Goal: Task Accomplishment & Management: Complete application form

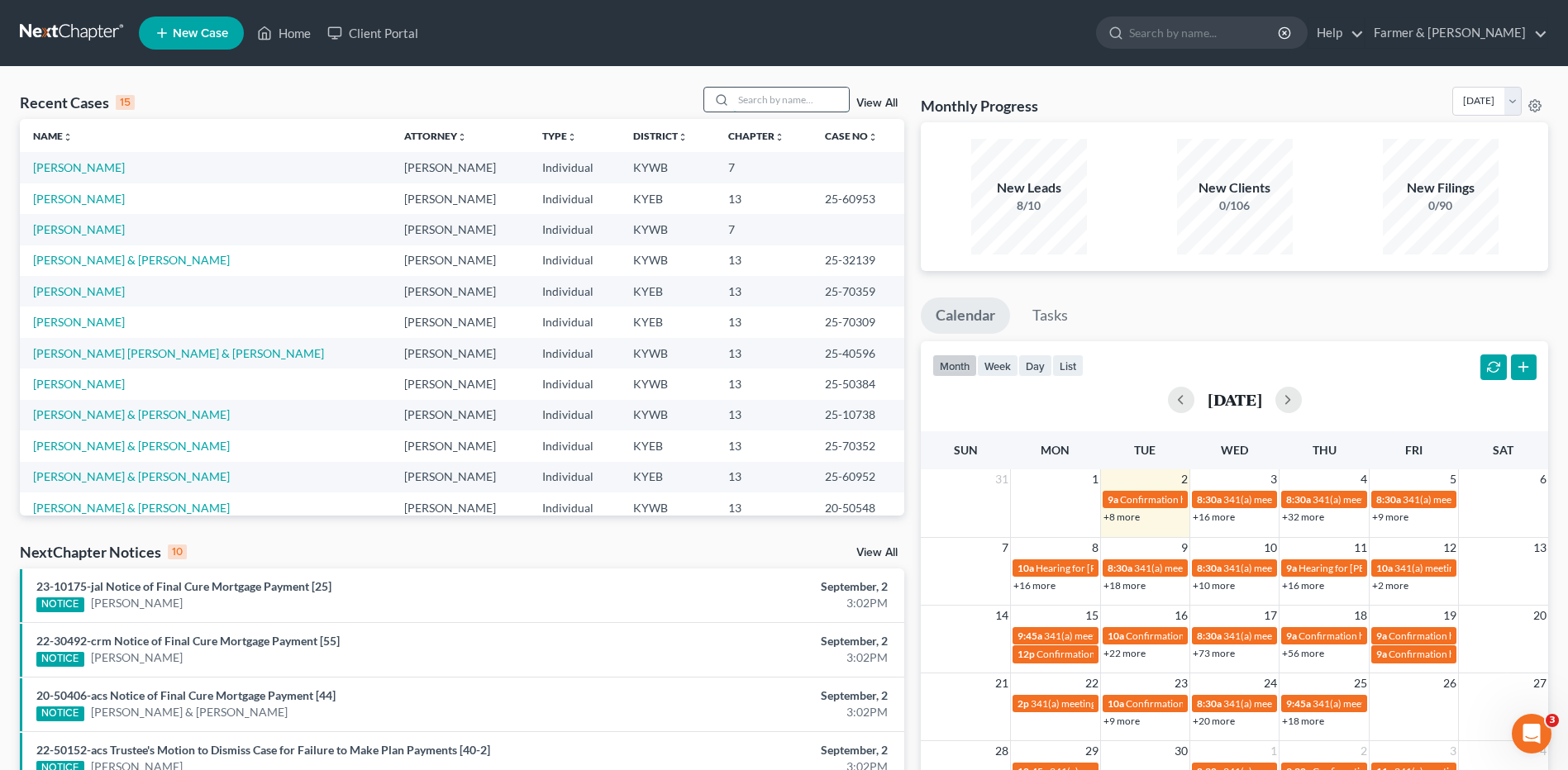
click at [787, 99] on input "search" at bounding box center [791, 99] width 116 height 24
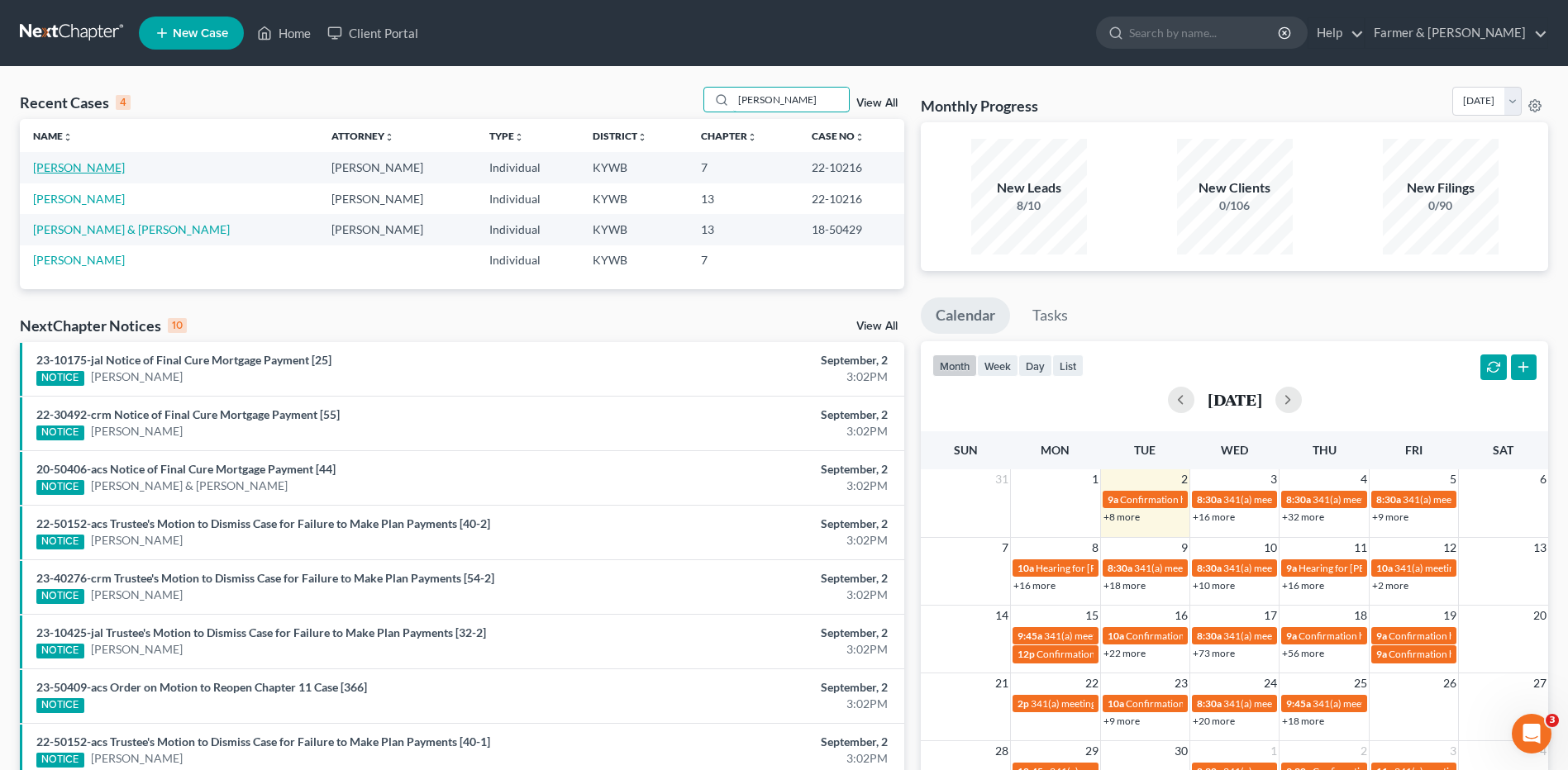
type input "gentry"
click at [81, 166] on link "[PERSON_NAME]" at bounding box center [79, 167] width 91 height 14
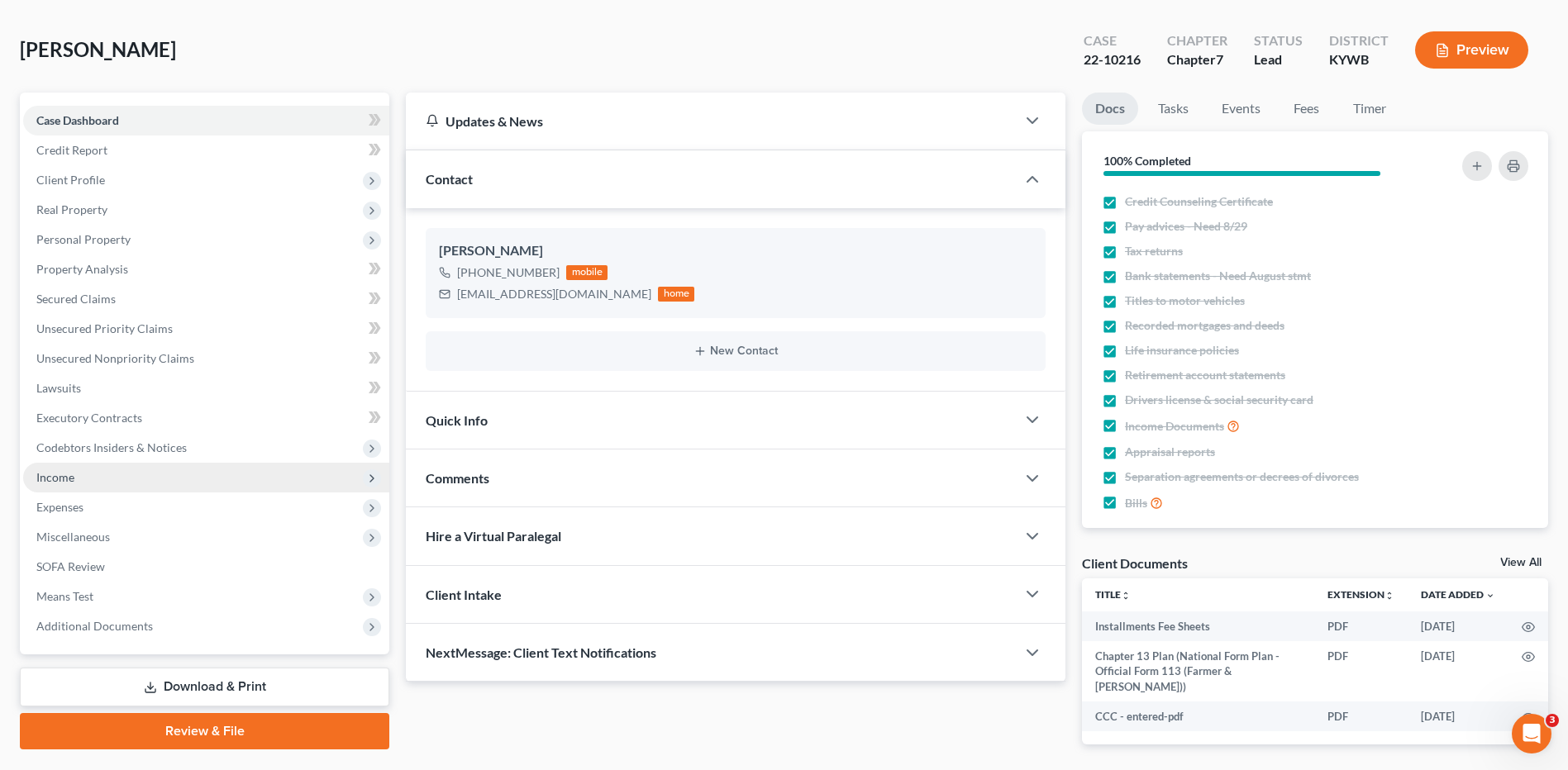
scroll to position [83, 0]
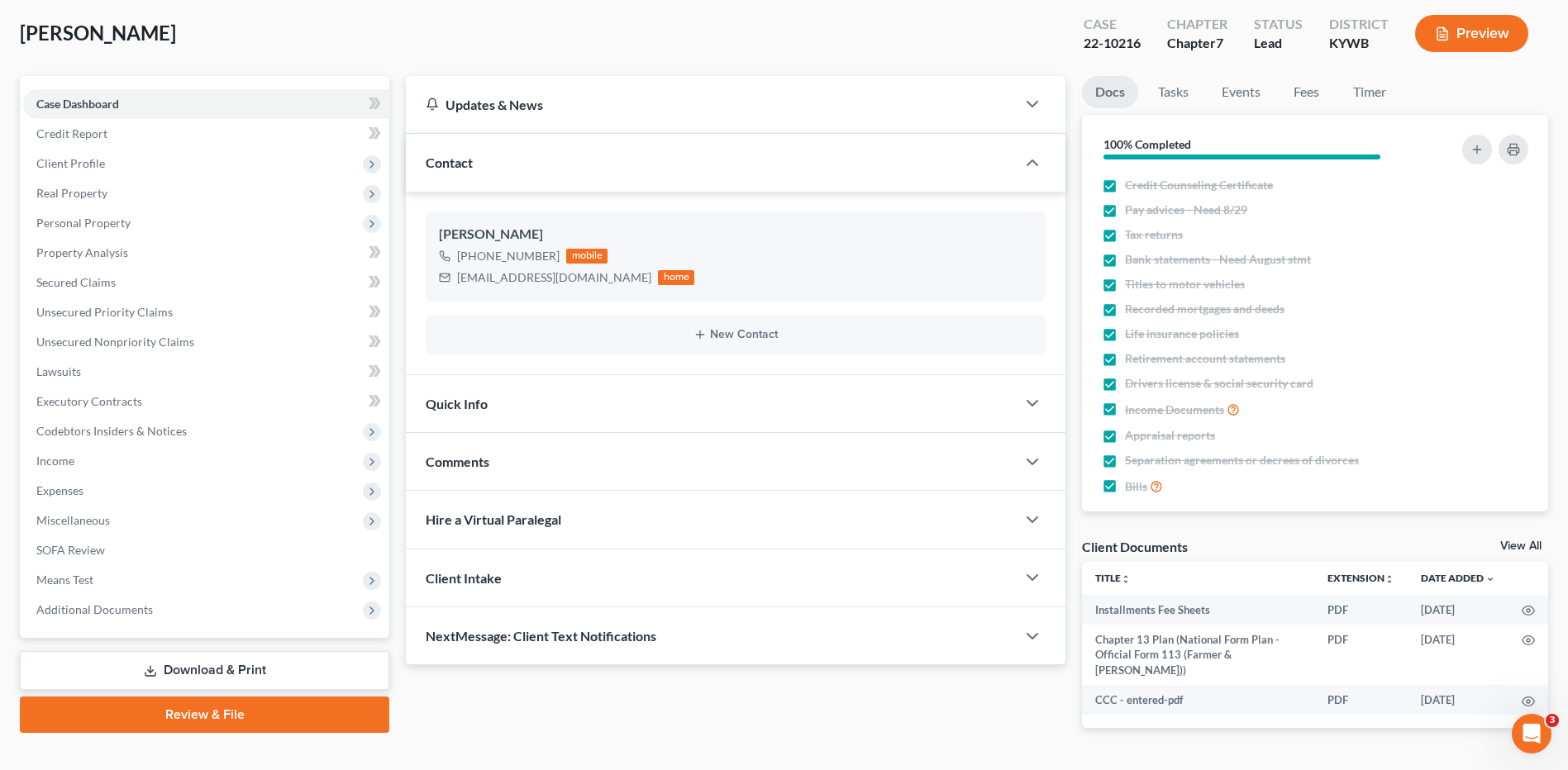
click at [228, 667] on link "Download & Print" at bounding box center [205, 670] width 369 height 39
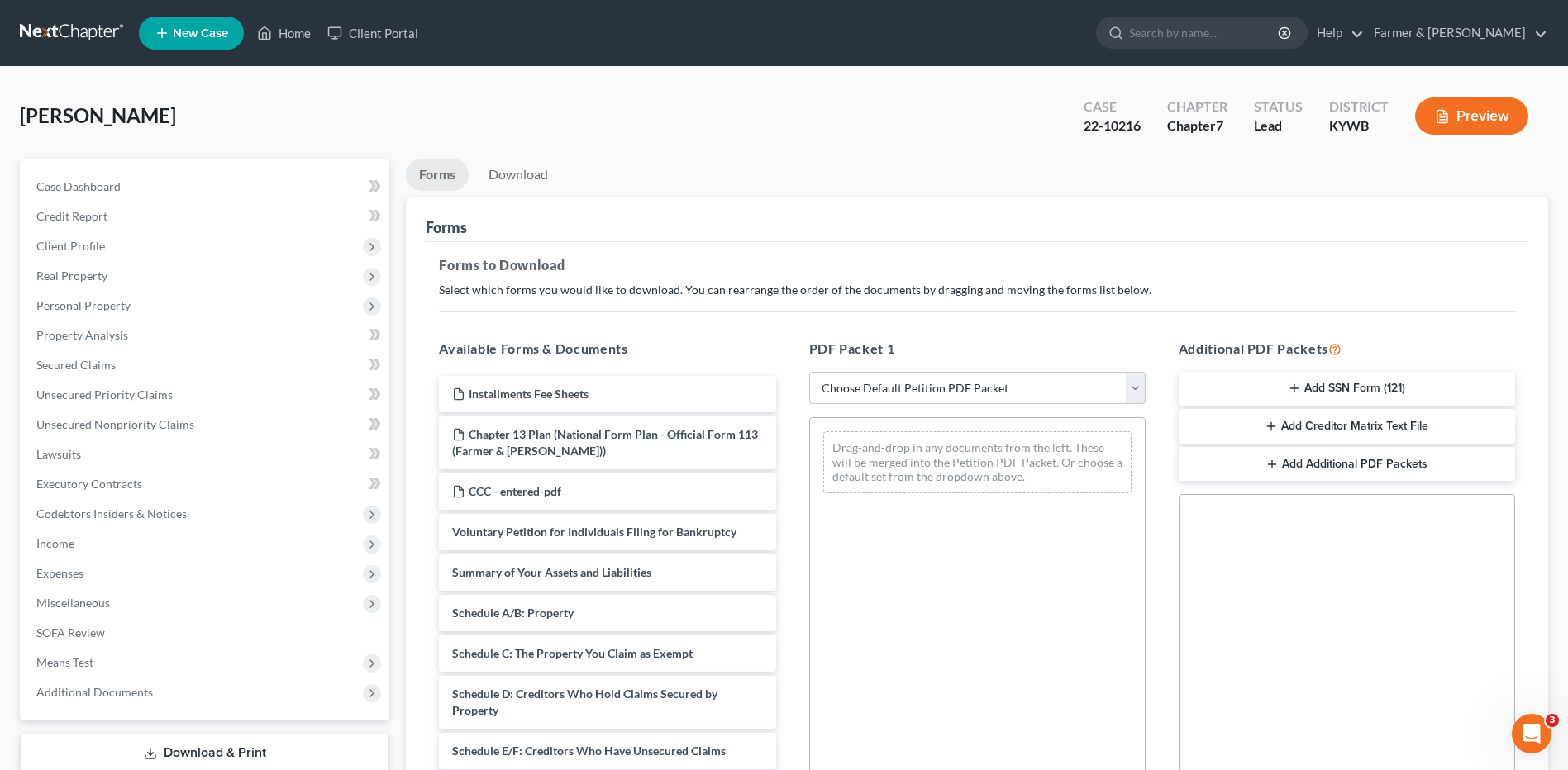
click at [1026, 380] on select "Choose Default Petition PDF Packet Complete Bankruptcy Petition (all forms and …" at bounding box center [977, 388] width 336 height 33
click at [943, 387] on select "Choose Default Petition PDF Packet Complete Bankruptcy Petition (all forms and …" at bounding box center [977, 388] width 336 height 33
select select "3"
click at [809, 372] on select "Choose Default Petition PDF Packet Complete Bankruptcy Petition (all forms and …" at bounding box center [977, 388] width 336 height 33
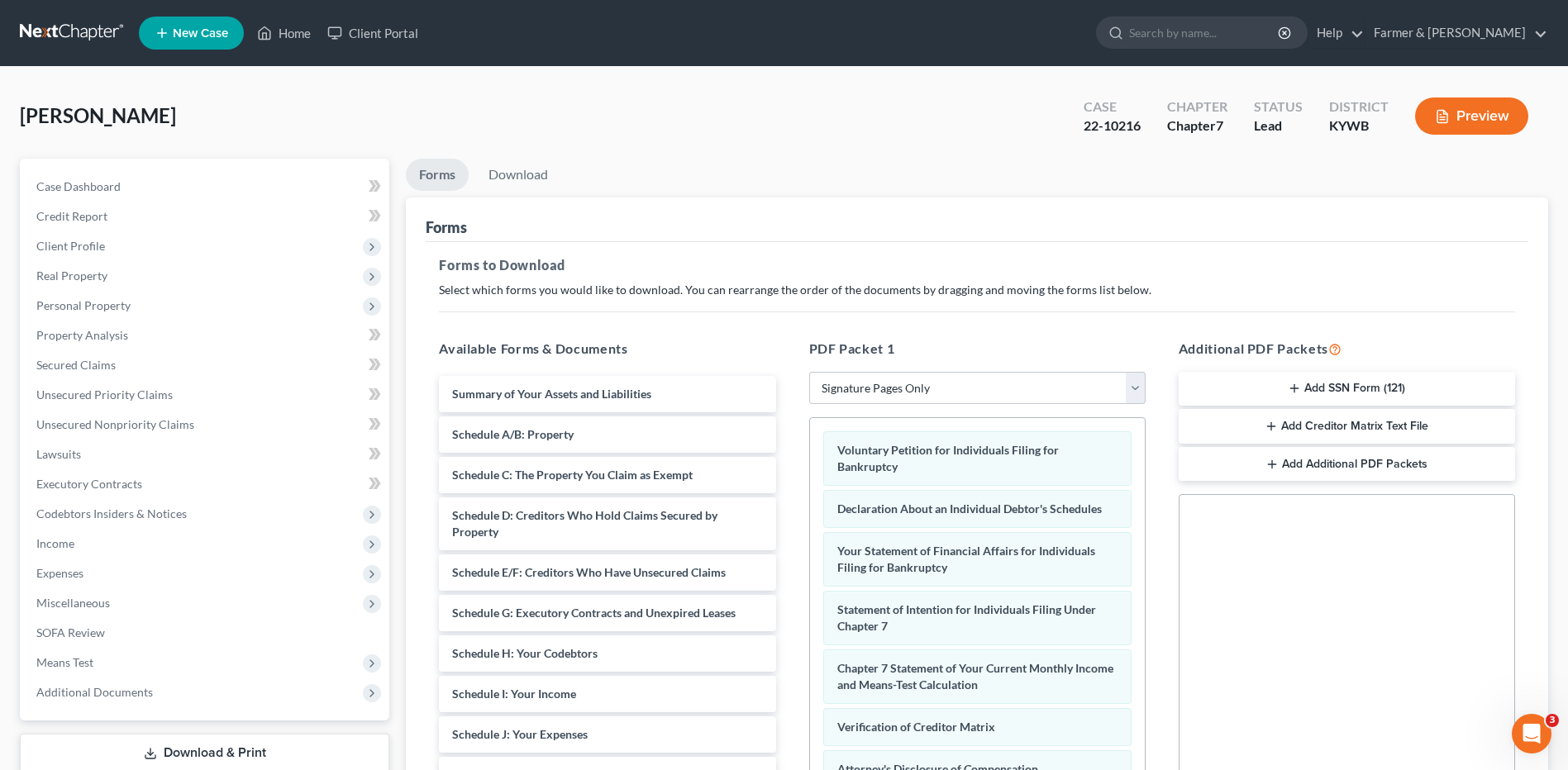
drag, startPoint x: 1384, startPoint y: 379, endPoint x: 1425, endPoint y: 474, distance: 103.5
click at [1385, 379] on button "Add SSN Form (121)" at bounding box center [1346, 389] width 336 height 34
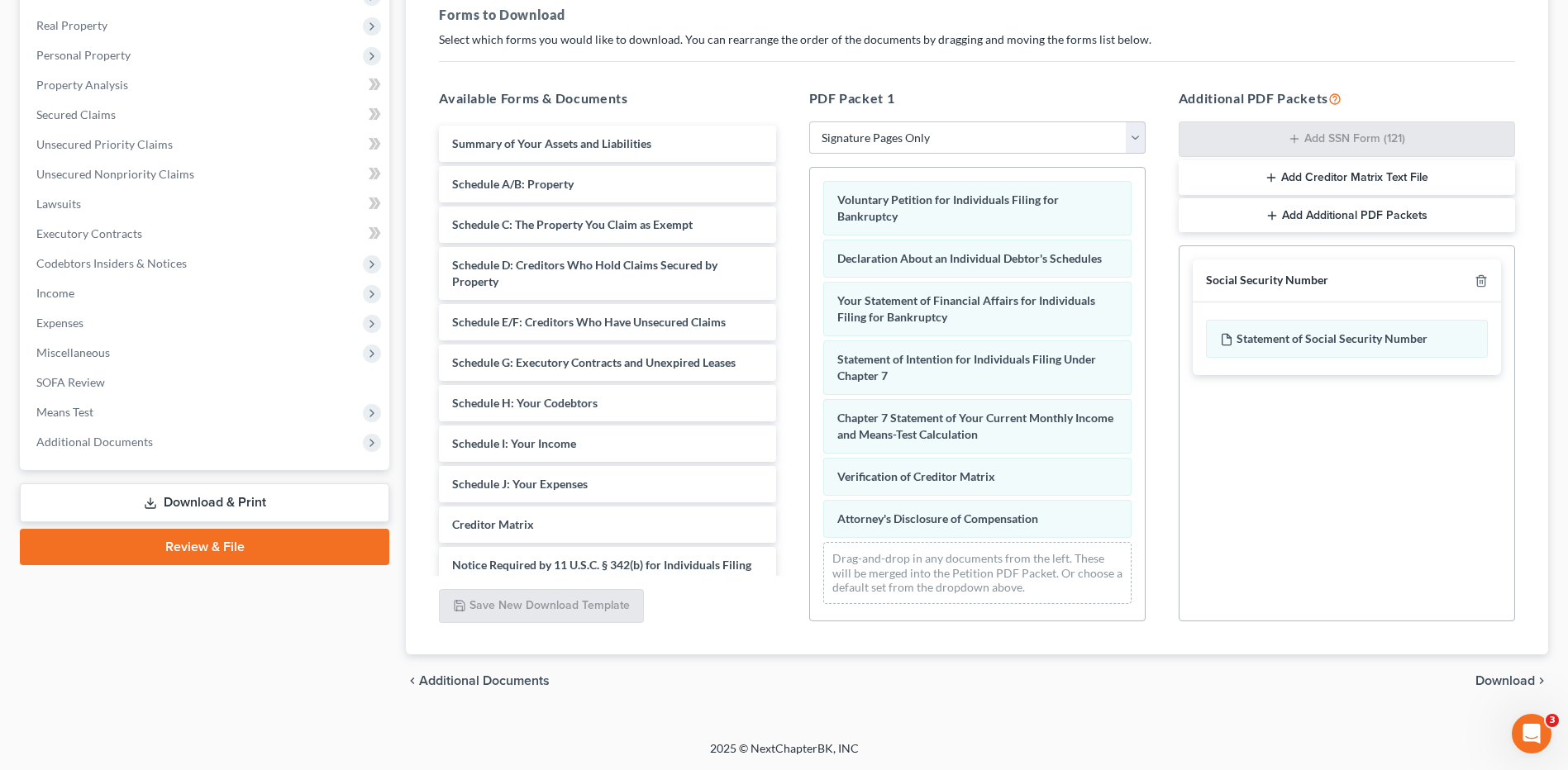
click at [1525, 686] on span "Download" at bounding box center [1505, 681] width 60 height 13
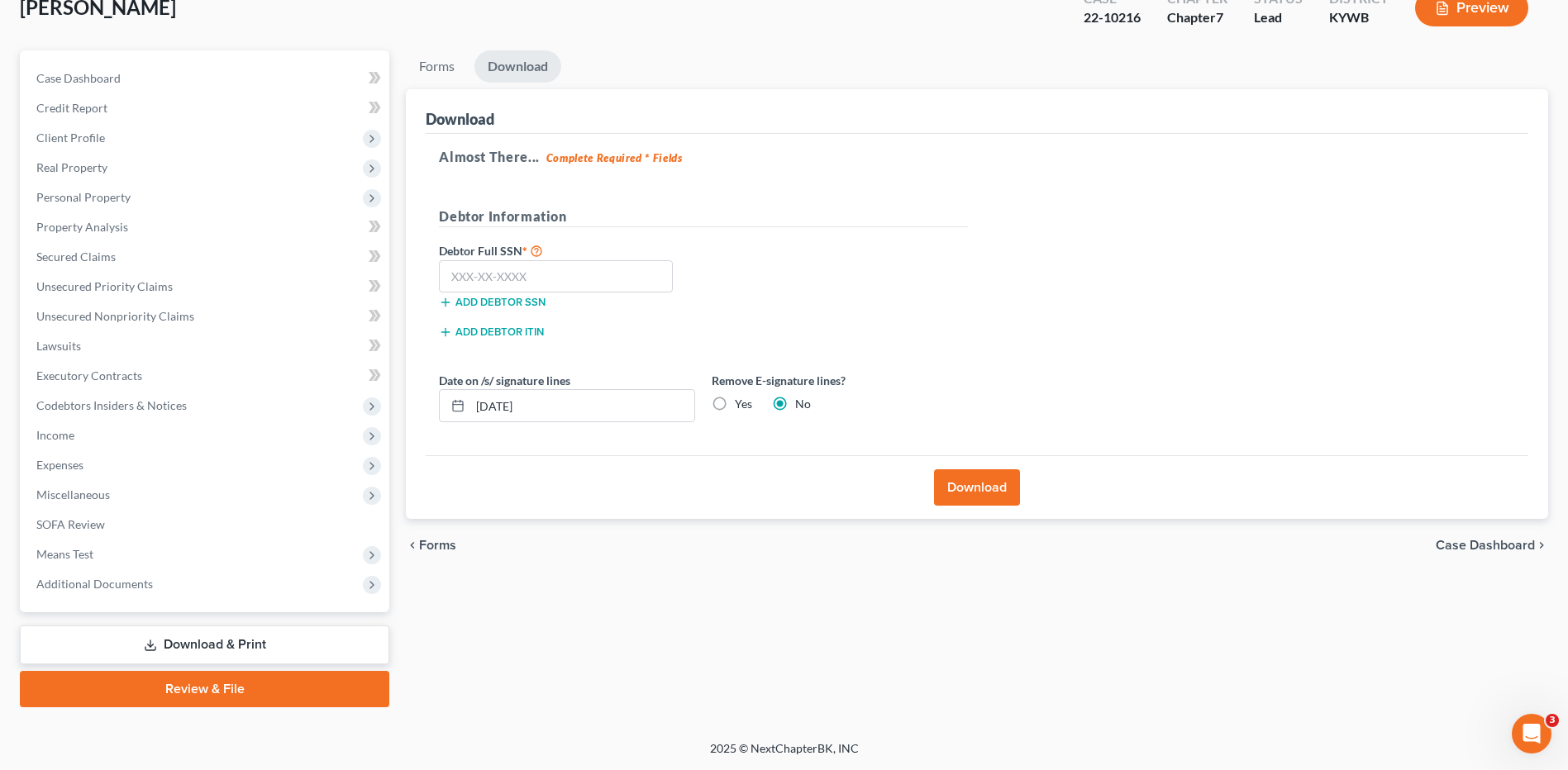
scroll to position [109, 0]
click at [583, 279] on input "text" at bounding box center [556, 276] width 234 height 33
type input "413-41-7096"
drag, startPoint x: 983, startPoint y: 484, endPoint x: 1274, endPoint y: 456, distance: 292.3
click at [983, 483] on button "Download" at bounding box center [977, 487] width 86 height 36
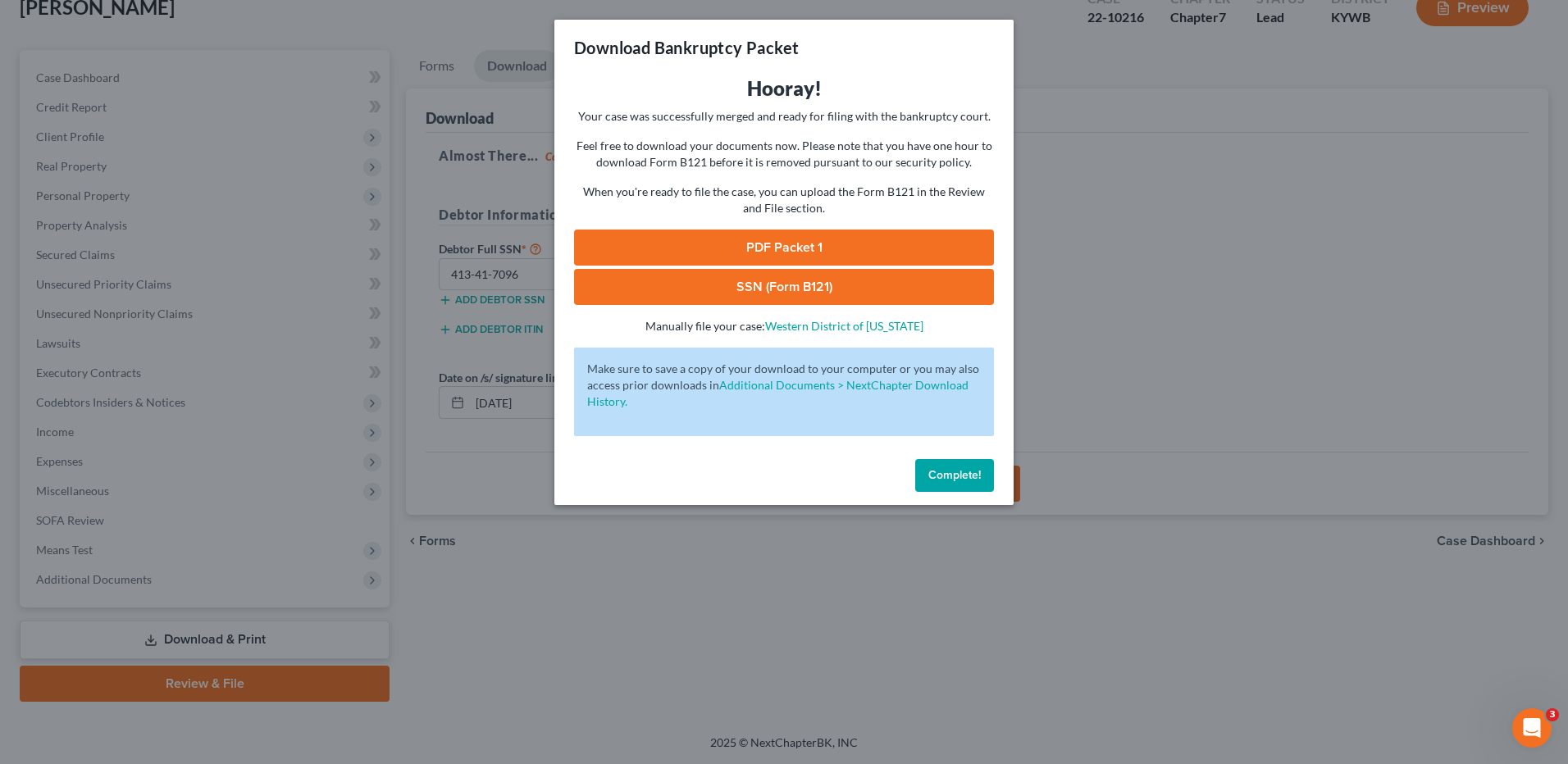
click at [775, 246] on link "PDF Packet 1" at bounding box center [784, 247] width 419 height 36
click at [833, 289] on link "SSN (Form B121)" at bounding box center [784, 287] width 419 height 36
click at [946, 476] on span "Complete!" at bounding box center [955, 475] width 53 height 14
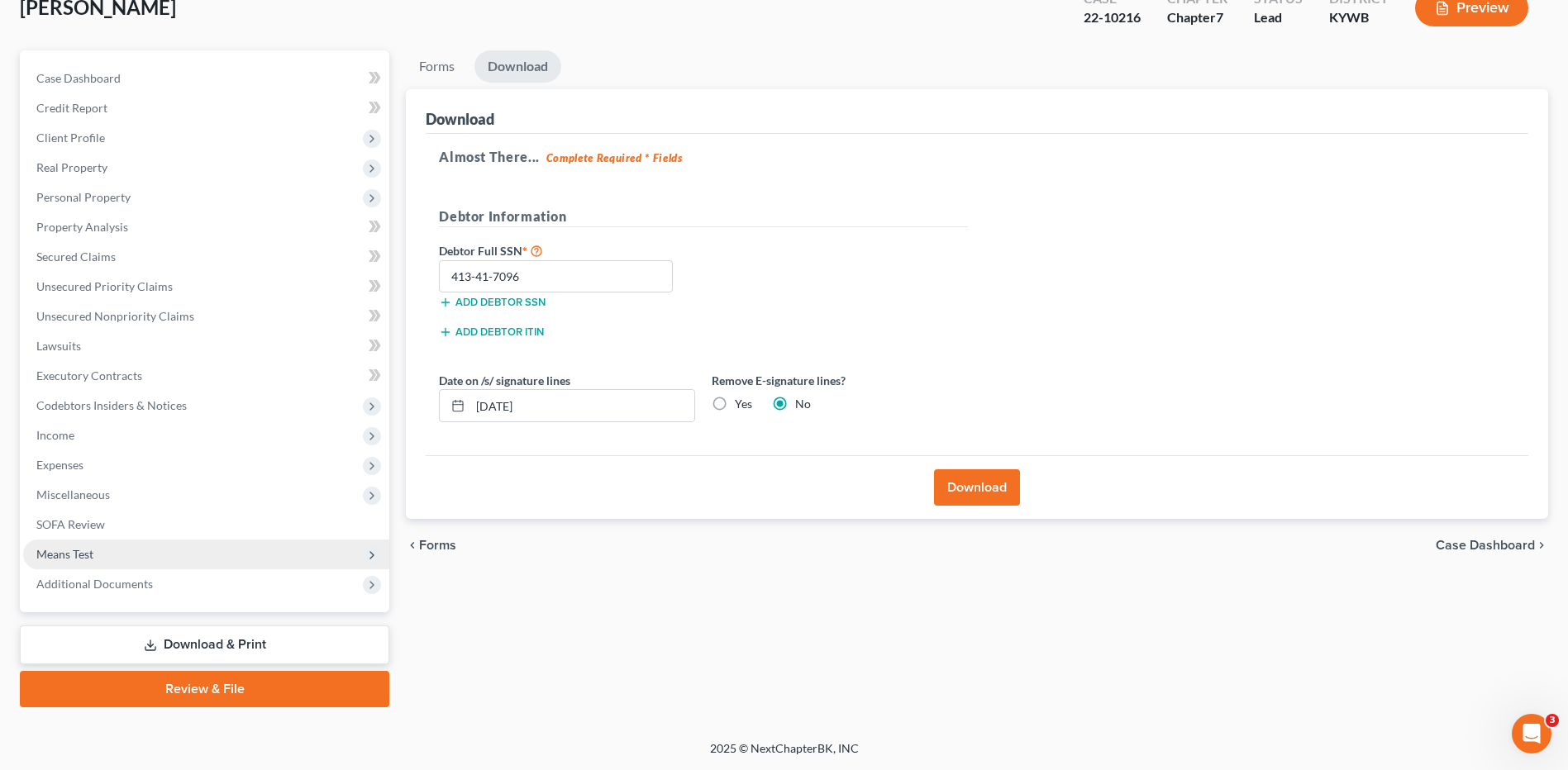
click at [141, 559] on span "Means Test" at bounding box center [206, 554] width 367 height 30
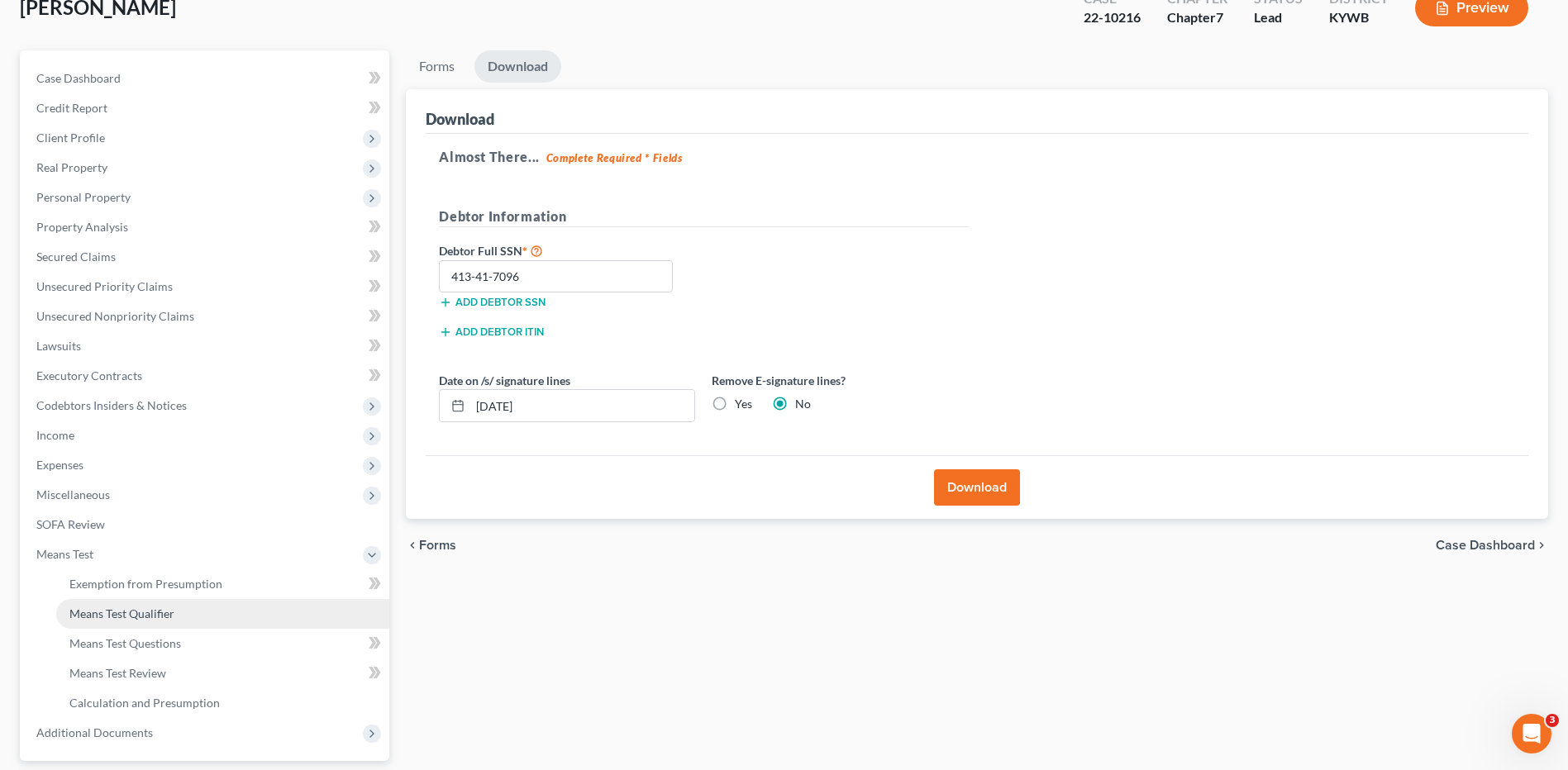
click at [154, 611] on span "Means Test Qualifier" at bounding box center [122, 613] width 105 height 14
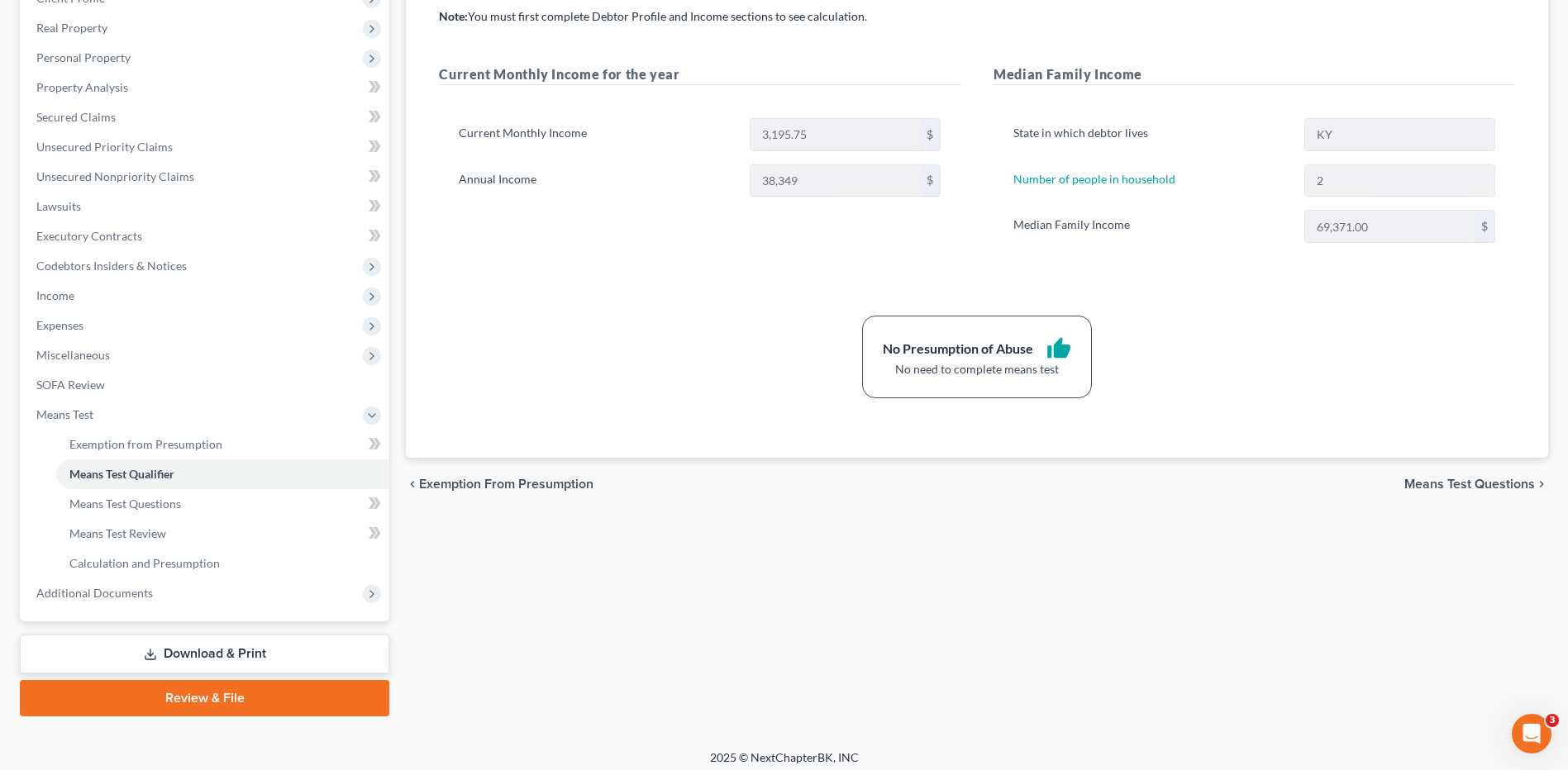
click at [242, 652] on link "Download & Print" at bounding box center [205, 654] width 369 height 39
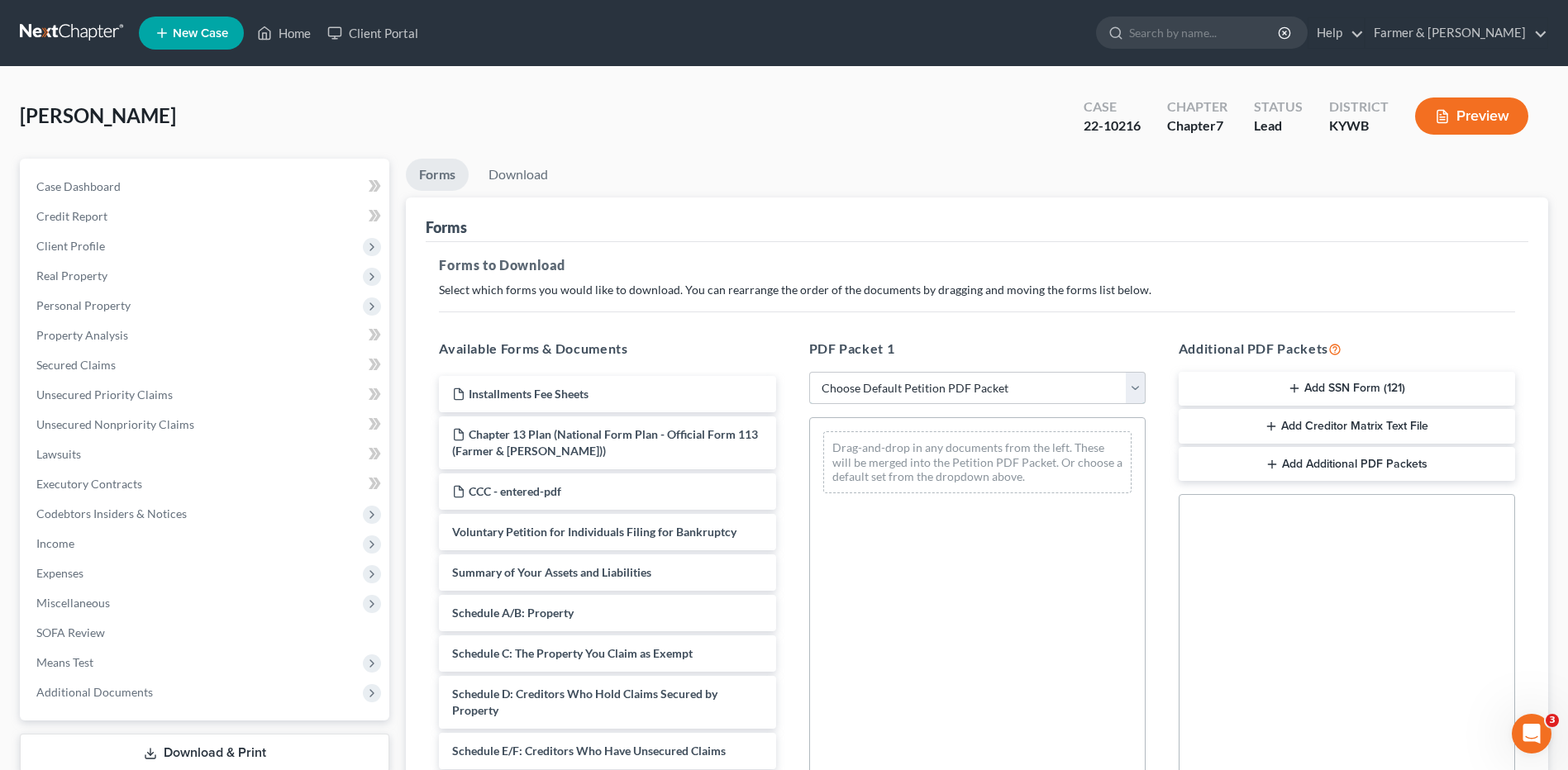
click at [936, 392] on select "Choose Default Petition PDF Packet Complete Bankruptcy Petition (all forms and …" at bounding box center [977, 388] width 336 height 33
select select "4"
click at [809, 372] on select "Choose Default Petition PDF Packet Complete Bankruptcy Petition (all forms and …" at bounding box center [977, 388] width 336 height 33
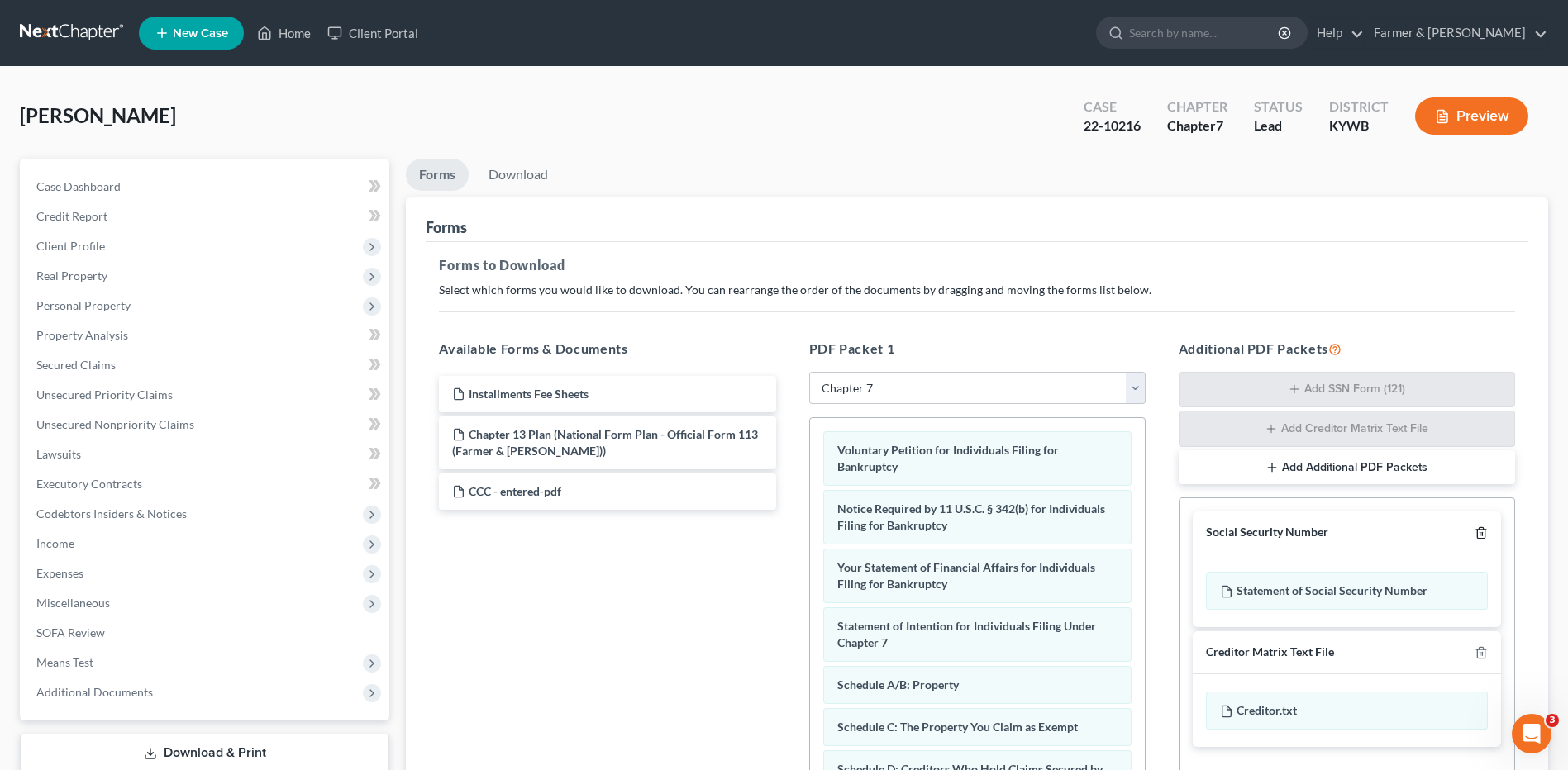
click at [1480, 529] on polyline "button" at bounding box center [1481, 529] width 10 height 0
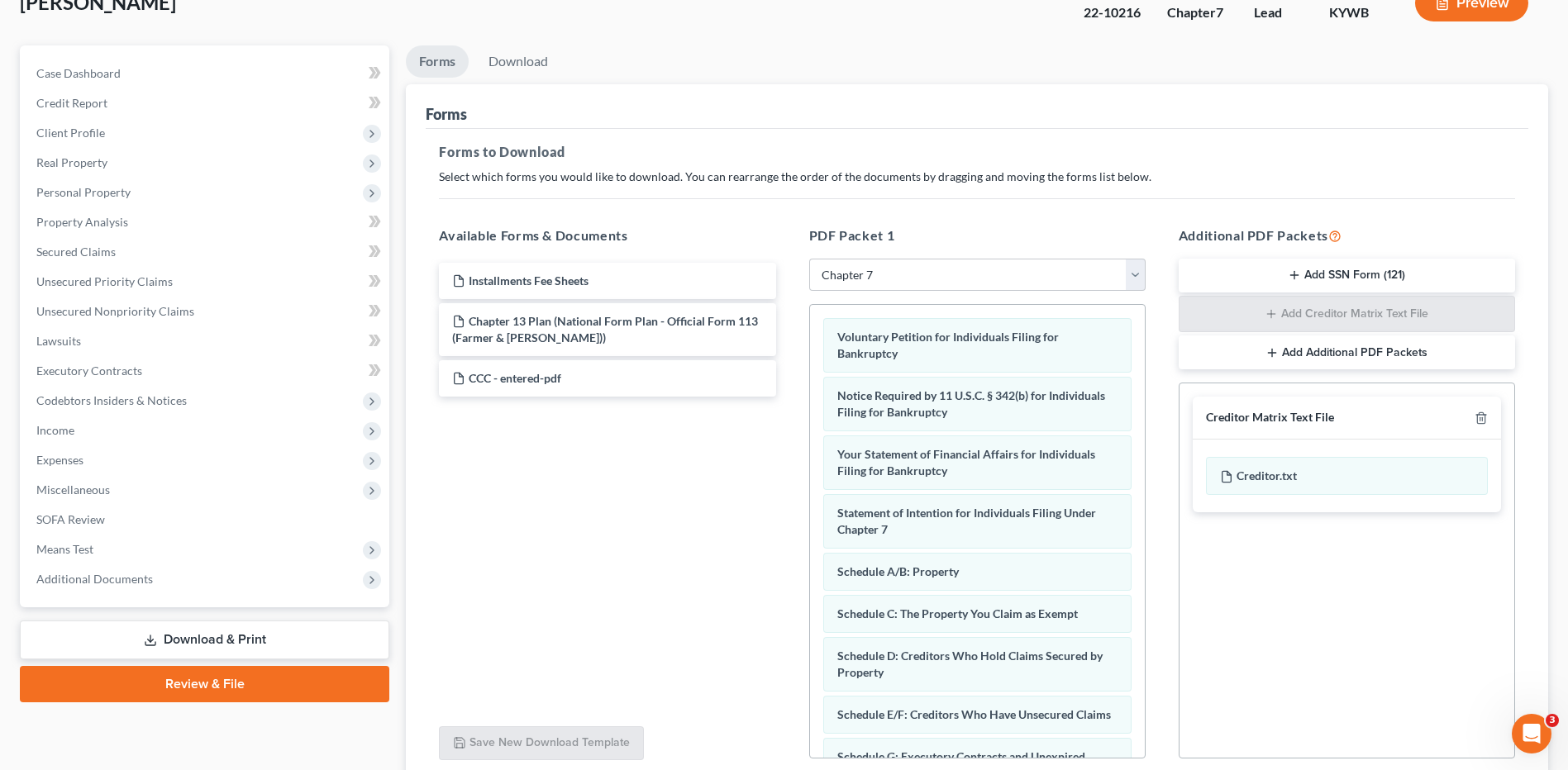
scroll to position [250, 0]
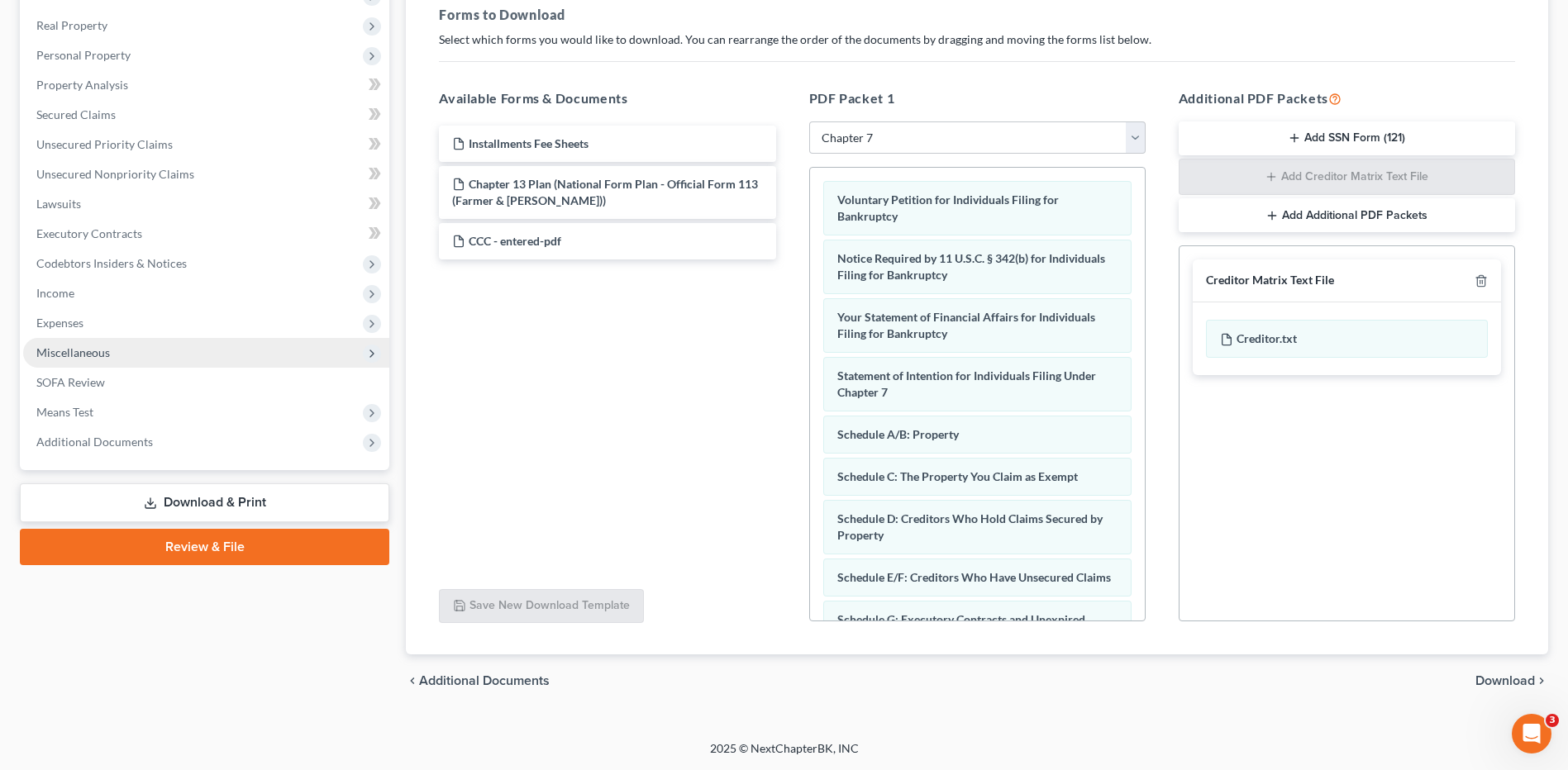
click at [143, 352] on span "Miscellaneous" at bounding box center [206, 352] width 367 height 30
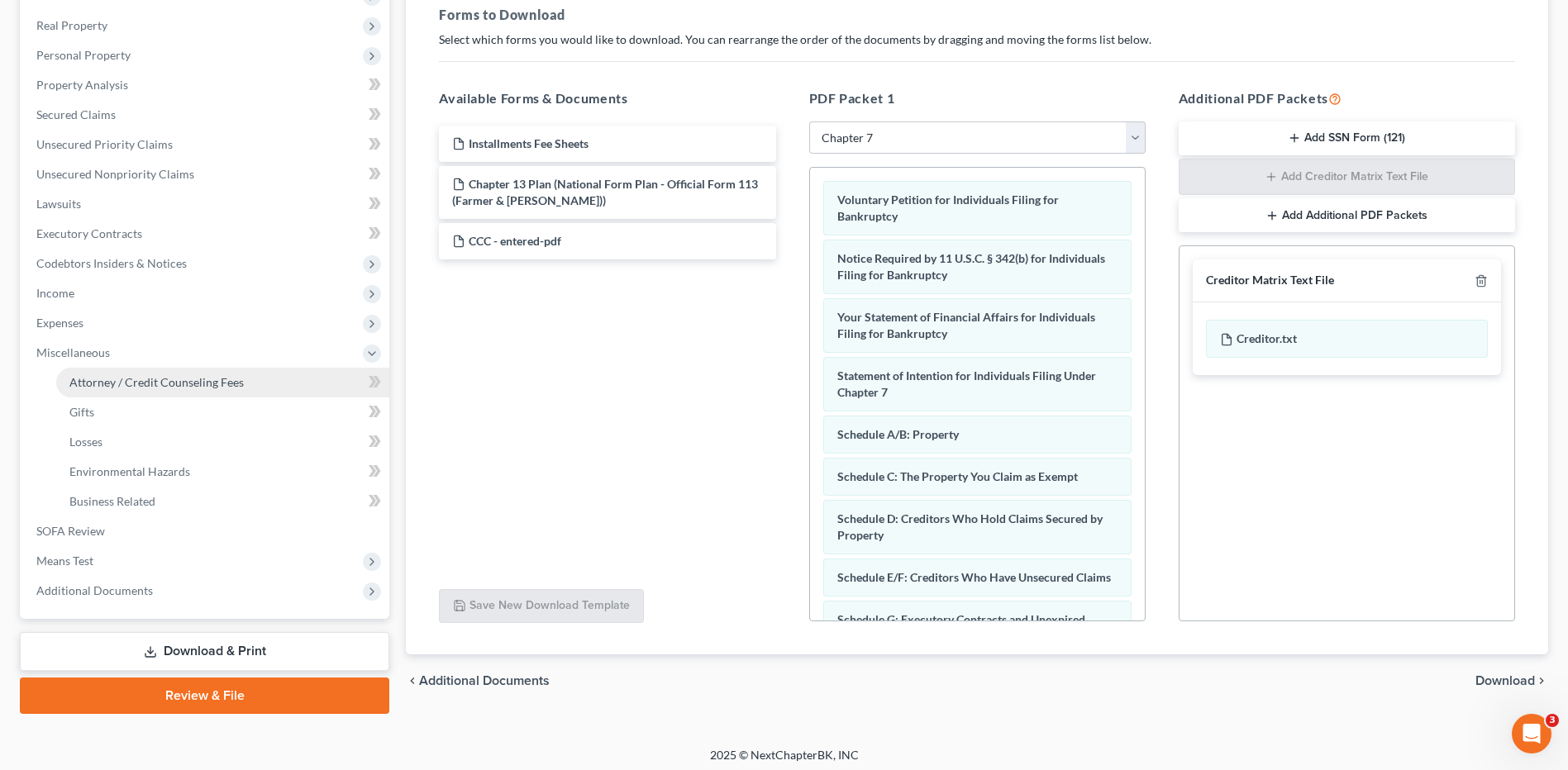
click at [157, 383] on span "Attorney / Credit Counseling Fees" at bounding box center [156, 382] width 174 height 14
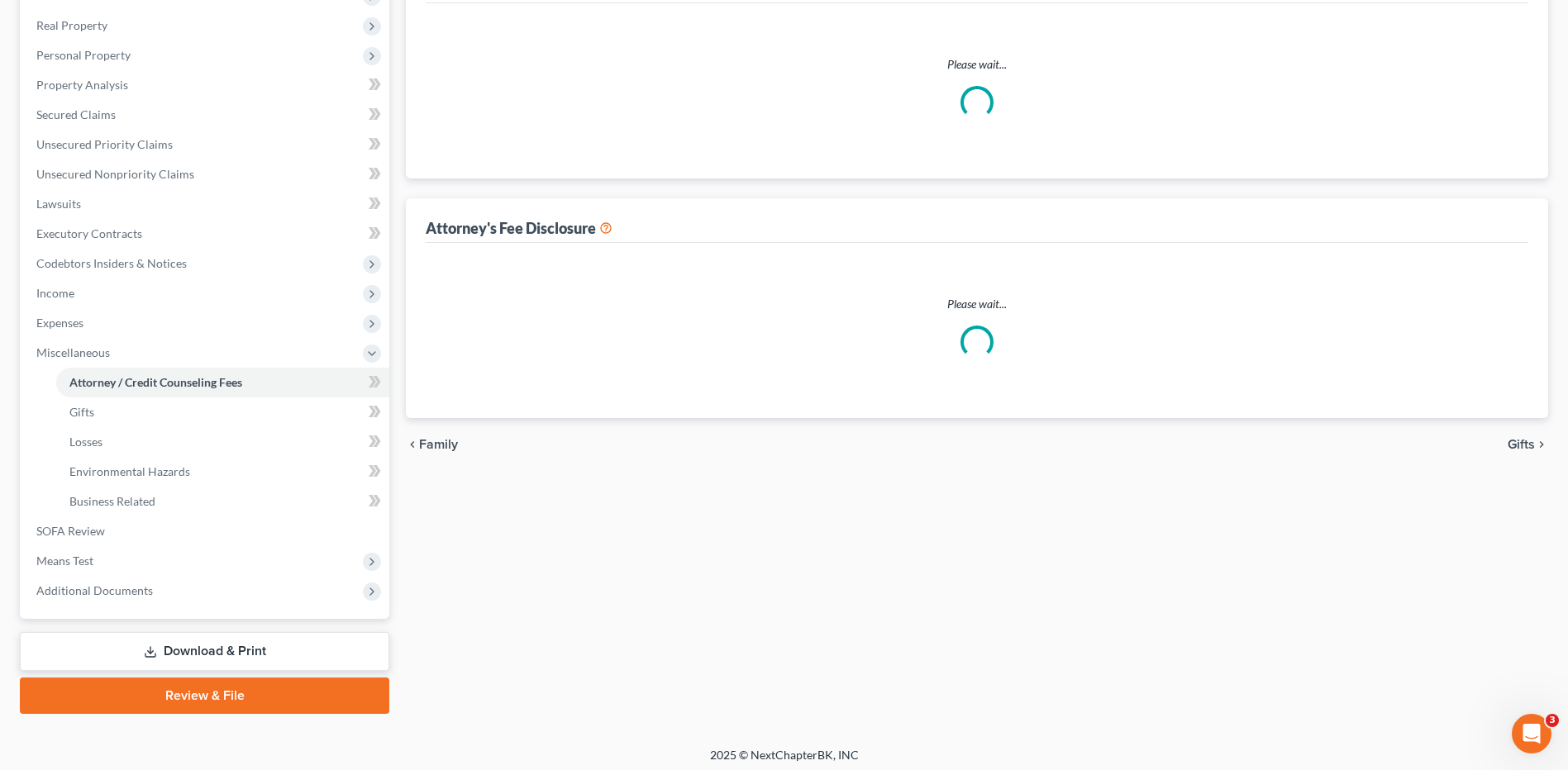
scroll to position [142, 0]
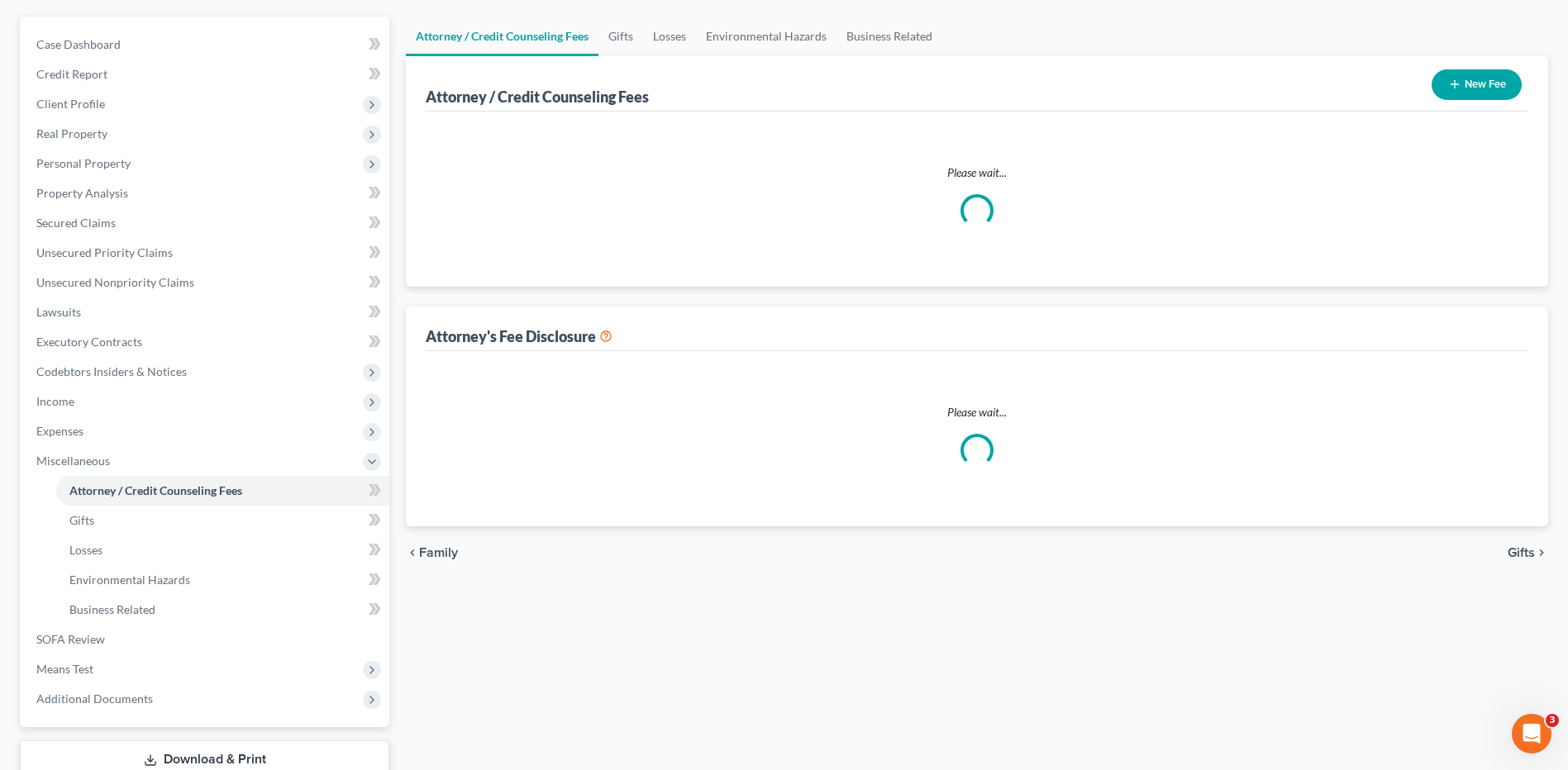
select select "0"
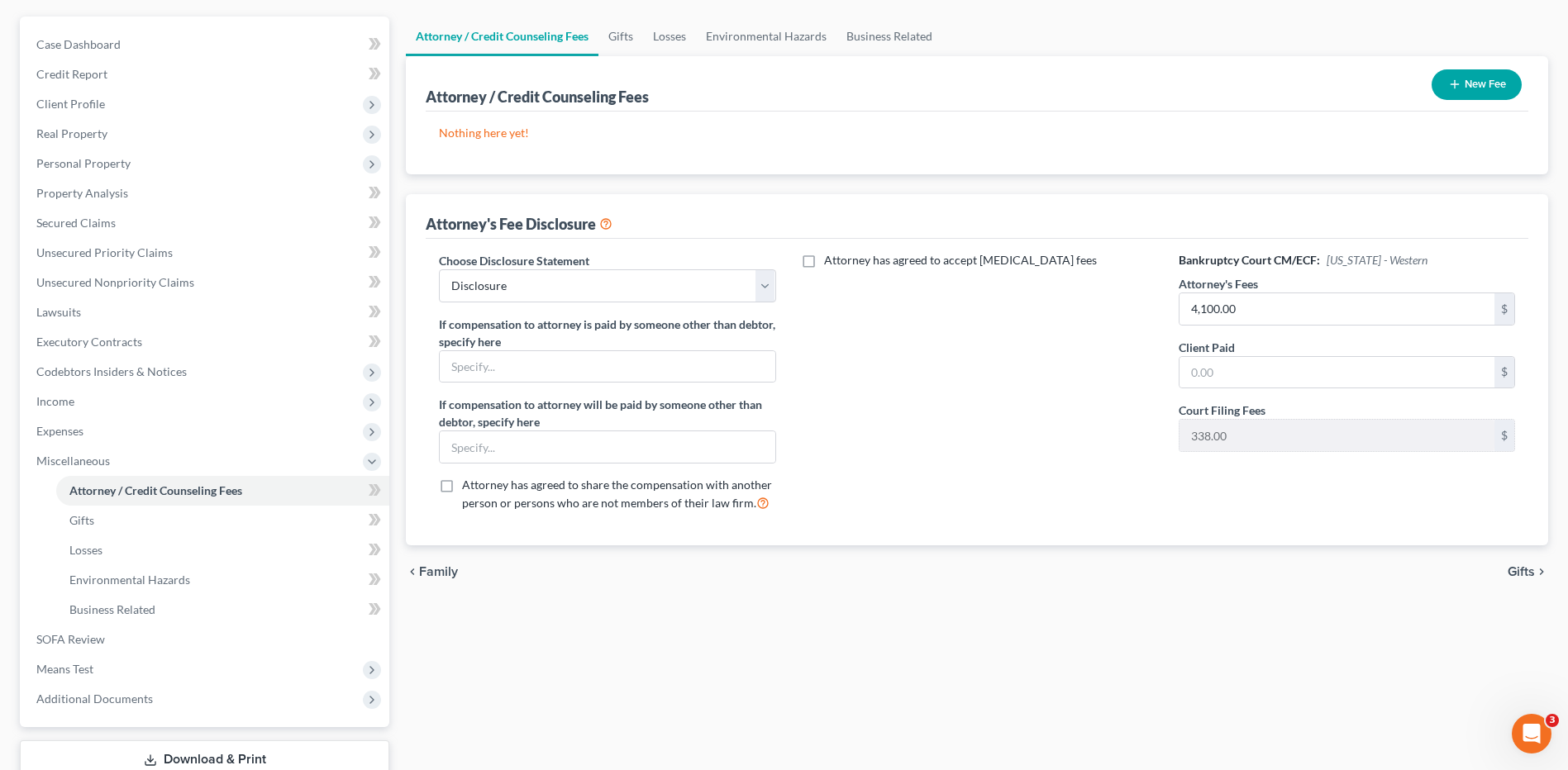
scroll to position [0, 0]
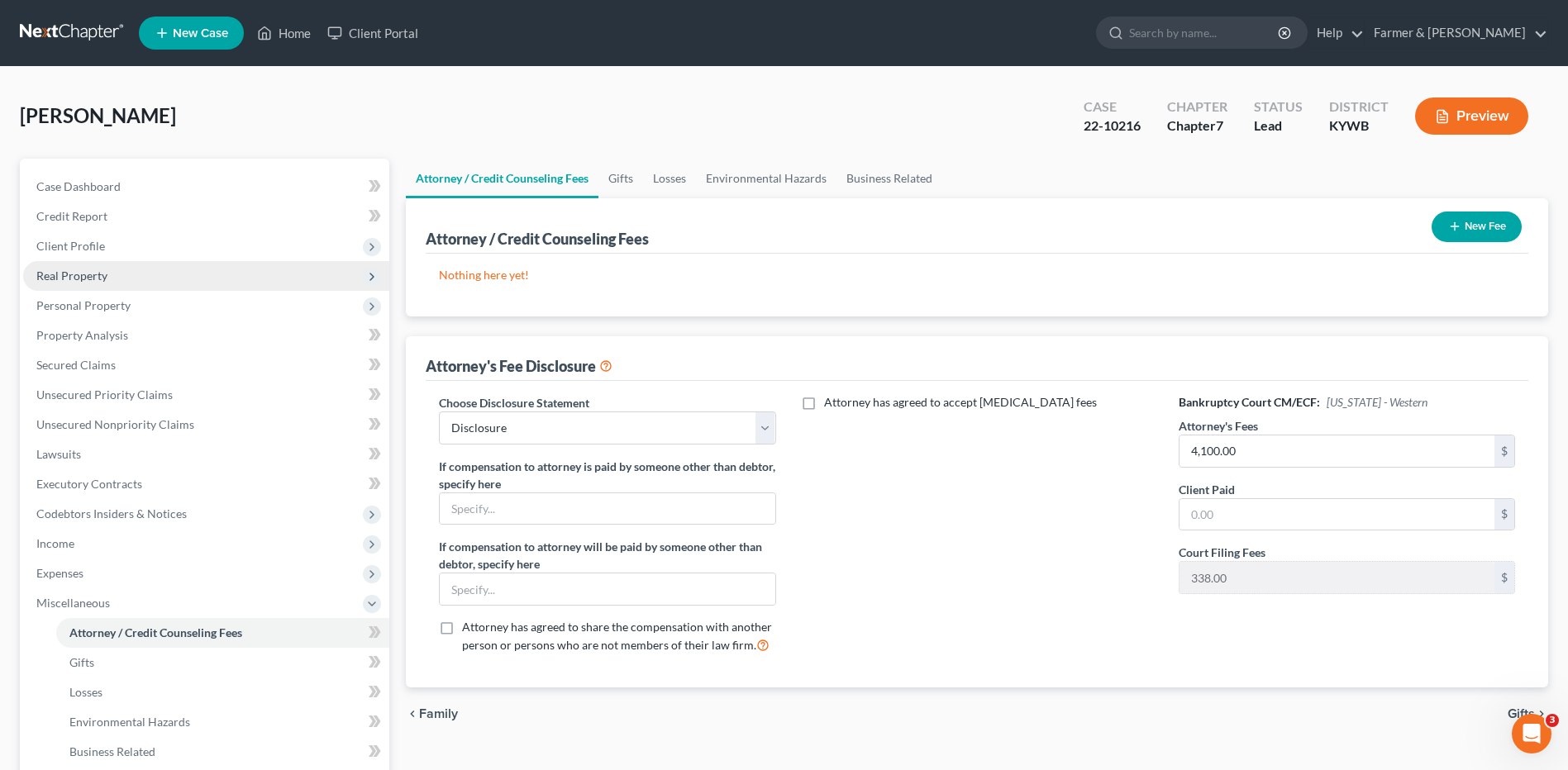
click at [136, 273] on span "Real Property" at bounding box center [206, 275] width 367 height 30
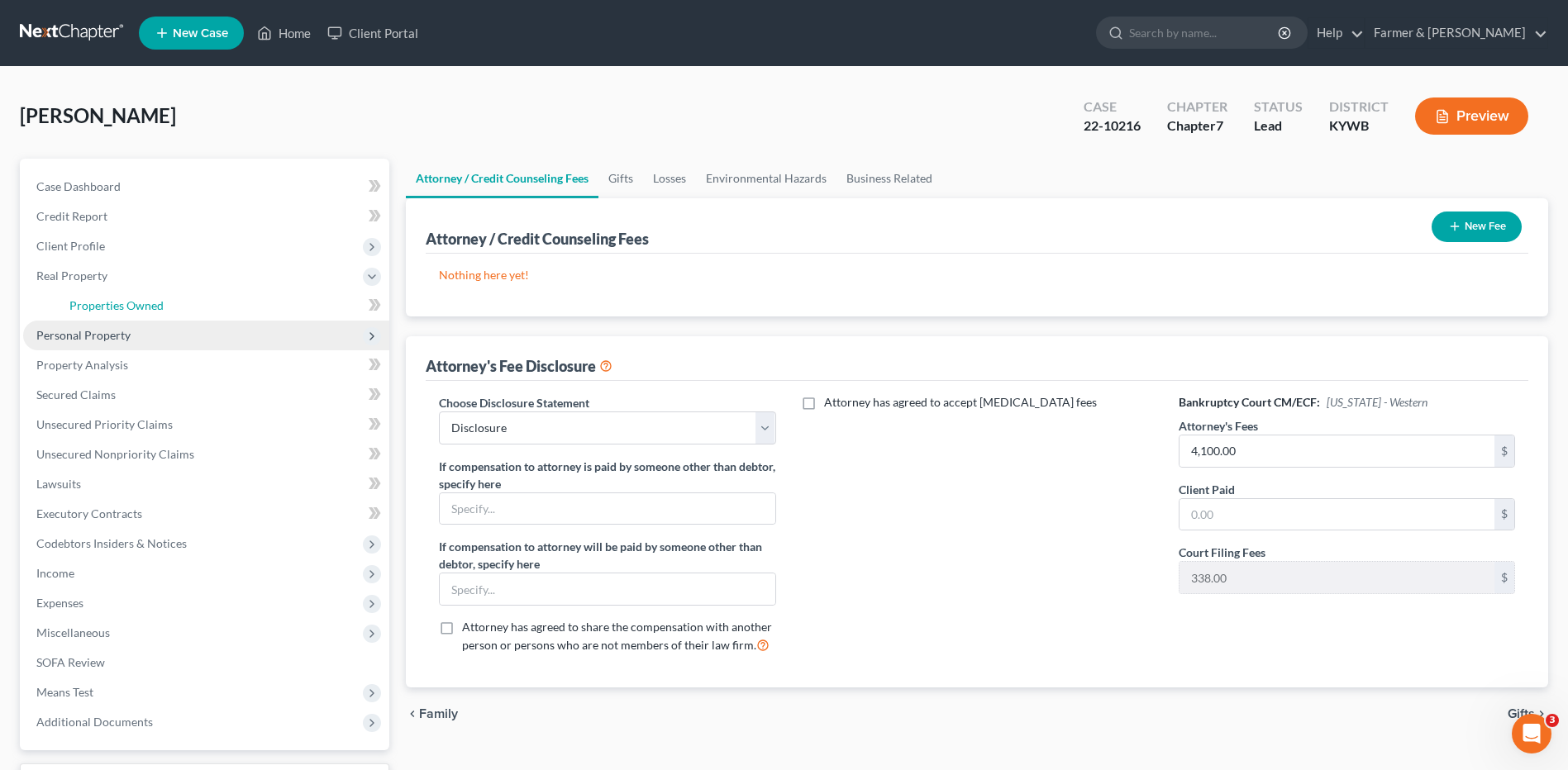
click at [133, 309] on span "Properties Owned" at bounding box center [116, 305] width 94 height 14
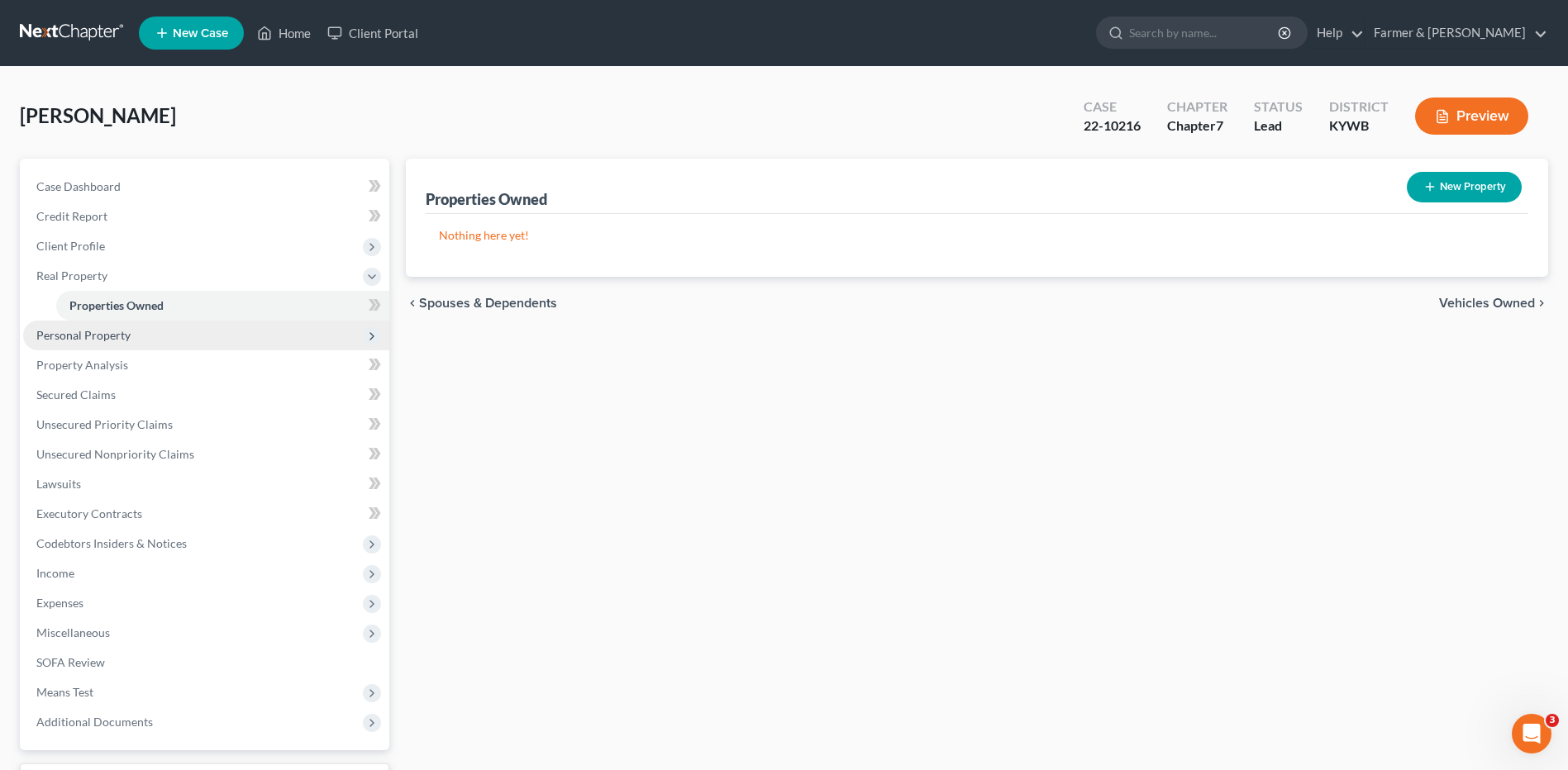
drag, startPoint x: 85, startPoint y: 332, endPoint x: 135, endPoint y: 346, distance: 51.9
click at [85, 332] on span "Personal Property" at bounding box center [83, 335] width 94 height 14
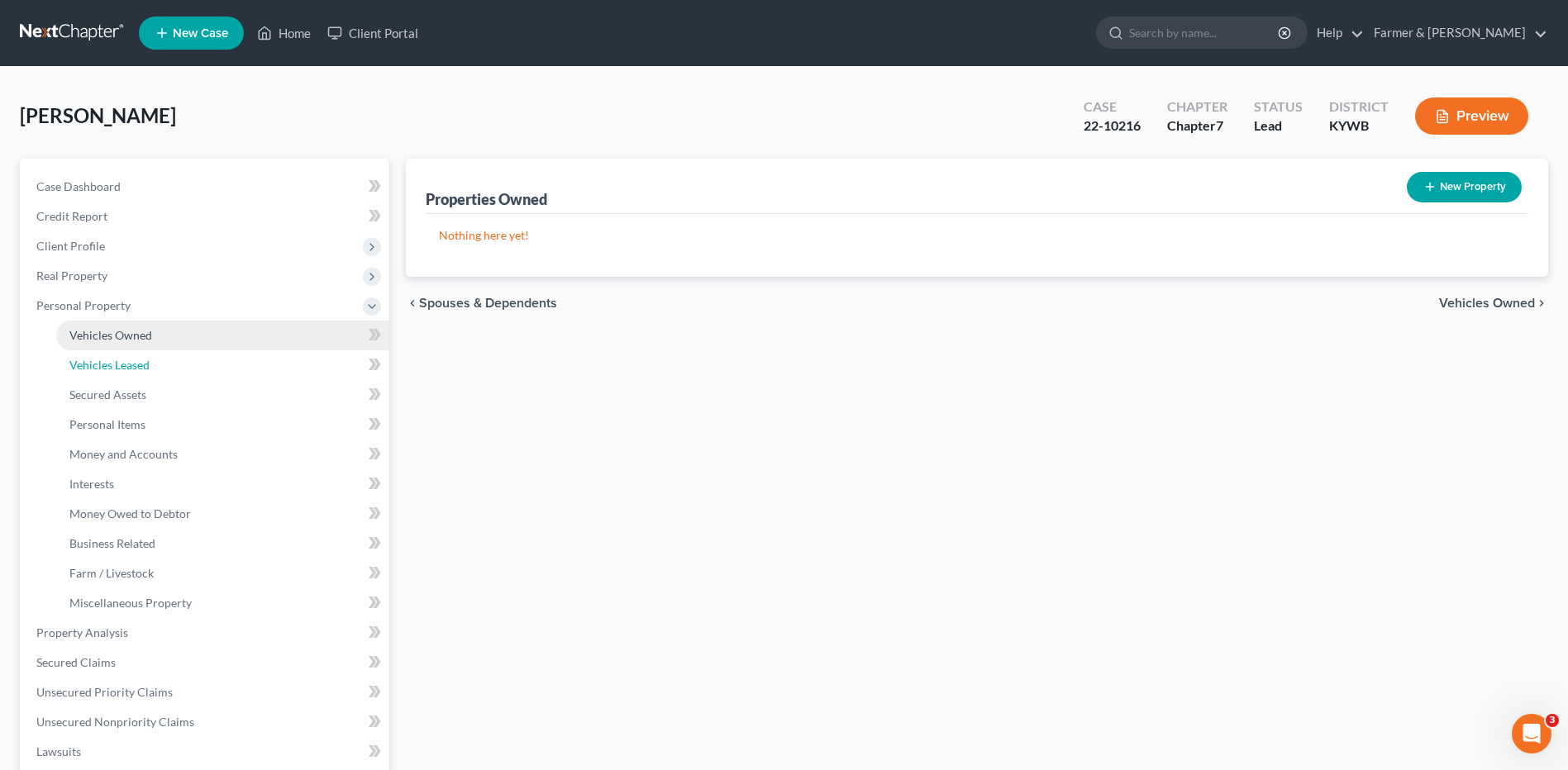
click at [140, 355] on link "Vehicles Leased" at bounding box center [223, 365] width 333 height 30
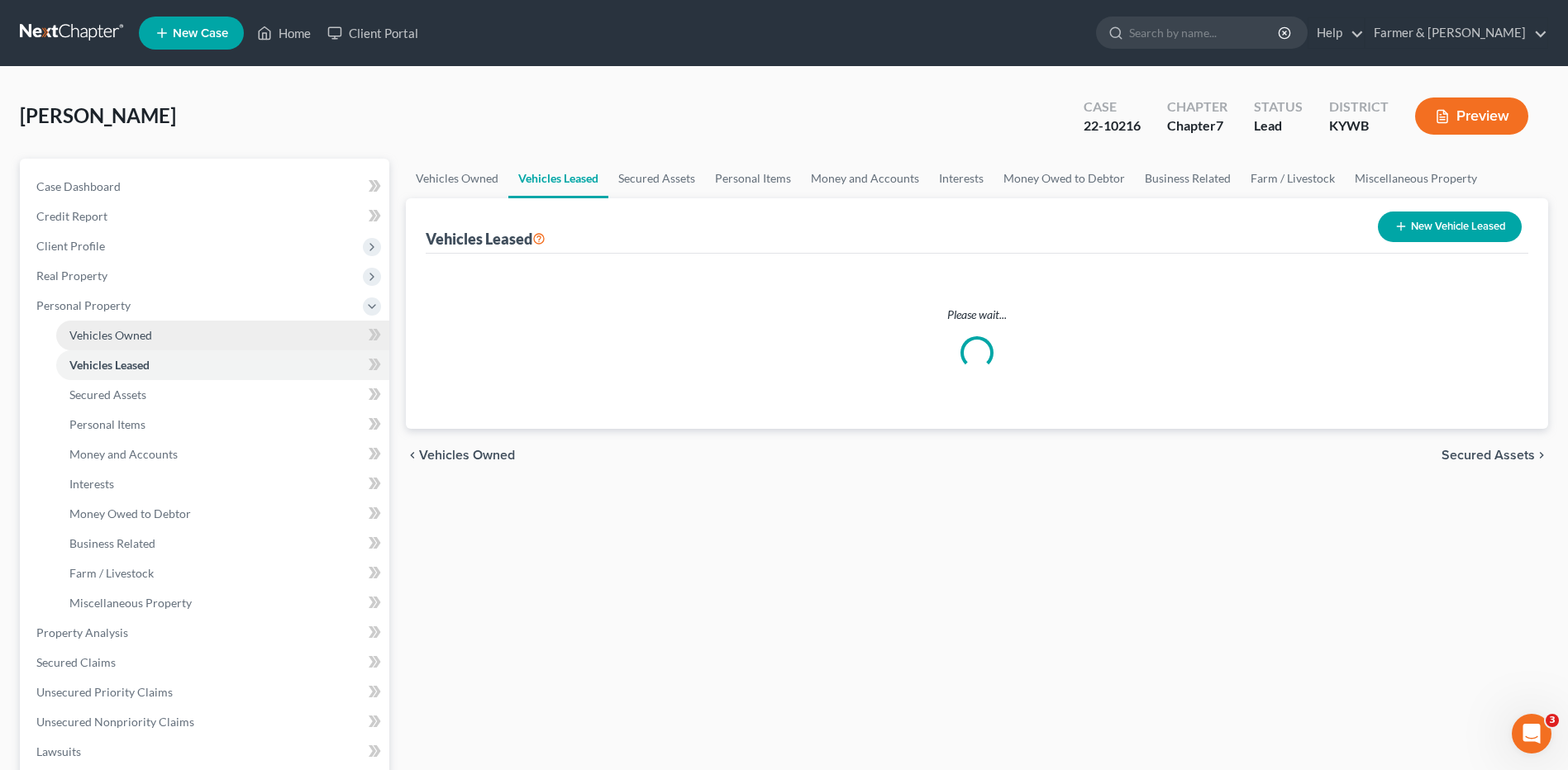
click at [150, 337] on span "Vehicles Owned" at bounding box center [110, 335] width 83 height 14
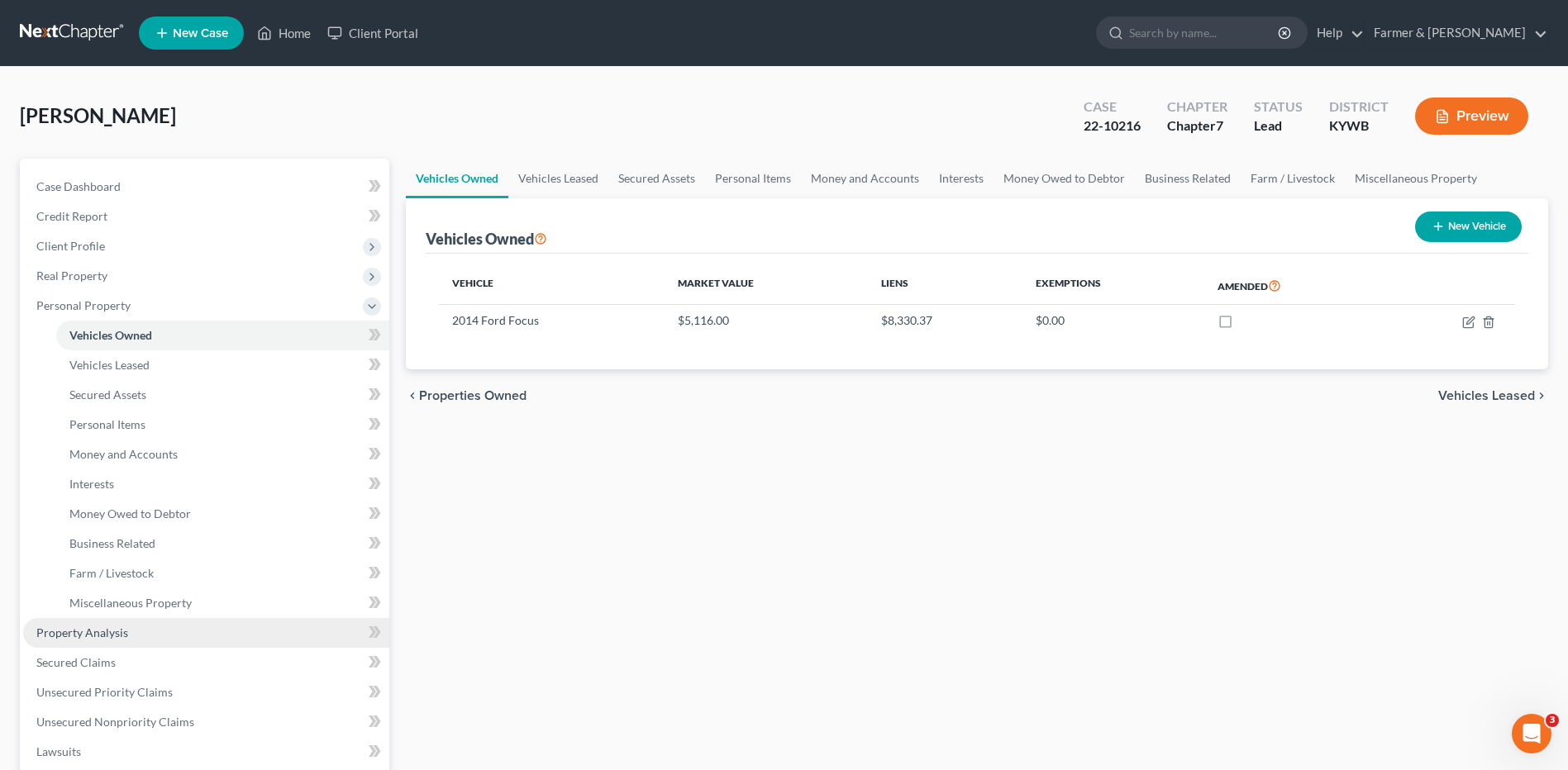
drag, startPoint x: 91, startPoint y: 637, endPoint x: 1115, endPoint y: 633, distance: 1024.0
click at [91, 637] on span "Property Analysis" at bounding box center [82, 632] width 91 height 14
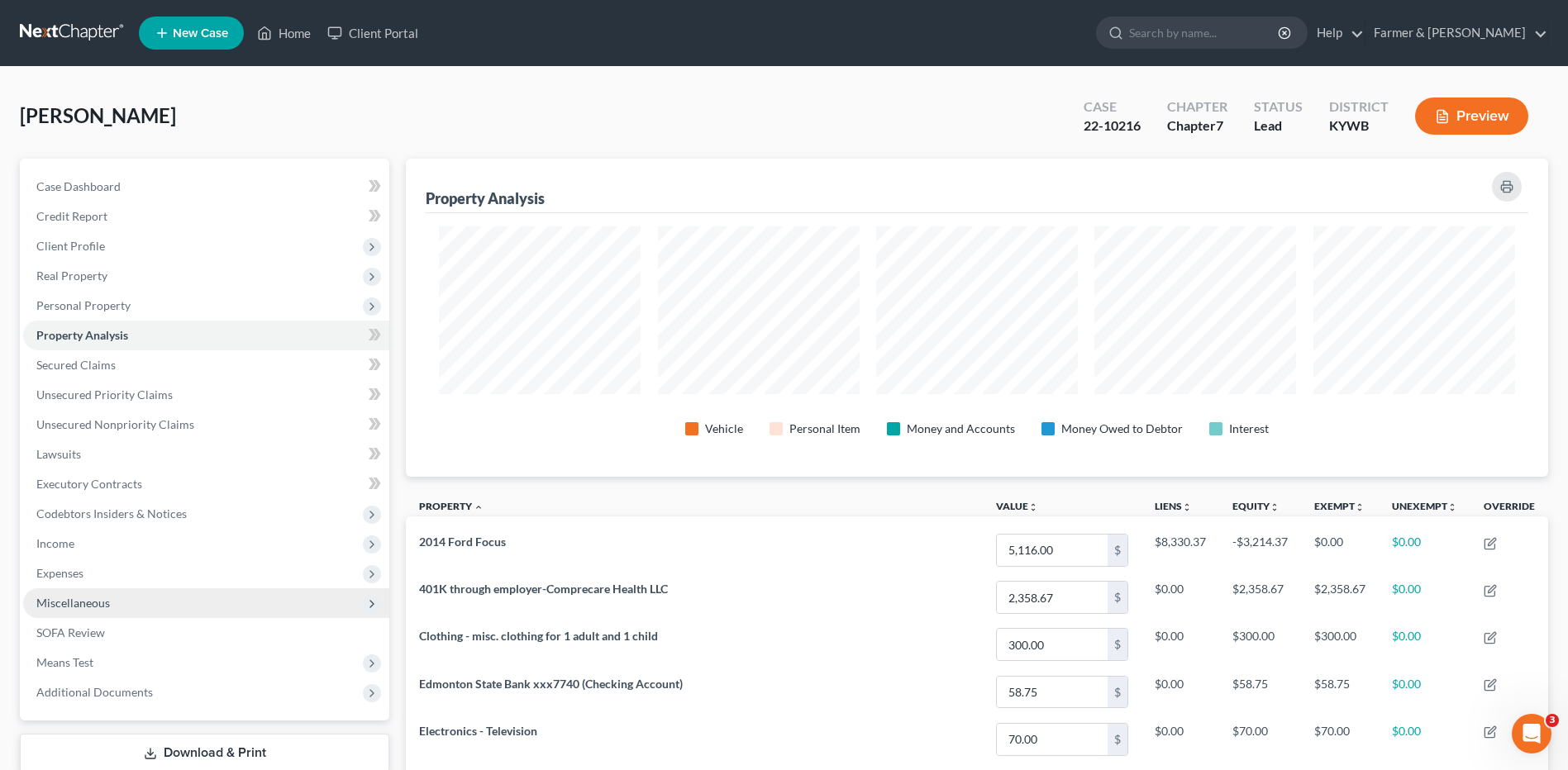
click at [90, 613] on span "Miscellaneous" at bounding box center [206, 602] width 367 height 30
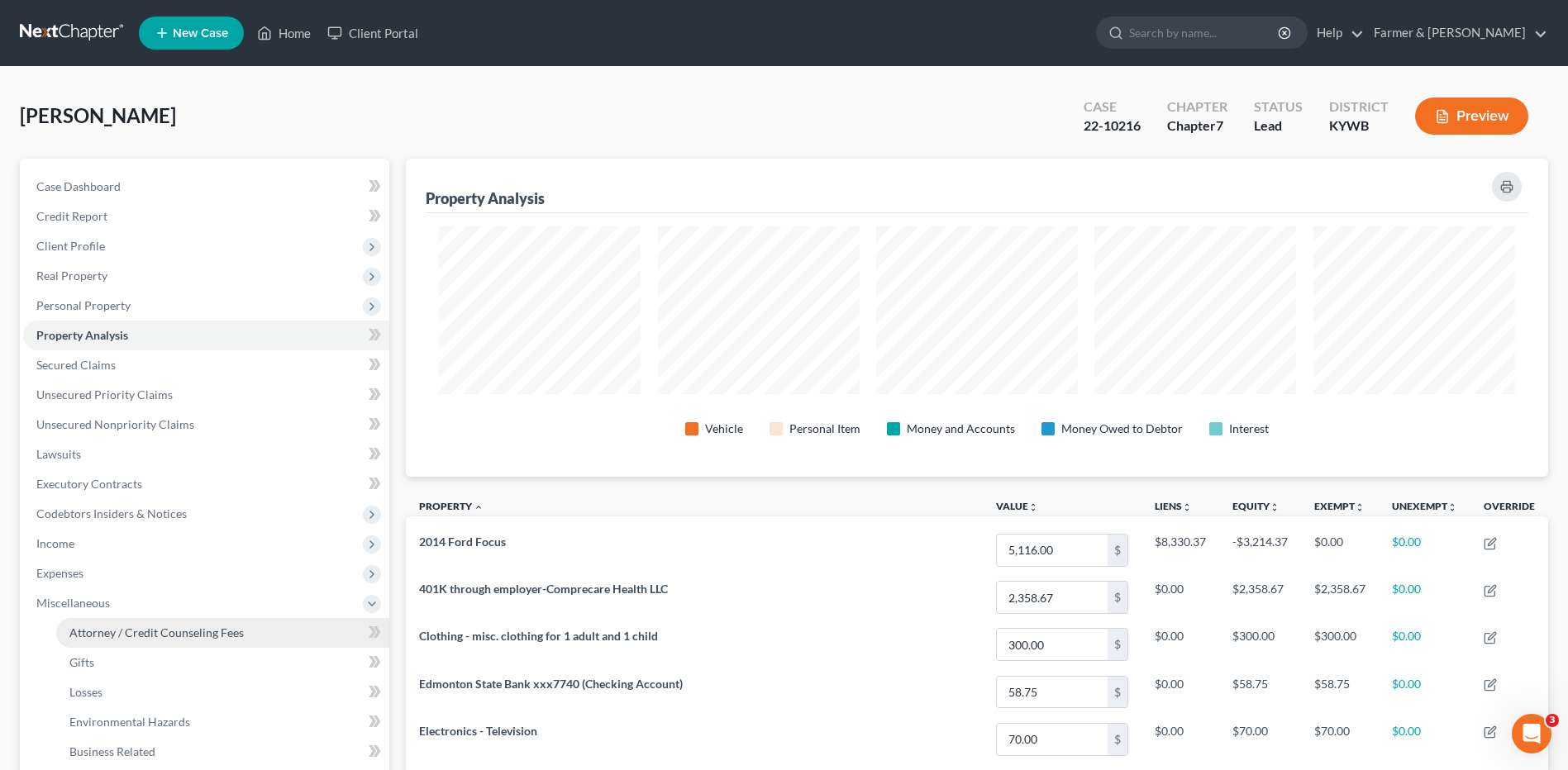
click at [148, 632] on span "Attorney / Credit Counseling Fees" at bounding box center [156, 632] width 174 height 14
select select "0"
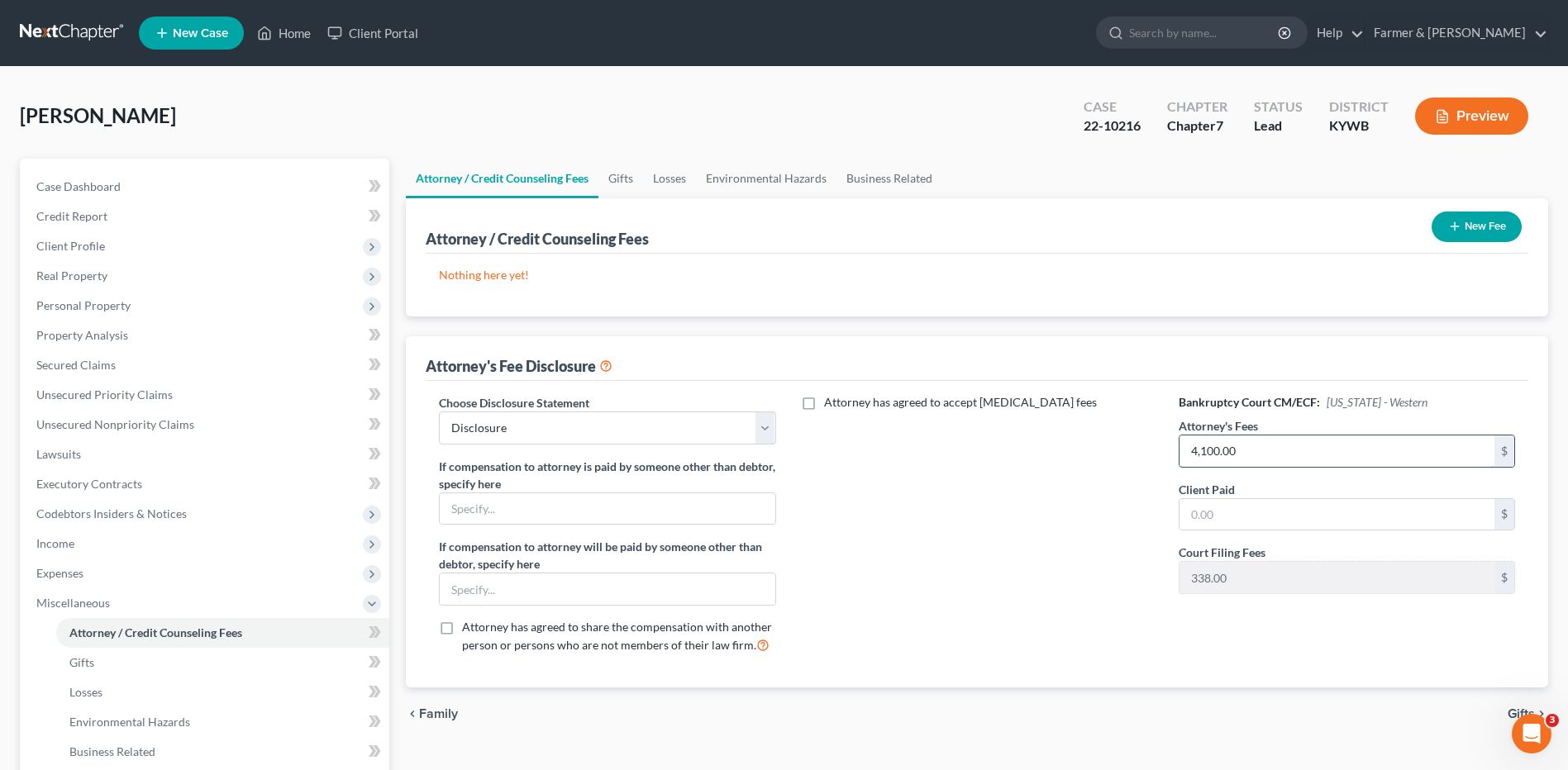
click at [1254, 454] on input "4,100.00" at bounding box center [1337, 451] width 315 height 31
type input "662.00"
click at [1479, 232] on button "New Fee" at bounding box center [1477, 227] width 90 height 30
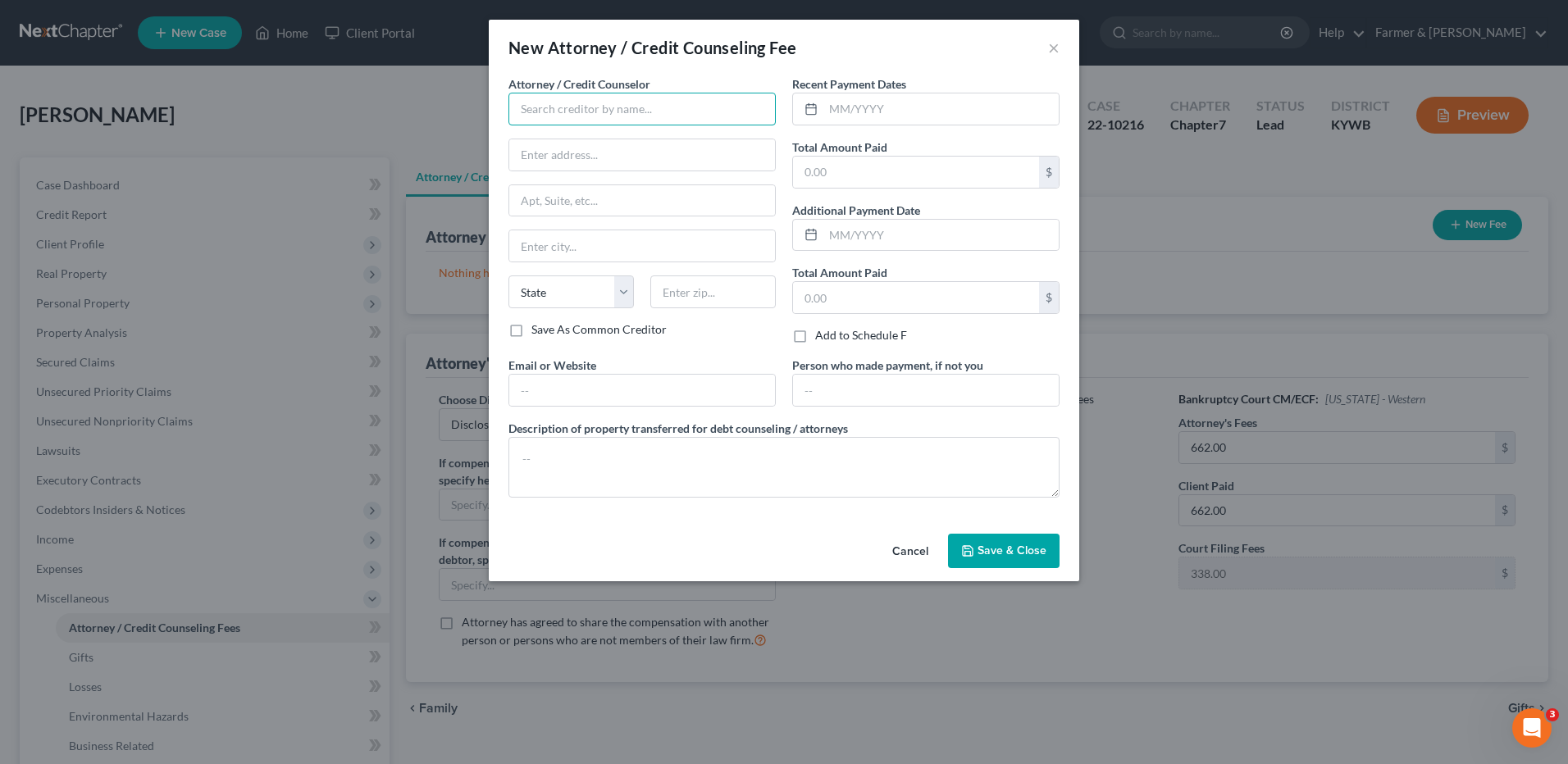
click at [602, 103] on input "text" at bounding box center [641, 109] width 267 height 33
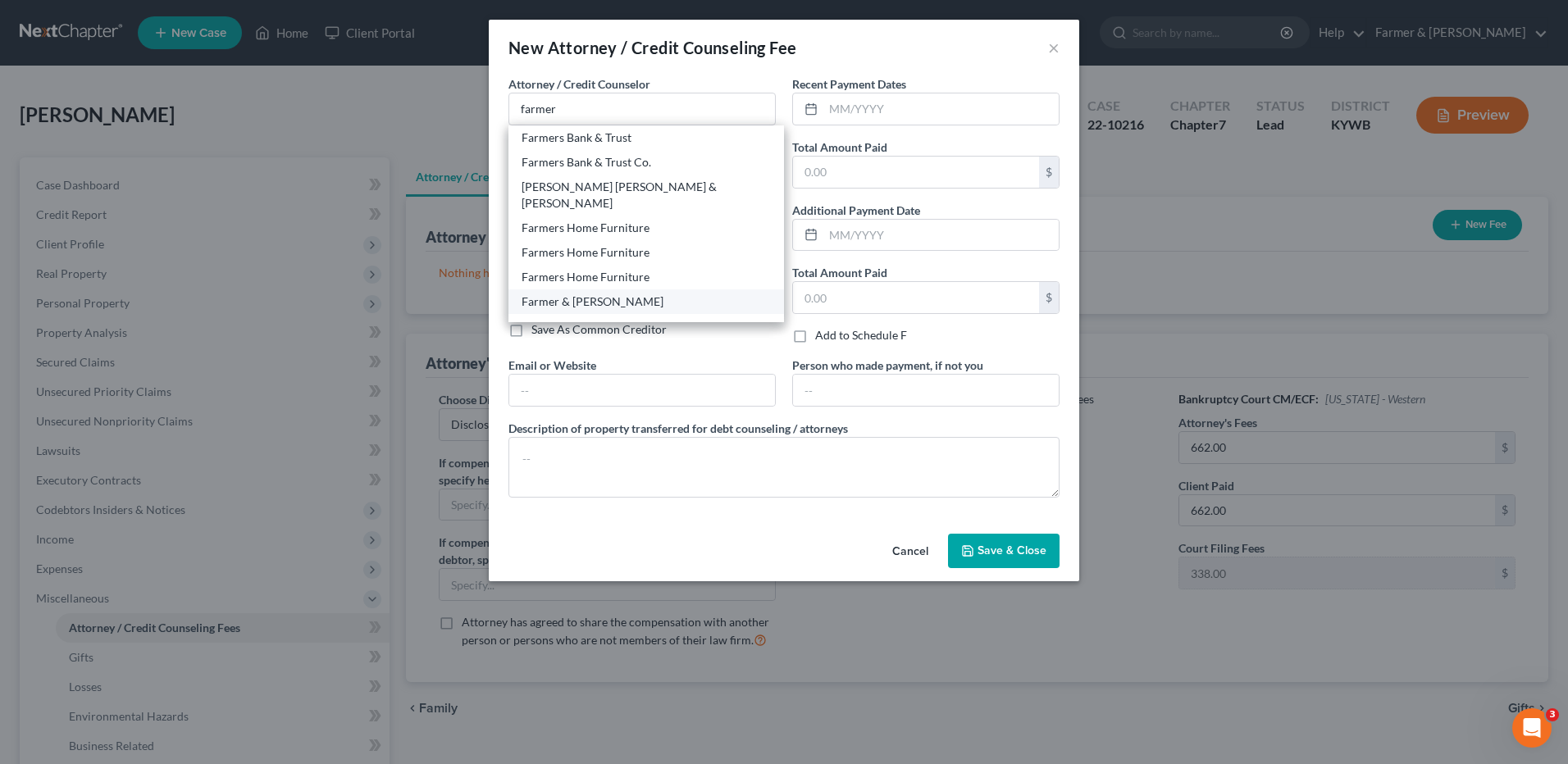
click at [575, 294] on div "Farmer & [PERSON_NAME]" at bounding box center [646, 301] width 249 height 16
type input "Farmer & [PERSON_NAME]"
type input "4975 Alben Barkley Dr #1"
type input "Paducah"
select select "18"
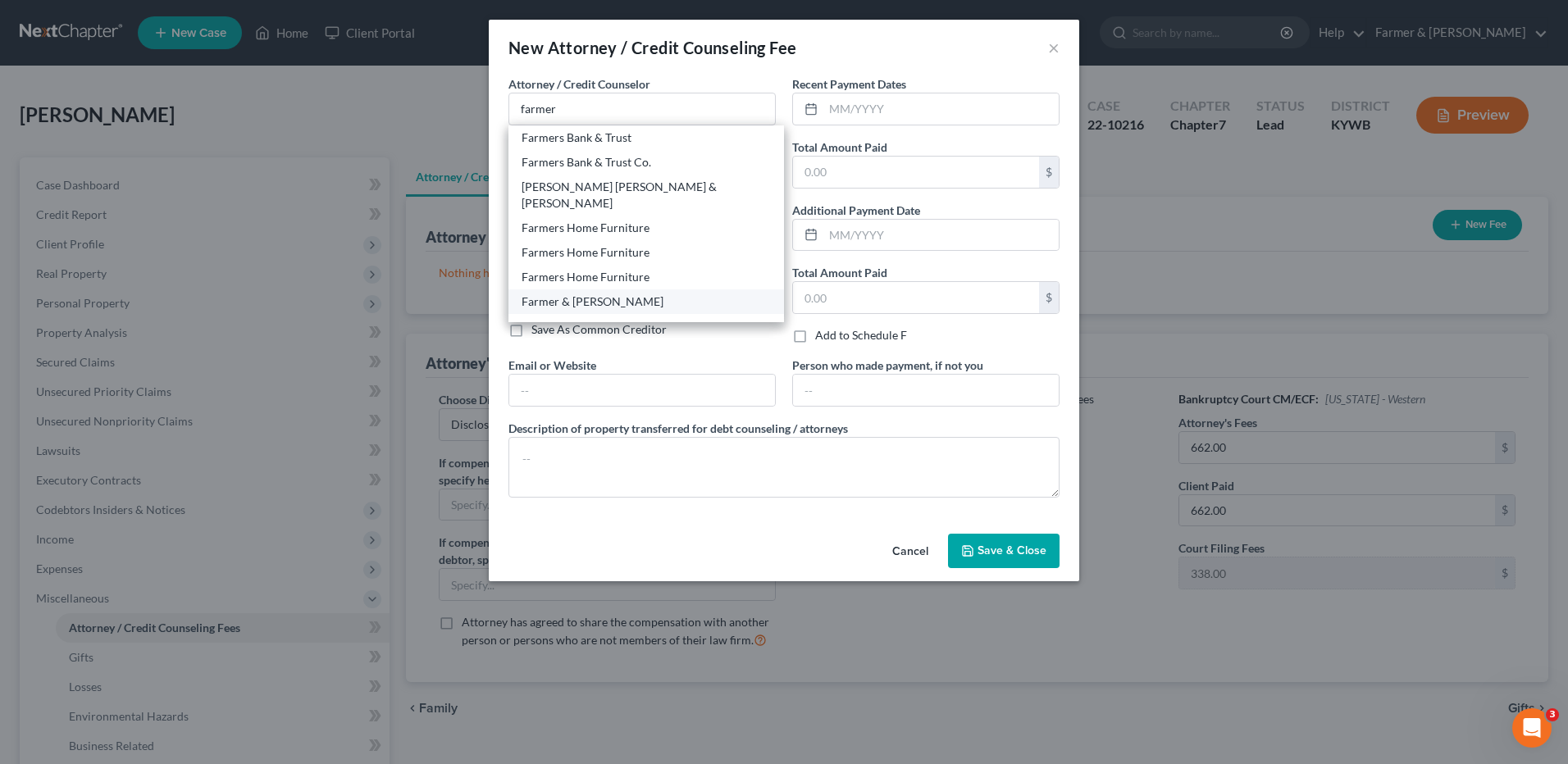
type input "42001"
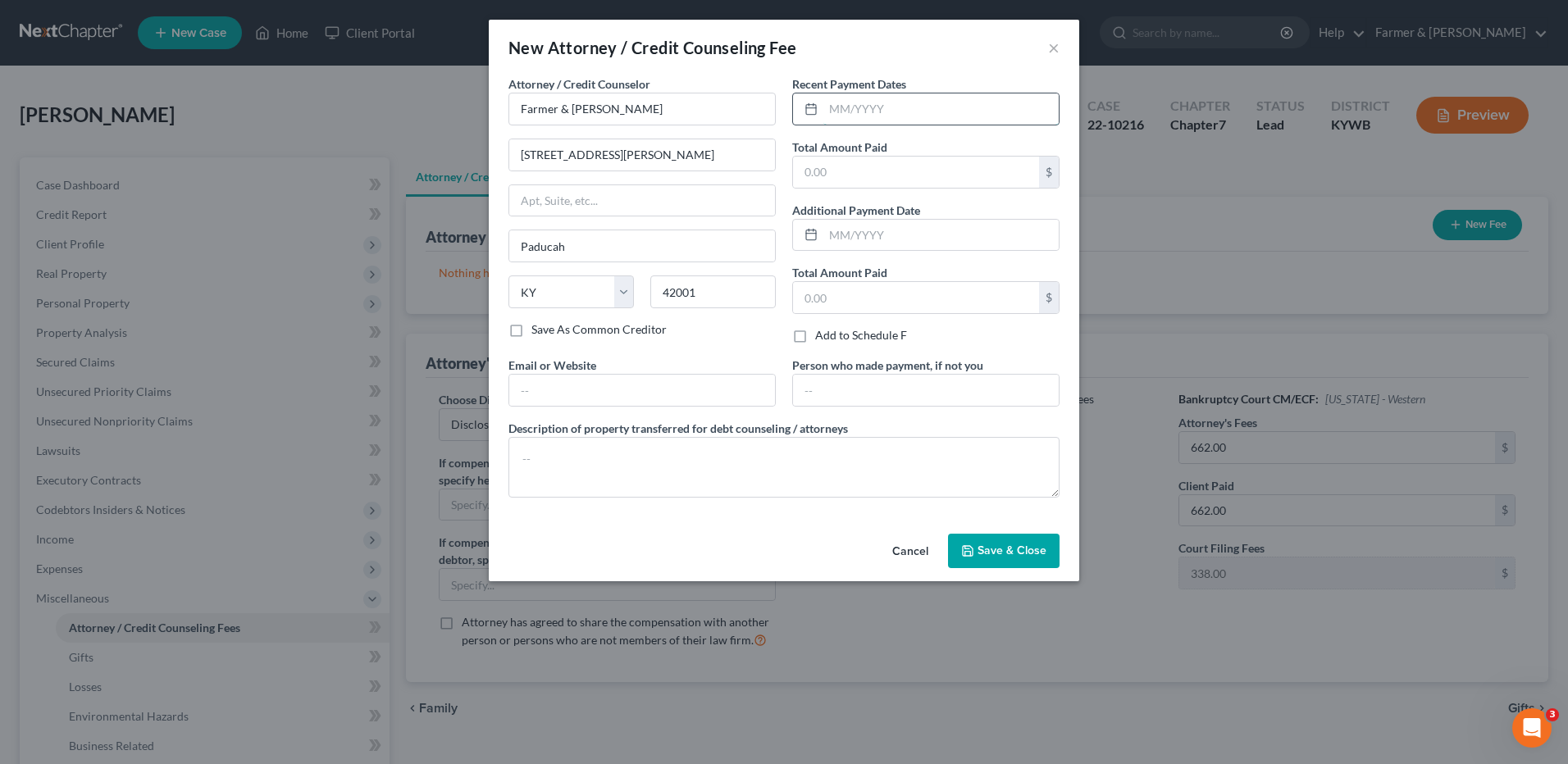
click at [856, 111] on input "text" at bounding box center [941, 109] width 235 height 31
type input "08/2025"
type input "1,000.00"
click at [661, 483] on textarea at bounding box center [783, 467] width 551 height 60
type textarea "t"
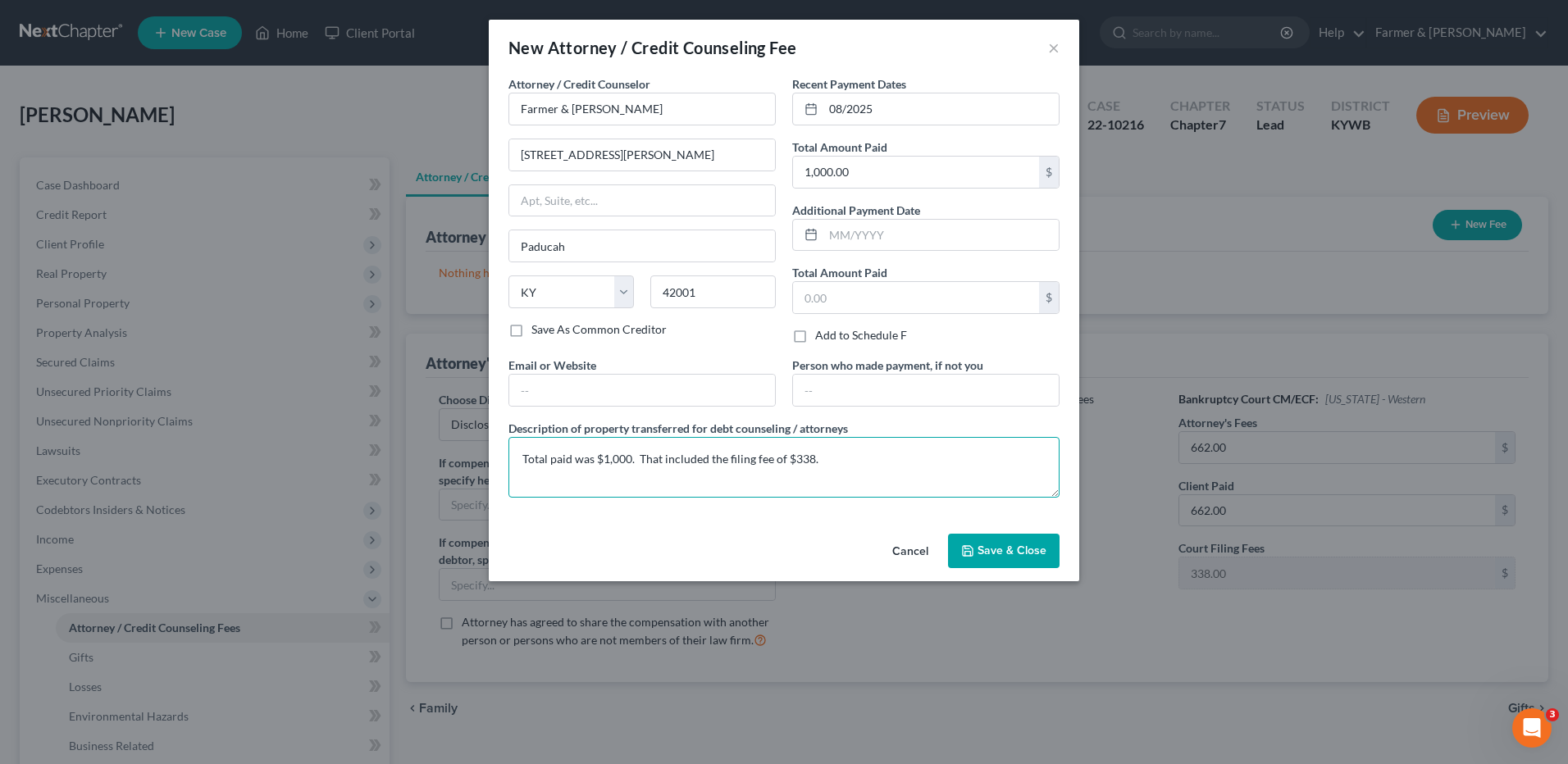
type textarea "Total paid was $1,000. That included the filing fee of $338."
drag, startPoint x: 1002, startPoint y: 544, endPoint x: 1198, endPoint y: 524, distance: 197.0
click at [1002, 544] on span "Save & Close" at bounding box center [1012, 551] width 69 height 14
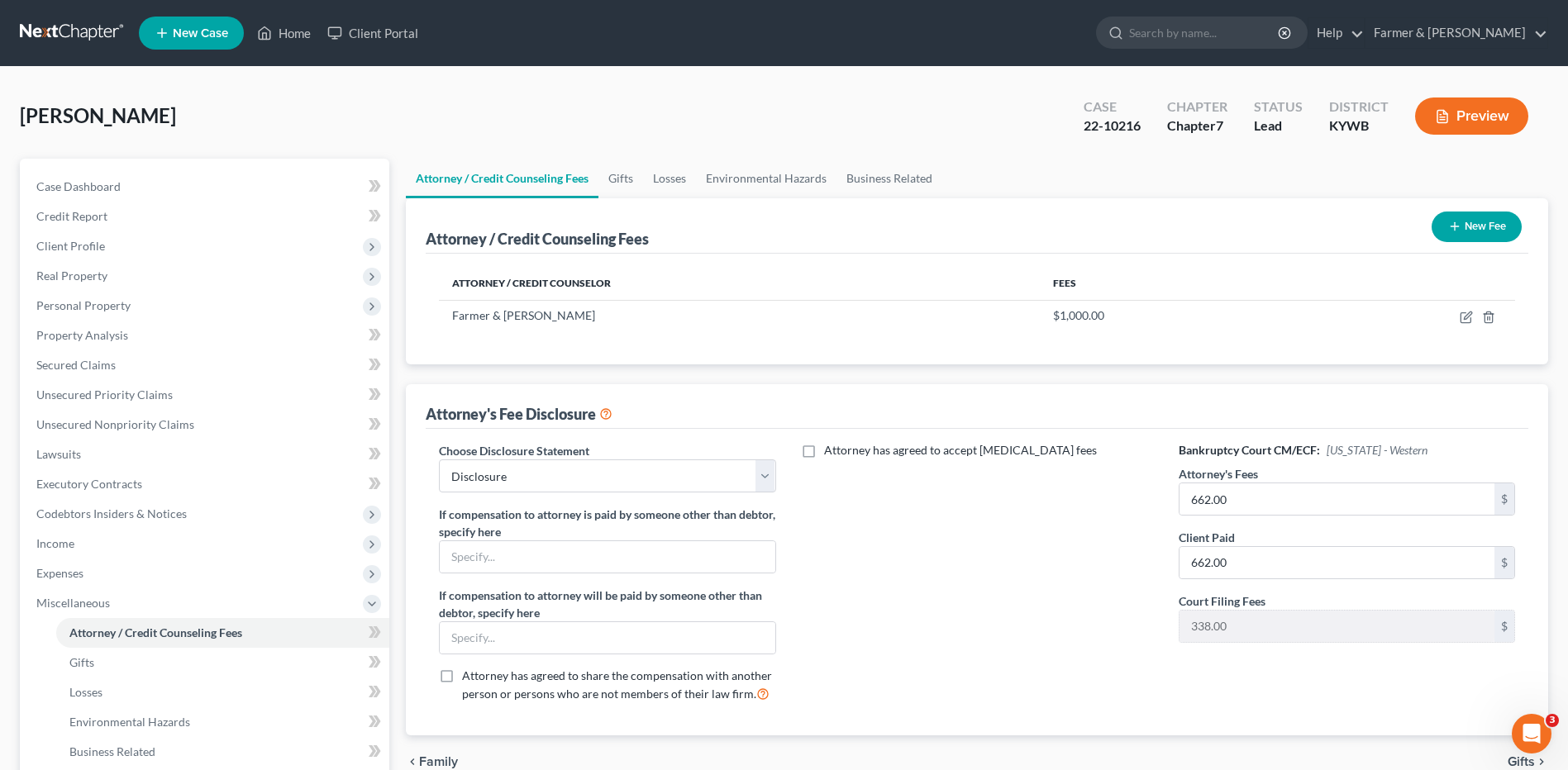
drag, startPoint x: 76, startPoint y: 37, endPoint x: 190, endPoint y: 7, distance: 117.9
click at [76, 37] on link at bounding box center [72, 32] width 106 height 30
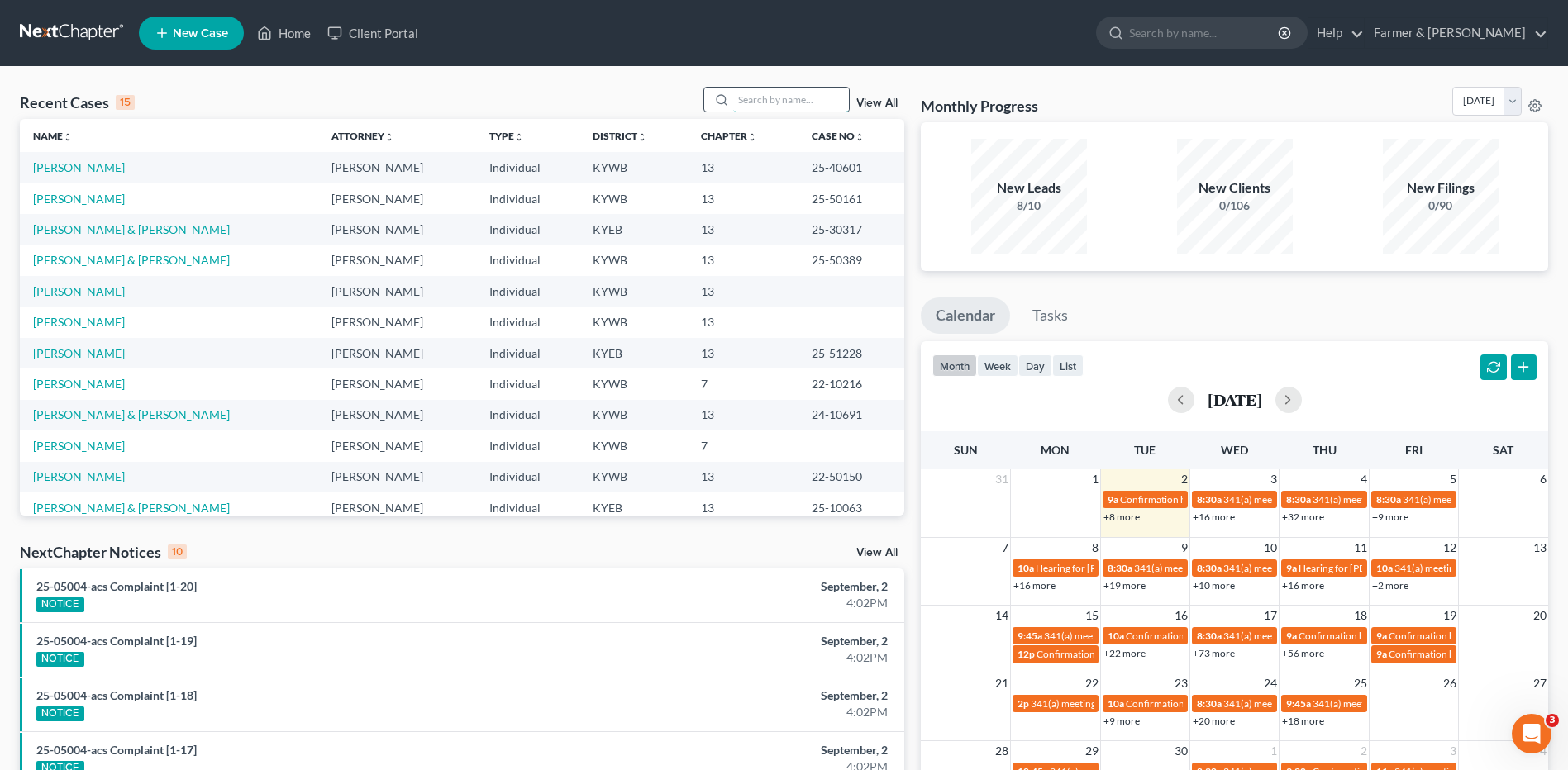
click at [790, 107] on input "search" at bounding box center [791, 99] width 116 height 24
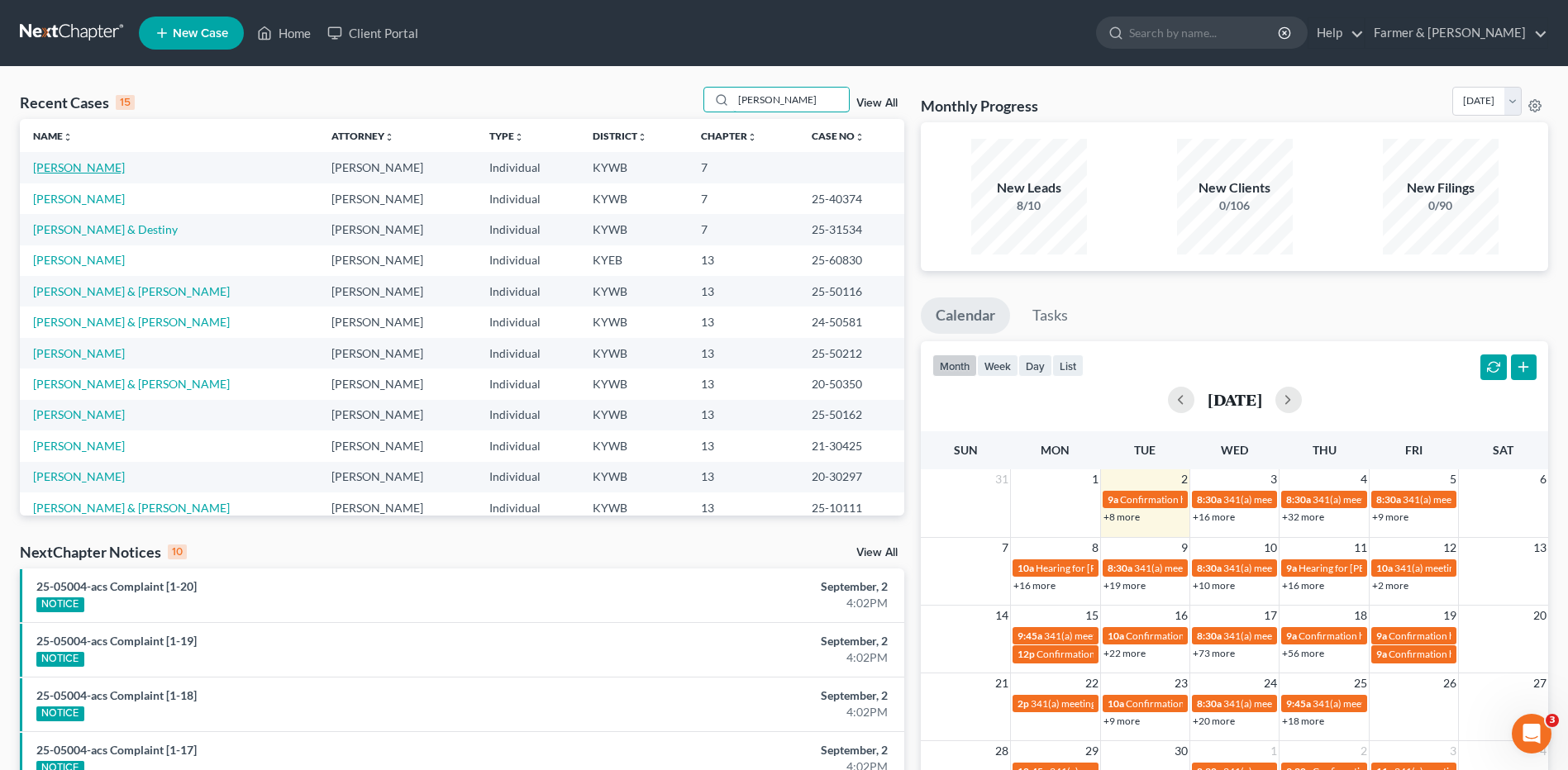
type input "gregory"
click at [97, 168] on link "[PERSON_NAME]" at bounding box center [79, 167] width 91 height 14
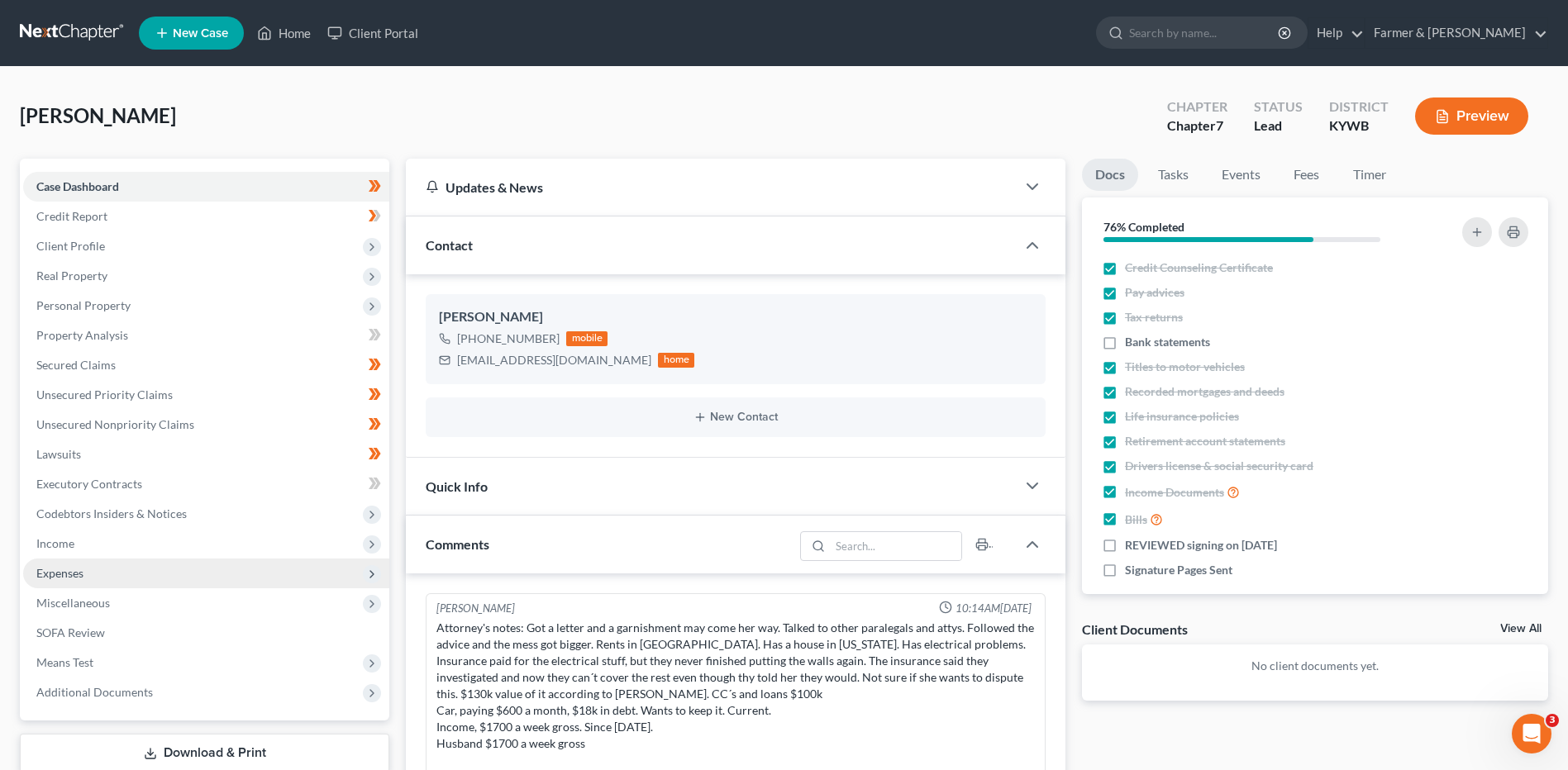
scroll to position [147, 0]
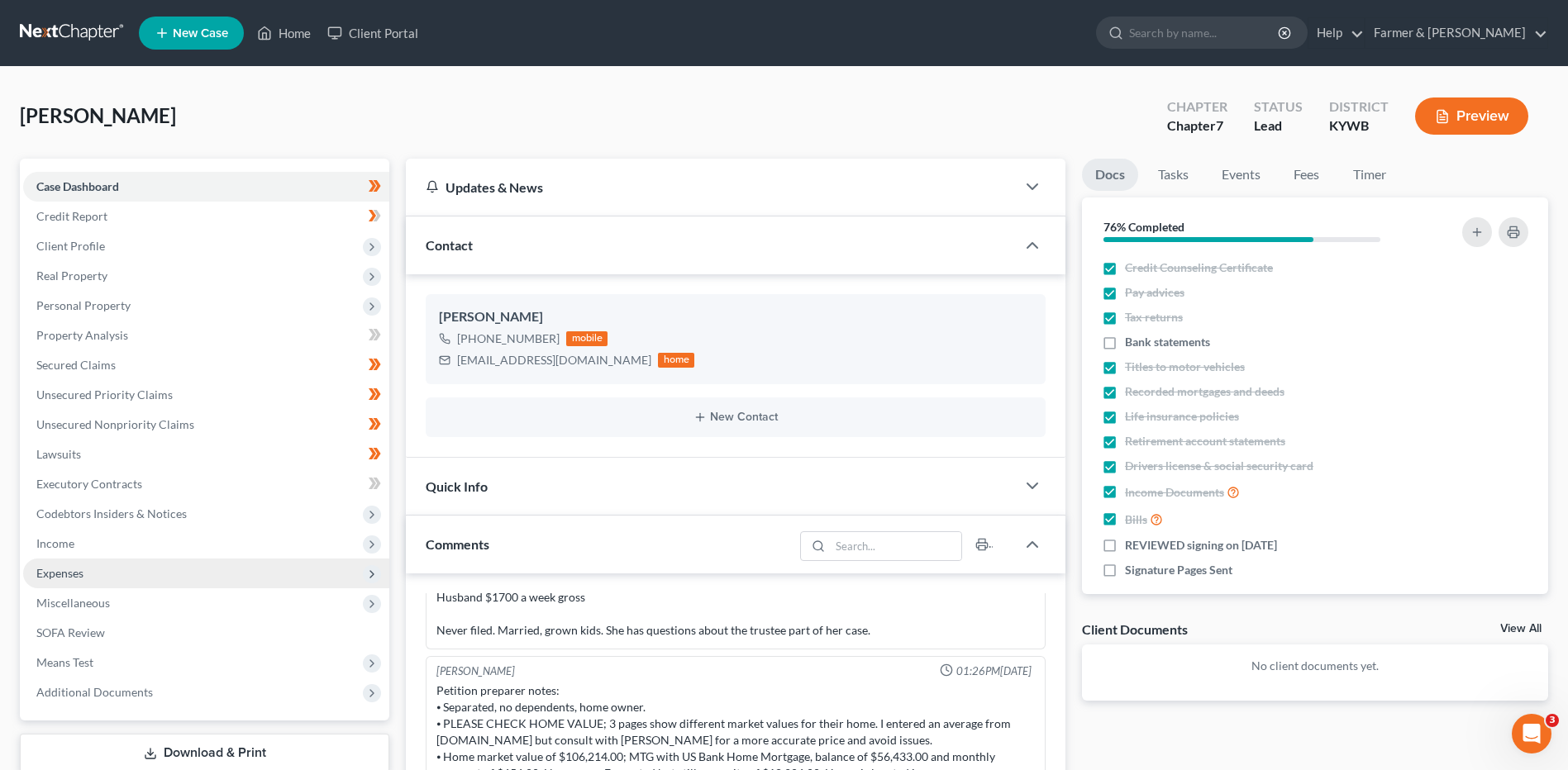
click at [104, 578] on span "Expenses" at bounding box center [206, 573] width 367 height 30
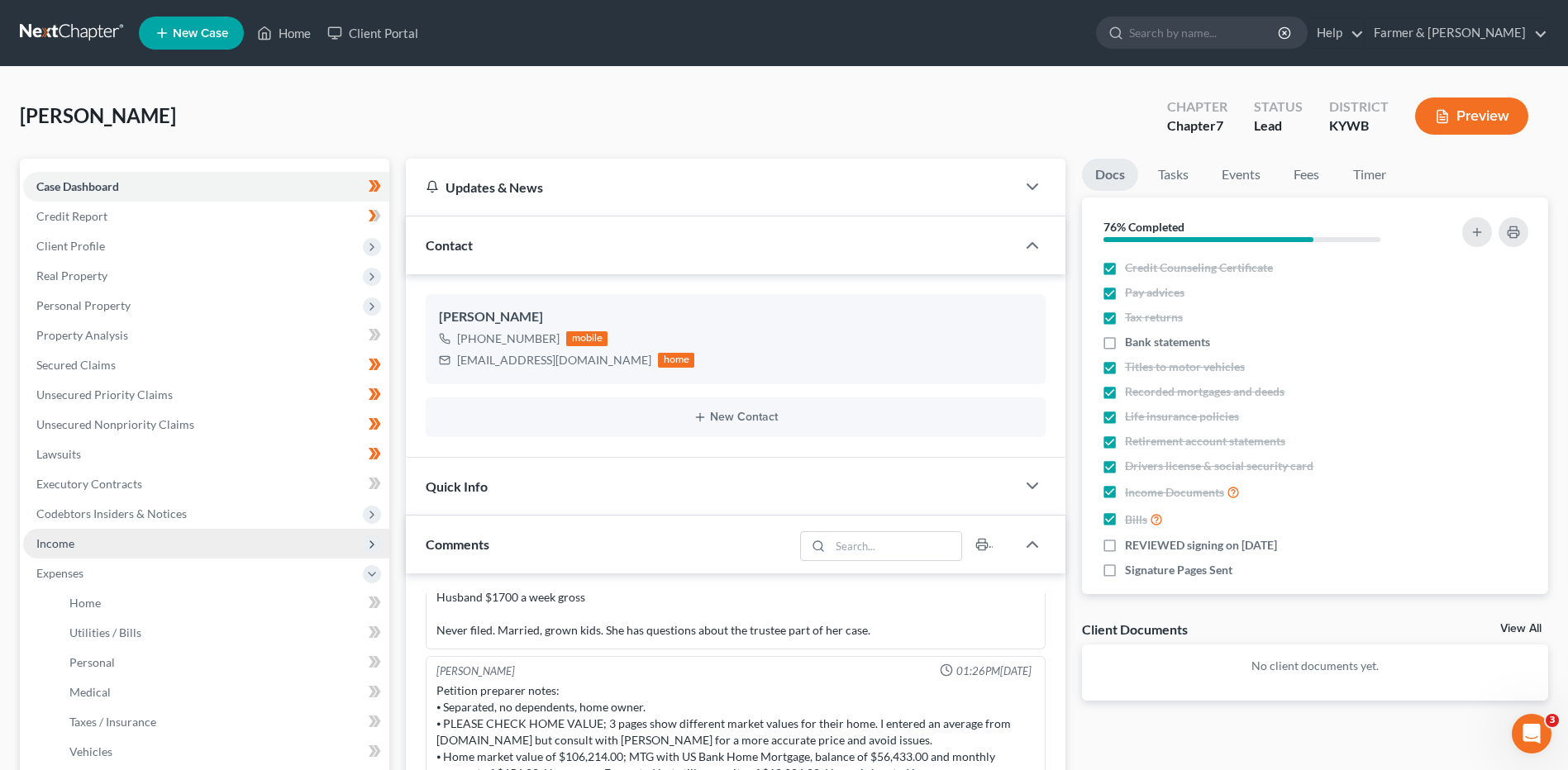
click at [102, 544] on span "Income" at bounding box center [206, 543] width 367 height 30
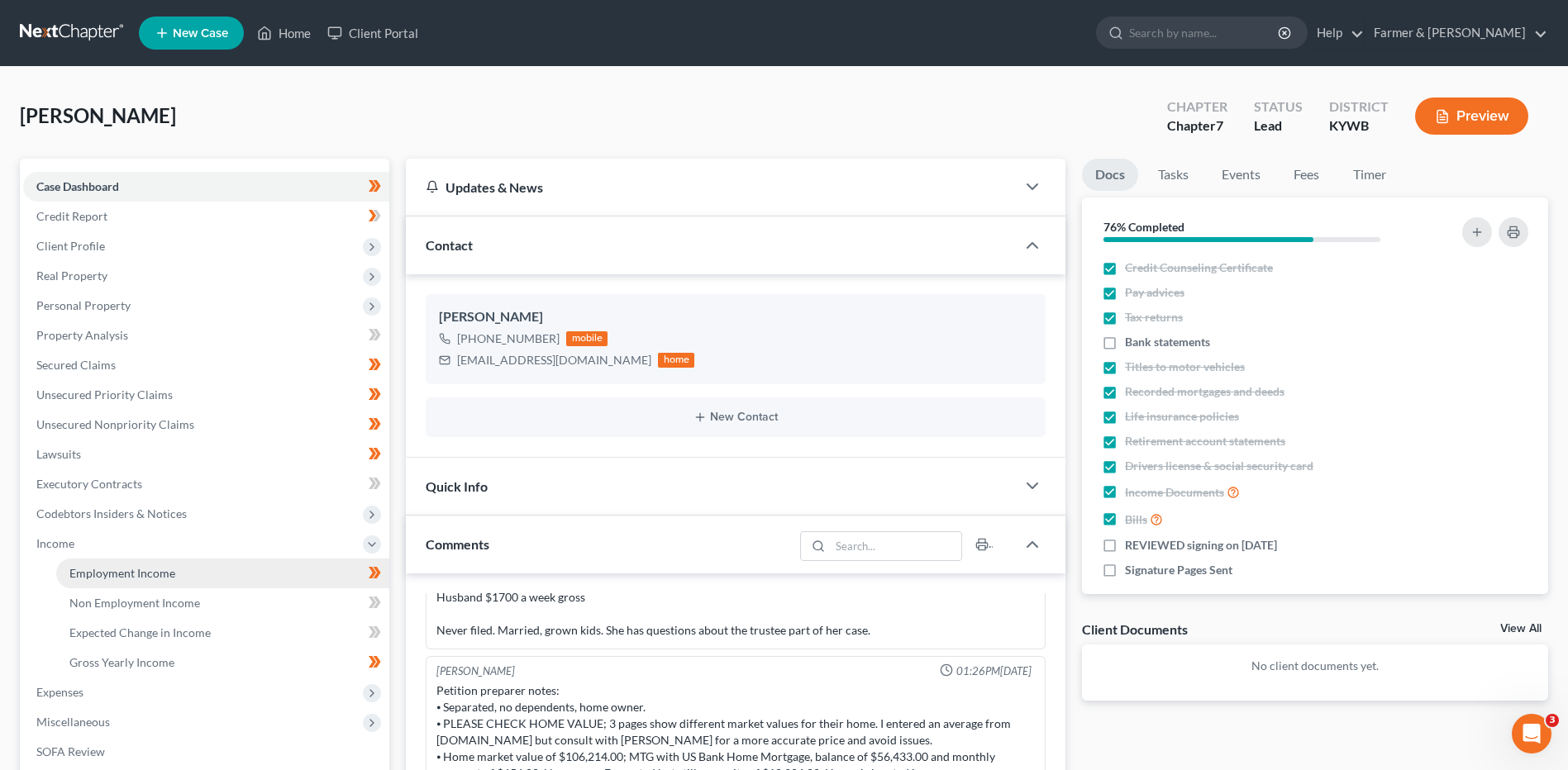
click at [109, 574] on span "Employment Income" at bounding box center [122, 573] width 106 height 14
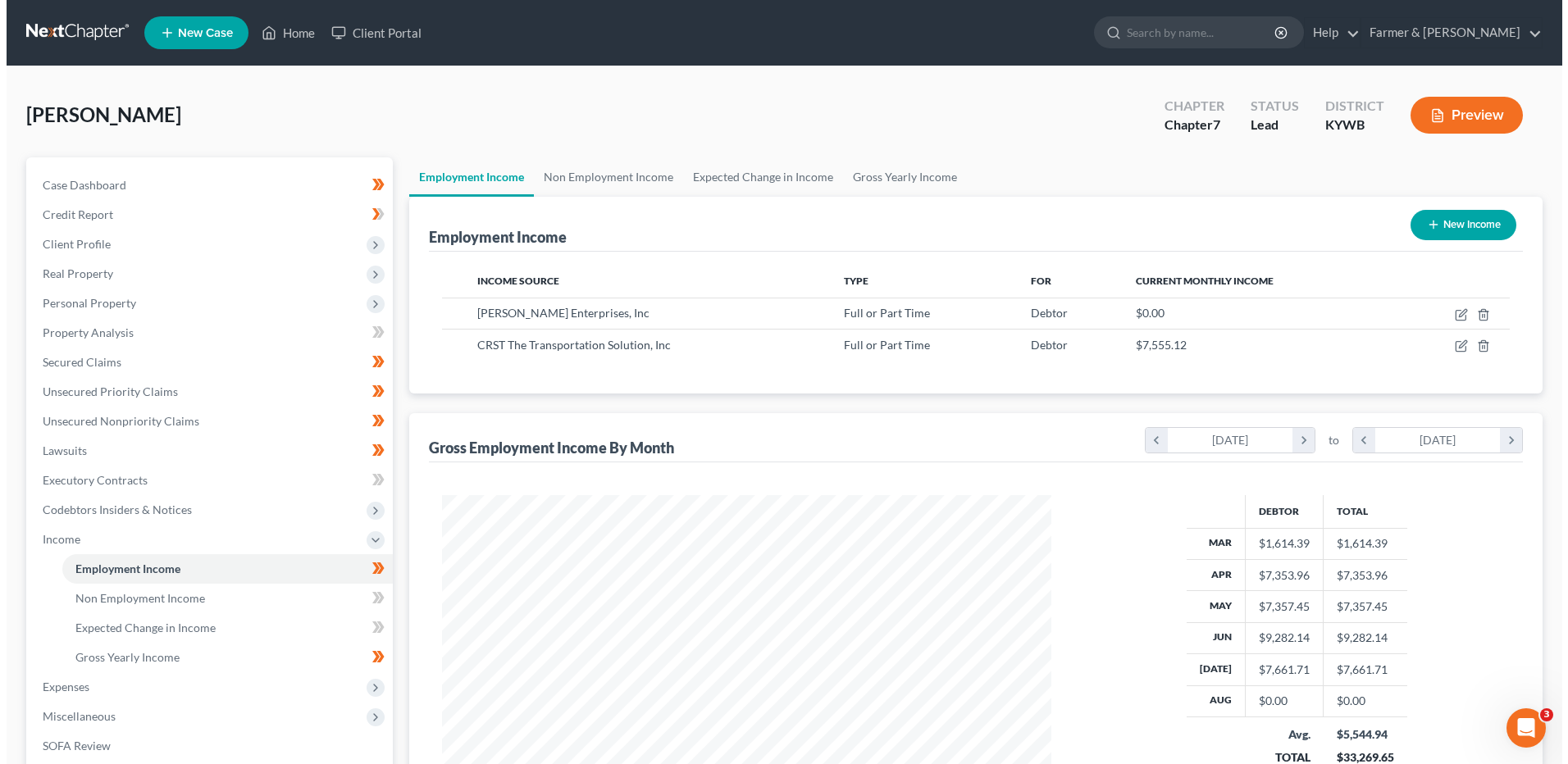
scroll to position [304, 641]
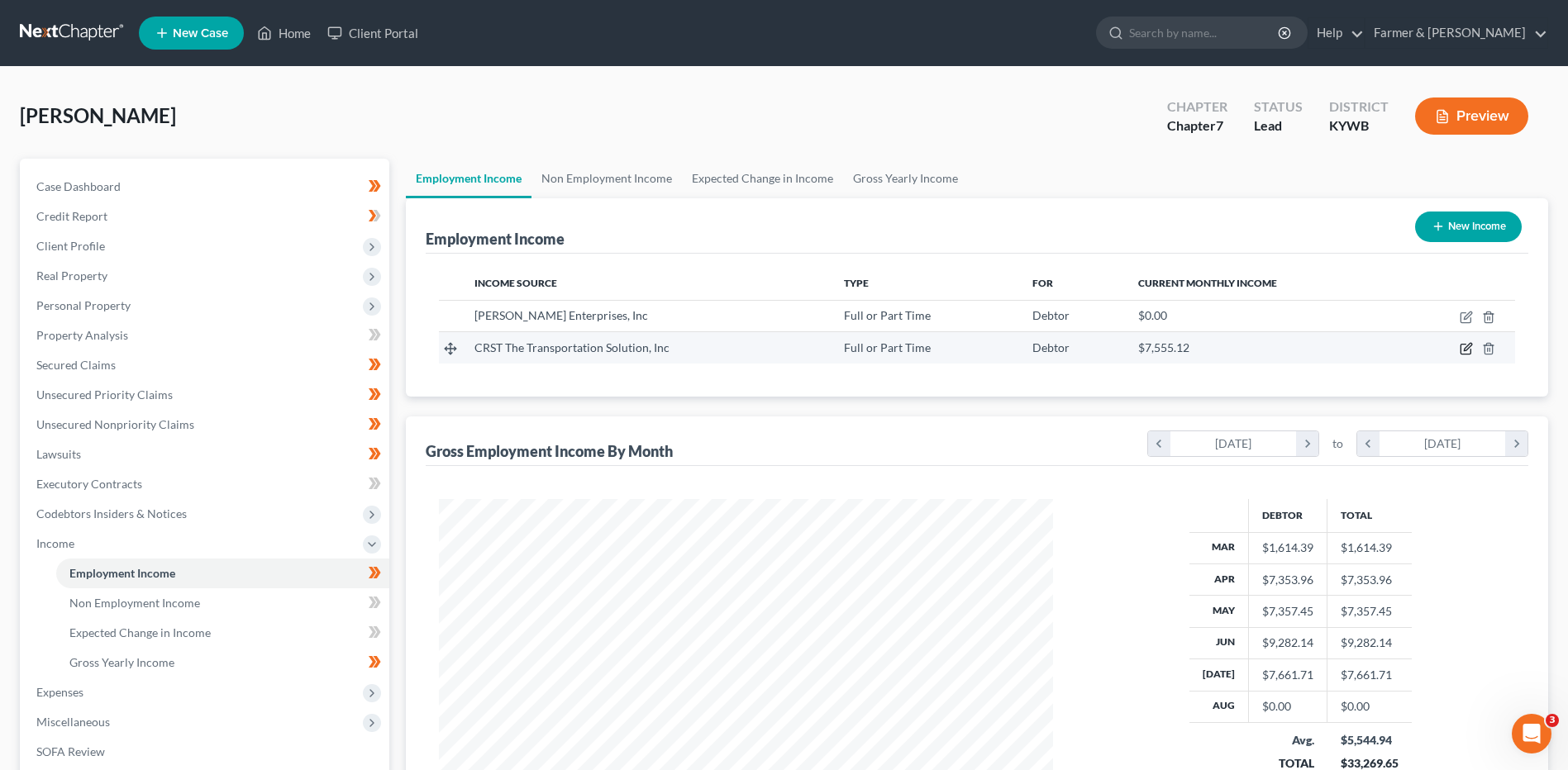
click at [1468, 353] on icon "button" at bounding box center [1466, 348] width 13 height 13
select select "0"
select select "16"
select select "3"
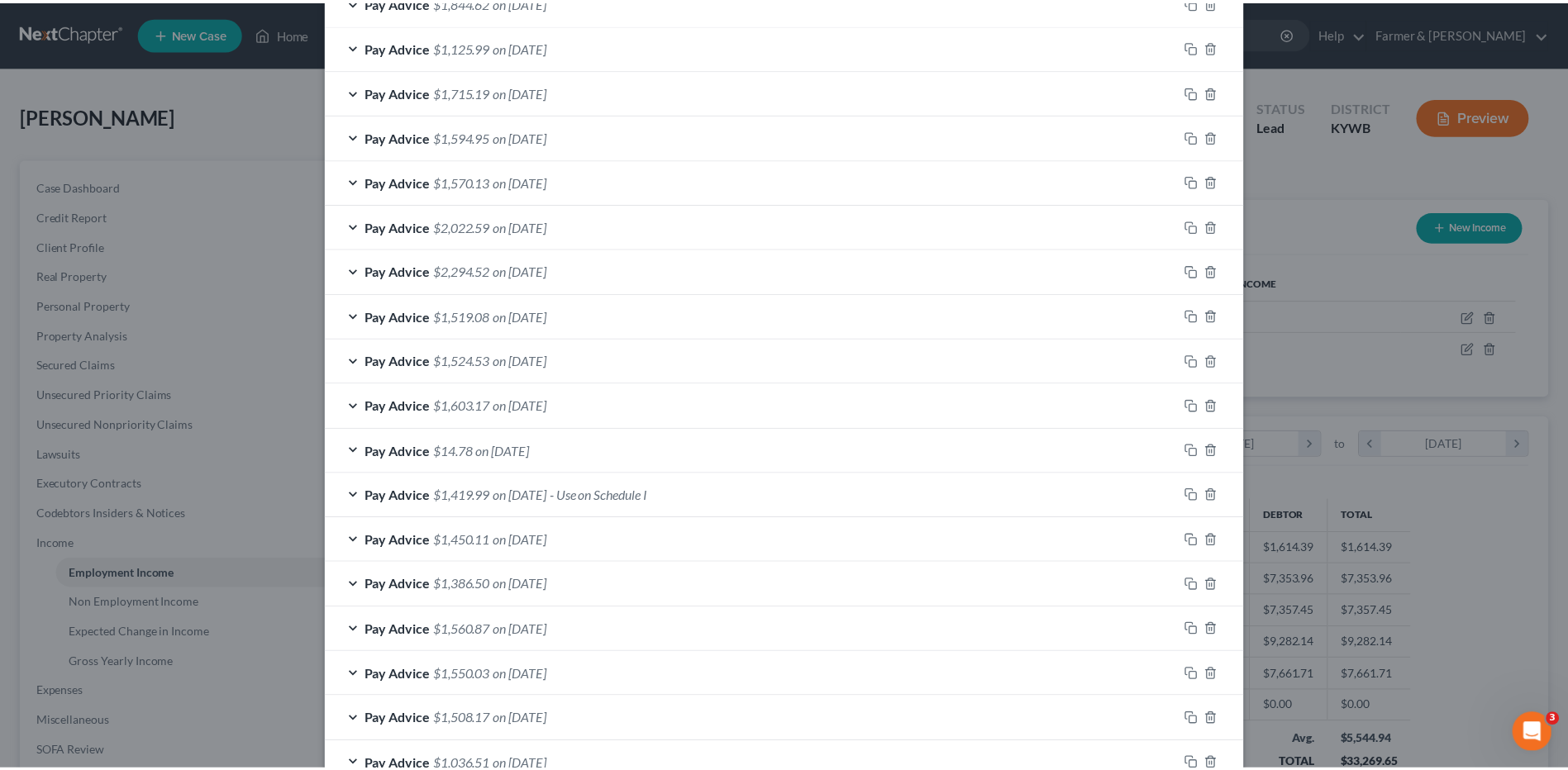
scroll to position [682, 0]
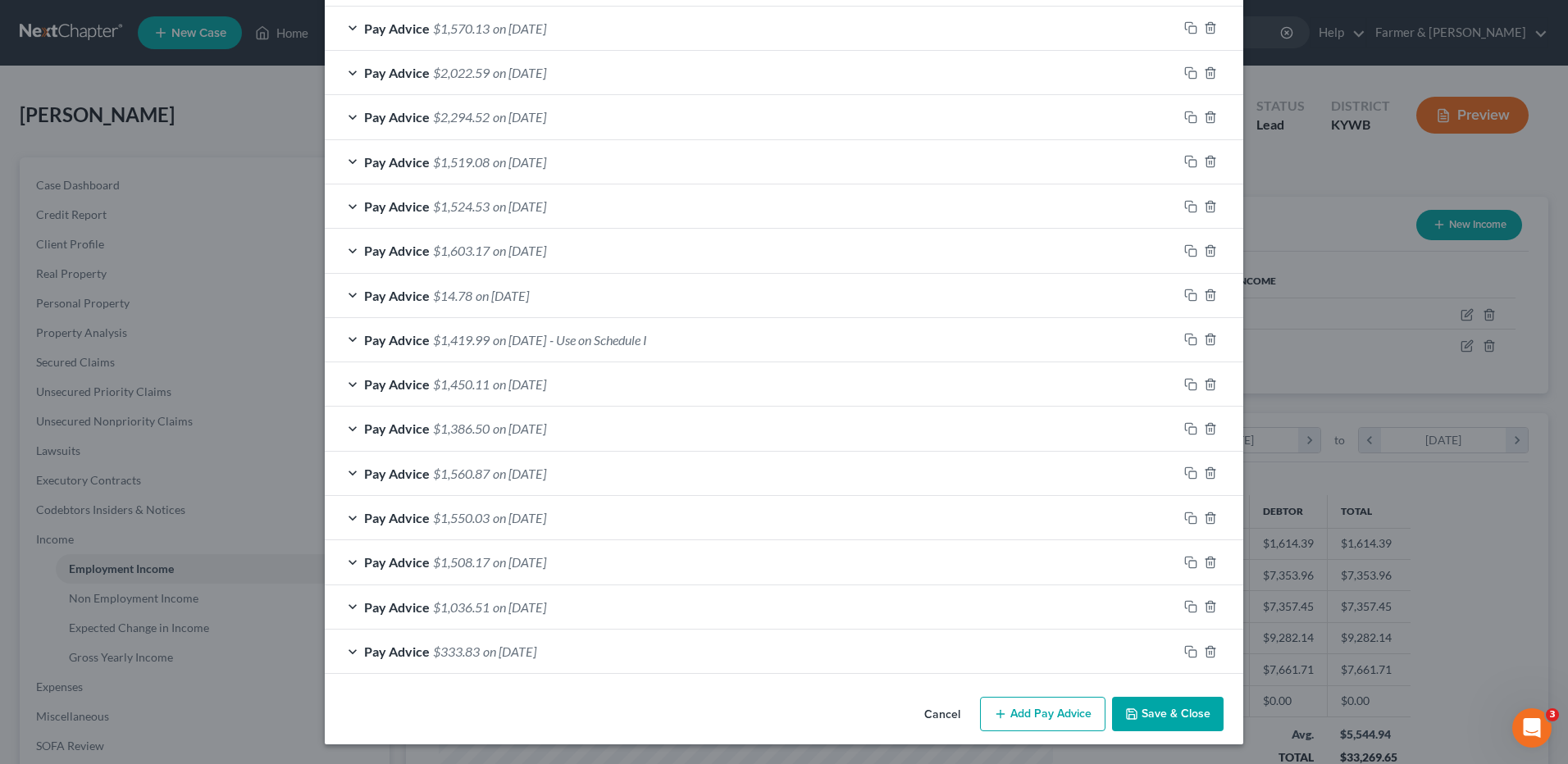
click at [929, 715] on button "Cancel" at bounding box center [943, 715] width 62 height 33
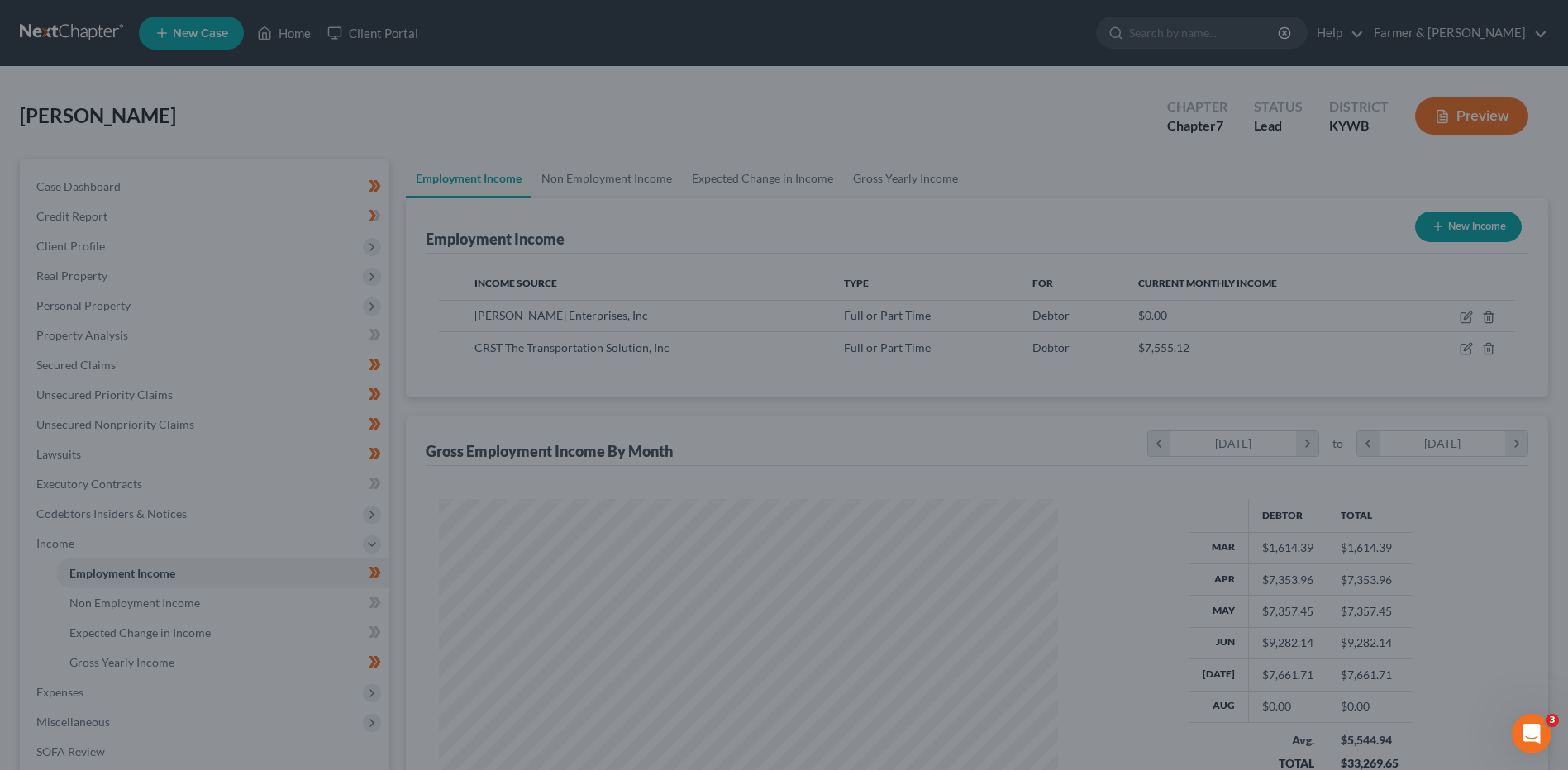
scroll to position [825987, 825857]
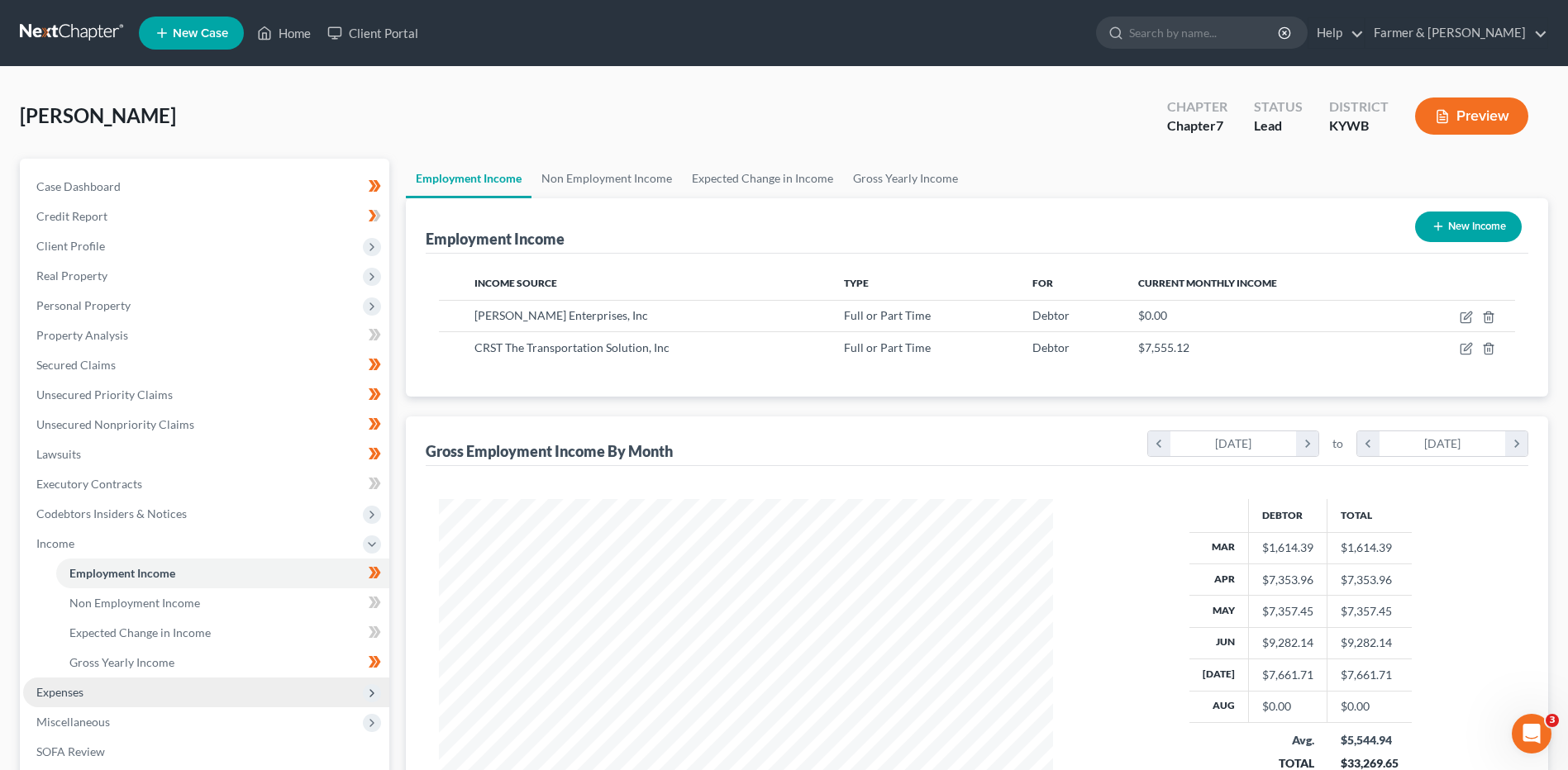
click at [111, 696] on span "Expenses" at bounding box center [206, 692] width 367 height 30
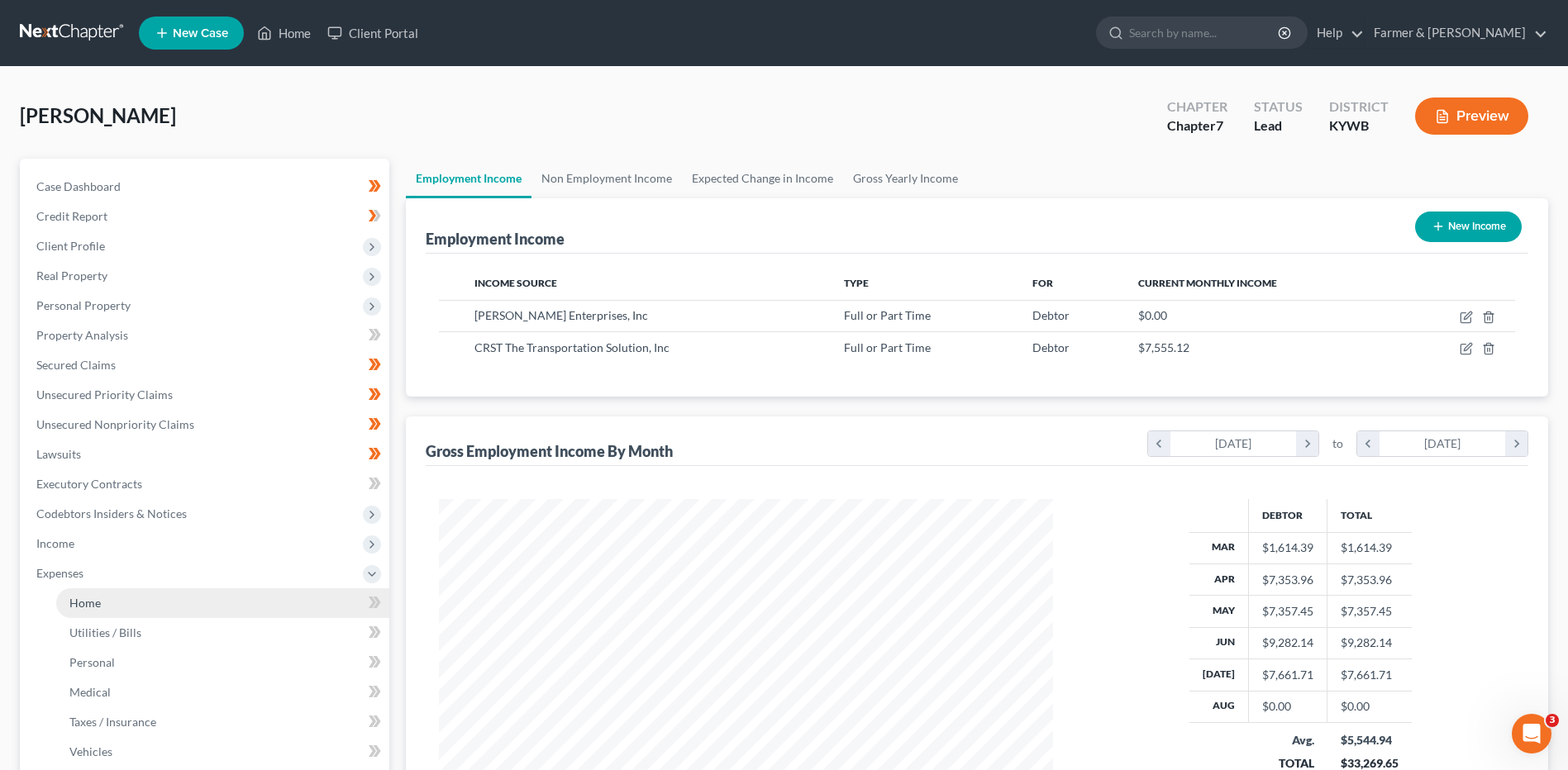
click at [137, 598] on link "Home" at bounding box center [223, 602] width 333 height 30
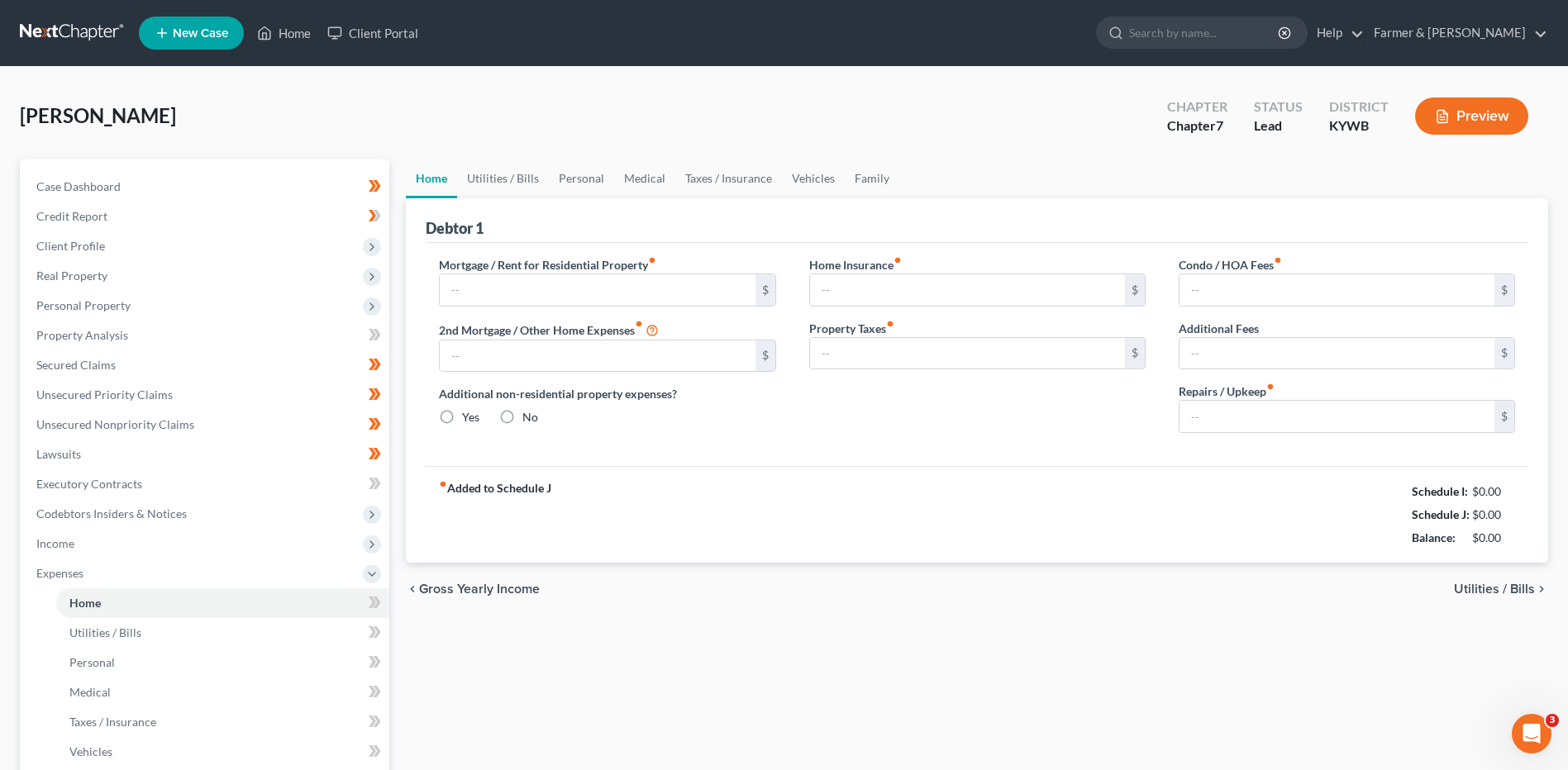
type input "1,200.00"
radio input "true"
type input "0.00"
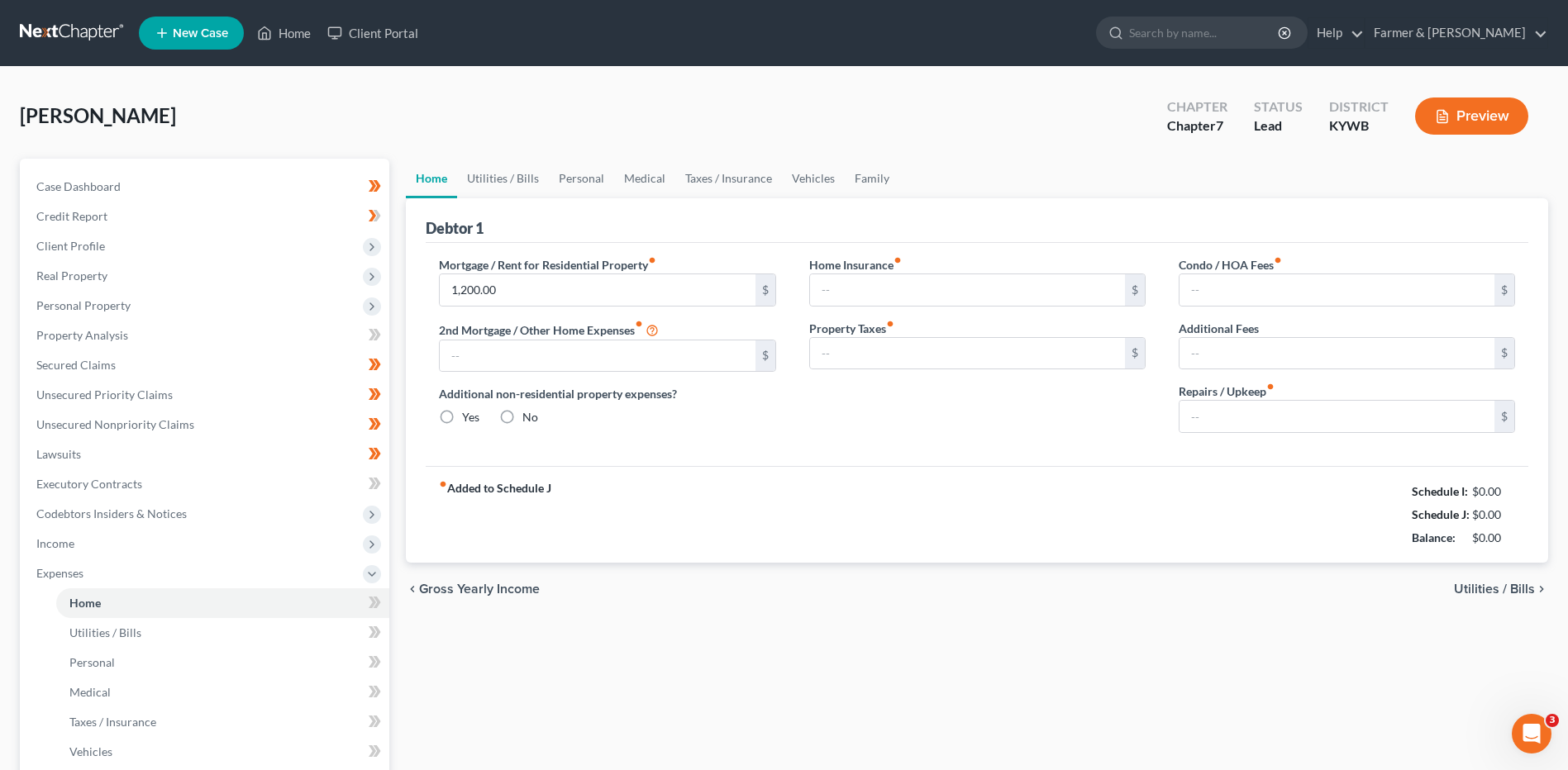
type input "0.00"
type input "150.00"
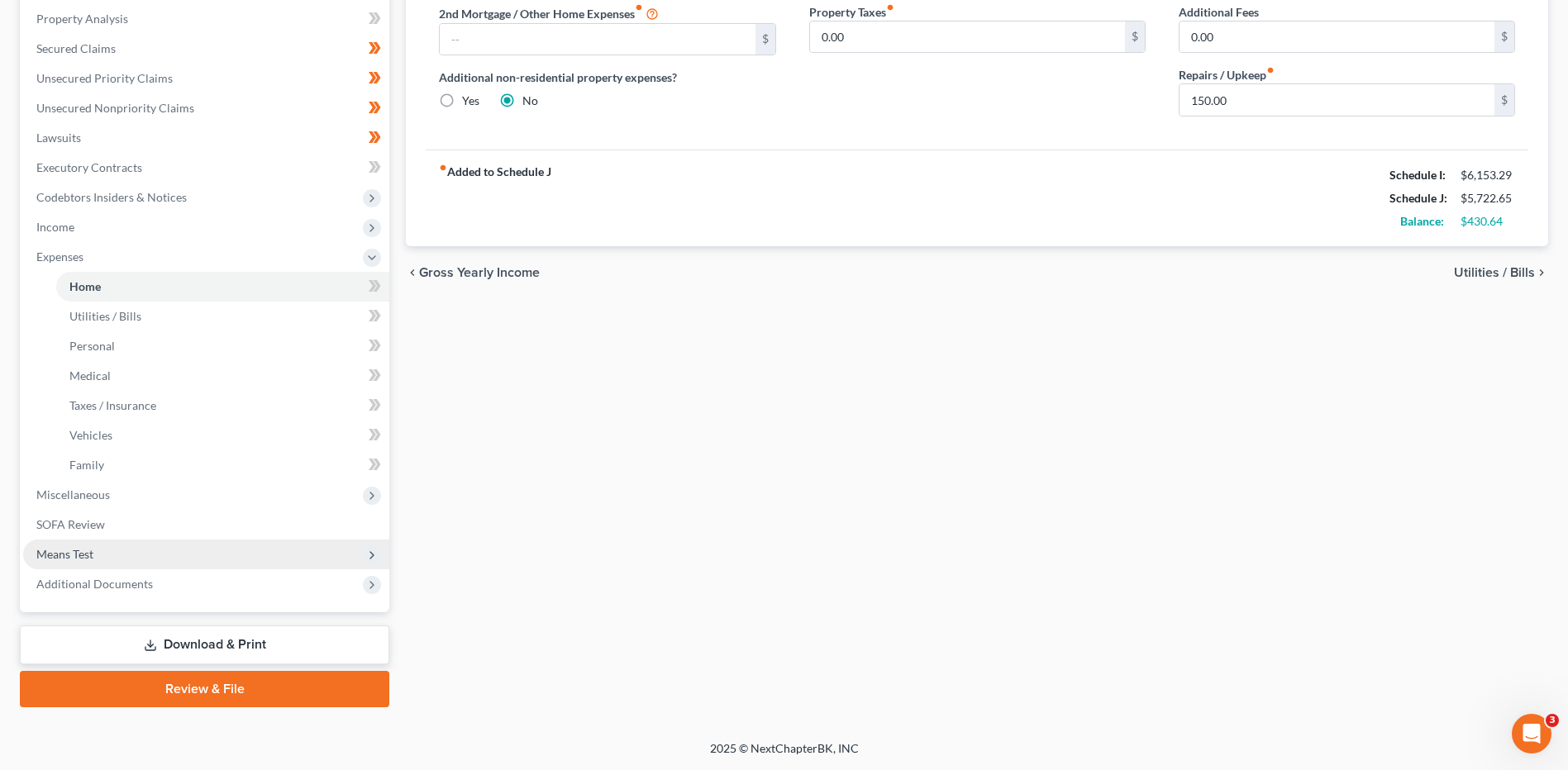
click at [43, 555] on span "Means Test" at bounding box center [65, 554] width 57 height 14
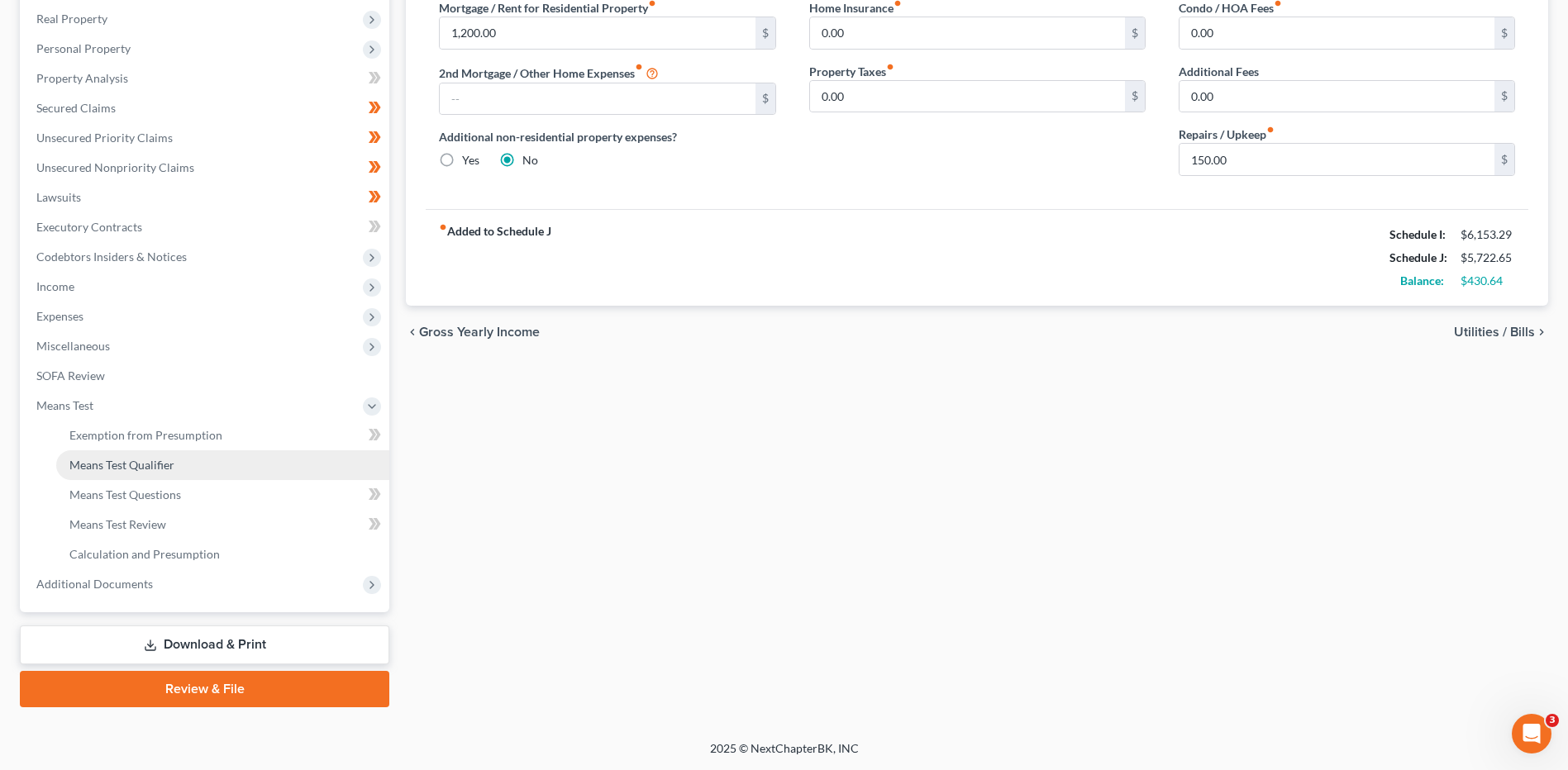
click at [165, 454] on link "Means Test Qualifier" at bounding box center [223, 464] width 333 height 30
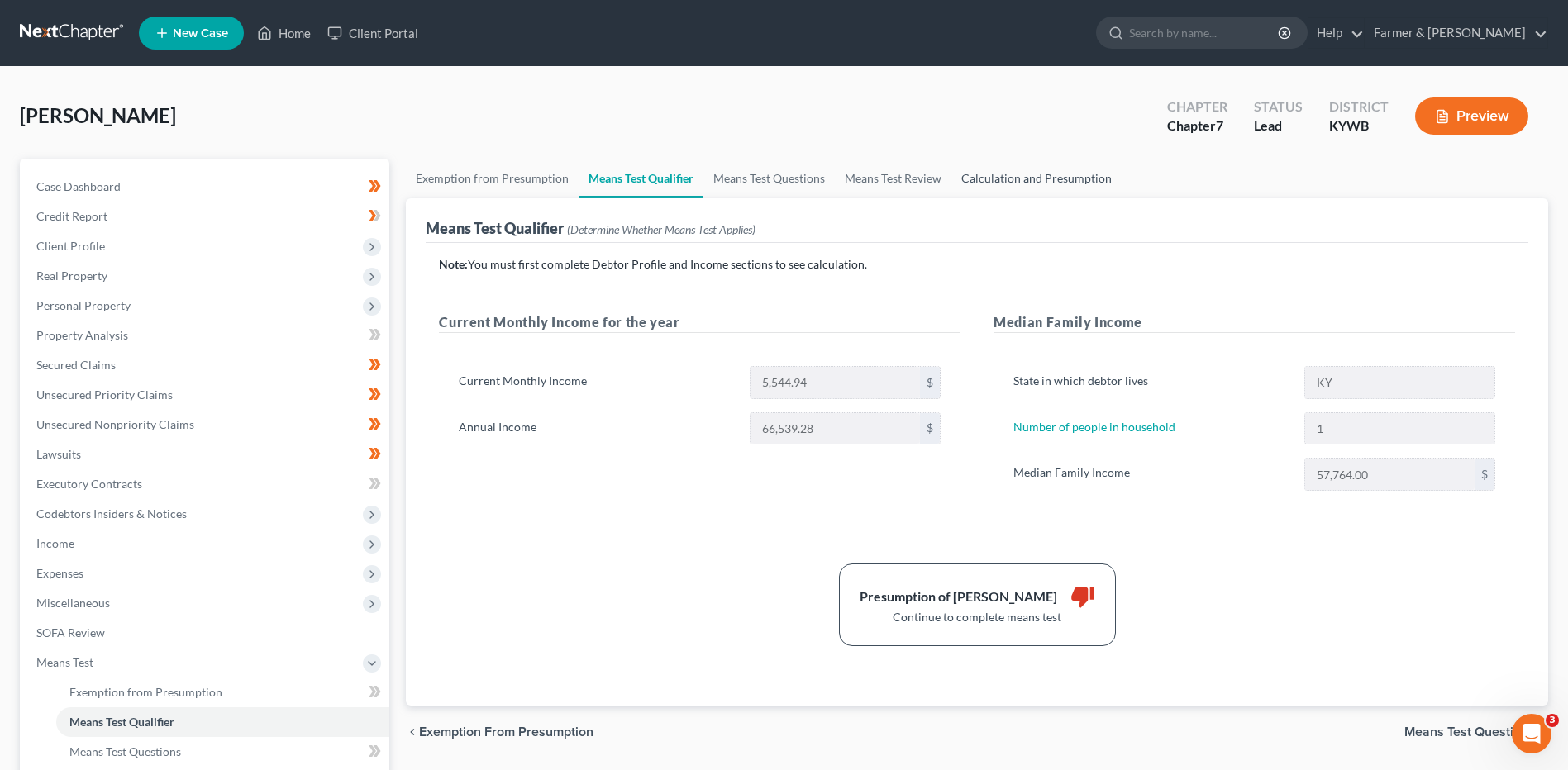
click at [1080, 175] on link "Calculation and Presumption" at bounding box center [1036, 179] width 170 height 40
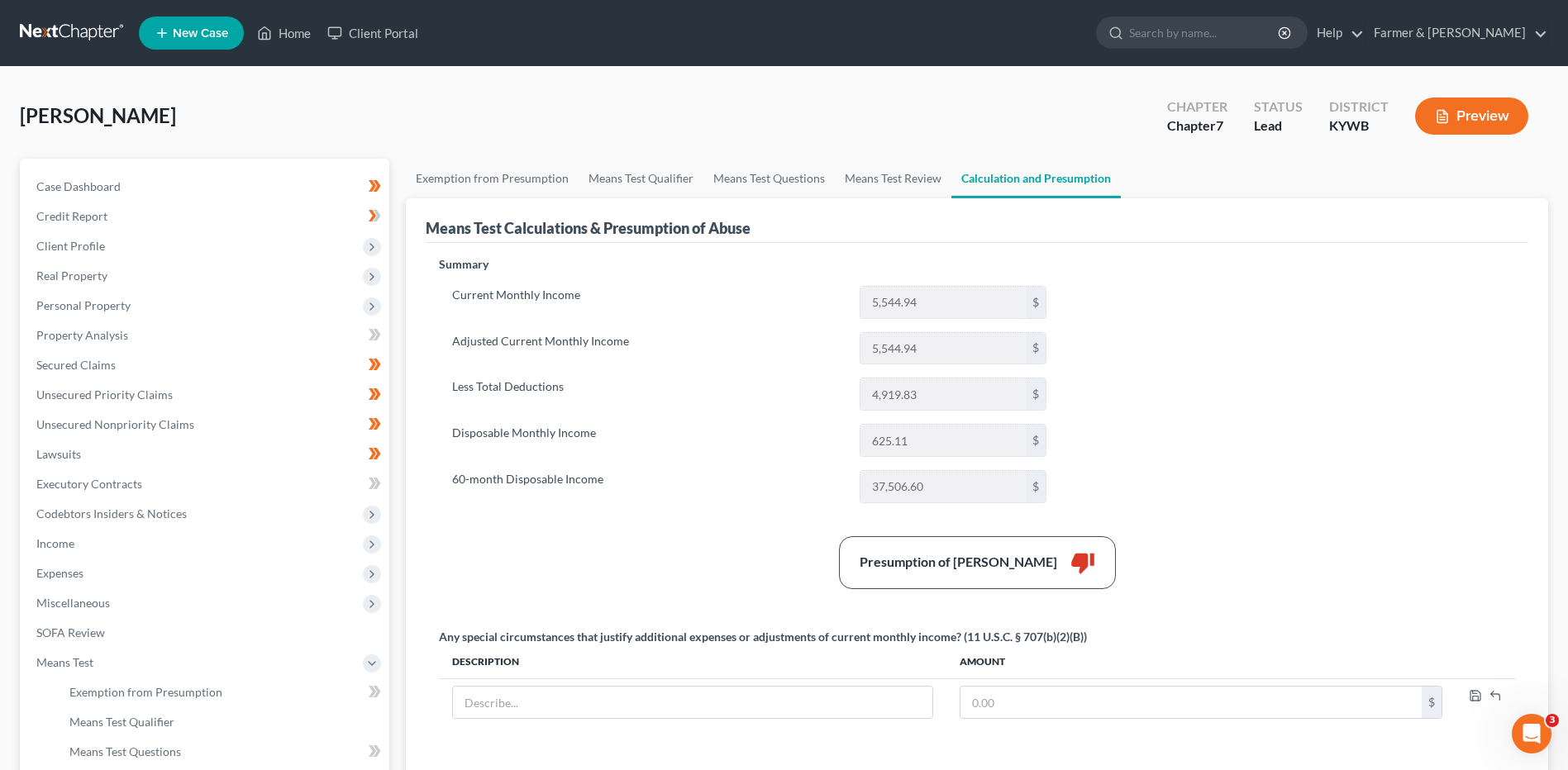
click at [41, 29] on link at bounding box center [72, 32] width 106 height 30
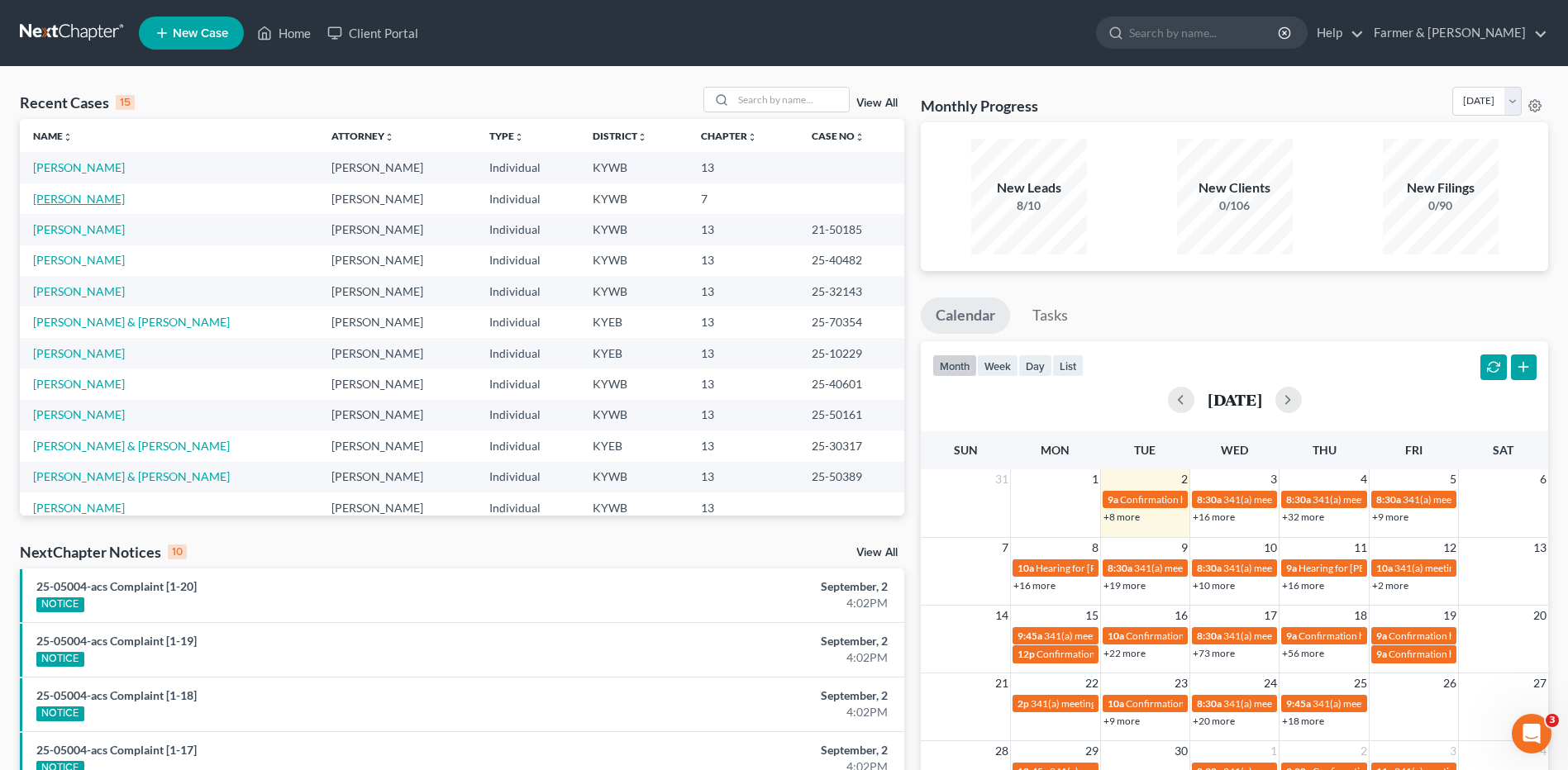
click at [88, 192] on link "[PERSON_NAME]" at bounding box center [79, 198] width 91 height 14
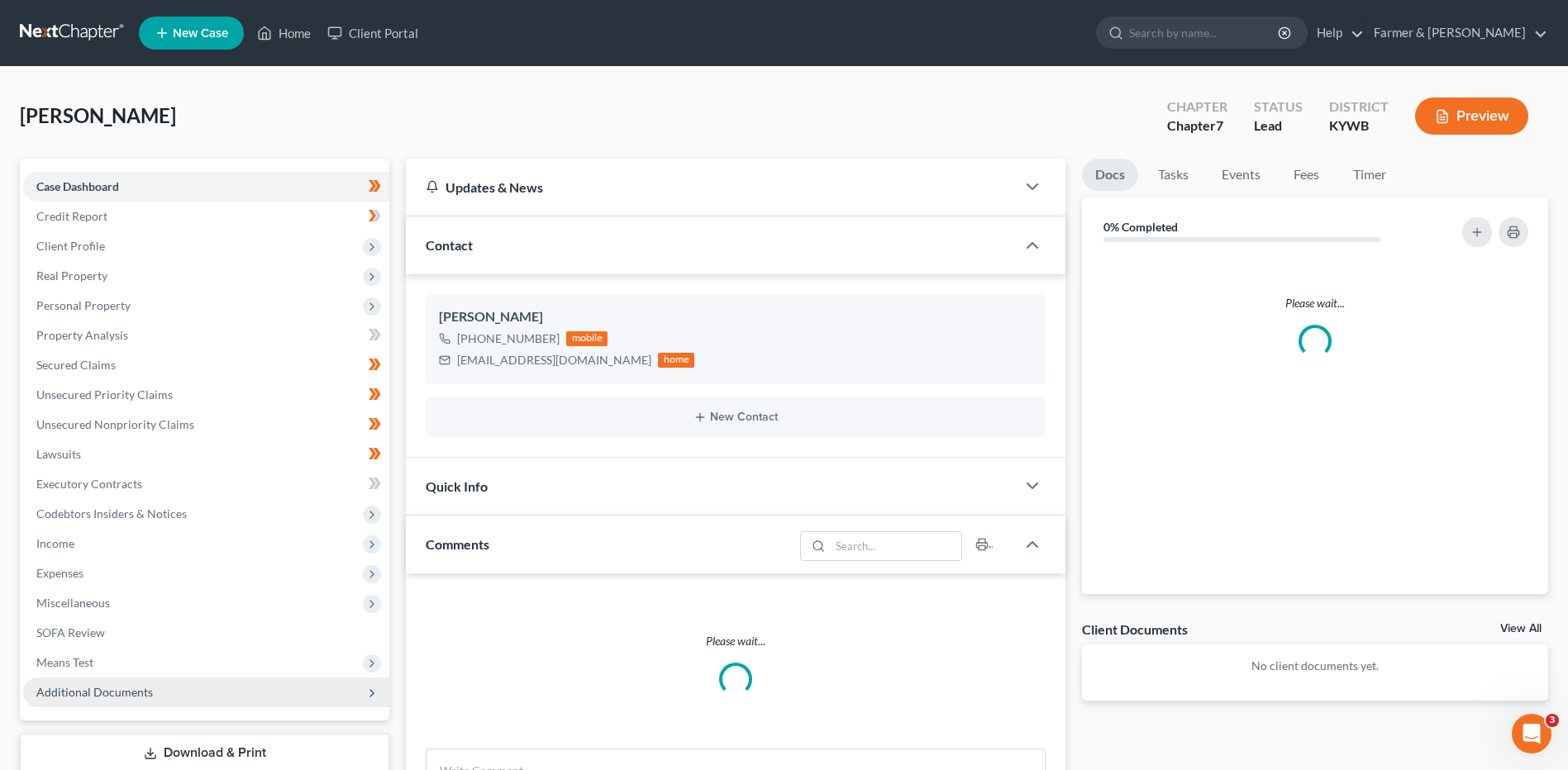
scroll to position [166, 0]
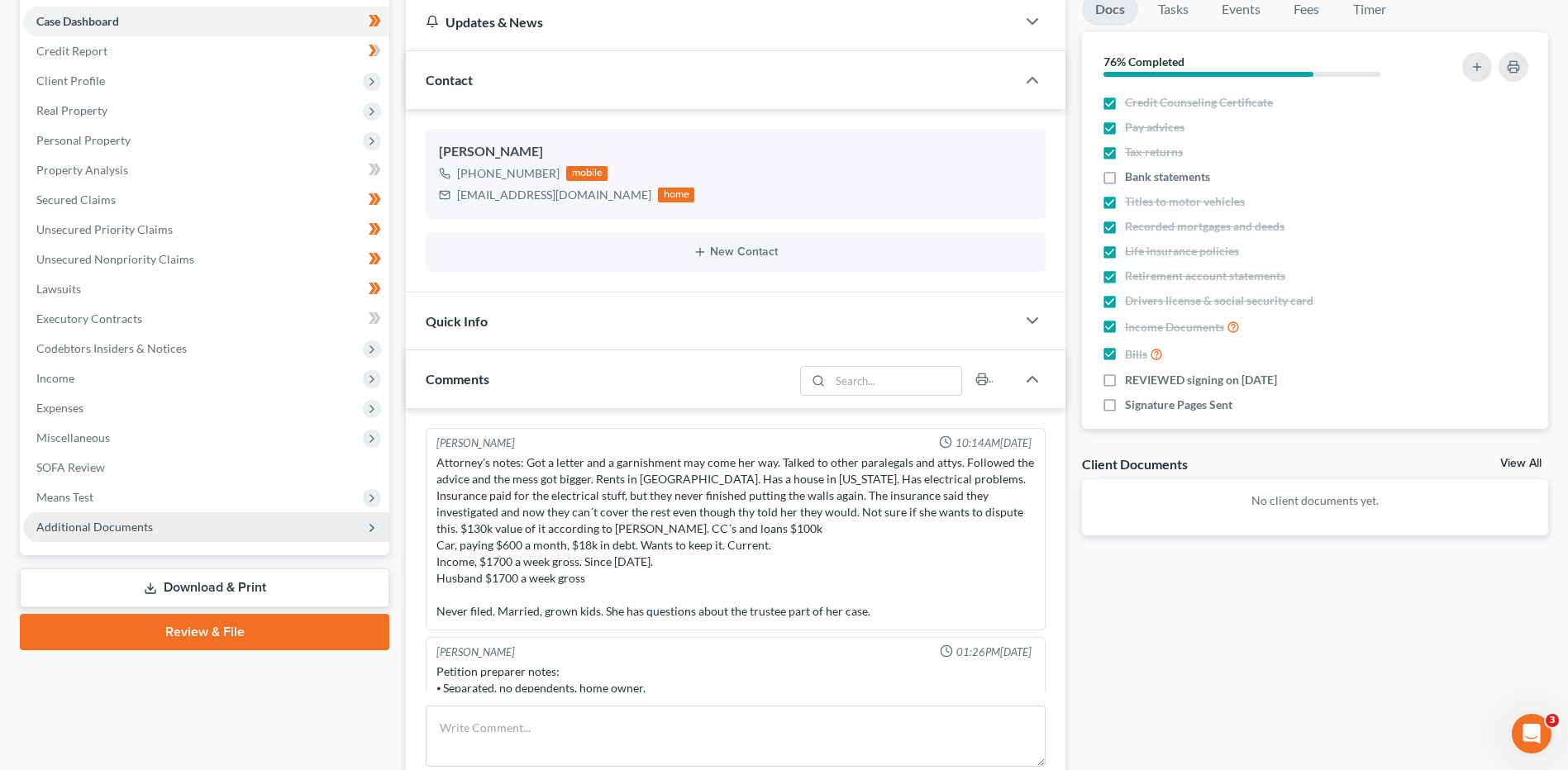
click at [142, 536] on span "Additional Documents" at bounding box center [206, 526] width 367 height 30
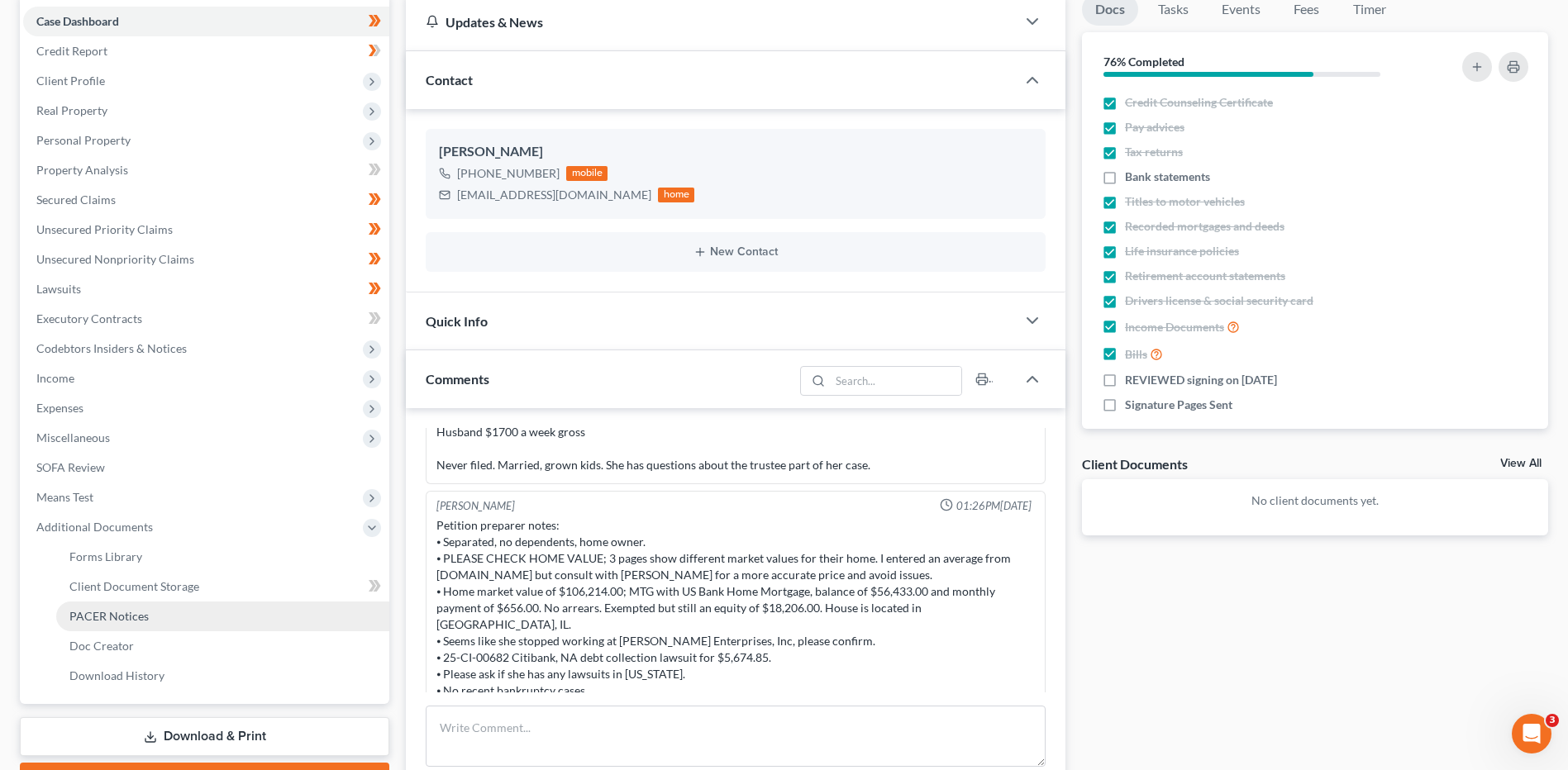
click at [142, 615] on span "PACER Notices" at bounding box center [109, 616] width 79 height 14
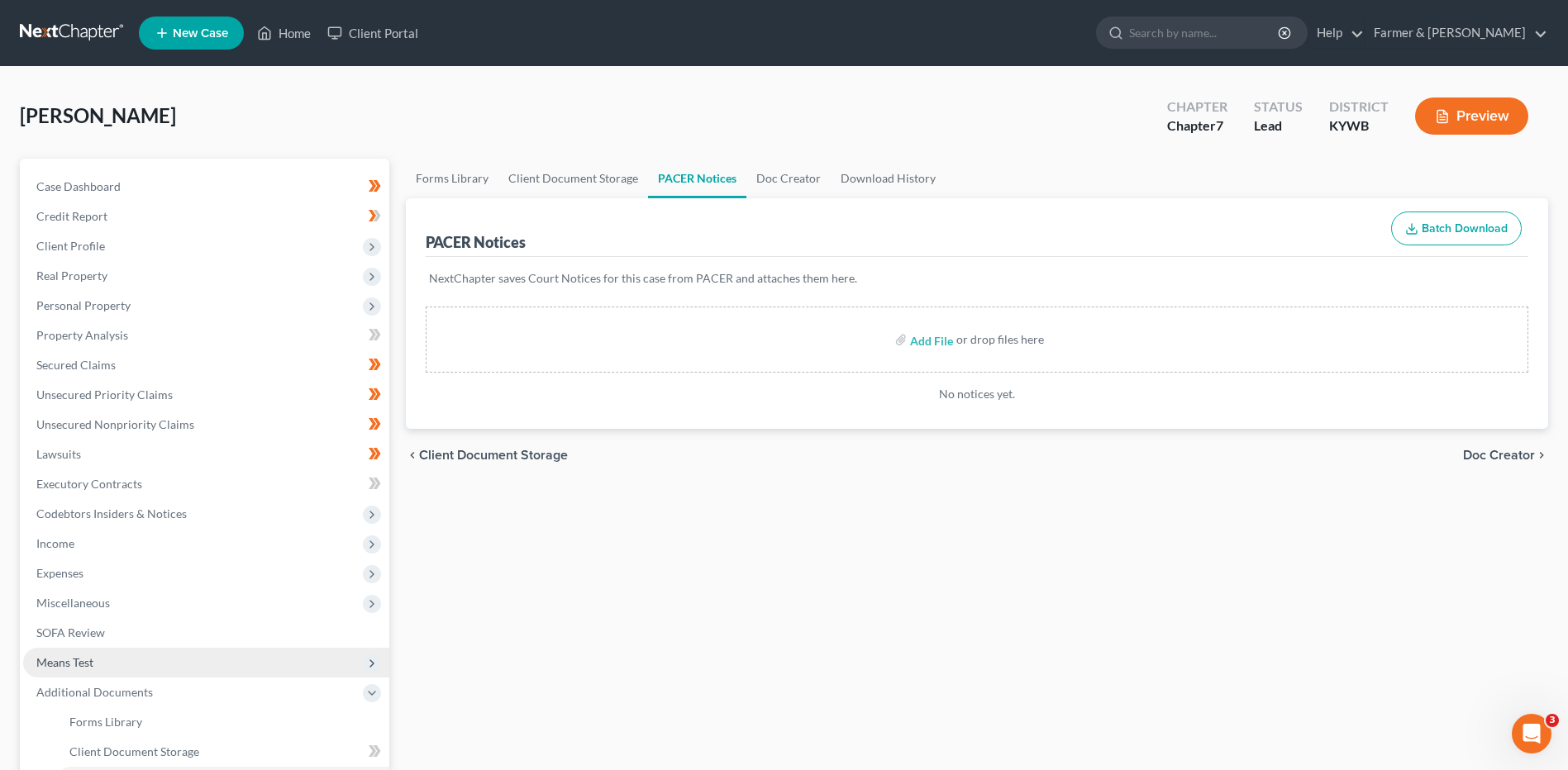
click at [112, 661] on span "Means Test" at bounding box center [206, 662] width 367 height 30
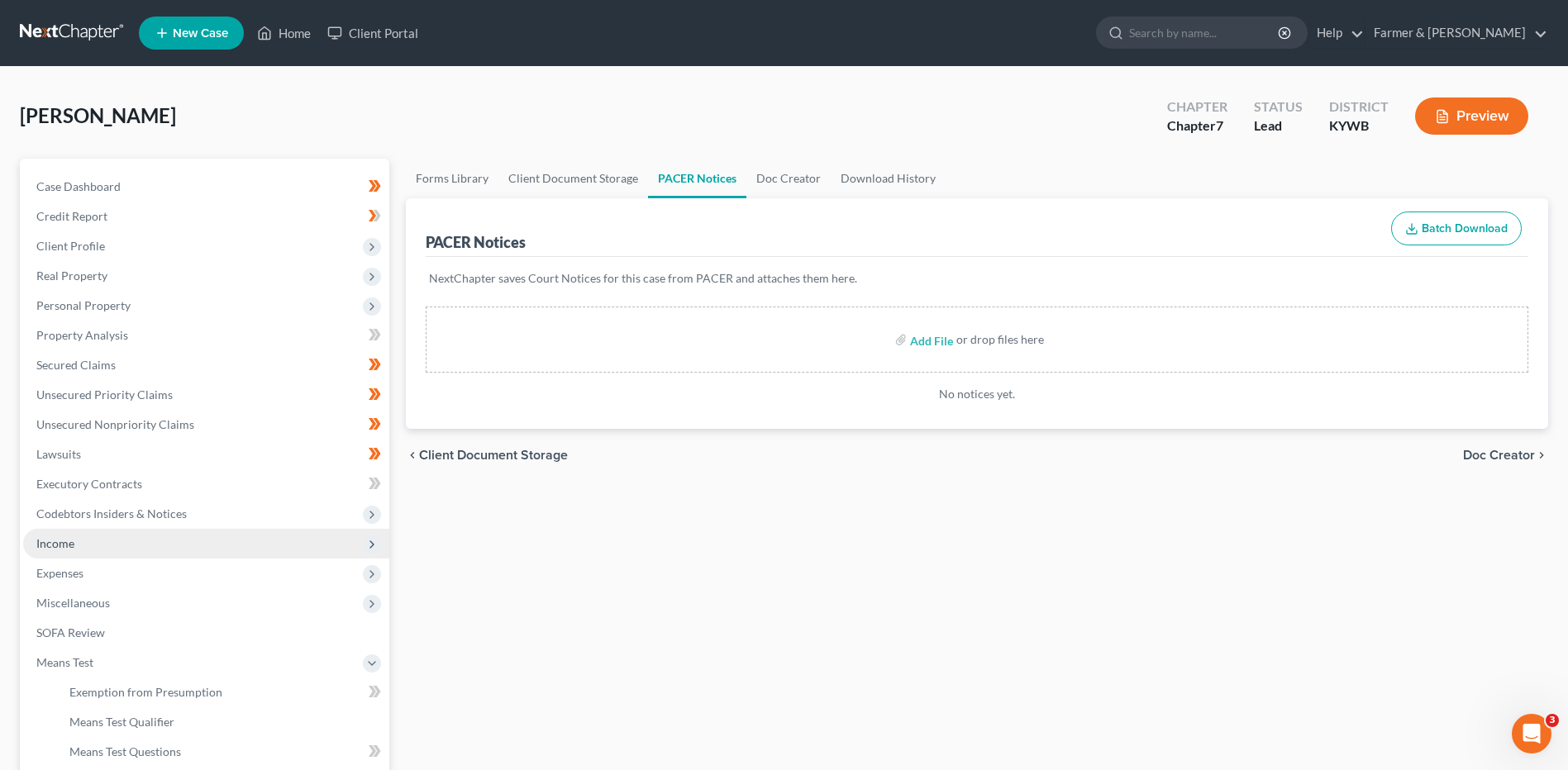
click at [140, 546] on span "Income" at bounding box center [206, 543] width 367 height 30
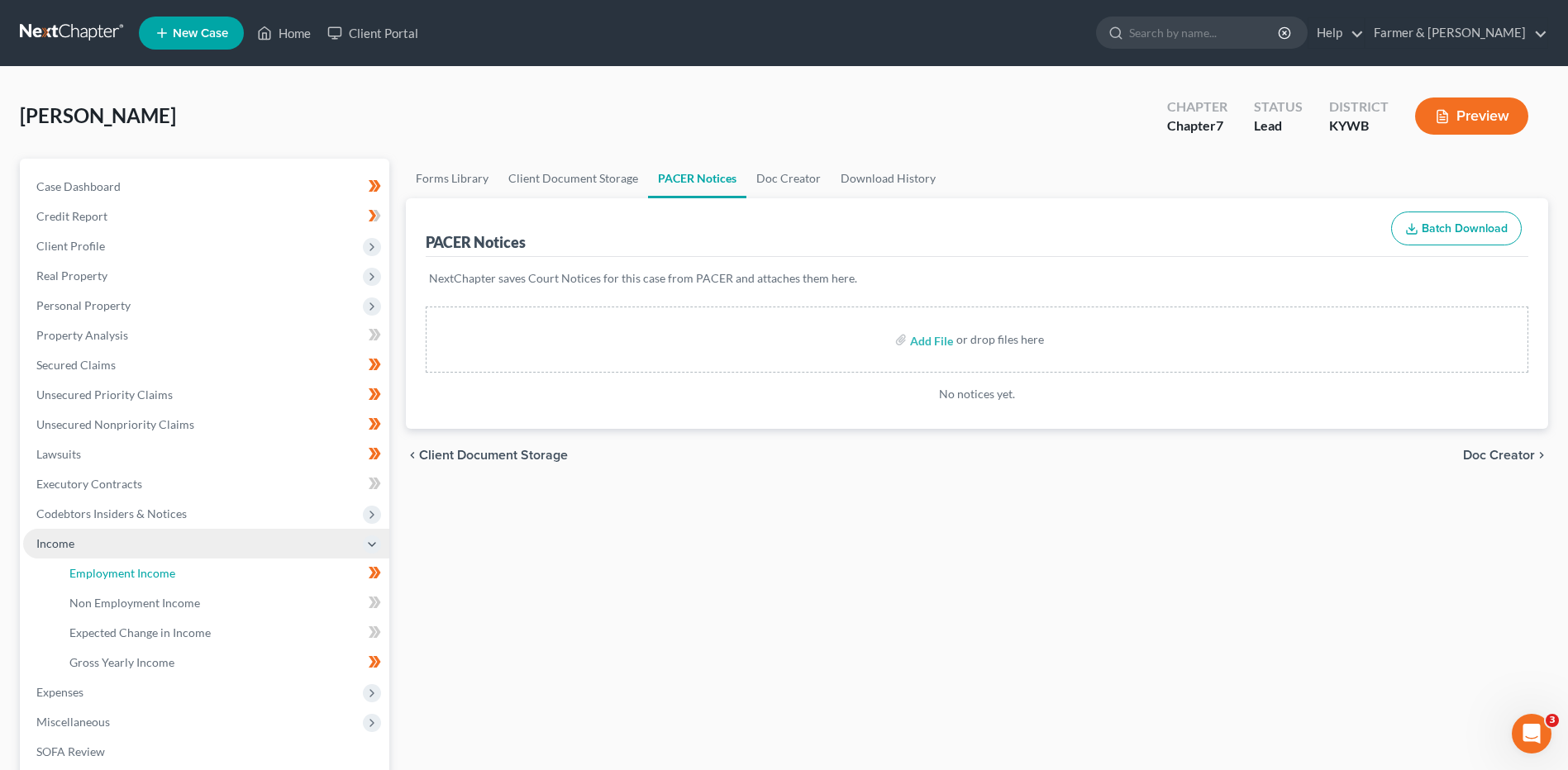
drag, startPoint x: 138, startPoint y: 573, endPoint x: 183, endPoint y: 554, distance: 48.8
click at [138, 573] on span "Employment Income" at bounding box center [122, 573] width 106 height 14
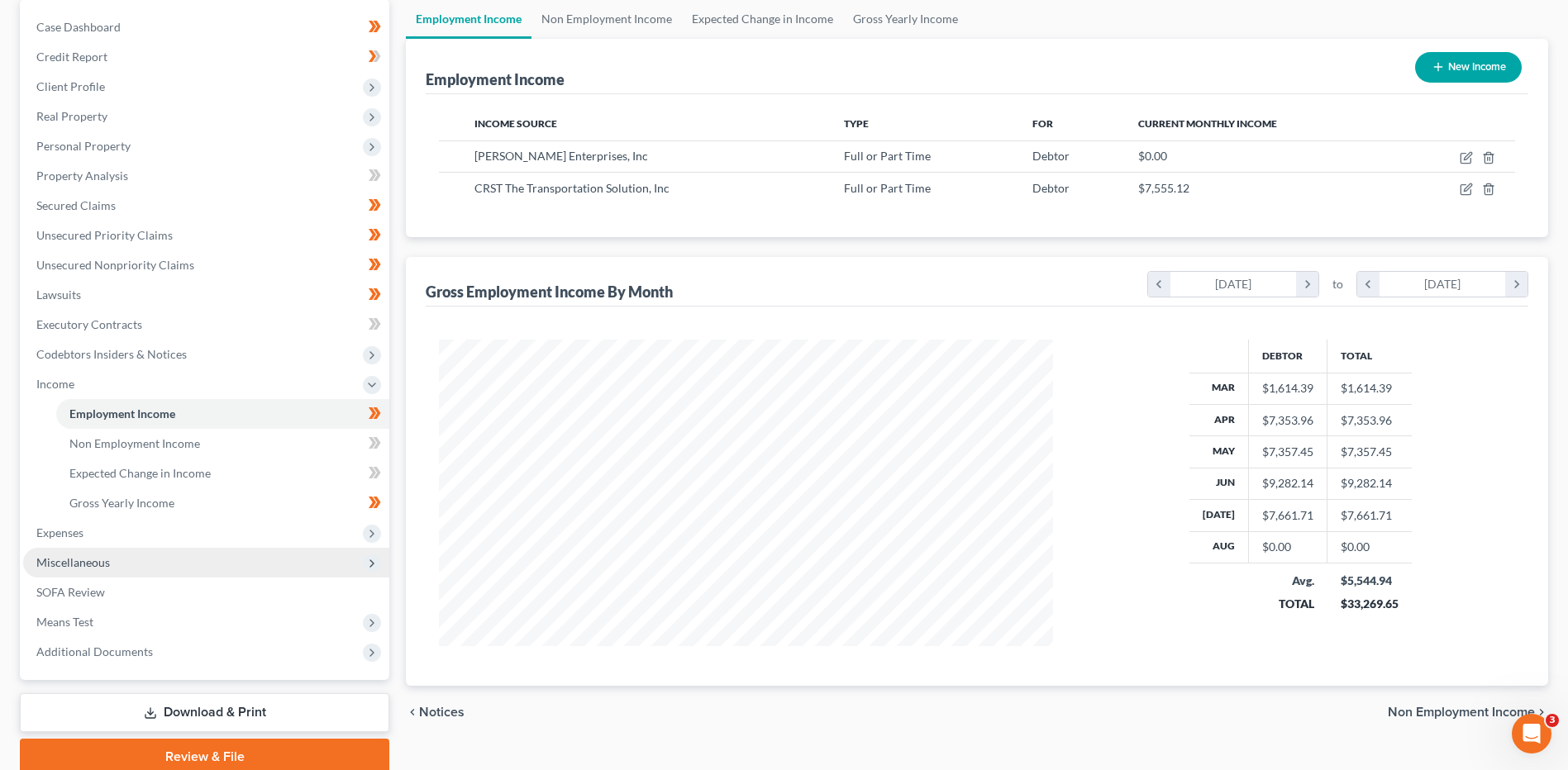
scroll to position [166, 0]
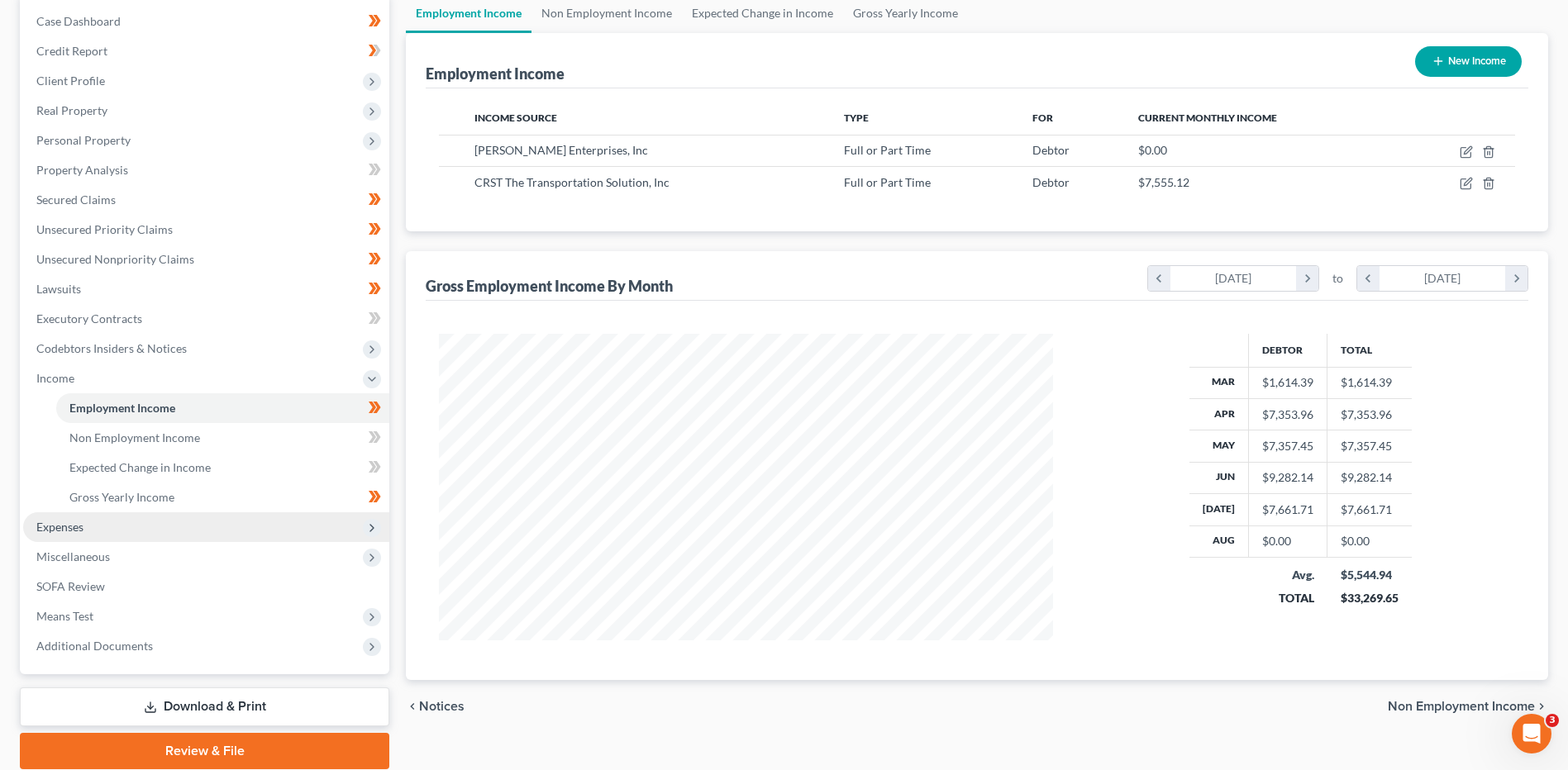
click at [141, 523] on span "Expenses" at bounding box center [206, 526] width 367 height 30
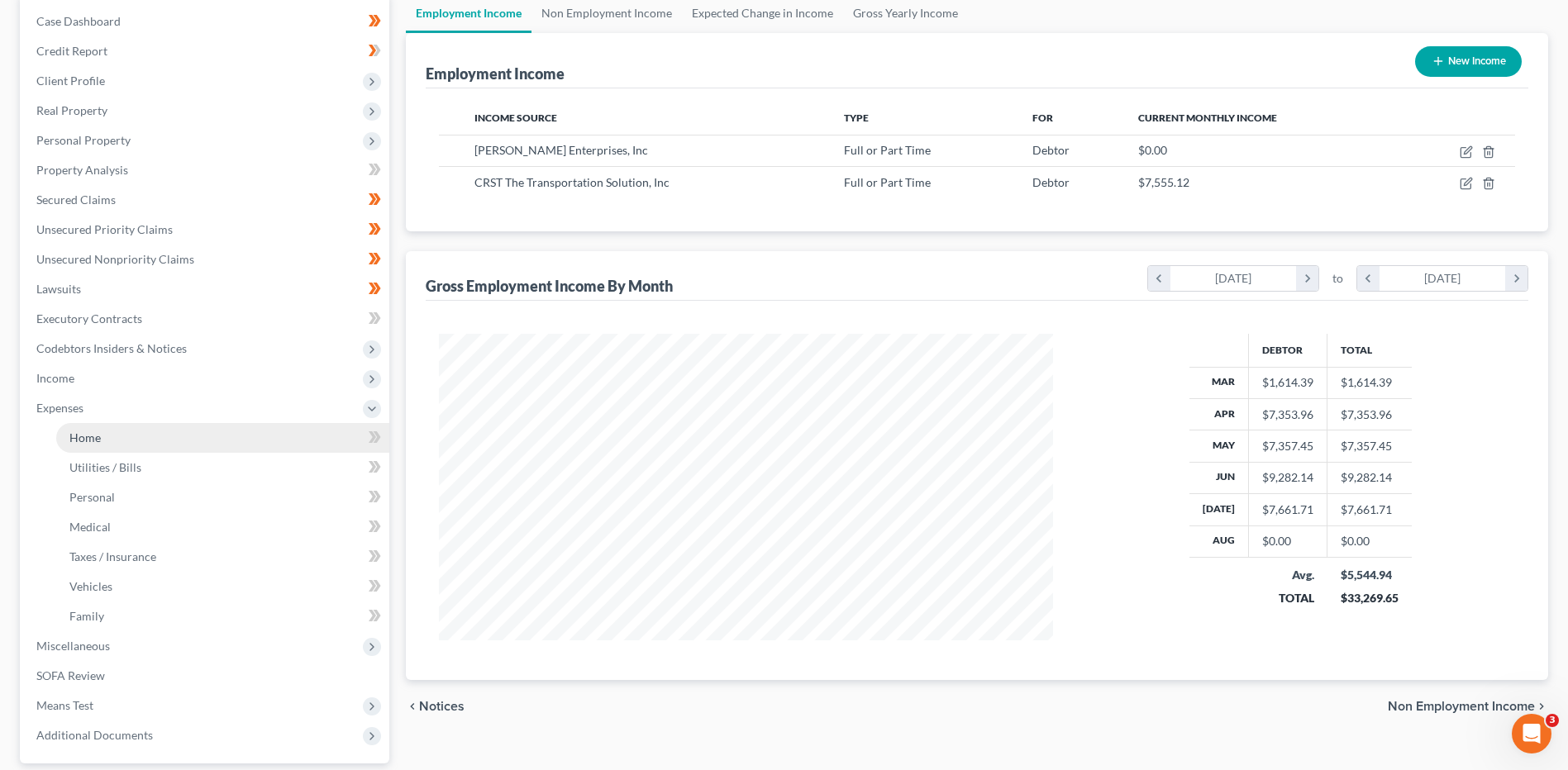
click at [138, 450] on link "Home" at bounding box center [223, 437] width 333 height 30
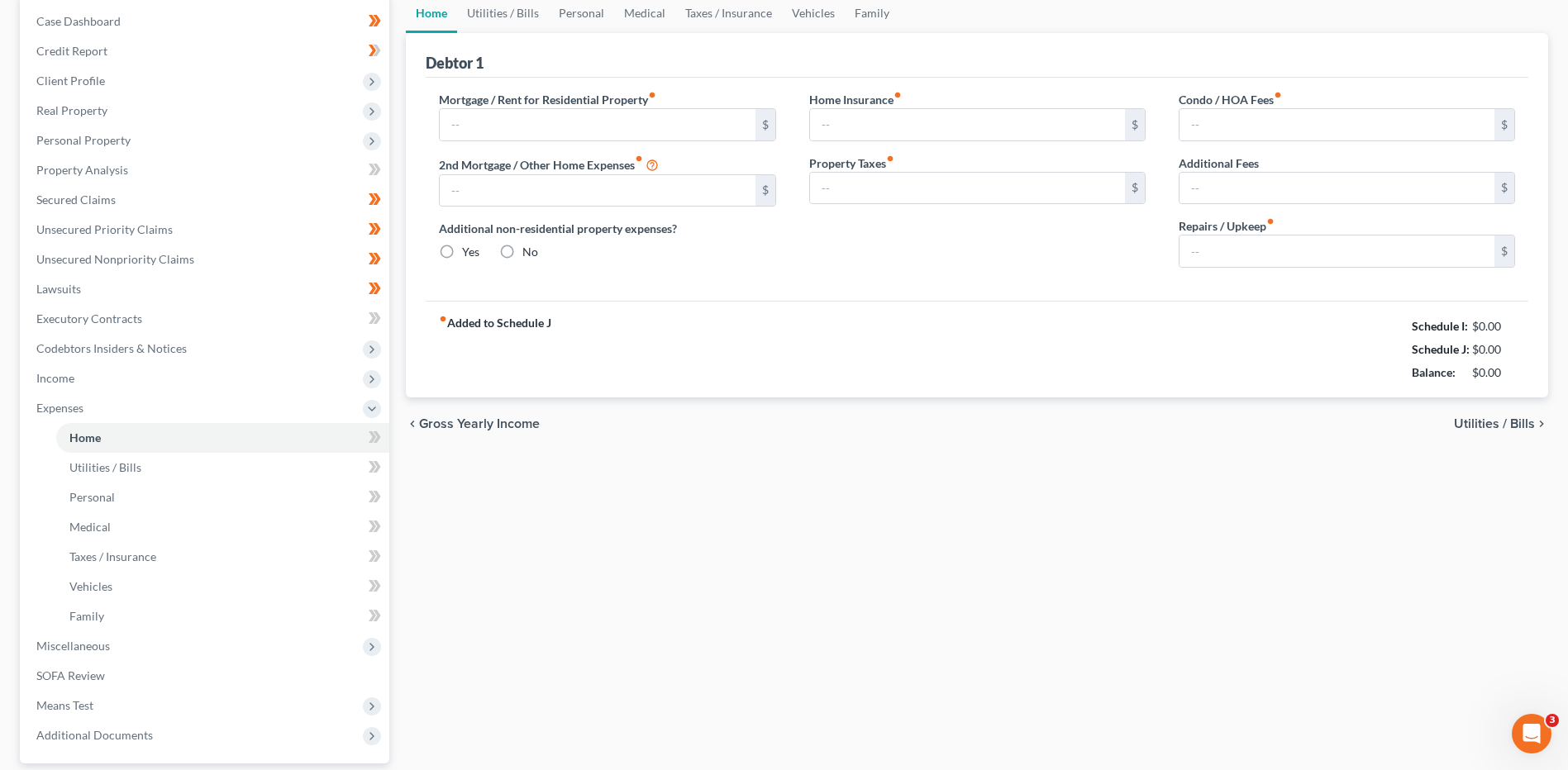
scroll to position [30, 0]
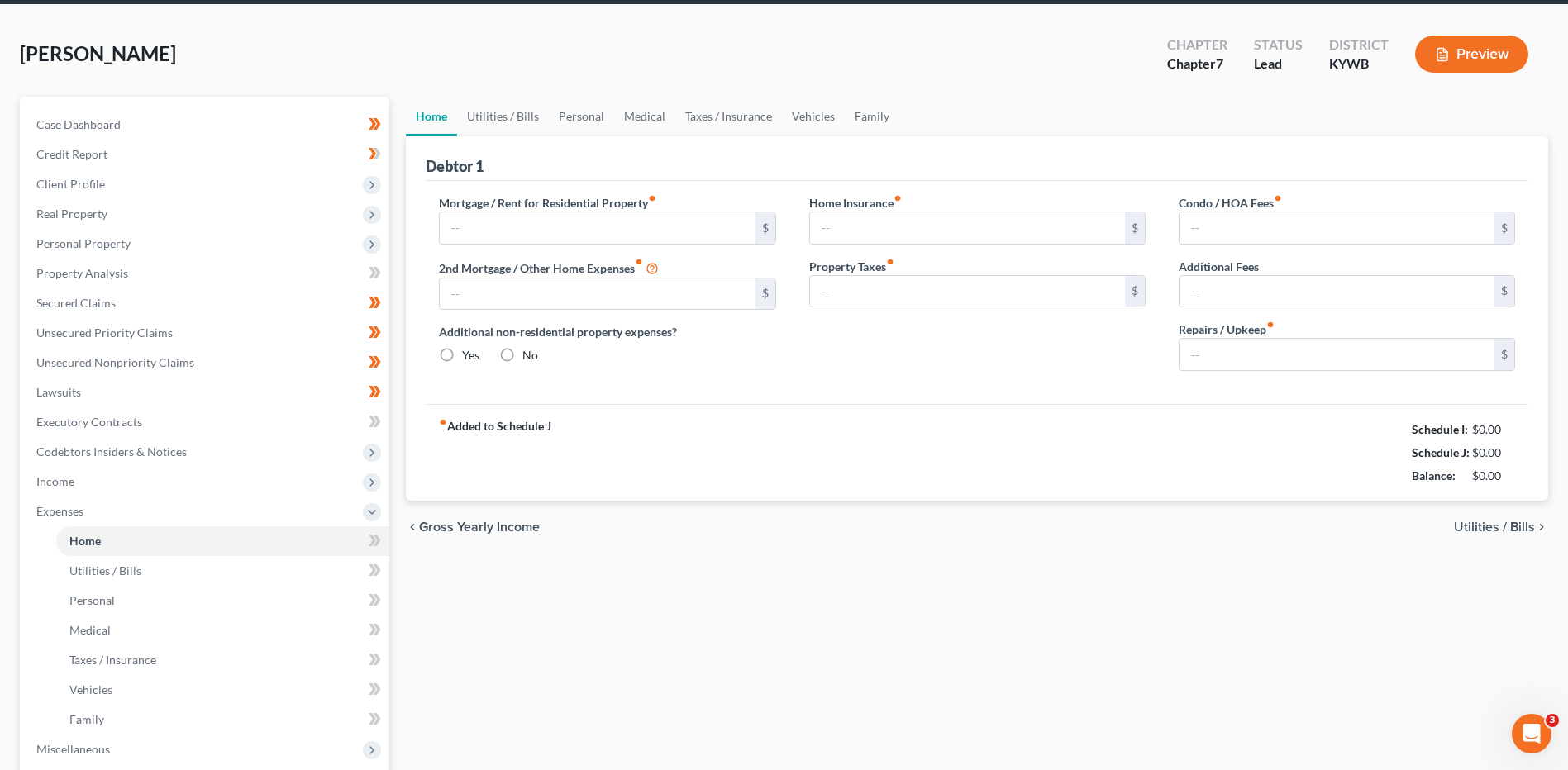
type input "1,200.00"
radio input "true"
type input "0.00"
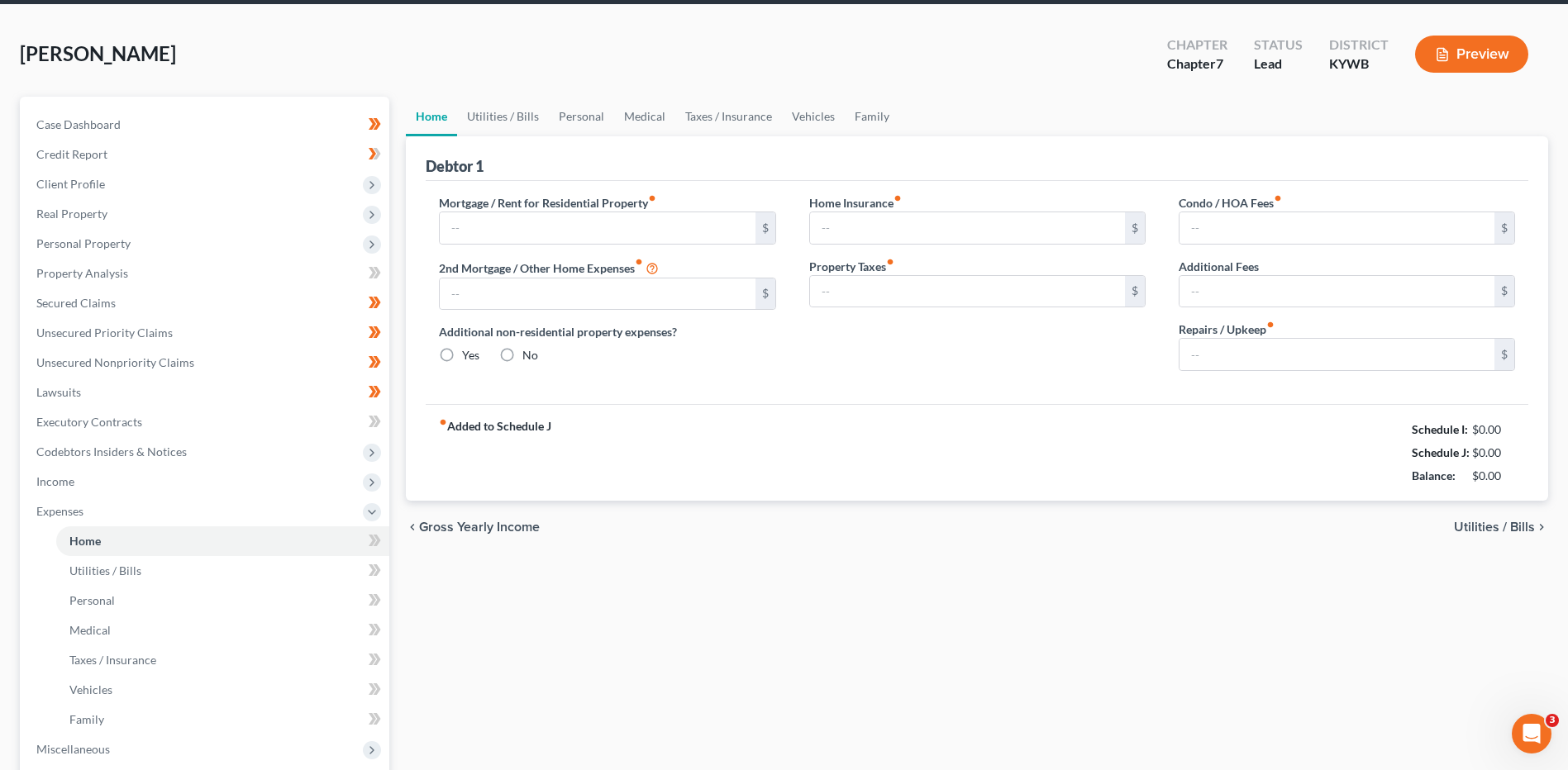
type input "0.00"
type input "150.00"
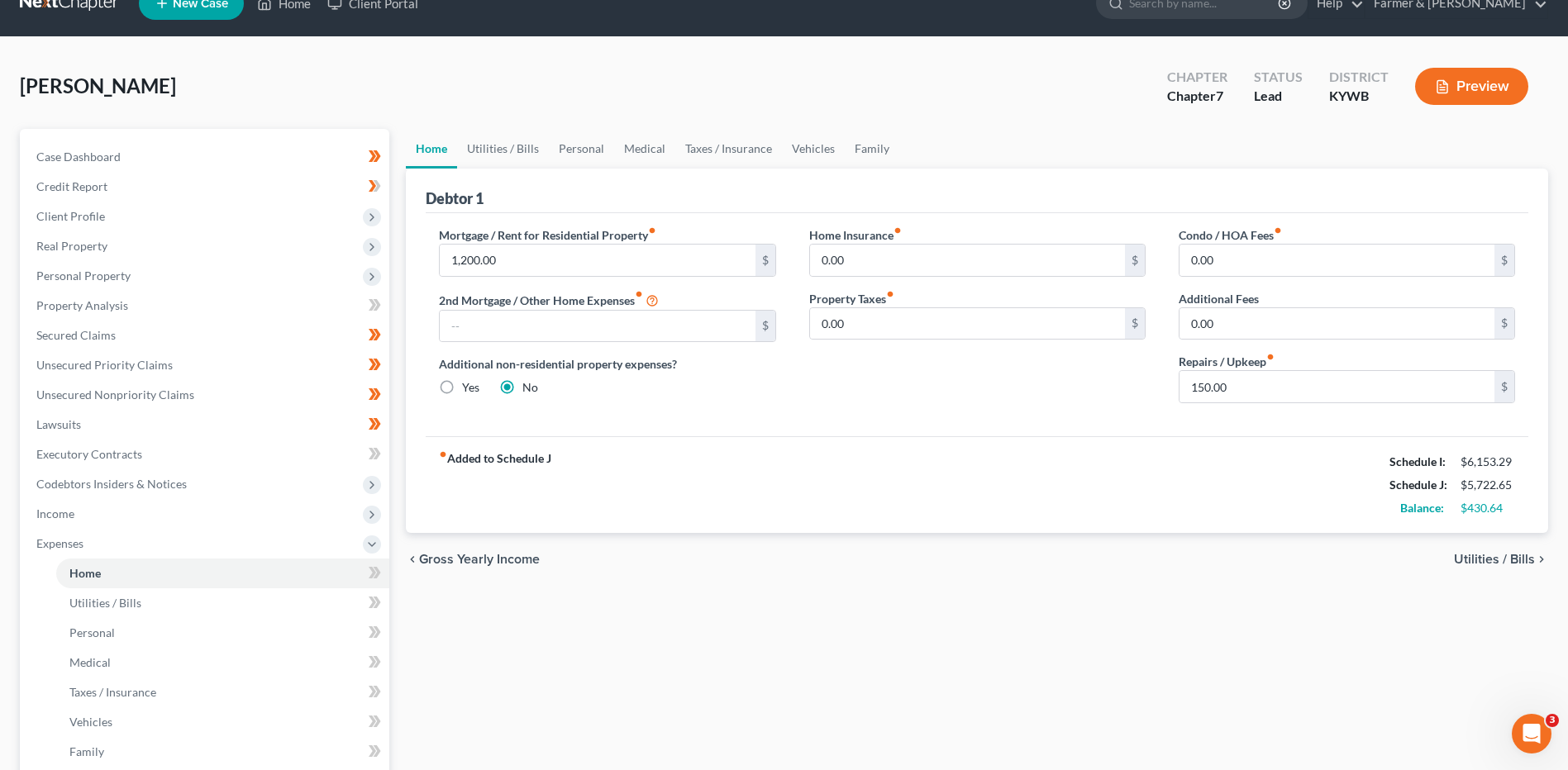
scroll to position [0, 0]
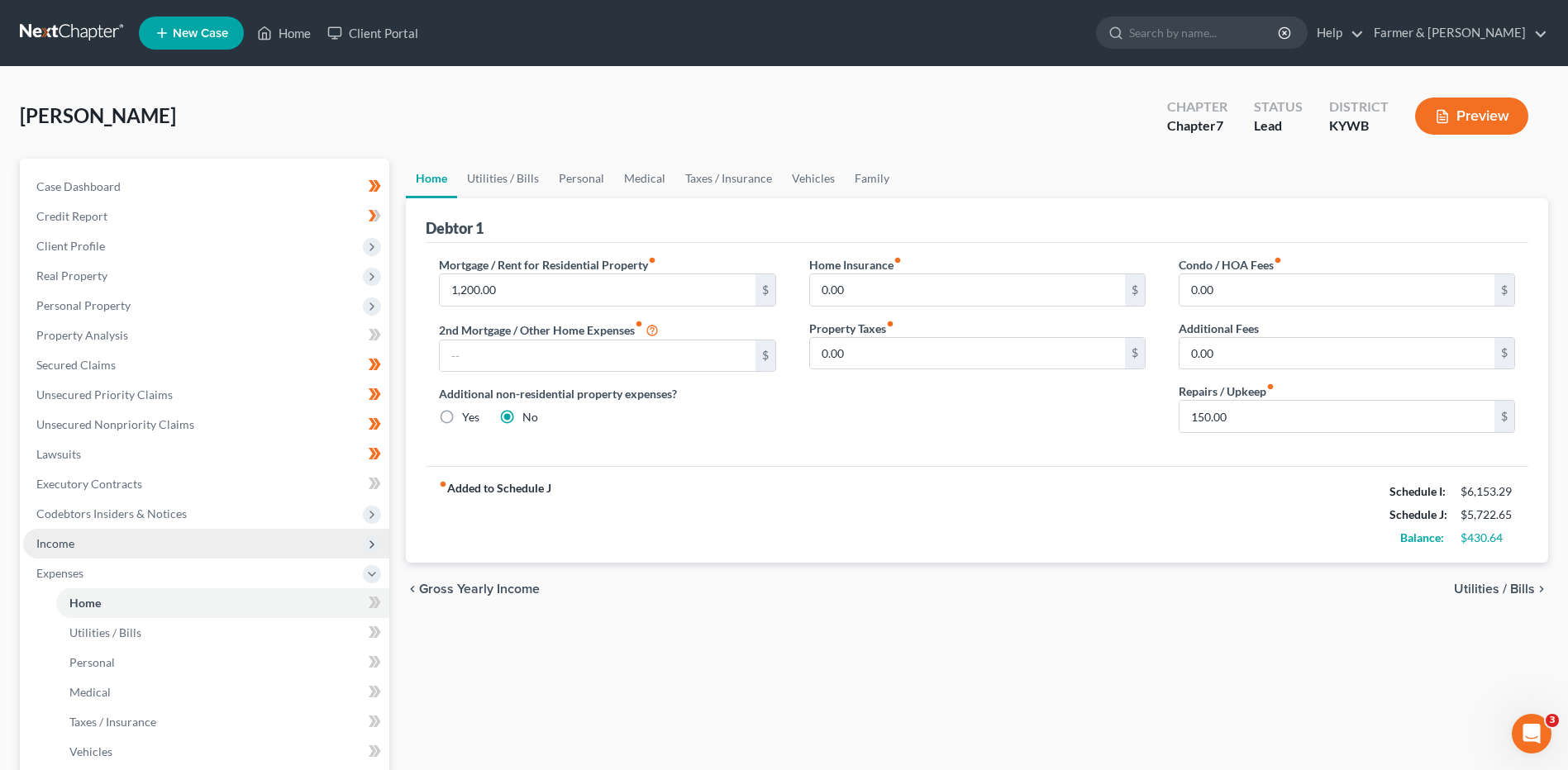
click at [128, 545] on span "Income" at bounding box center [206, 543] width 367 height 30
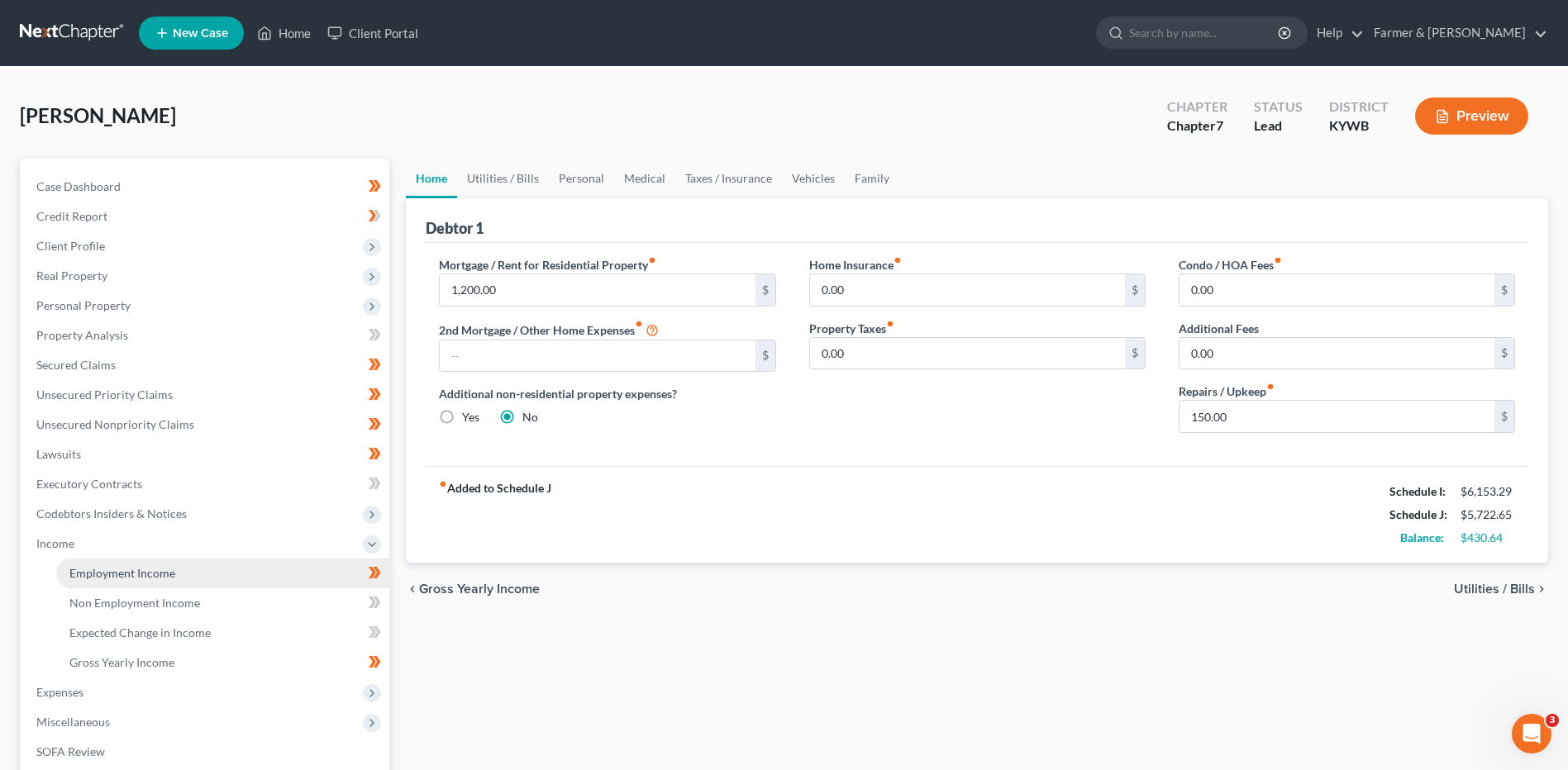
click at [135, 570] on span "Employment Income" at bounding box center [122, 573] width 106 height 14
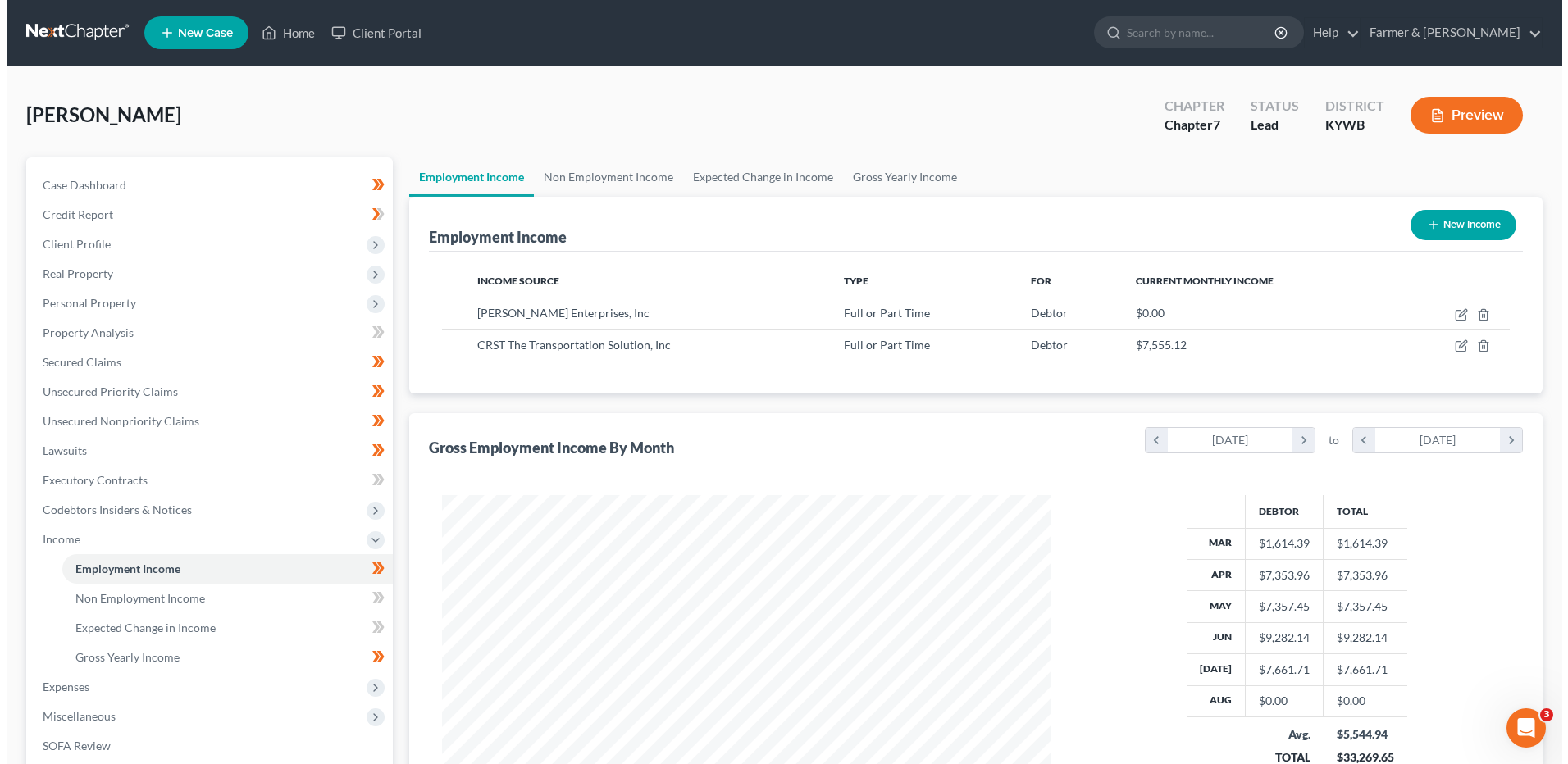
scroll to position [304, 641]
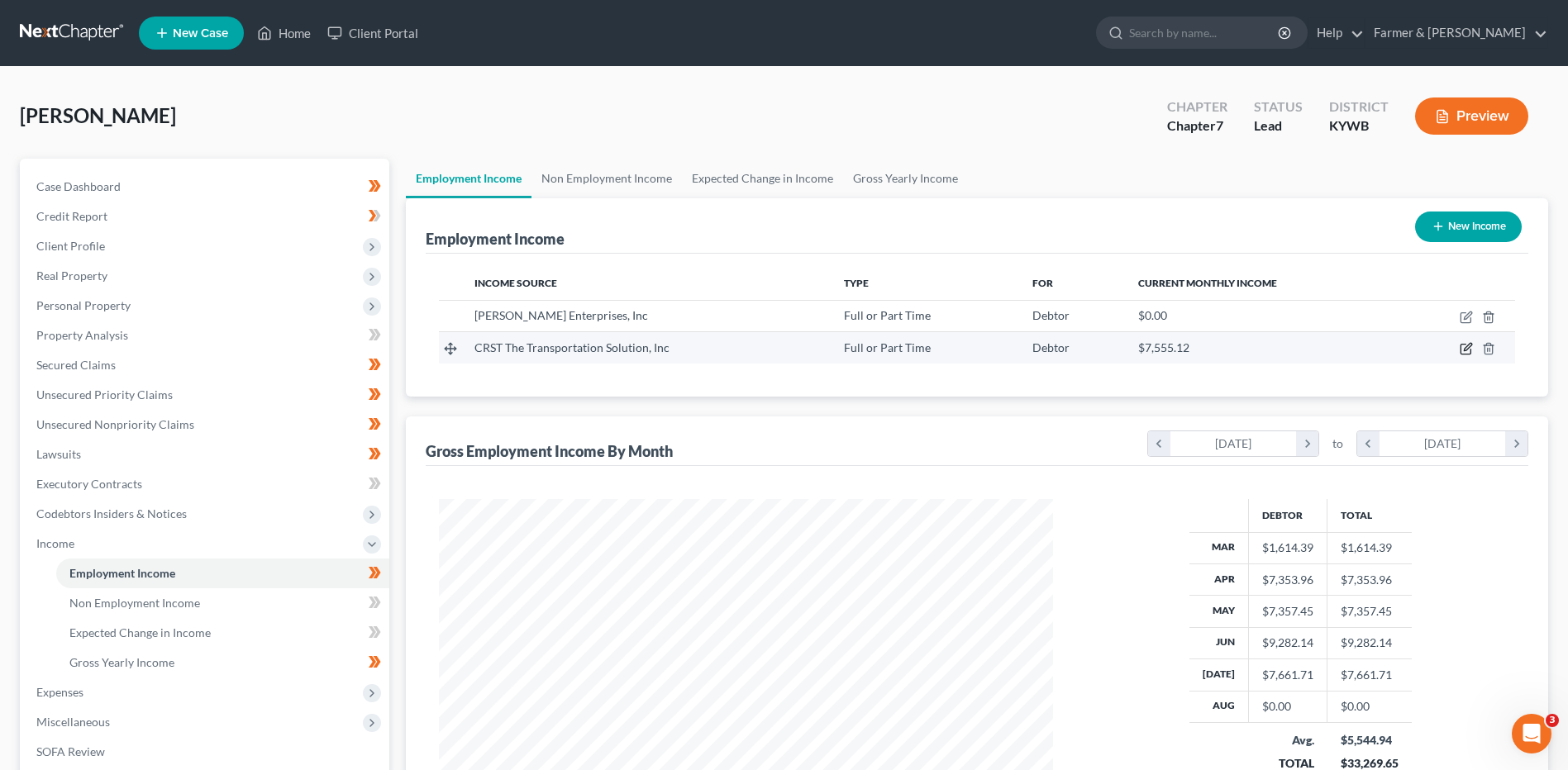
click at [1463, 352] on icon "button" at bounding box center [1466, 348] width 13 height 13
select select "0"
select select "16"
select select "3"
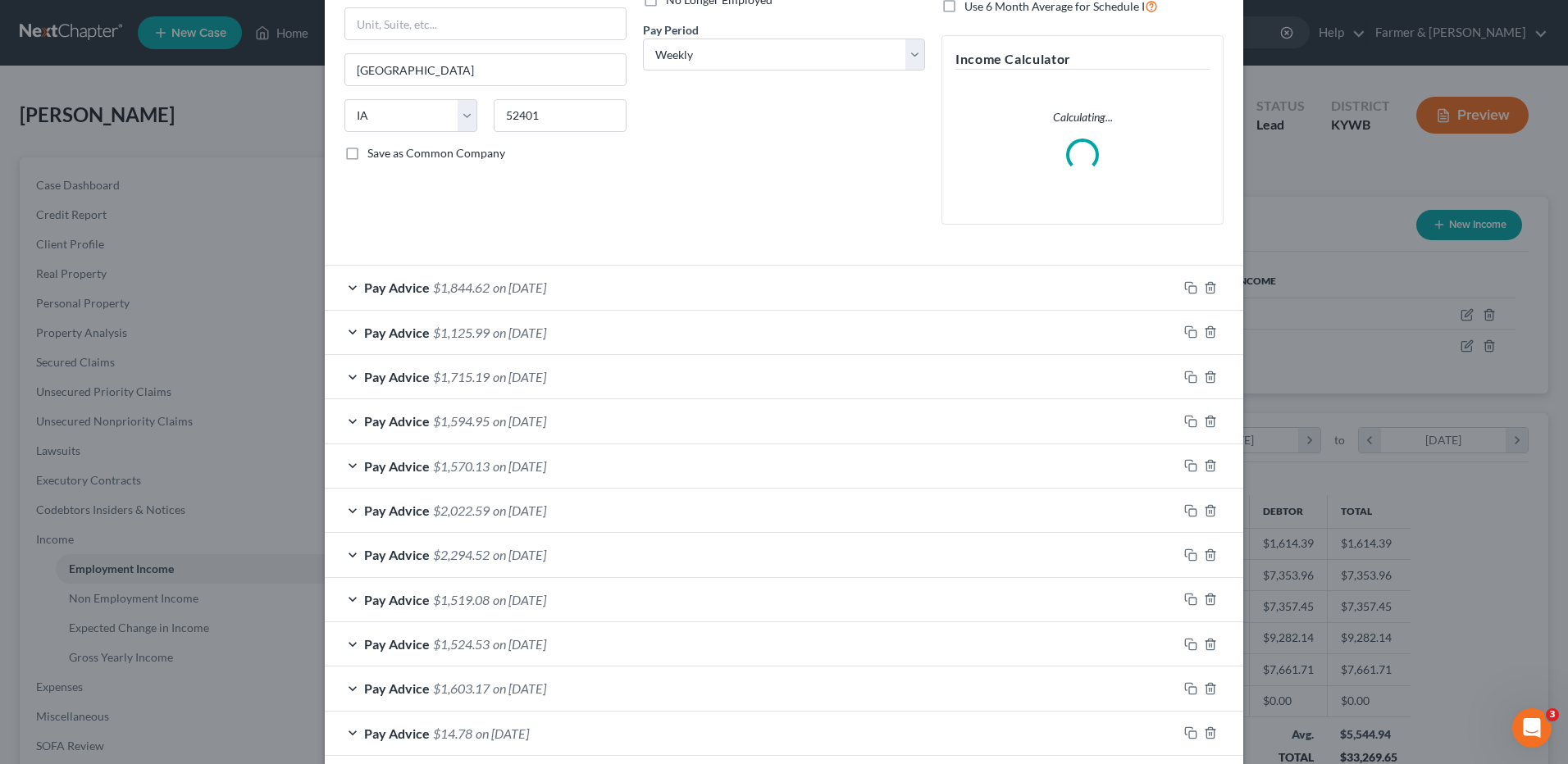
scroll to position [246, 0]
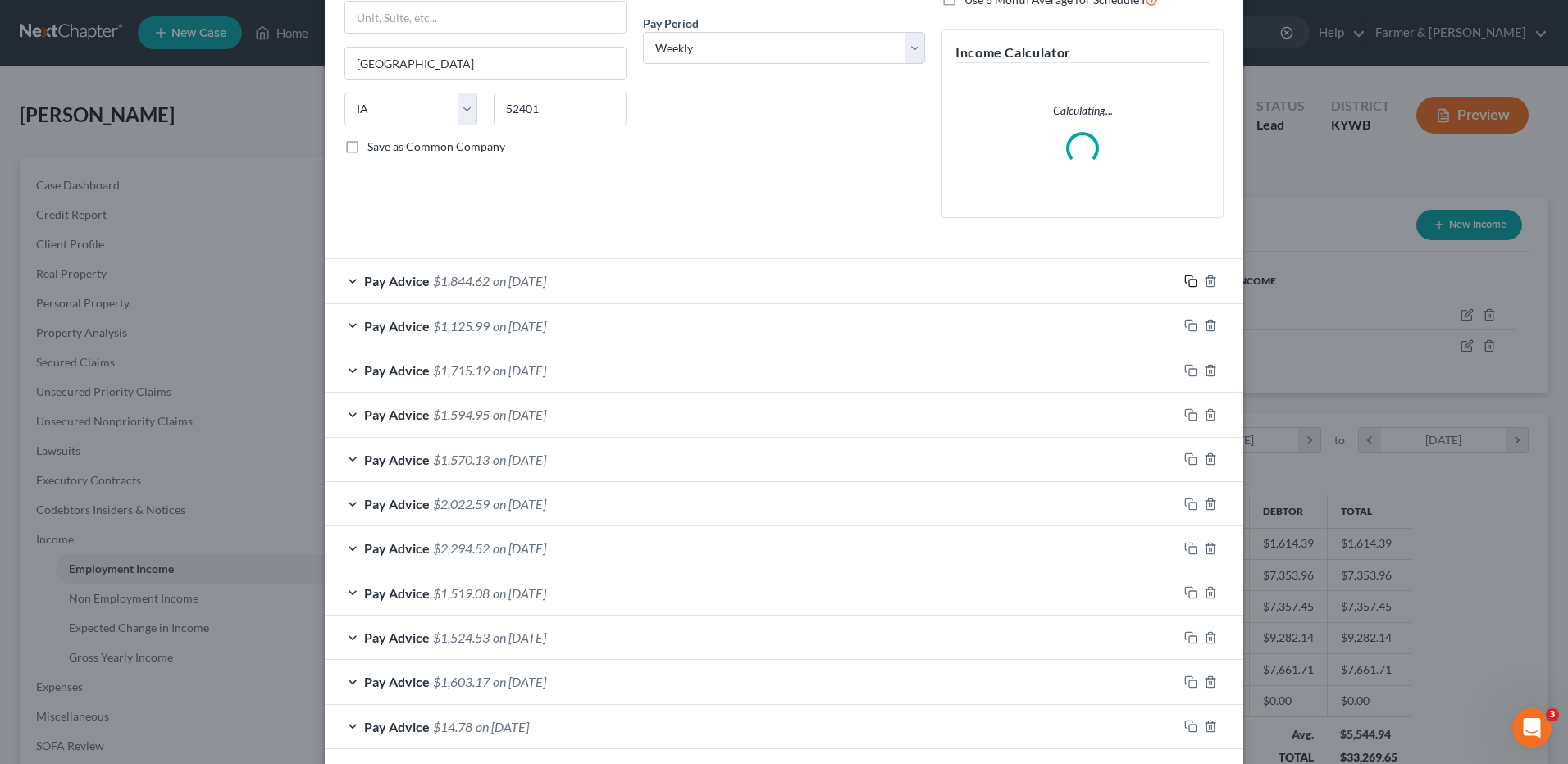
drag, startPoint x: 1186, startPoint y: 277, endPoint x: 320, endPoint y: 431, distance: 879.6
click at [1186, 277] on icon "button" at bounding box center [1188, 280] width 8 height 8
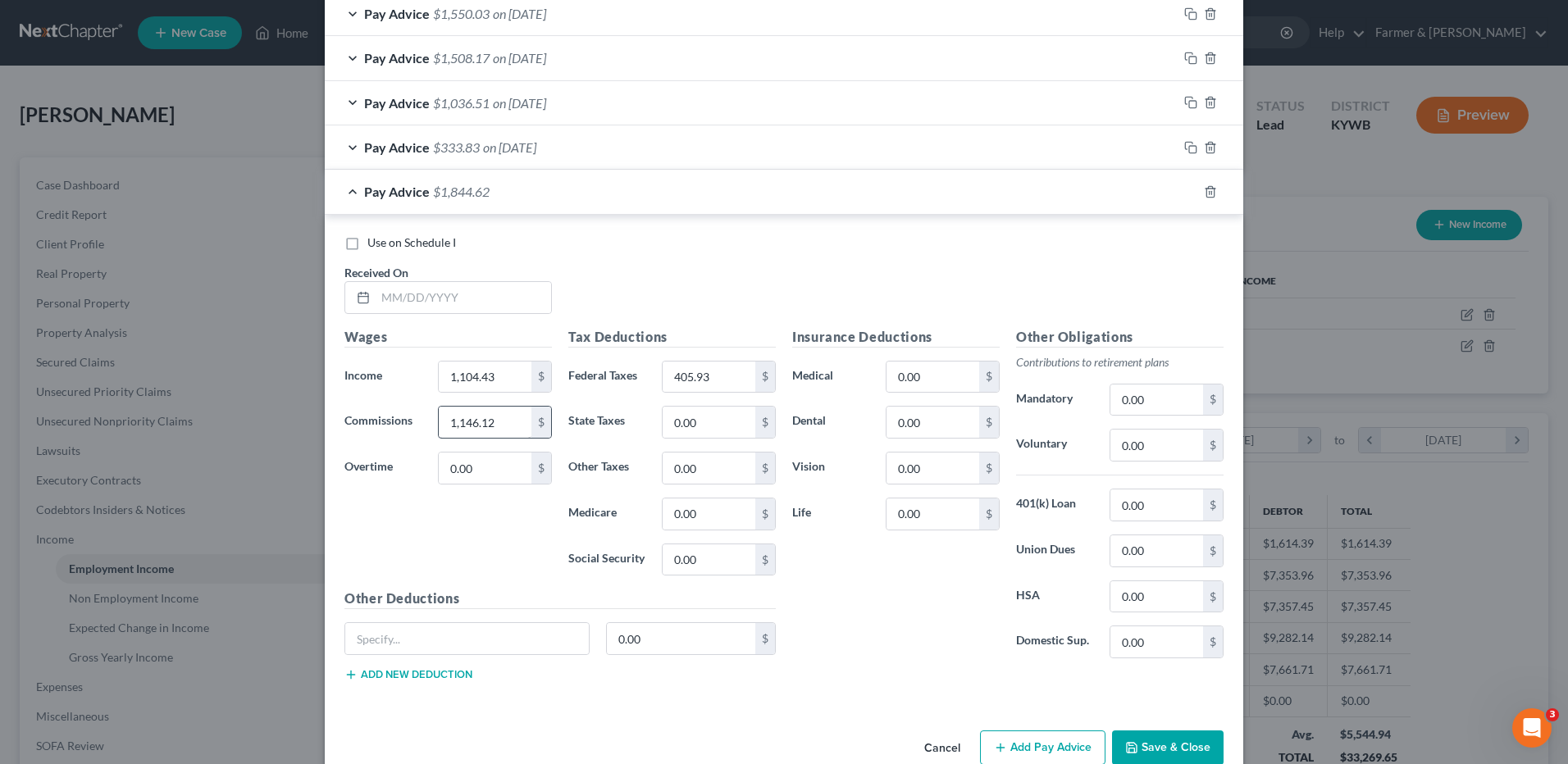
scroll to position [1215, 0]
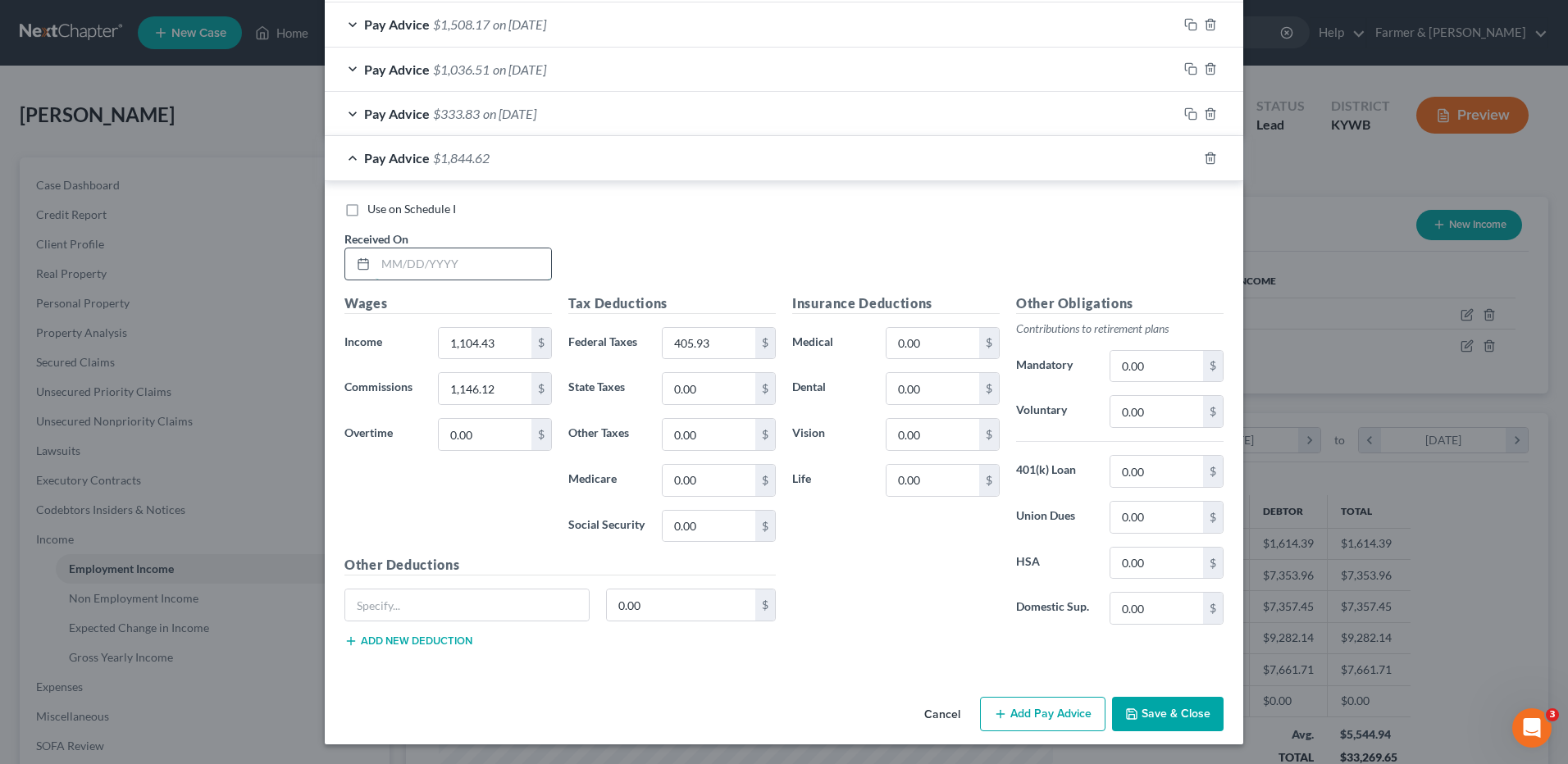
click at [461, 269] on input "text" at bounding box center [464, 263] width 176 height 31
type input "08/01/2025"
type input "1,084.28"
type input "875.80"
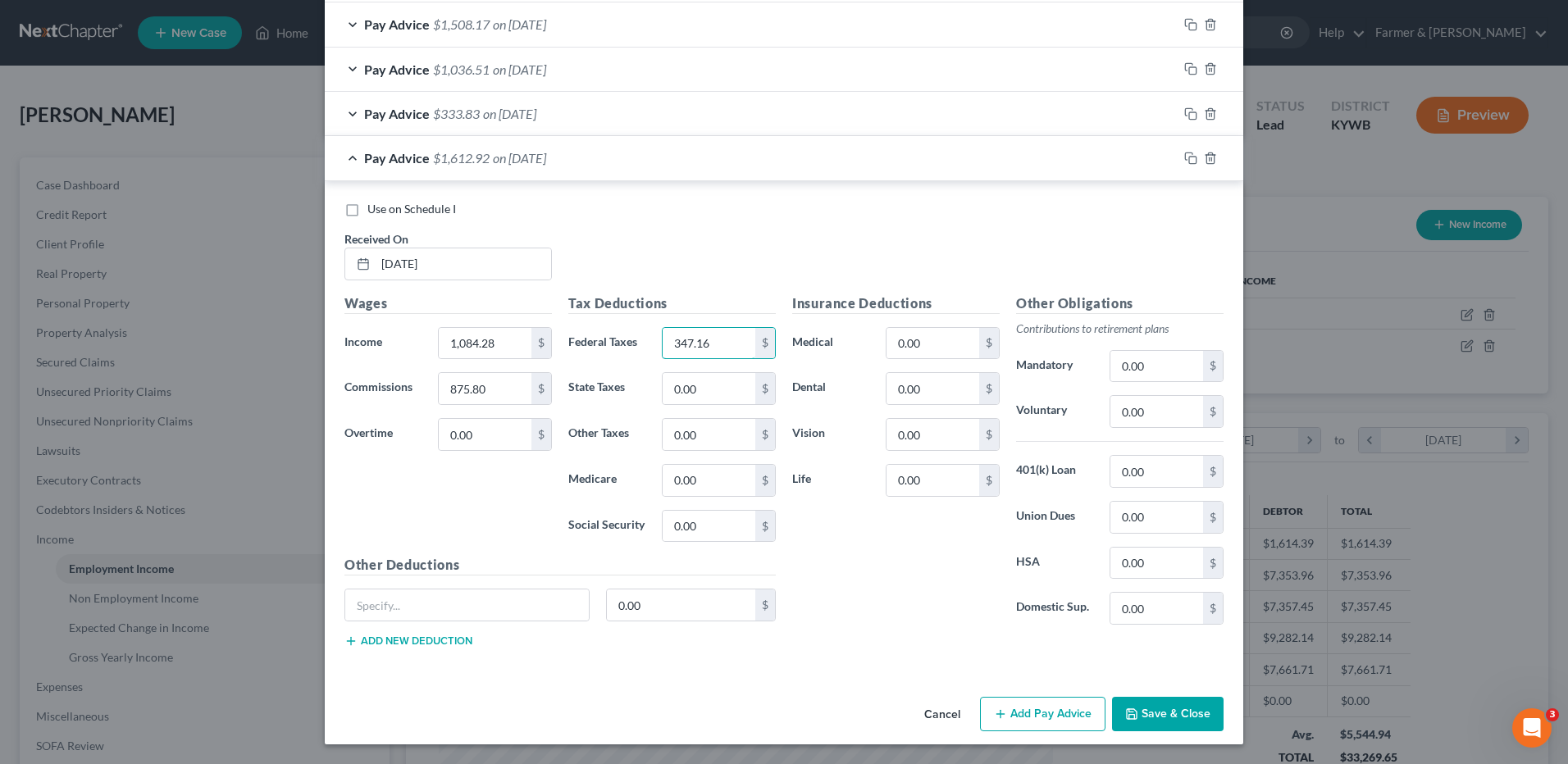
type input "347.16"
click at [1187, 159] on icon "button" at bounding box center [1191, 159] width 13 height 13
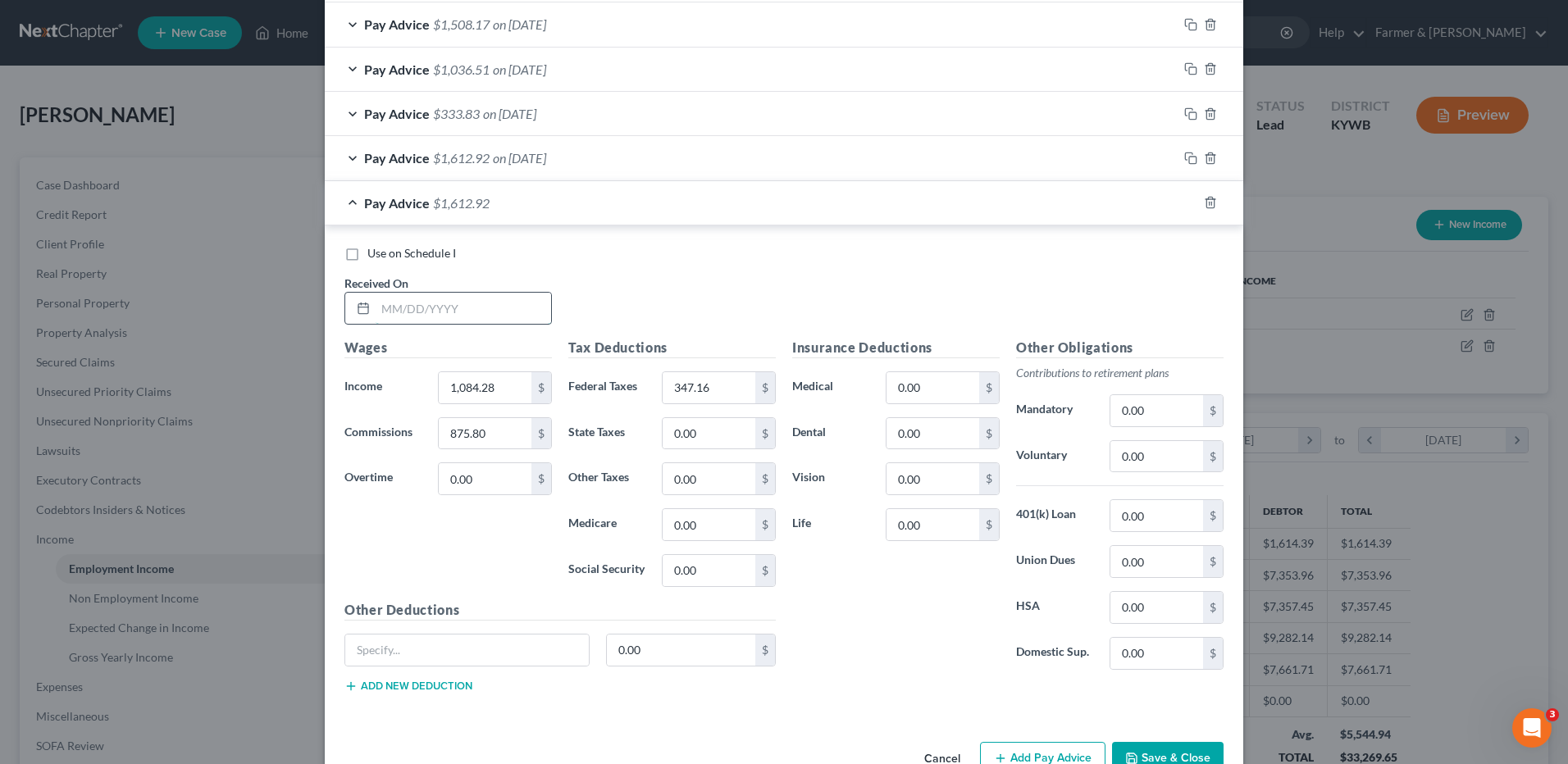
click at [482, 315] on input "text" at bounding box center [464, 308] width 176 height 31
click at [497, 300] on input "08/" at bounding box center [464, 308] width 176 height 31
type input "08/08/2025"
type input "1,407.78"
type input "499.72"
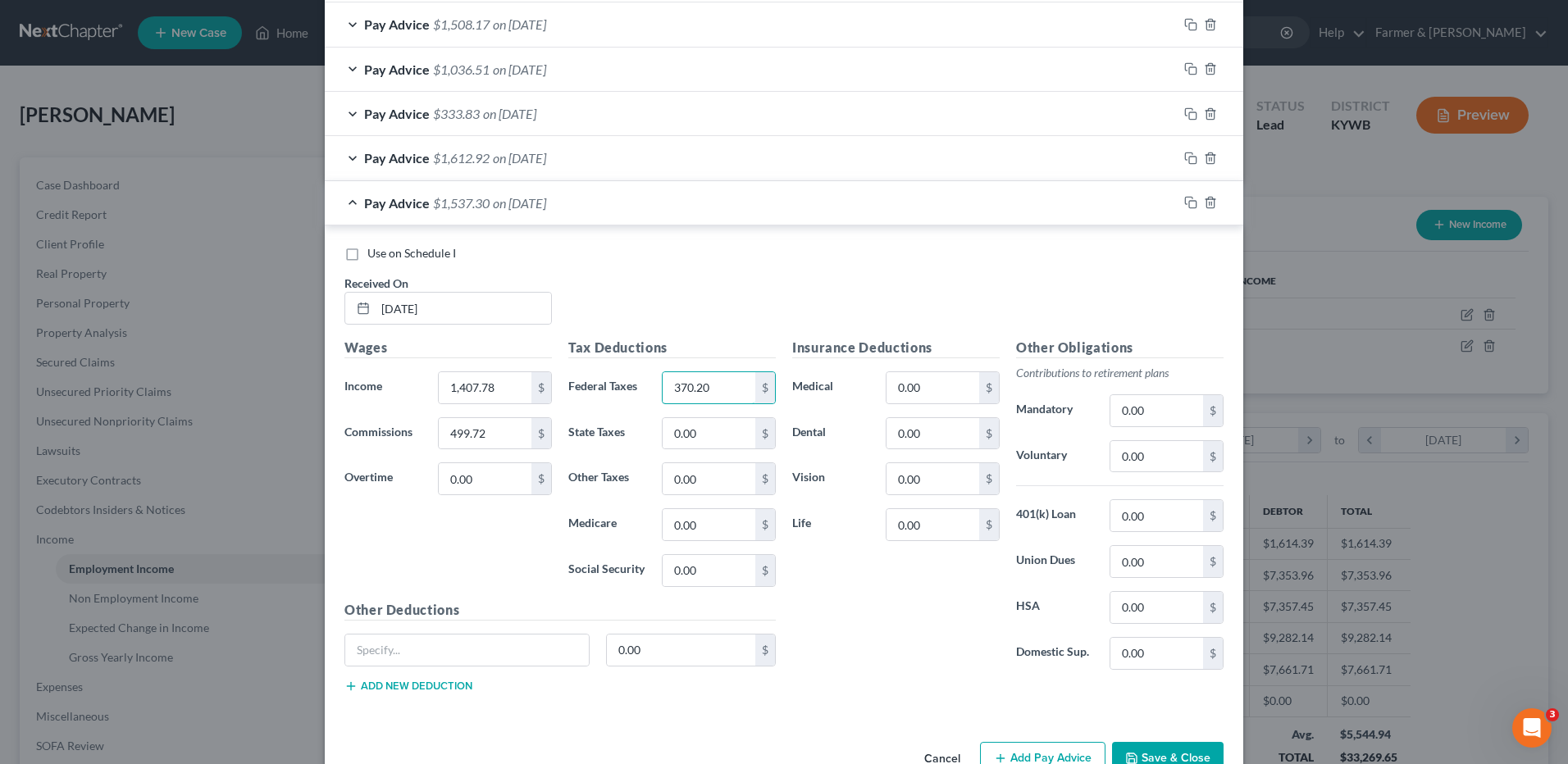
type input "370.20"
drag, startPoint x: 1188, startPoint y: 207, endPoint x: 373, endPoint y: 272, distance: 817.6
click at [1188, 207] on icon "button" at bounding box center [1191, 202] width 13 height 13
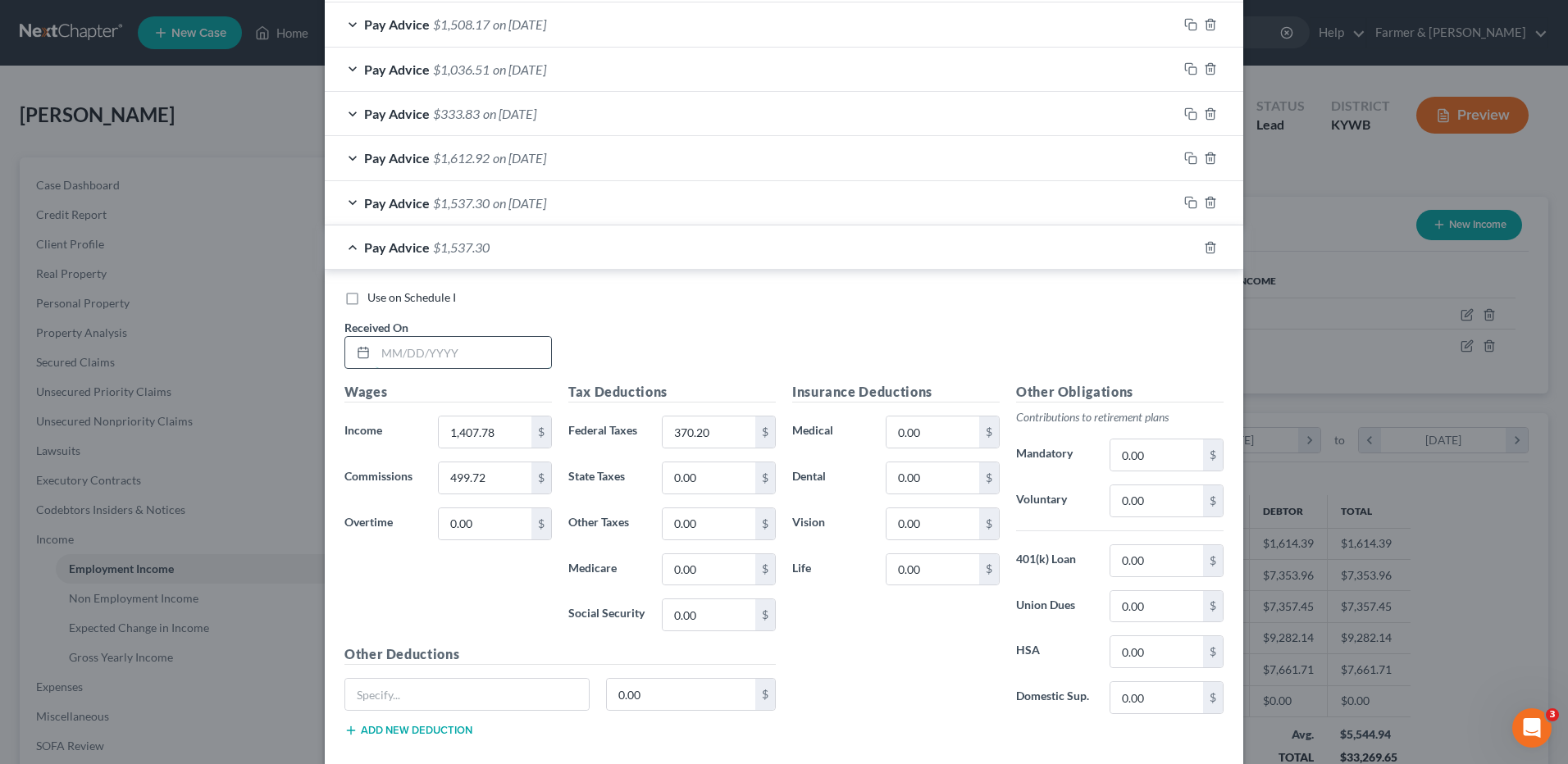
click at [465, 365] on input "text" at bounding box center [464, 352] width 176 height 31
type input "08/15/2025"
type input "731.94"
type input "420.48"
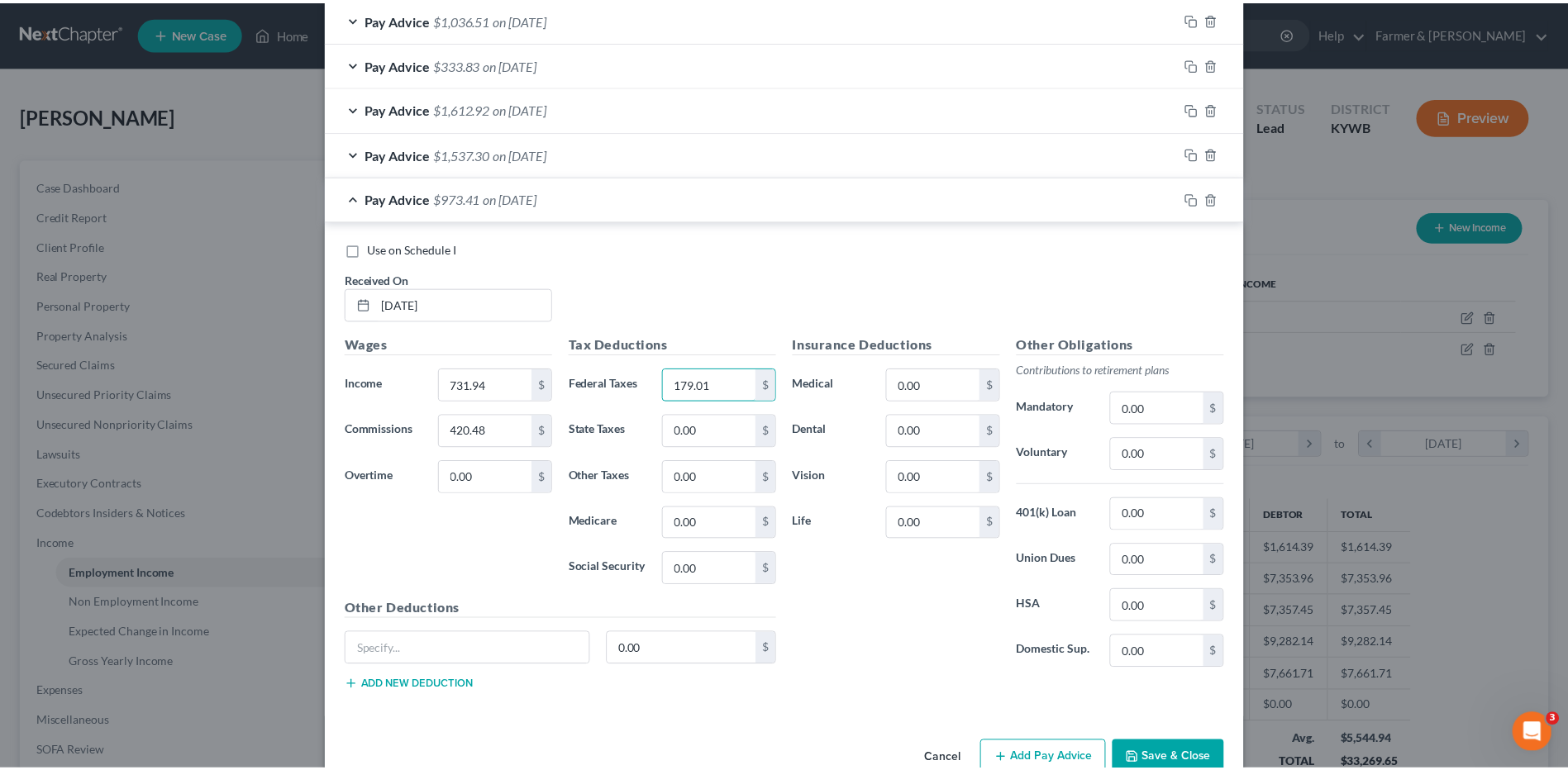
scroll to position [1364, 0]
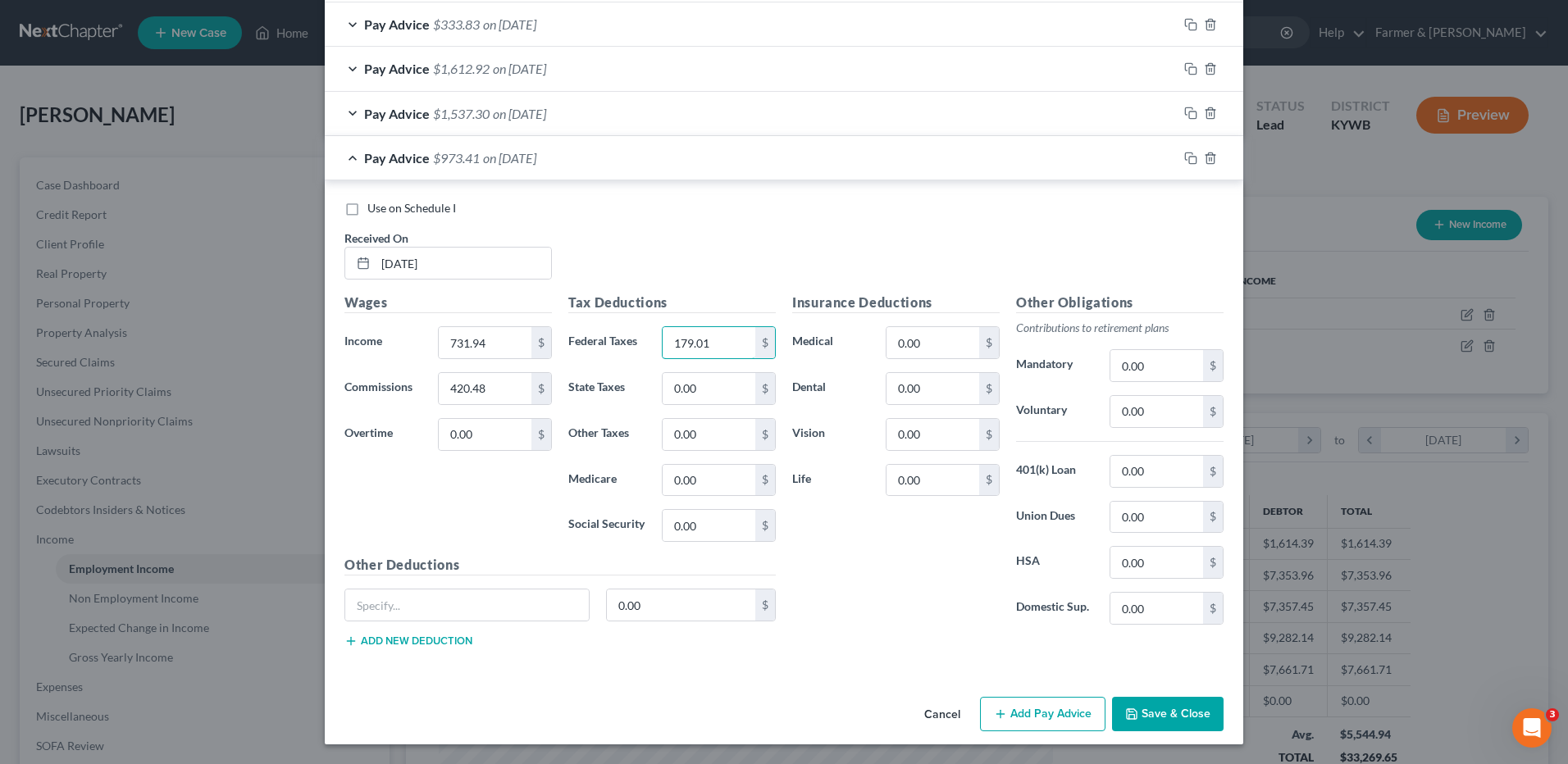
type input "179.01"
click at [1187, 709] on button "Save & Close" at bounding box center [1167, 714] width 111 height 34
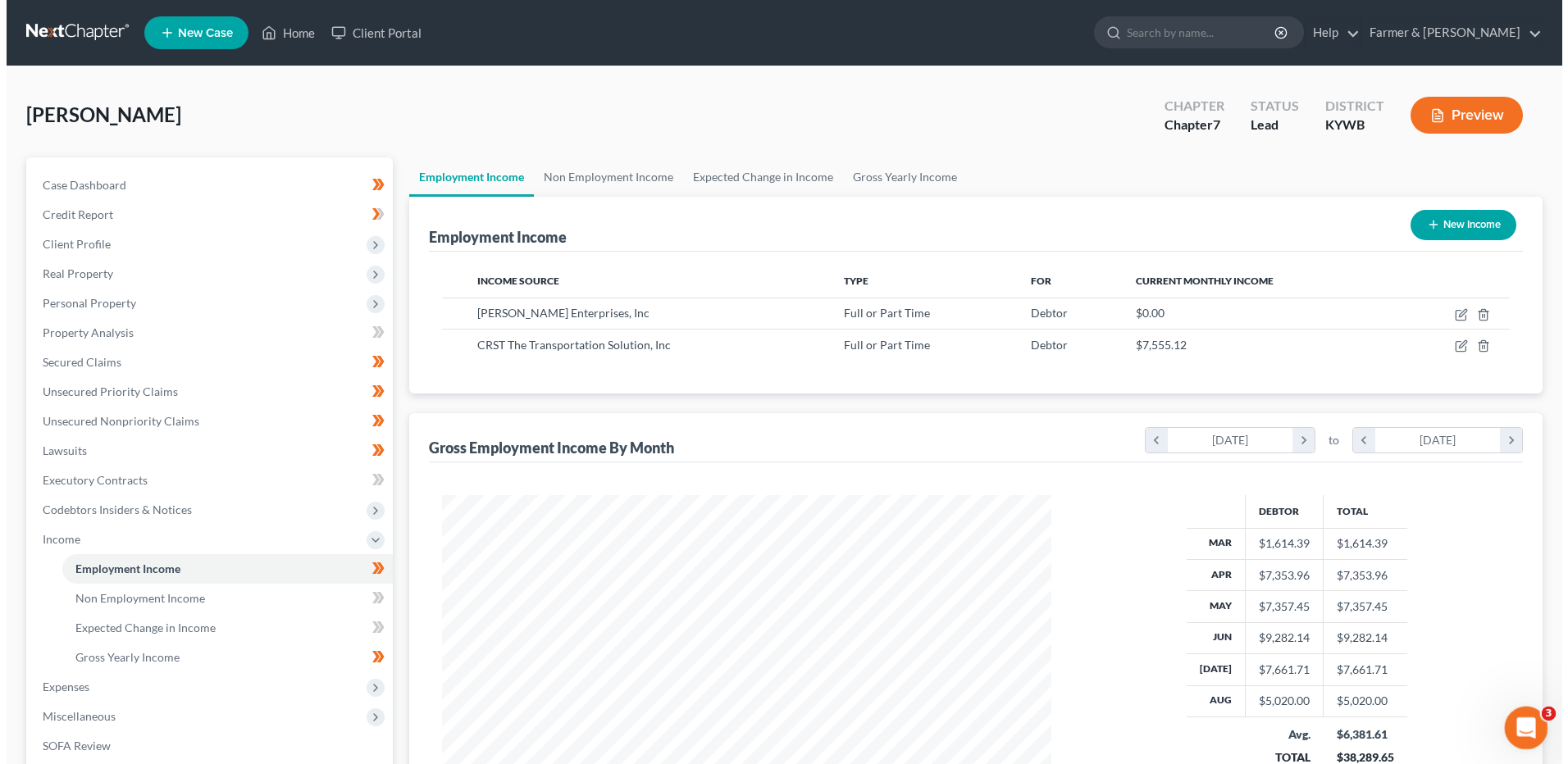
scroll to position [819551, 819390]
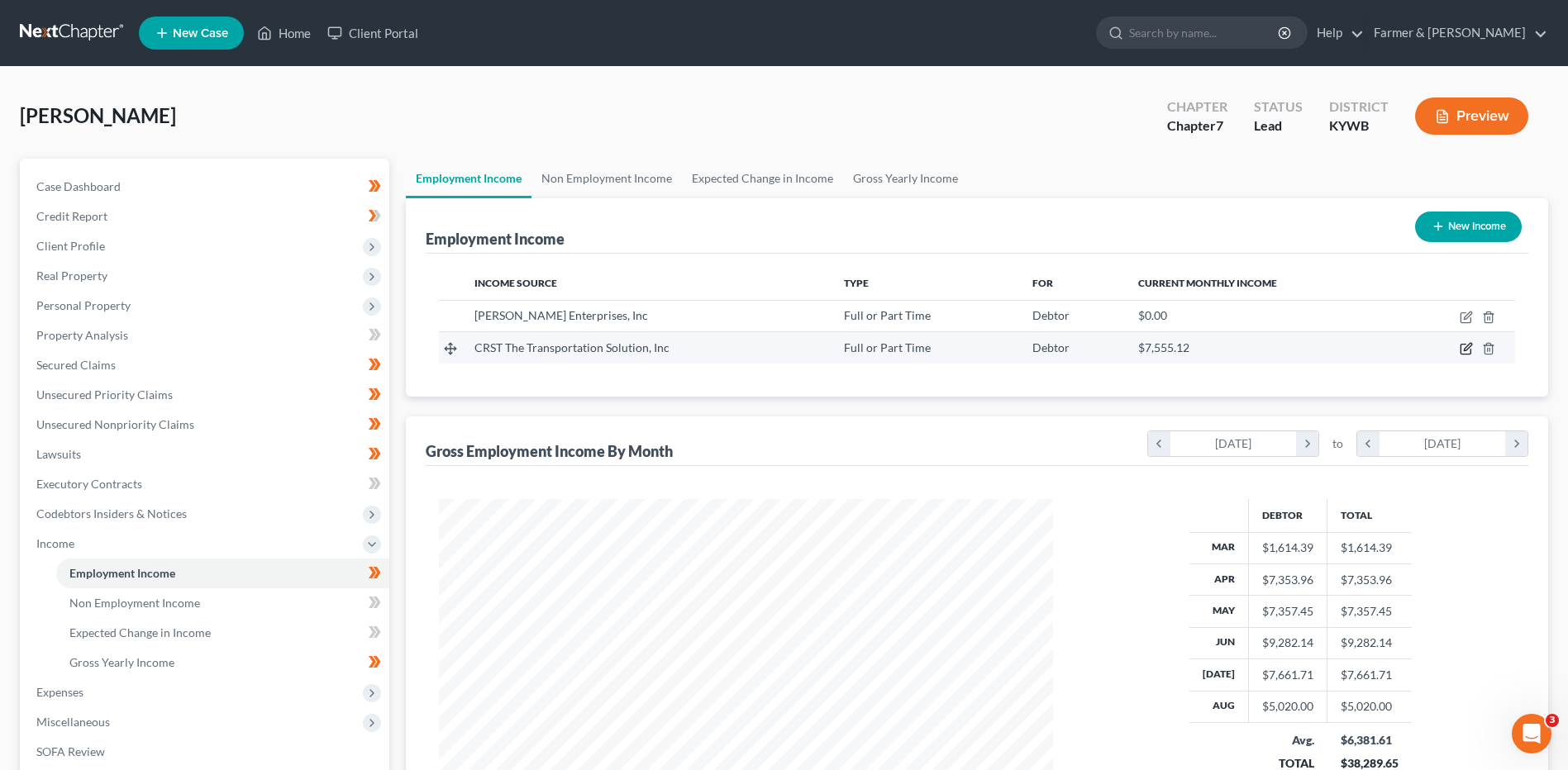
click at [1468, 352] on icon "button" at bounding box center [1466, 348] width 13 height 13
select select "0"
select select "16"
select select "3"
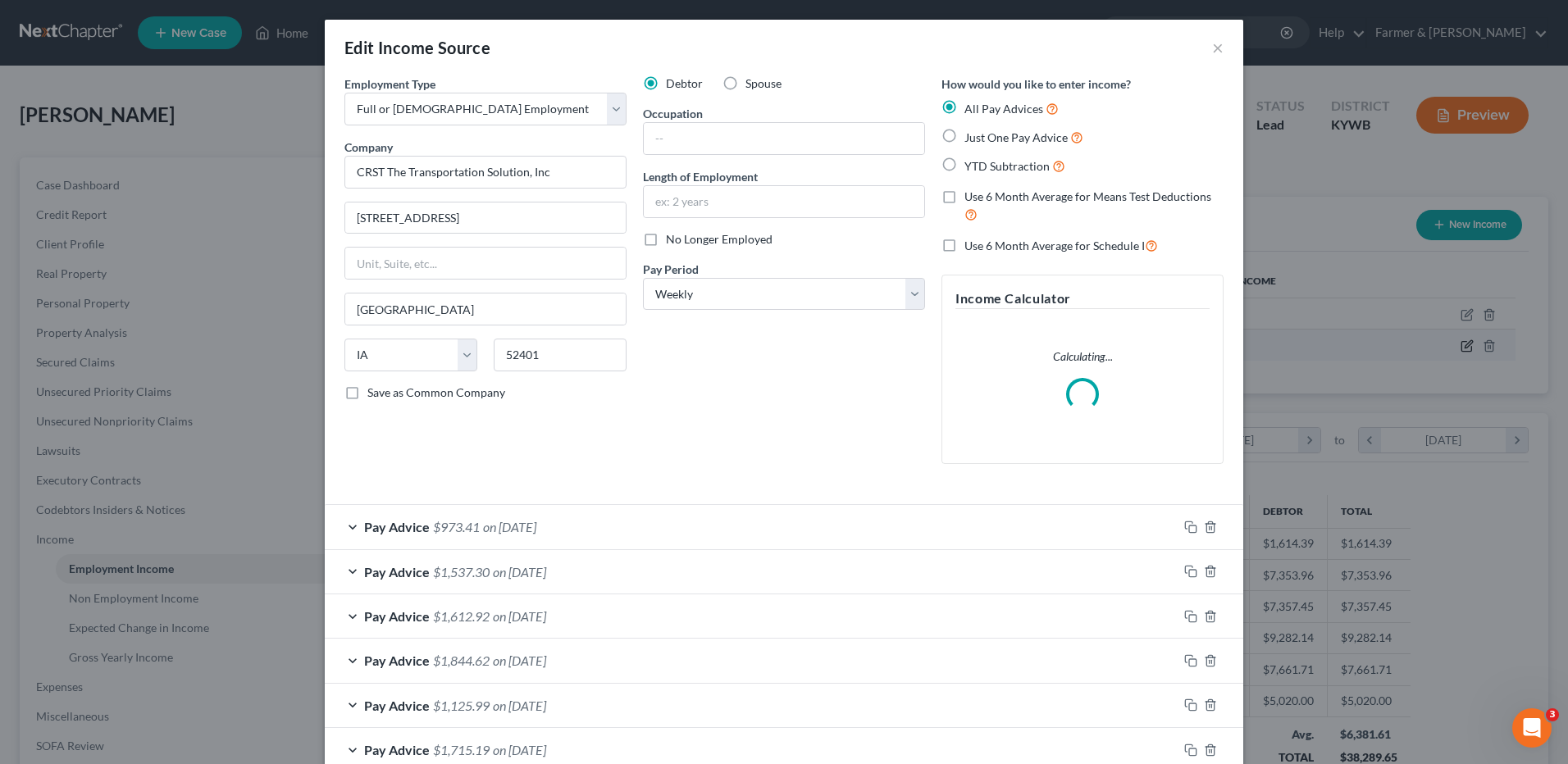
scroll to position [307, 648]
click at [1185, 525] on icon "button" at bounding box center [1191, 527] width 13 height 13
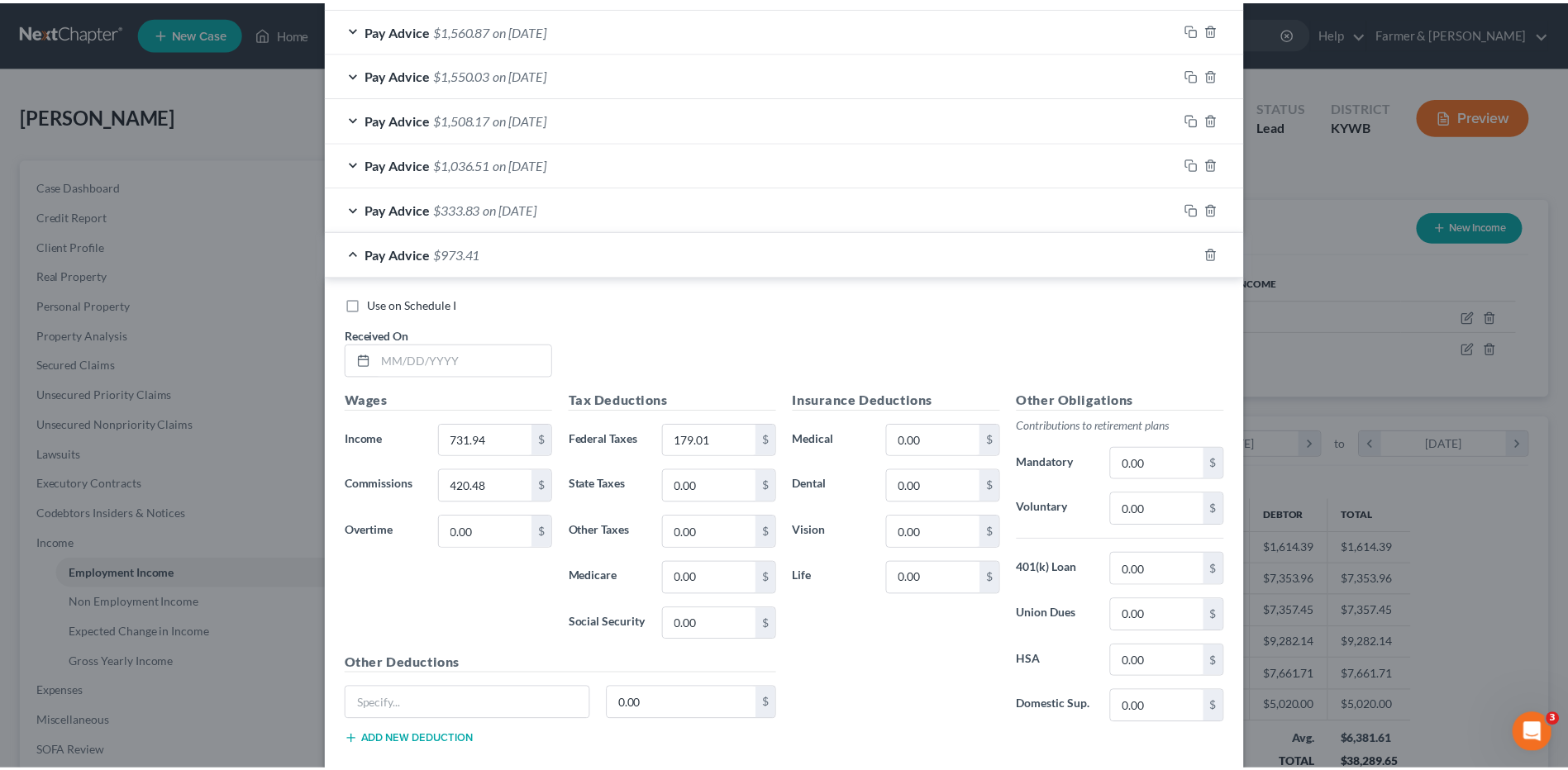
scroll to position [1359, 0]
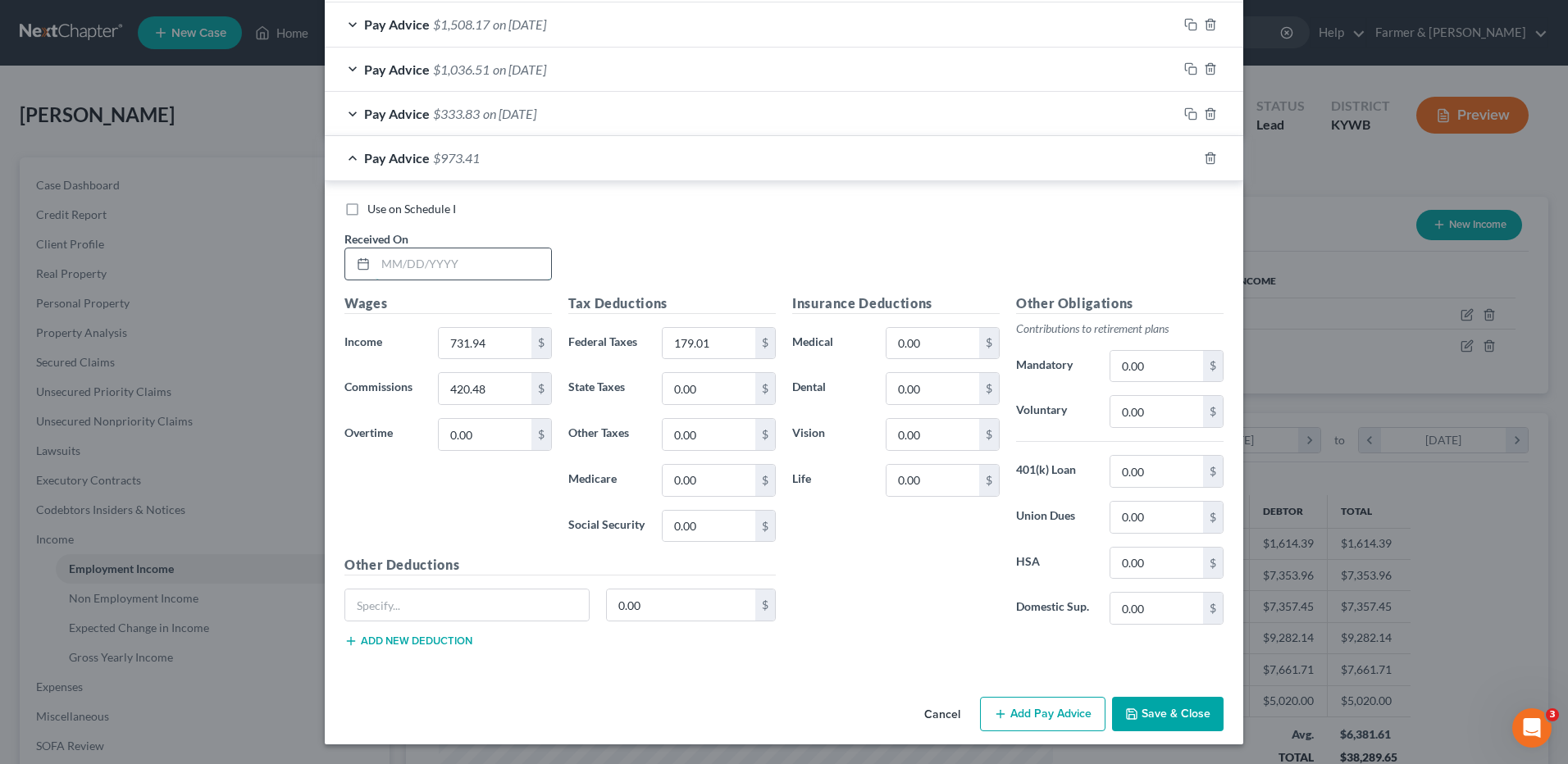
click at [481, 275] on input "text" at bounding box center [464, 263] width 176 height 31
type input "08/22/2025"
type input "1,501.80"
type input "437.36"
type input "370.22"
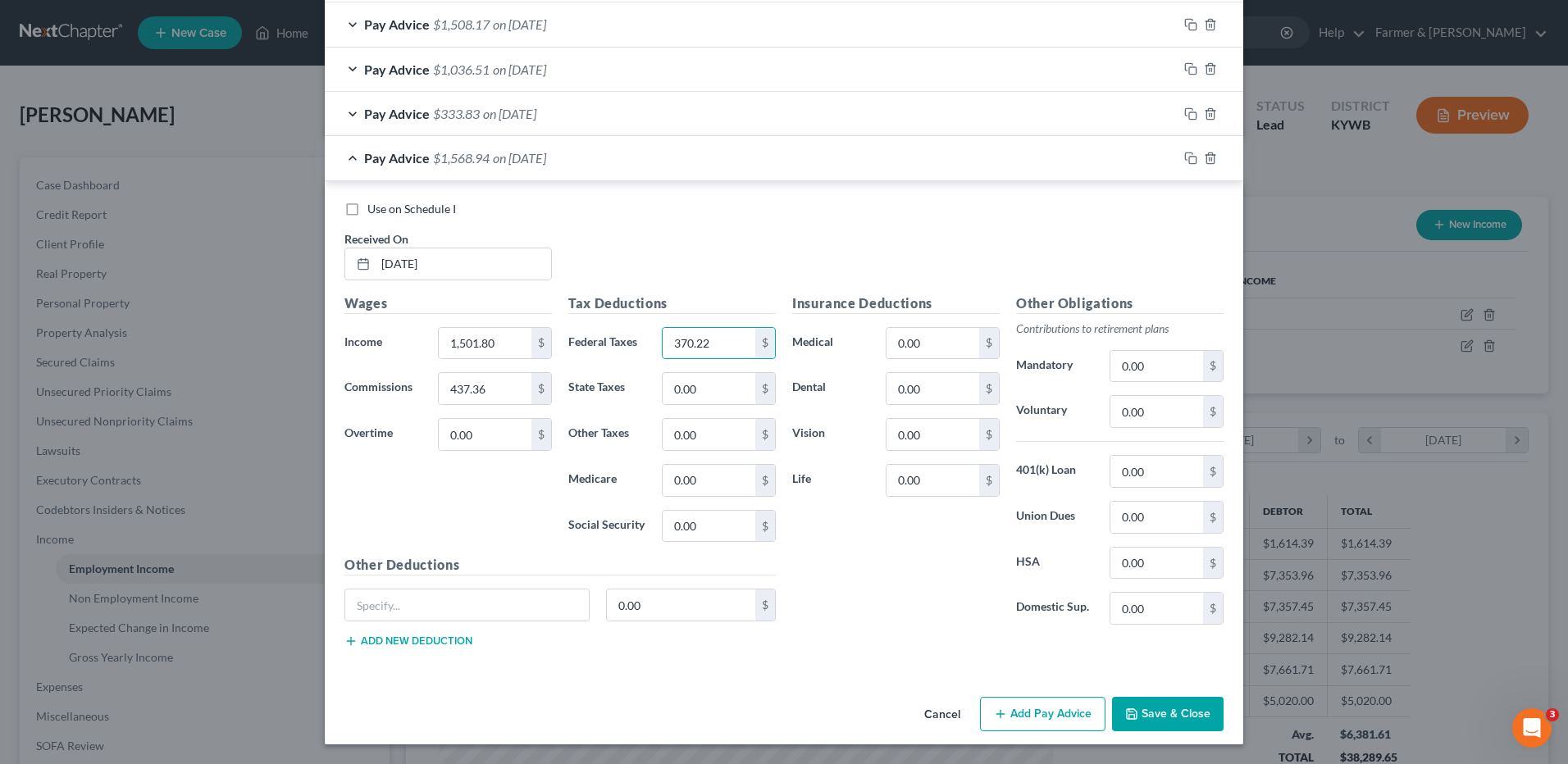
click at [1185, 712] on button "Save & Close" at bounding box center [1167, 714] width 111 height 34
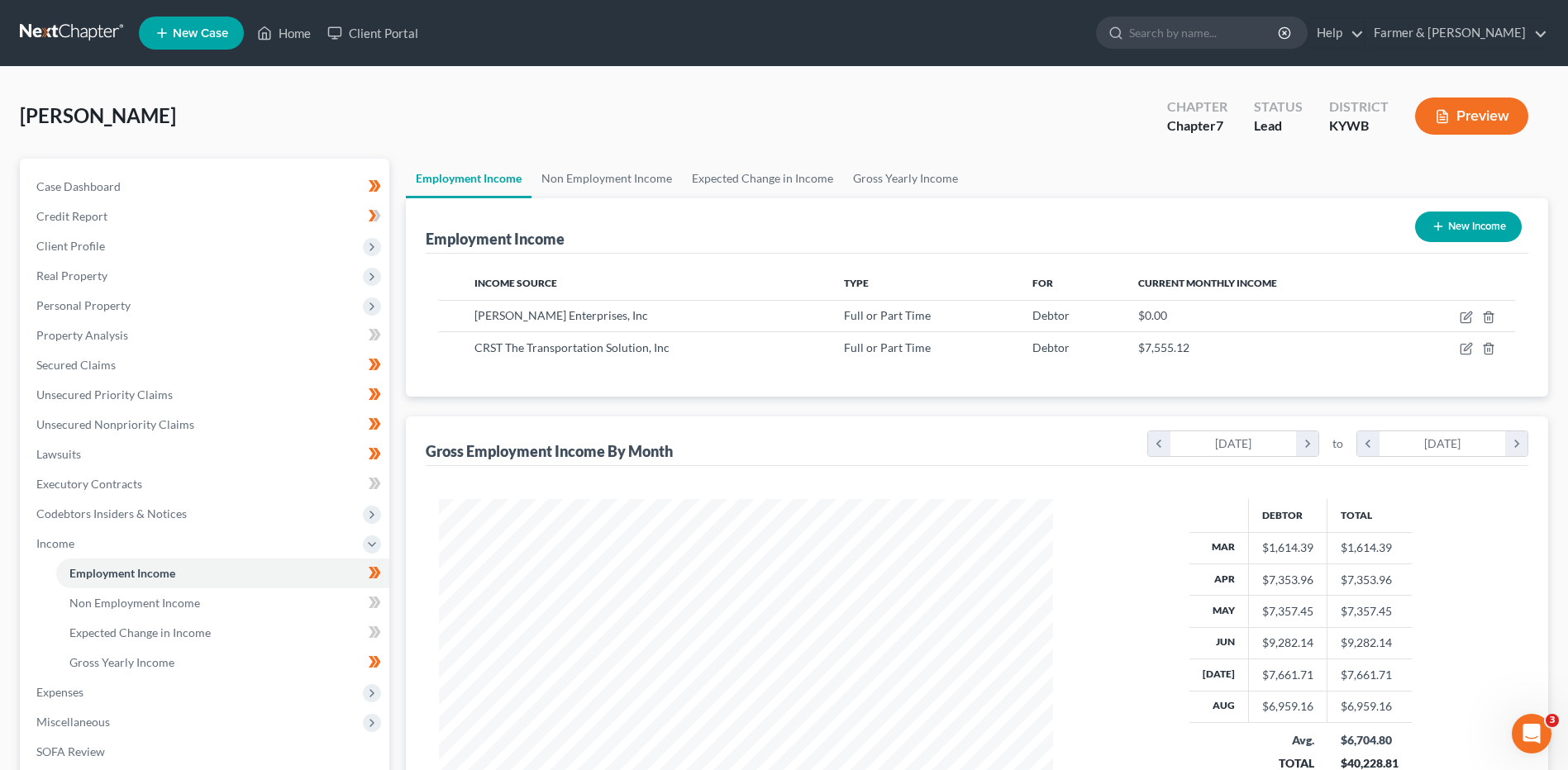
scroll to position [825987, 825857]
click at [81, 29] on link at bounding box center [72, 32] width 106 height 30
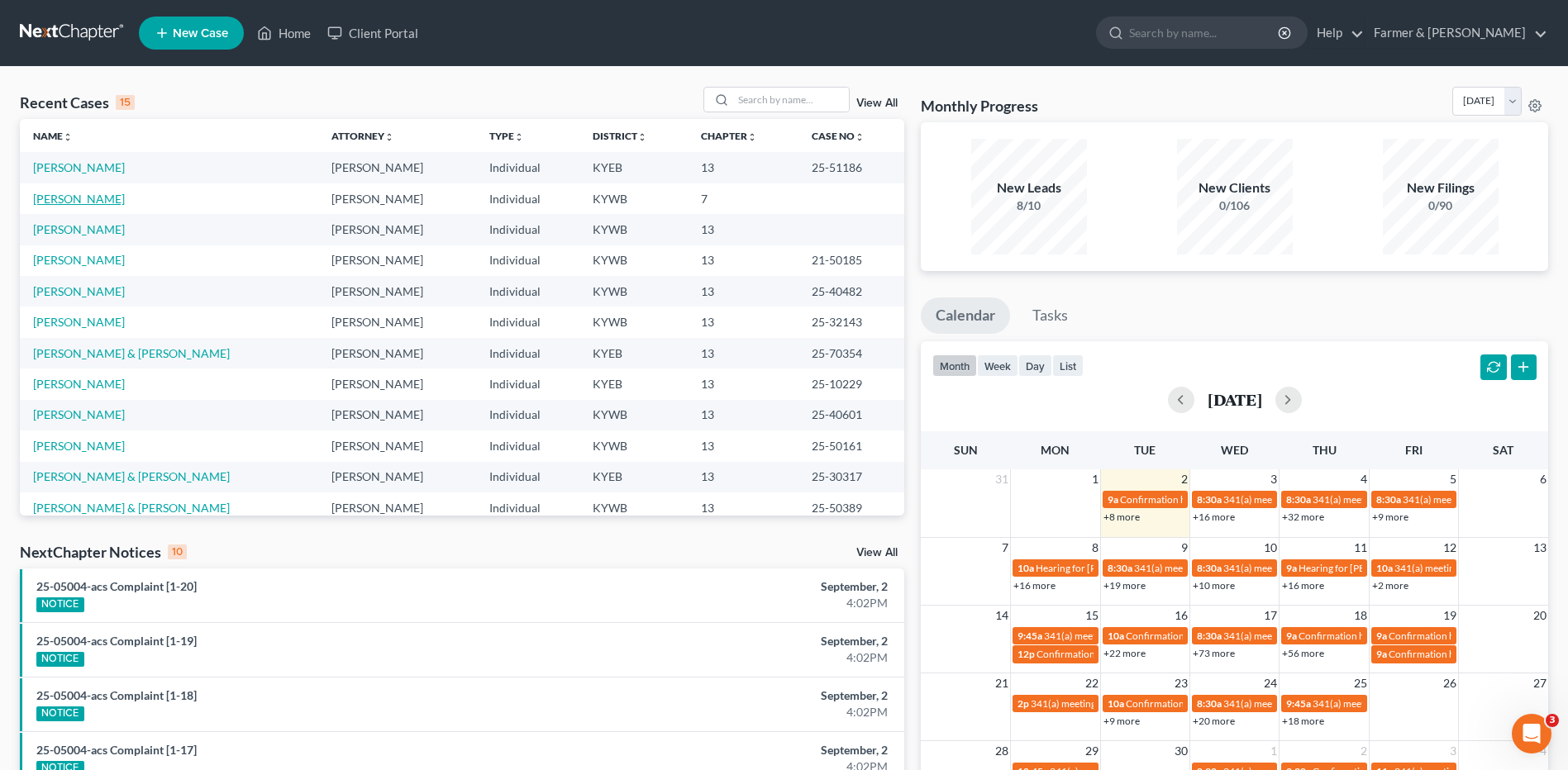
click at [83, 198] on link "[PERSON_NAME]" at bounding box center [79, 198] width 91 height 14
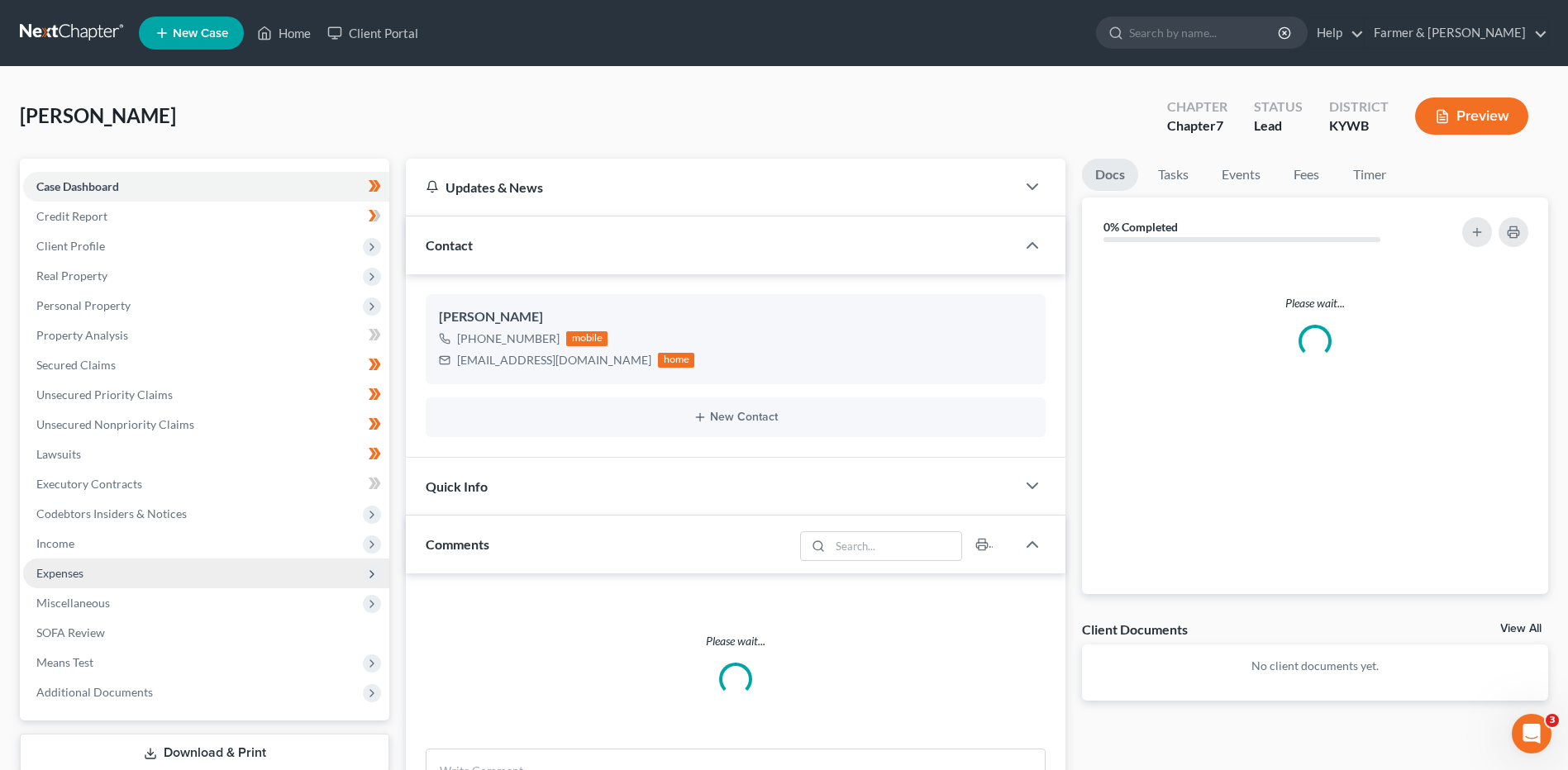
click at [66, 574] on span "Expenses" at bounding box center [59, 573] width 47 height 14
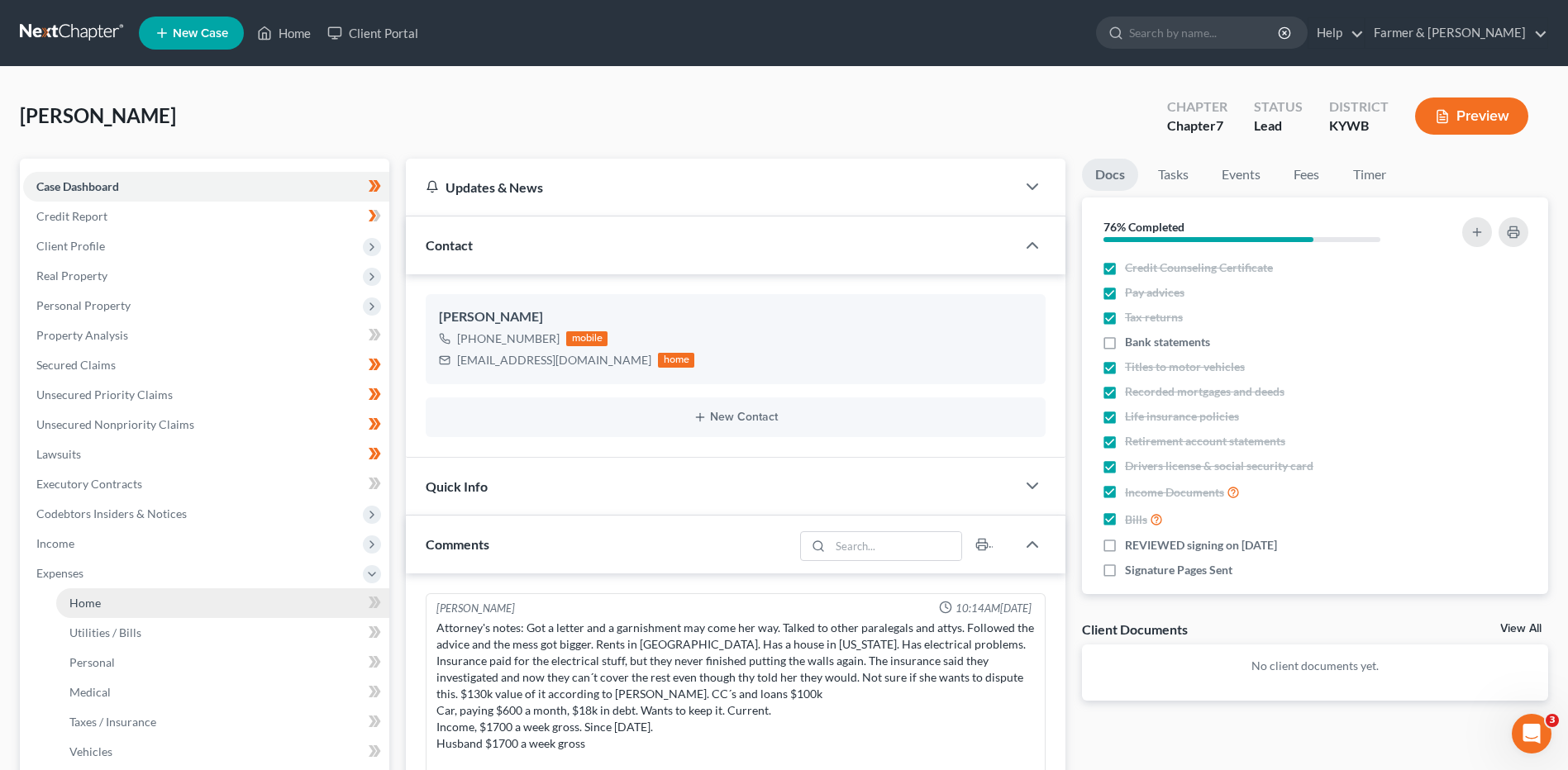
click at [102, 599] on link "Home" at bounding box center [223, 602] width 333 height 30
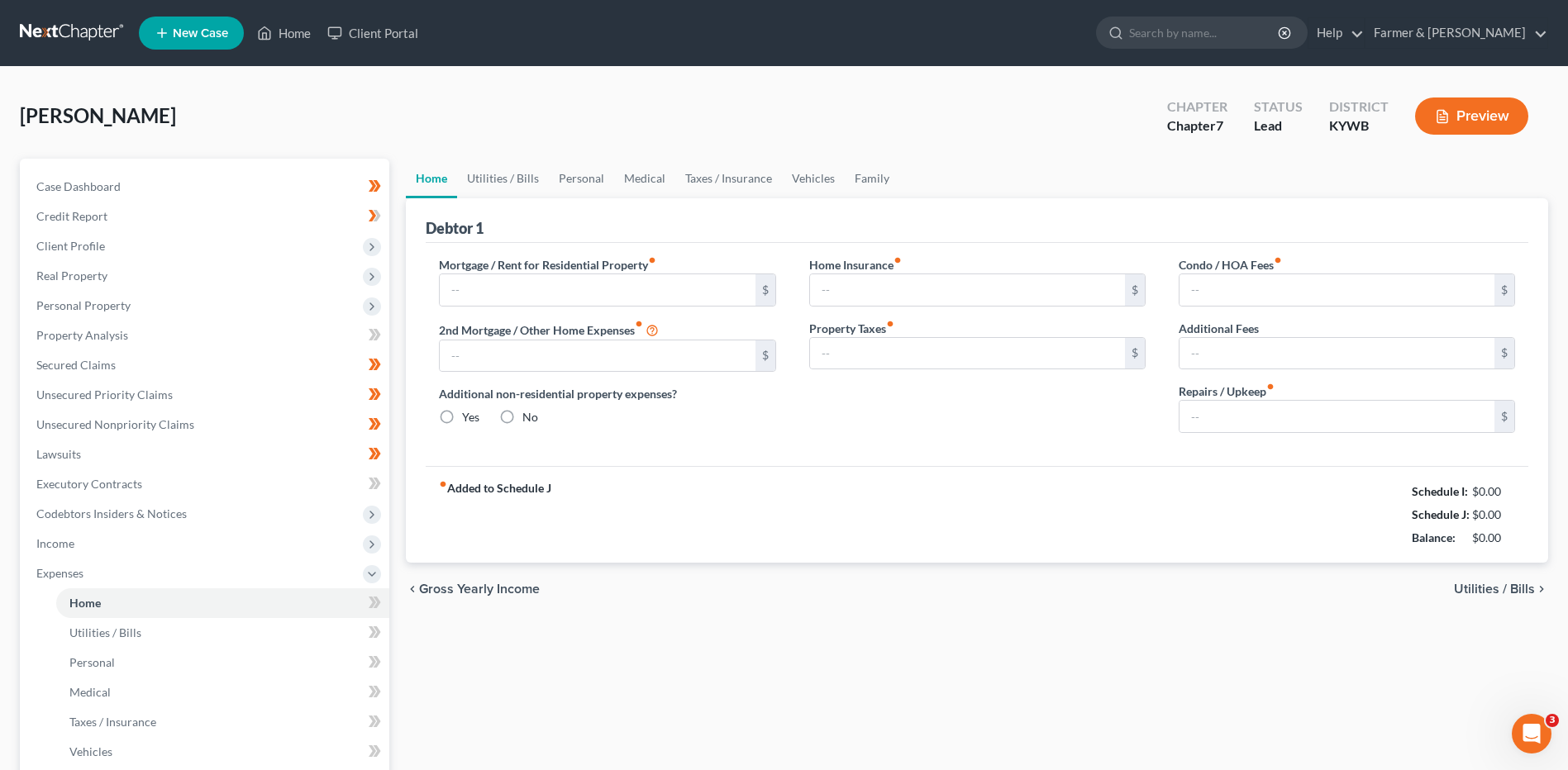
type input "1,200.00"
radio input "true"
type input "0.00"
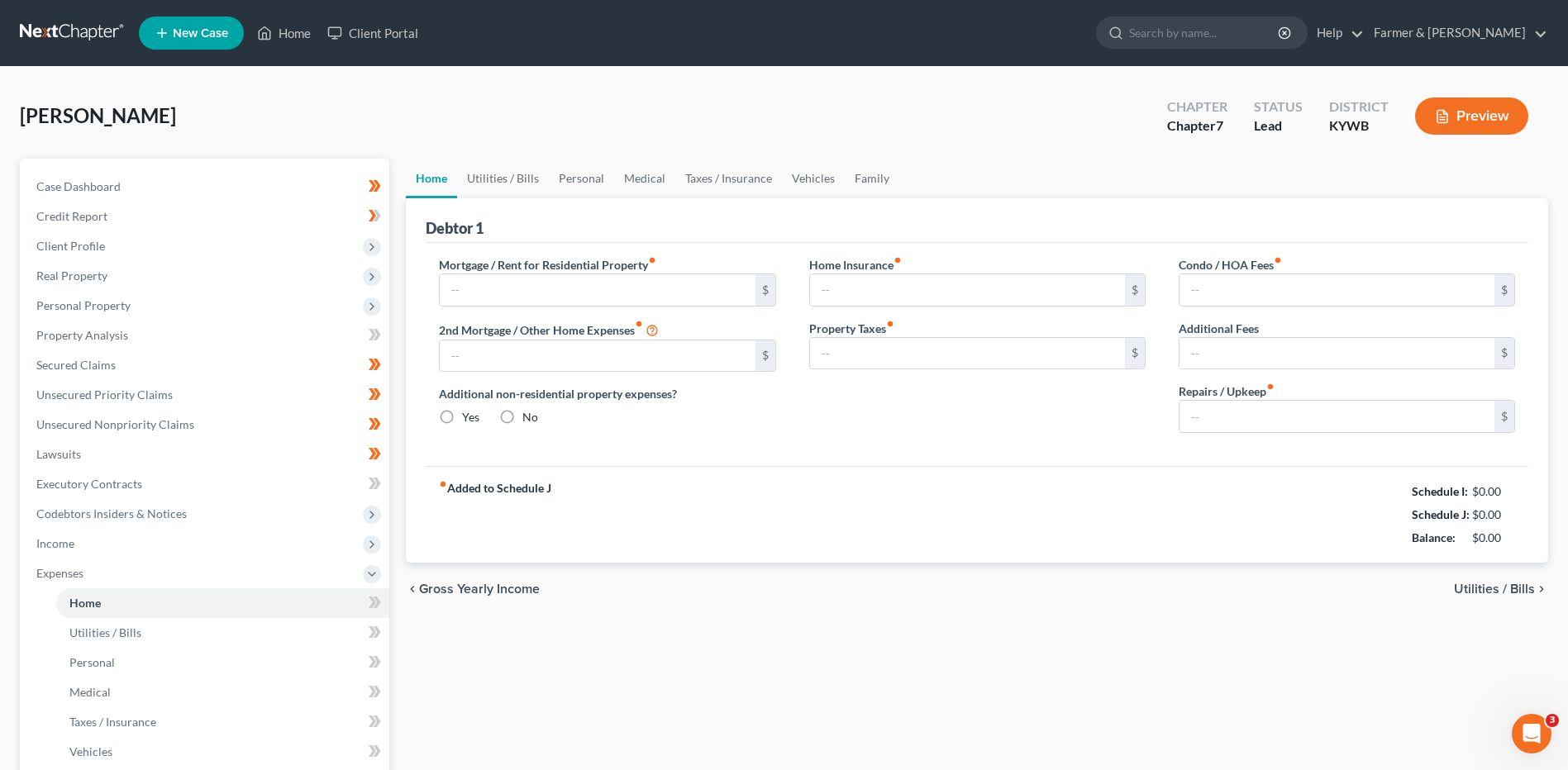
type input "0.00"
type input "150.00"
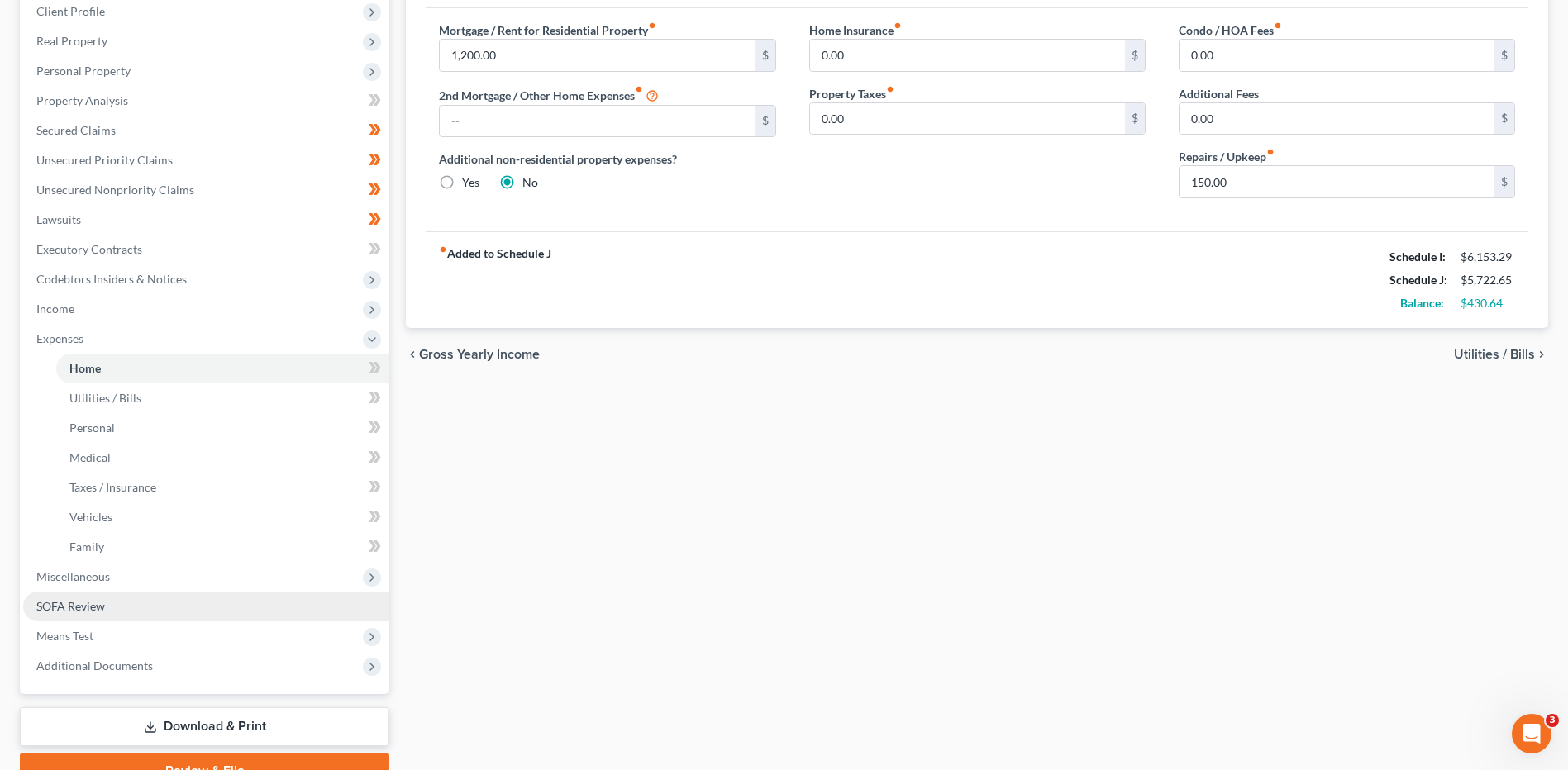
scroll to position [247, 0]
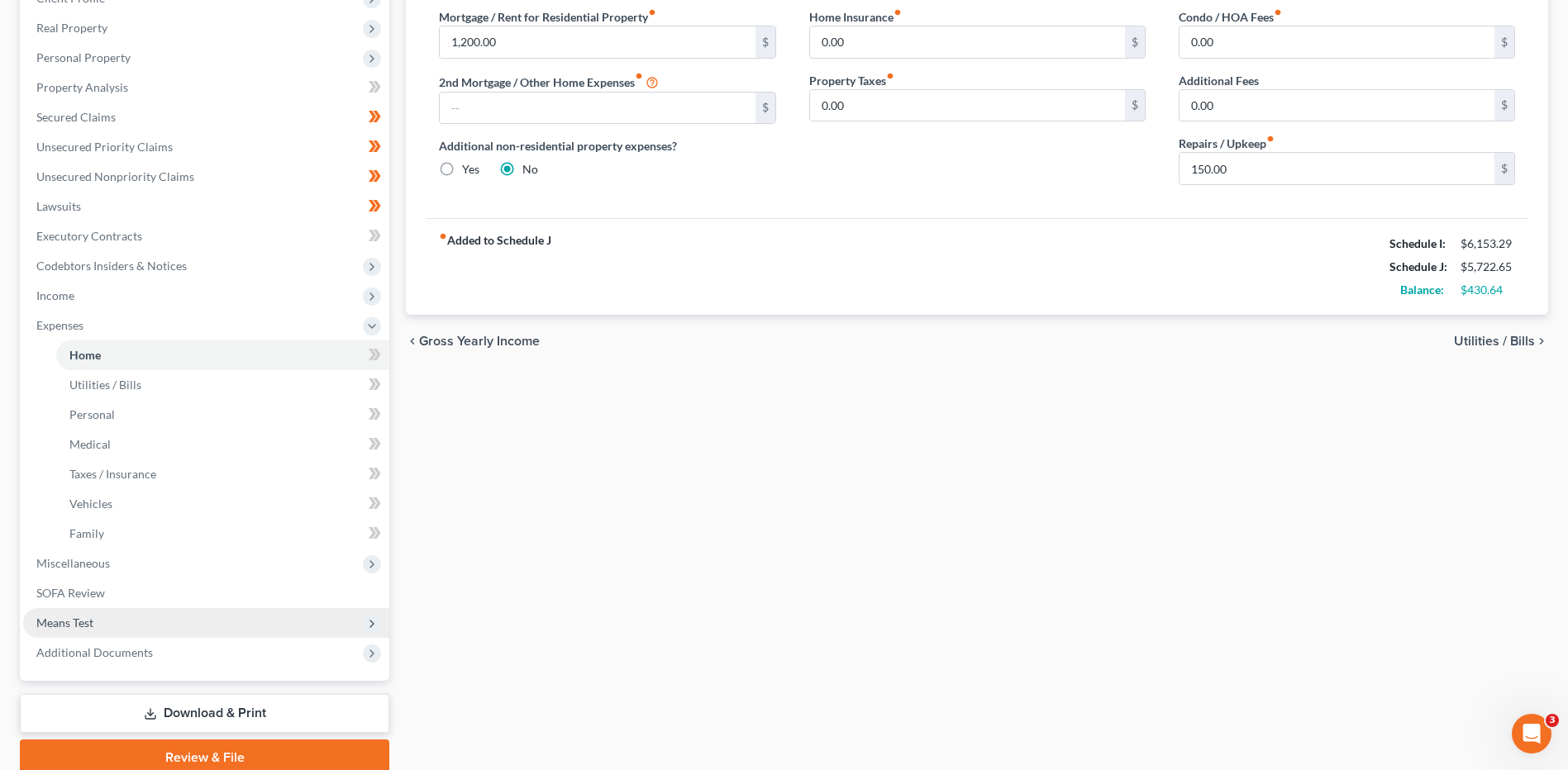
click at [107, 621] on span "Means Test" at bounding box center [206, 622] width 367 height 30
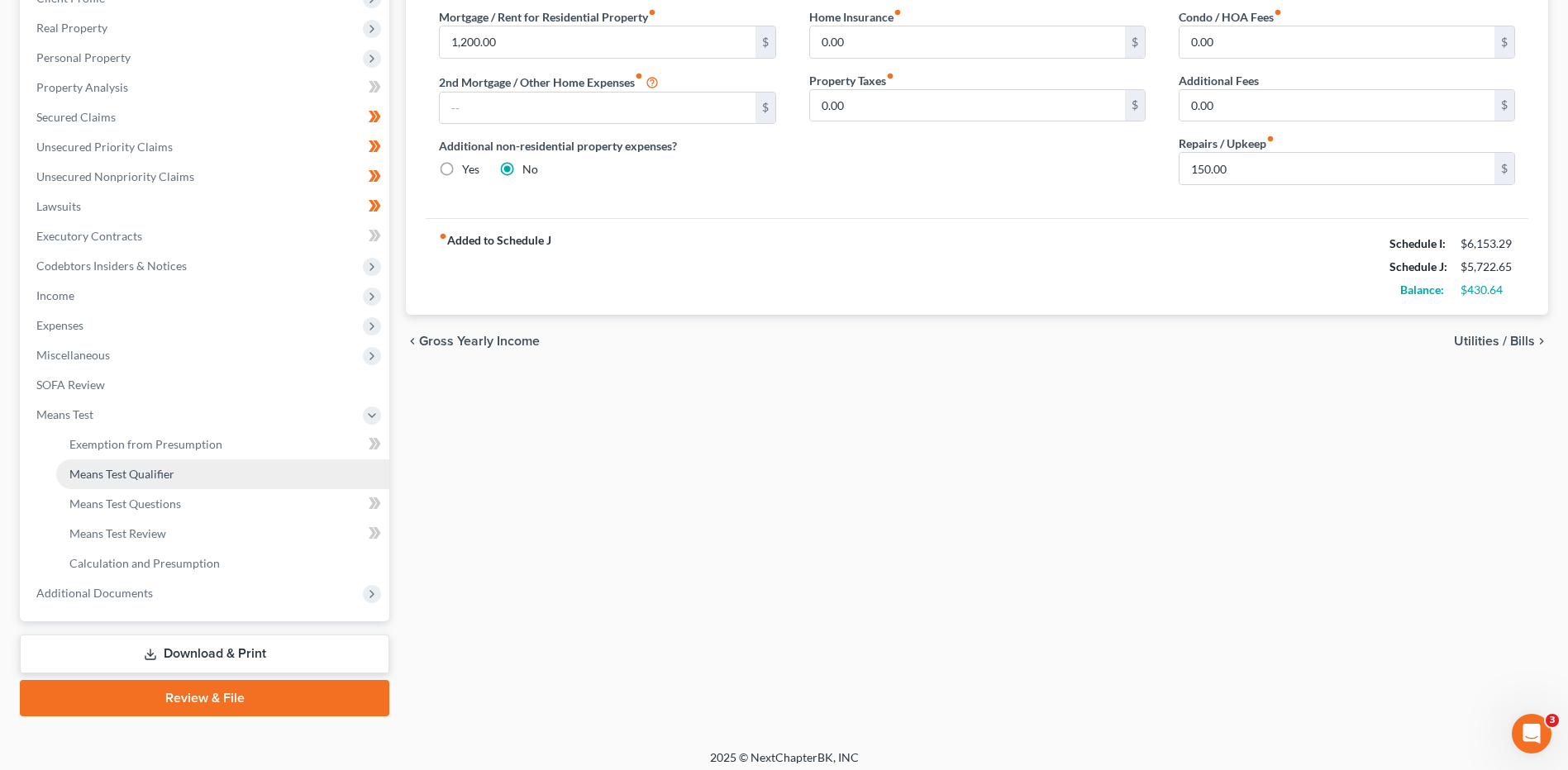
click at [143, 472] on span "Means Test Qualifier" at bounding box center [122, 474] width 105 height 14
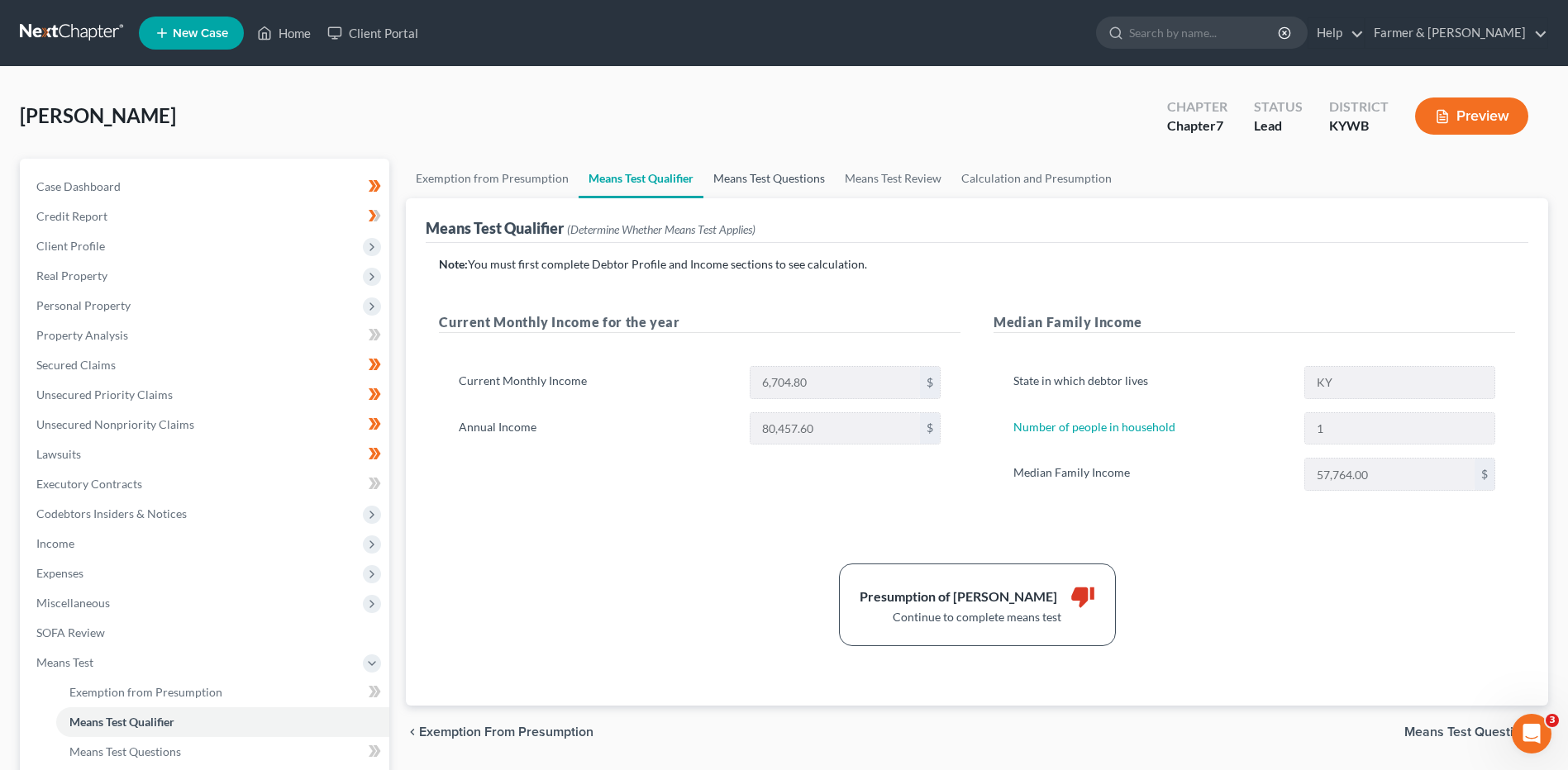
click at [756, 180] on link "Means Test Questions" at bounding box center [769, 179] width 131 height 40
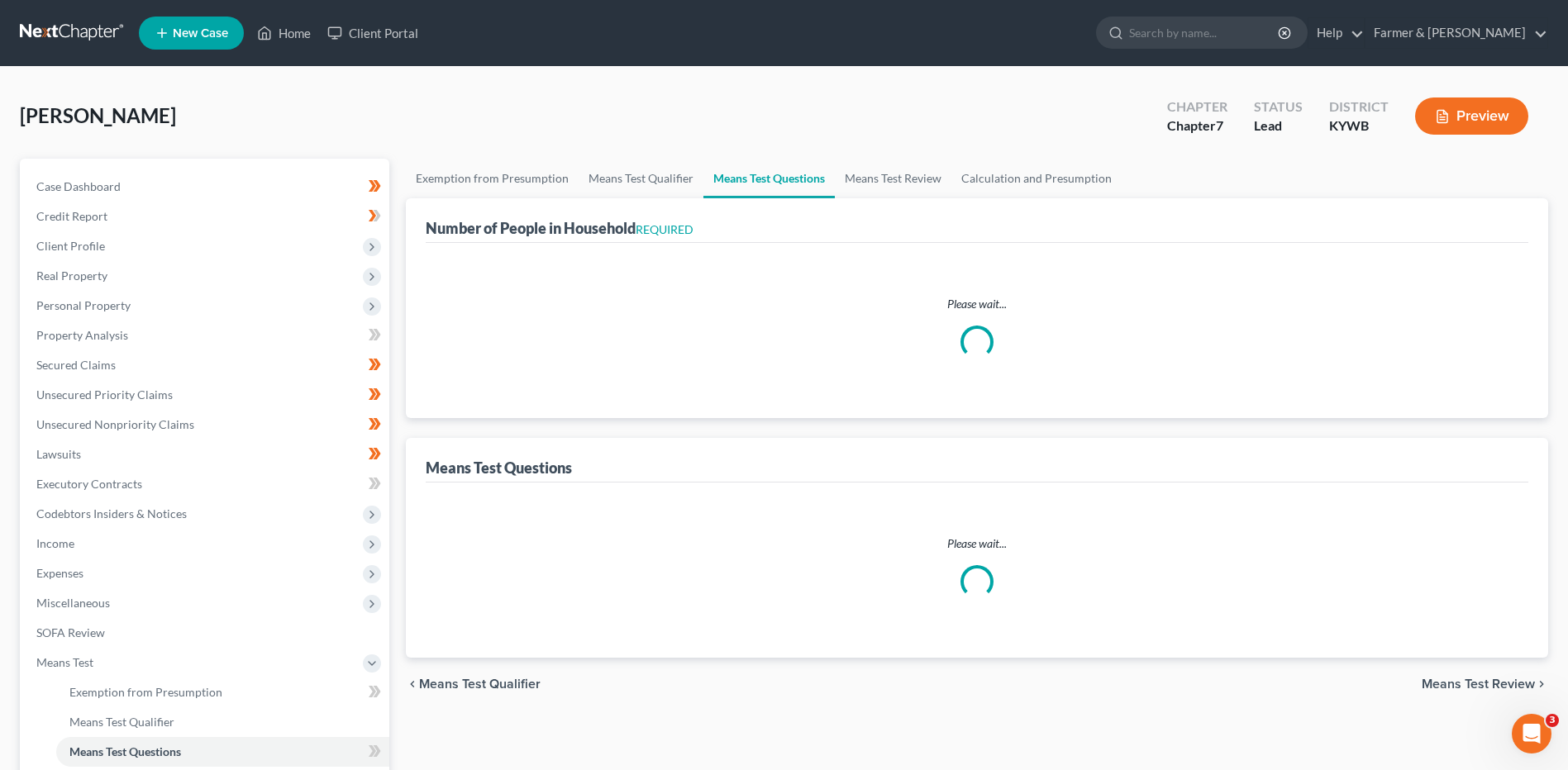
select select "0"
select select "60"
select select "1"
select select "60"
select select "1"
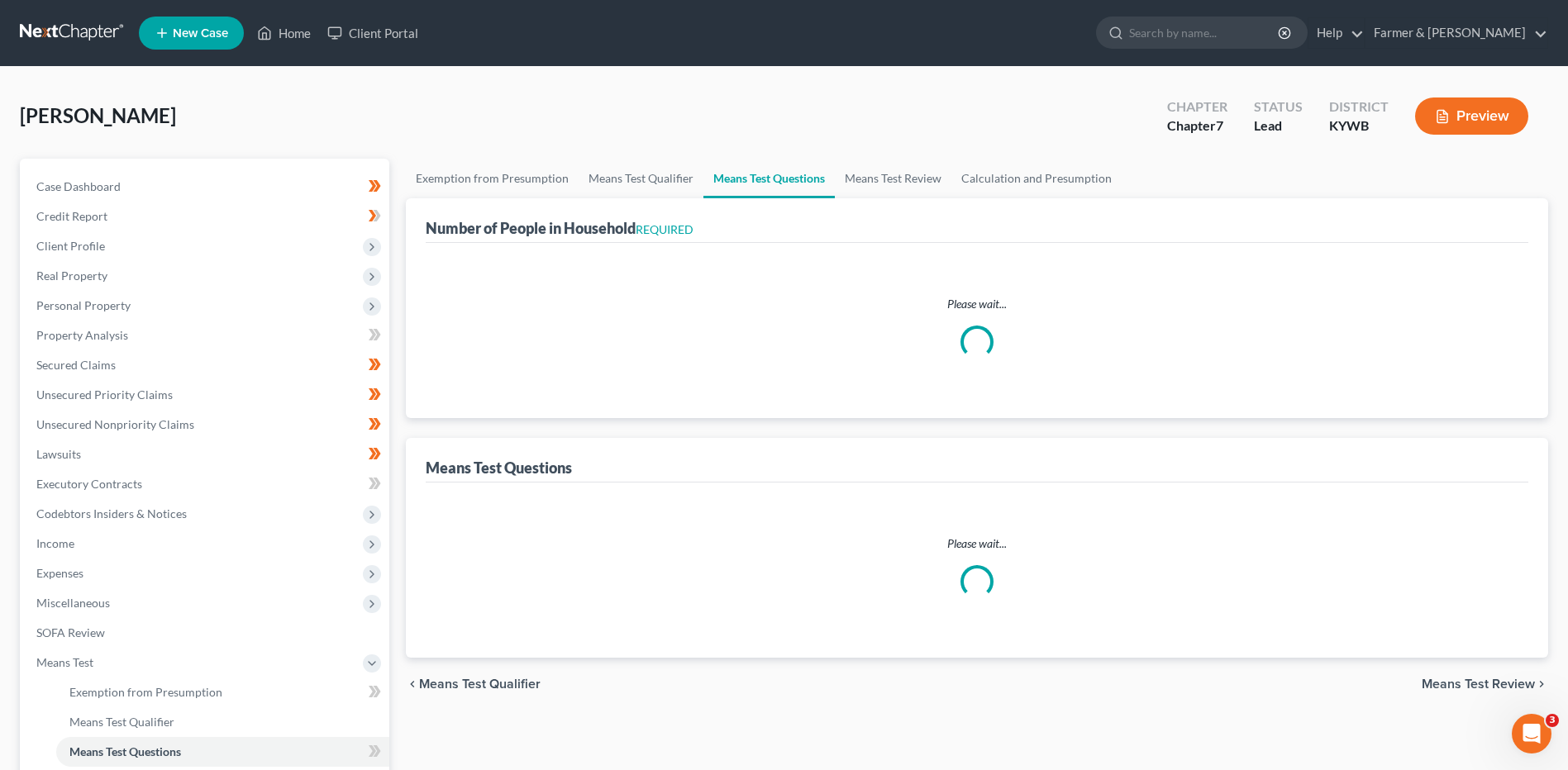
select select "1"
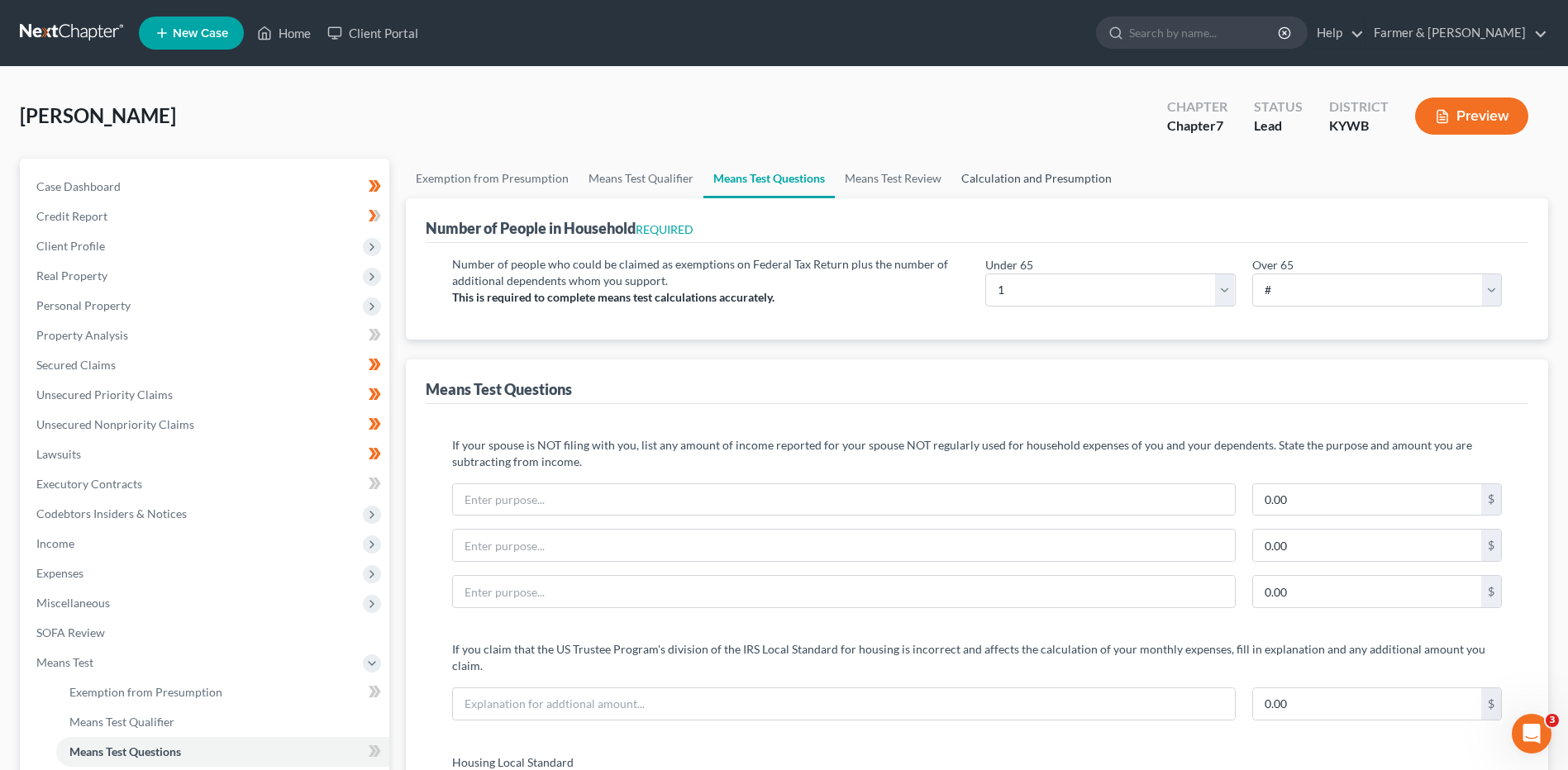
click at [1012, 170] on link "Calculation and Presumption" at bounding box center [1036, 179] width 170 height 40
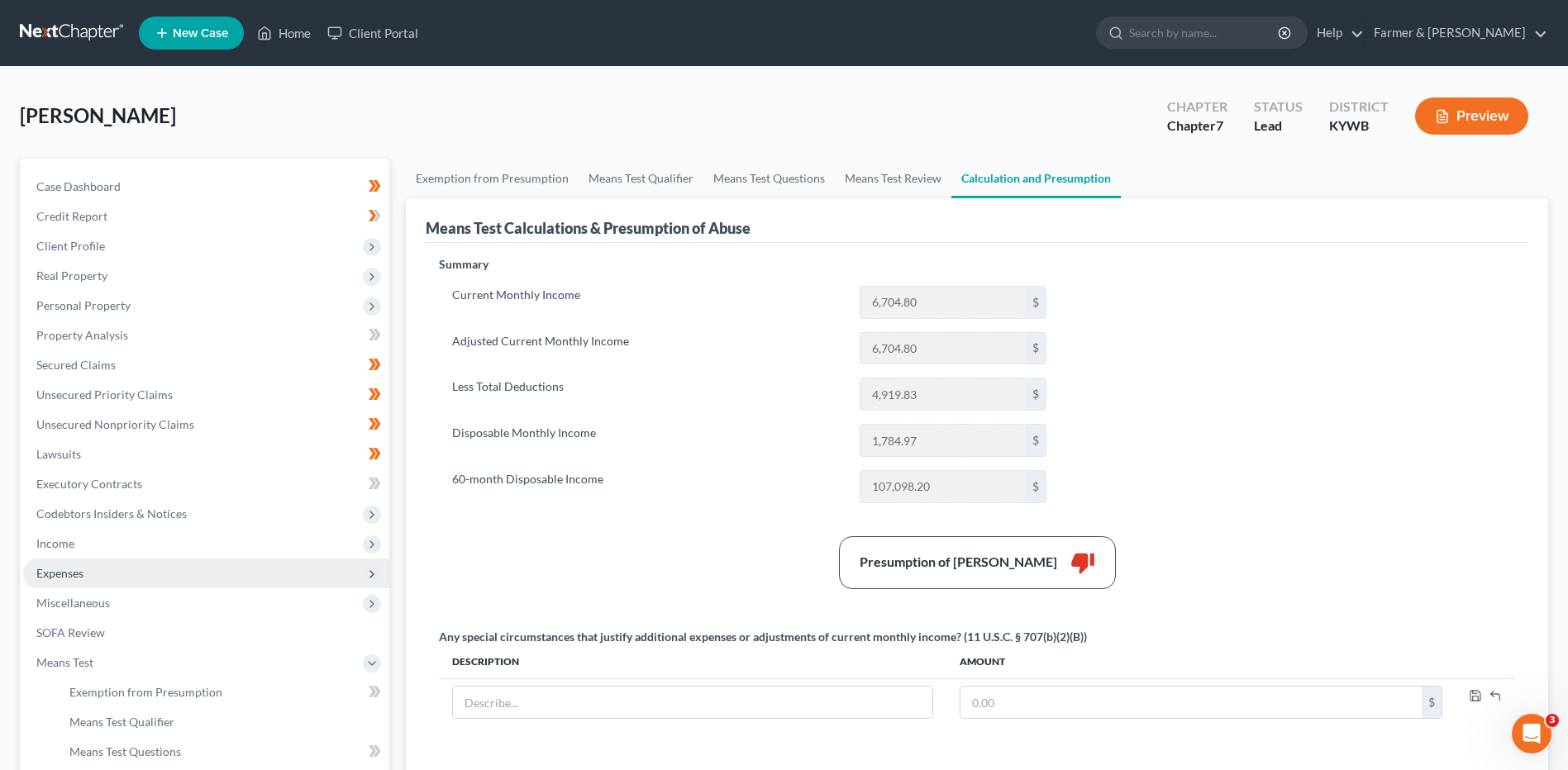
click at [166, 578] on span "Expenses" at bounding box center [206, 573] width 367 height 30
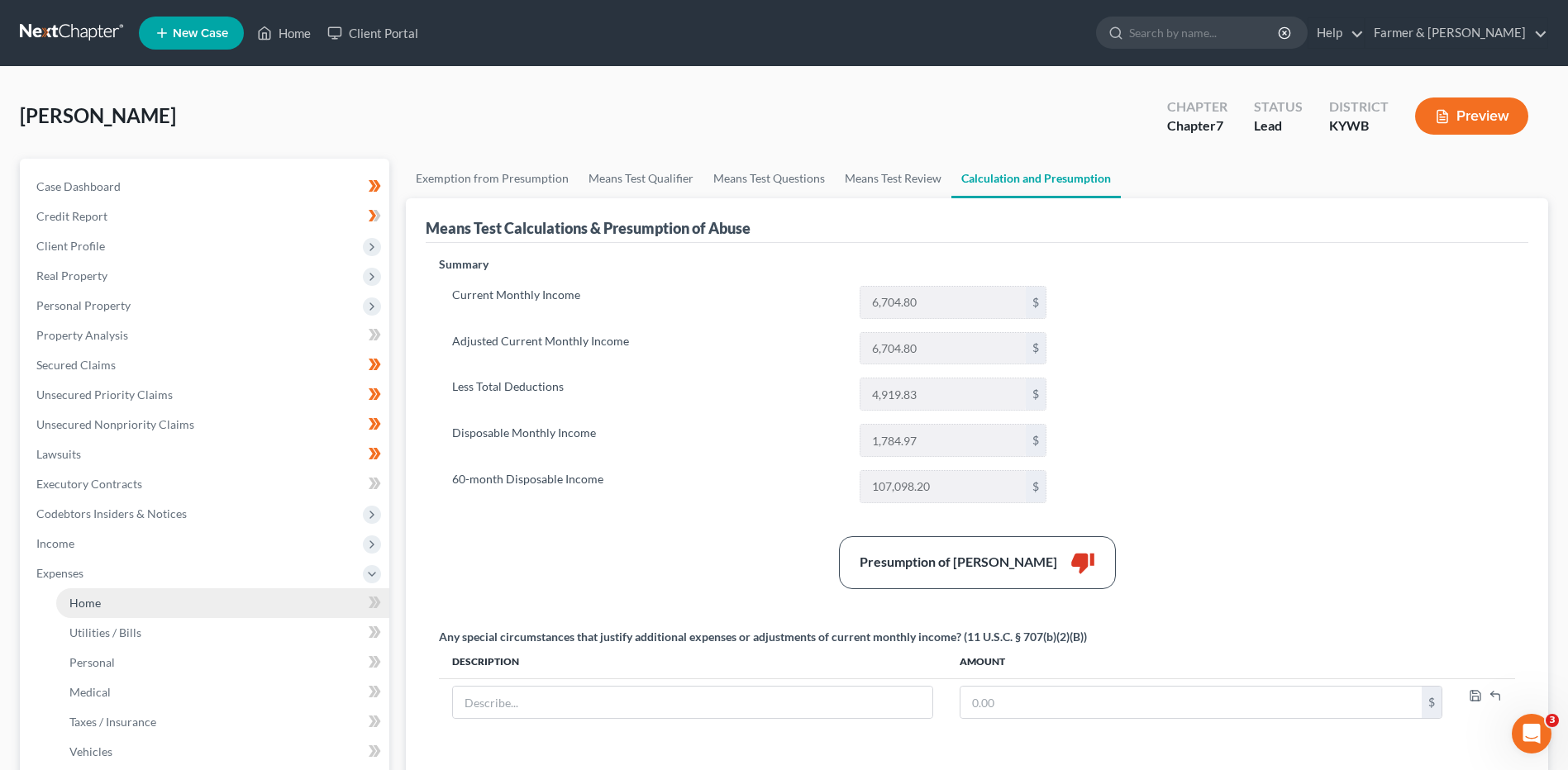
click at [156, 604] on link "Home" at bounding box center [223, 602] width 333 height 30
click at [74, 12] on nav "Home New Case Client Portal Farmer & [PERSON_NAME] [EMAIL_ADDRESS][DOMAIN_NAME]…" at bounding box center [784, 32] width 1568 height 66
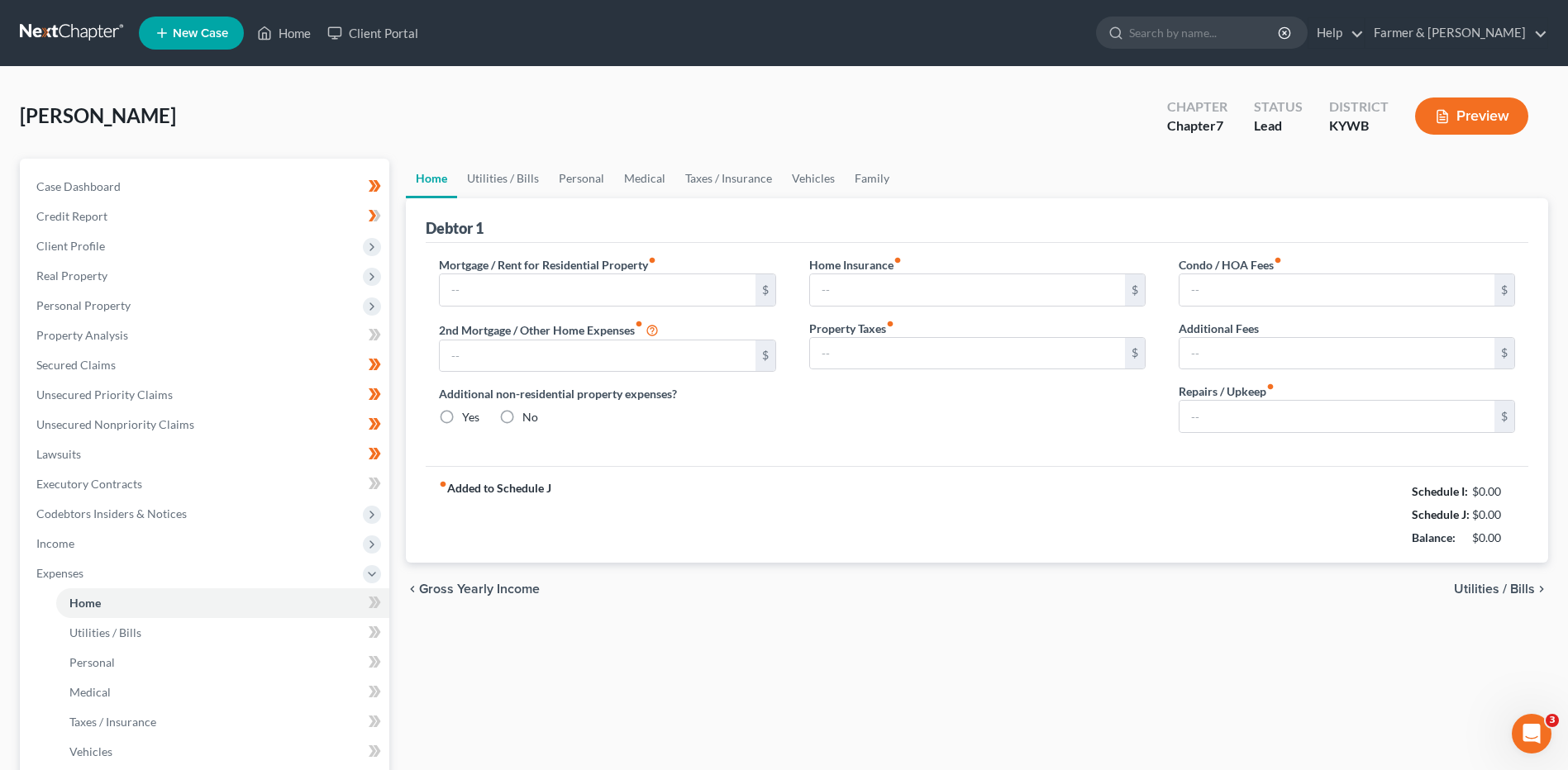
type input "1,200.00"
radio input "true"
type input "0.00"
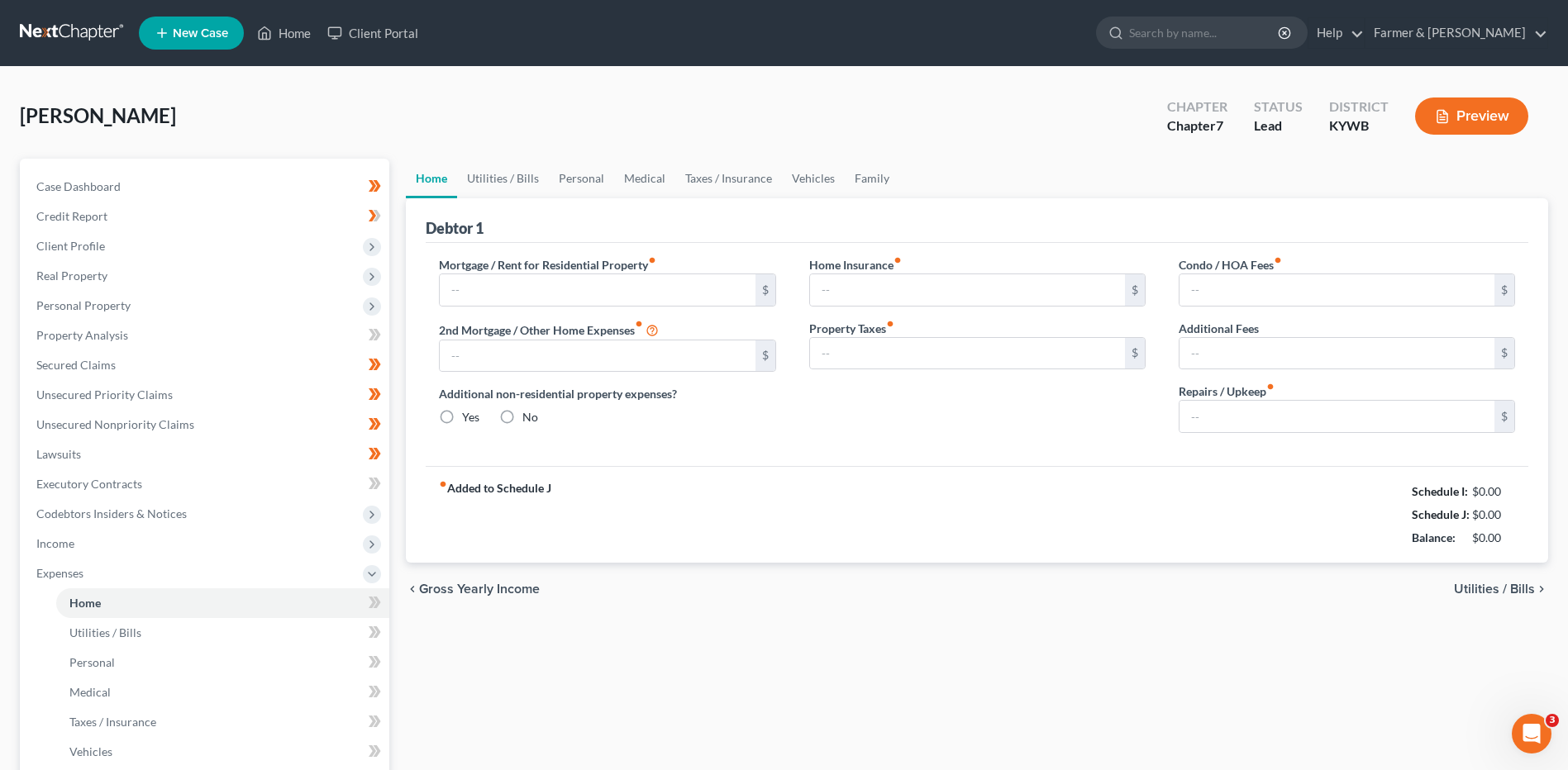
type input "0.00"
type input "150.00"
click at [78, 27] on link at bounding box center [72, 32] width 106 height 30
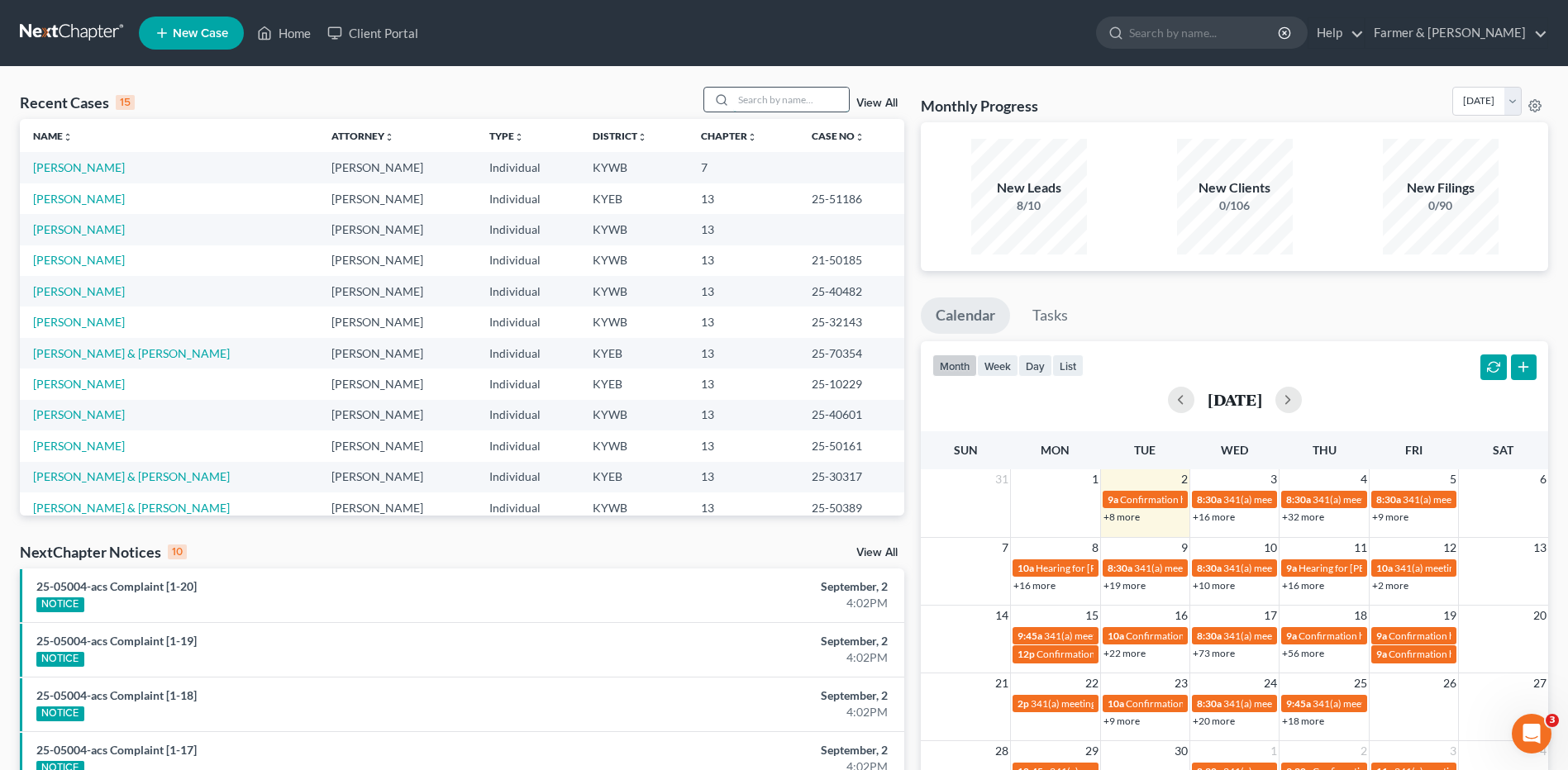
click at [838, 94] on input "search" at bounding box center [791, 99] width 116 height 24
type input "green"
click at [90, 164] on link "[PERSON_NAME]" at bounding box center [79, 167] width 91 height 14
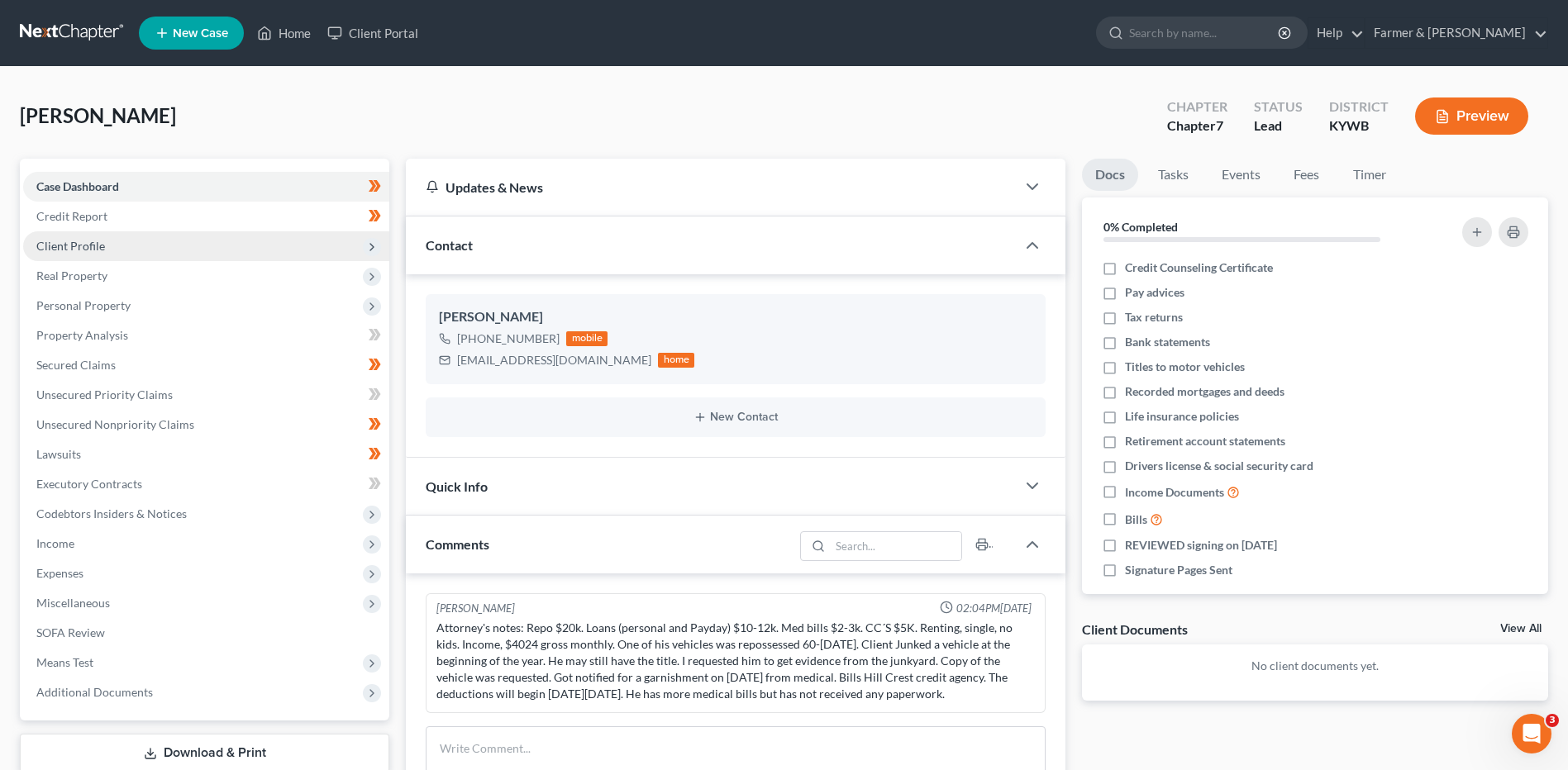
click at [135, 246] on span "Client Profile" at bounding box center [206, 246] width 367 height 30
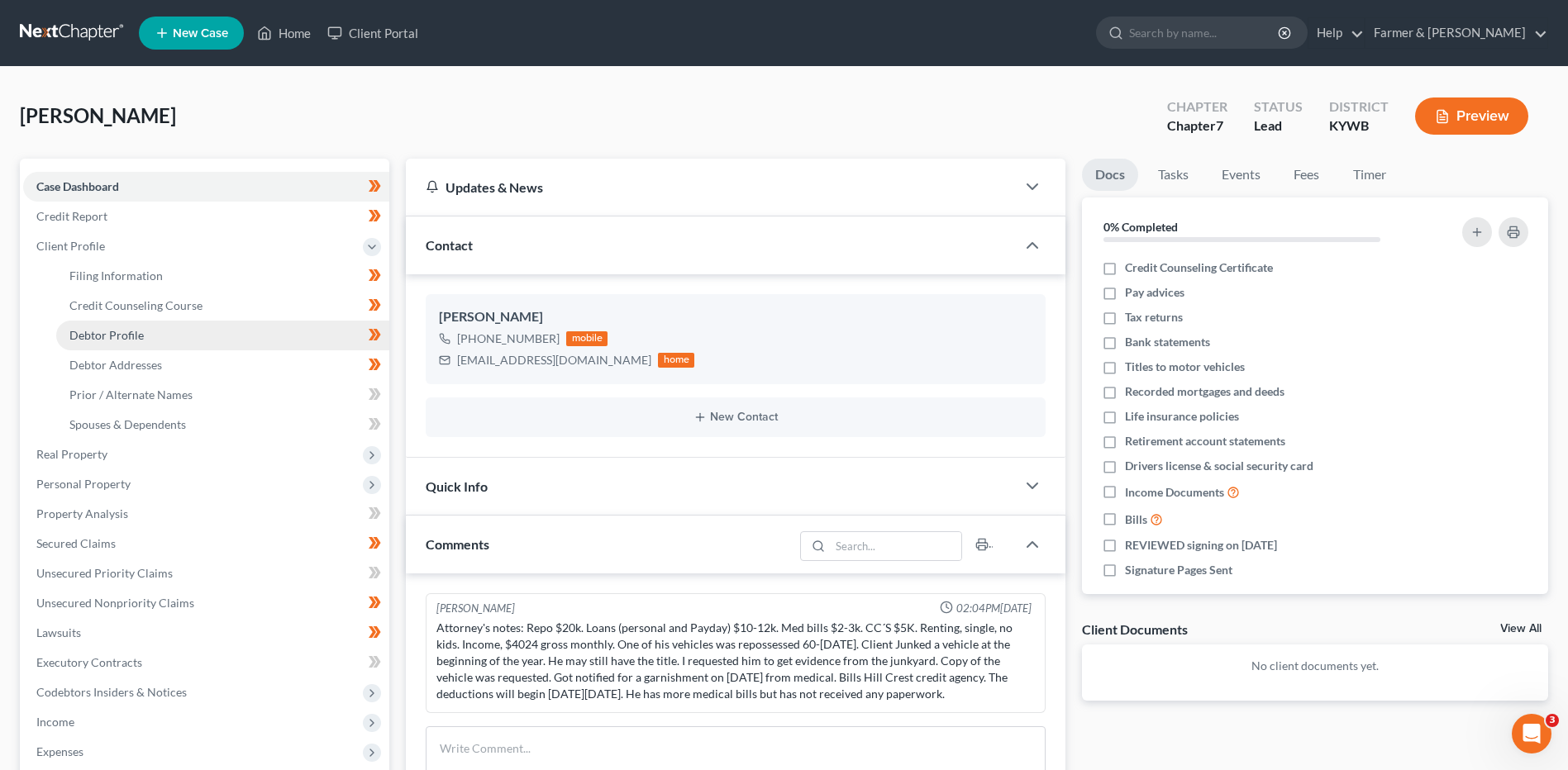
click at [154, 330] on link "Debtor Profile" at bounding box center [223, 335] width 333 height 30
select select "0"
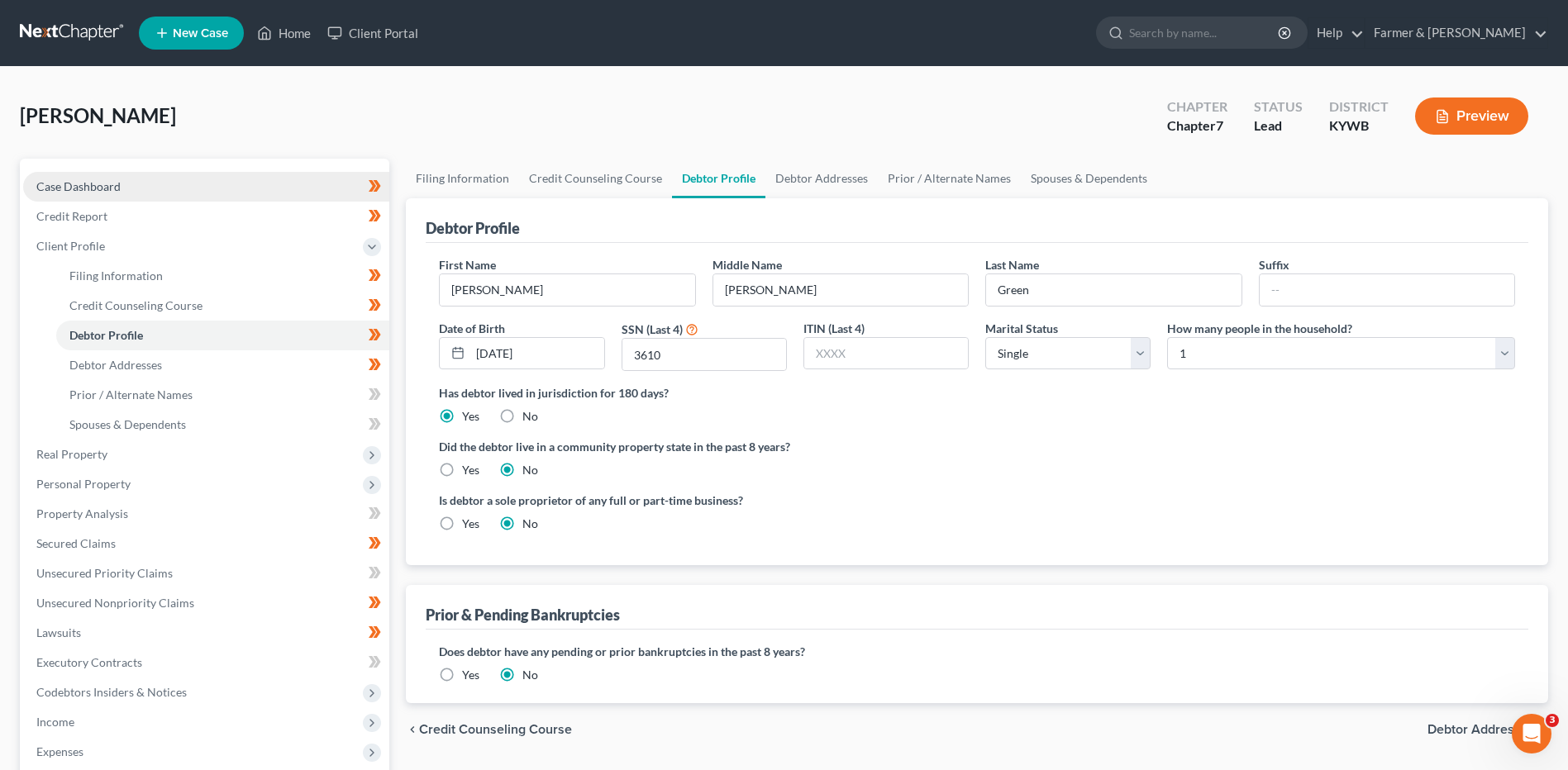
click at [235, 182] on link "Case Dashboard" at bounding box center [206, 187] width 367 height 30
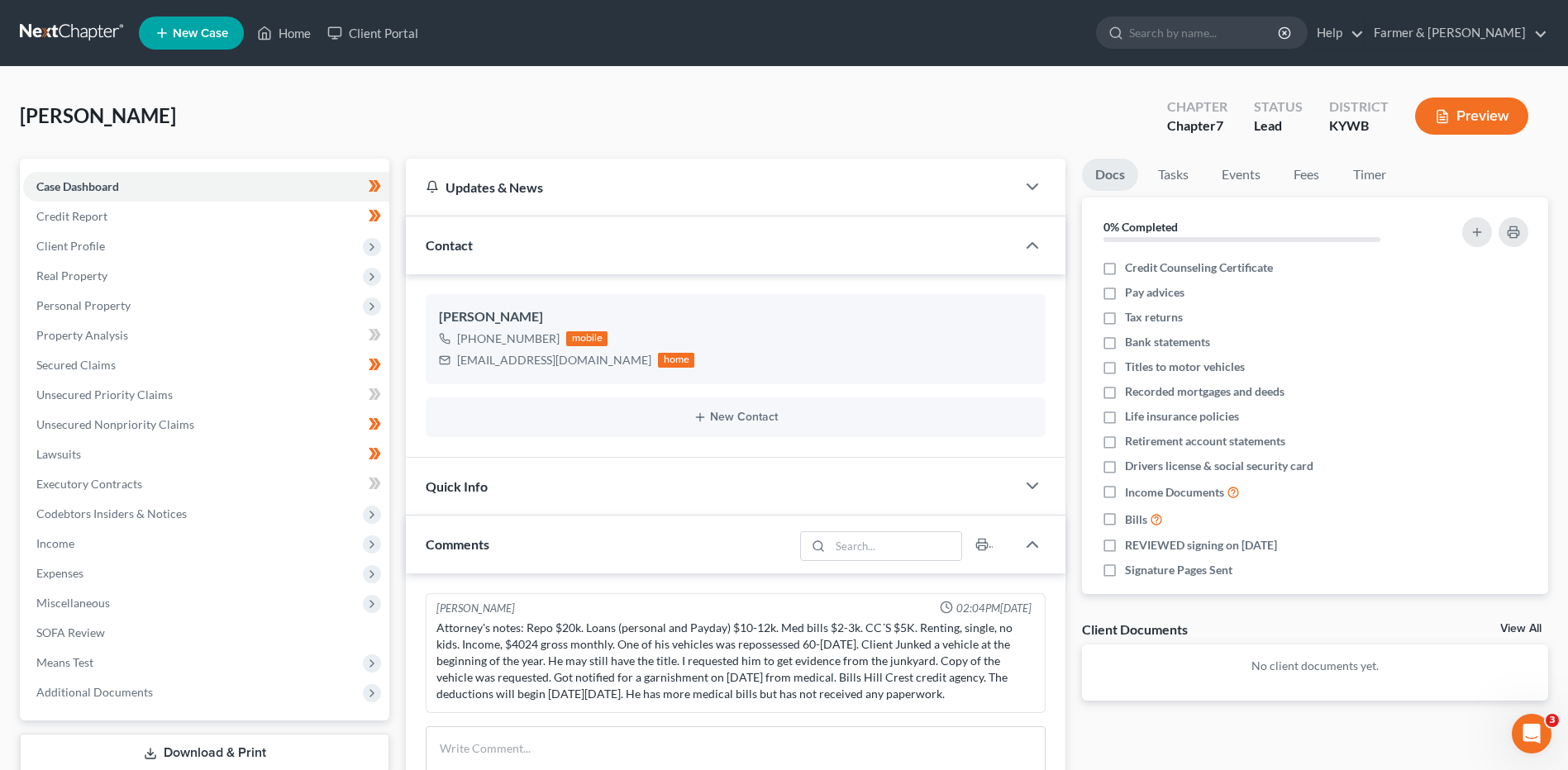
drag, startPoint x: 1107, startPoint y: 392, endPoint x: 1566, endPoint y: 417, distance: 459.7
click at [1125, 392] on label "Recorded mortgages and deeds" at bounding box center [1205, 391] width 160 height 16
click at [1131, 392] on input "Recorded mortgages and deeds" at bounding box center [1136, 388] width 10 height 10
checkbox input "true"
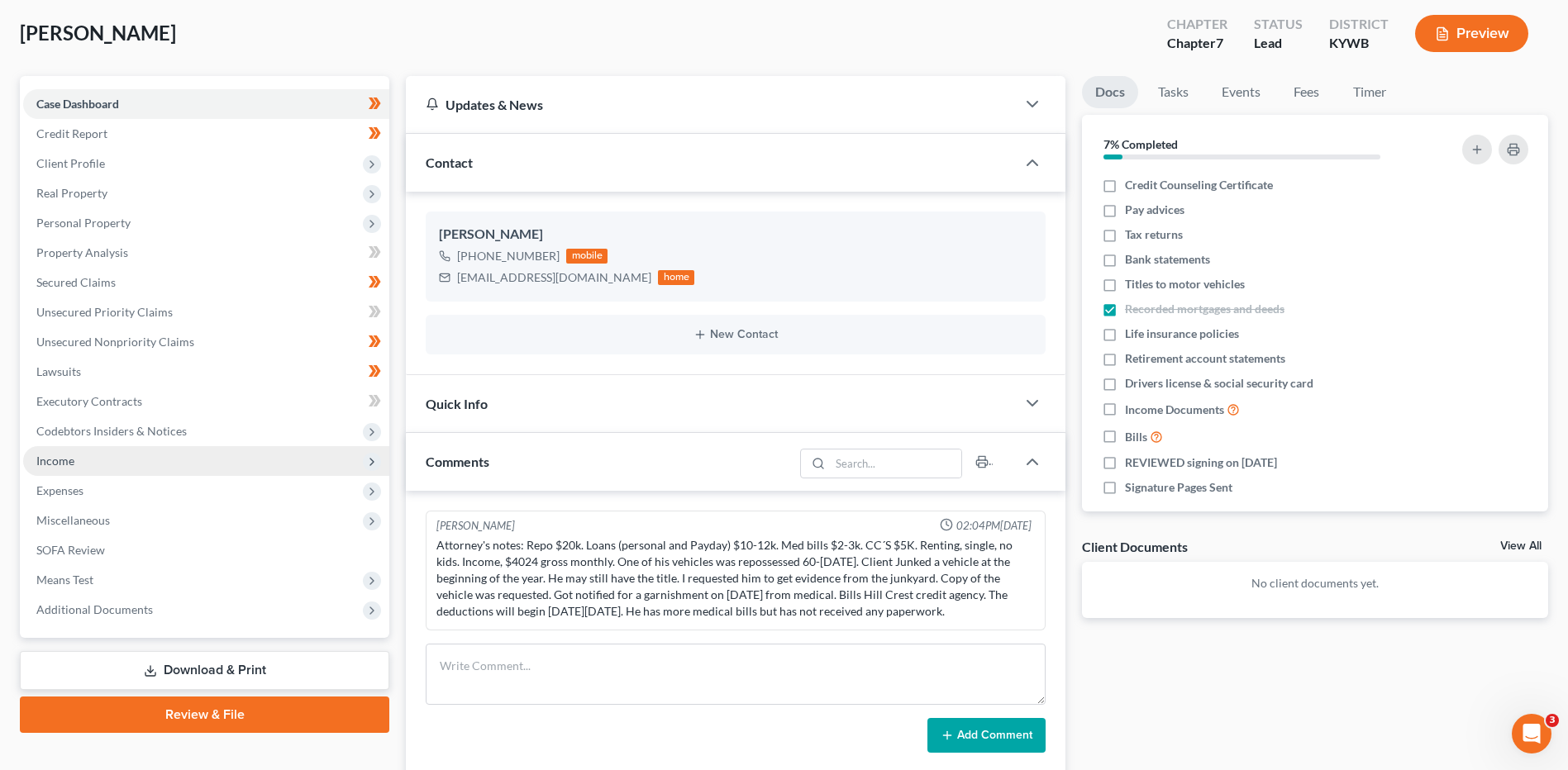
click at [144, 452] on span "Income" at bounding box center [206, 461] width 367 height 30
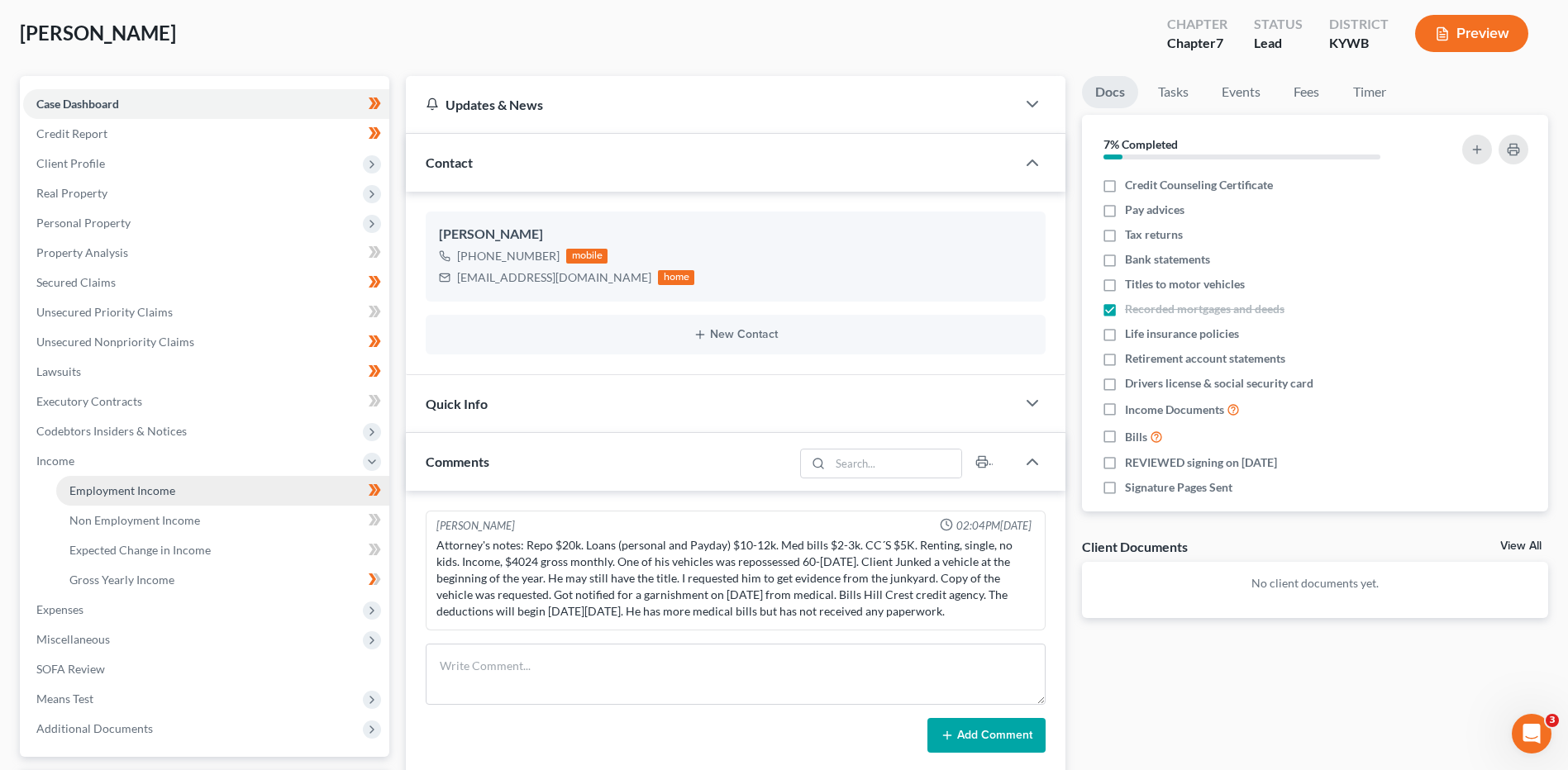
click at [186, 491] on link "Employment Income" at bounding box center [223, 490] width 333 height 30
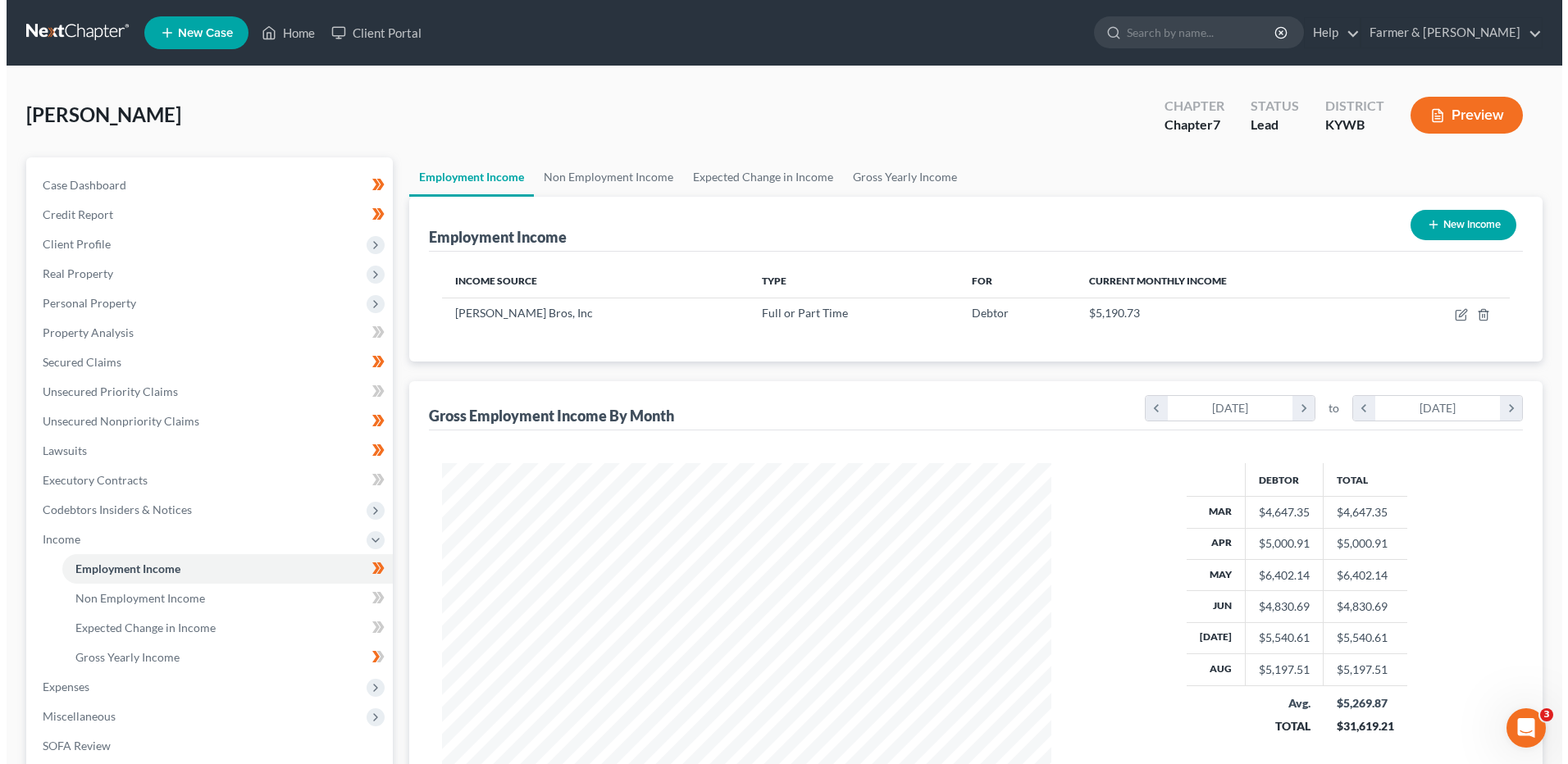
scroll to position [304, 641]
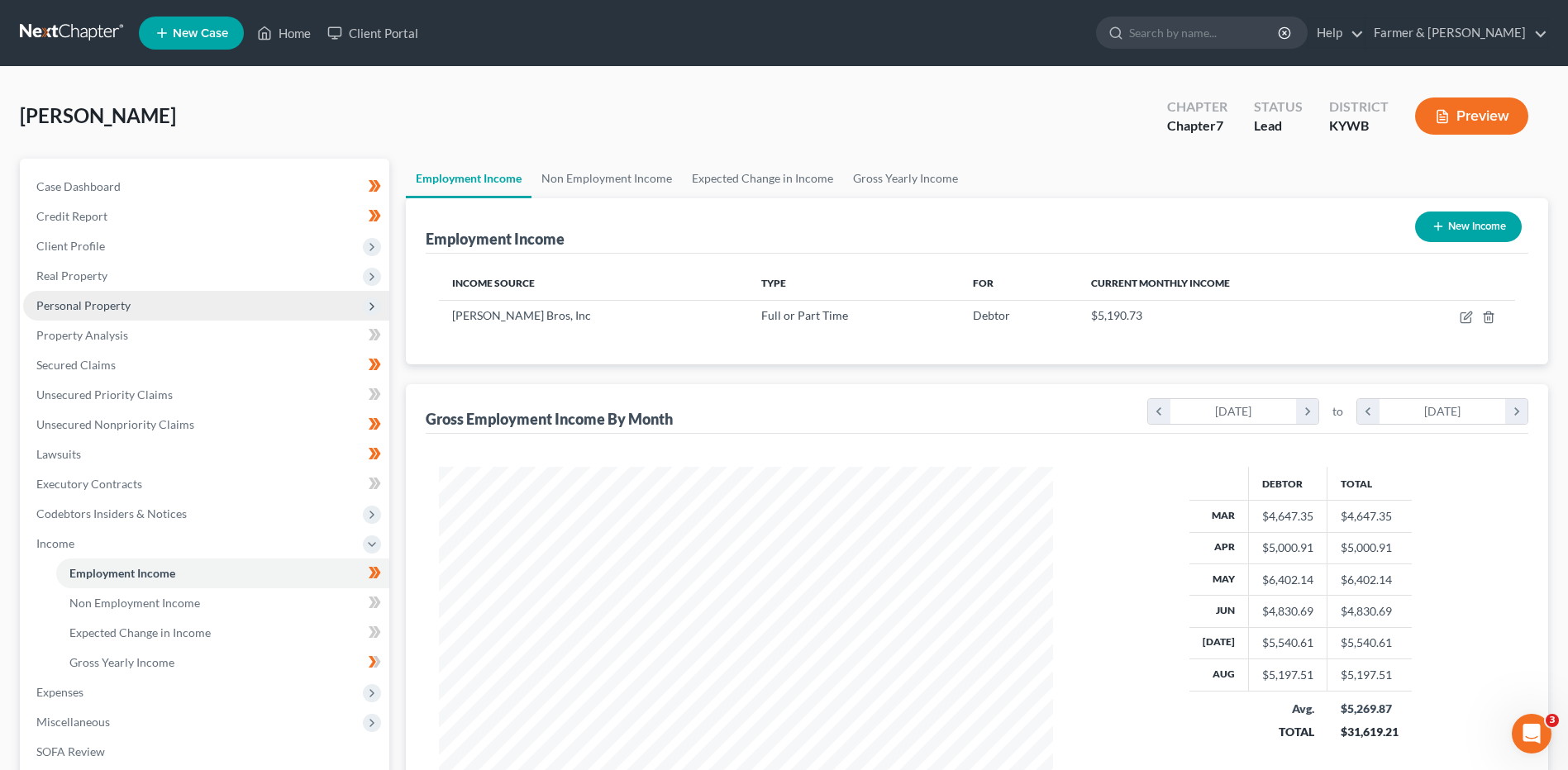
click at [149, 305] on span "Personal Property" at bounding box center [206, 306] width 367 height 30
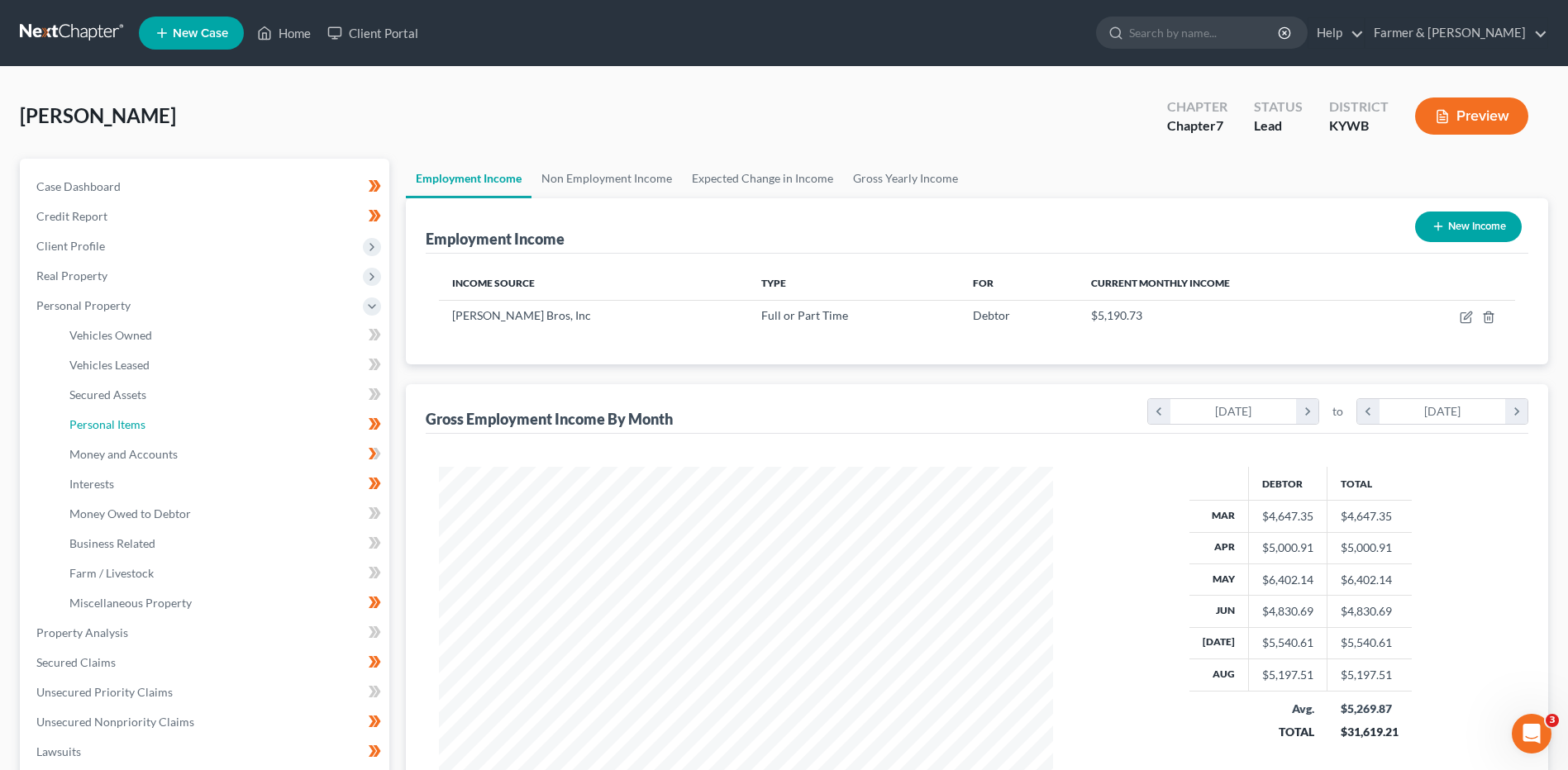
click at [162, 424] on link "Personal Items" at bounding box center [223, 424] width 333 height 30
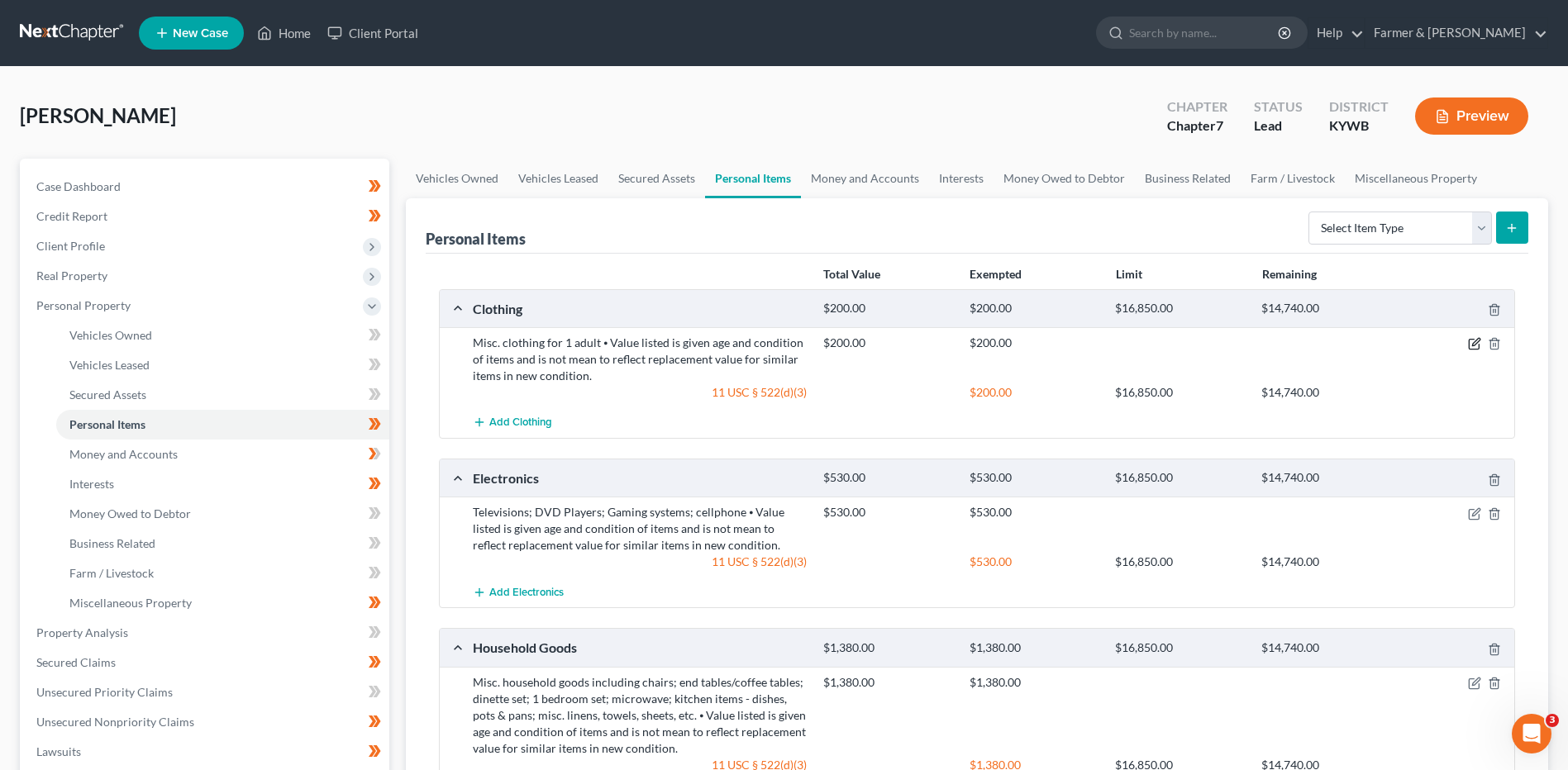
click at [1470, 339] on icon "button" at bounding box center [1475, 344] width 13 height 13
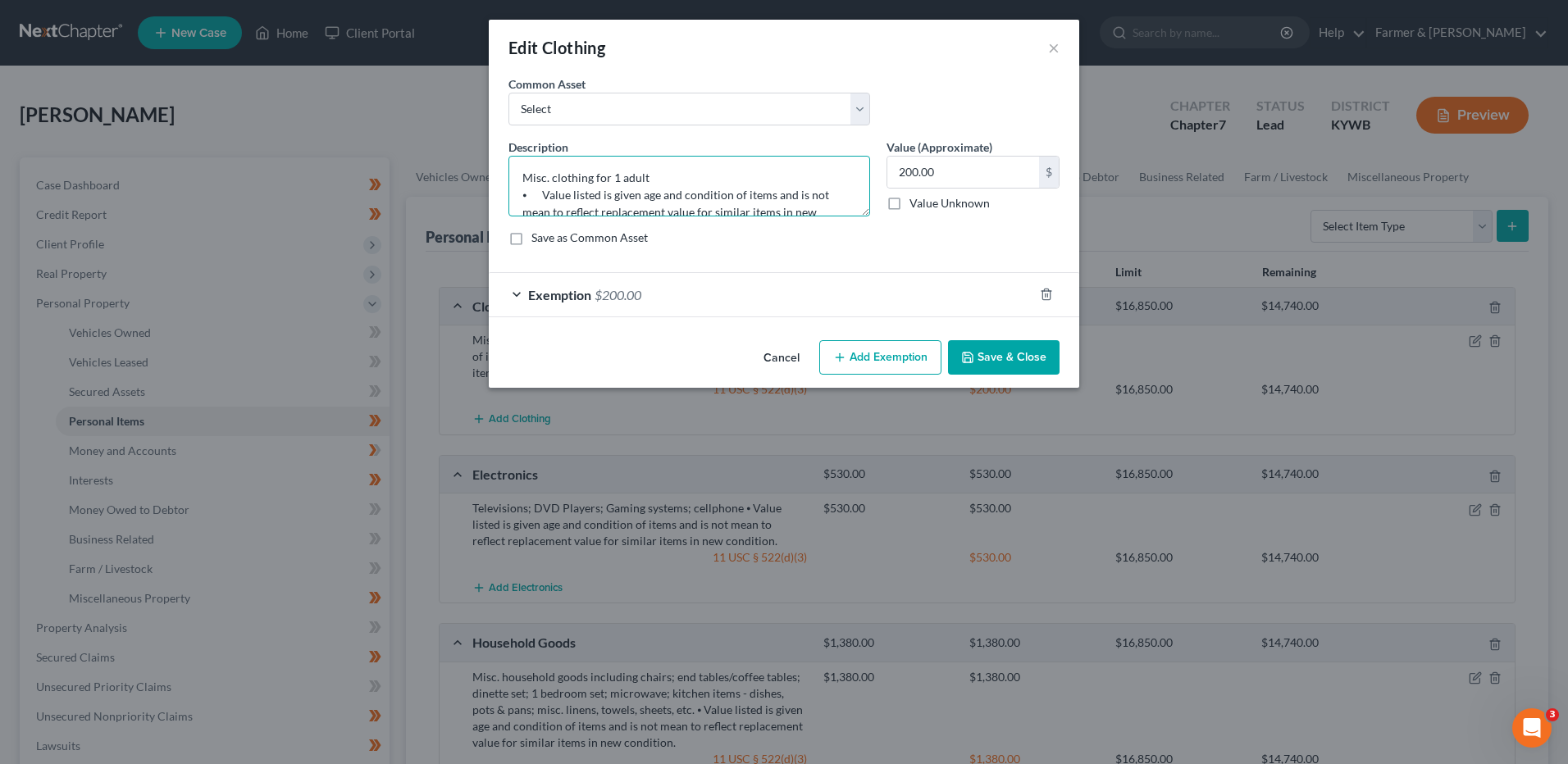
scroll to position [34, 0]
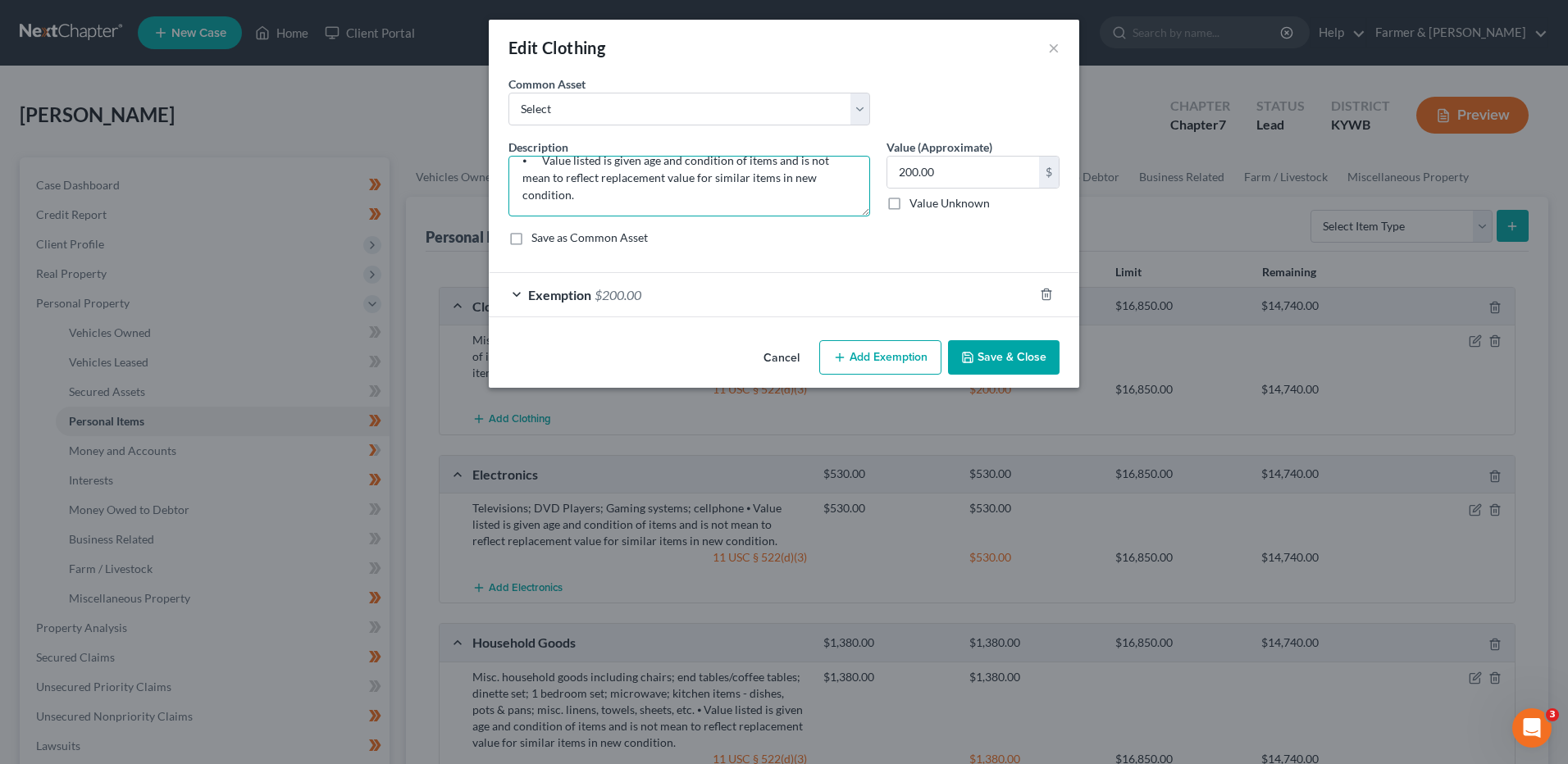
drag, startPoint x: 525, startPoint y: 191, endPoint x: 1303, endPoint y: 178, distance: 778.1
click at [1297, 183] on div "Edit Clothing × An exemption set must first be selected from the Filing Informa…" at bounding box center [784, 382] width 1568 height 764
drag, startPoint x: 536, startPoint y: 200, endPoint x: 508, endPoint y: 205, distance: 28.4
click at [464, 197] on div "Edit Clothing × An exemption set must first be selected from the Filing Informa…" at bounding box center [784, 382] width 1568 height 764
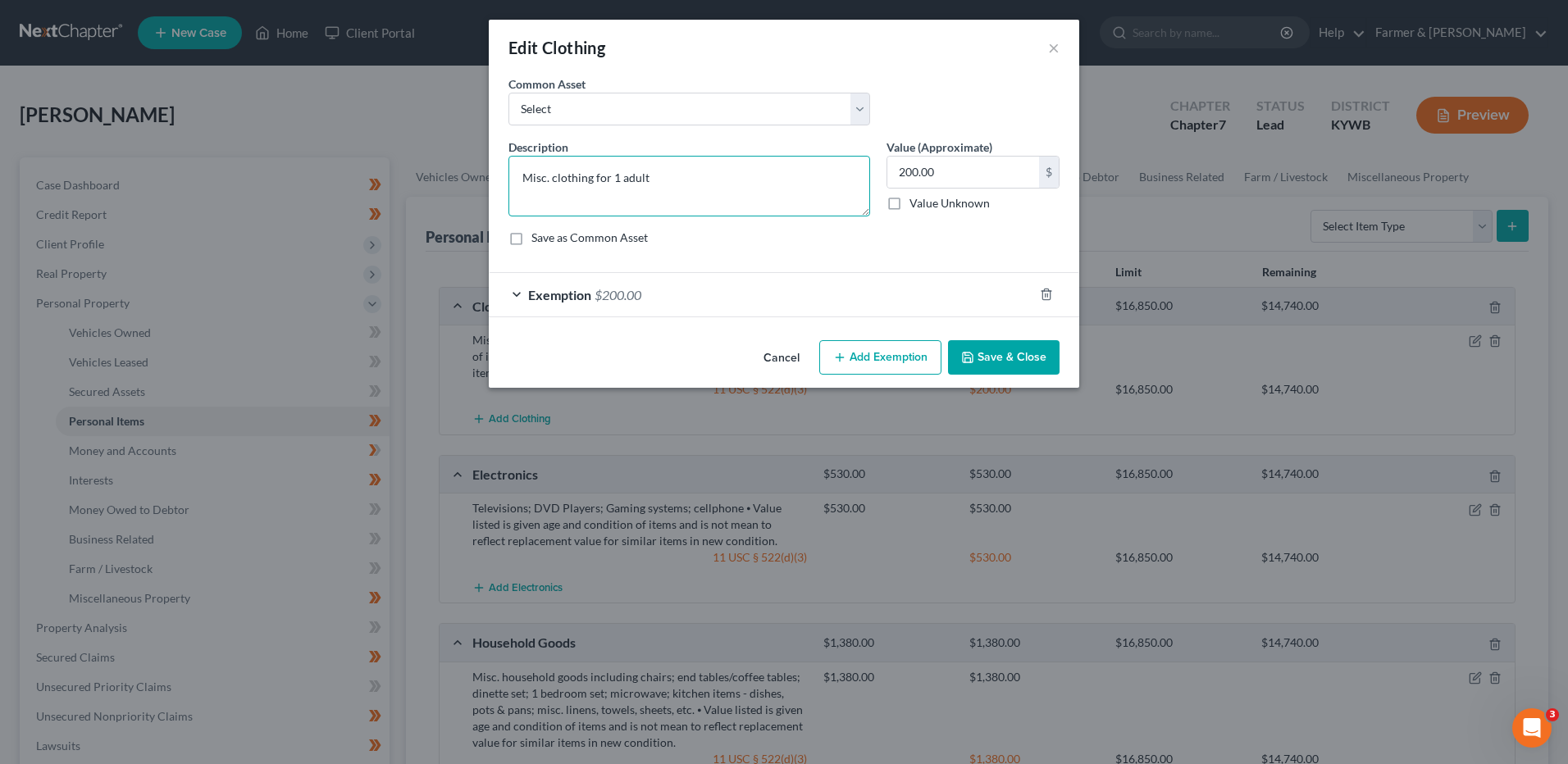
type textarea "Misc. clothing for 1 adult"
click at [1047, 361] on button "Save & Close" at bounding box center [1004, 357] width 111 height 34
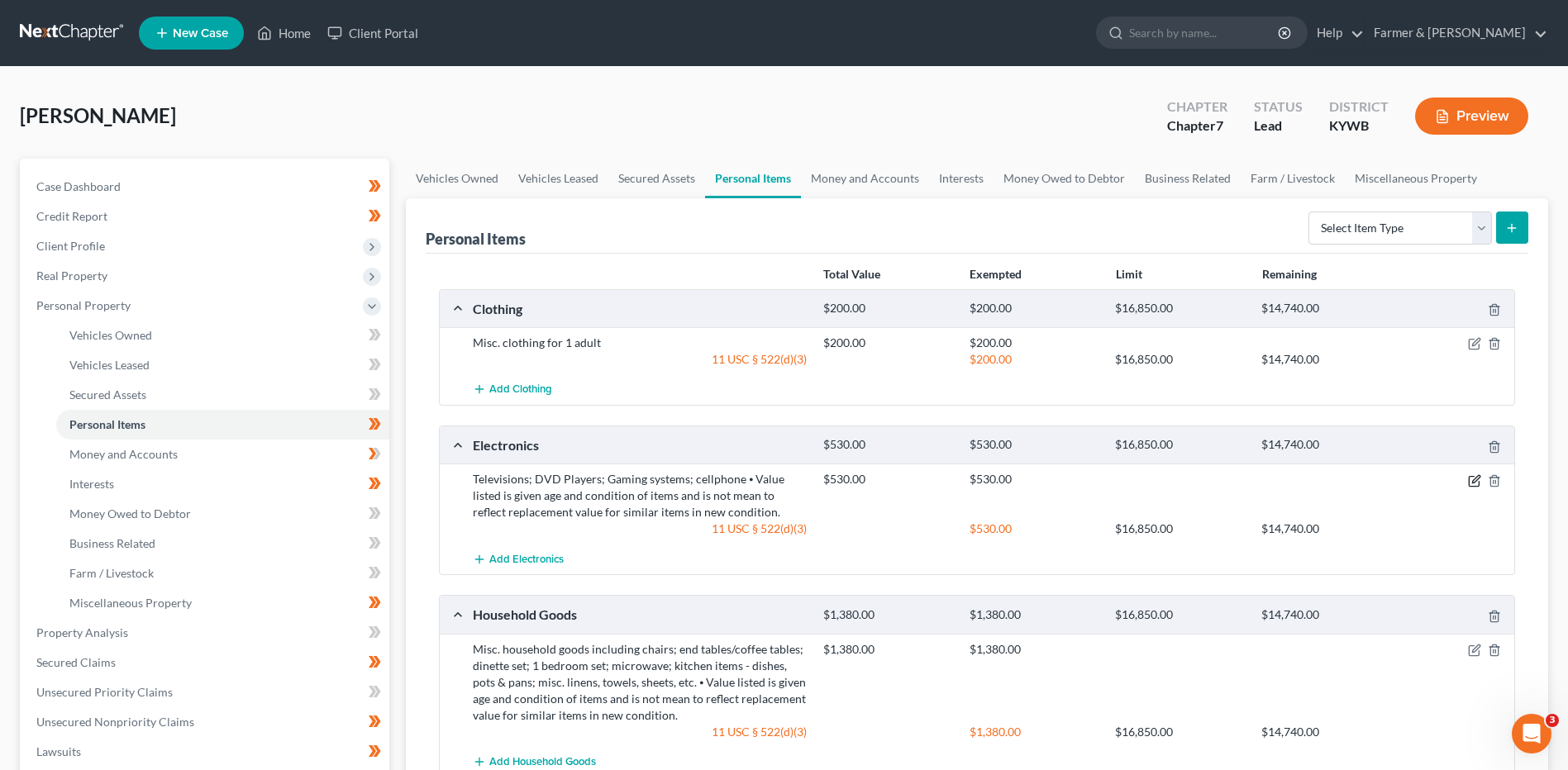
click at [1469, 480] on icon "button" at bounding box center [1474, 481] width 10 height 10
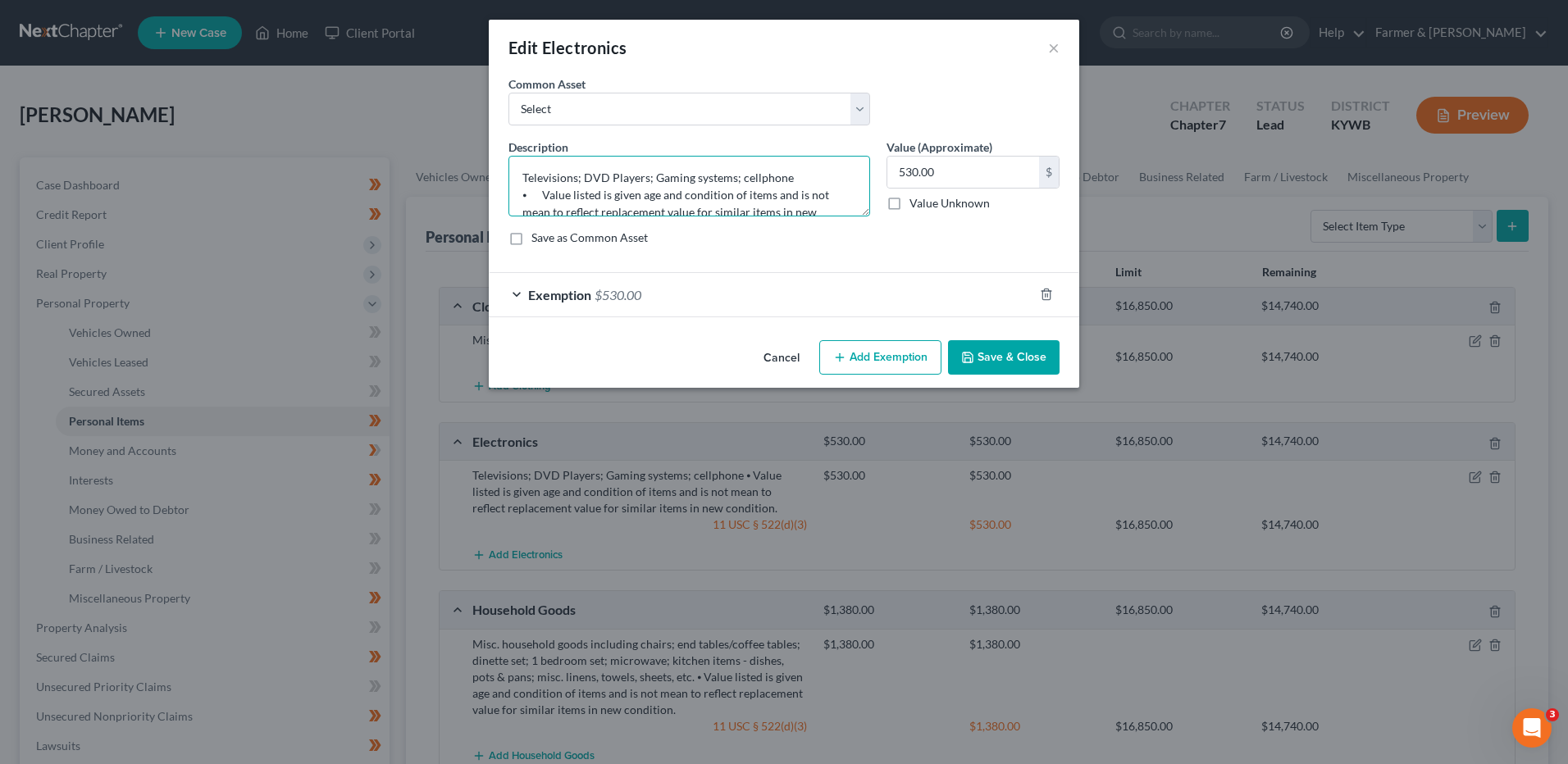
scroll to position [34, 0]
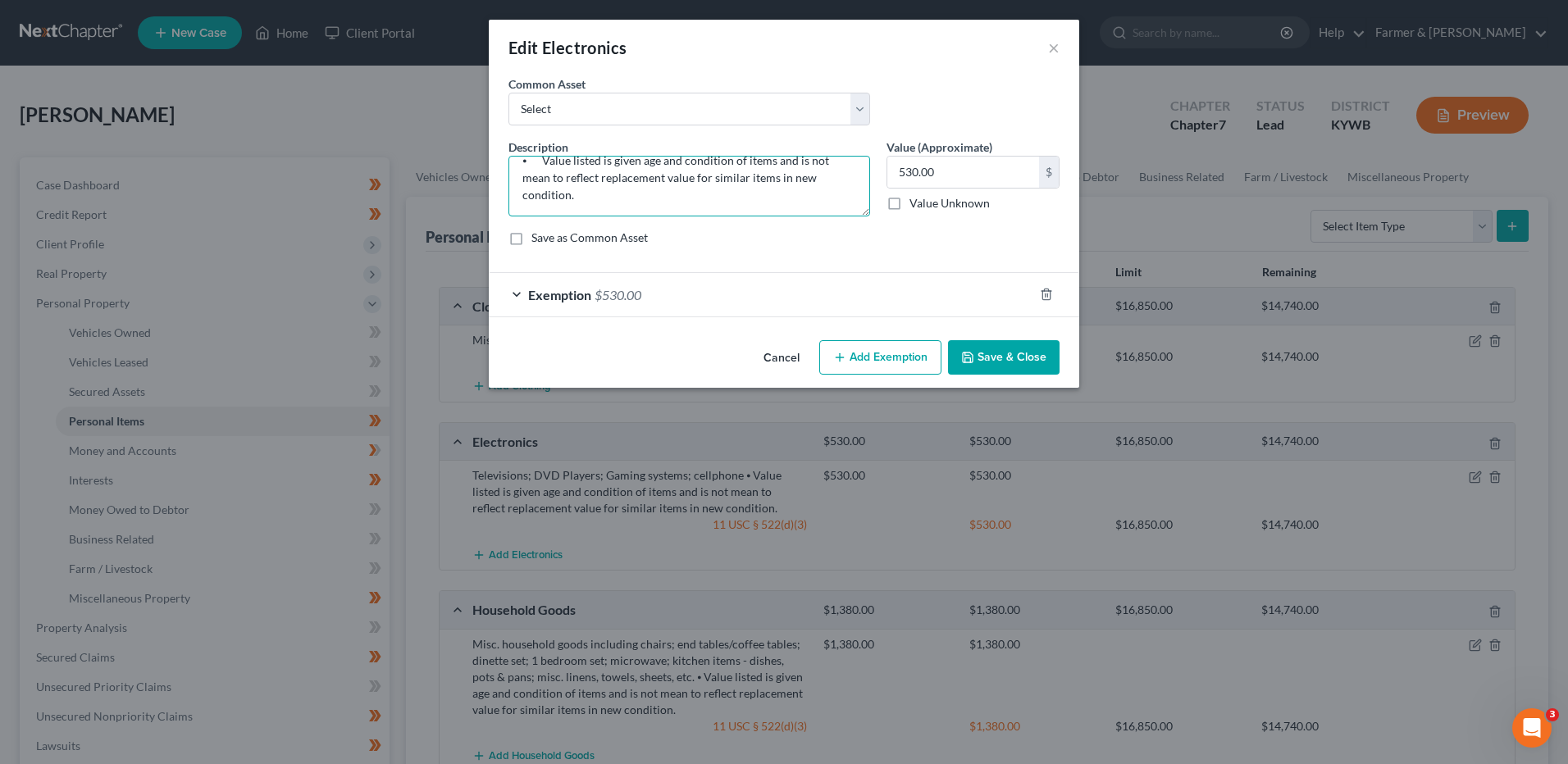
drag, startPoint x: 727, startPoint y: 175, endPoint x: 1241, endPoint y: 260, distance: 521.0
click at [1241, 260] on div "Edit Electronics × An exemption set must first be selected from the Filing Info…" at bounding box center [784, 382] width 1568 height 764
click at [651, 183] on textarea "Televisions; DVD Players; Gaming system" at bounding box center [689, 186] width 362 height 60
type textarea "Televisions; DVD Player; Gaming system"
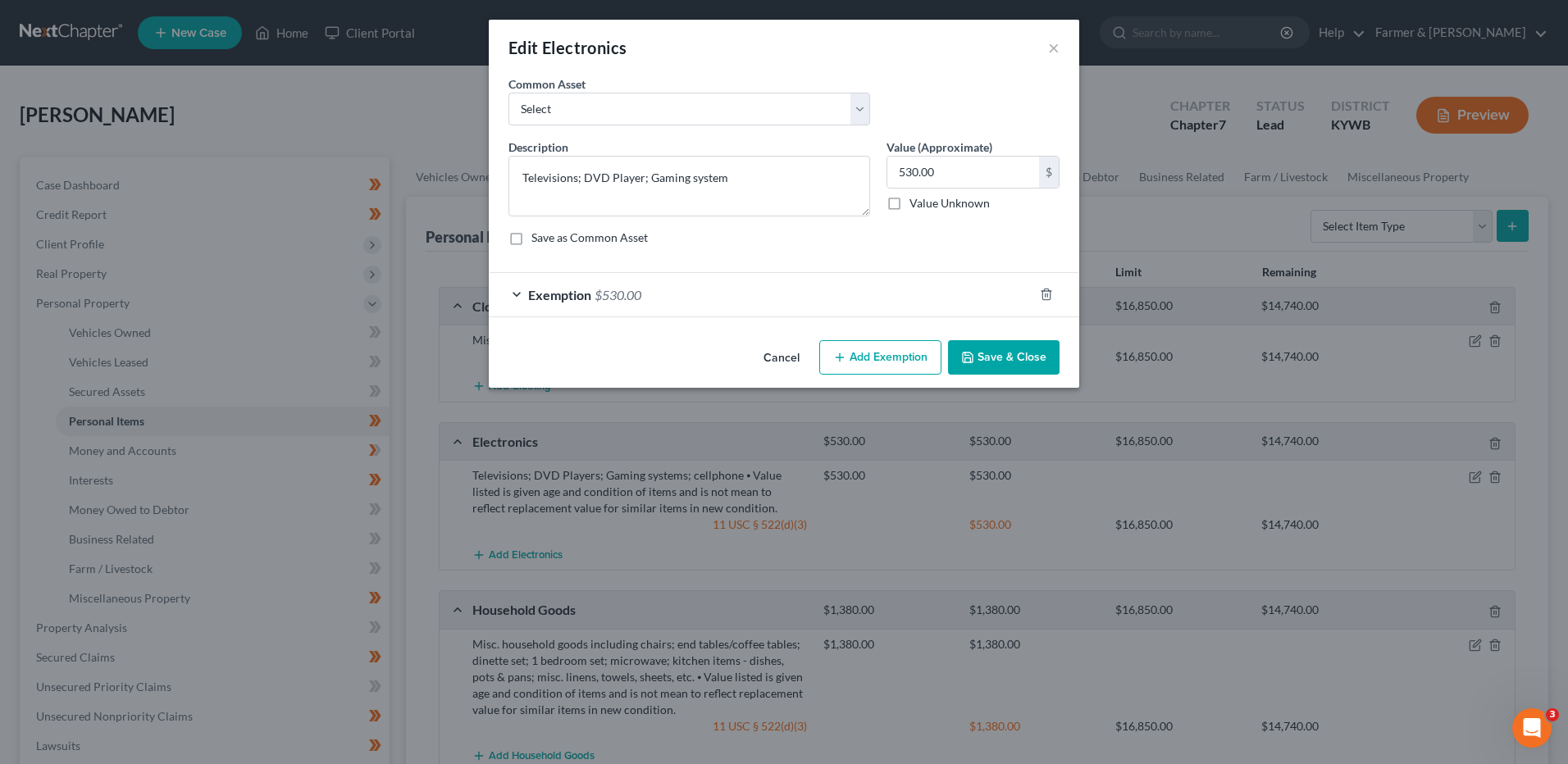
click at [997, 353] on button "Save & Close" at bounding box center [1004, 357] width 111 height 34
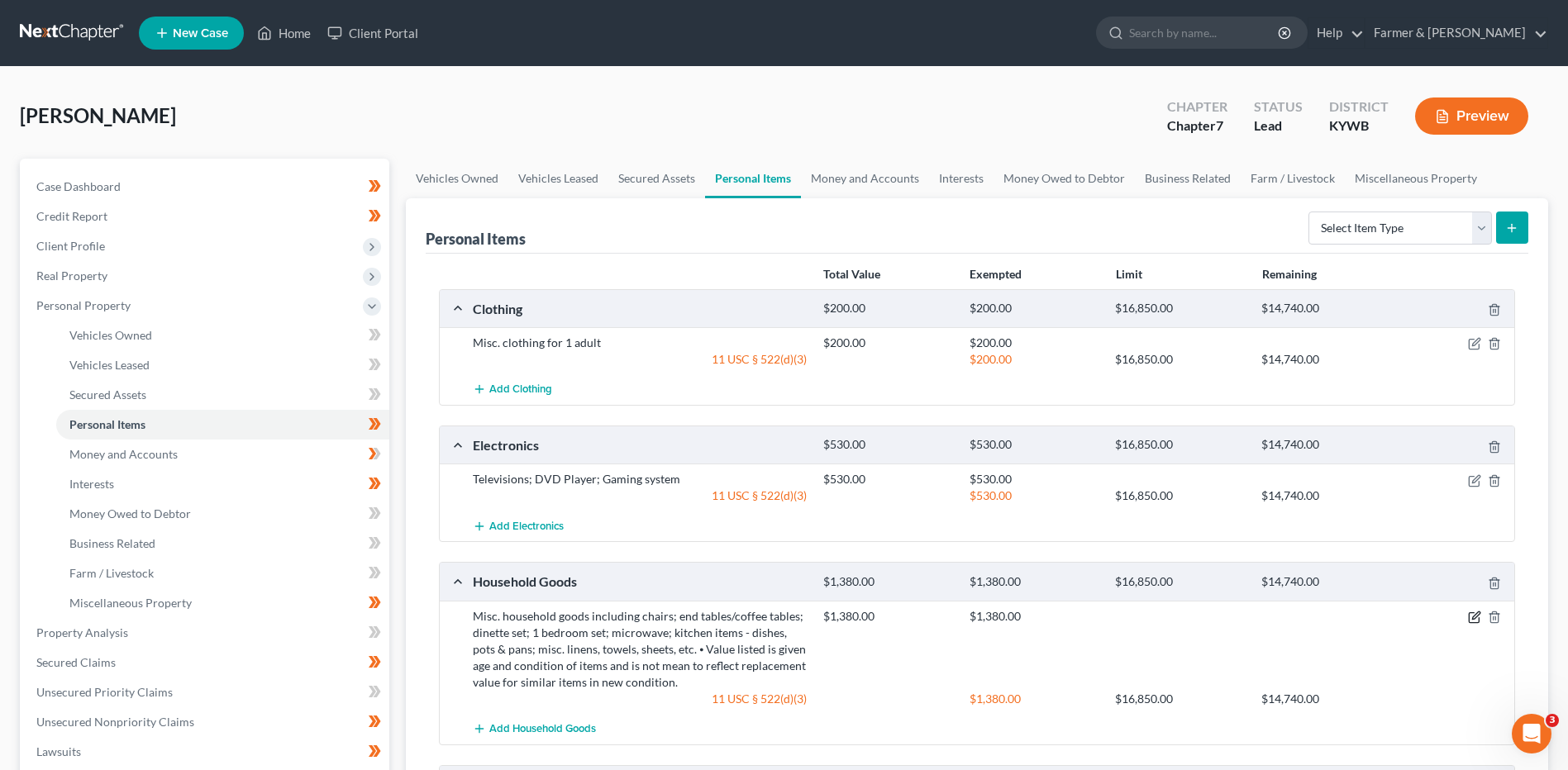
click at [1473, 614] on icon "button" at bounding box center [1475, 618] width 13 height 13
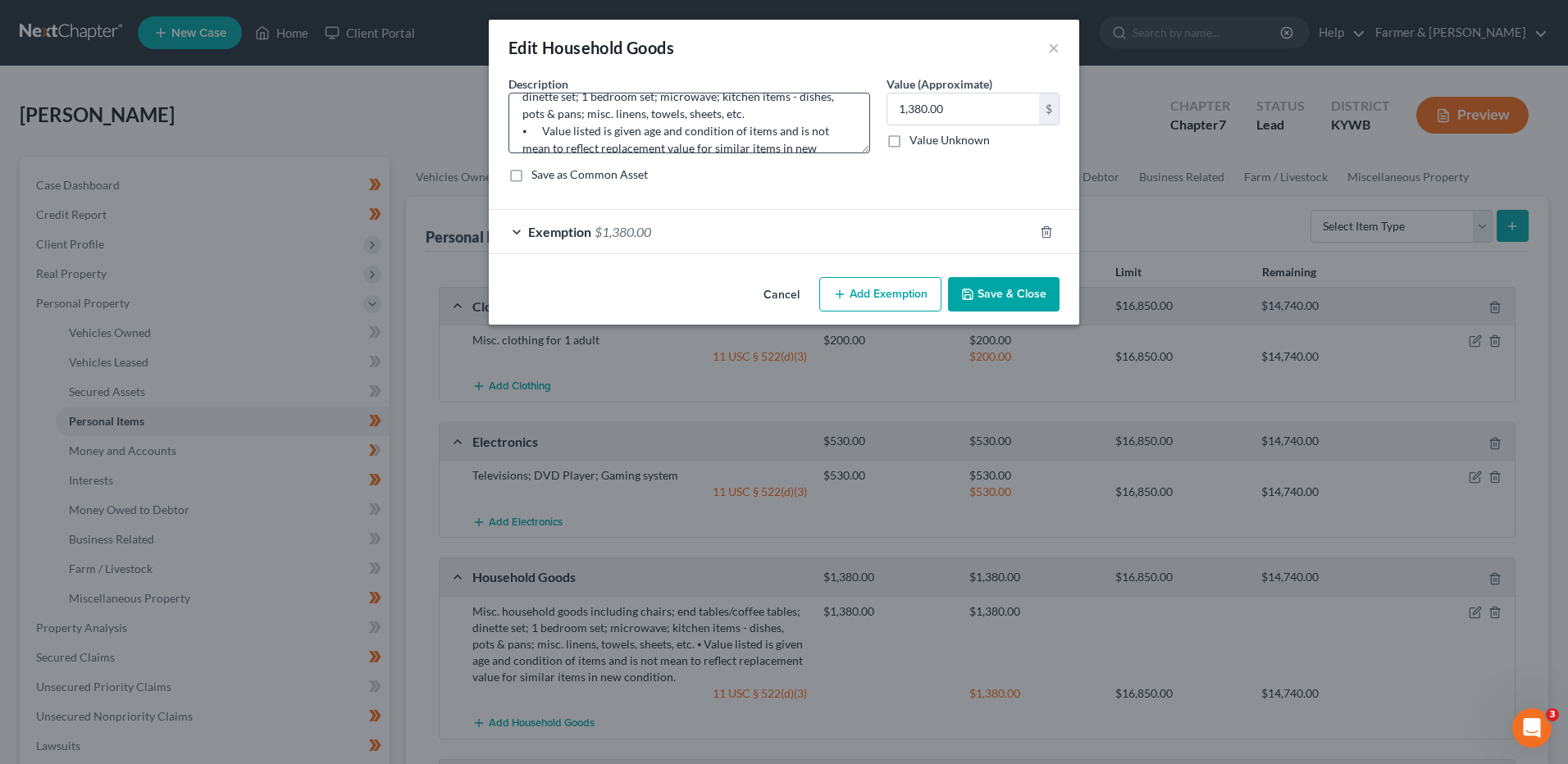
scroll to position [69, 0]
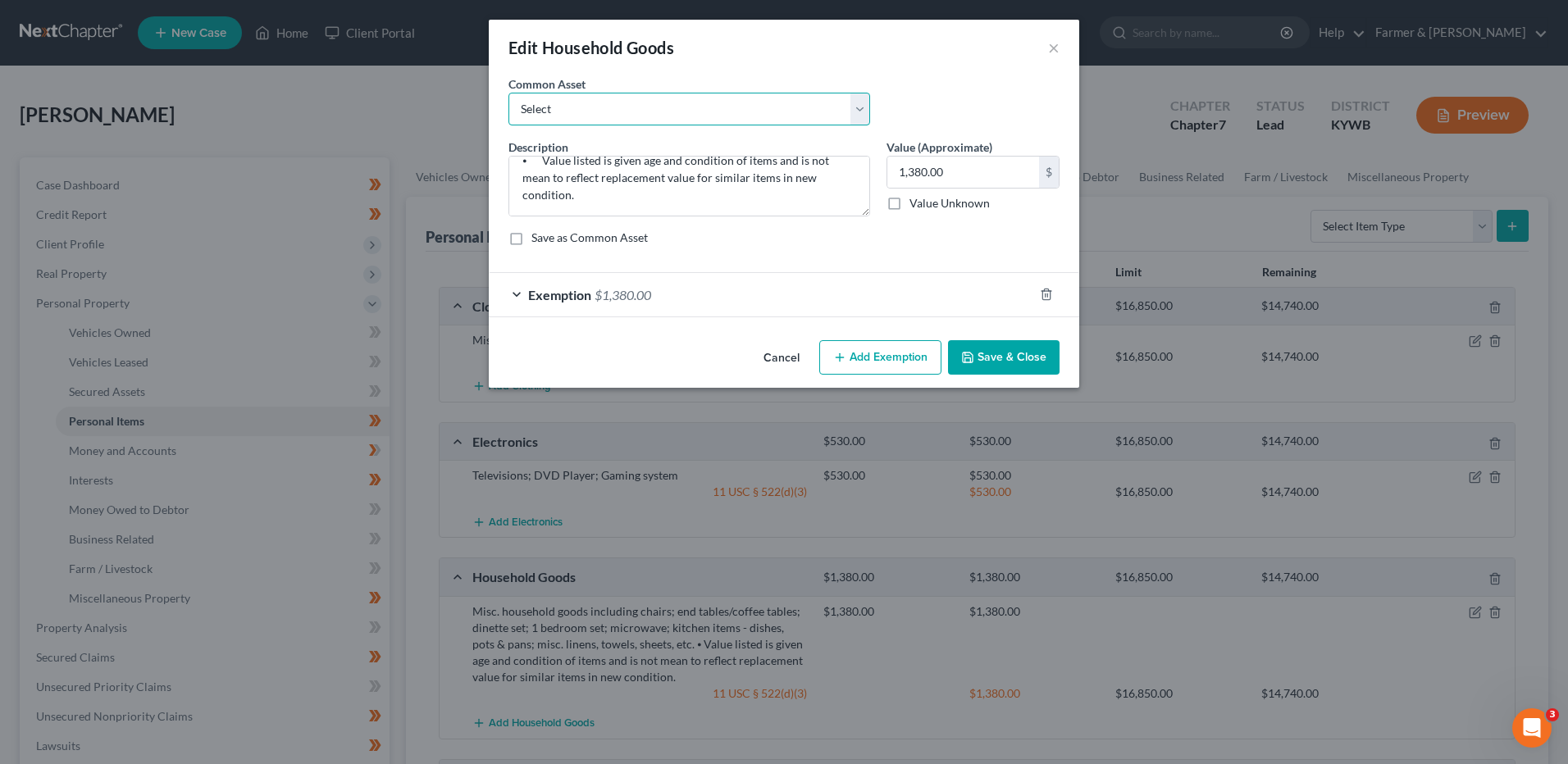
drag, startPoint x: 519, startPoint y: 98, endPoint x: 622, endPoint y: 150, distance: 115.4
click at [622, 150] on div "Common Asset Select small misc. household items: some decor (pictures/frames an…" at bounding box center [783, 167] width 551 height 183
drag, startPoint x: 838, startPoint y: 301, endPoint x: 814, endPoint y: 335, distance: 41.6
click at [838, 301] on div "Exemption $1,380.00" at bounding box center [760, 295] width 544 height 43
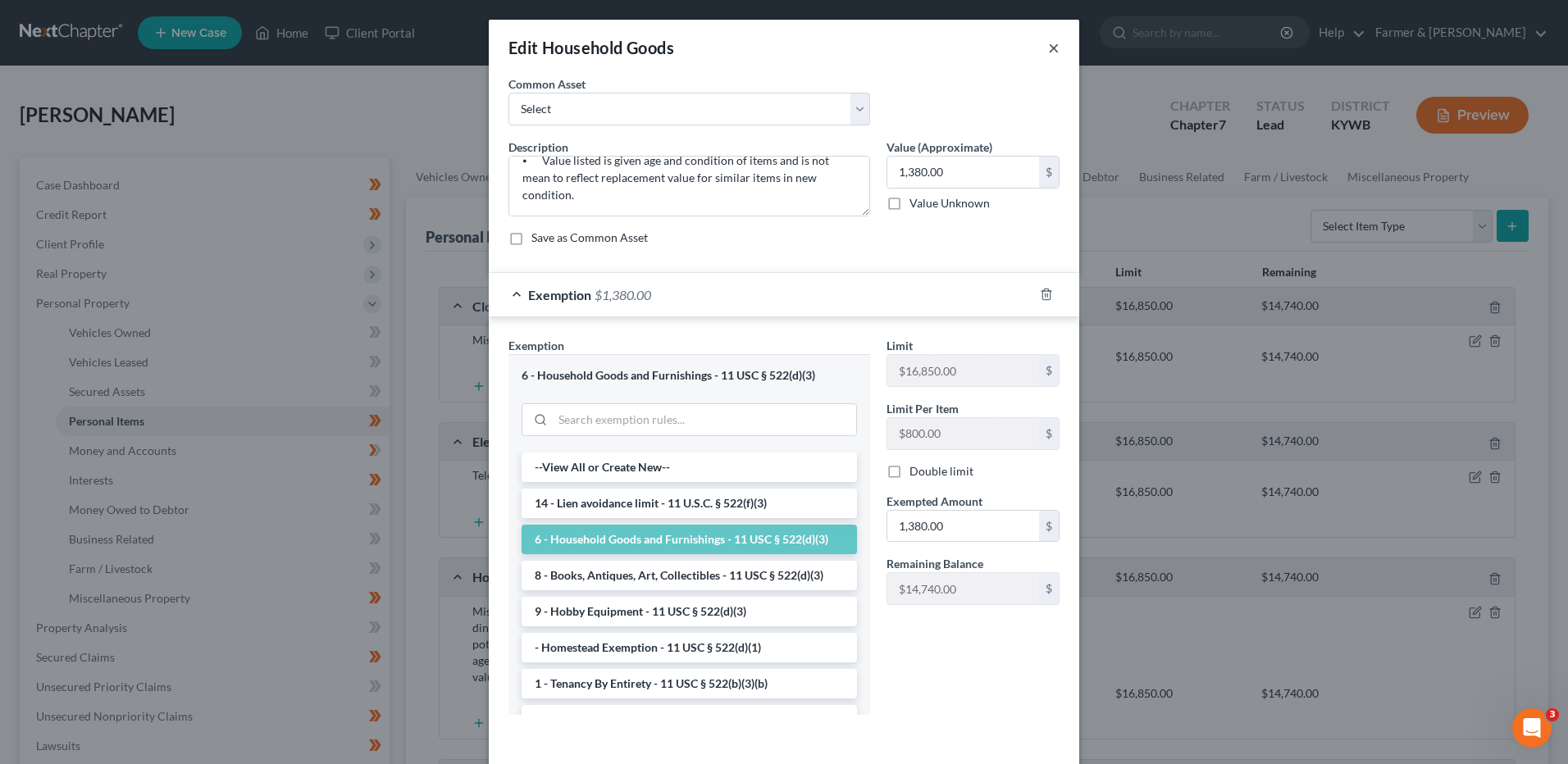
click at [1051, 46] on button "×" at bounding box center [1053, 47] width 11 height 20
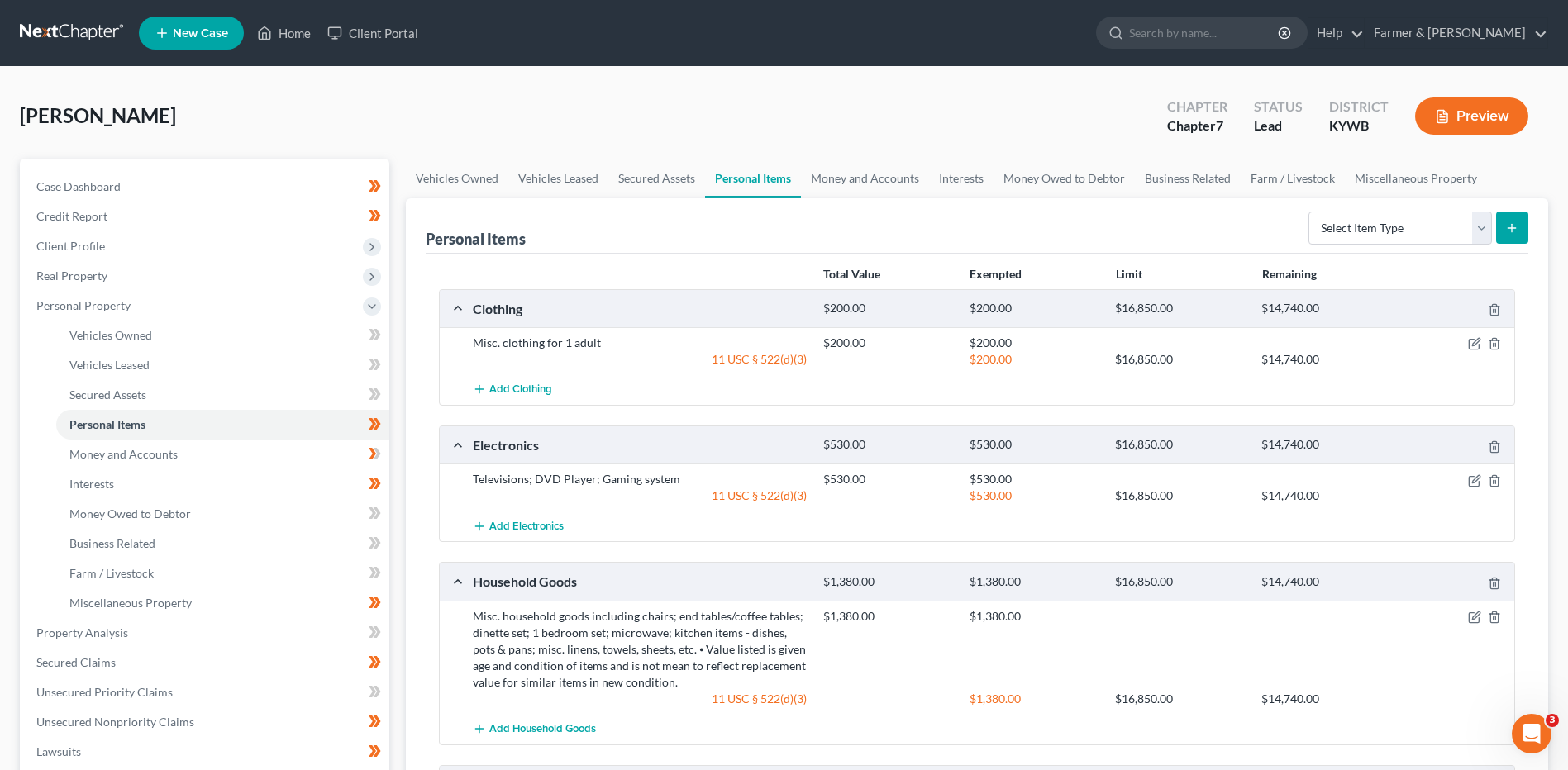
click at [1474, 626] on div "$1,380.00 $1,380.00" at bounding box center [1165, 649] width 701 height 83
click at [1471, 623] on div at bounding box center [1458, 616] width 116 height 16
click at [1470, 617] on icon "button" at bounding box center [1475, 618] width 13 height 13
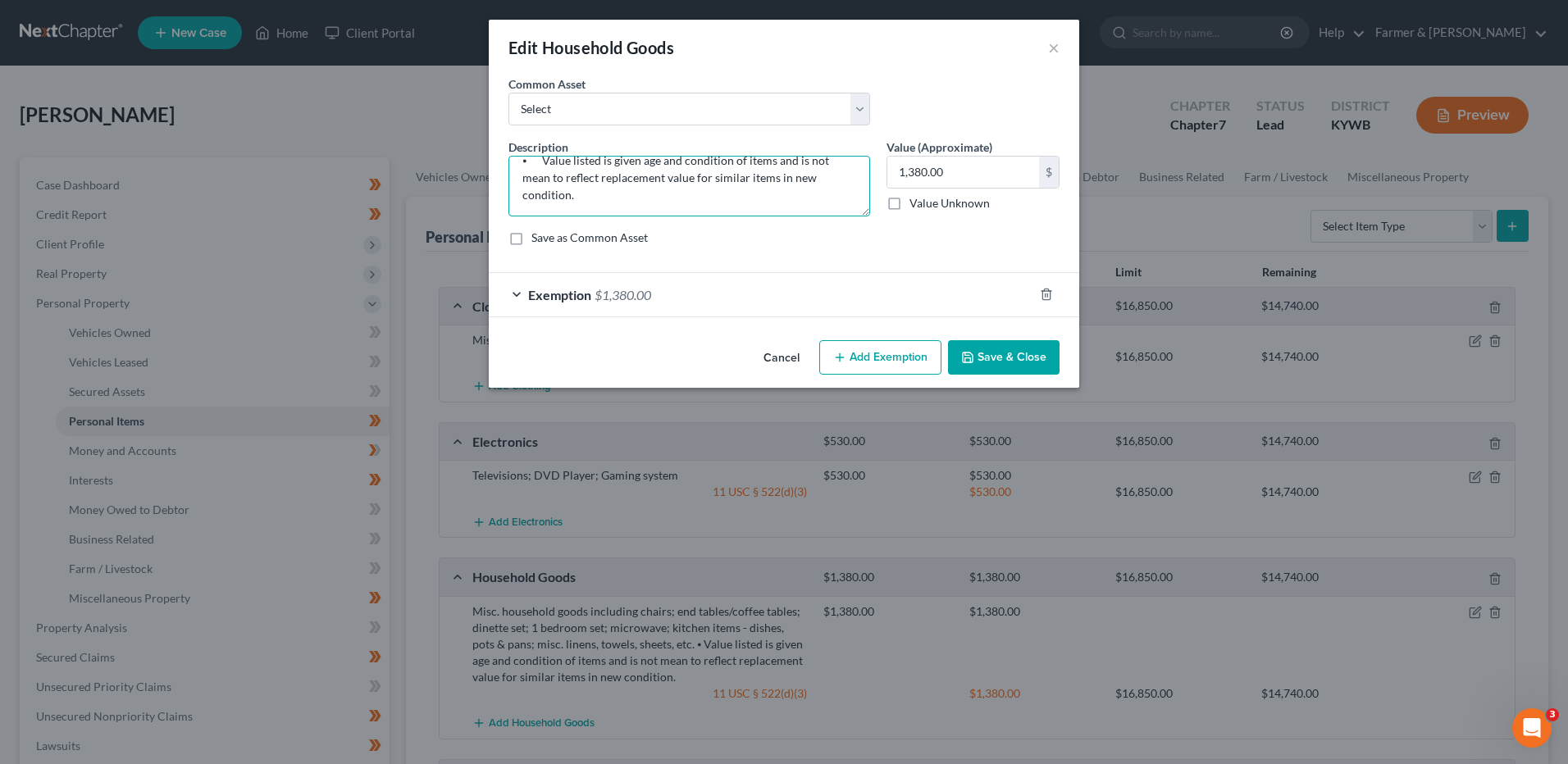
drag, startPoint x: 520, startPoint y: 161, endPoint x: 1218, endPoint y: 353, distance: 723.9
click at [1350, 314] on div "Edit Household Goods × An exemption set must first be selected from the Filing …" at bounding box center [784, 382] width 1568 height 764
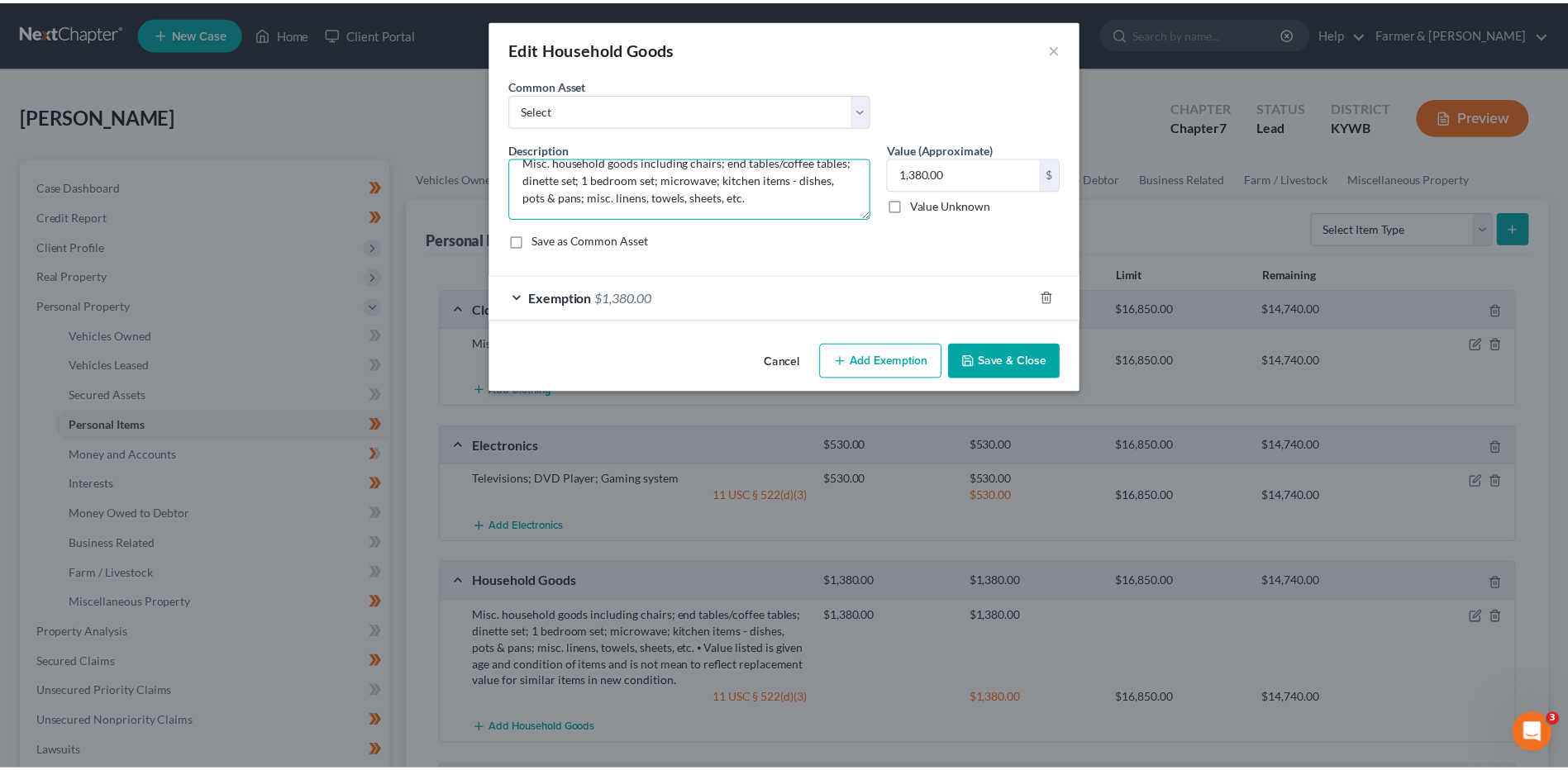
scroll to position [17, 0]
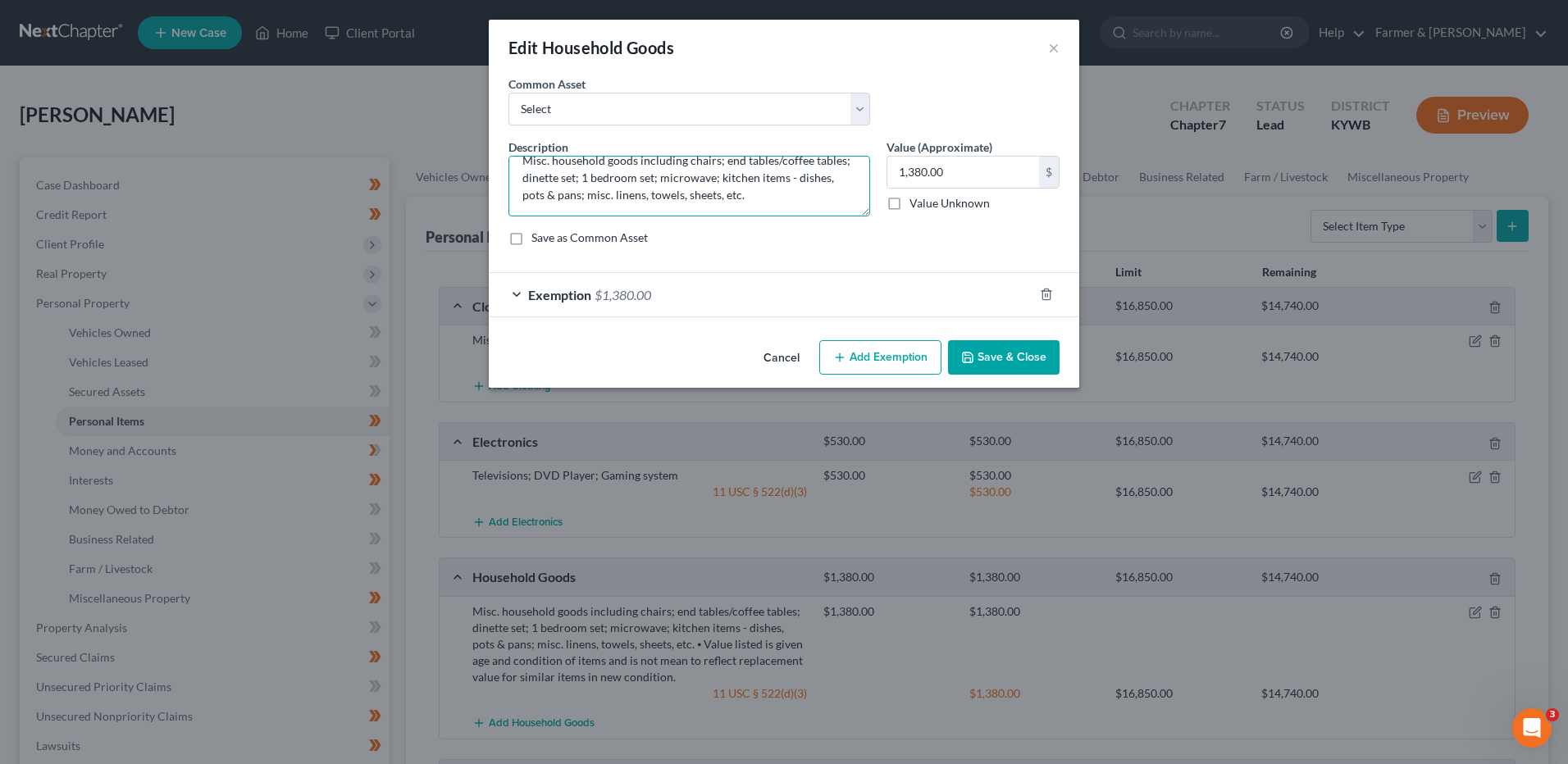
type textarea "Misc. household goods including chairs; end tables/coffee tables; dinette set; …"
drag, startPoint x: 1032, startPoint y: 358, endPoint x: 1107, endPoint y: 368, distance: 75.7
click at [1032, 357] on button "Save & Close" at bounding box center [1004, 357] width 111 height 34
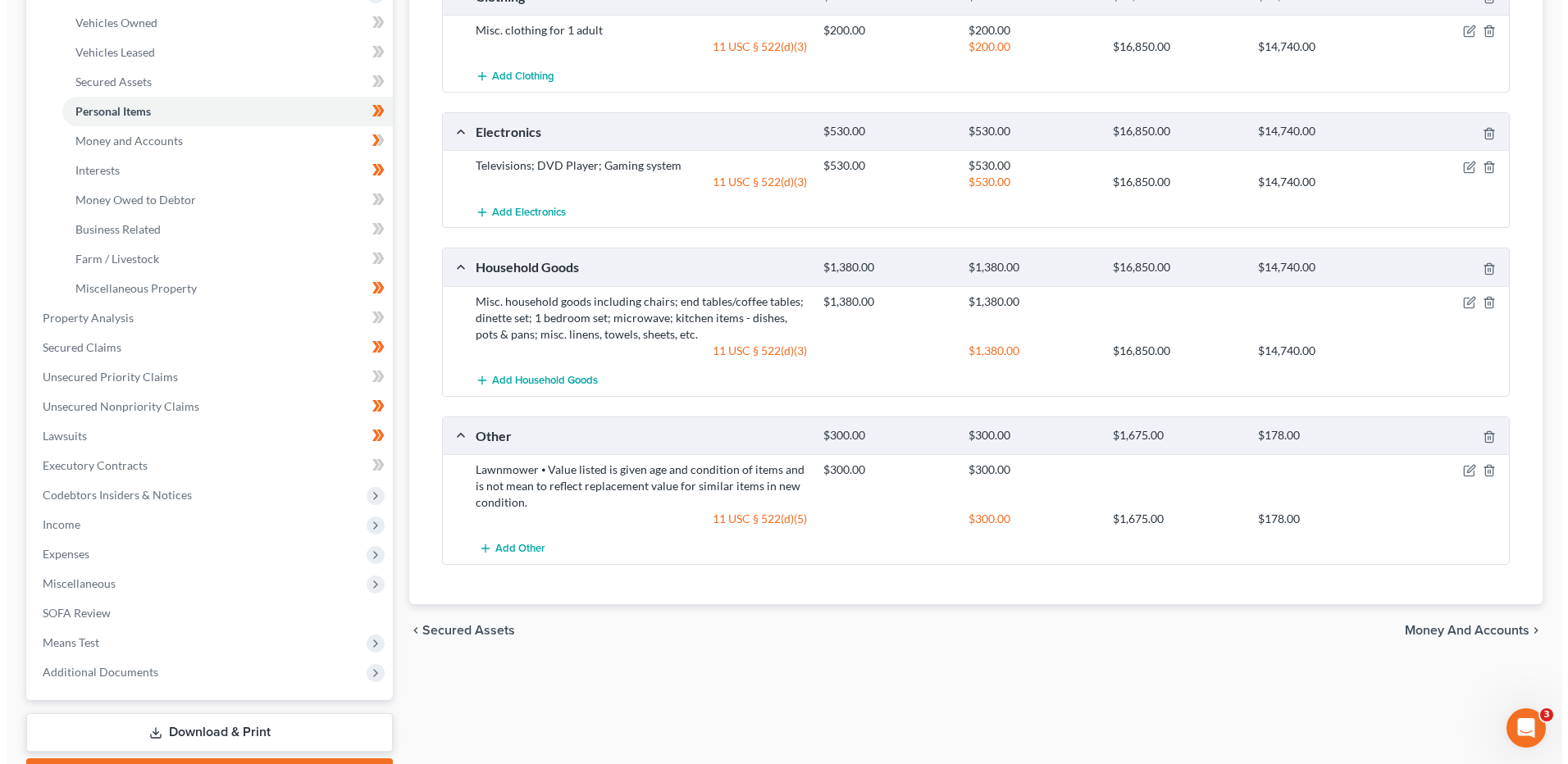
scroll to position [328, 0]
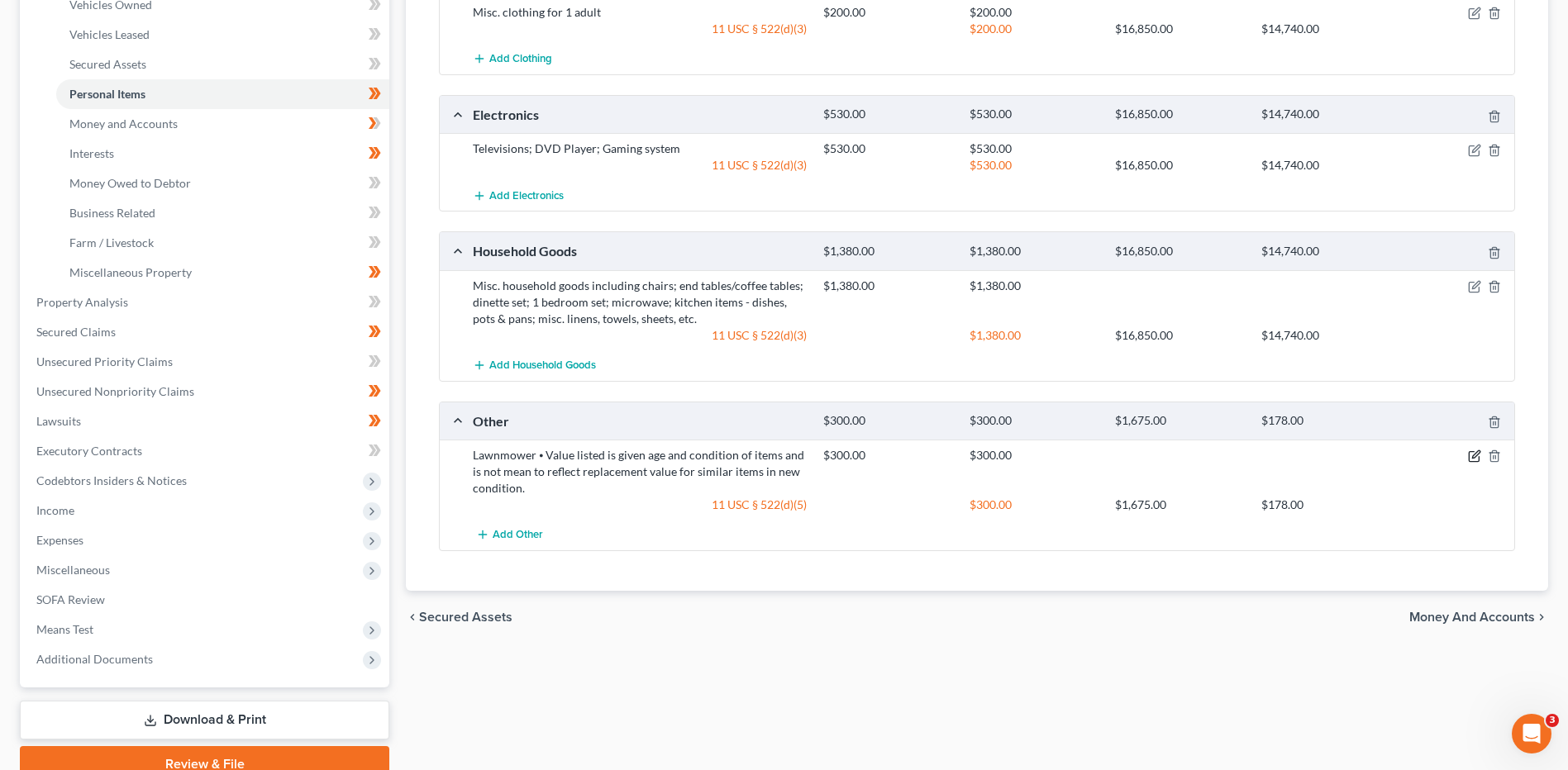
click at [1477, 460] on icon "button" at bounding box center [1475, 456] width 13 height 13
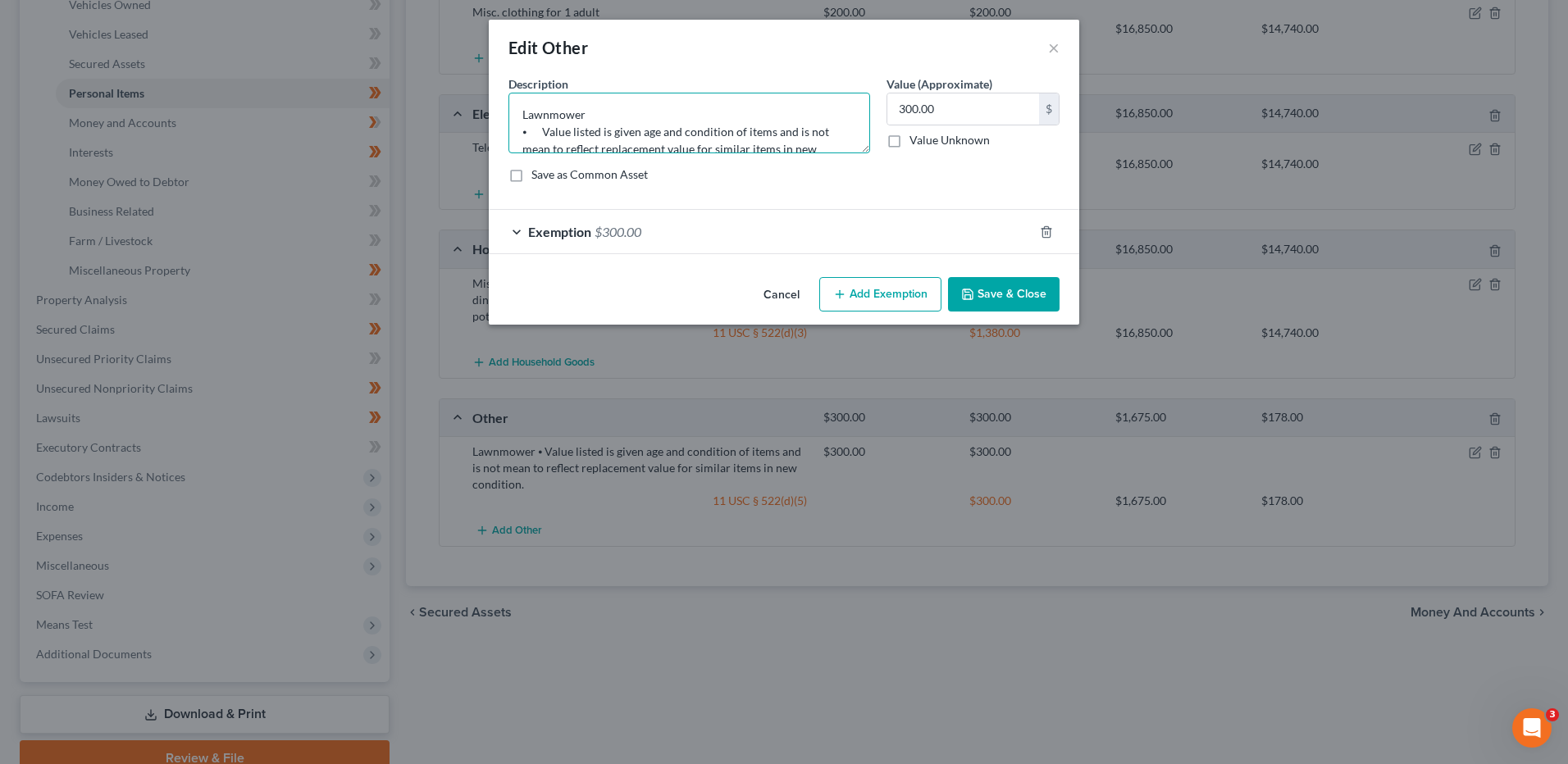
scroll to position [34, 0]
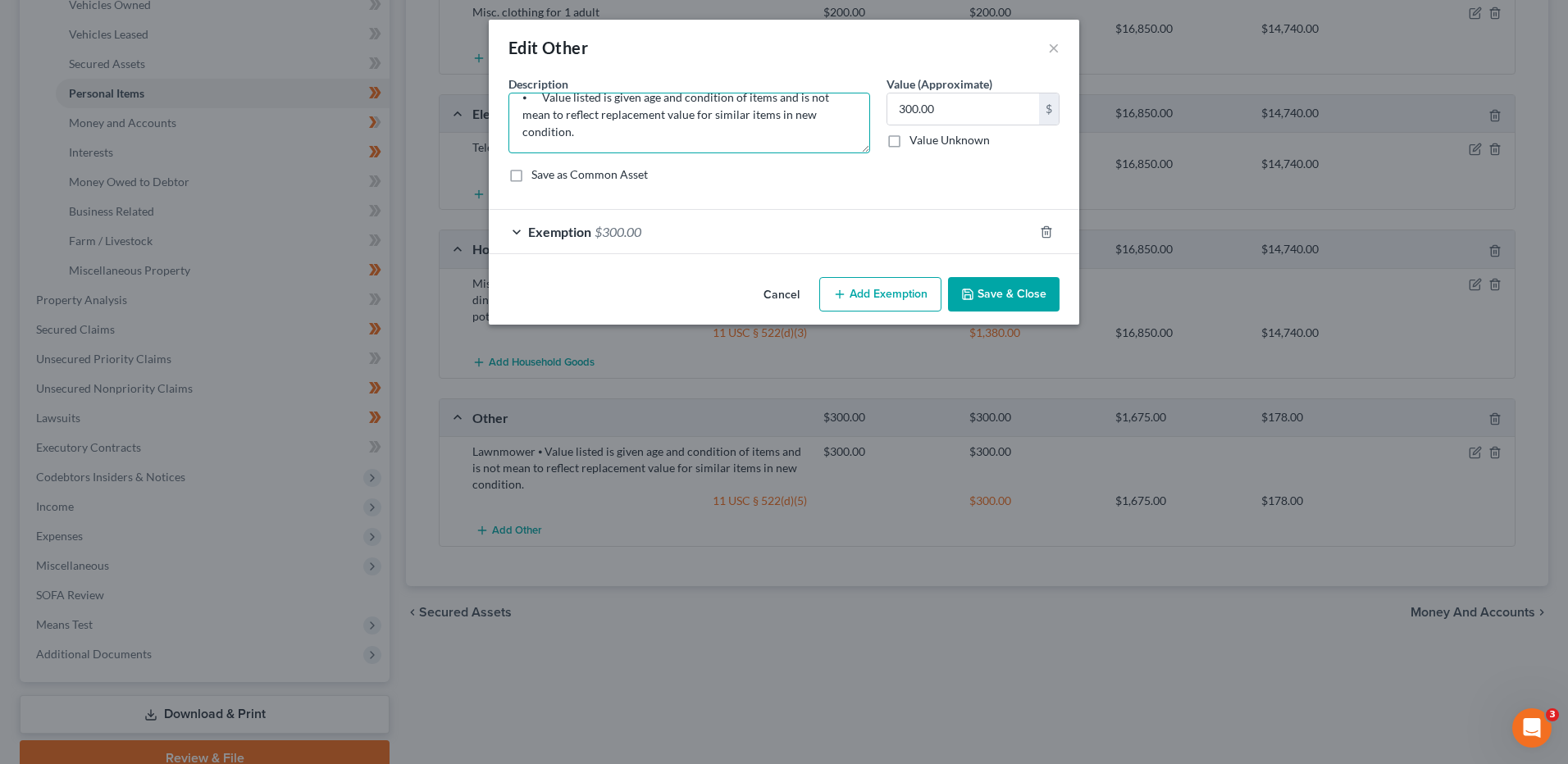
drag, startPoint x: 534, startPoint y: 134, endPoint x: 1495, endPoint y: 188, distance: 962.5
click at [1527, 190] on div "Edit Other × An exemption set must first be selected from the Filing Informatio…" at bounding box center [784, 382] width 1568 height 764
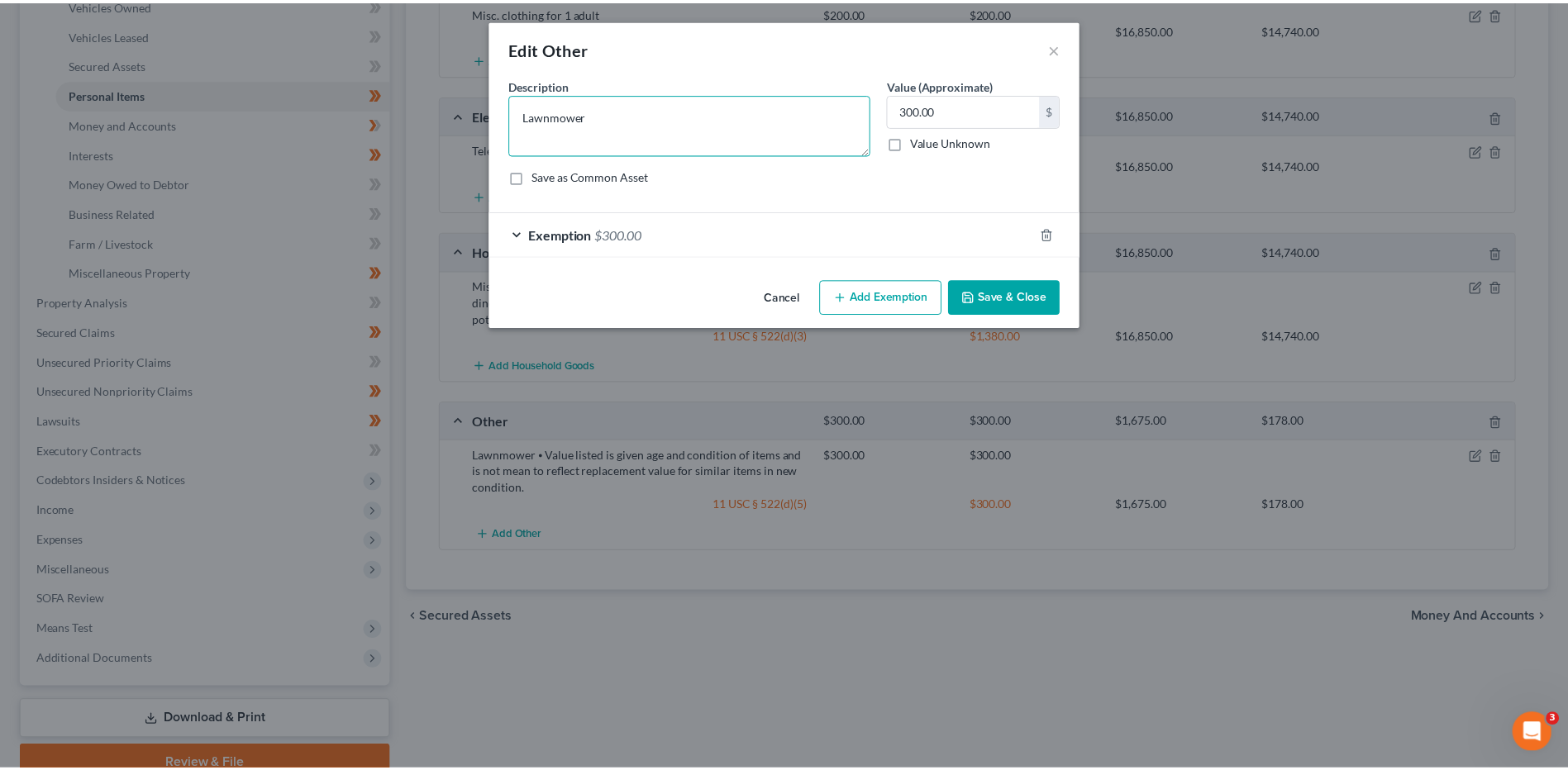
scroll to position [0, 0]
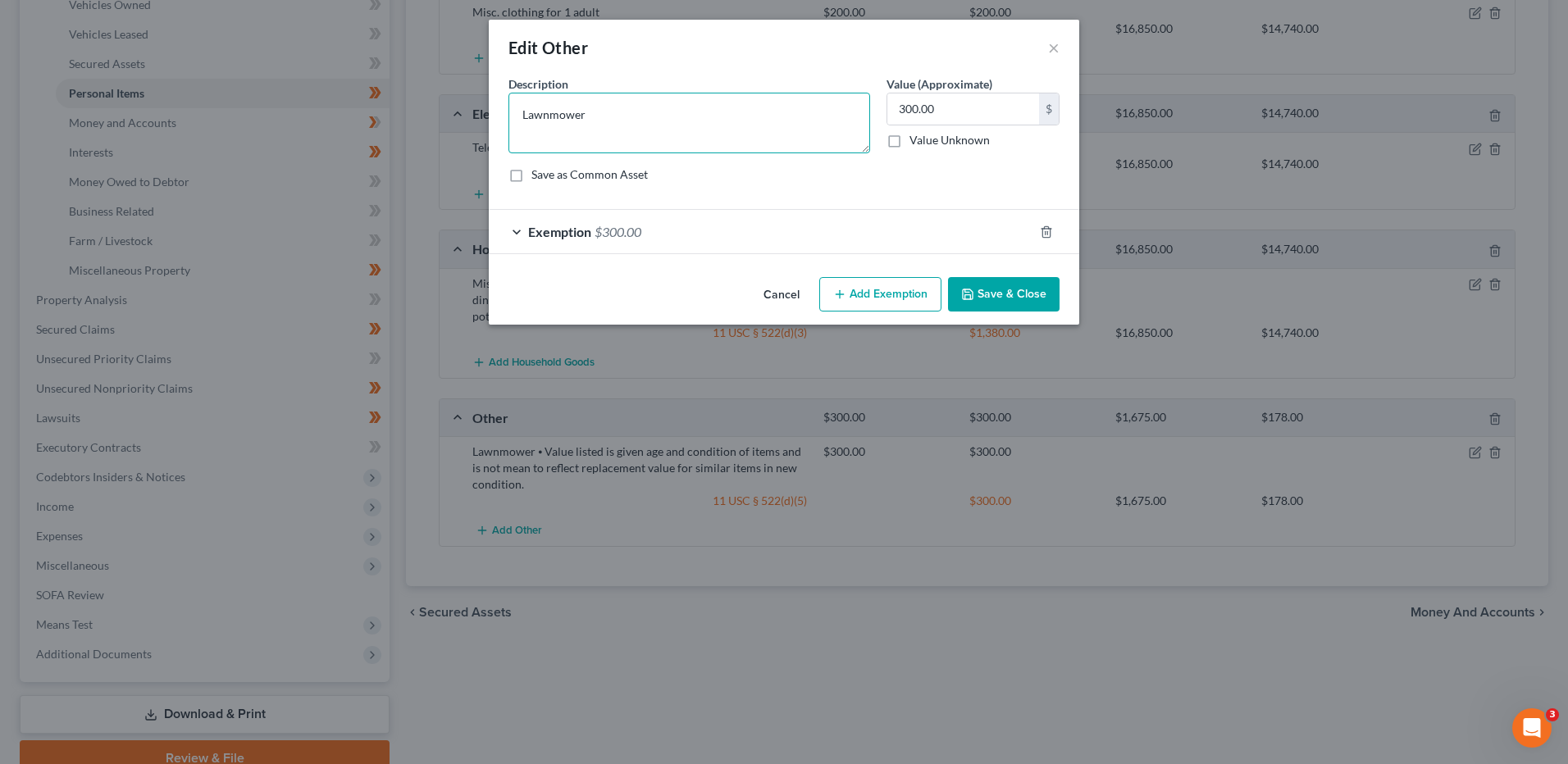
type textarea "Lawnmower"
click at [1038, 289] on button "Save & Close" at bounding box center [1004, 294] width 111 height 34
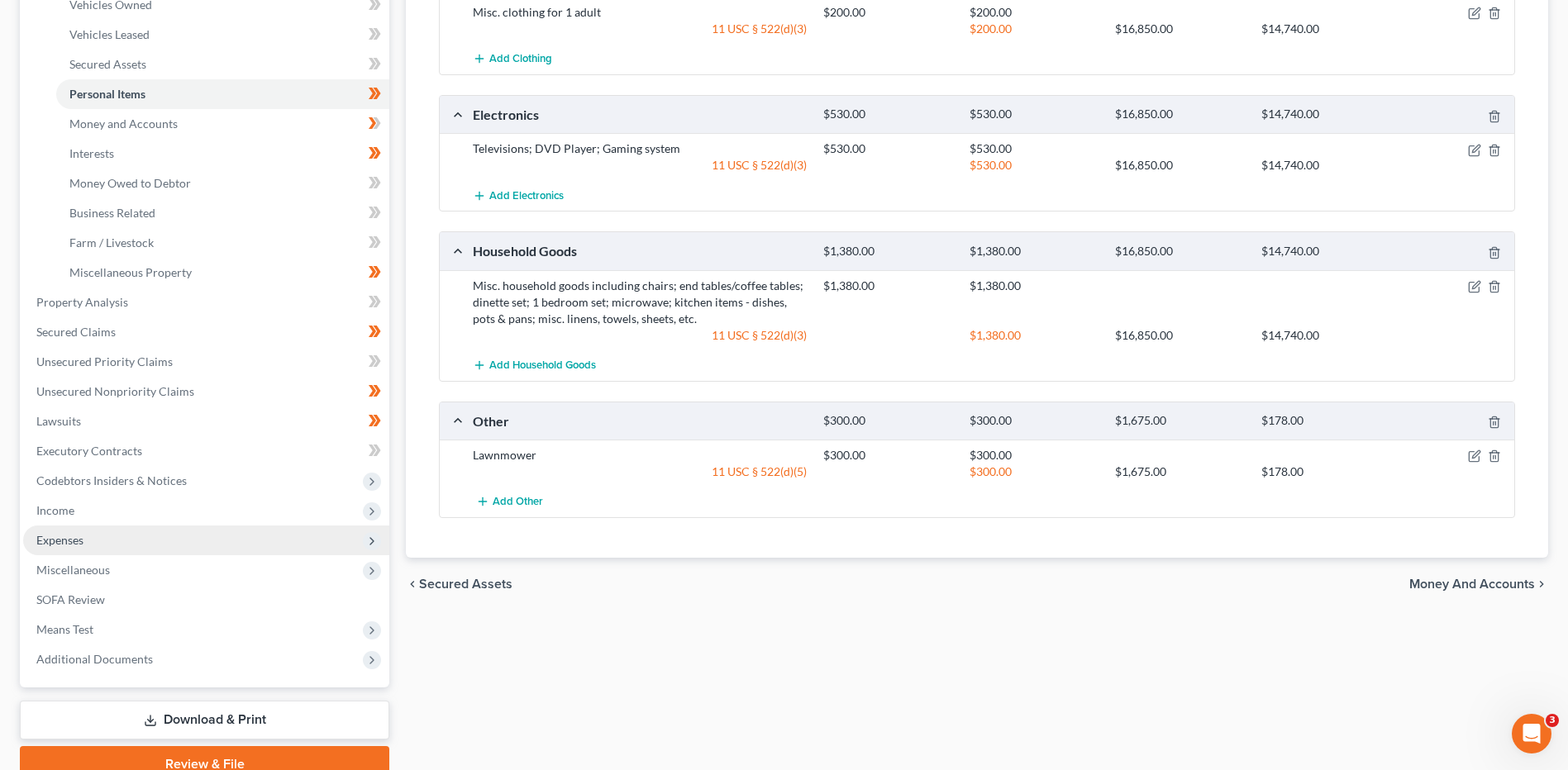
click at [69, 538] on span "Expenses" at bounding box center [59, 540] width 47 height 14
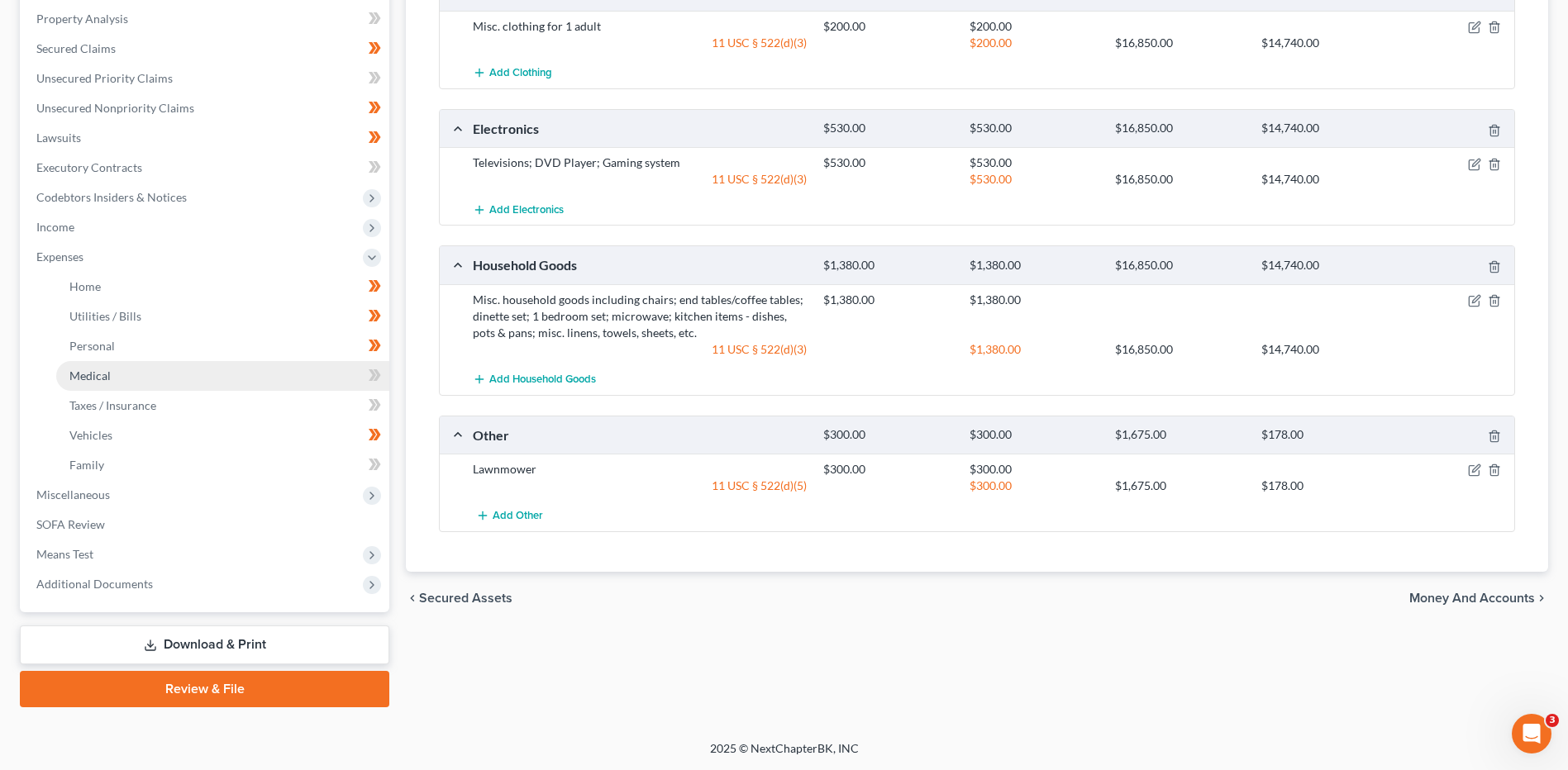
scroll to position [316, 0]
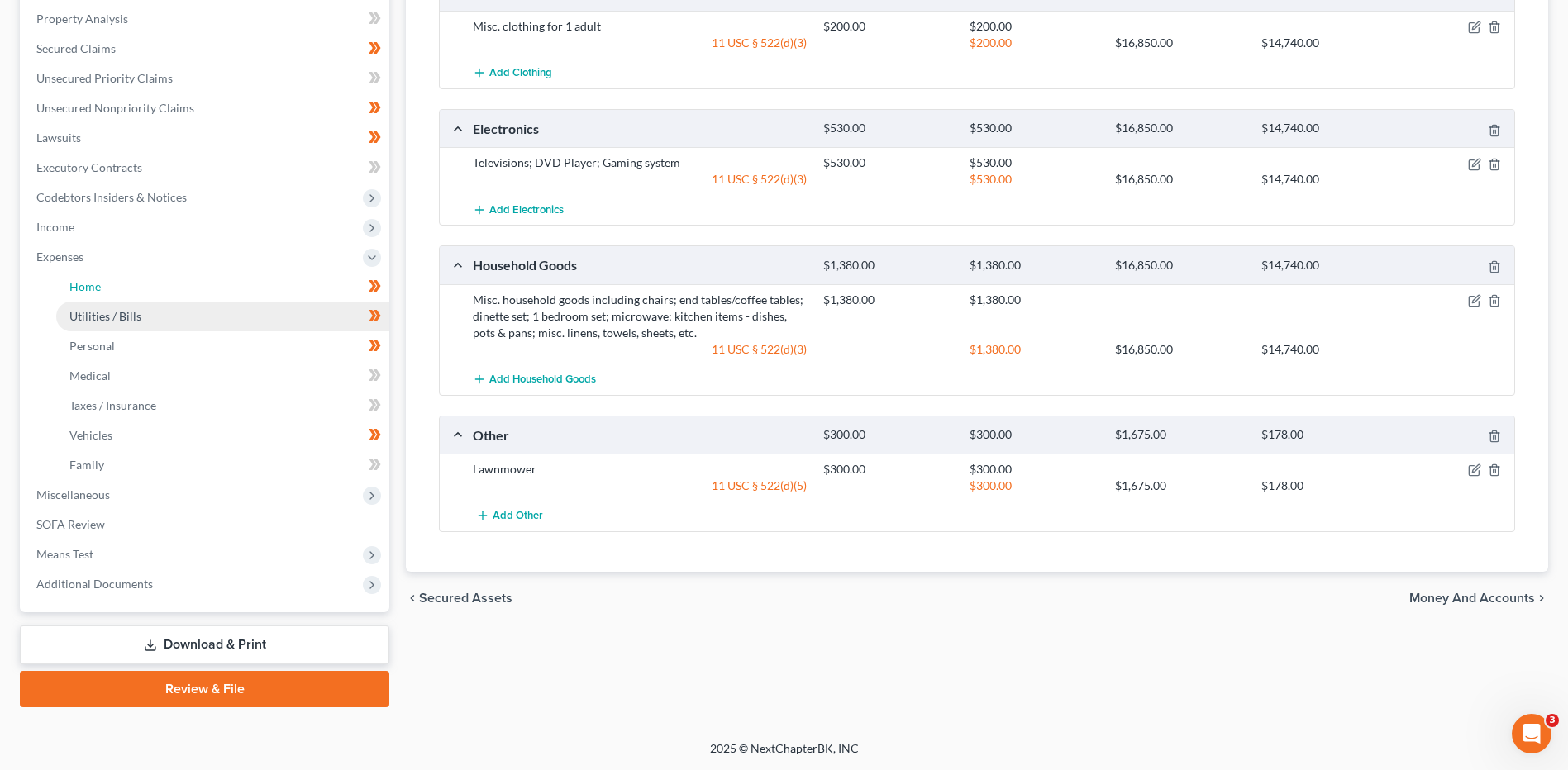
drag, startPoint x: 147, startPoint y: 289, endPoint x: 178, endPoint y: 304, distance: 34.4
click at [147, 289] on link "Home" at bounding box center [223, 286] width 333 height 30
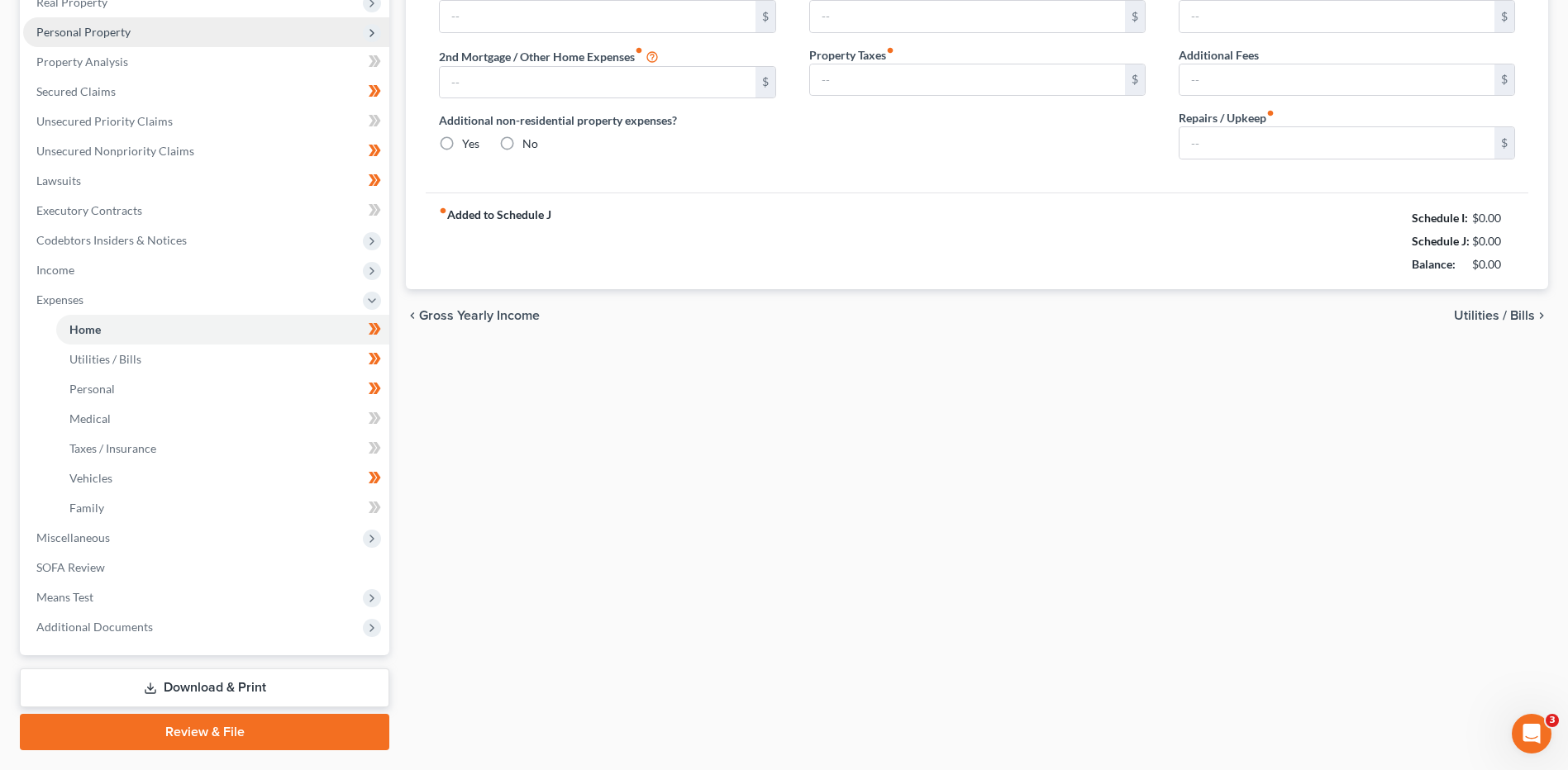
type input "1,150.00"
type input "0.00"
radio input "true"
type input "0.00"
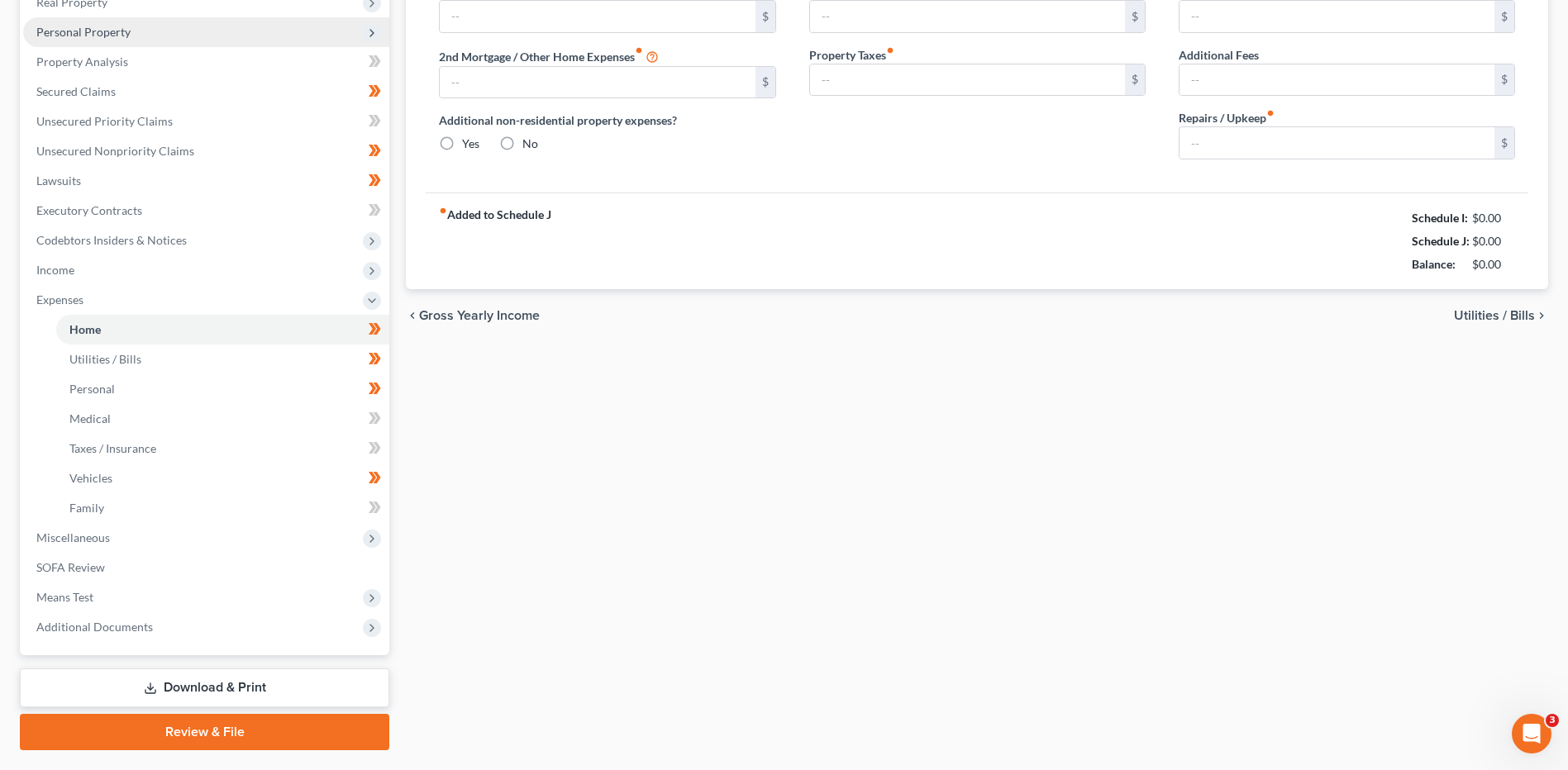
type input "0.00"
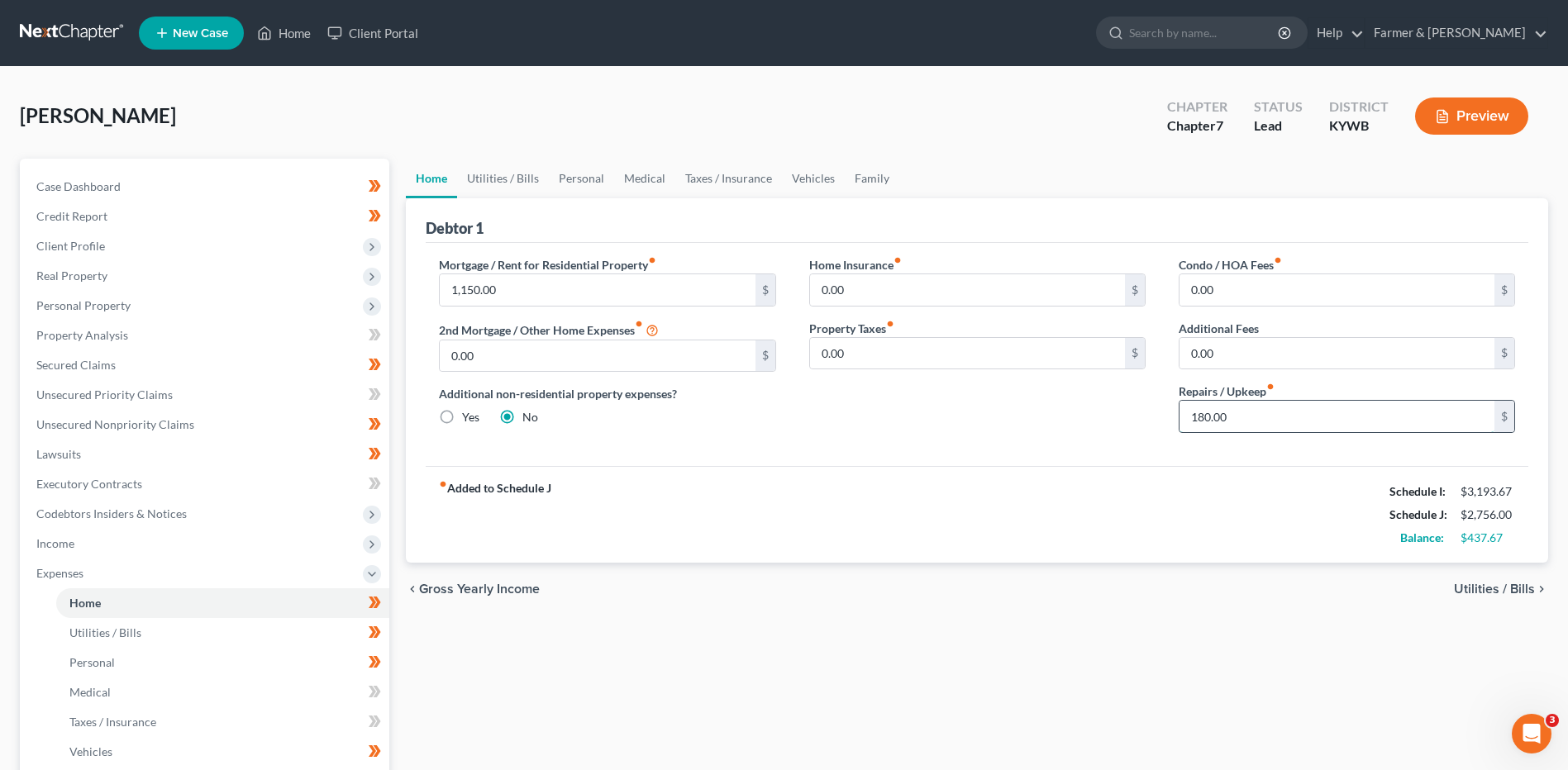
click at [1239, 413] on input "180.00" at bounding box center [1337, 416] width 315 height 31
type input "150.00"
click at [173, 623] on link "Utilities / Bills" at bounding box center [223, 632] width 333 height 30
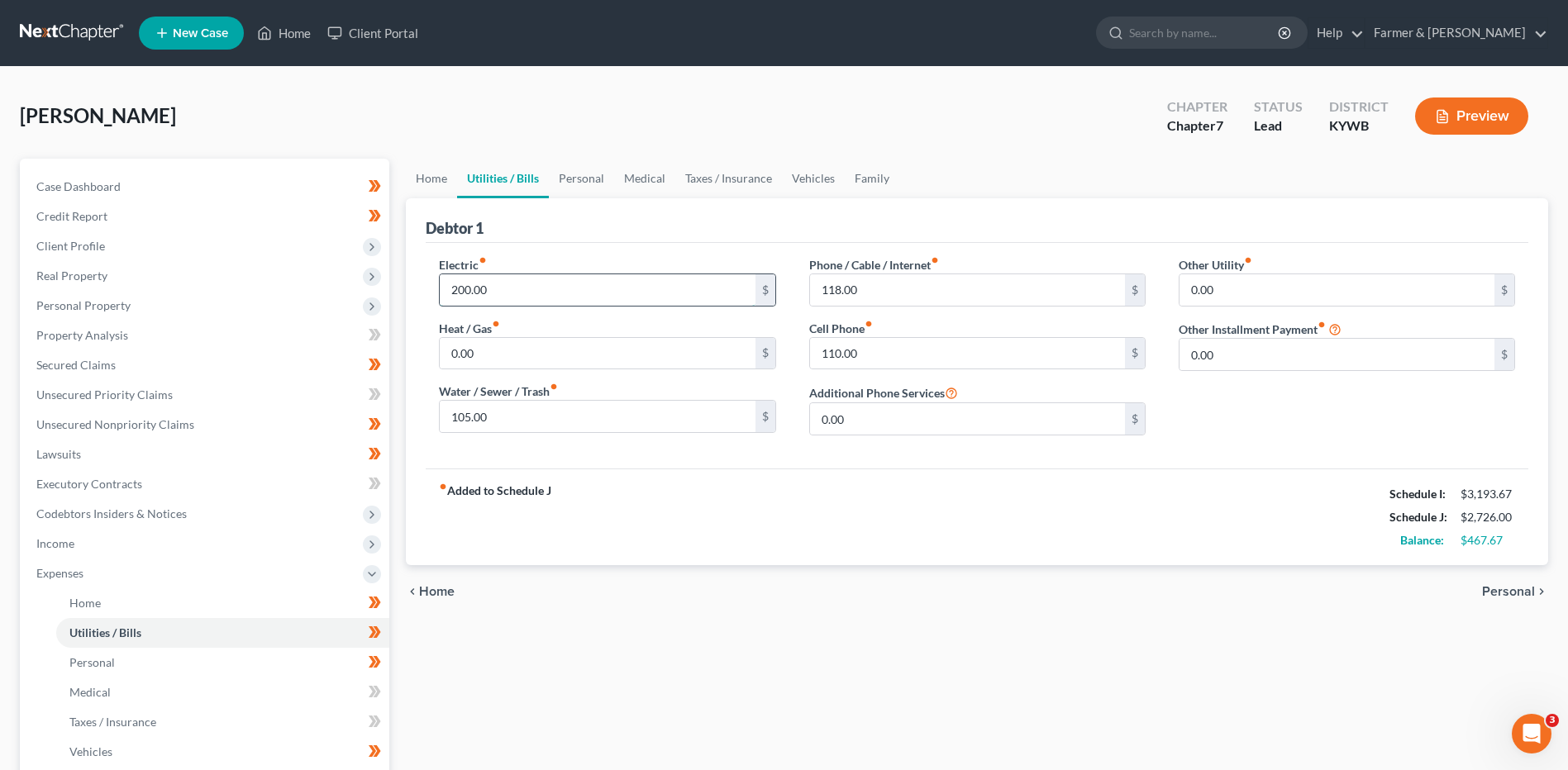
click at [515, 289] on input "200.00" at bounding box center [597, 289] width 315 height 31
type input "250.00"
type input "125.00"
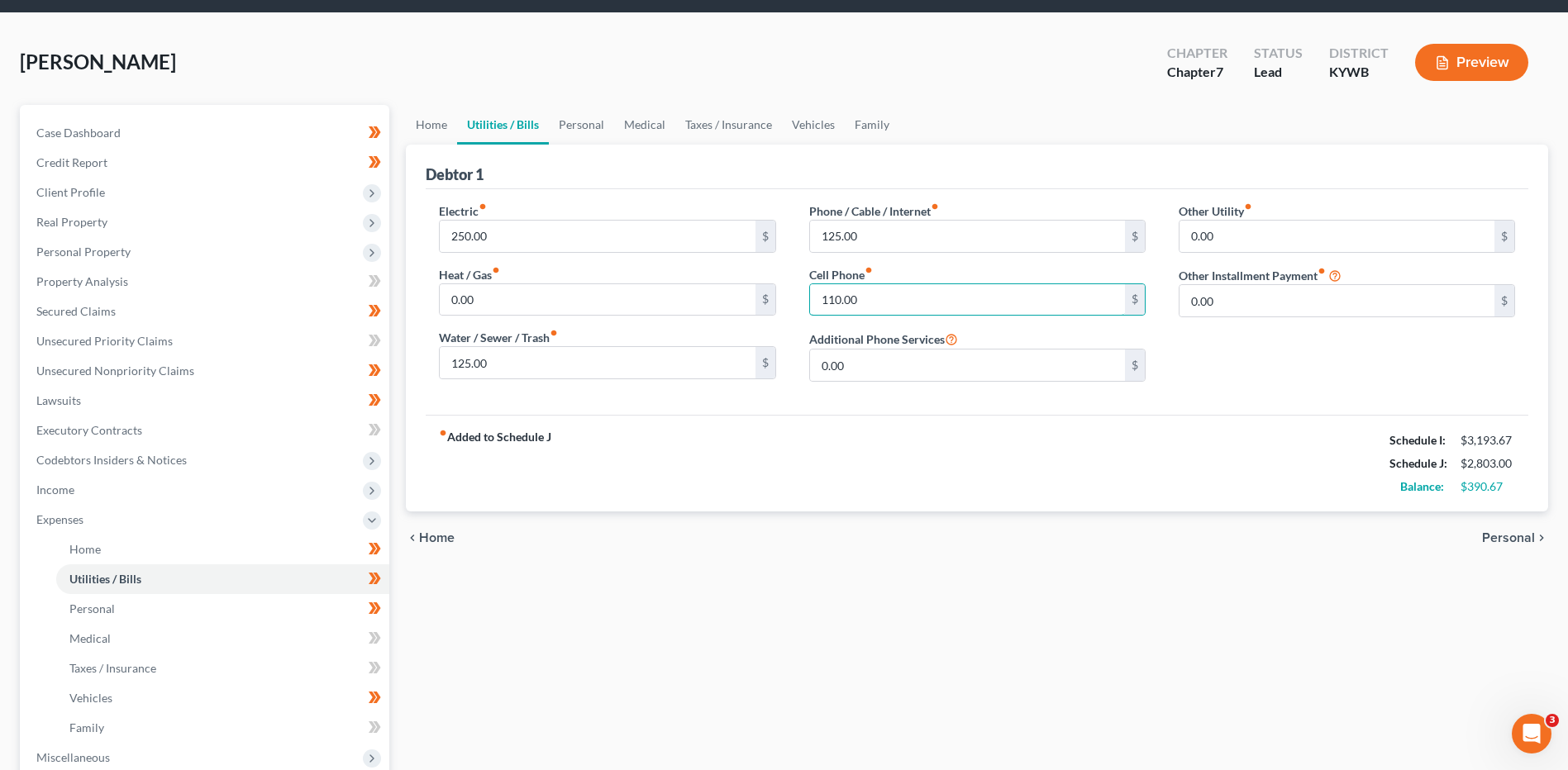
scroll to position [83, 0]
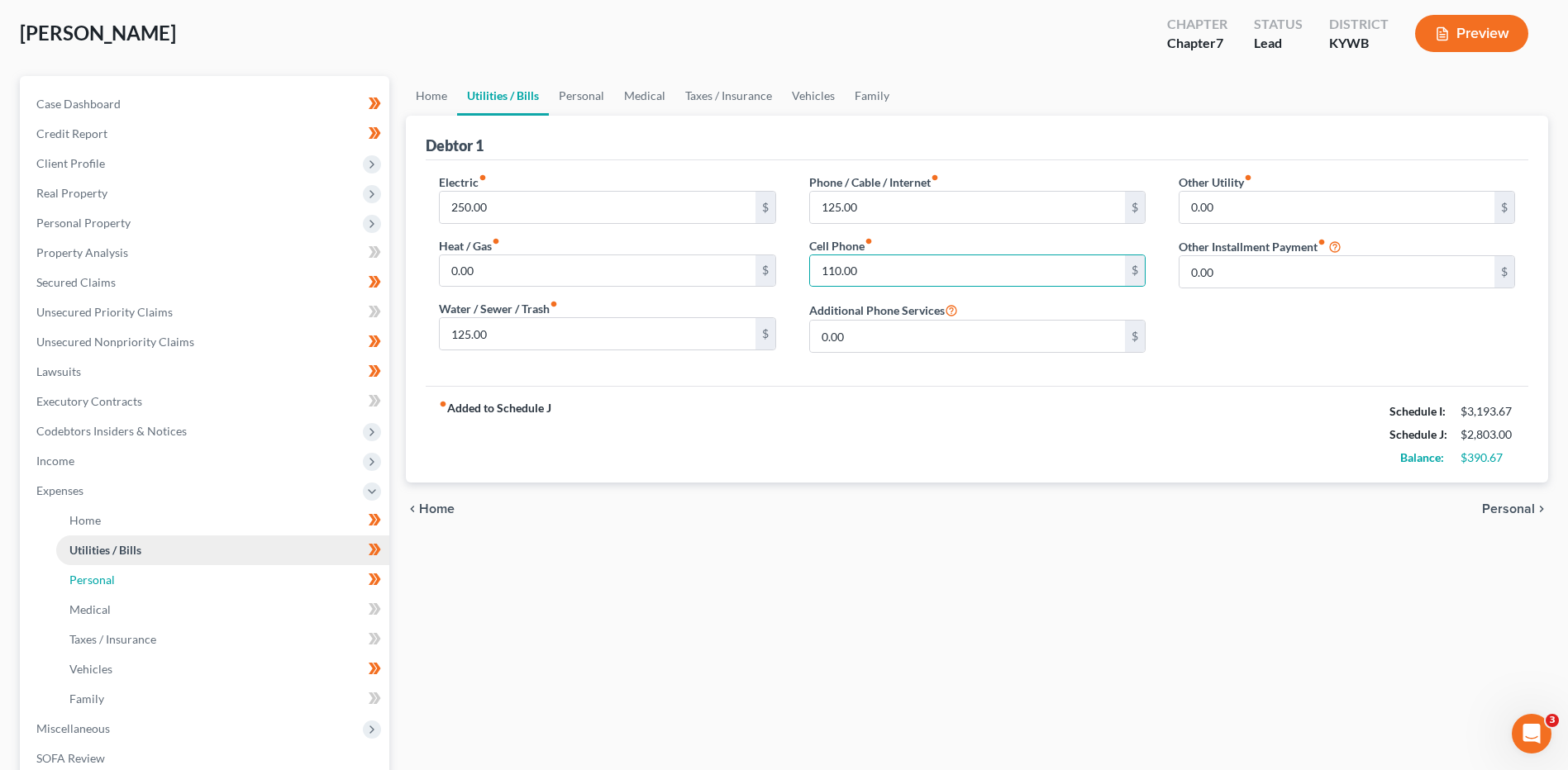
drag, startPoint x: 155, startPoint y: 565, endPoint x: 186, endPoint y: 562, distance: 31.1
click at [153, 566] on link "Personal" at bounding box center [223, 580] width 333 height 30
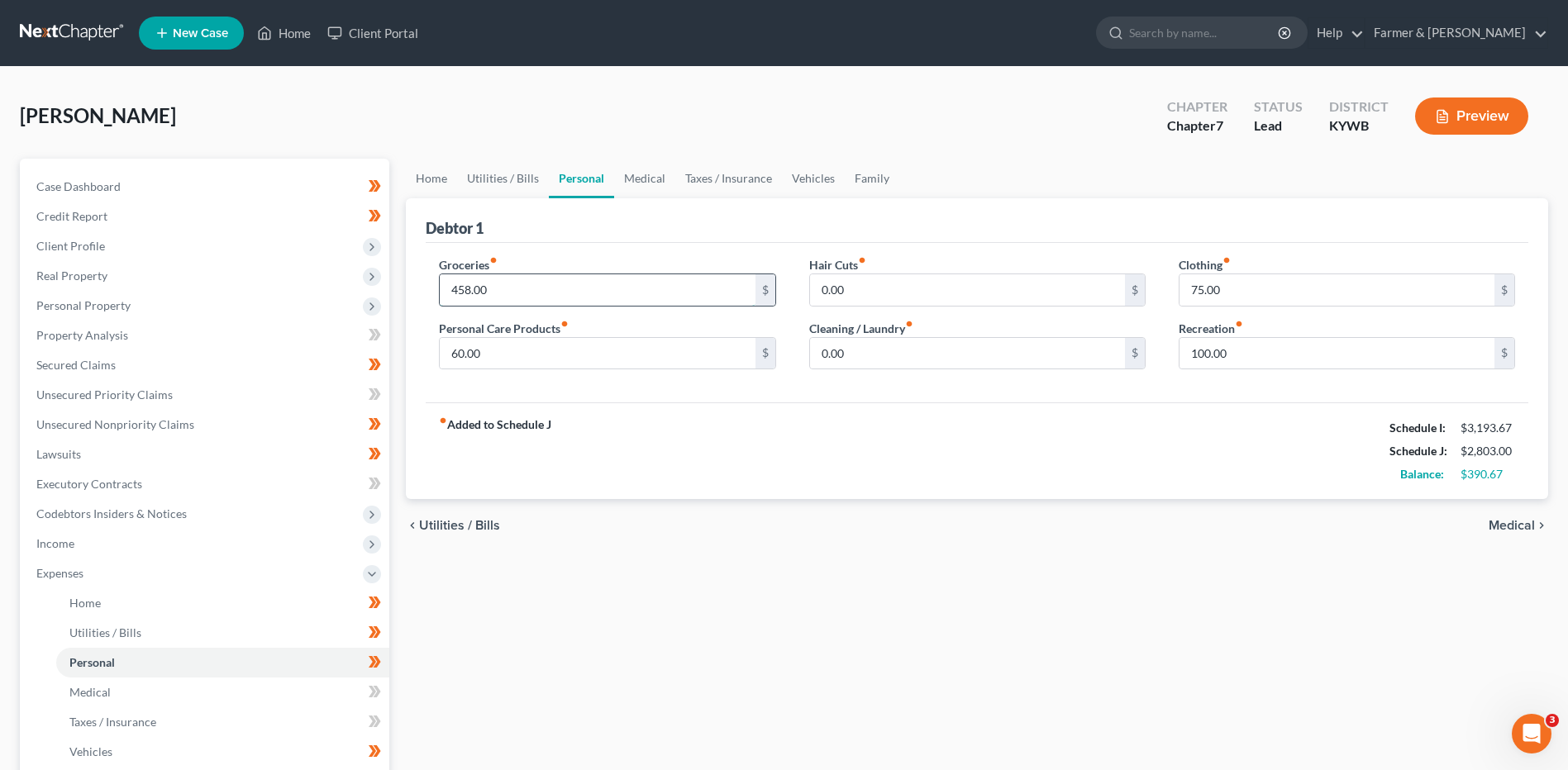
click at [524, 274] on input "458.00" at bounding box center [597, 289] width 315 height 31
type input "450.00"
type input "75.00"
type input "45.00"
type input "35.00"
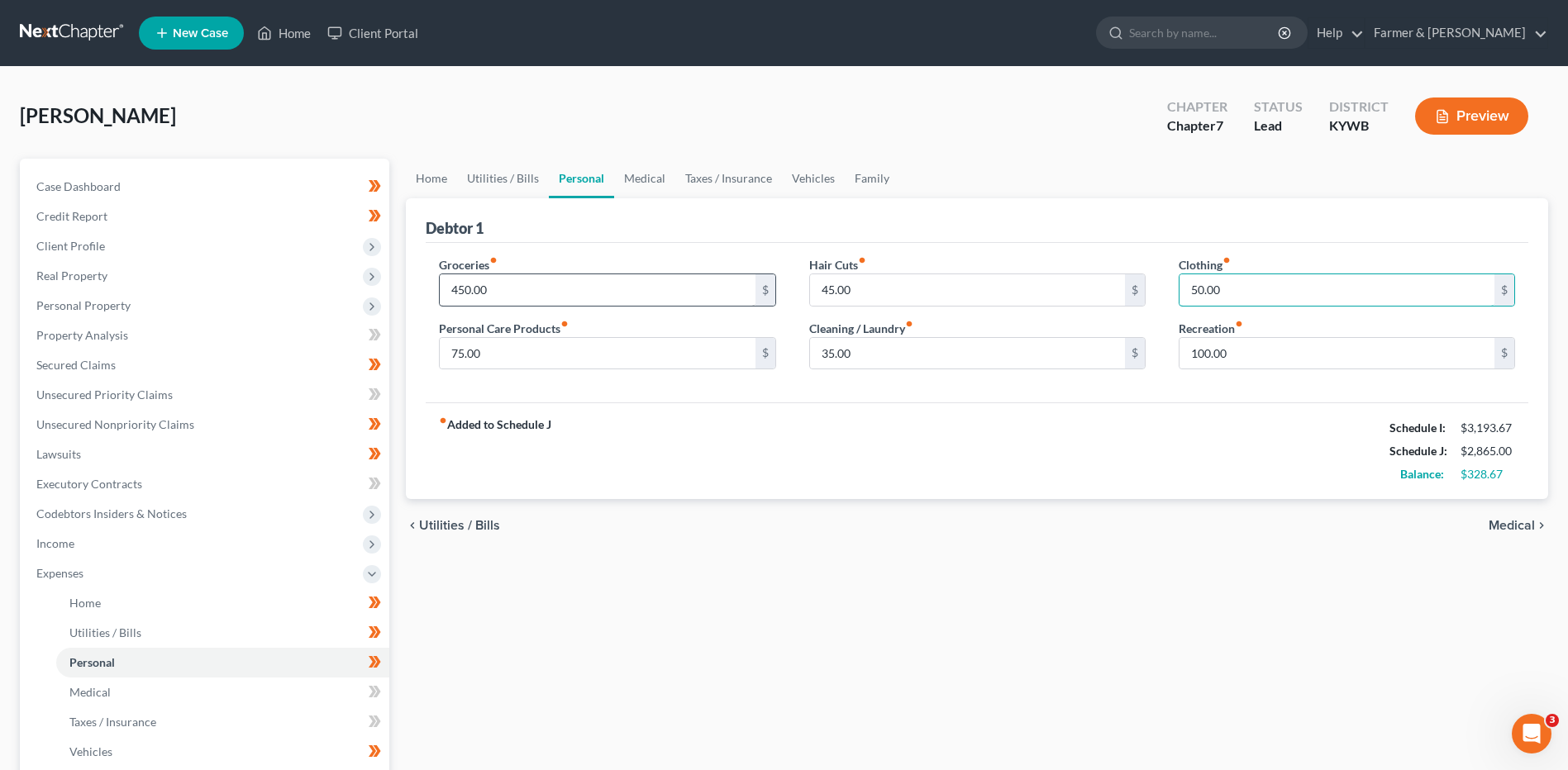
type input "50.00"
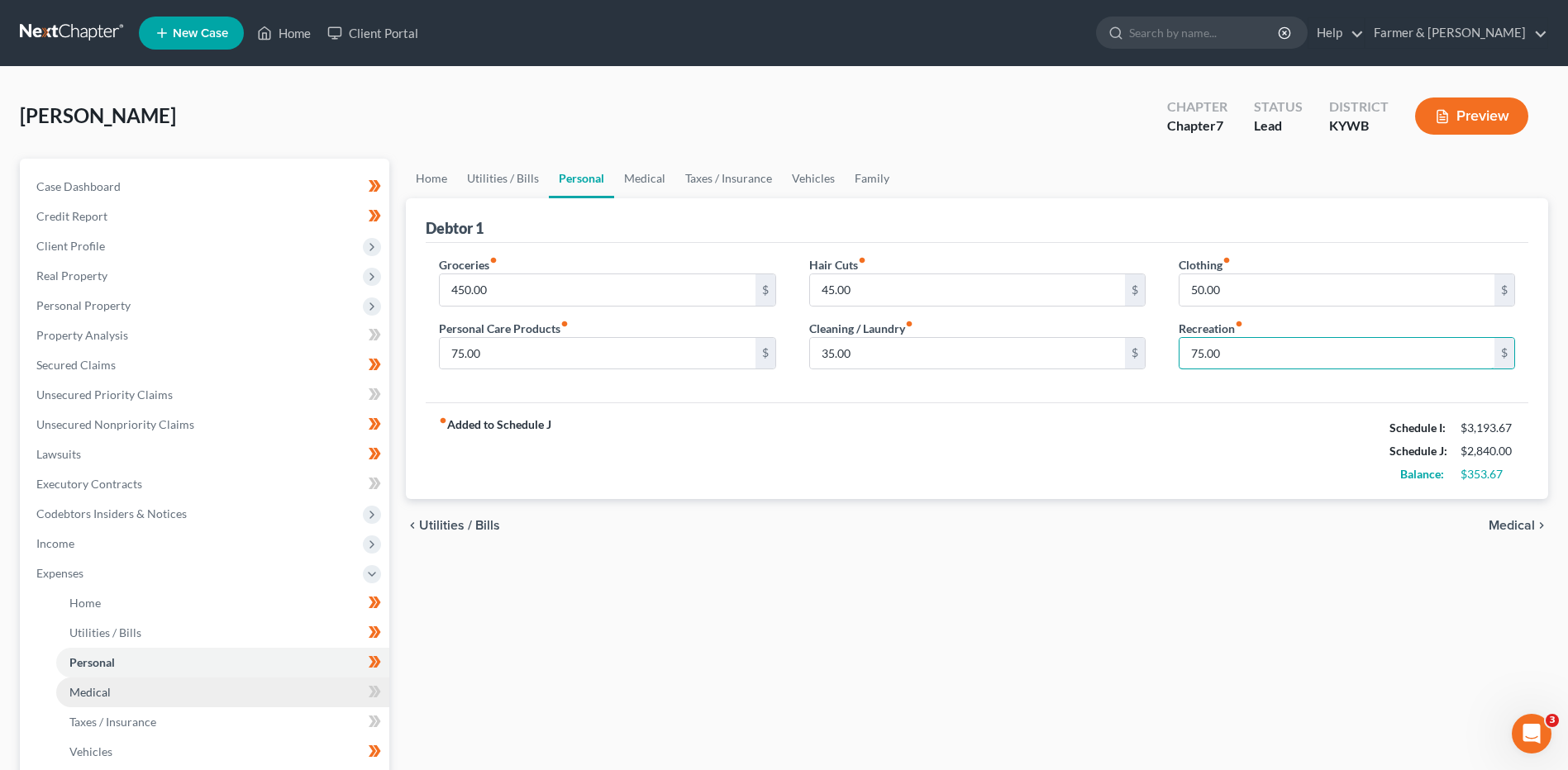
type input "75.00"
click at [114, 687] on link "Medical" at bounding box center [223, 692] width 333 height 30
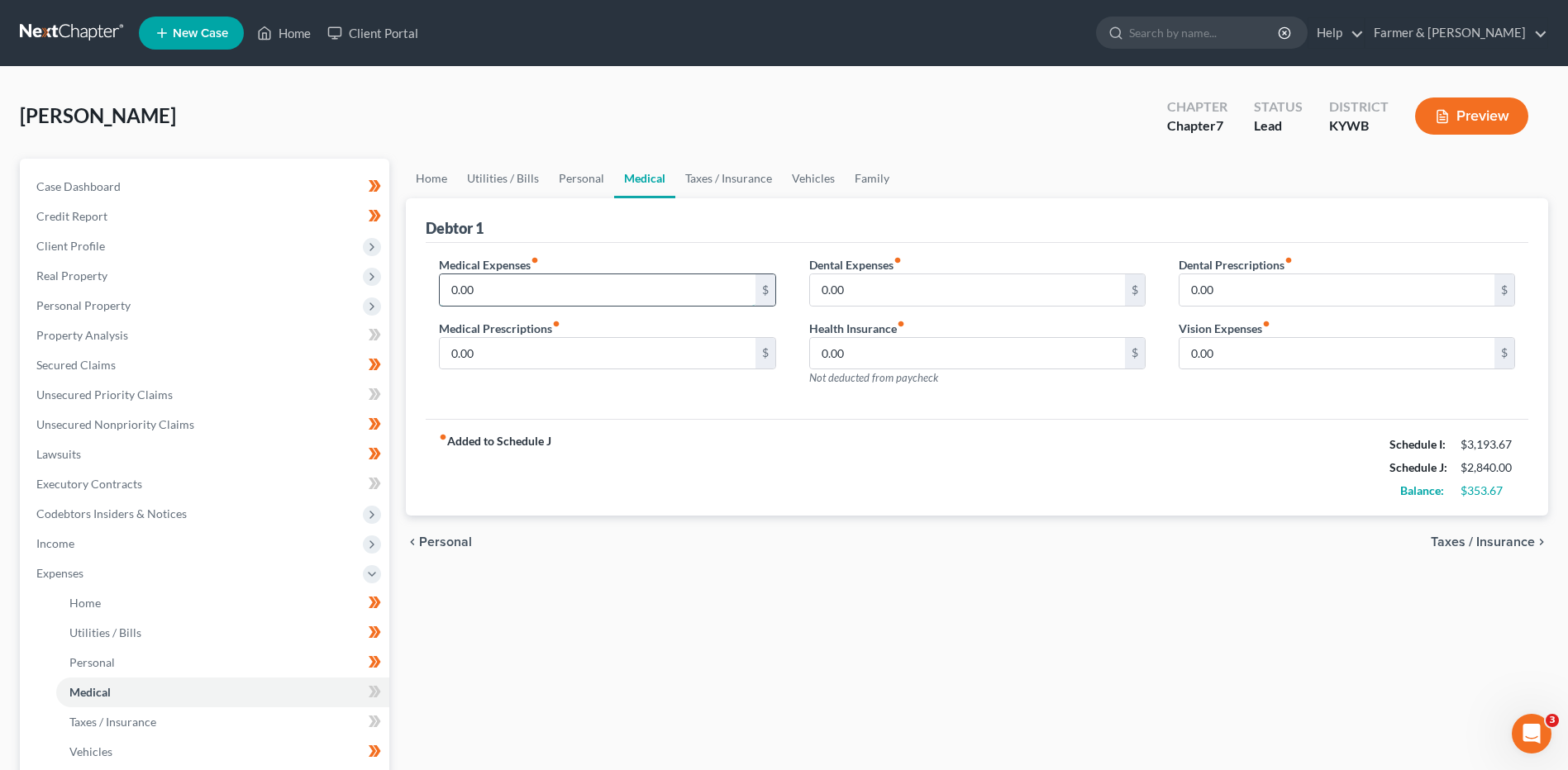
click at [557, 298] on input "0.00" at bounding box center [597, 289] width 315 height 31
type input "50.00"
click at [116, 752] on link "Vehicles" at bounding box center [223, 751] width 333 height 30
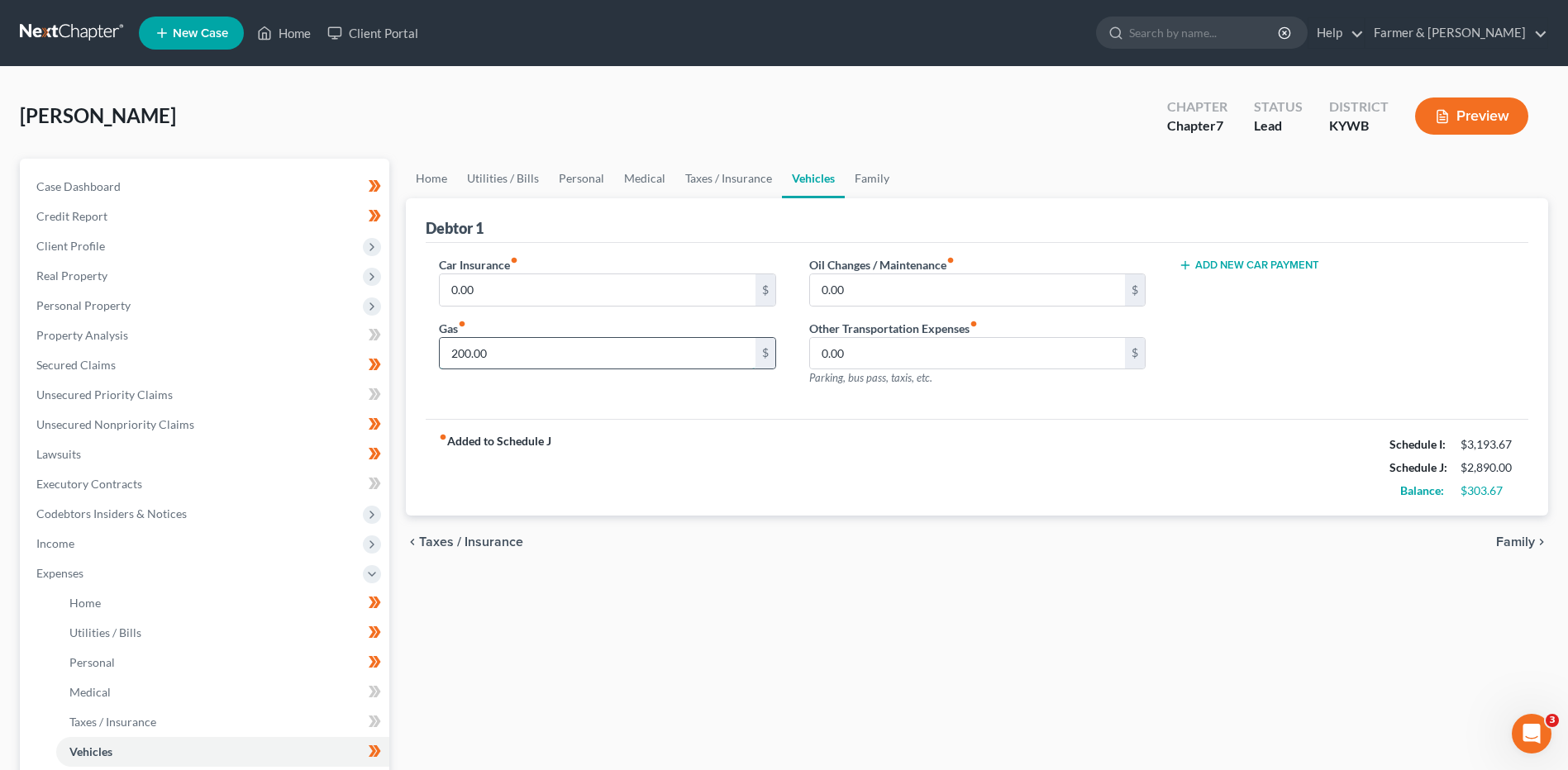
click at [501, 359] on input "200.00" at bounding box center [597, 353] width 315 height 31
type input "250.00"
click at [178, 194] on link "Case Dashboard" at bounding box center [206, 187] width 367 height 30
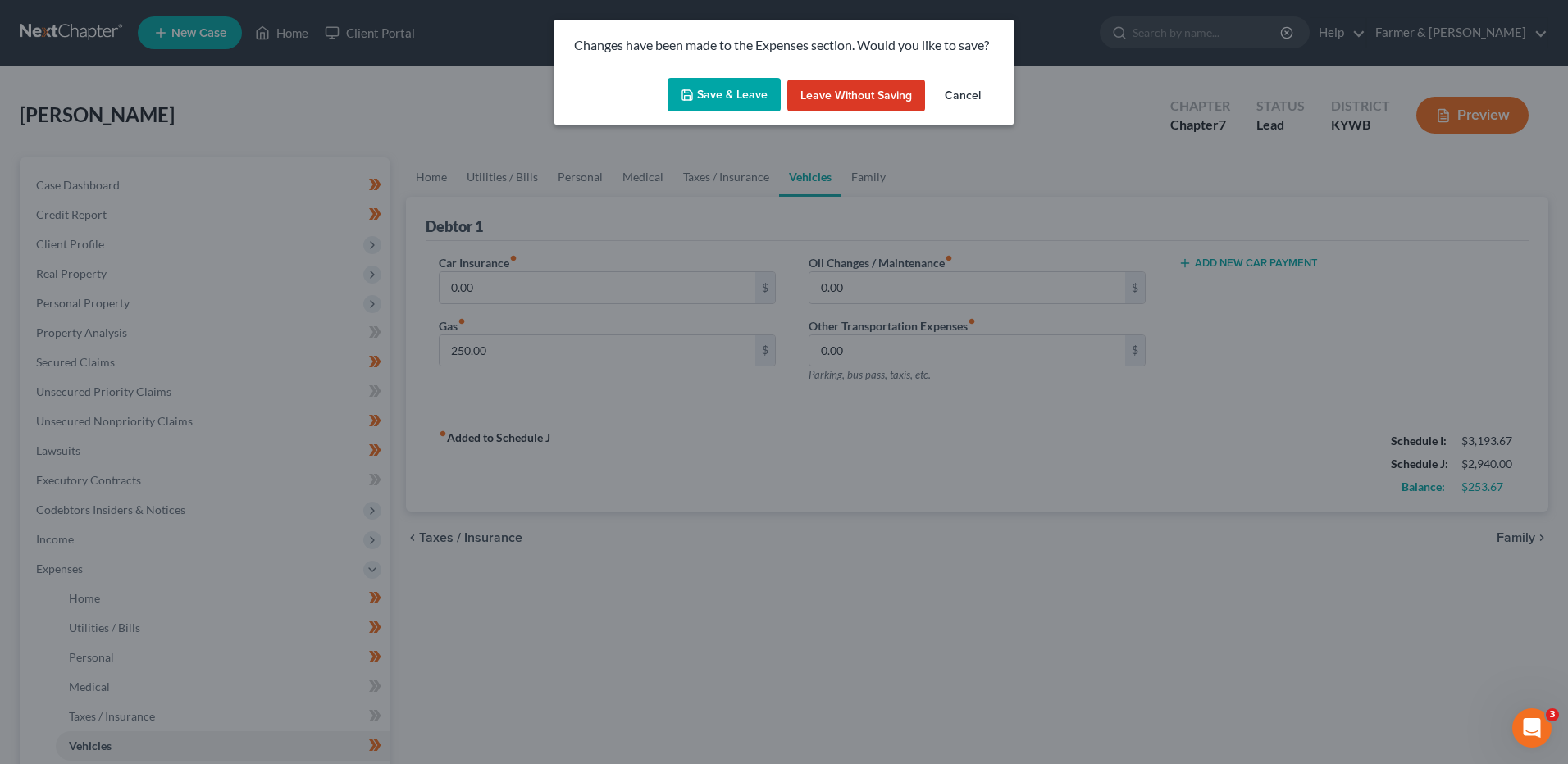
click at [738, 106] on button "Save & Leave" at bounding box center [724, 94] width 113 height 34
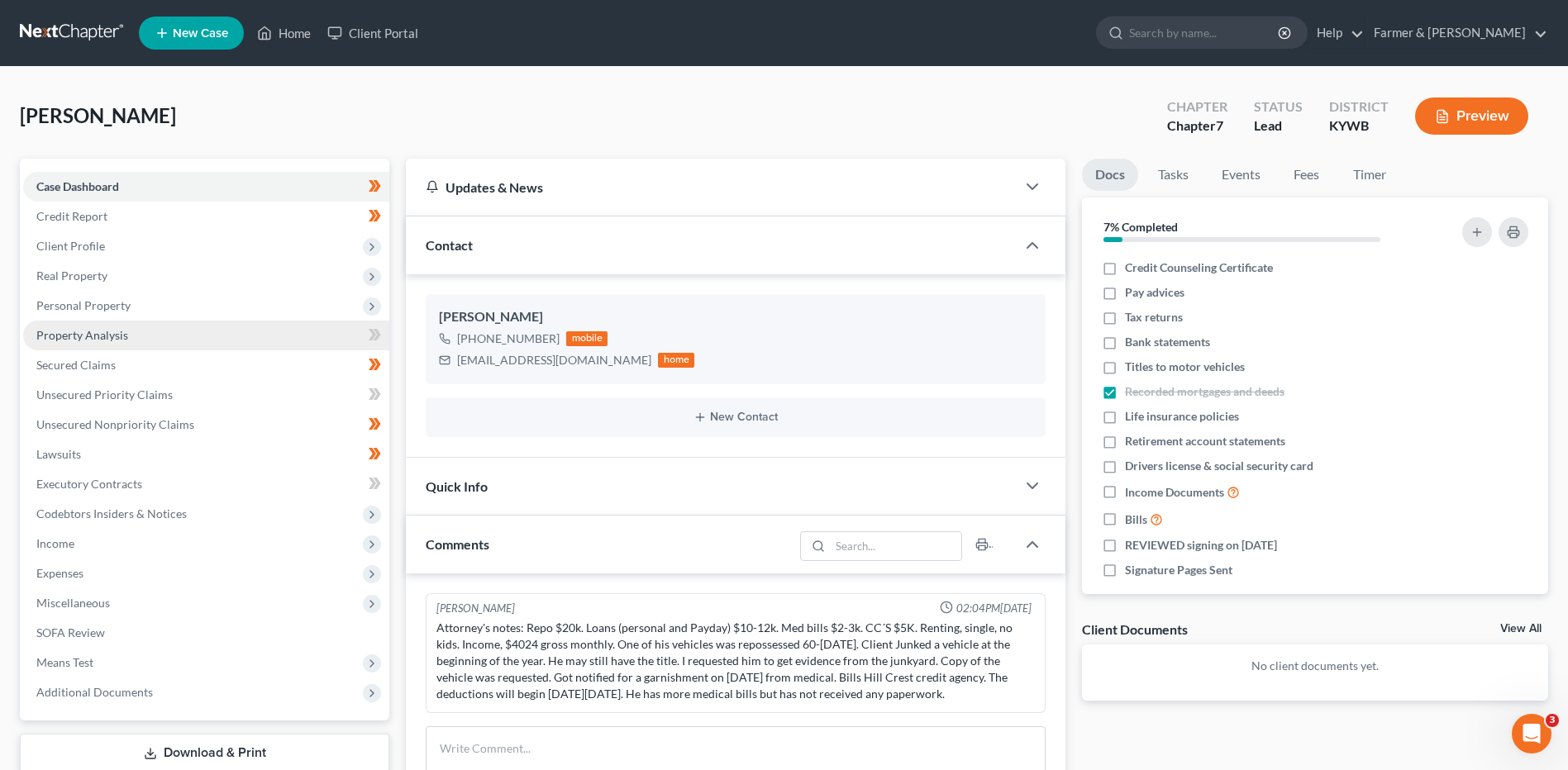
click at [111, 310] on span "Personal Property" at bounding box center [83, 305] width 94 height 14
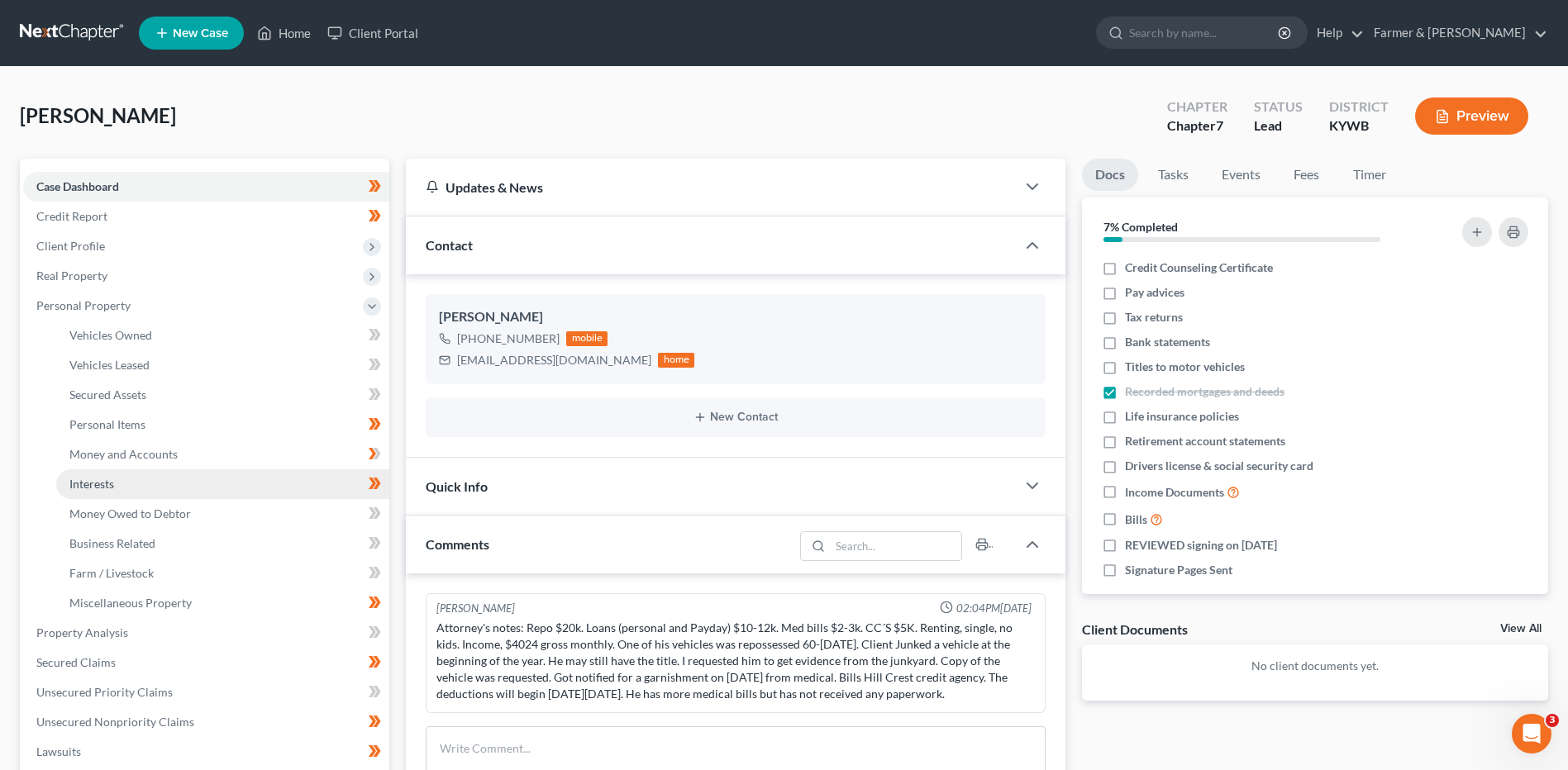
click at [106, 485] on span "Interests" at bounding box center [91, 484] width 45 height 14
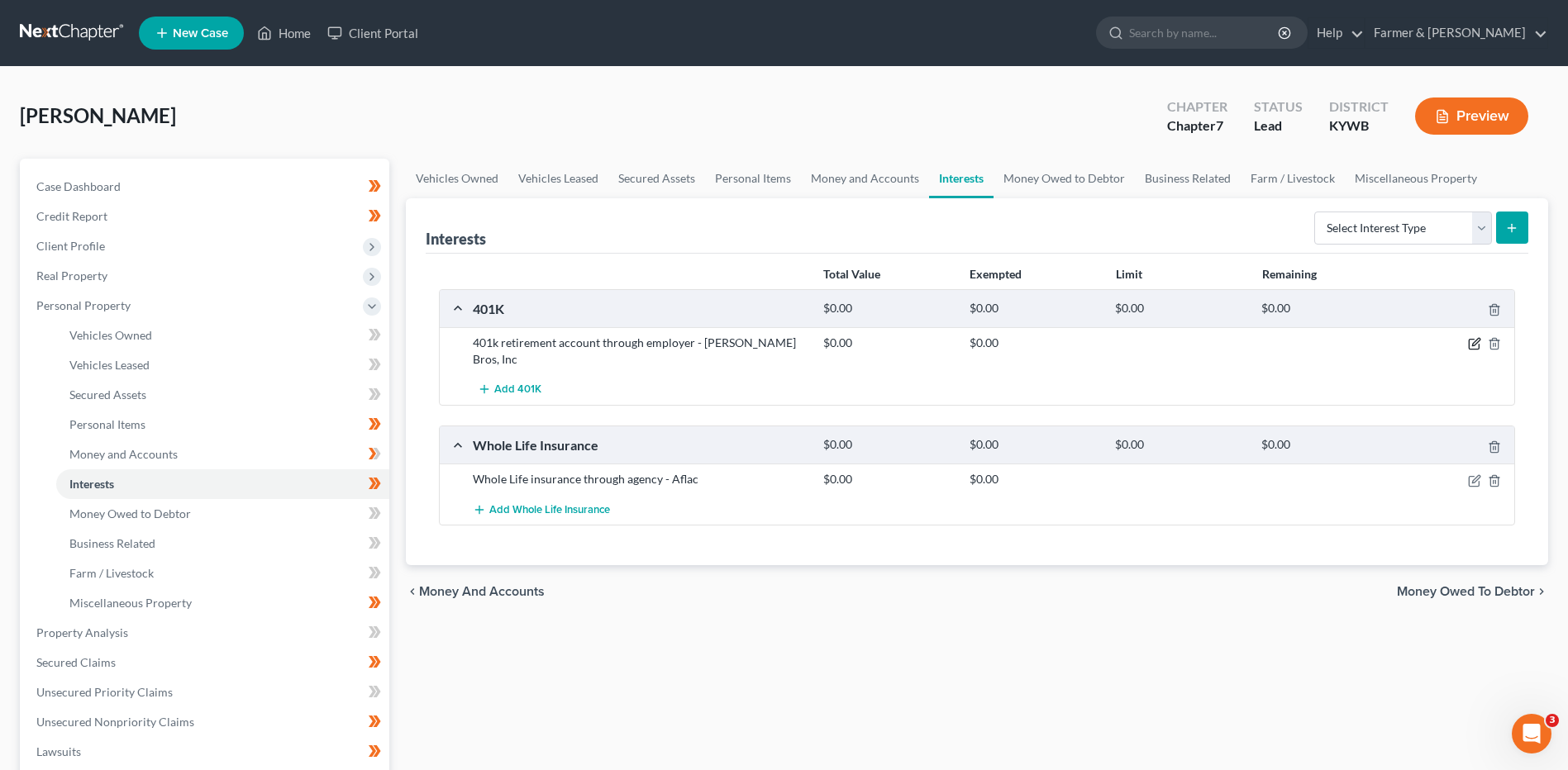
click at [1472, 342] on icon "button" at bounding box center [1475, 344] width 13 height 13
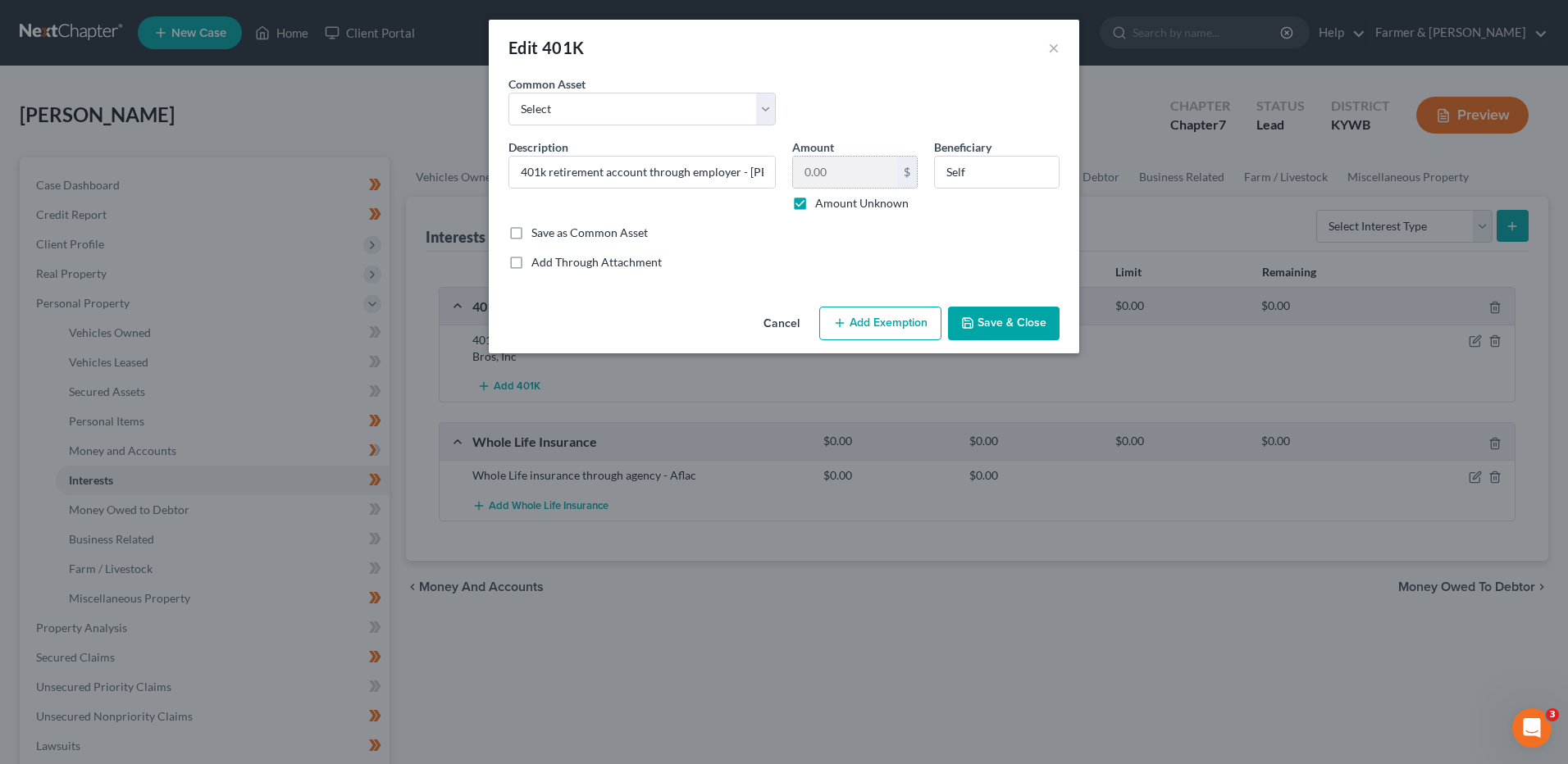
drag, startPoint x: 799, startPoint y: 202, endPoint x: 847, endPoint y: 173, distance: 56.1
click at [815, 202] on label "Amount Unknown" at bounding box center [861, 203] width 94 height 16
click at [822, 202] on input "Amount Unknown" at bounding box center [827, 200] width 10 height 10
checkbox input "false"
click at [851, 170] on input "0.00" at bounding box center [844, 172] width 104 height 31
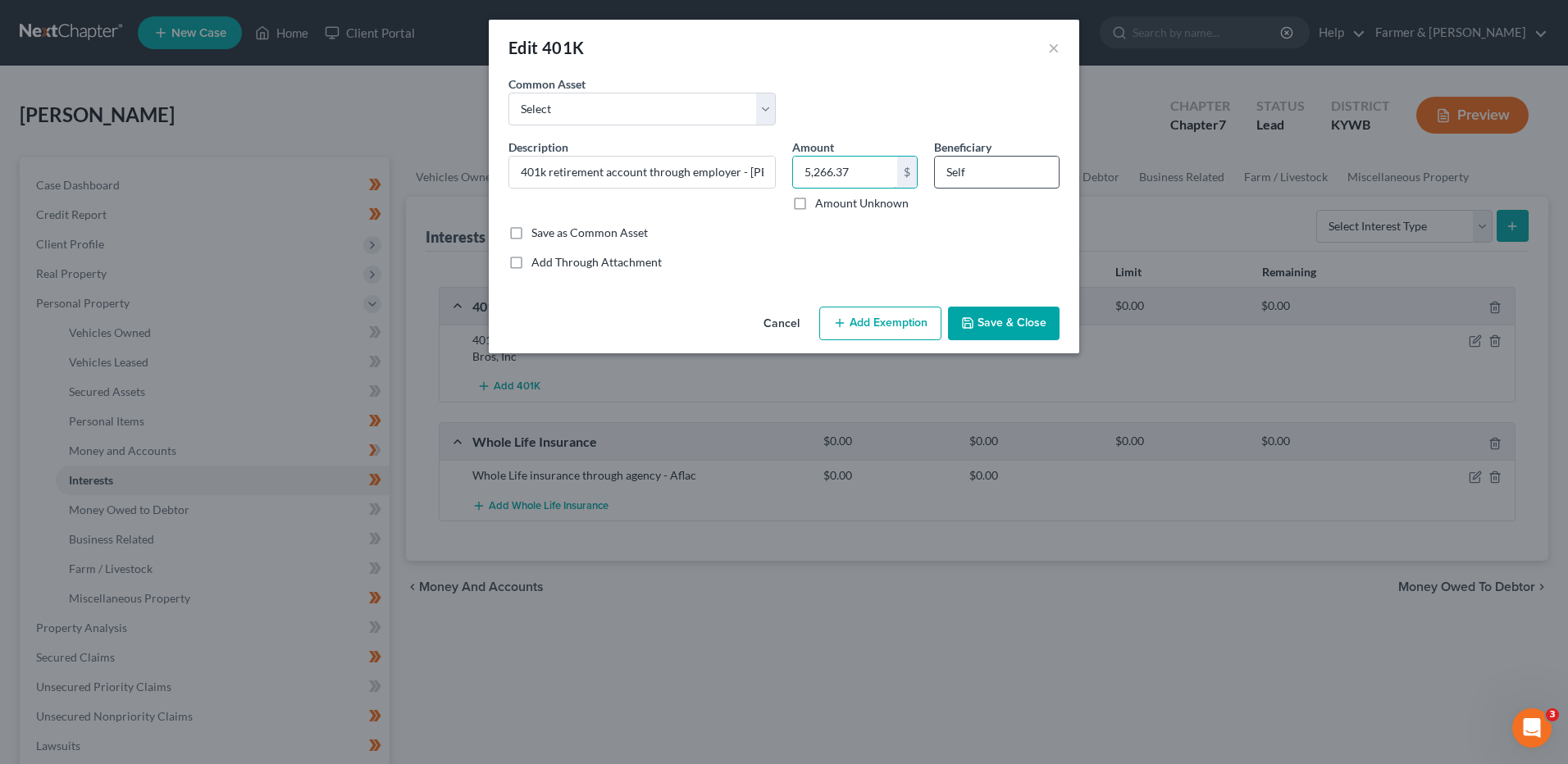
type input "5,266.37"
drag, startPoint x: 1014, startPoint y: 172, endPoint x: 912, endPoint y: 165, distance: 102.2
click at [912, 165] on div "Description * 401k retirement account through employer - Benthall Bros, Inc Amo…" at bounding box center [784, 181] width 568 height 86
click at [858, 310] on button "Add Exemption" at bounding box center [879, 324] width 122 height 34
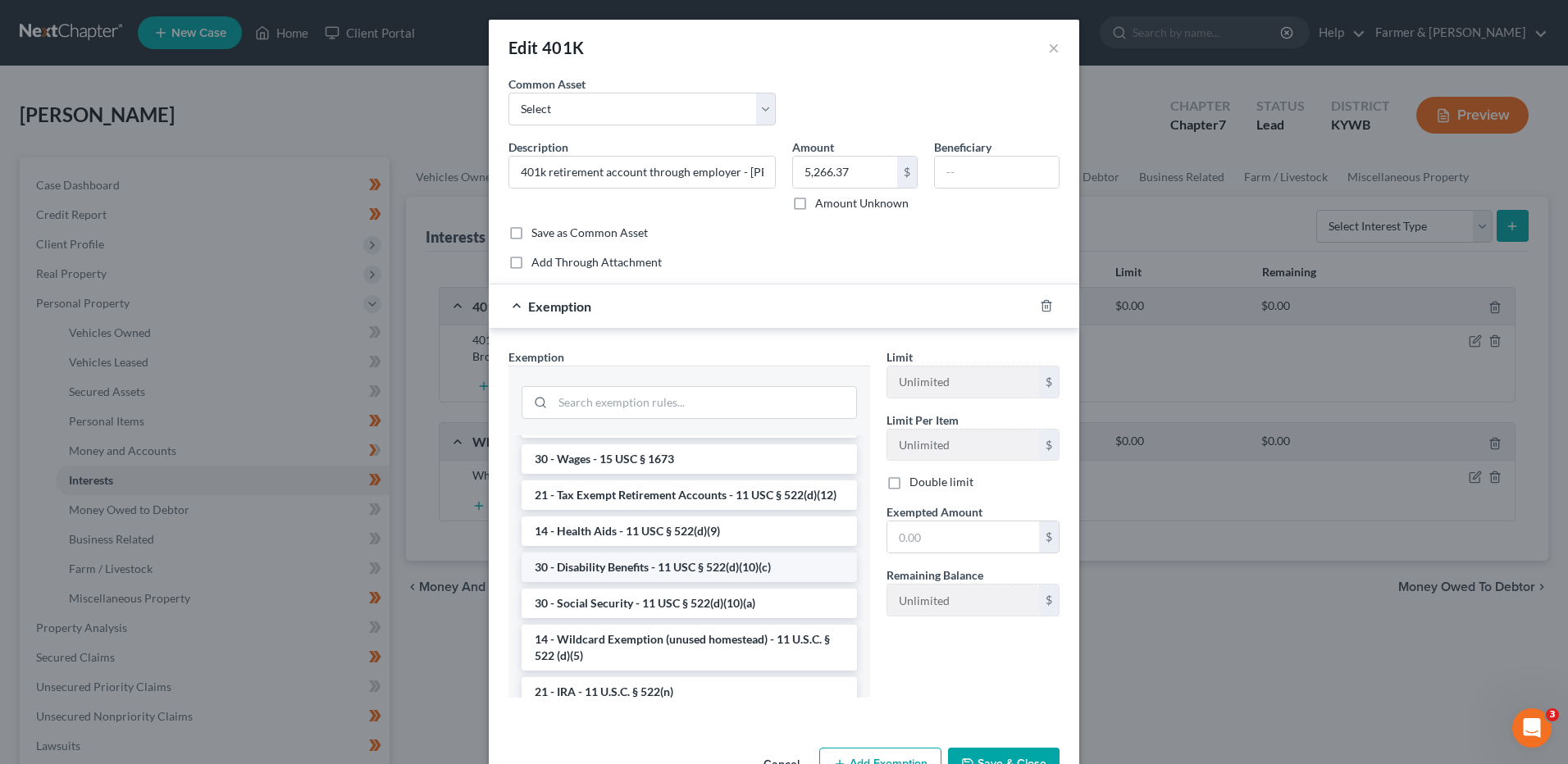
scroll to position [820, 0]
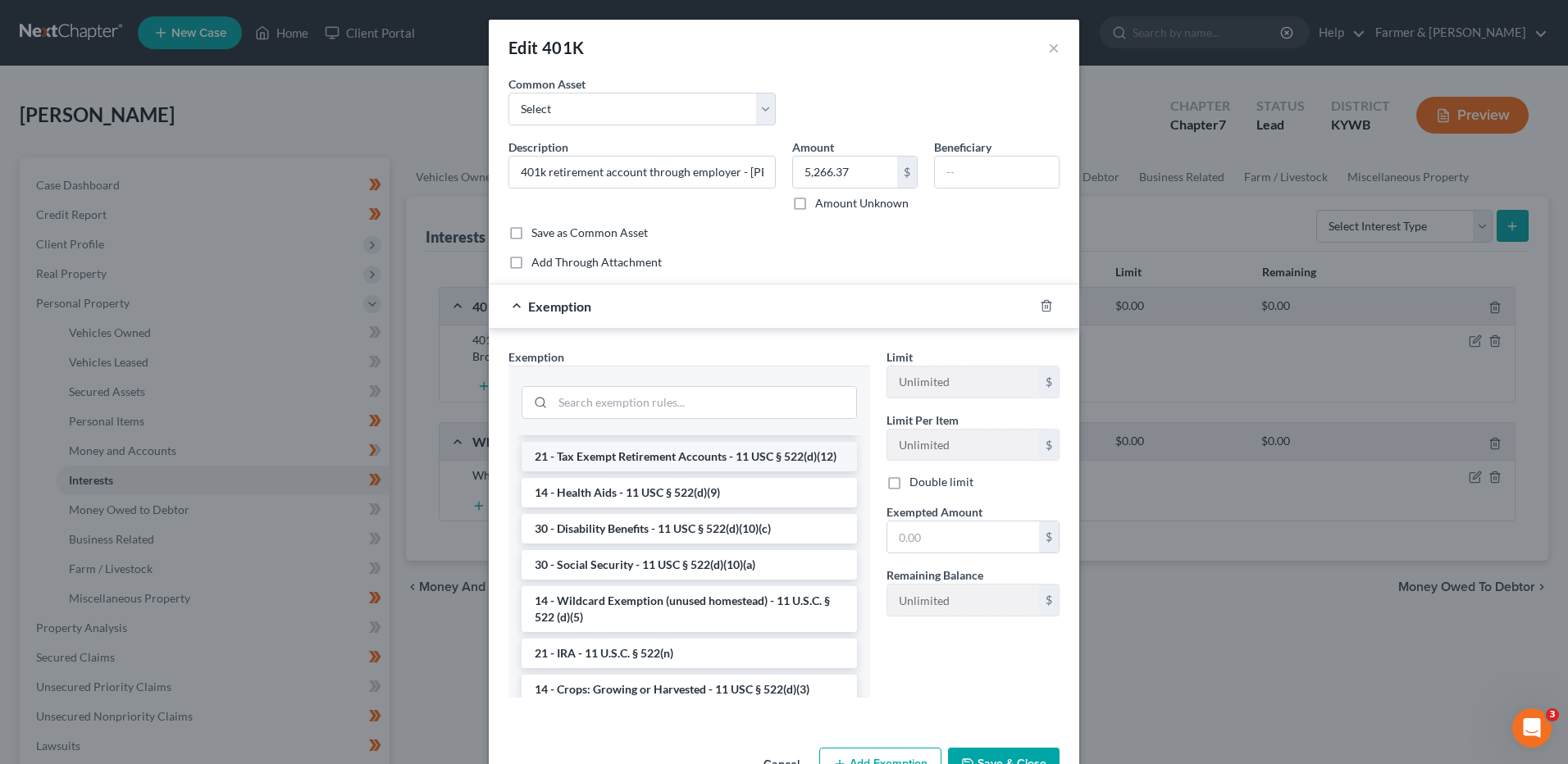
click at [712, 471] on li "21 - Tax Exempt Retirement Accounts - 11 USC § 522(d)(12)" at bounding box center [689, 456] width 335 height 29
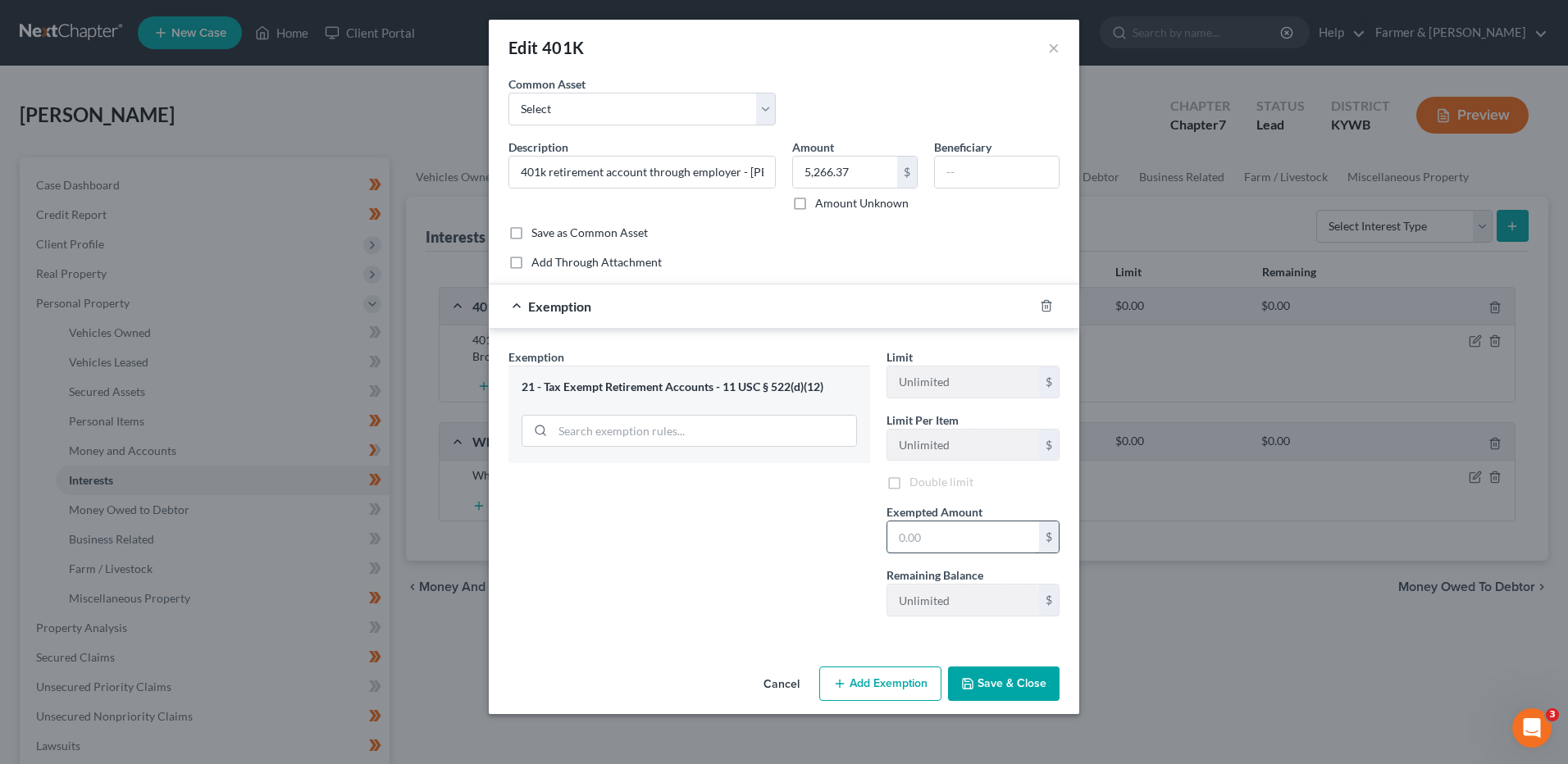
click at [976, 545] on input "text" at bounding box center [963, 536] width 152 height 31
type input "3"
type input "5,266.37"
click at [986, 677] on button "Save & Close" at bounding box center [1004, 684] width 111 height 34
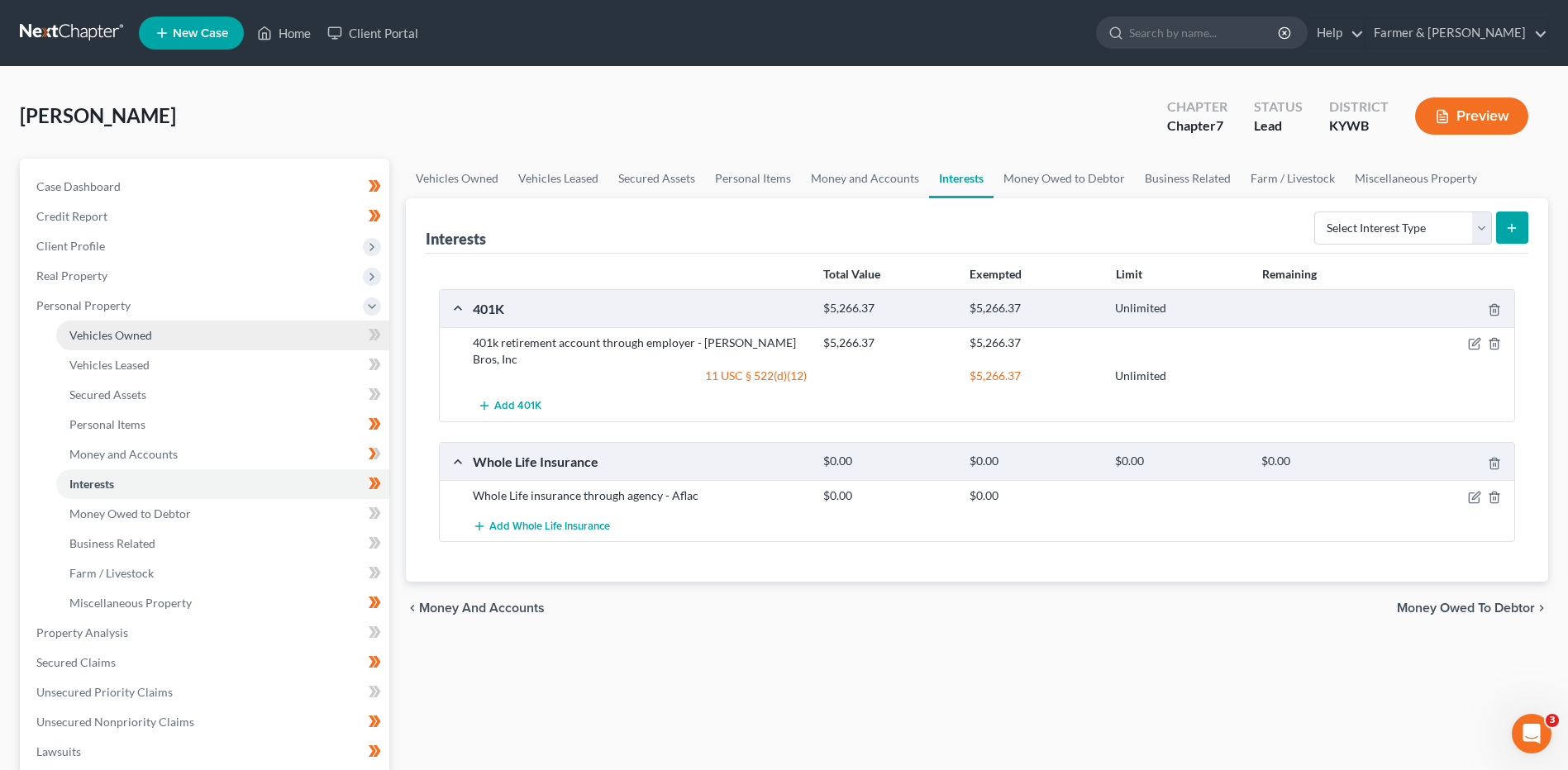
click at [115, 334] on span "Vehicles Owned" at bounding box center [110, 335] width 83 height 14
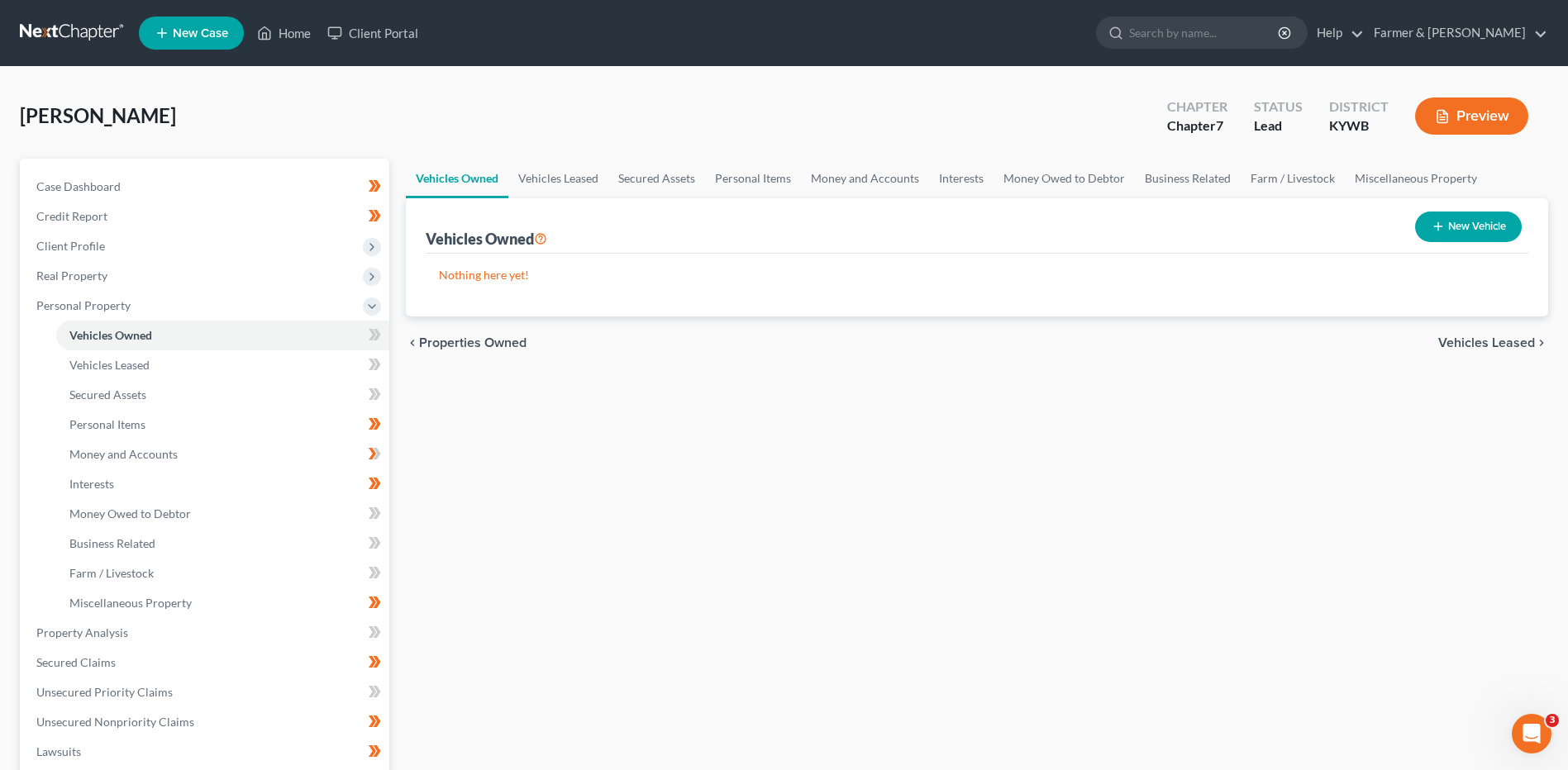
click at [1456, 228] on button "New Vehicle" at bounding box center [1468, 227] width 107 height 30
select select "0"
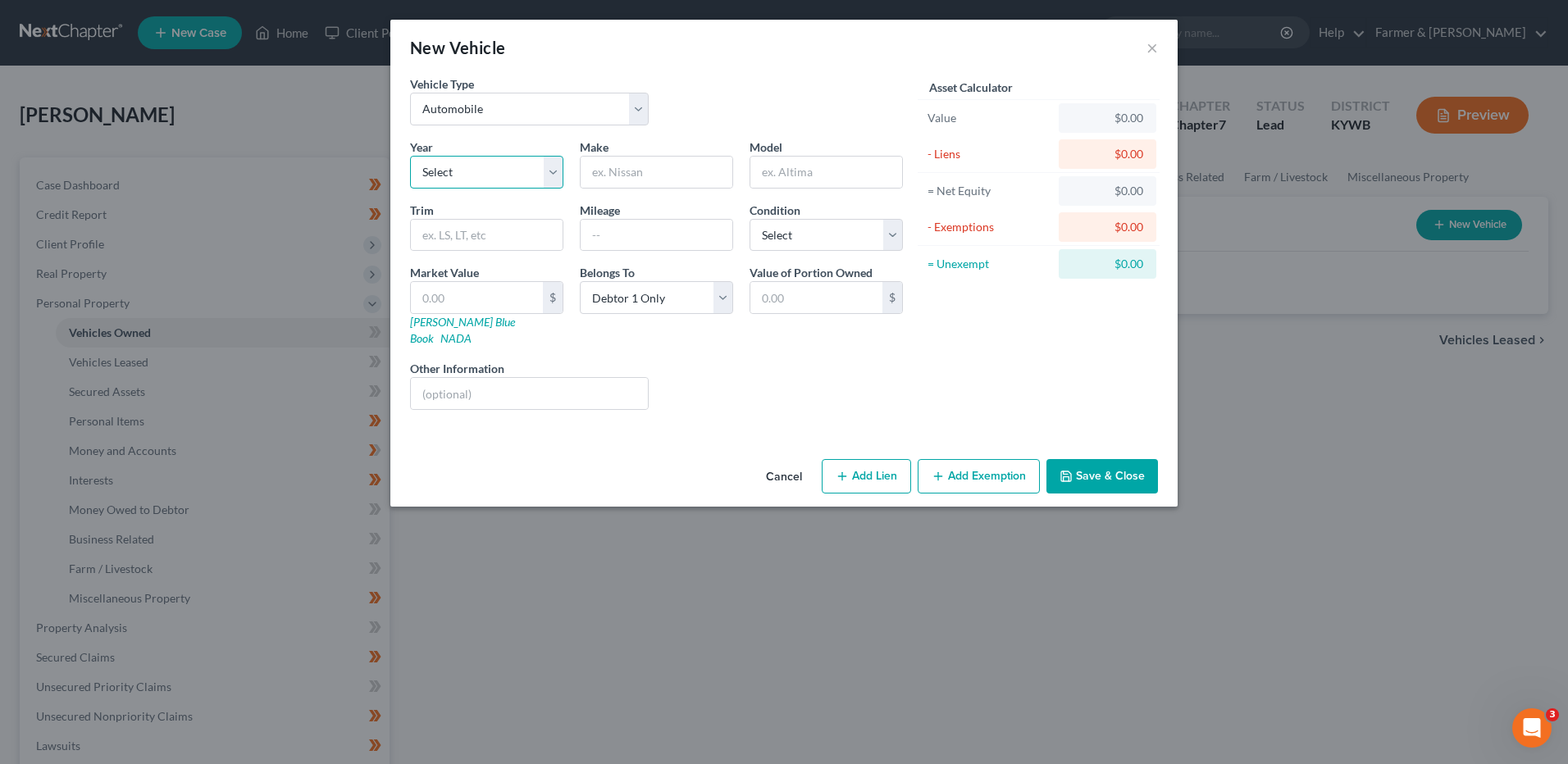
click at [505, 178] on select "Select 2026 2025 2024 2023 2022 2021 2020 2019 2018 2017 2016 2015 2014 2013 20…" at bounding box center [486, 172] width 153 height 33
select select "20"
click at [410, 156] on select "Select 2026 2025 2024 2023 2022 2021 2020 2019 2018 2017 2016 2015 2014 2013 20…" at bounding box center [486, 172] width 153 height 33
click at [660, 176] on input "text" at bounding box center [656, 172] width 152 height 31
type input "Chrysler"
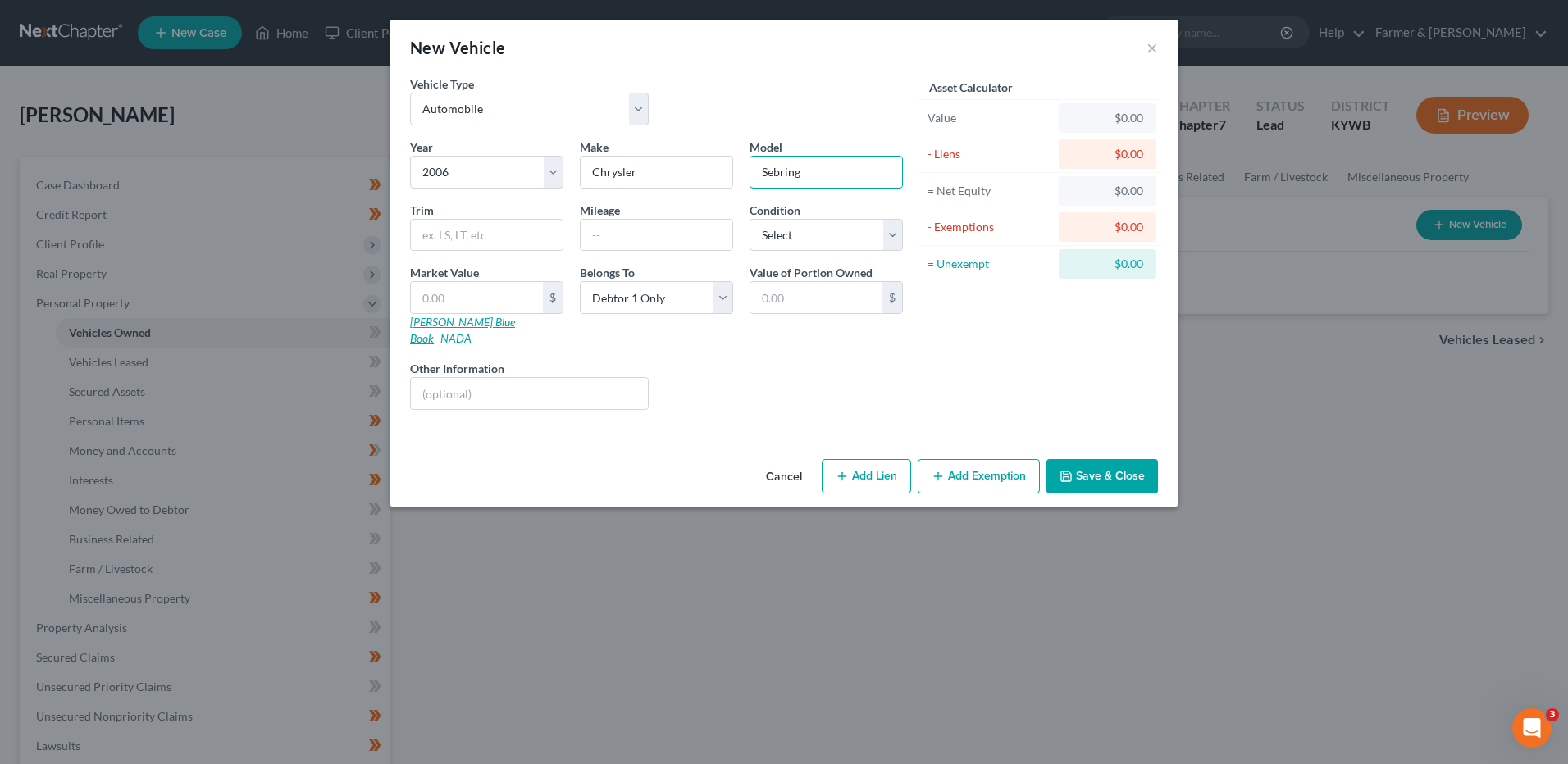
type input "Sebring"
click at [464, 326] on link "Kelly Blue Book" at bounding box center [462, 330] width 105 height 30
click at [446, 299] on input "text" at bounding box center [477, 297] width 132 height 31
type input "1"
type input "1.00"
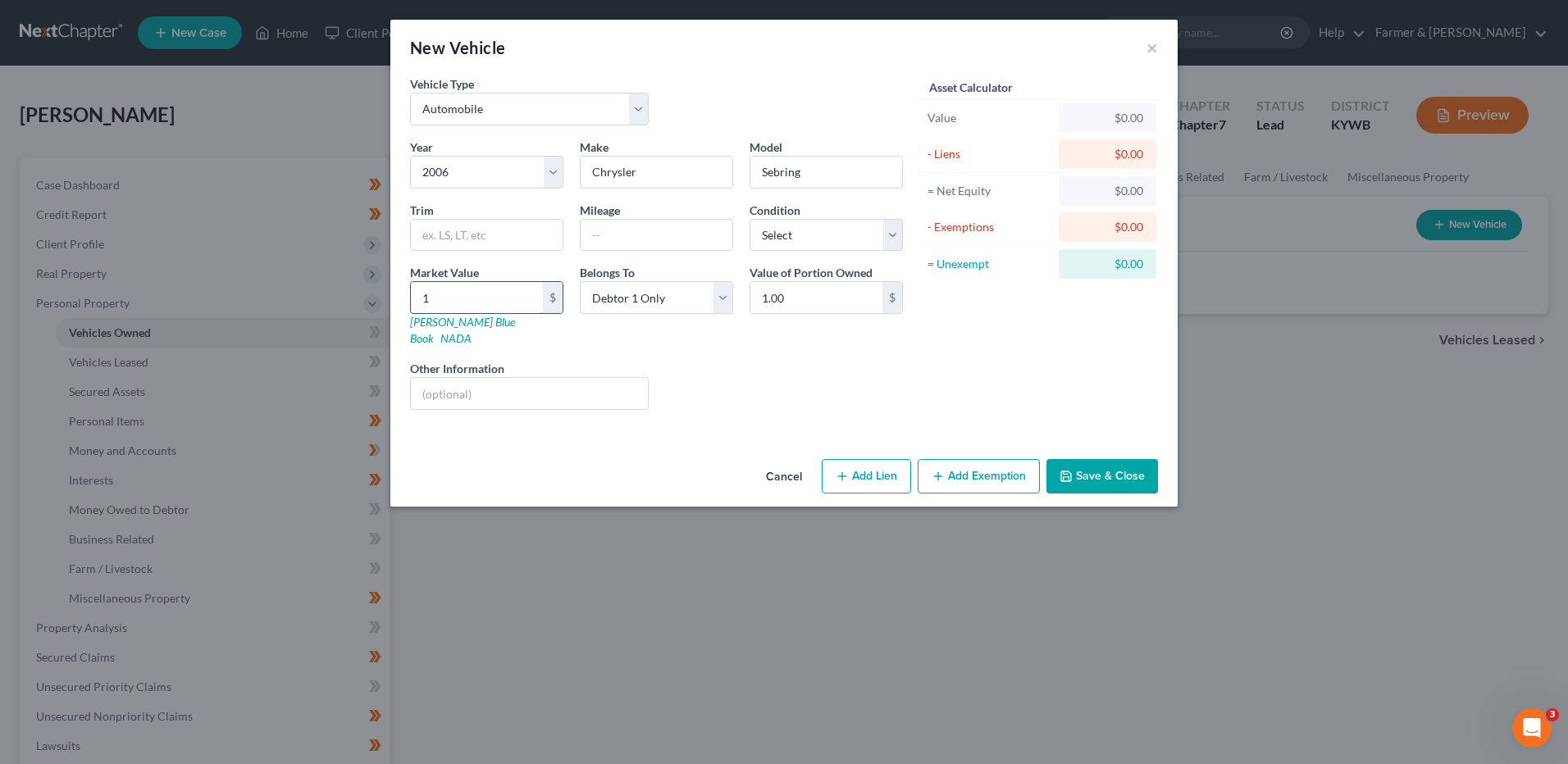
type input "10"
type input "10.00"
type input "100"
type input "100.00"
type input "1000"
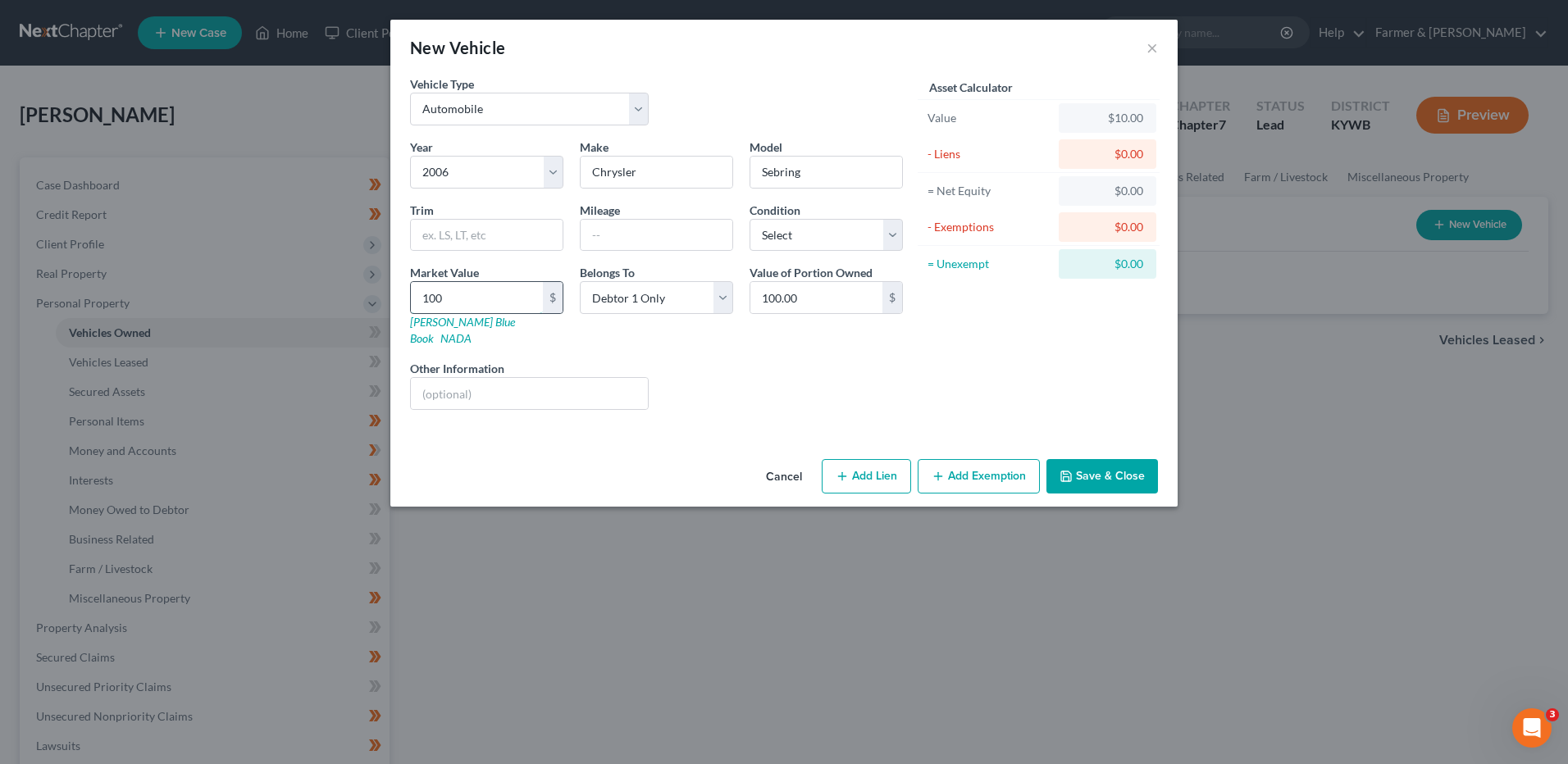
type input "1,000.00"
click at [983, 459] on button "Add Exemption" at bounding box center [978, 476] width 122 height 34
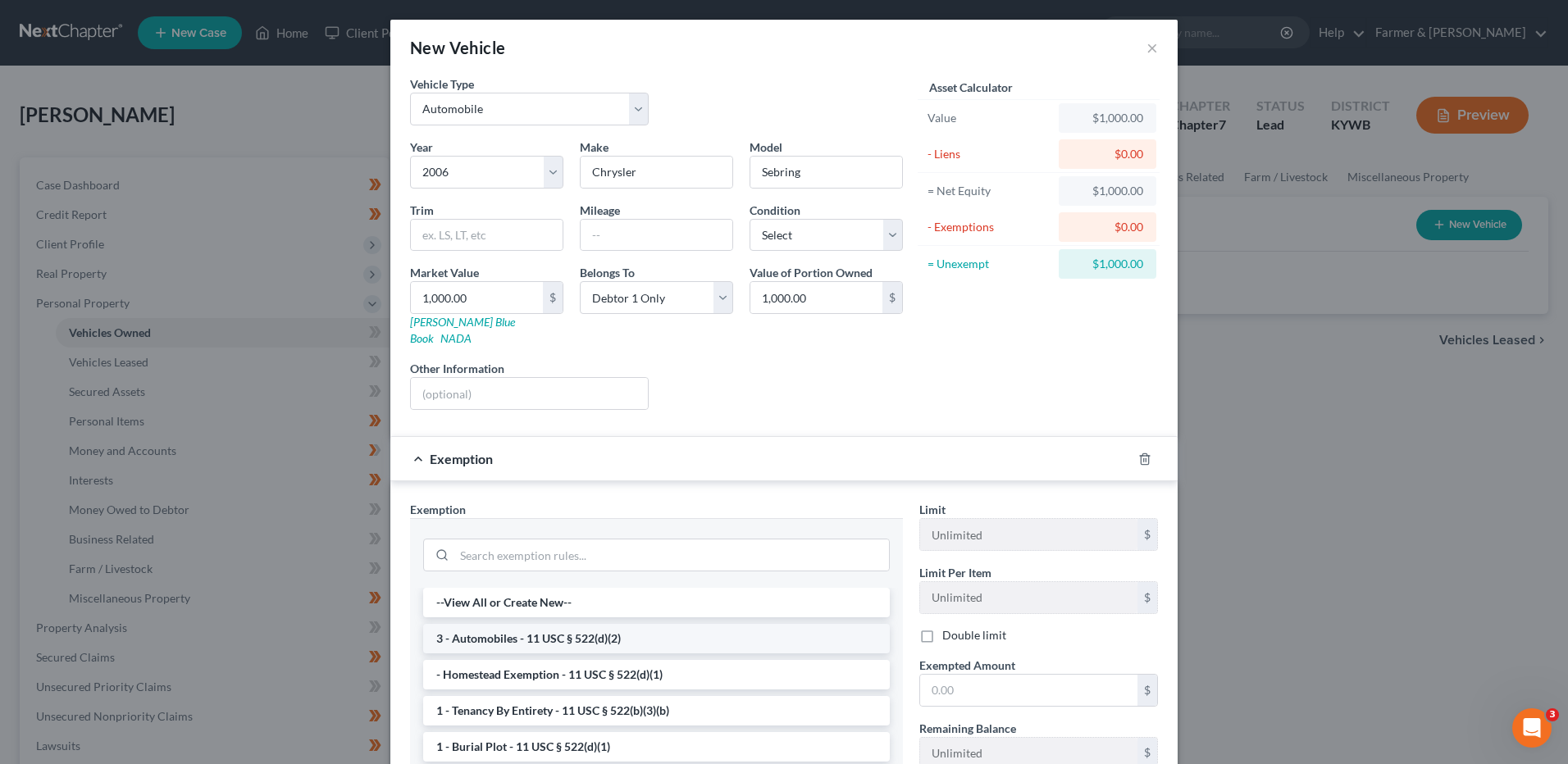
click at [548, 627] on li "3 - Automobiles - 11 USC § 522(d)(2)" at bounding box center [656, 638] width 467 height 29
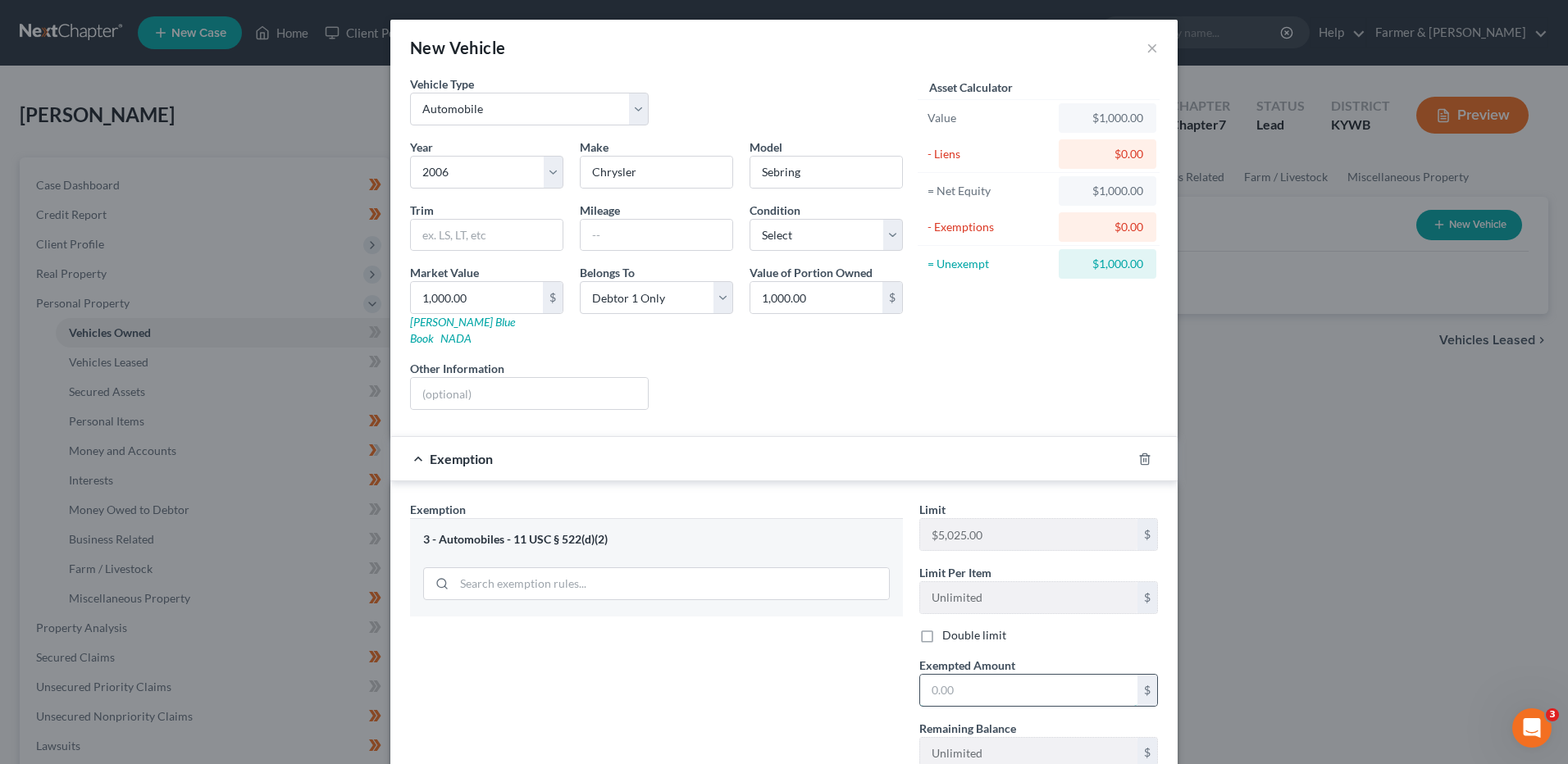
click at [995, 674] on input "text" at bounding box center [1029, 689] width 217 height 31
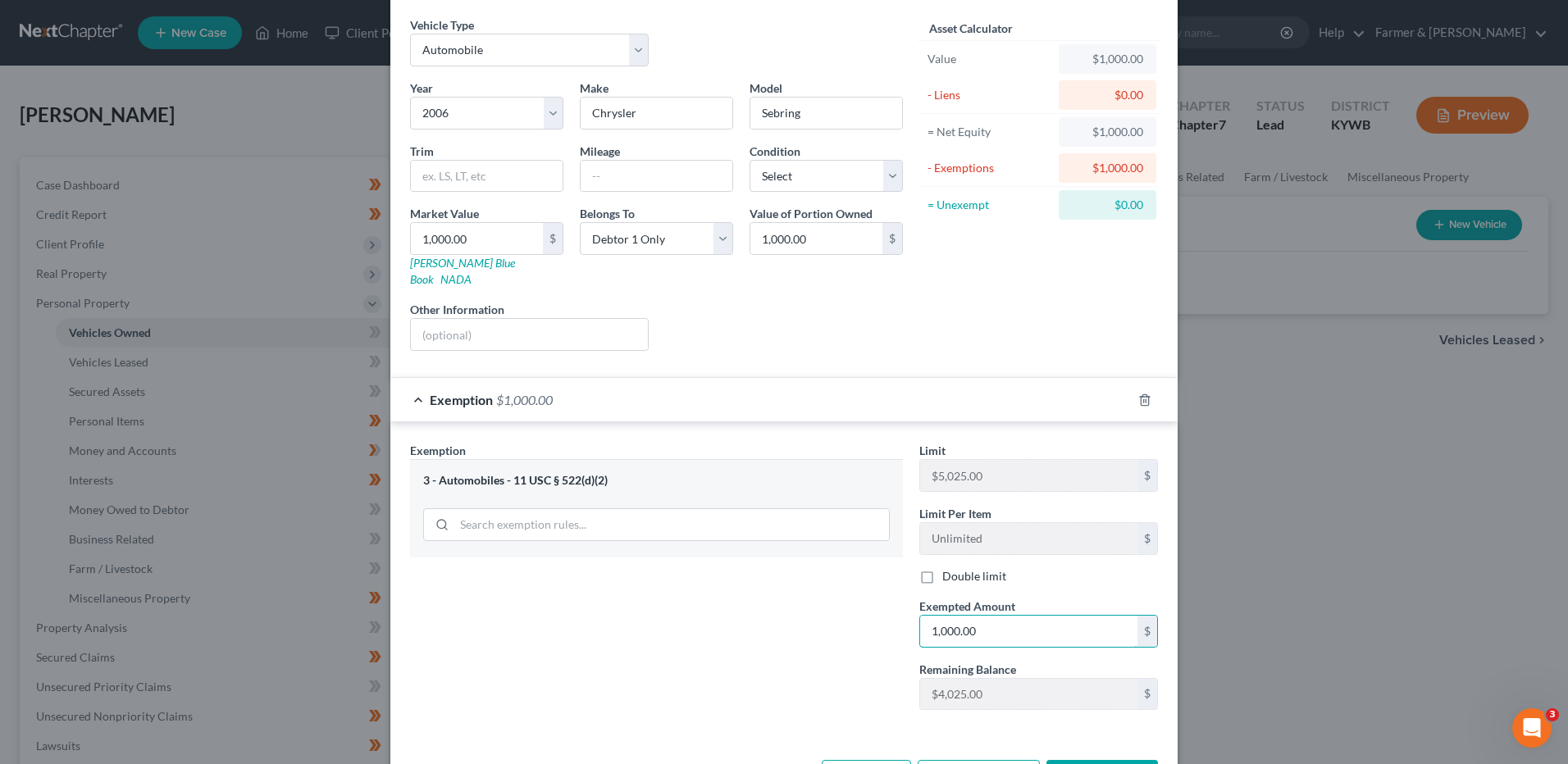
scroll to position [106, 0]
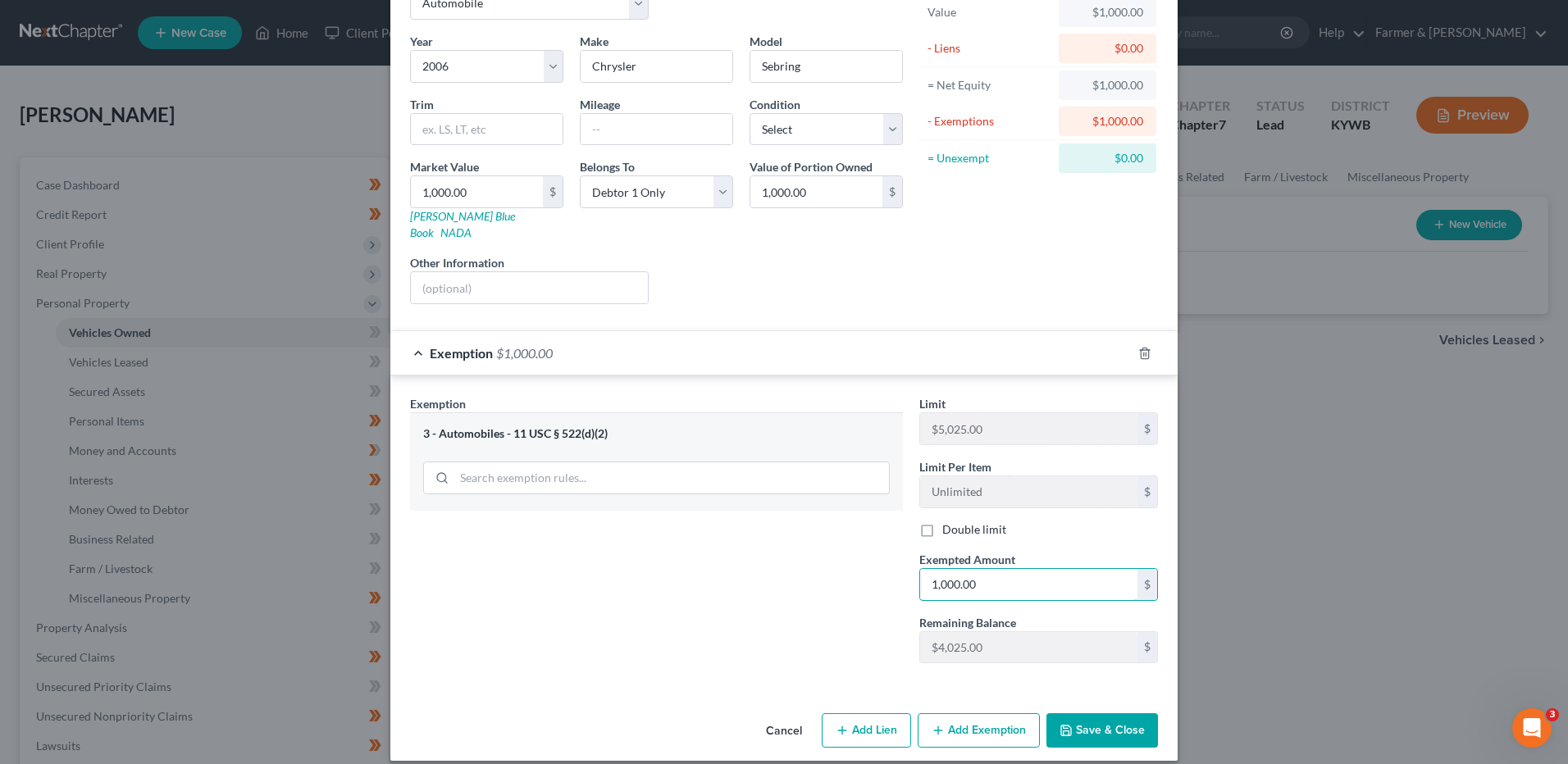
type input "1,000.00"
click at [1093, 713] on button "Save & Close" at bounding box center [1102, 730] width 111 height 34
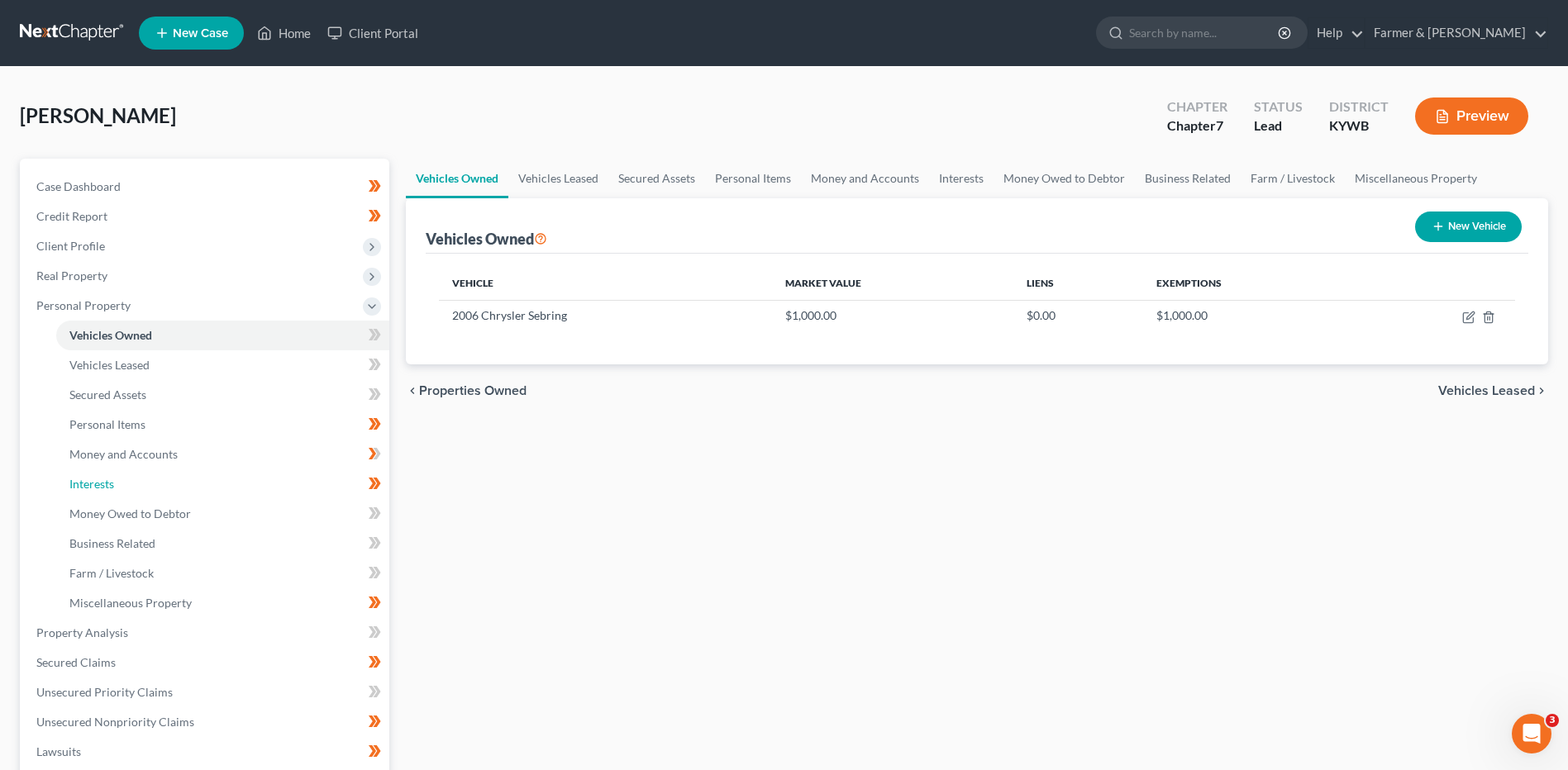
drag, startPoint x: 123, startPoint y: 479, endPoint x: 1034, endPoint y: 642, distance: 925.5
click at [123, 479] on link "Interests" at bounding box center [223, 484] width 333 height 30
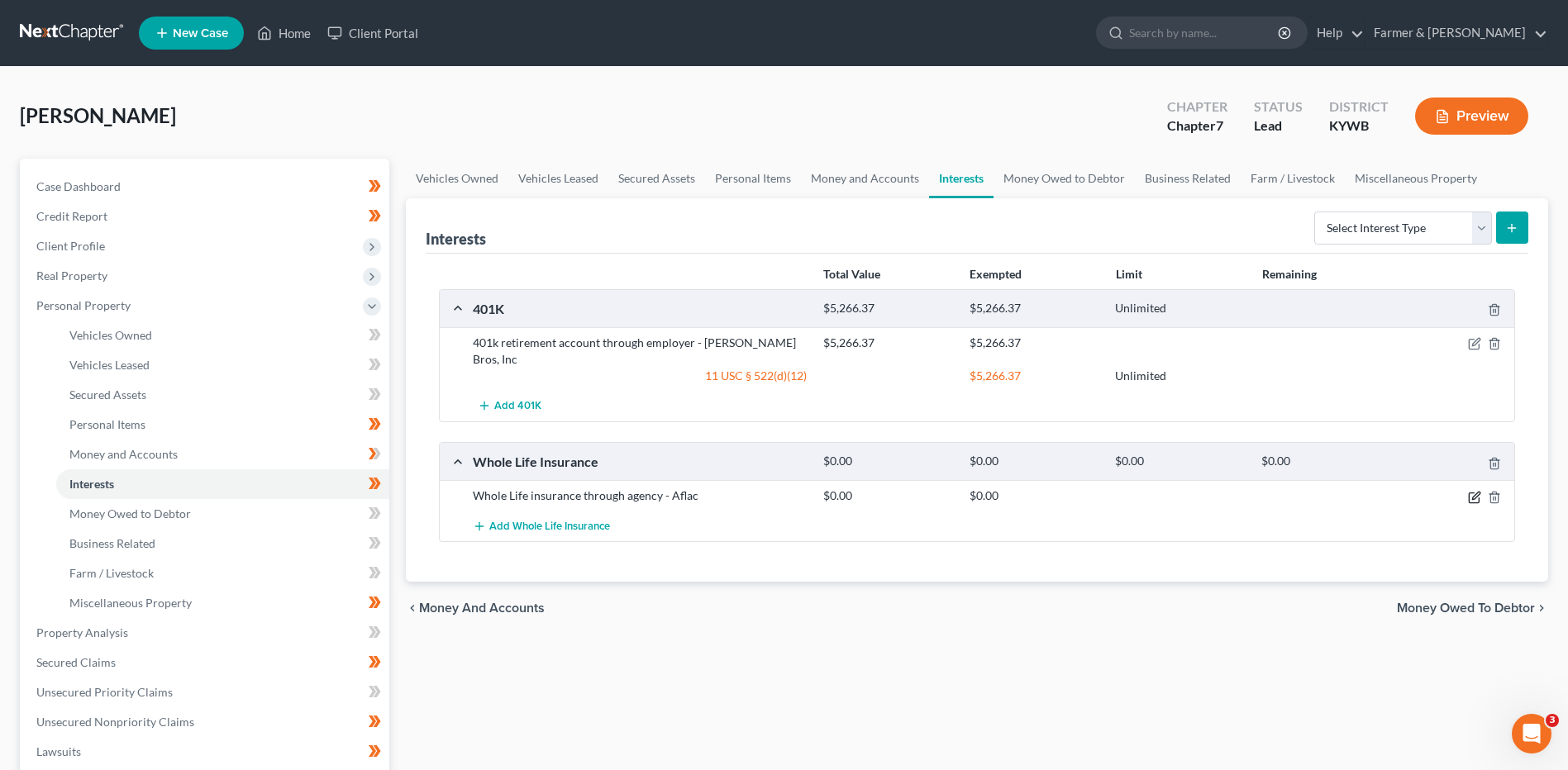
click at [1473, 491] on icon "button" at bounding box center [1475, 498] width 13 height 13
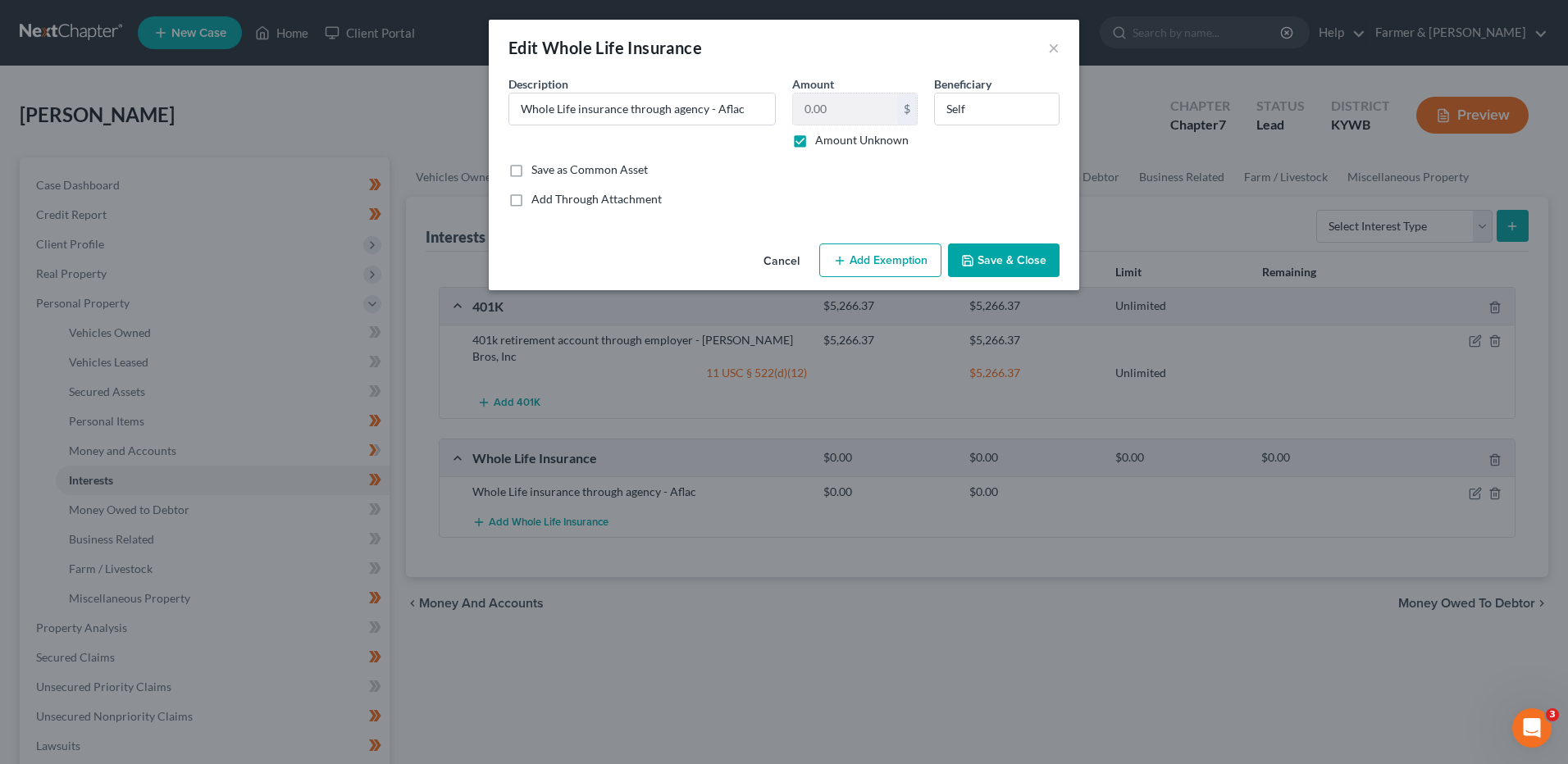
click at [815, 143] on label "Amount Unknown" at bounding box center [861, 140] width 94 height 16
click at [822, 143] on input "Amount Unknown" at bounding box center [827, 137] width 10 height 10
checkbox input "false"
drag, startPoint x: 1021, startPoint y: 105, endPoint x: 893, endPoint y: 109, distance: 128.1
click at [893, 109] on div "Description * Whole Life insurance through agency - Aflac Amount 0.00 $ Amount …" at bounding box center [784, 118] width 568 height 86
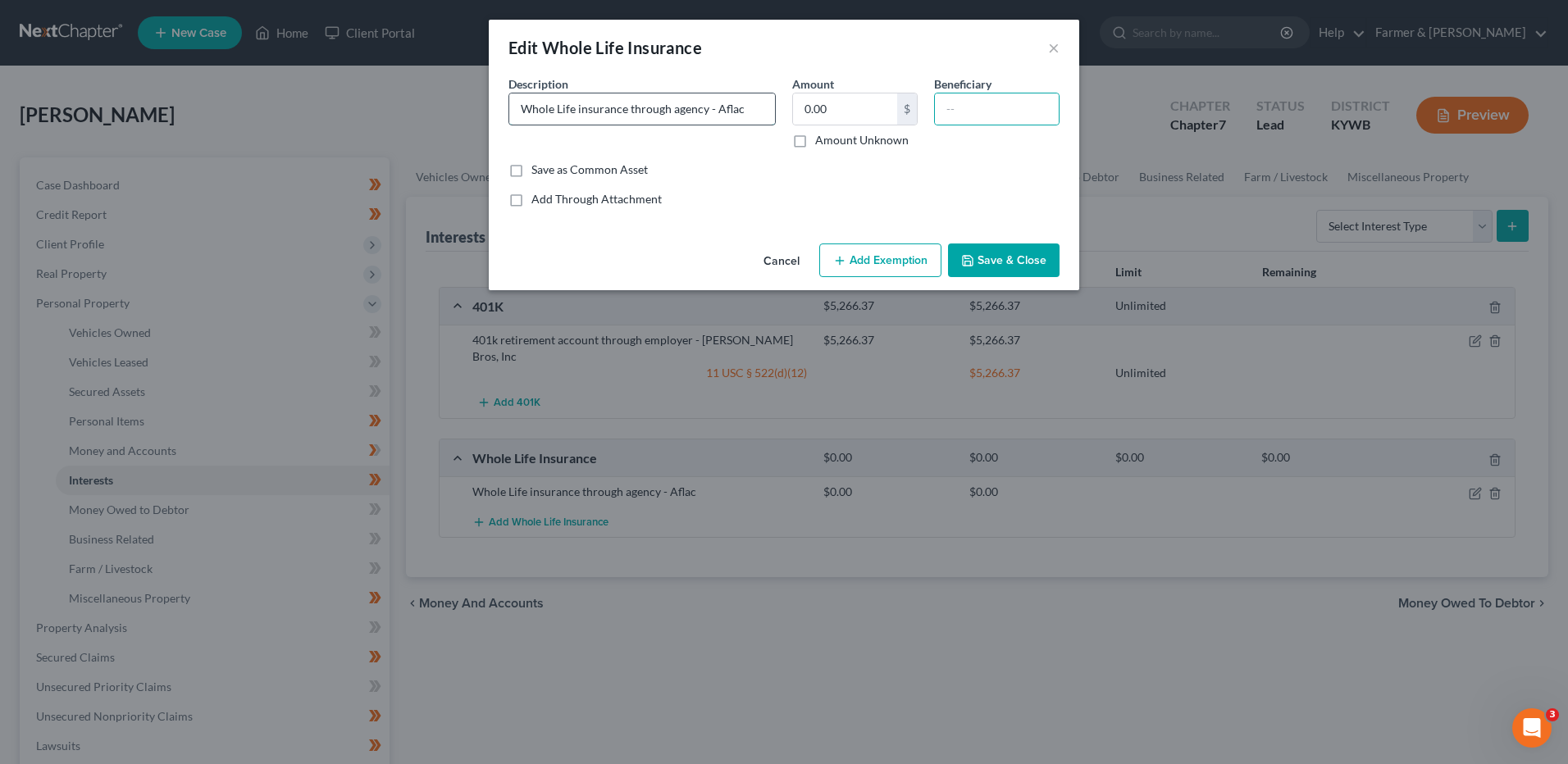
click at [754, 108] on input "Whole Life insurance through agency - Aflac" at bounding box center [641, 109] width 265 height 31
type input "Whole Life insurance through agency - Aflac - no cash value"
click at [1007, 255] on button "Save & Close" at bounding box center [1004, 261] width 111 height 34
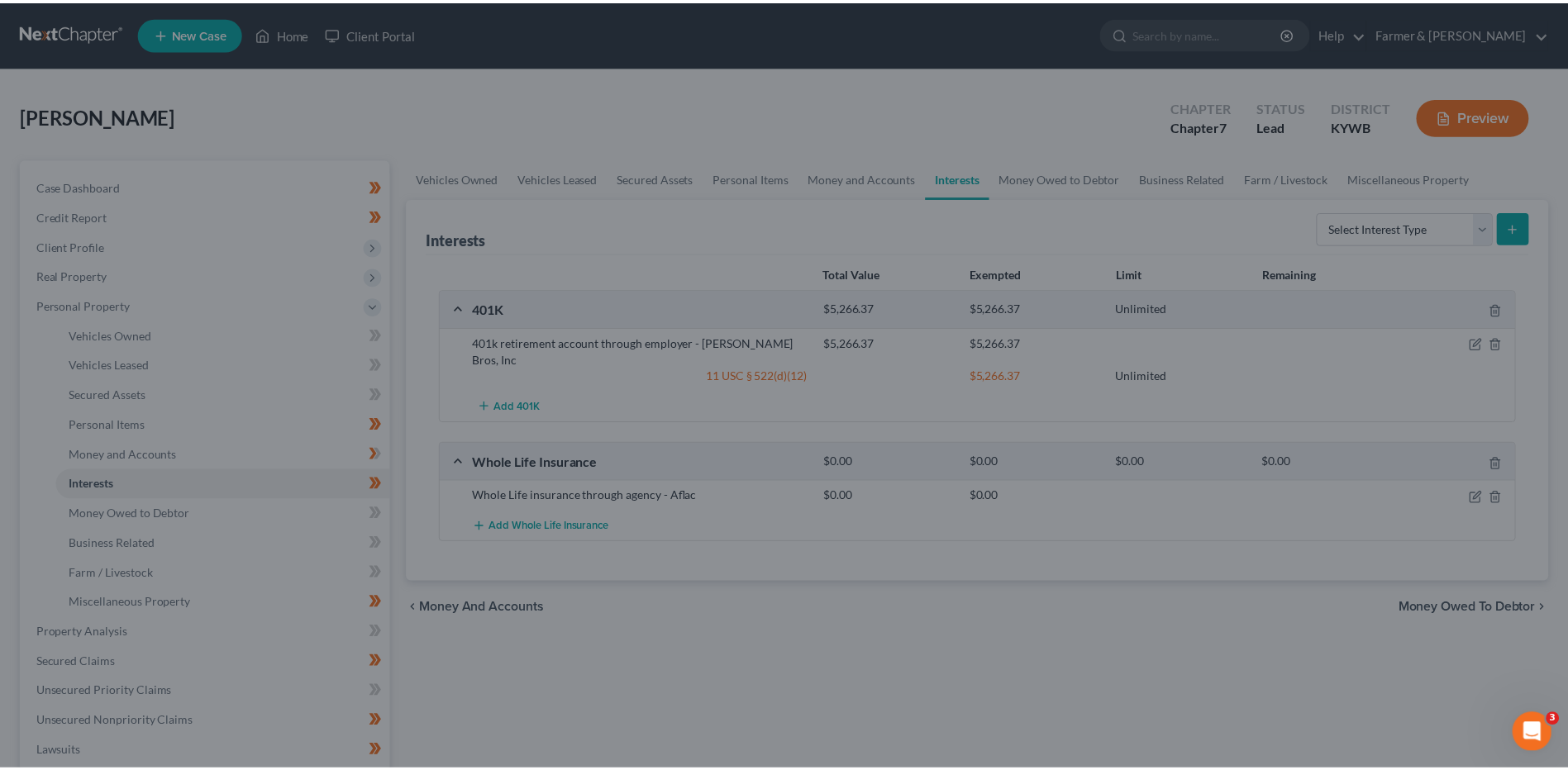
scroll to position [0, 0]
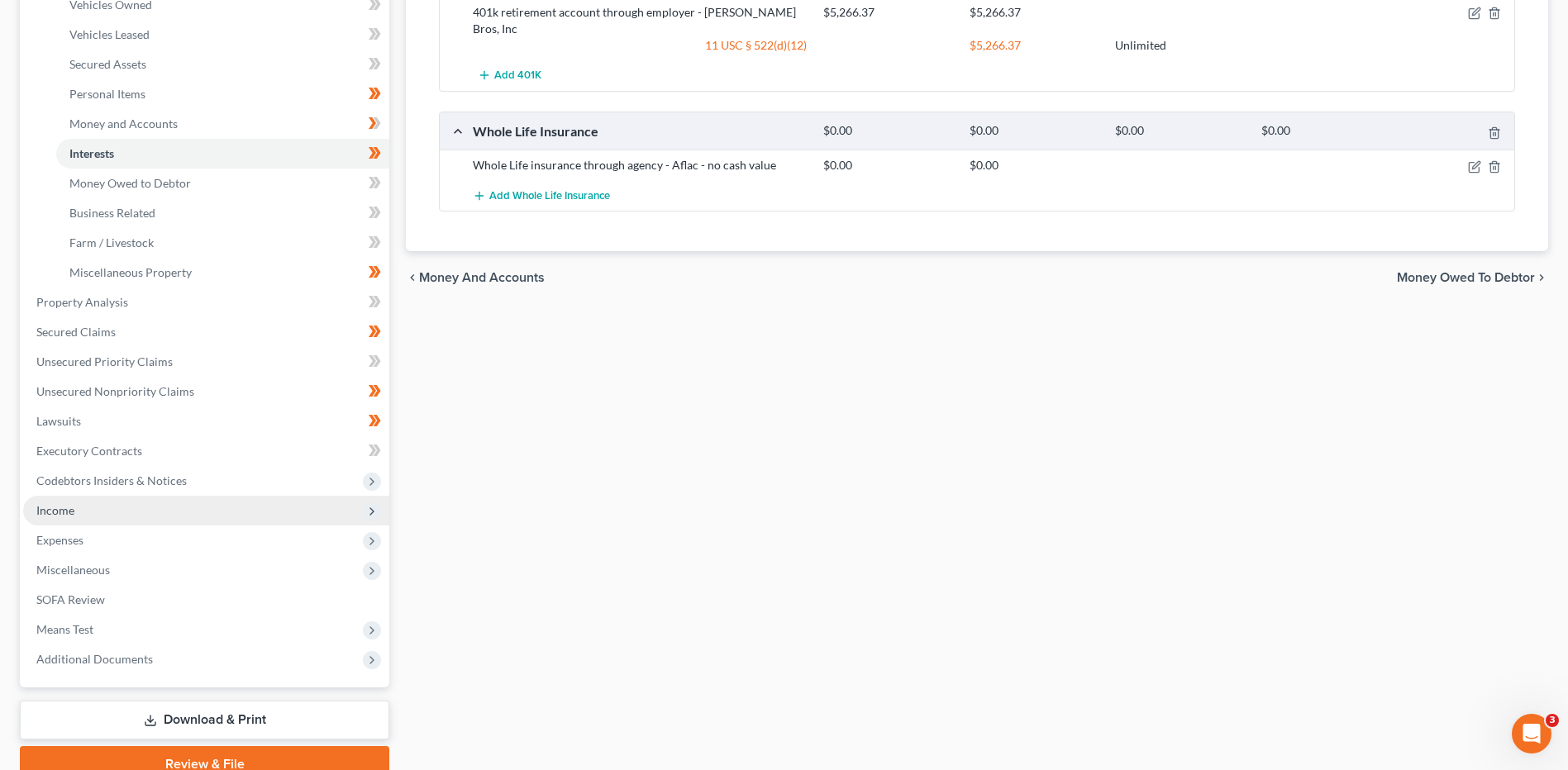
click at [109, 508] on span "Income" at bounding box center [206, 510] width 367 height 30
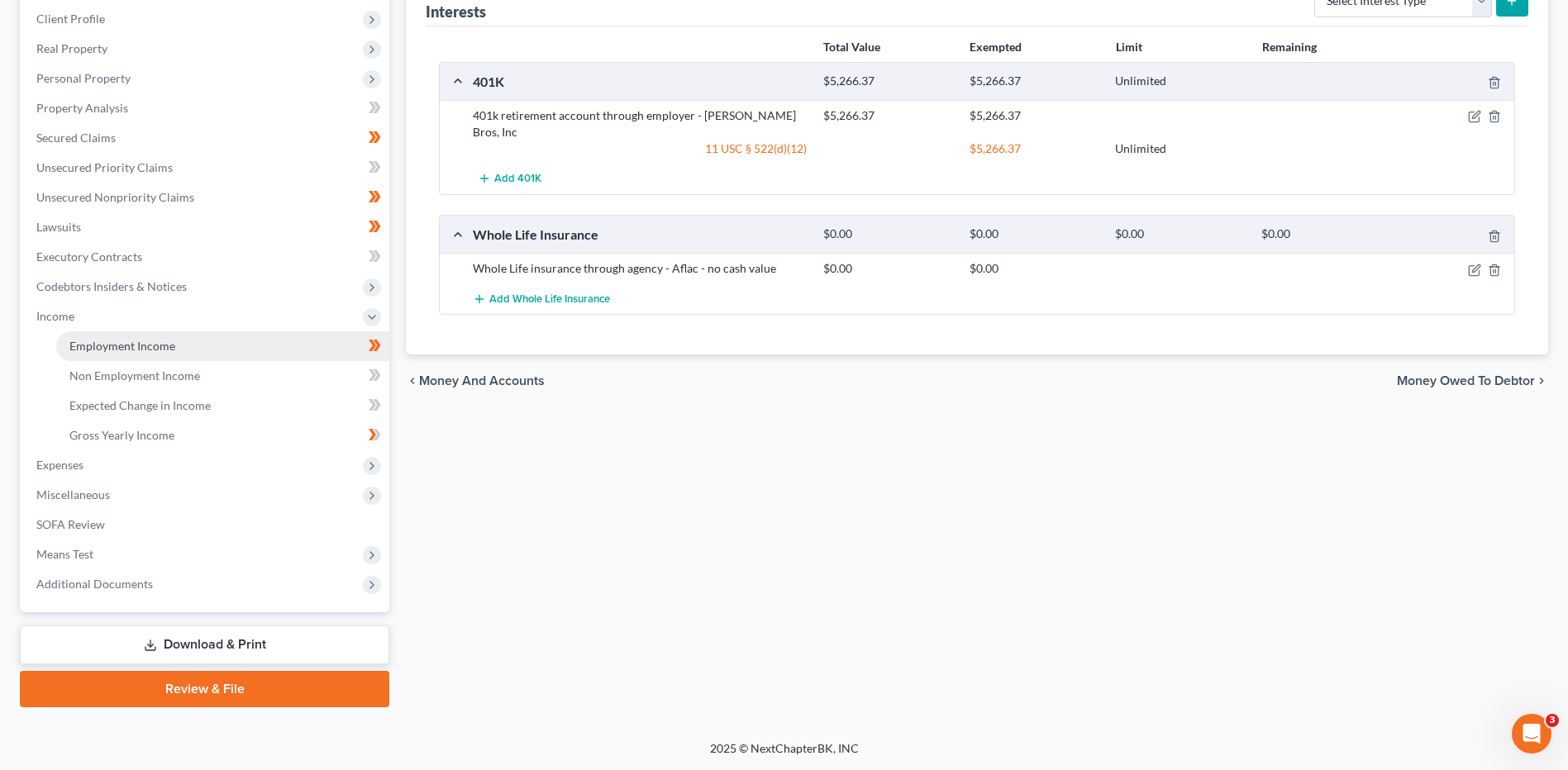
click at [216, 345] on link "Employment Income" at bounding box center [223, 346] width 333 height 30
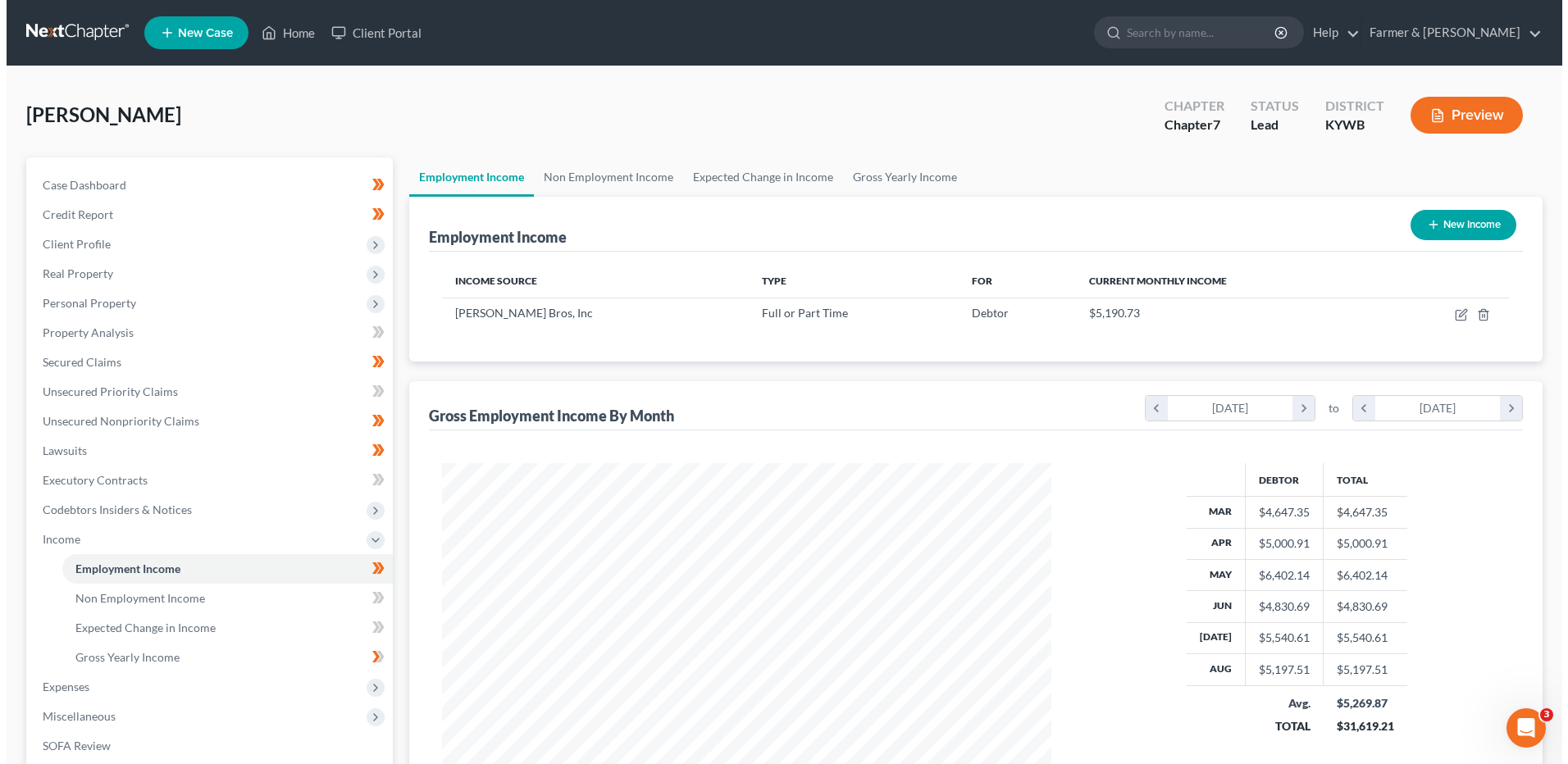
scroll to position [304, 641]
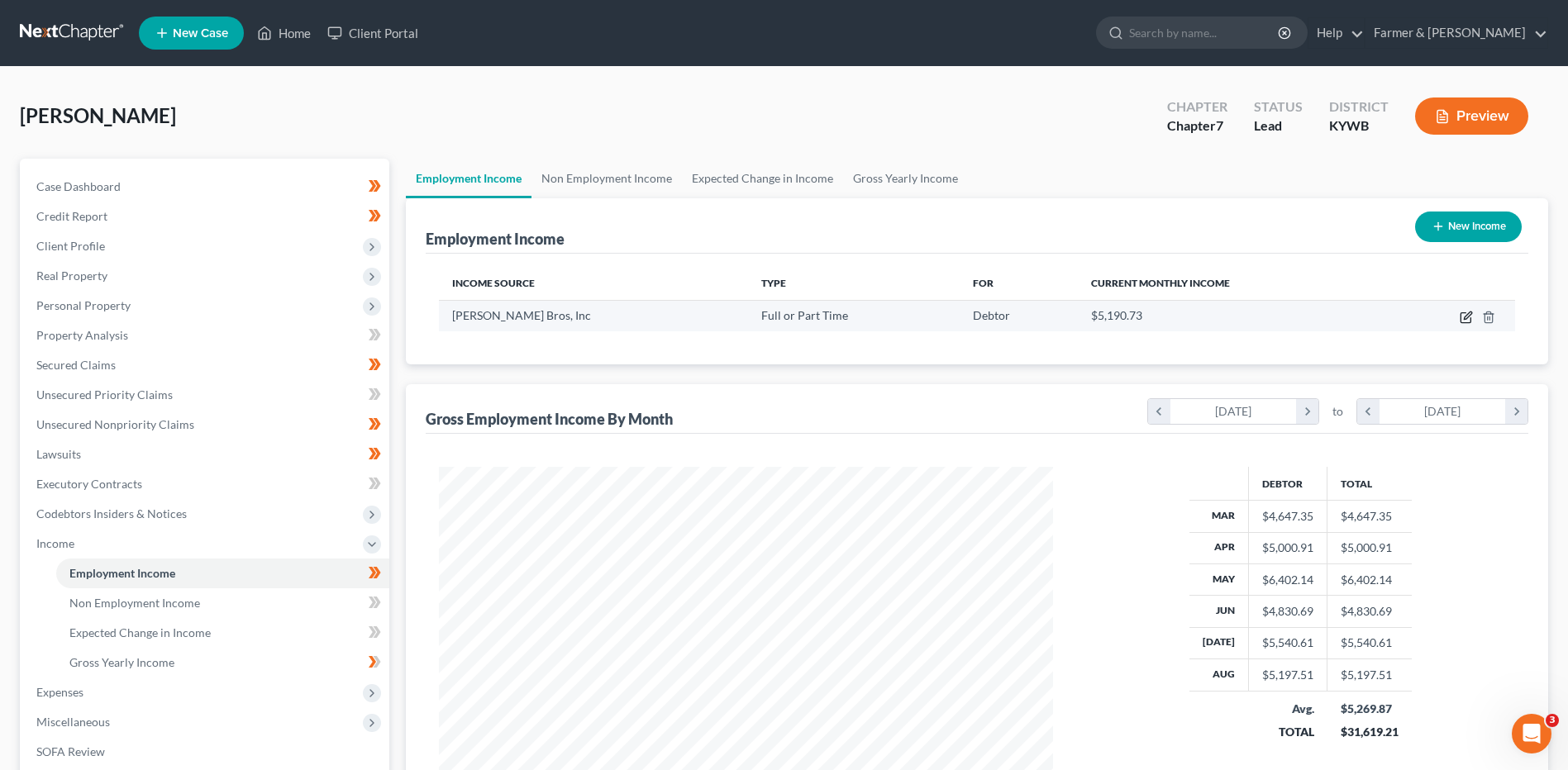
click at [1467, 322] on icon "button" at bounding box center [1466, 317] width 13 height 13
select select "0"
select select "15"
select select "3"
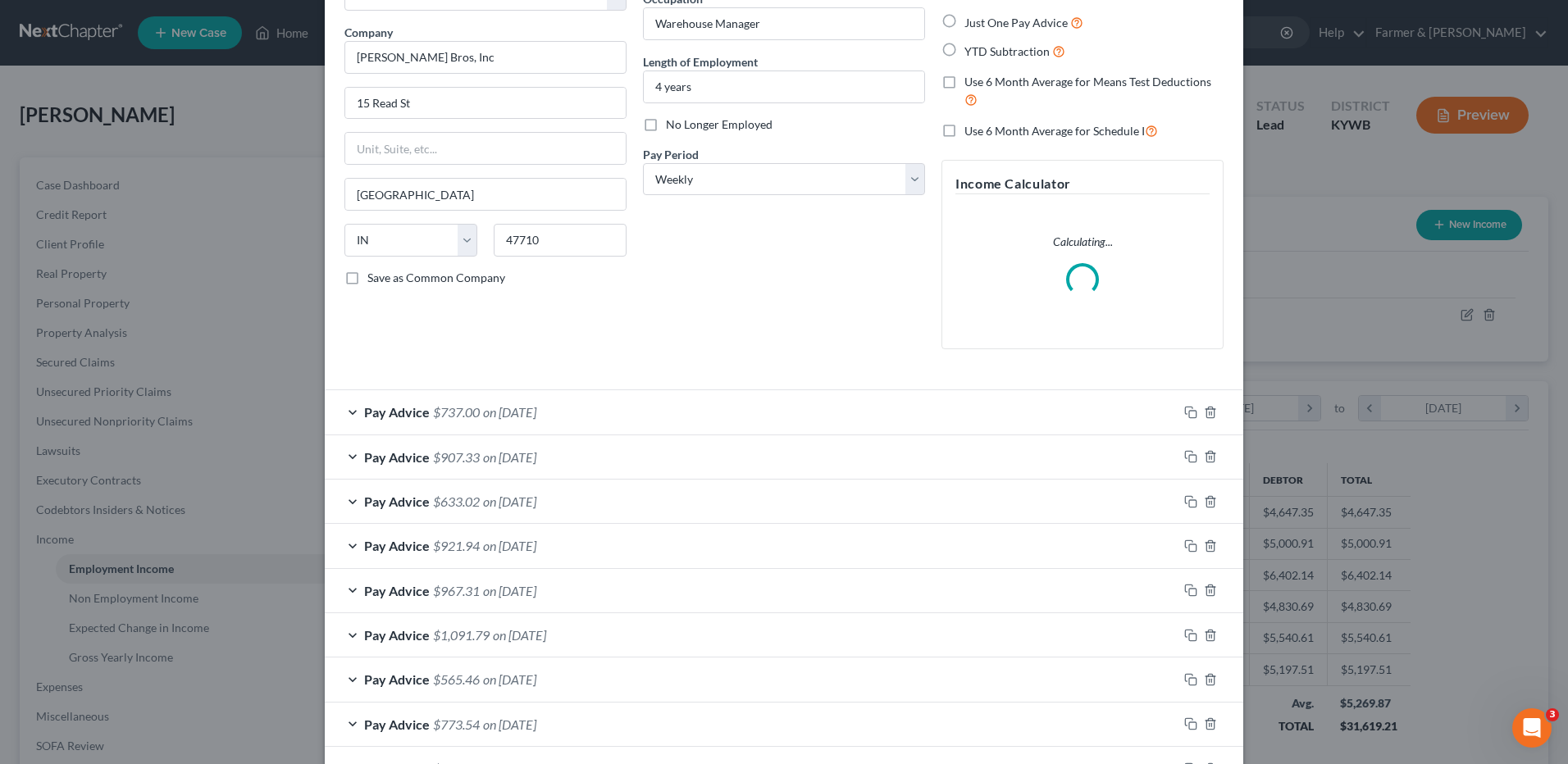
scroll to position [246, 0]
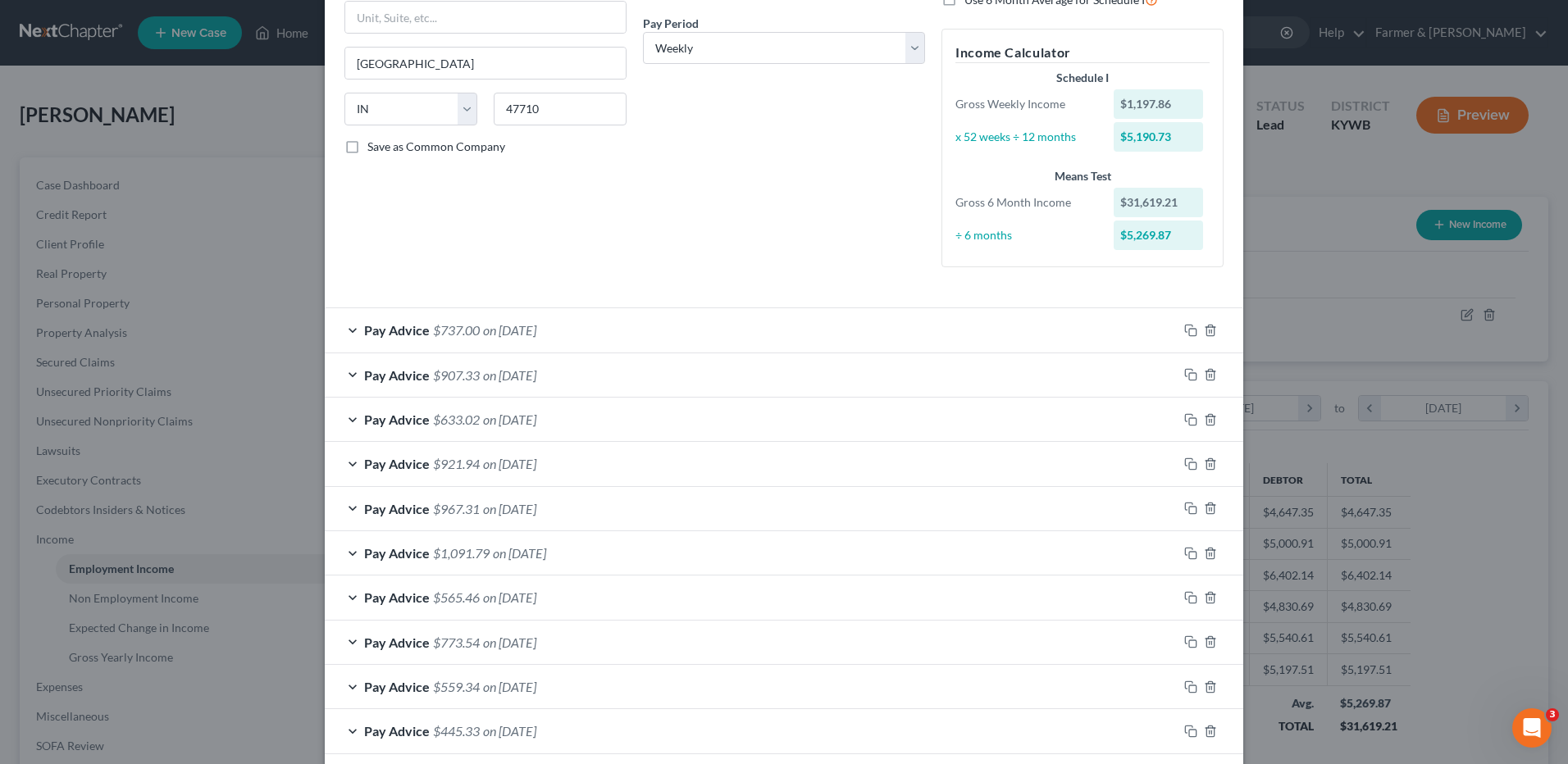
click at [1182, 280] on div "How would you like to enter income? All Pay Advices Just One Pay Advice YTD Sub…" at bounding box center [1082, 54] width 298 height 450
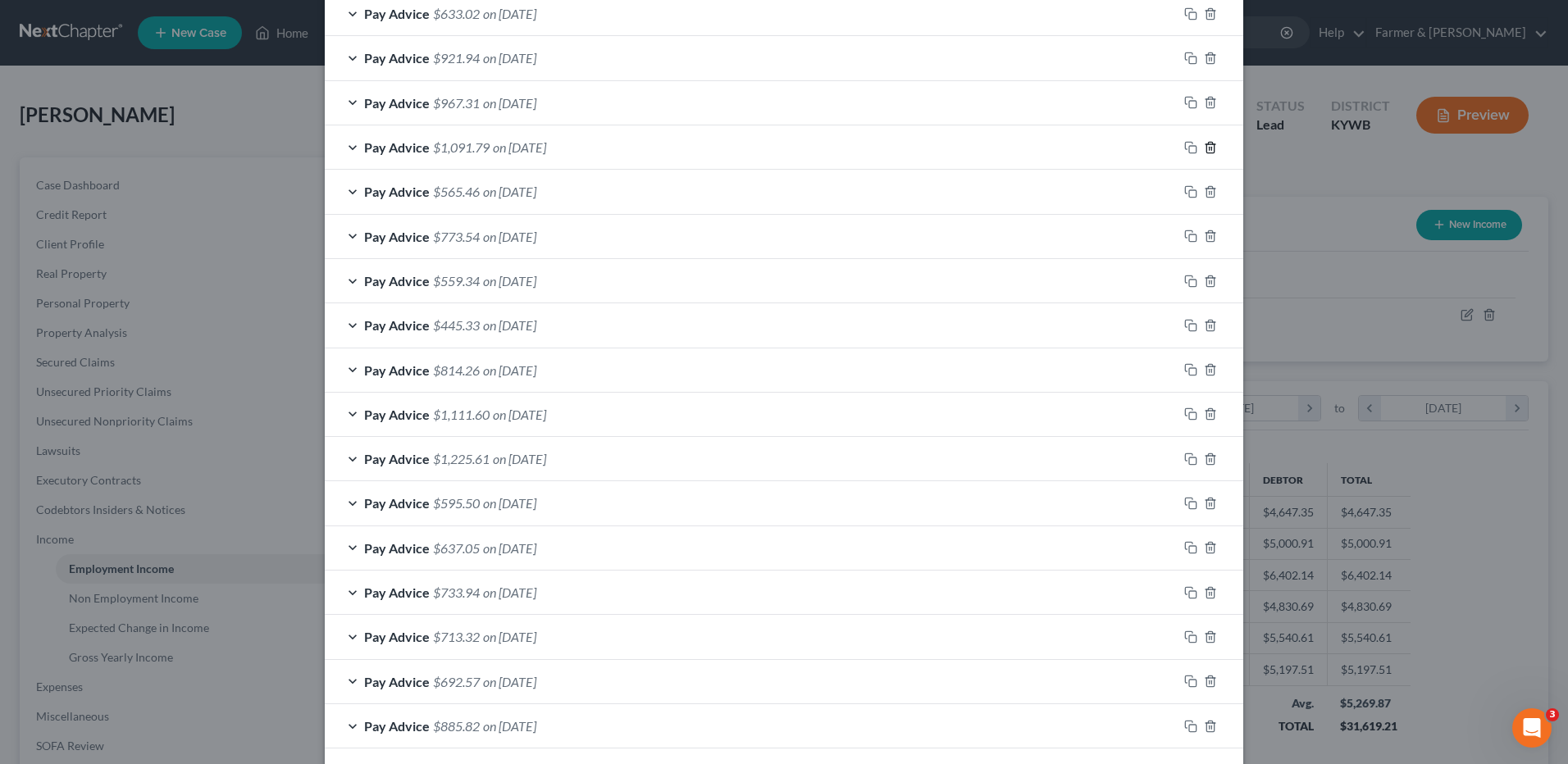
scroll to position [501, 0]
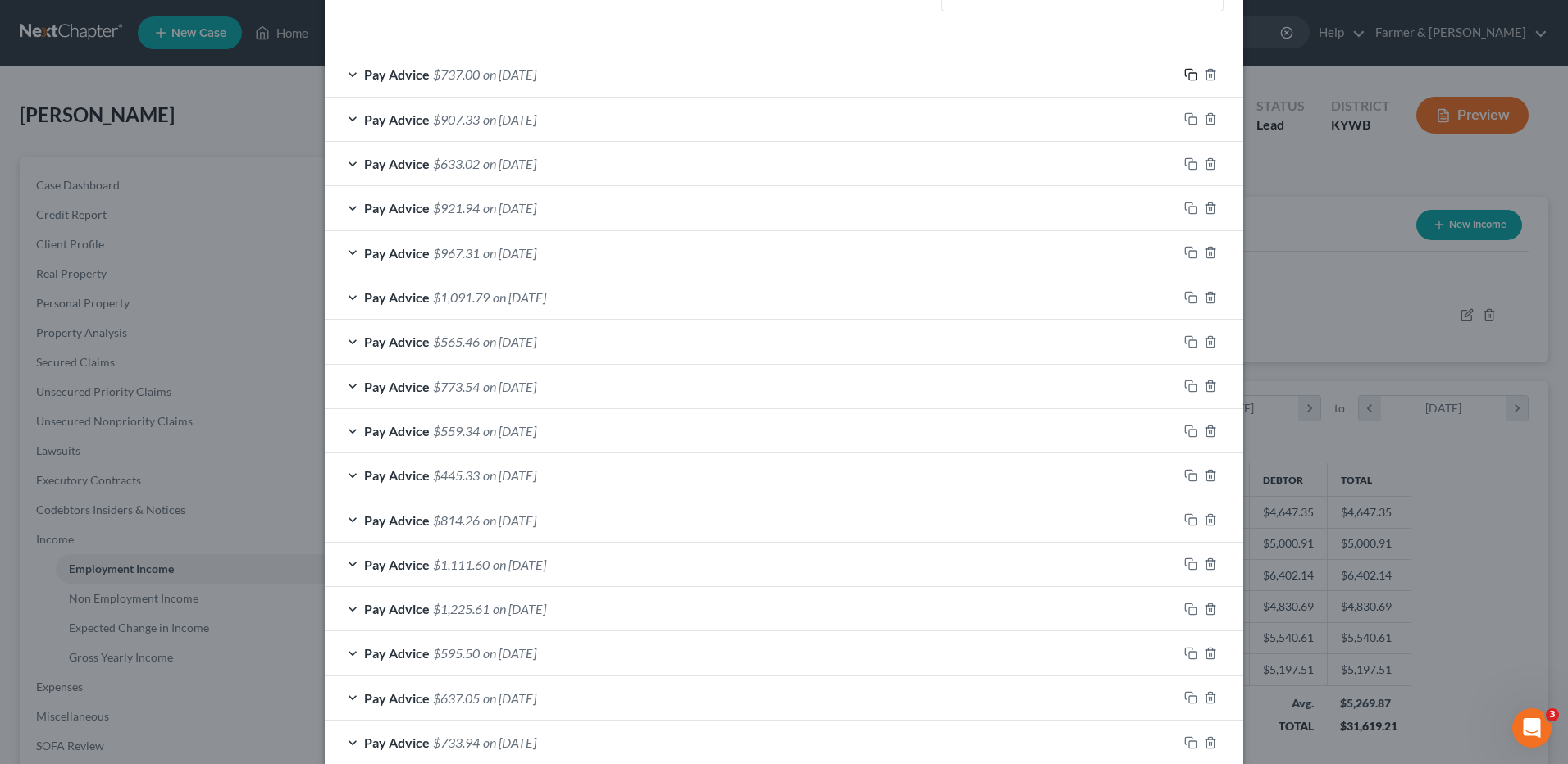
click at [1185, 76] on icon "button" at bounding box center [1191, 75] width 13 height 13
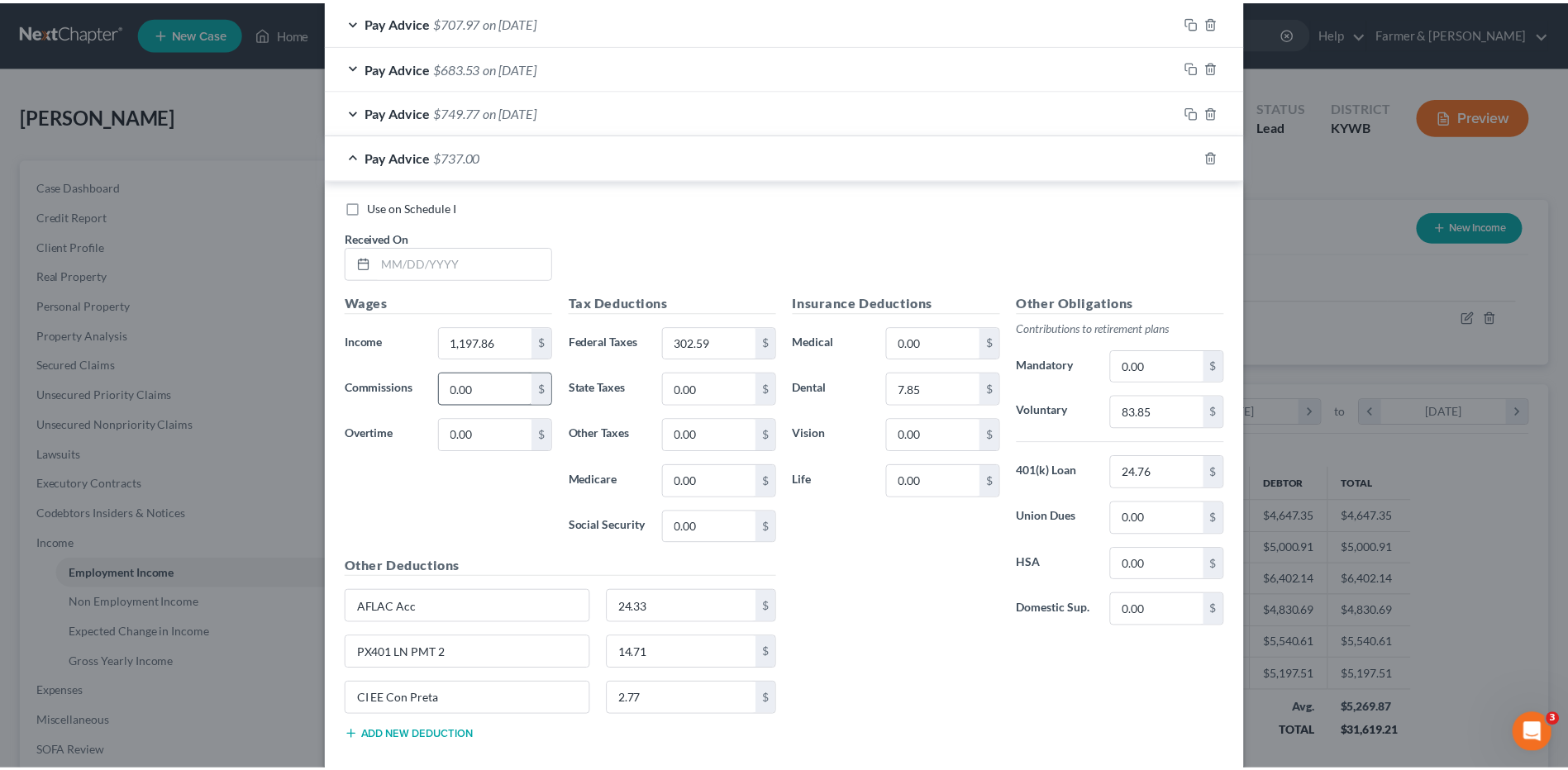
scroll to position [1635, 0]
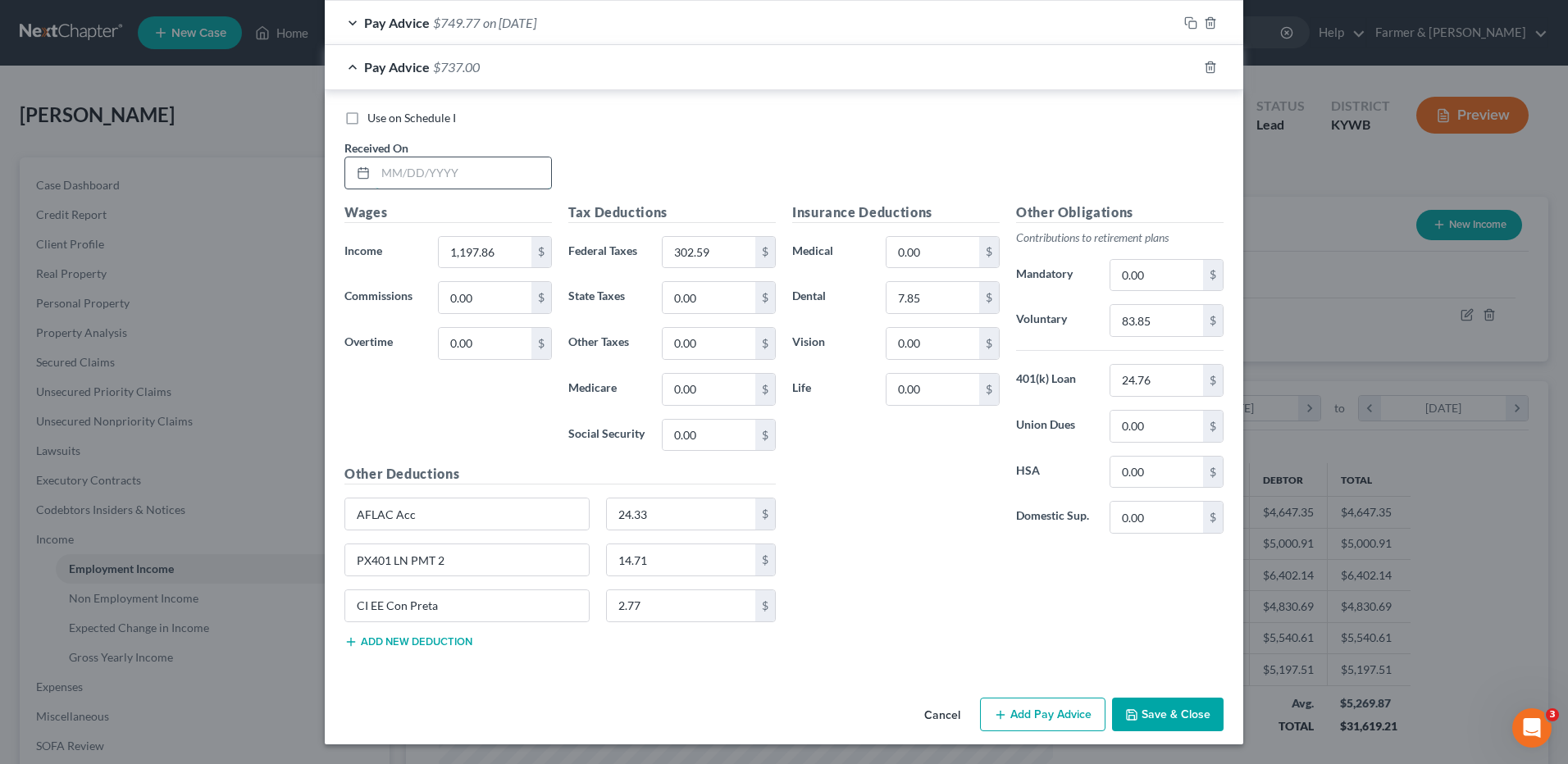
click at [499, 168] on input "text" at bounding box center [464, 173] width 176 height 31
type input "08/29/2025"
type input "1,531.40"
type input "402.85"
click at [1182, 327] on input "83.85" at bounding box center [1156, 320] width 93 height 31
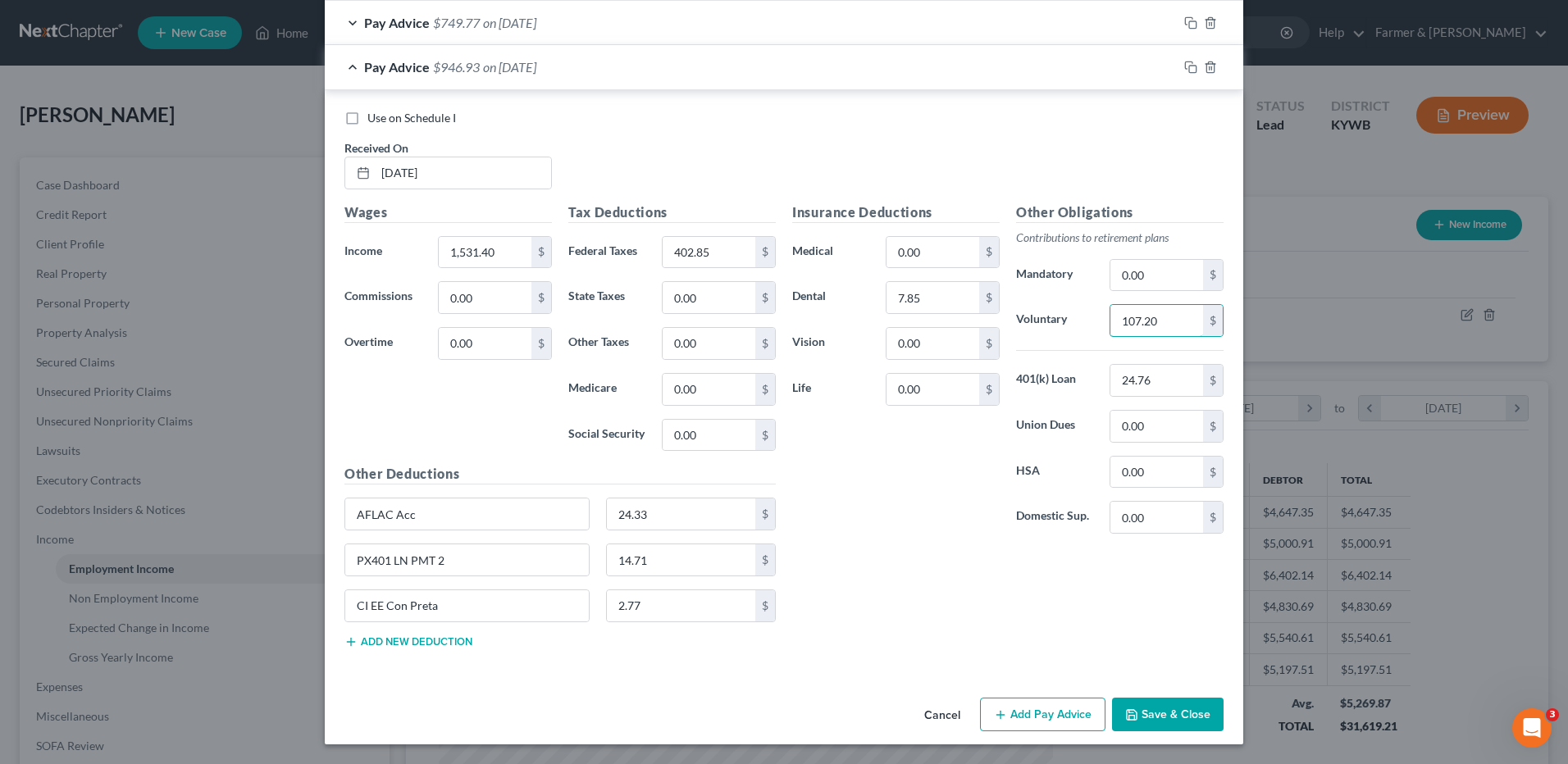
type input "107.20"
click at [1164, 708] on button "Save & Close" at bounding box center [1167, 715] width 111 height 34
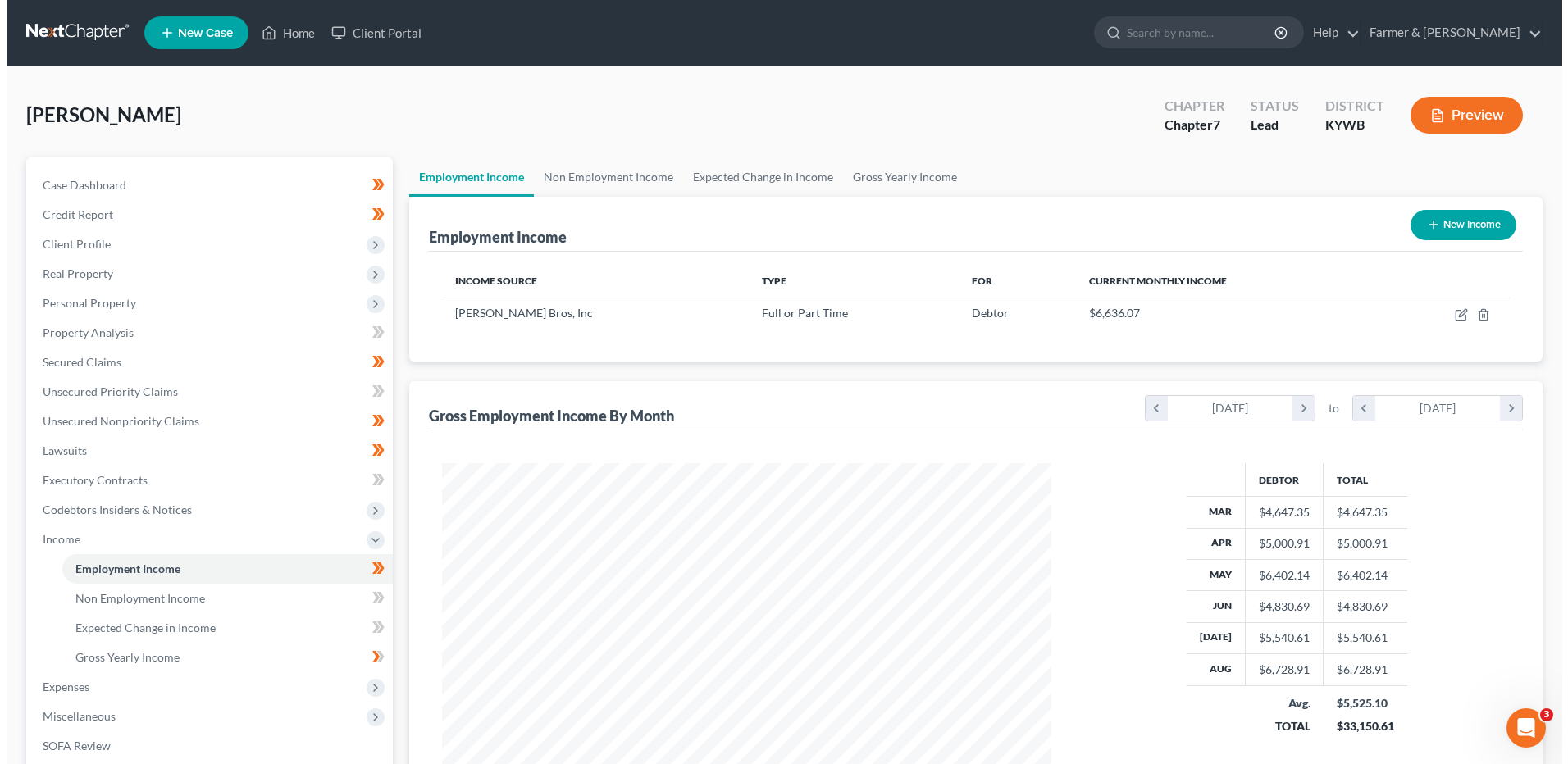
scroll to position [819551, 819390]
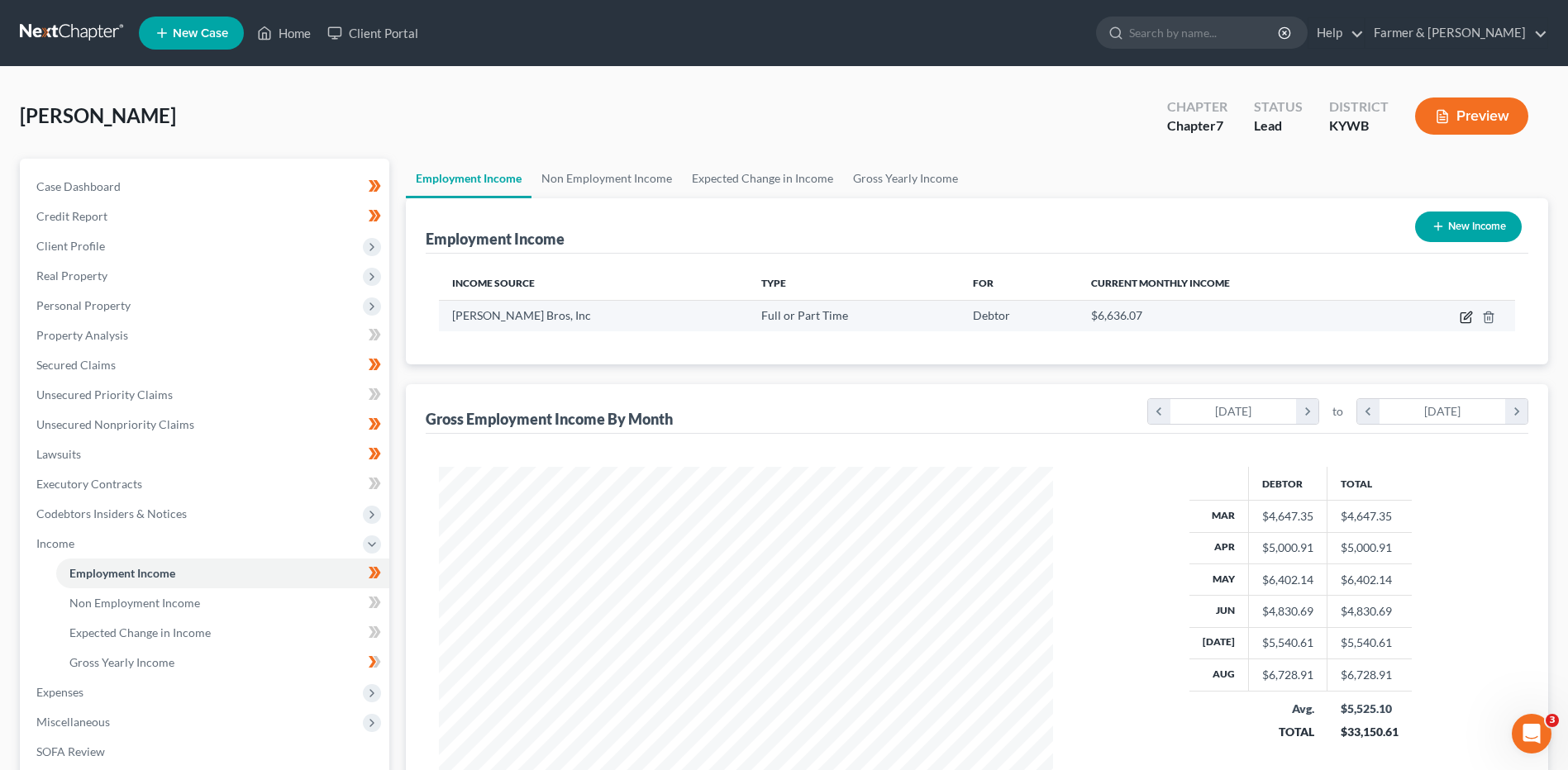
click at [1462, 317] on icon "button" at bounding box center [1466, 317] width 13 height 13
select select "0"
select select "15"
select select "3"
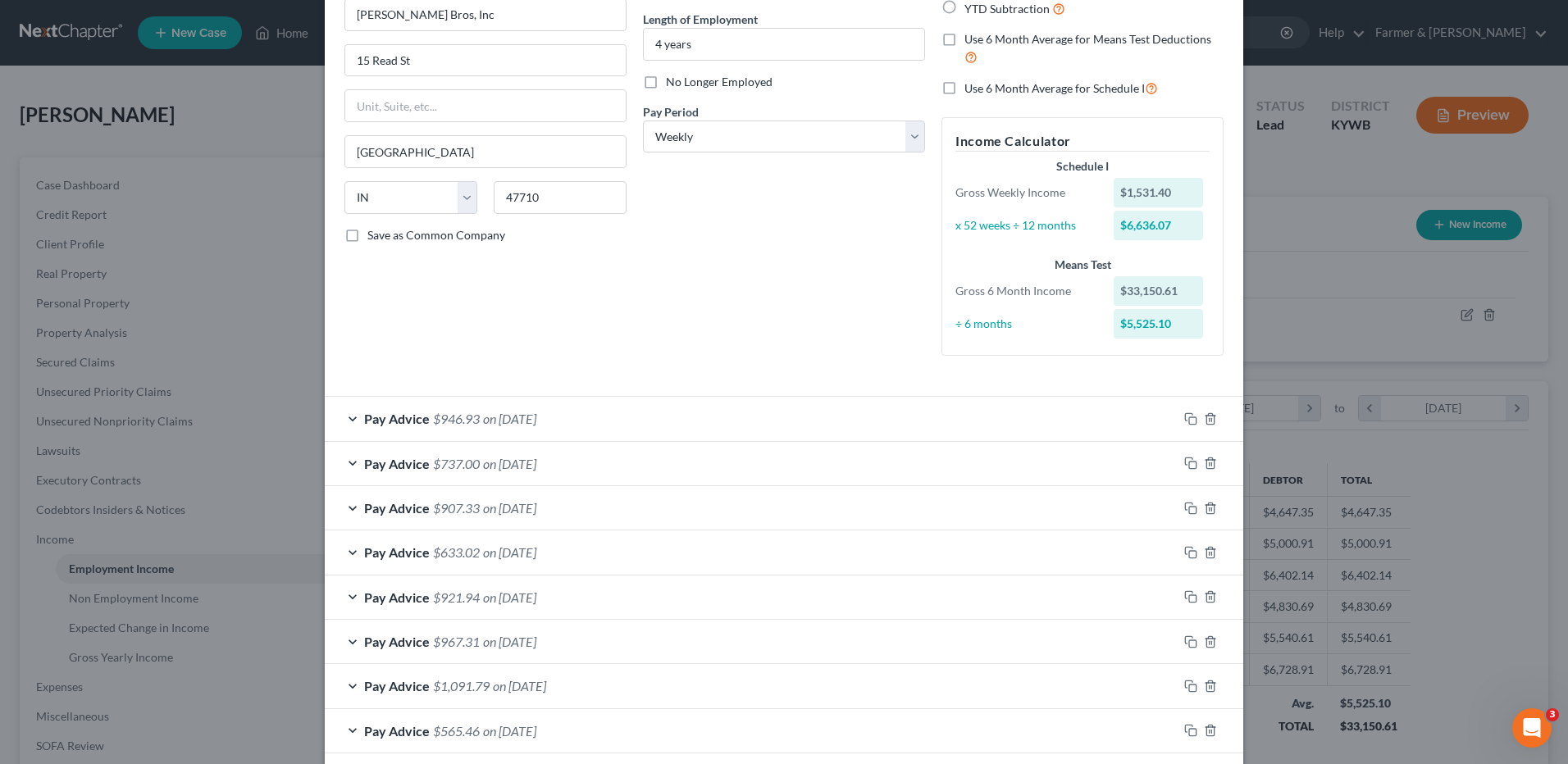
scroll to position [0, 0]
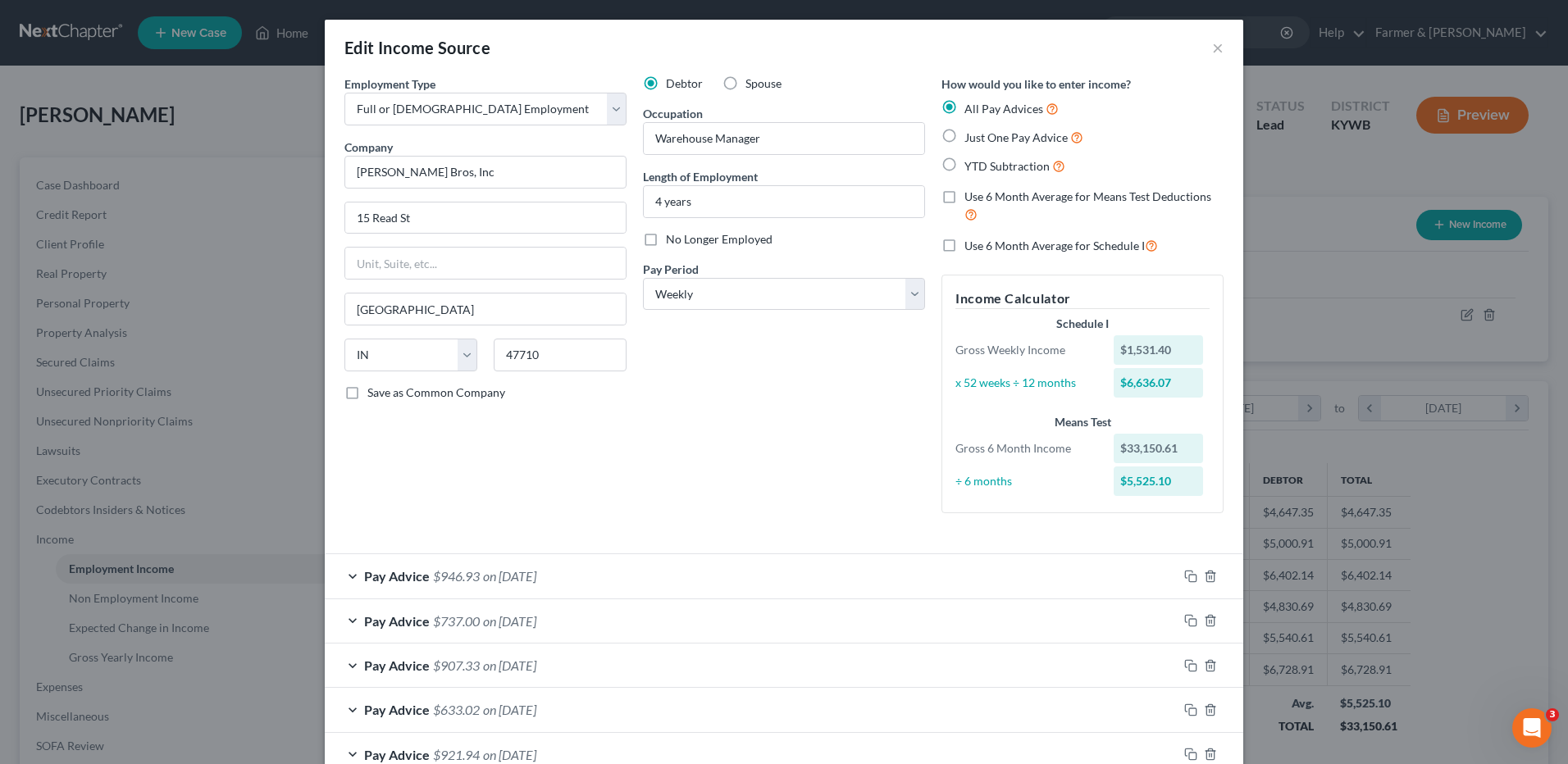
drag, startPoint x: 941, startPoint y: 242, endPoint x: 1035, endPoint y: 550, distance: 322.0
click at [964, 241] on label "Use 6 Month Average for Schedule I" at bounding box center [1061, 246] width 194 height 19
click at [971, 241] on input "Use 6 Month Average for Schedule I" at bounding box center [976, 241] width 10 height 10
checkbox input "true"
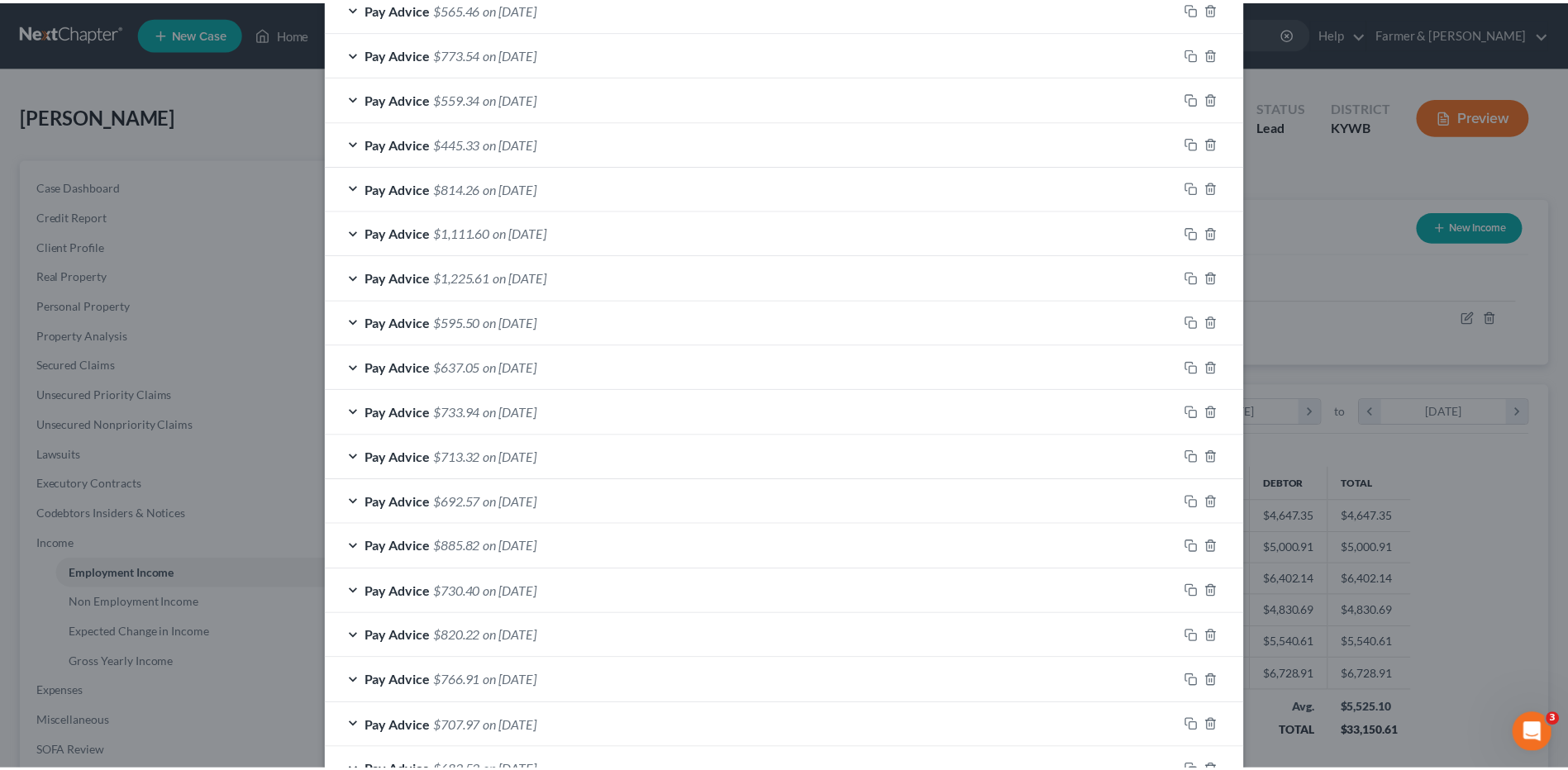
scroll to position [1046, 0]
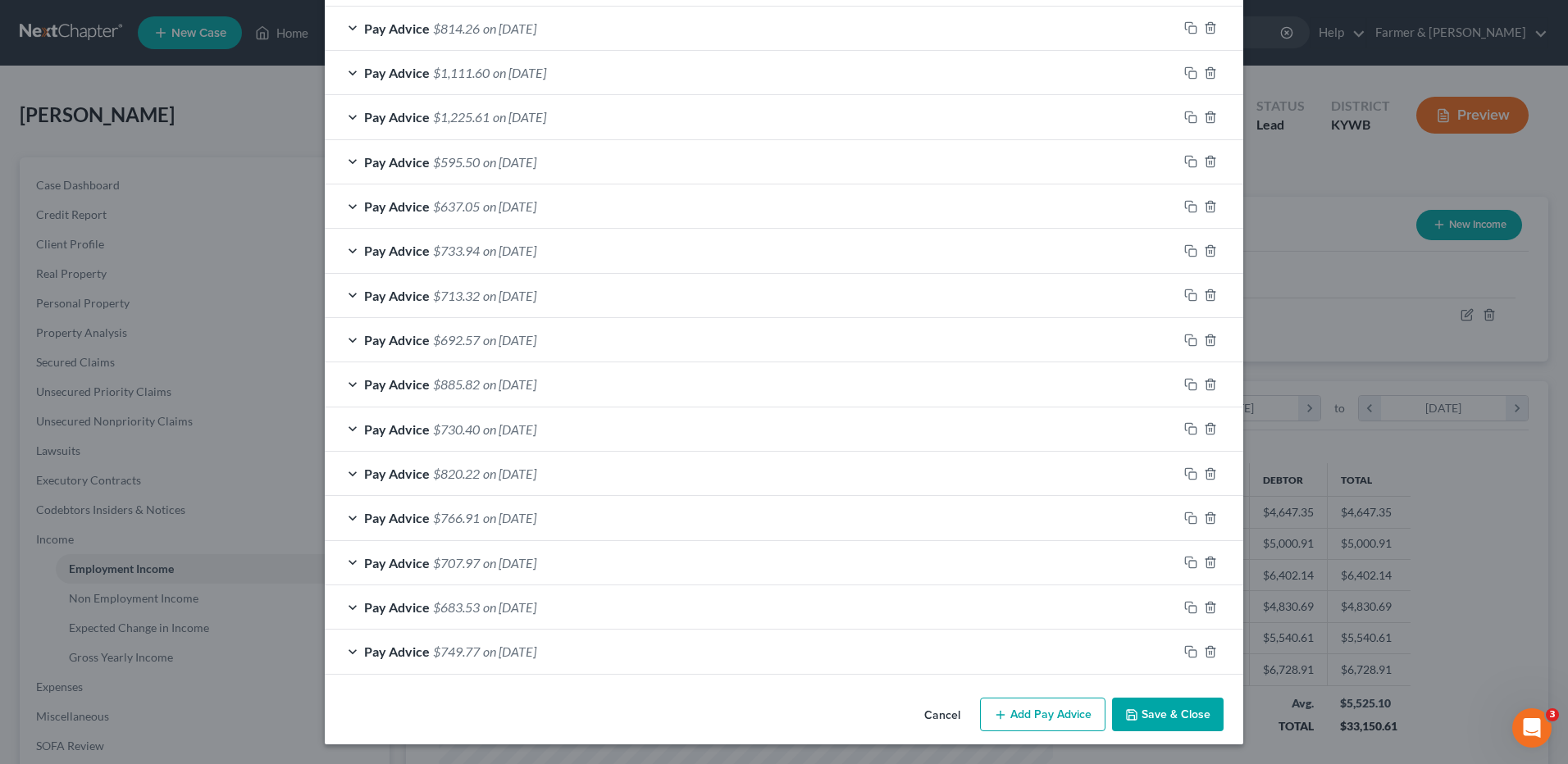
click at [1149, 710] on button "Save & Close" at bounding box center [1167, 715] width 111 height 34
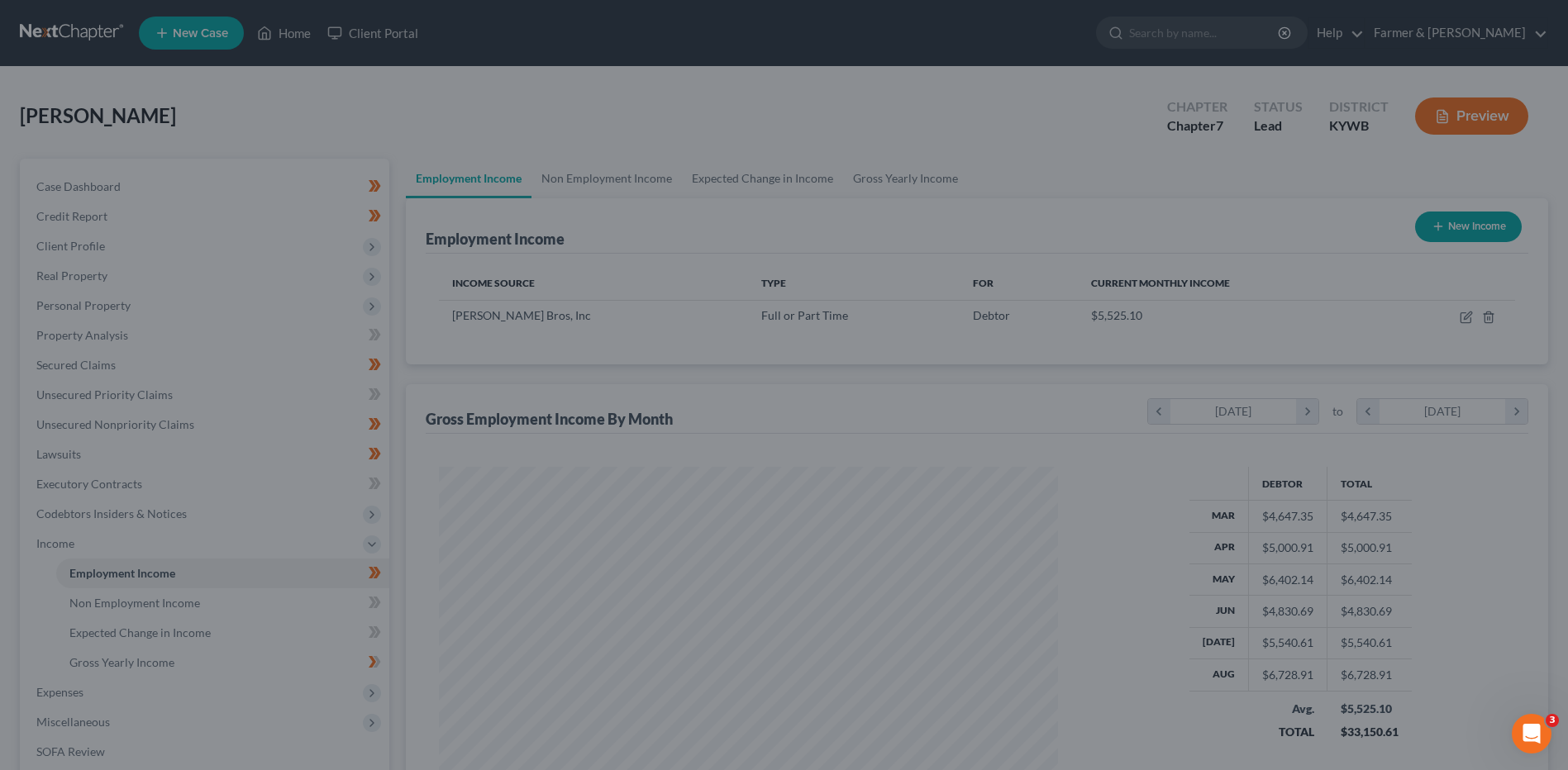
scroll to position [825987, 825857]
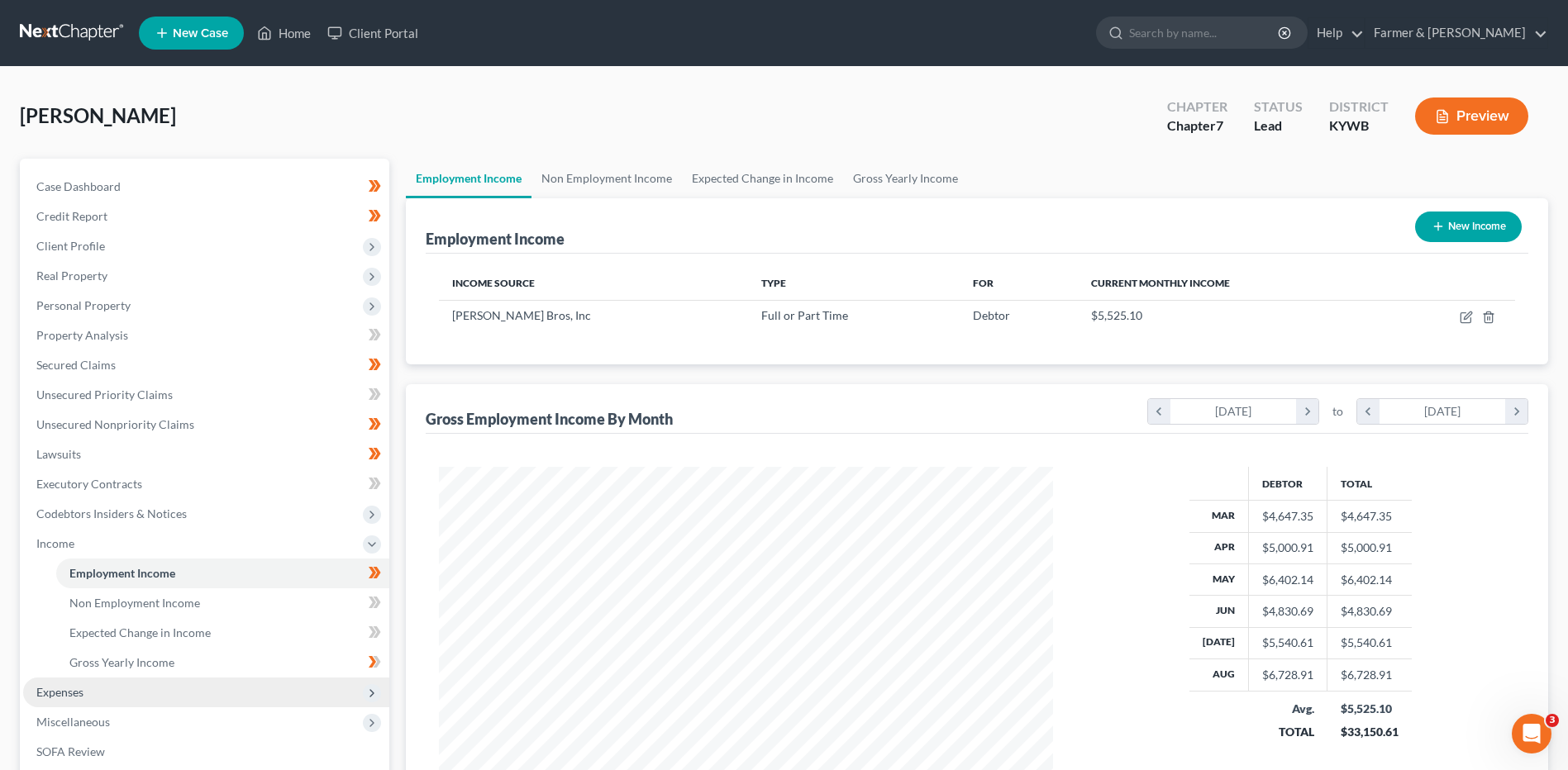
click at [63, 690] on span "Expenses" at bounding box center [59, 692] width 47 height 14
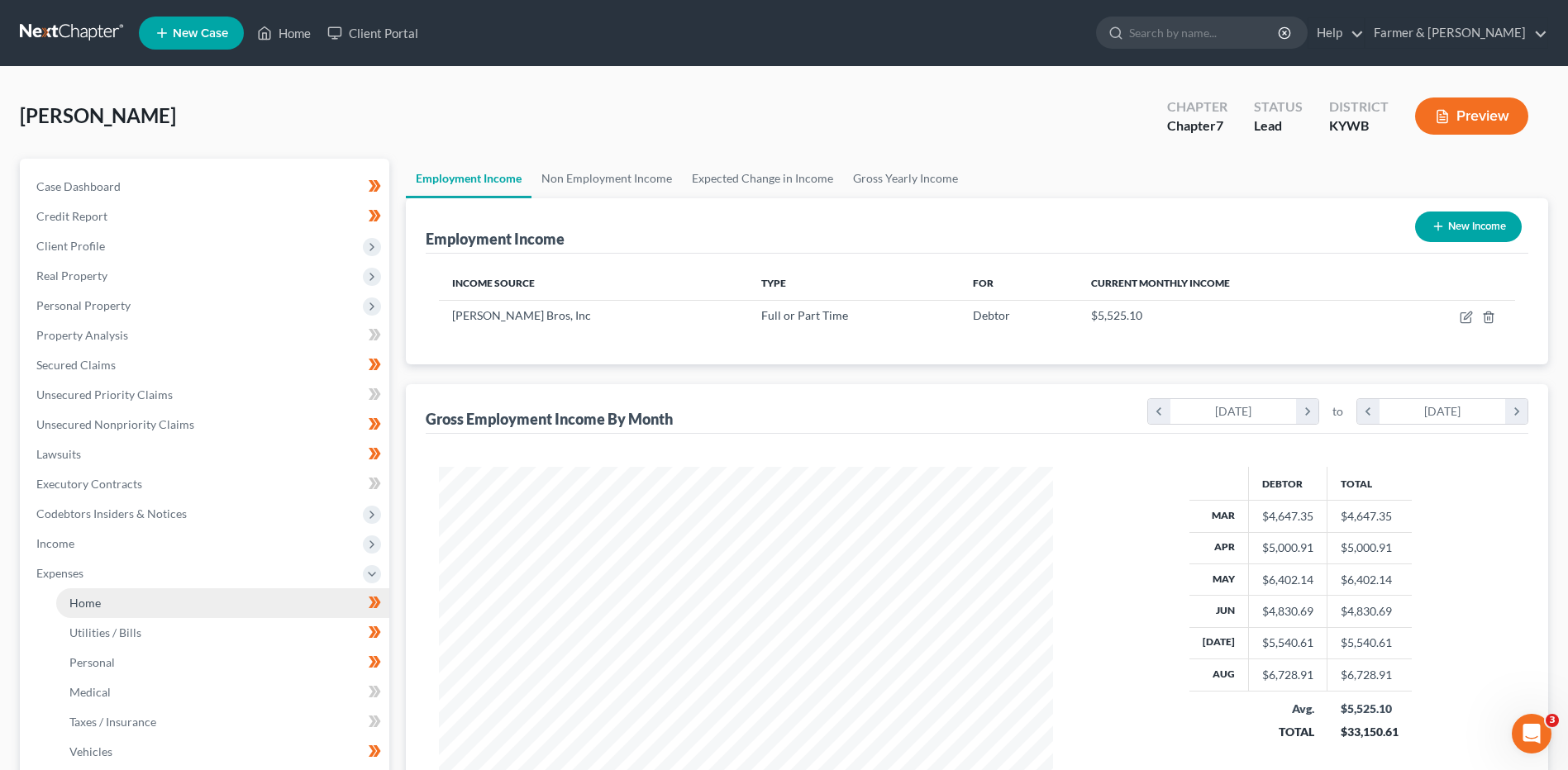
click at [109, 611] on link "Home" at bounding box center [223, 602] width 333 height 30
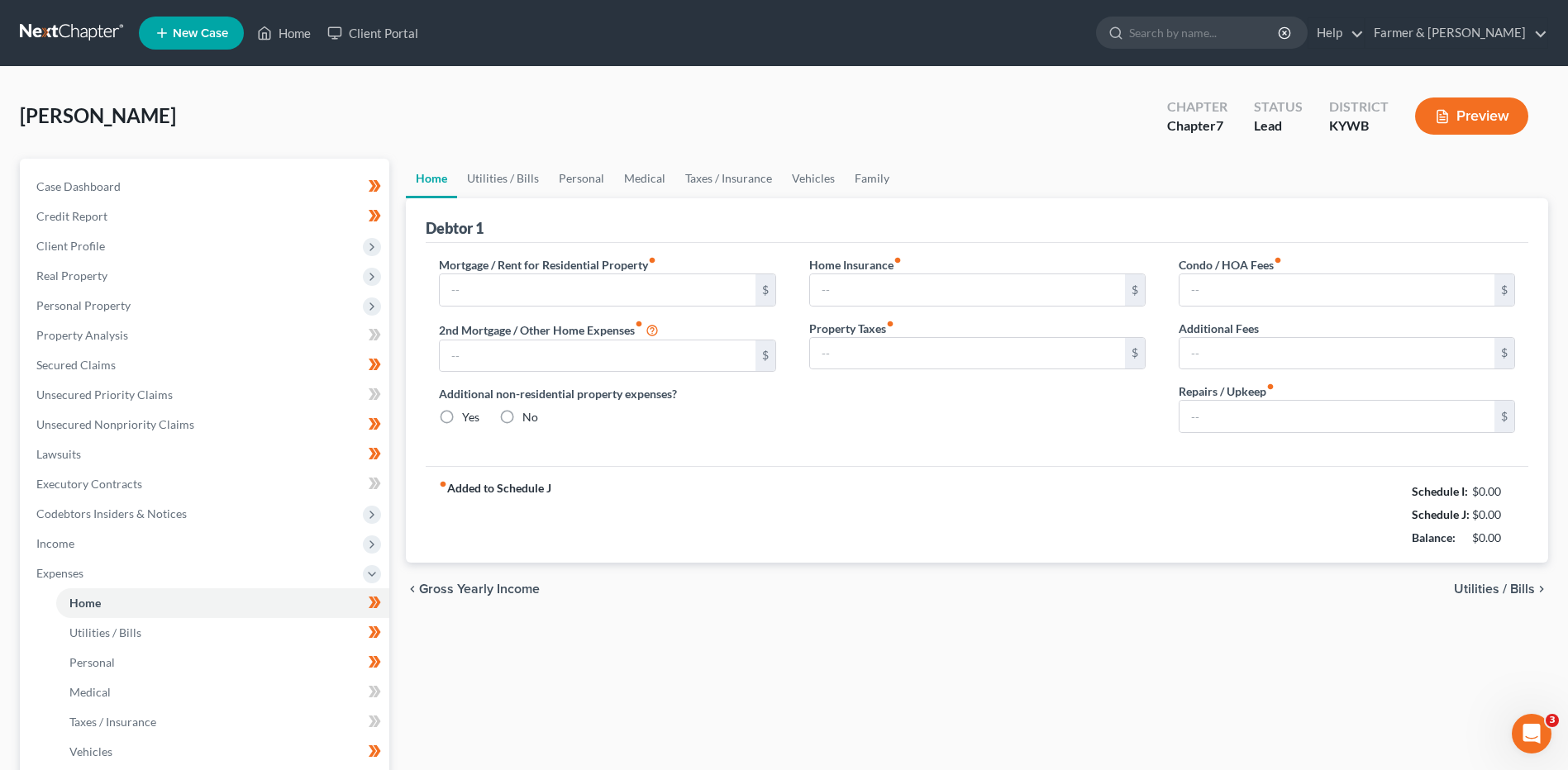
type input "1,150.00"
type input "0.00"
radio input "true"
type input "0.00"
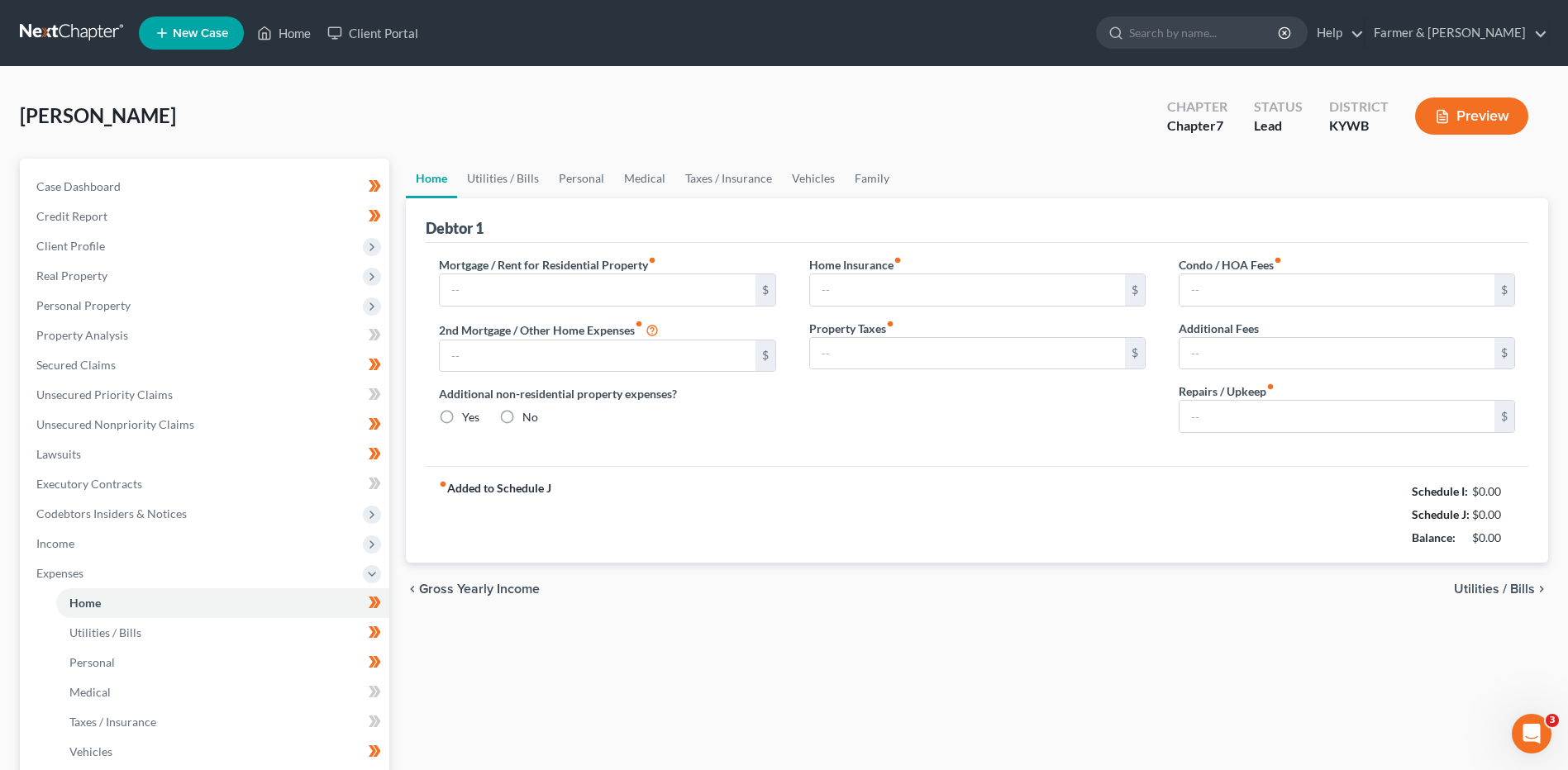
type input "0.00"
type input "150.00"
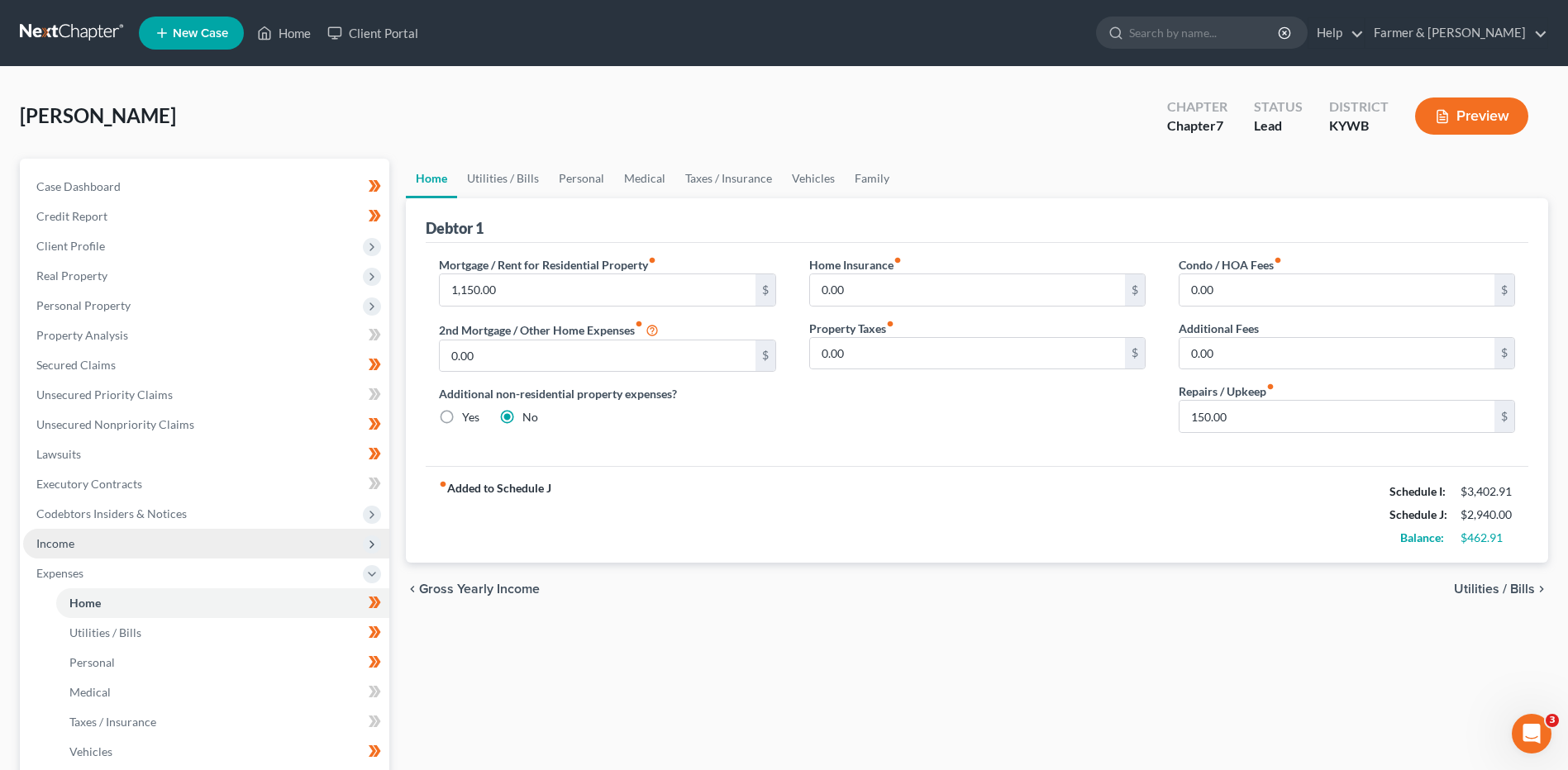
click at [148, 540] on span "Income" at bounding box center [206, 543] width 367 height 30
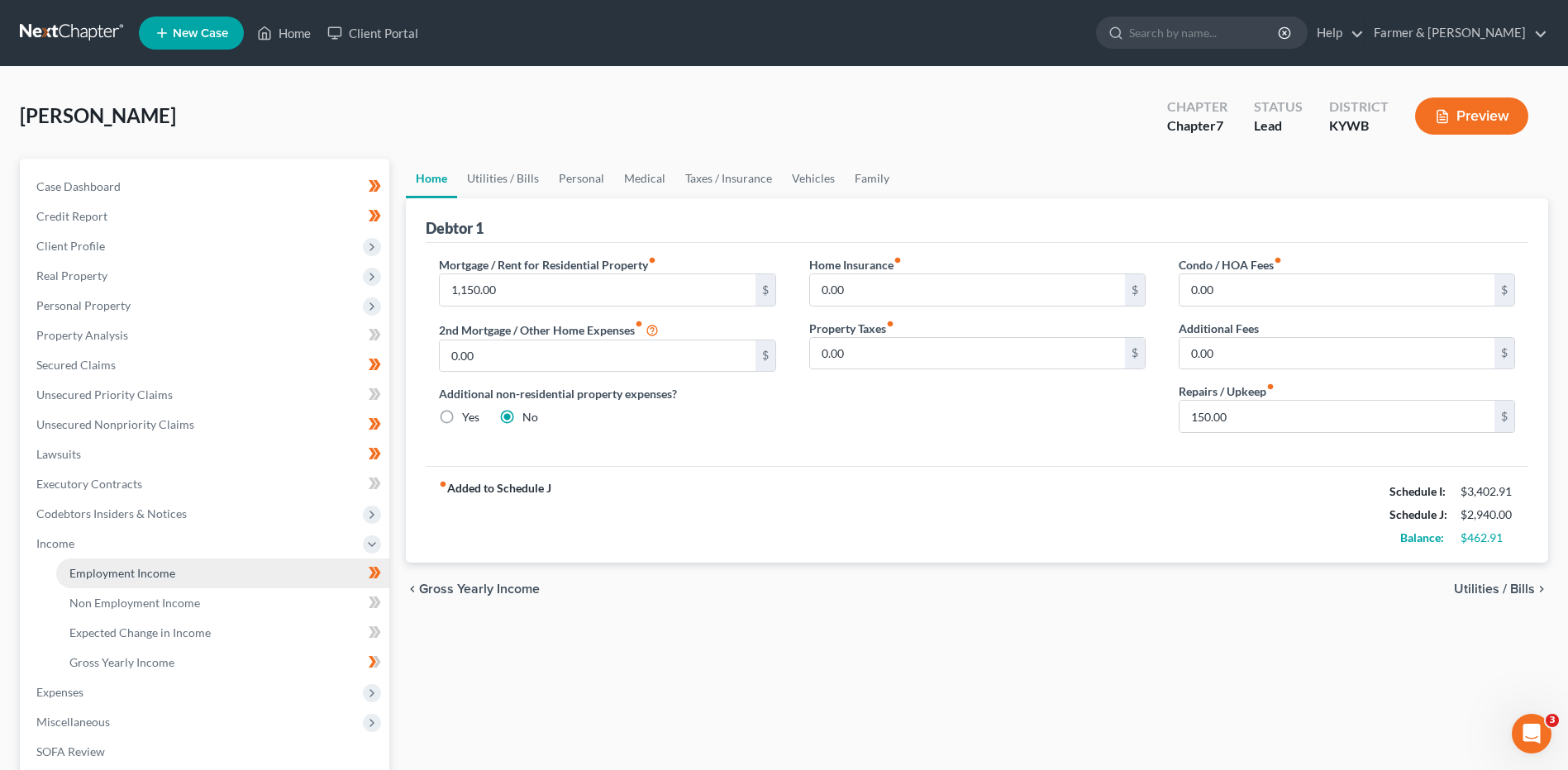
click at [146, 569] on span "Employment Income" at bounding box center [122, 573] width 106 height 14
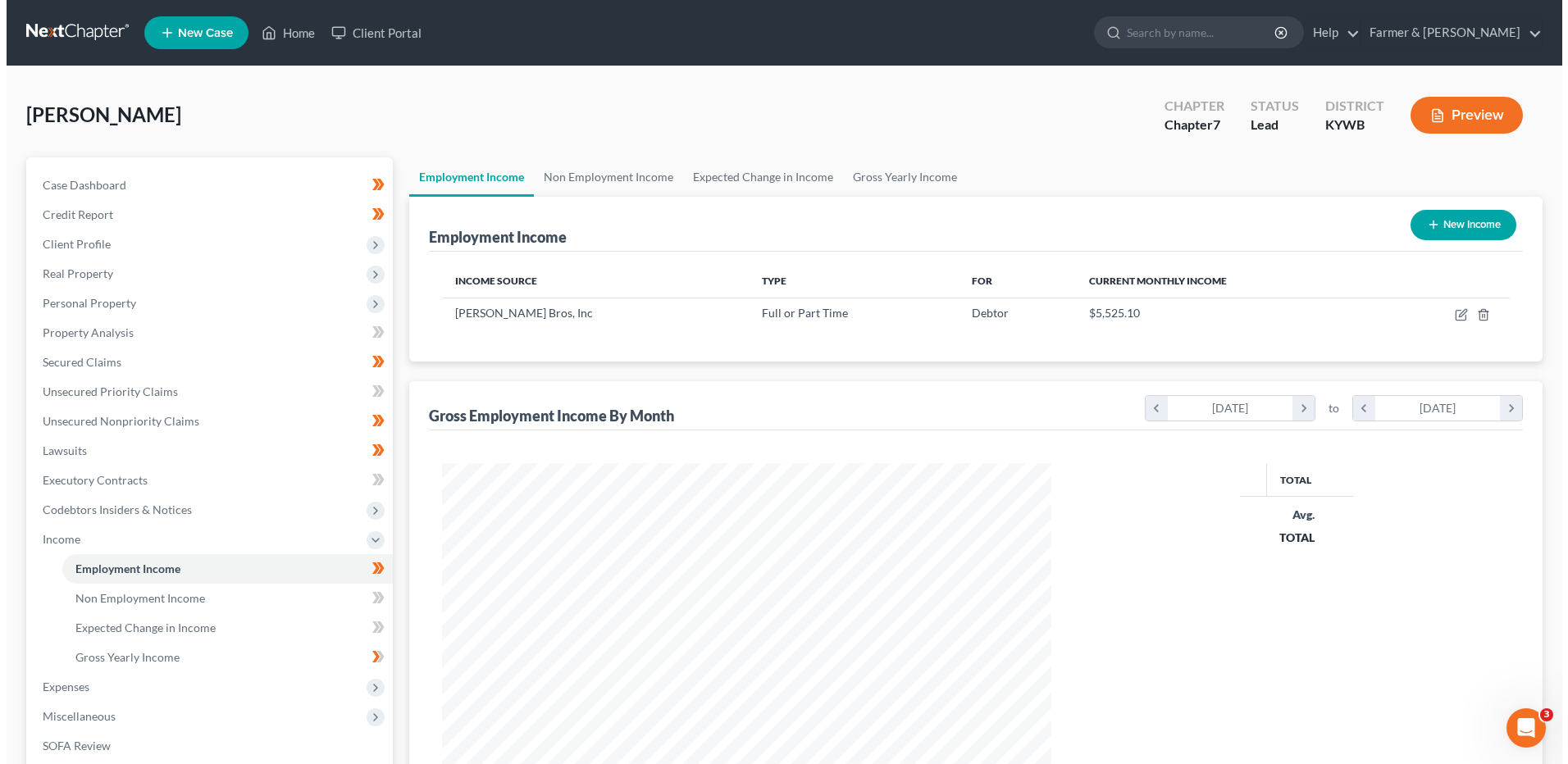
scroll to position [304, 641]
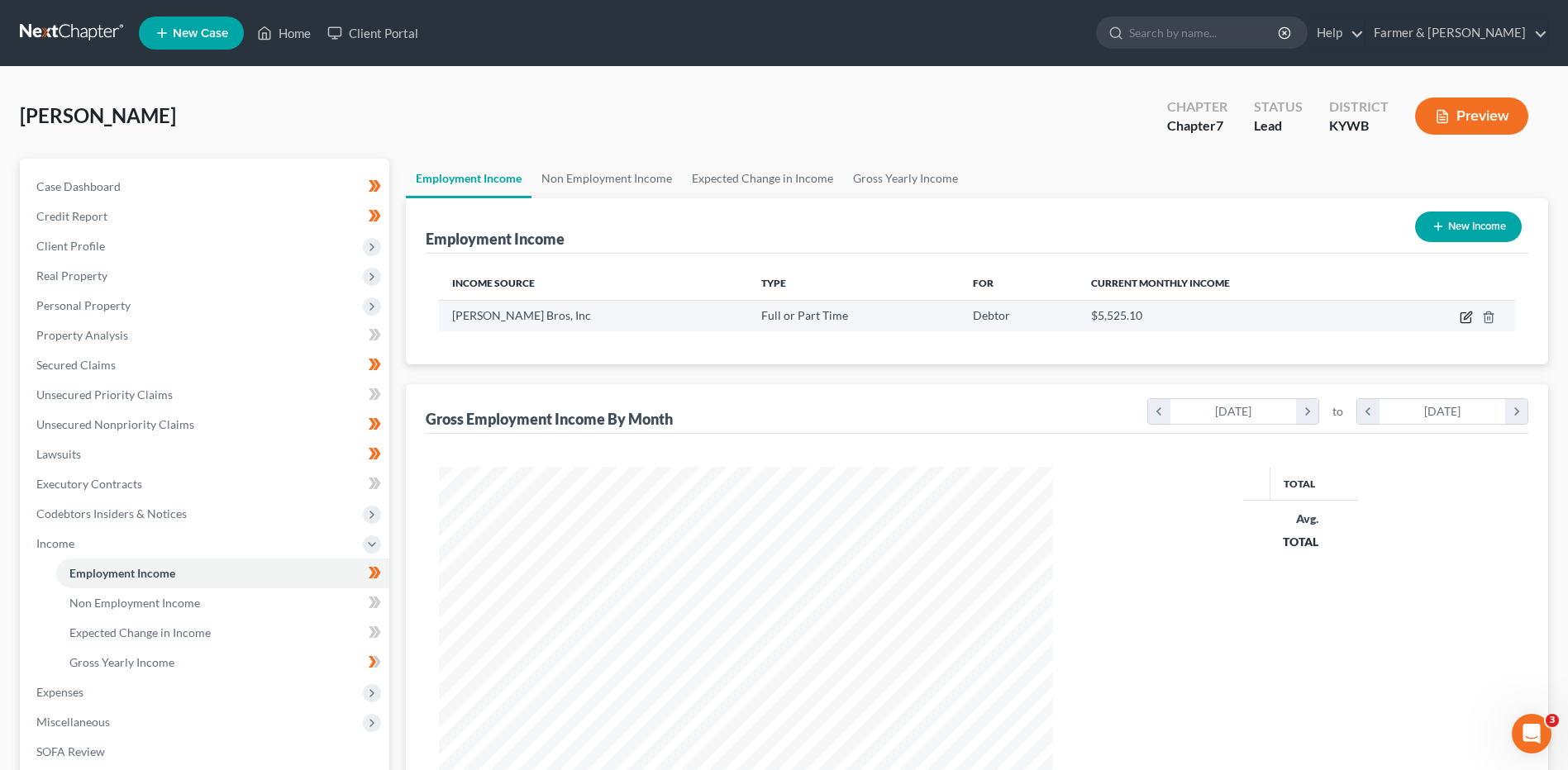
click at [1460, 315] on icon "button" at bounding box center [1465, 318] width 10 height 10
select select "0"
select select "15"
select select "3"
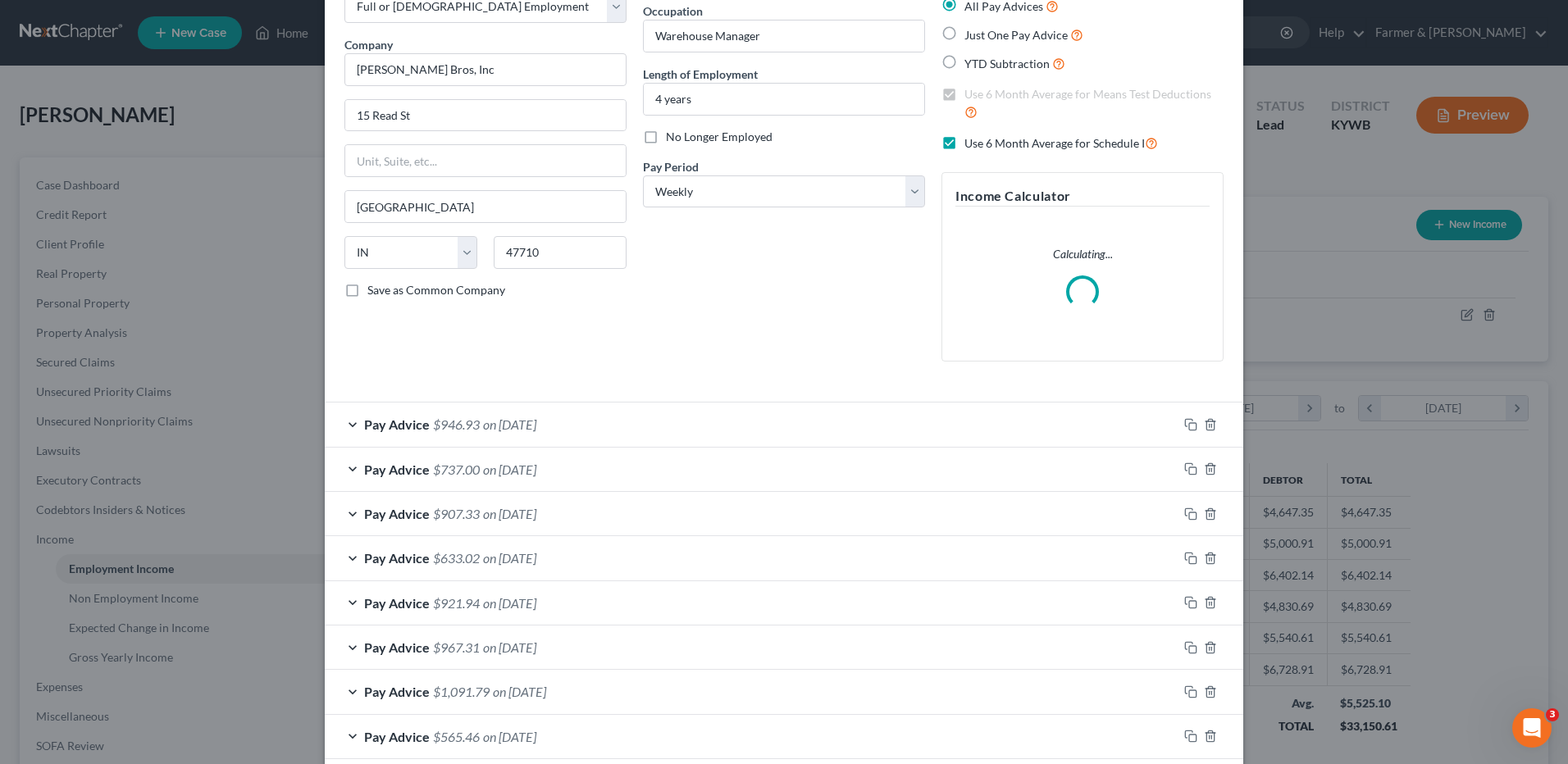
scroll to position [328, 0]
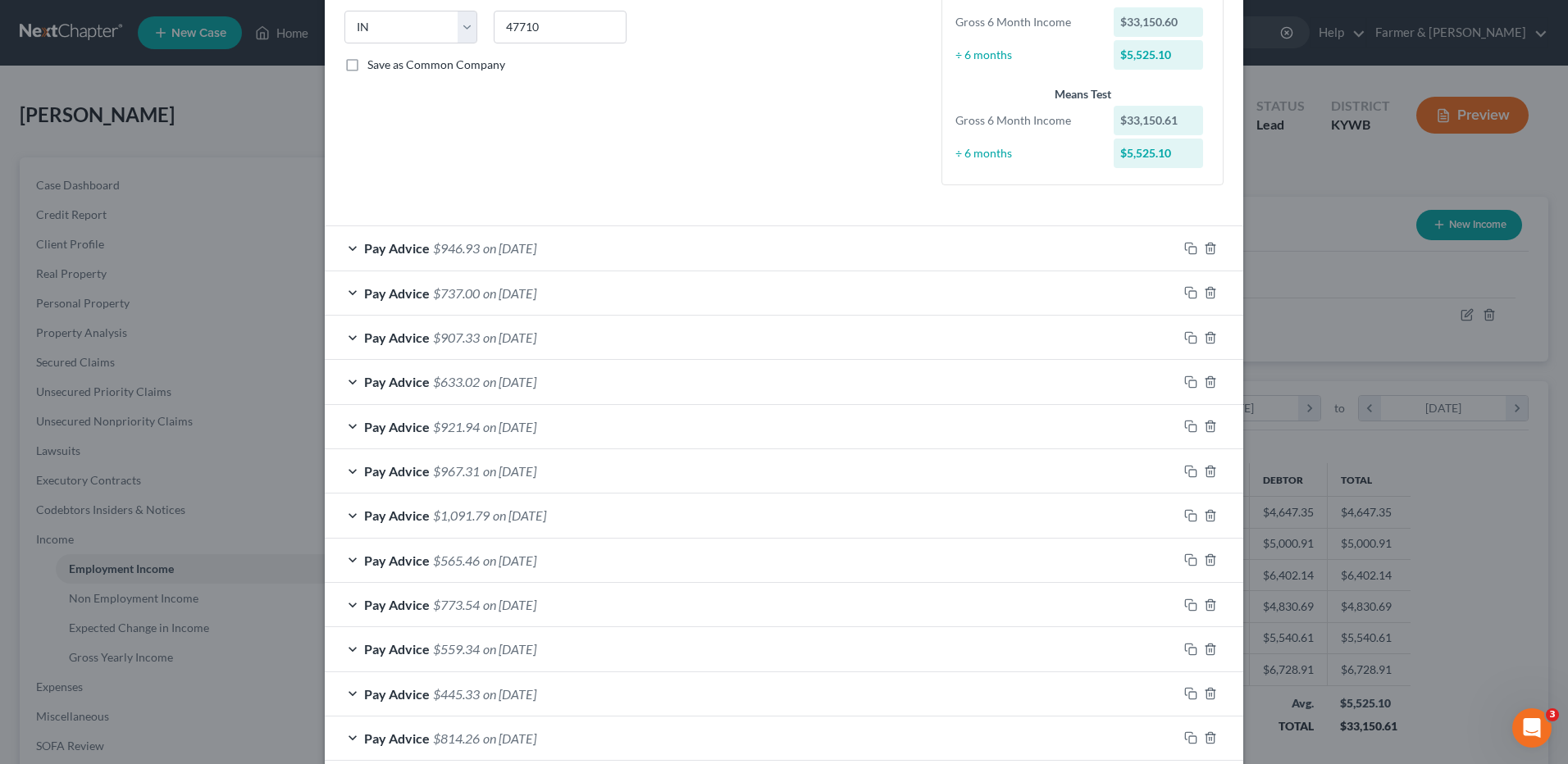
drag, startPoint x: 507, startPoint y: 296, endPoint x: 1502, endPoint y: 414, distance: 1002.0
click at [507, 296] on span "on 08/22/2025" at bounding box center [509, 293] width 53 height 15
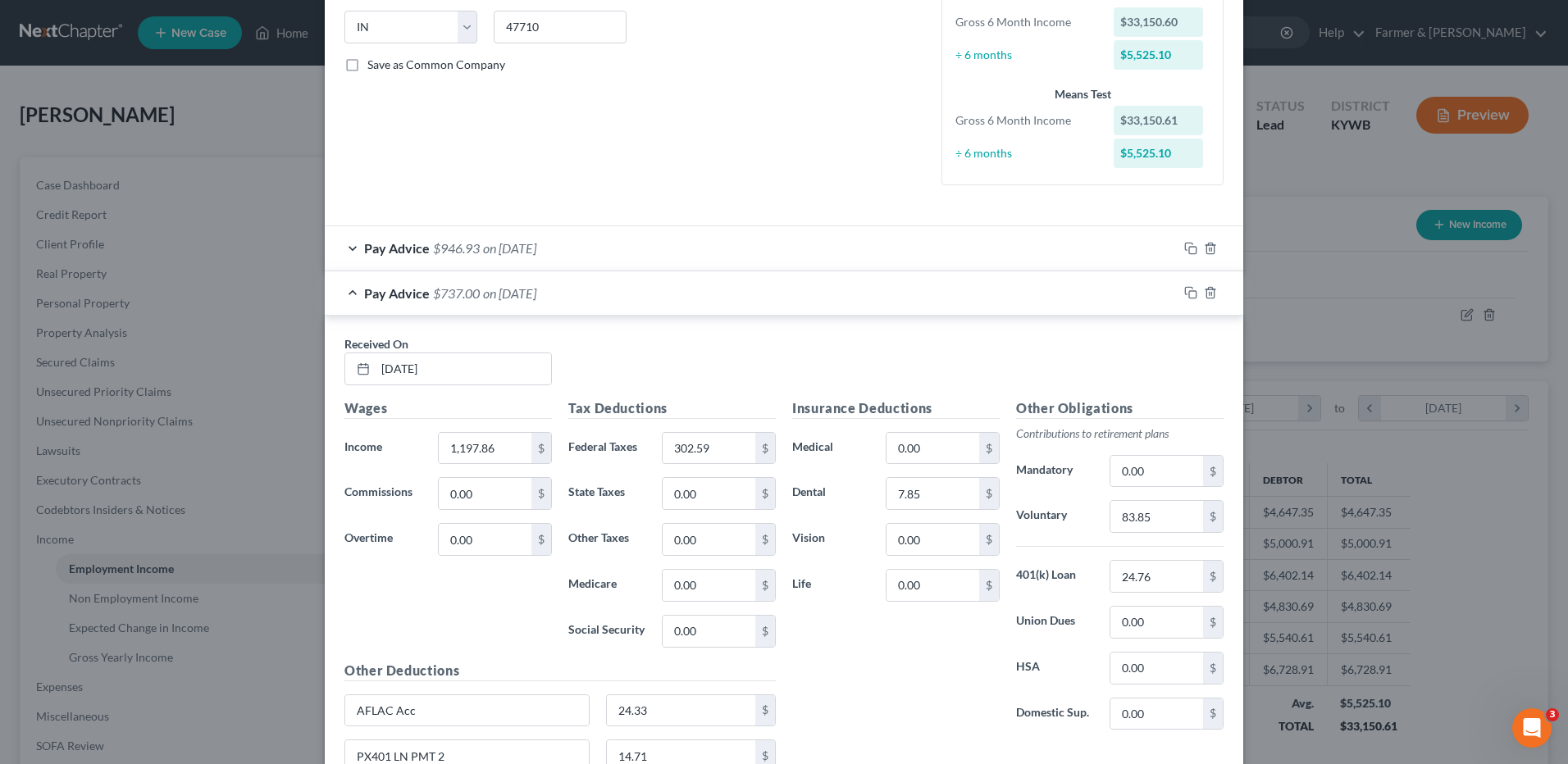
click at [503, 286] on span "on 08/22/2025" at bounding box center [509, 293] width 53 height 15
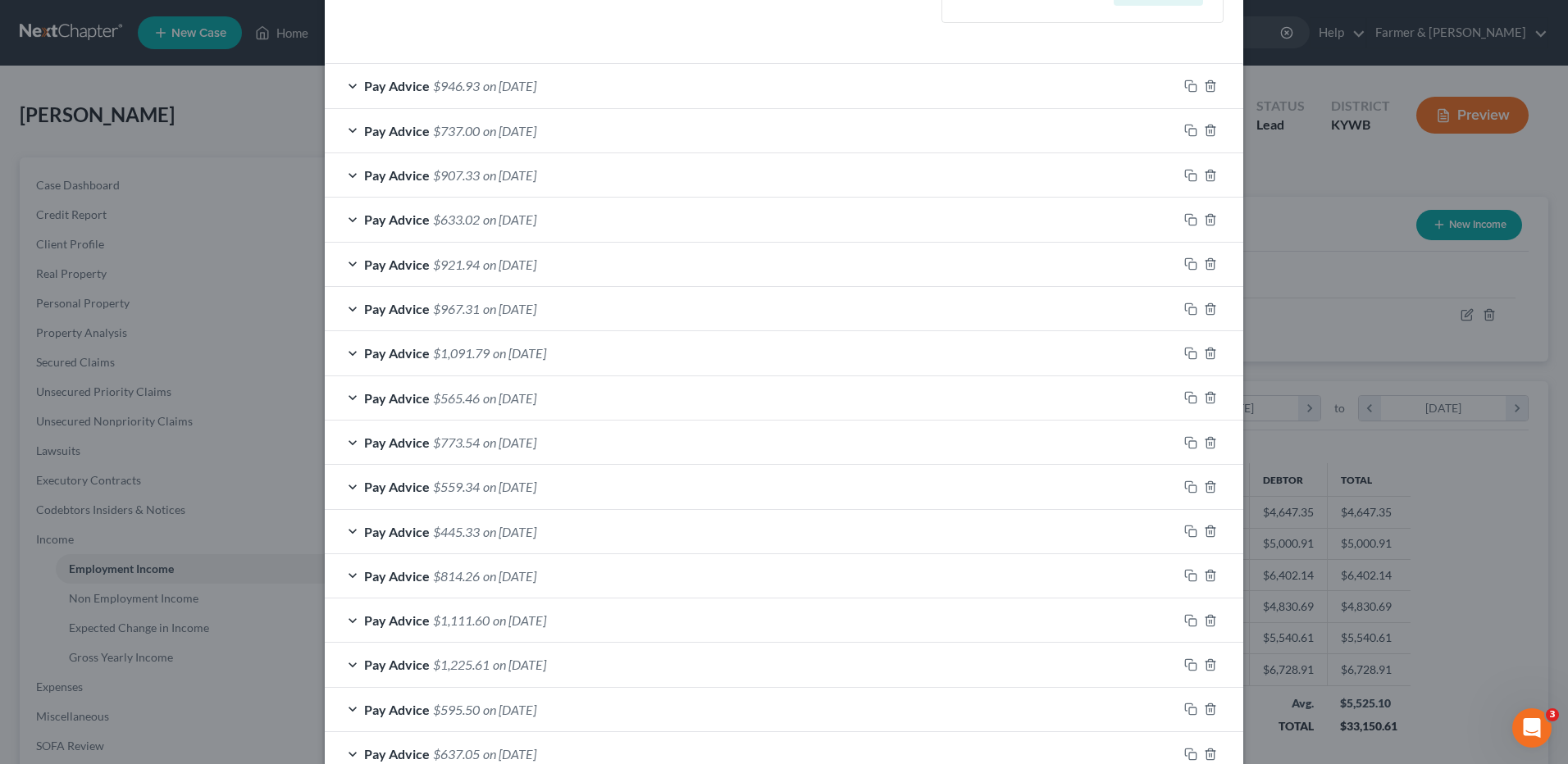
scroll to position [492, 0]
drag, startPoint x: 524, startPoint y: 438, endPoint x: 1555, endPoint y: 429, distance: 1031.0
click at [524, 438] on span "on 07/03/2025" at bounding box center [509, 440] width 53 height 15
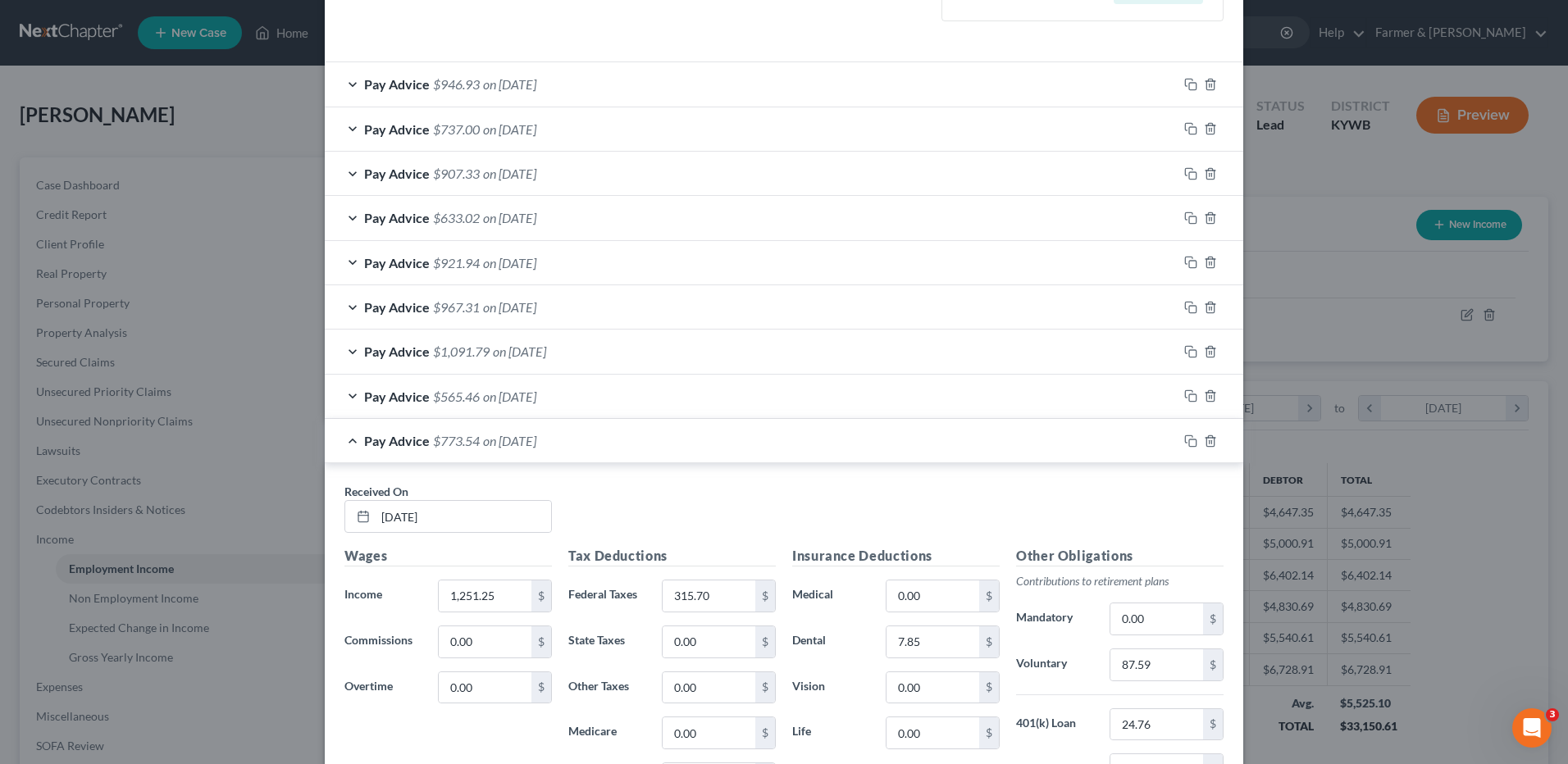
click at [481, 449] on div "Pay Advice $773.54 on 07/03/2025" at bounding box center [751, 441] width 853 height 43
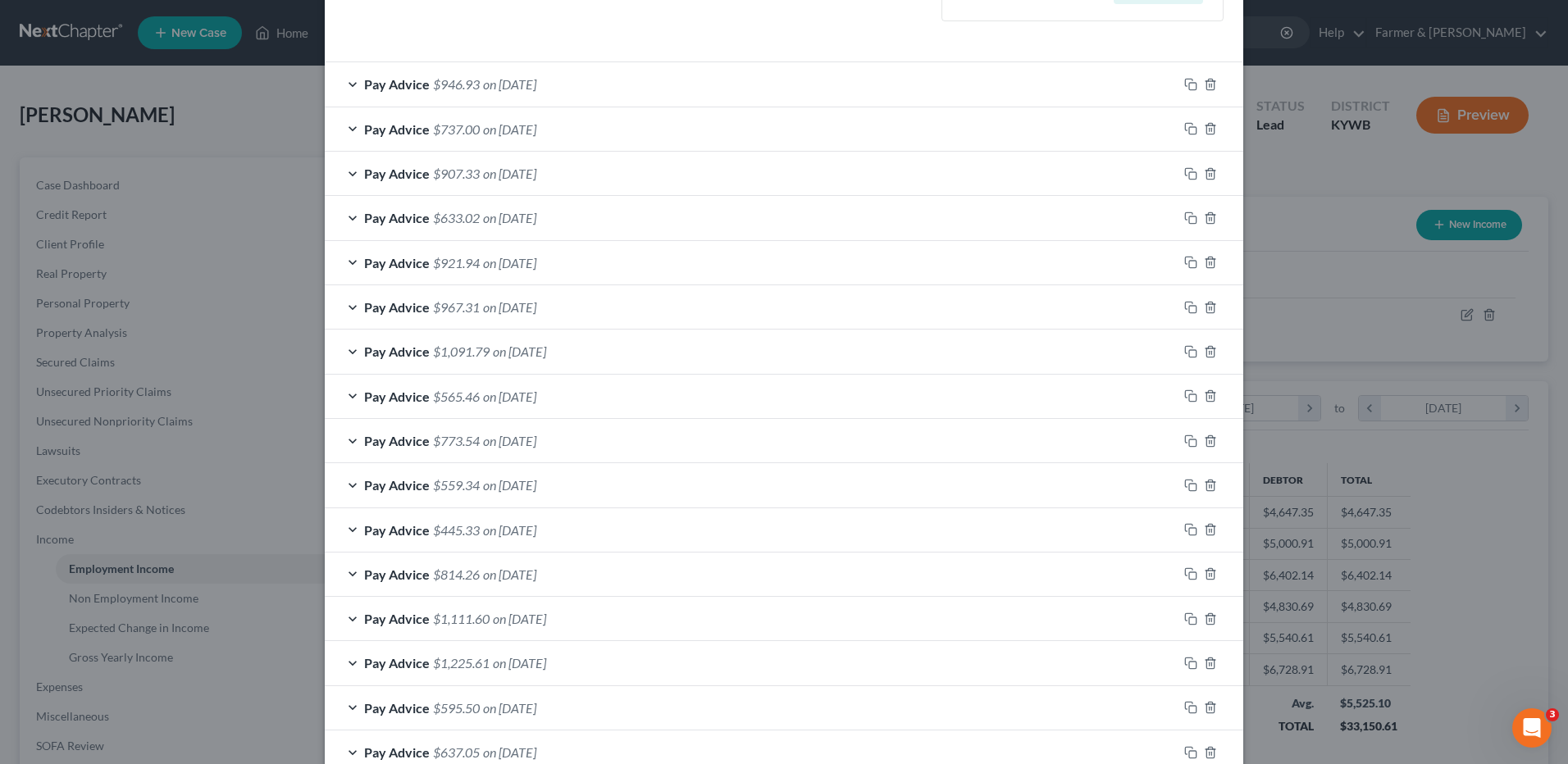
click at [483, 580] on span "on 06/13/2025" at bounding box center [509, 574] width 53 height 15
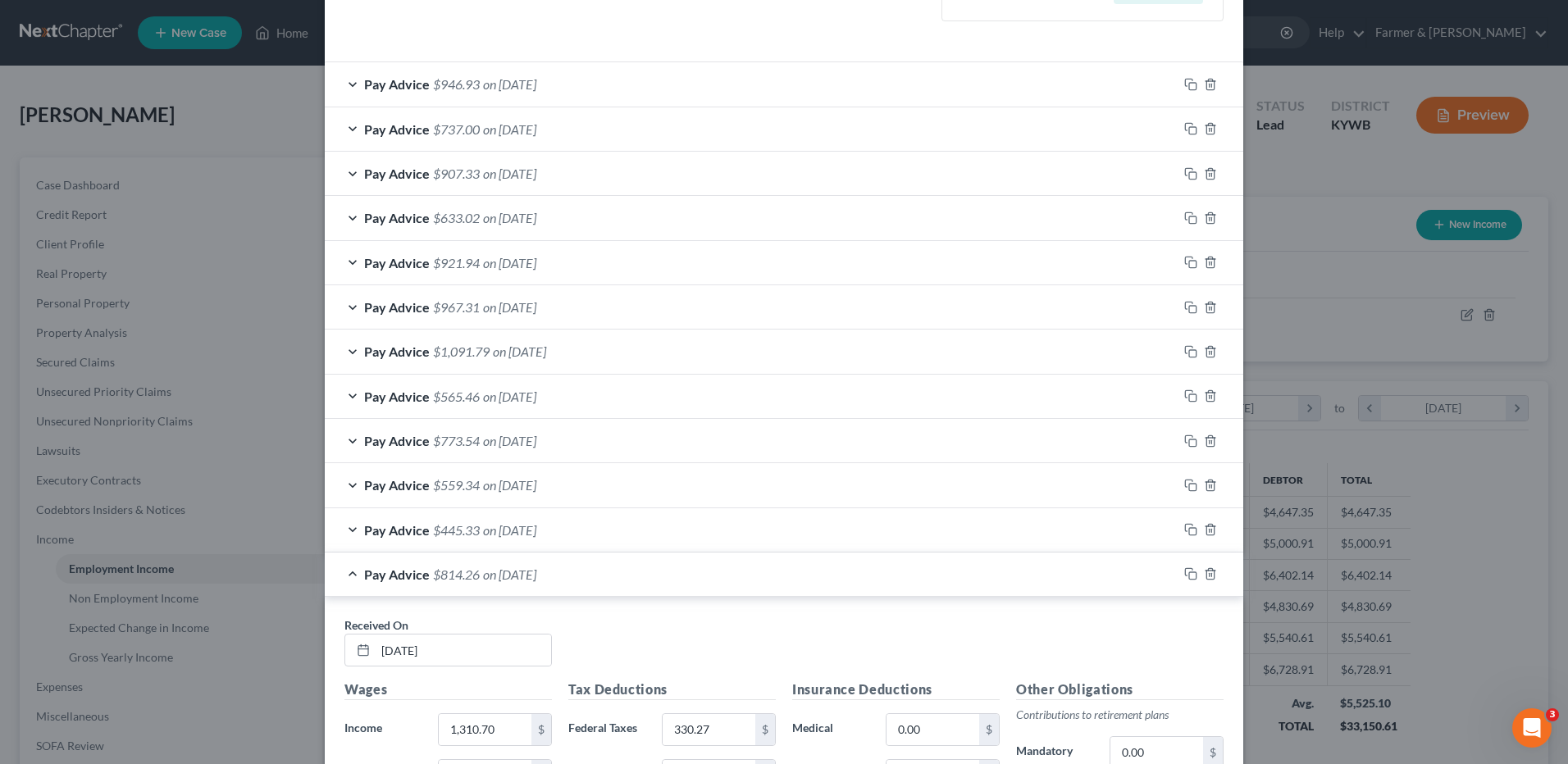
click at [507, 570] on span "on 06/13/2025" at bounding box center [509, 574] width 53 height 15
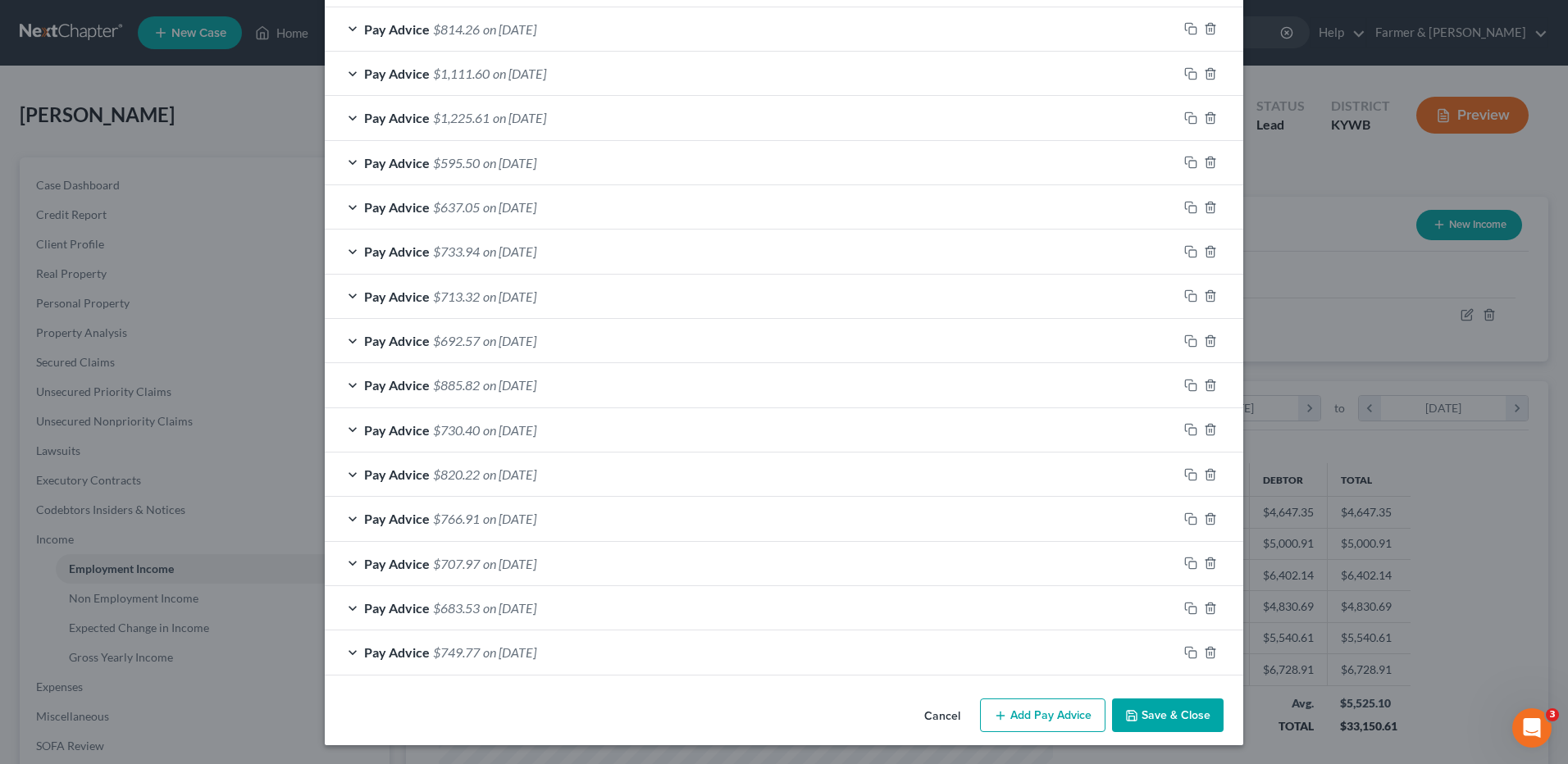
scroll to position [1038, 0]
click at [537, 649] on span "on 03/07/2025" at bounding box center [509, 651] width 53 height 15
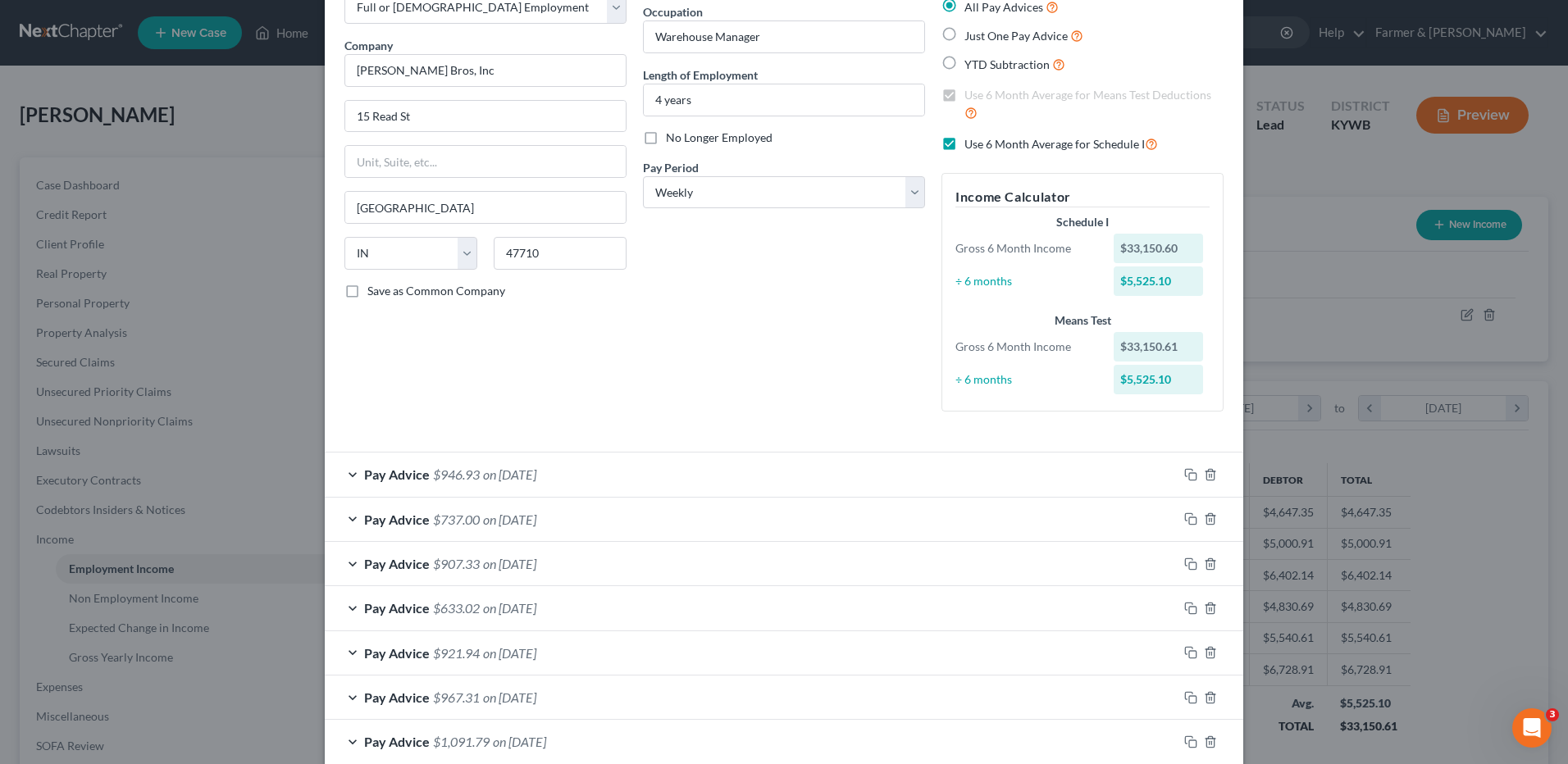
scroll to position [0, 0]
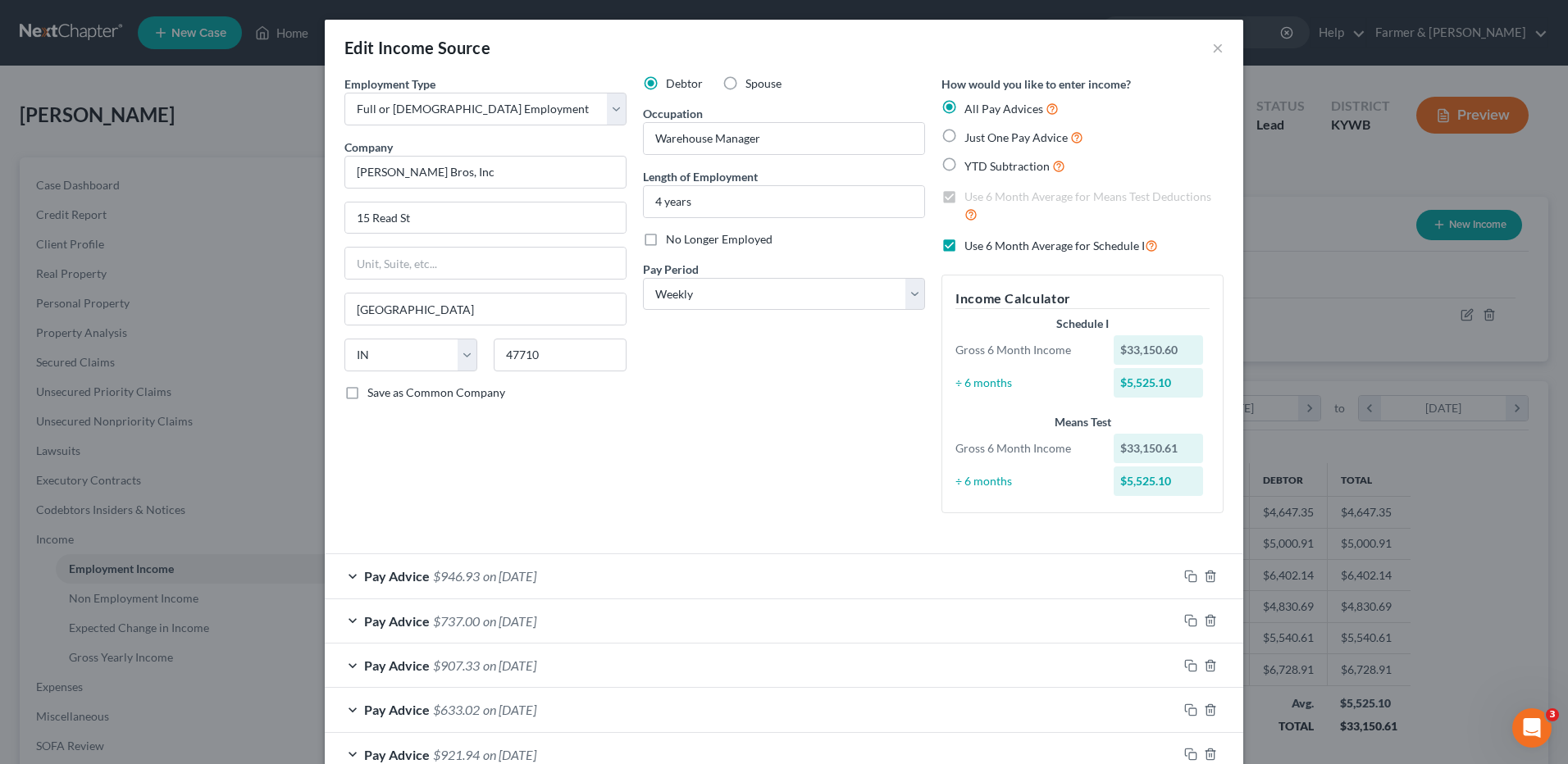
drag, startPoint x: 947, startPoint y: 245, endPoint x: 588, endPoint y: 679, distance: 563.2
click at [964, 245] on label "Use 6 Month Average for Schedule I" at bounding box center [1061, 246] width 194 height 19
click at [971, 245] on input "Use 6 Month Average for Schedule I" at bounding box center [976, 241] width 10 height 10
checkbox input "false"
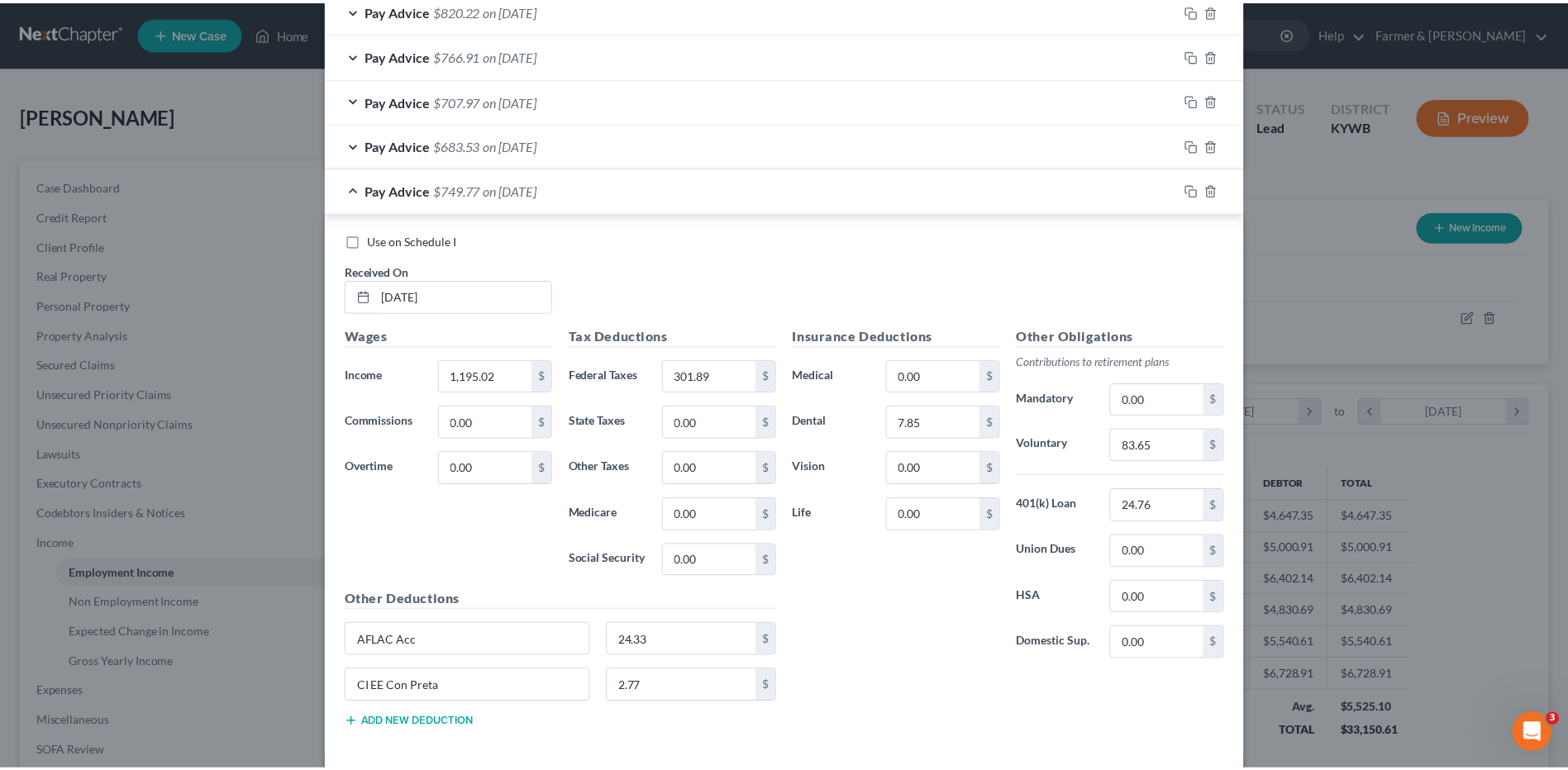
scroll to position [1589, 0]
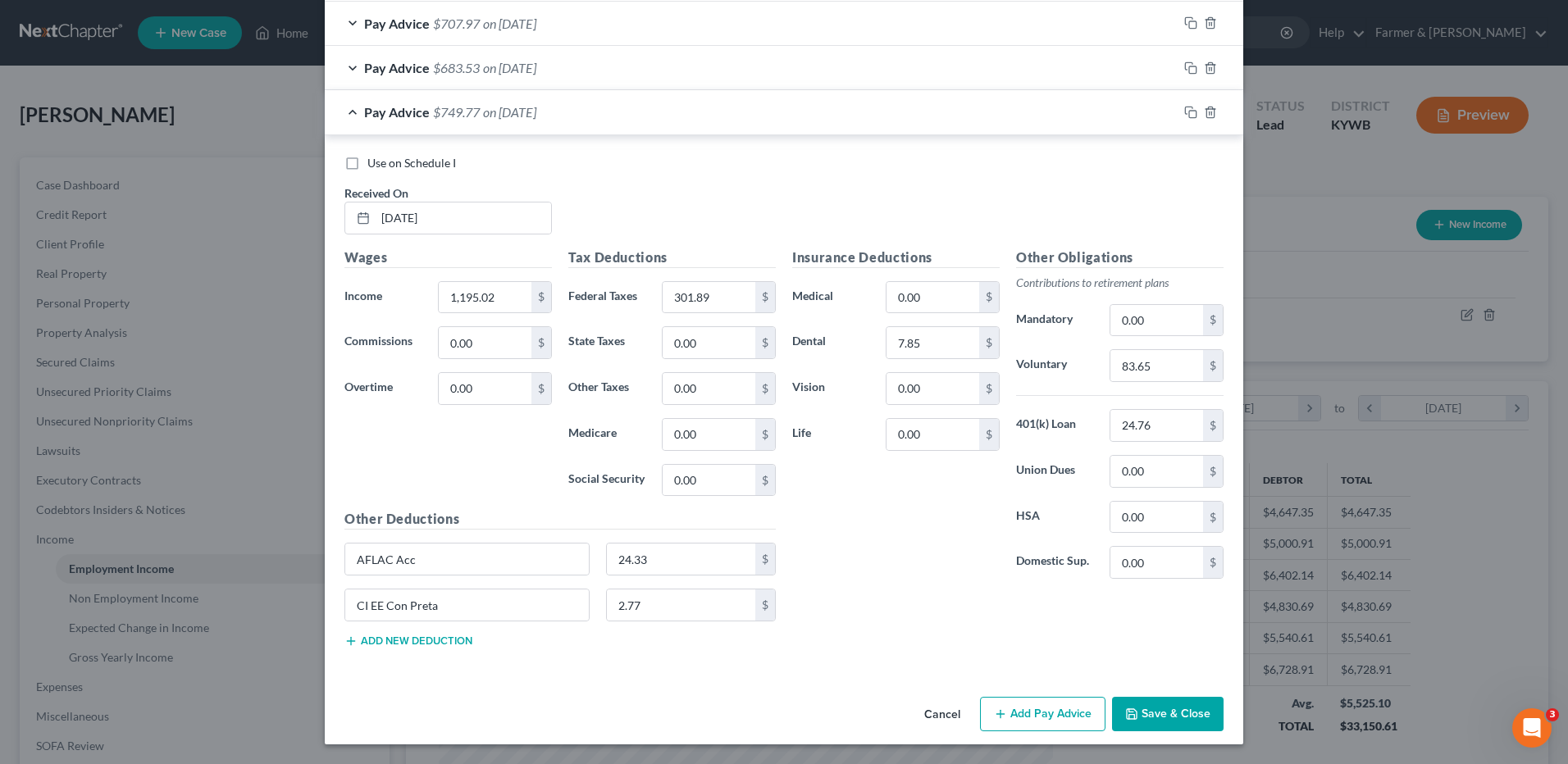
drag, startPoint x: 351, startPoint y: 167, endPoint x: 866, endPoint y: 631, distance: 693.2
click at [367, 166] on label "Use on Schedule I" at bounding box center [412, 162] width 89 height 16
click at [374, 165] on input "Use on Schedule I" at bounding box center [379, 160] width 10 height 10
checkbox input "true"
drag, startPoint x: 1167, startPoint y: 695, endPoint x: 1167, endPoint y: 705, distance: 10.0
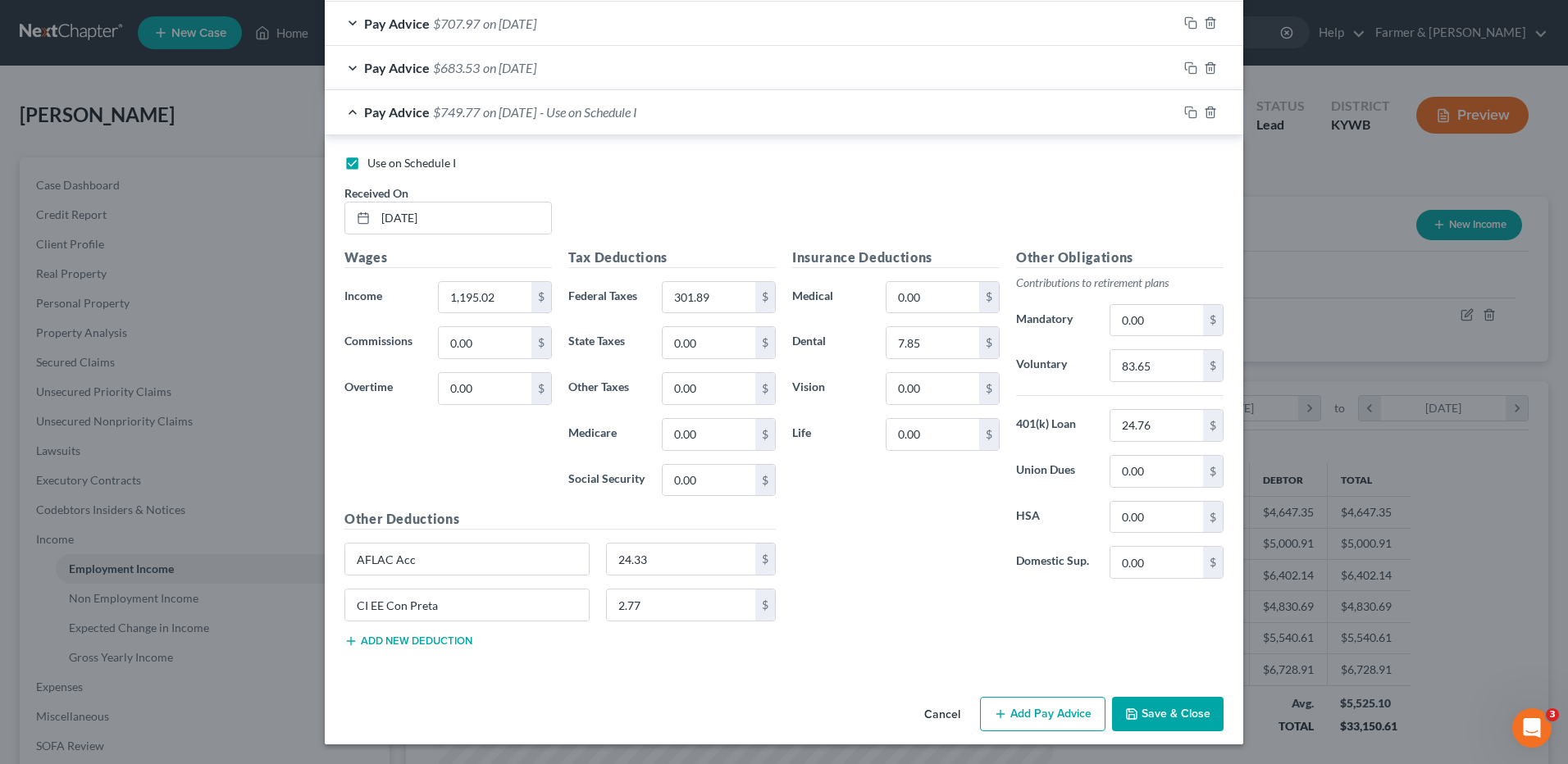
click at [1167, 697] on div "Cancel Add Pay Advice Save & Close" at bounding box center [784, 717] width 918 height 54
click at [1167, 705] on button "Save & Close" at bounding box center [1167, 714] width 111 height 34
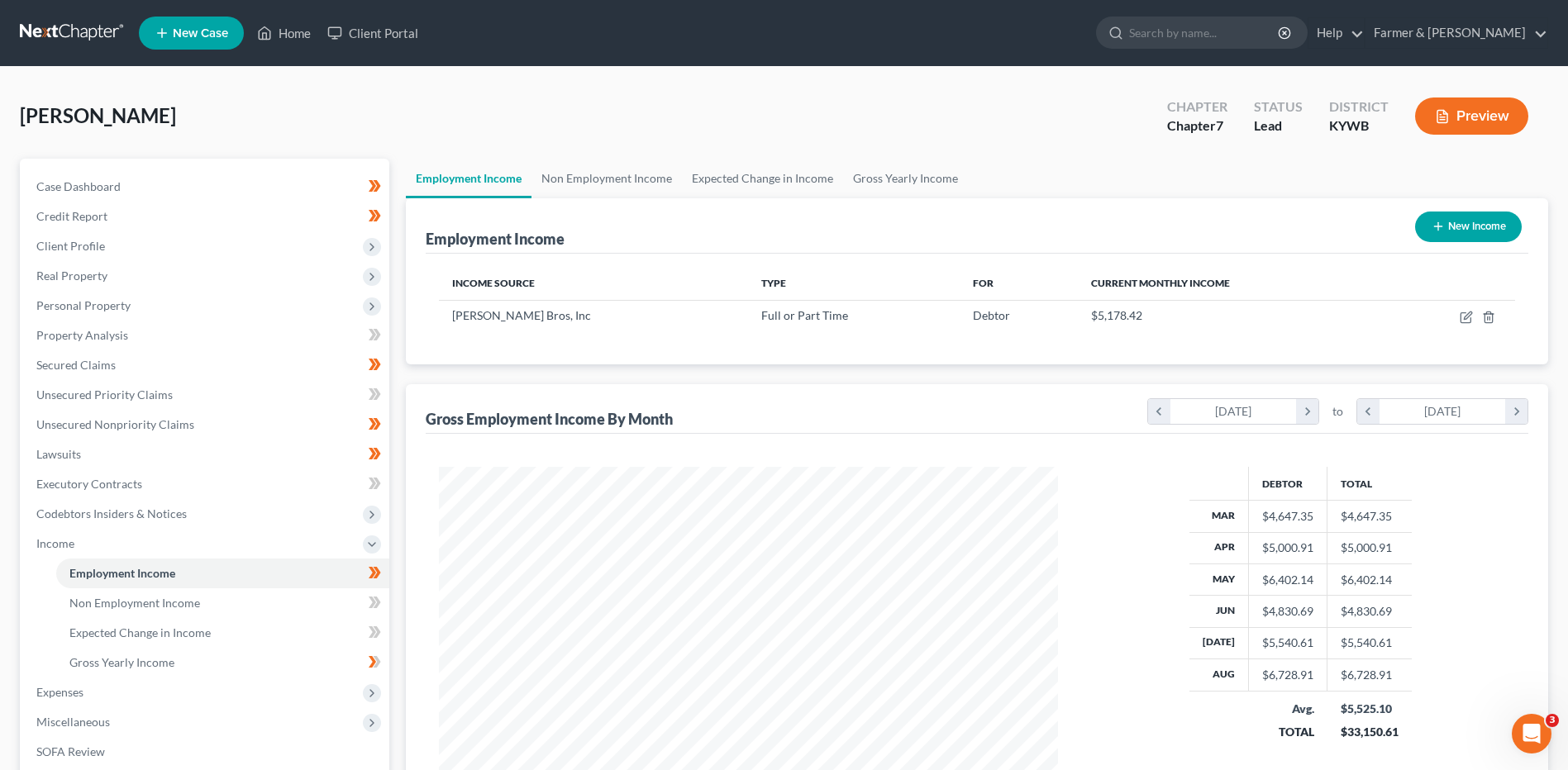
scroll to position [825987, 825857]
click at [147, 693] on span "Expenses" at bounding box center [206, 692] width 367 height 30
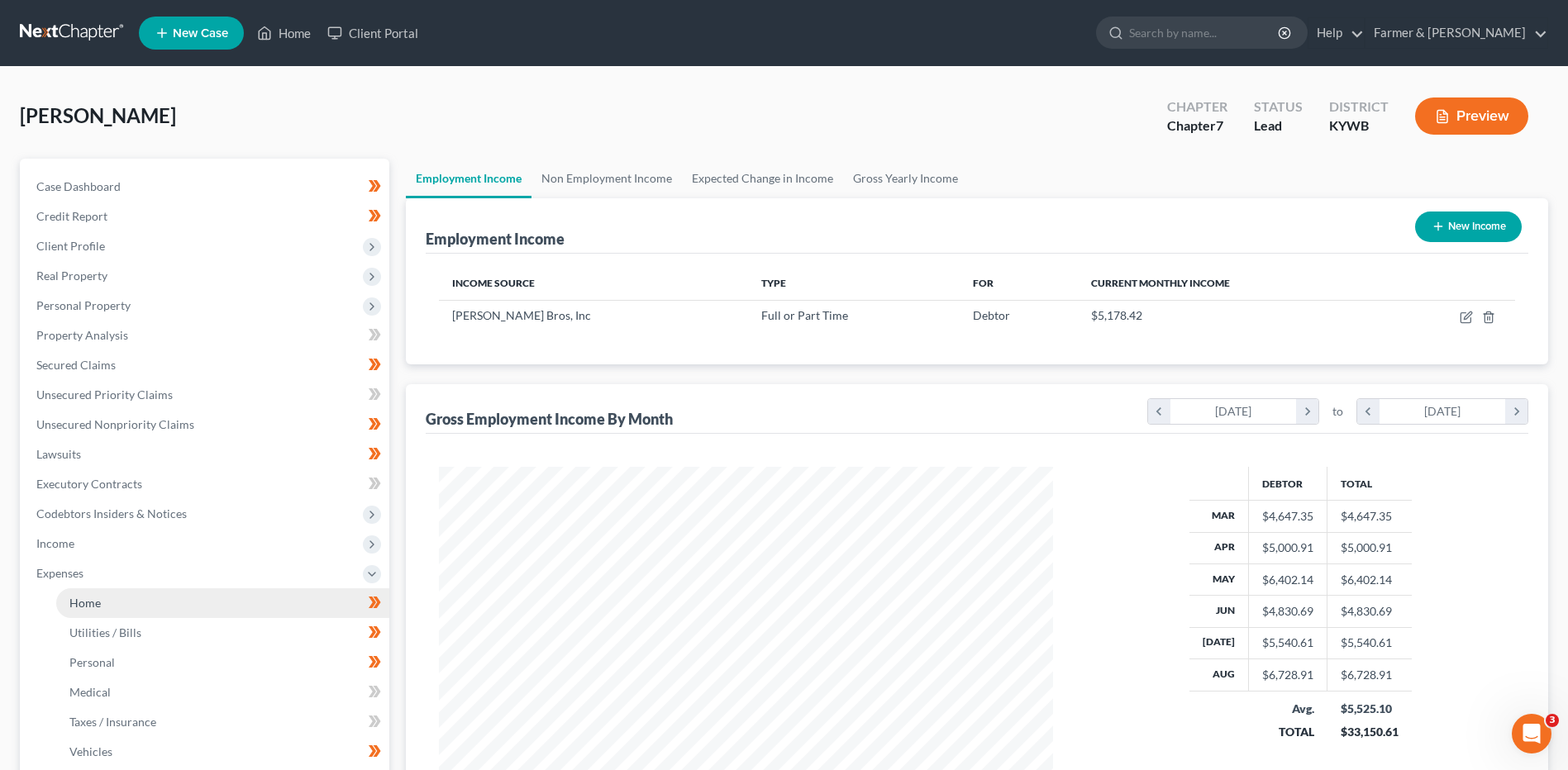
click at [131, 597] on link "Home" at bounding box center [223, 602] width 333 height 30
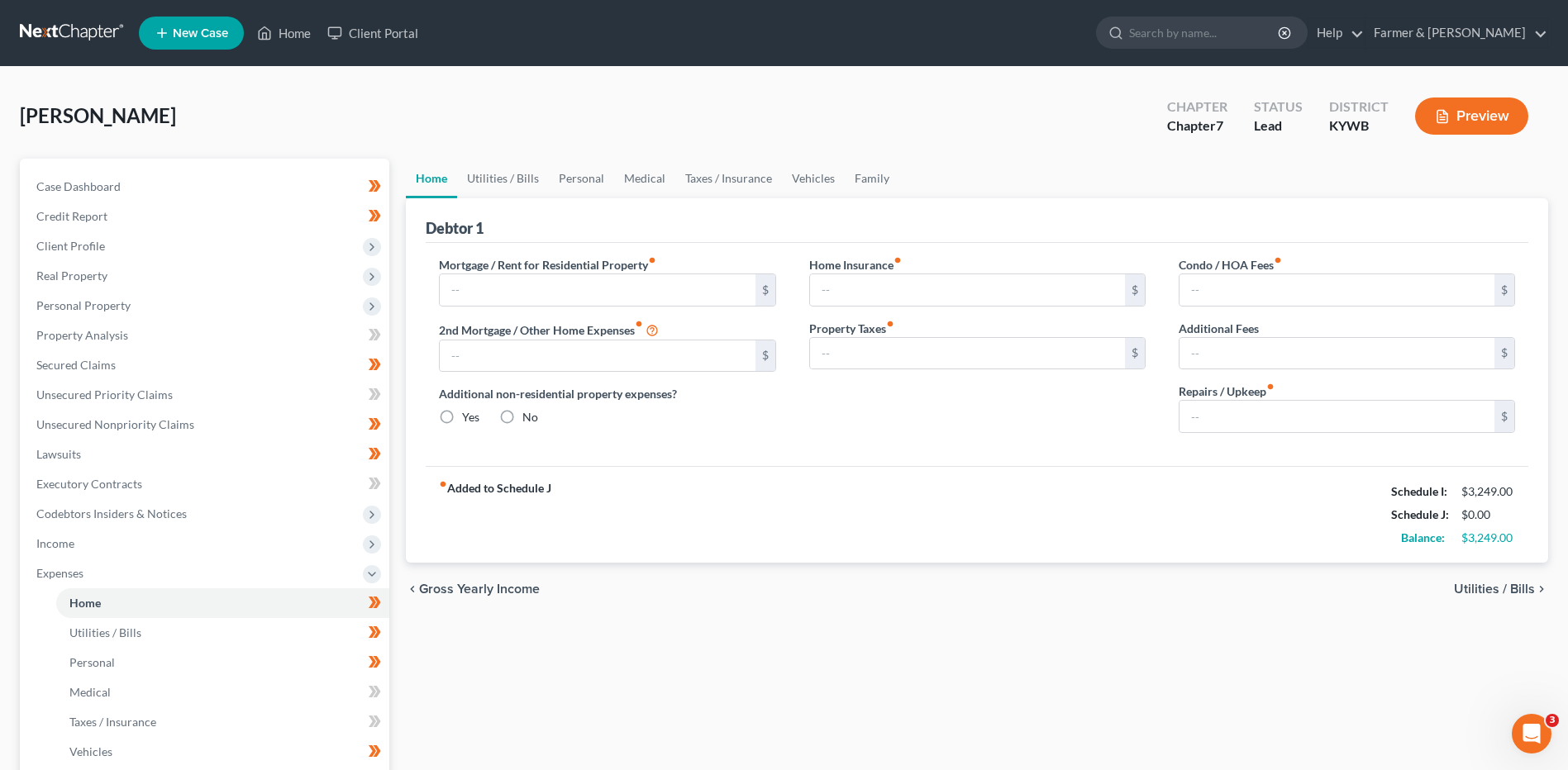
type input "1,150.00"
type input "0.00"
radio input "true"
type input "0.00"
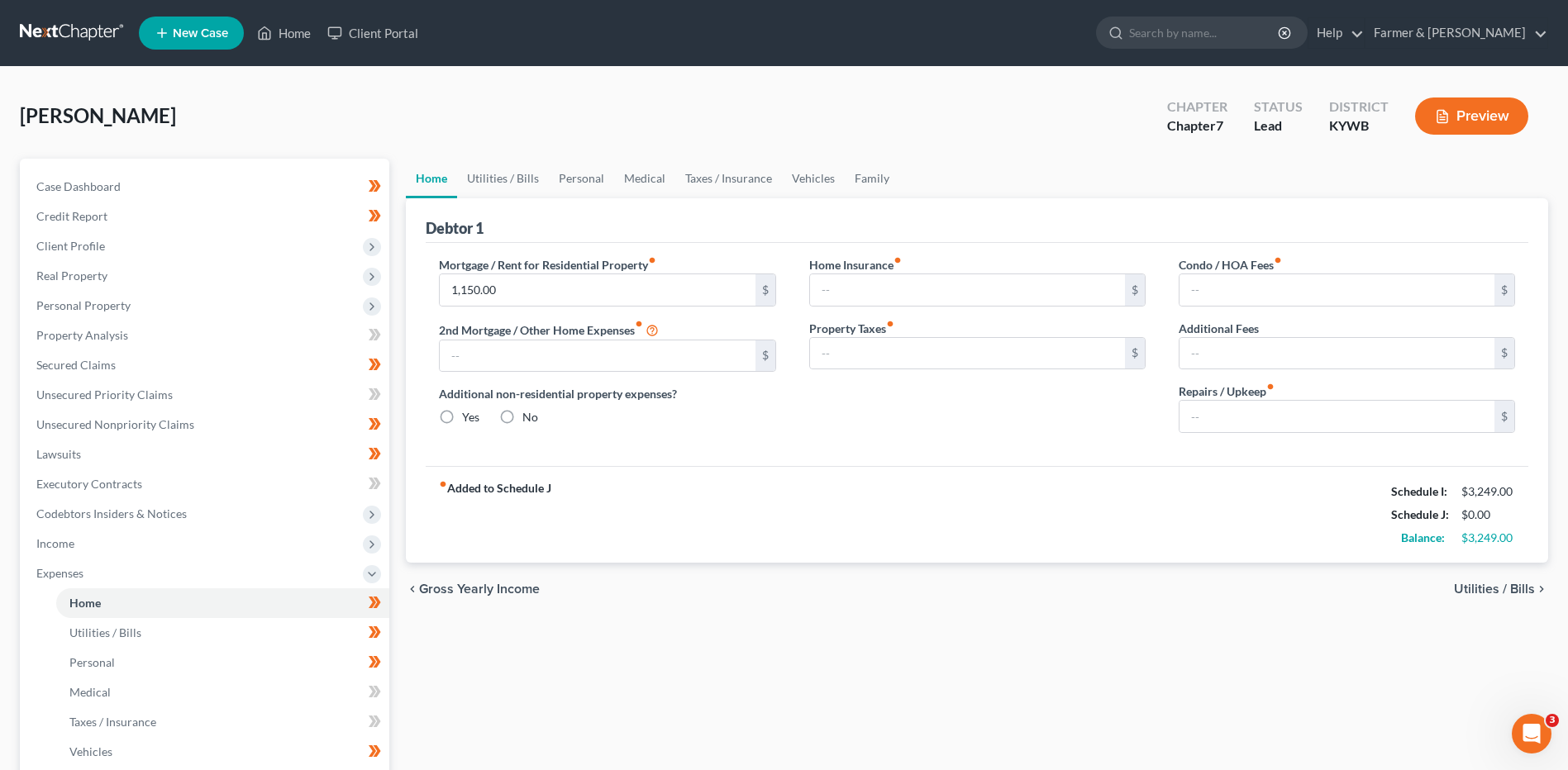
type input "0.00"
type input "150.00"
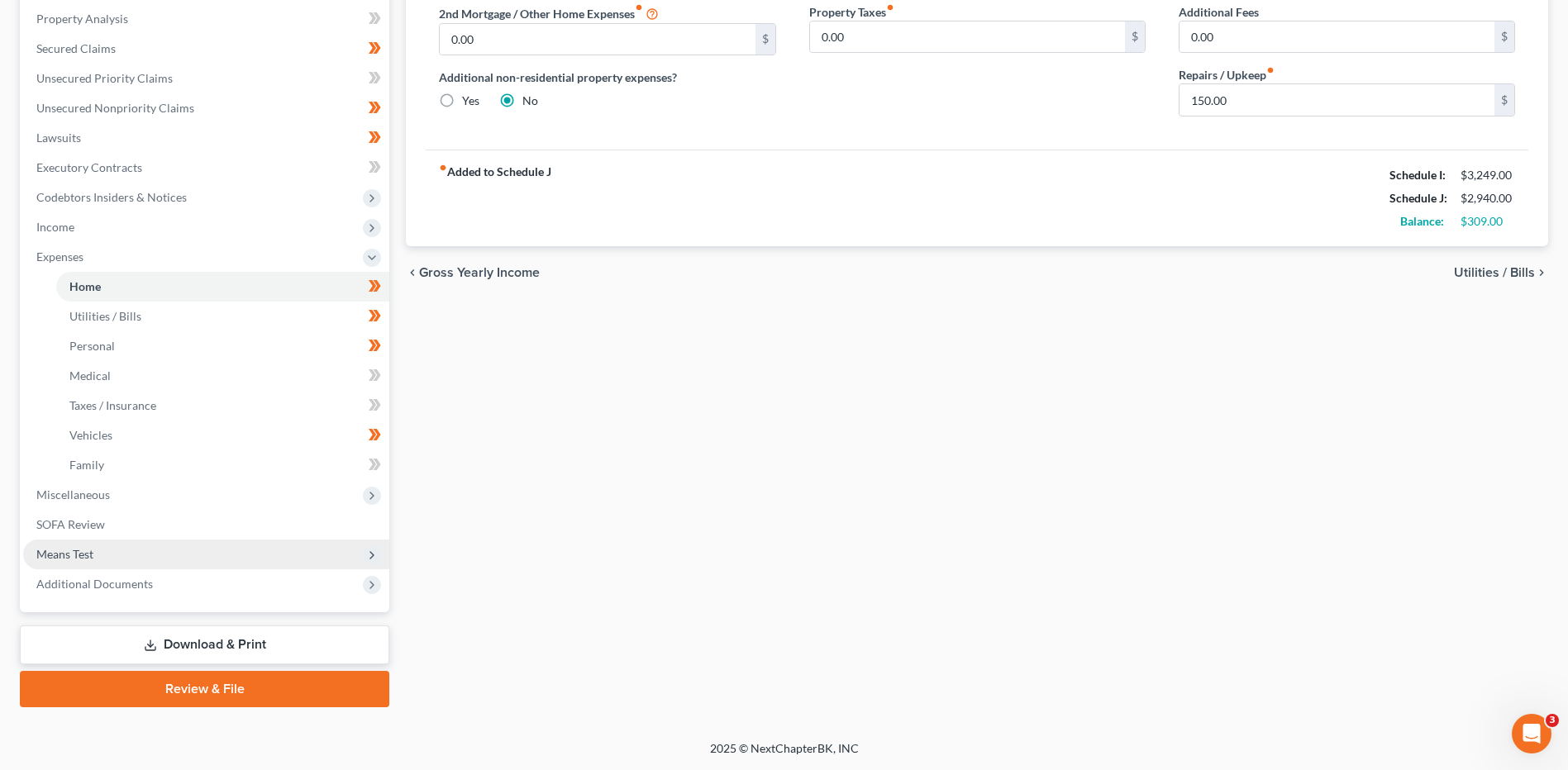
click at [97, 557] on span "Means Test" at bounding box center [206, 554] width 367 height 30
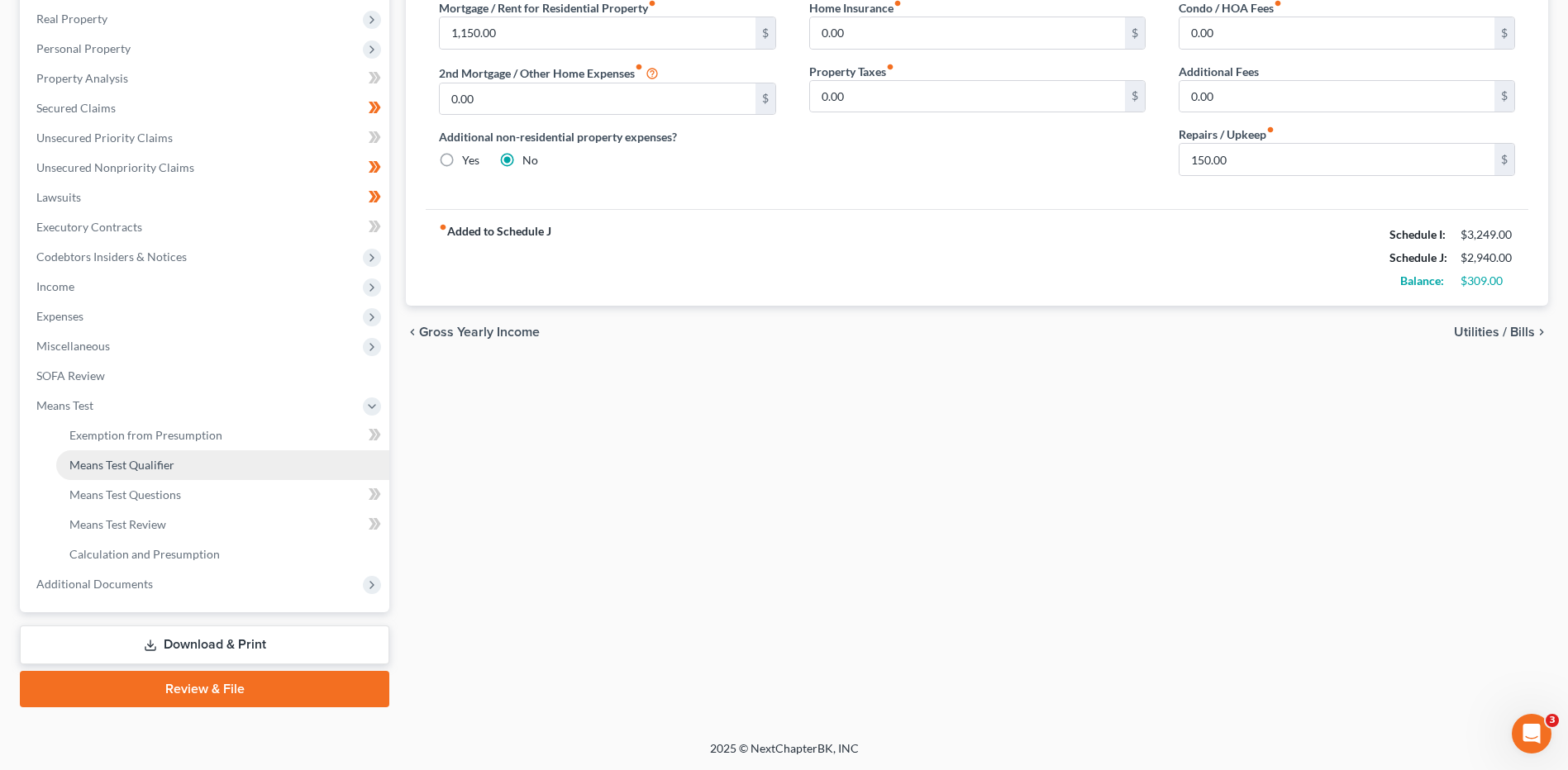
click at [168, 468] on span "Means Test Qualifier" at bounding box center [122, 464] width 105 height 14
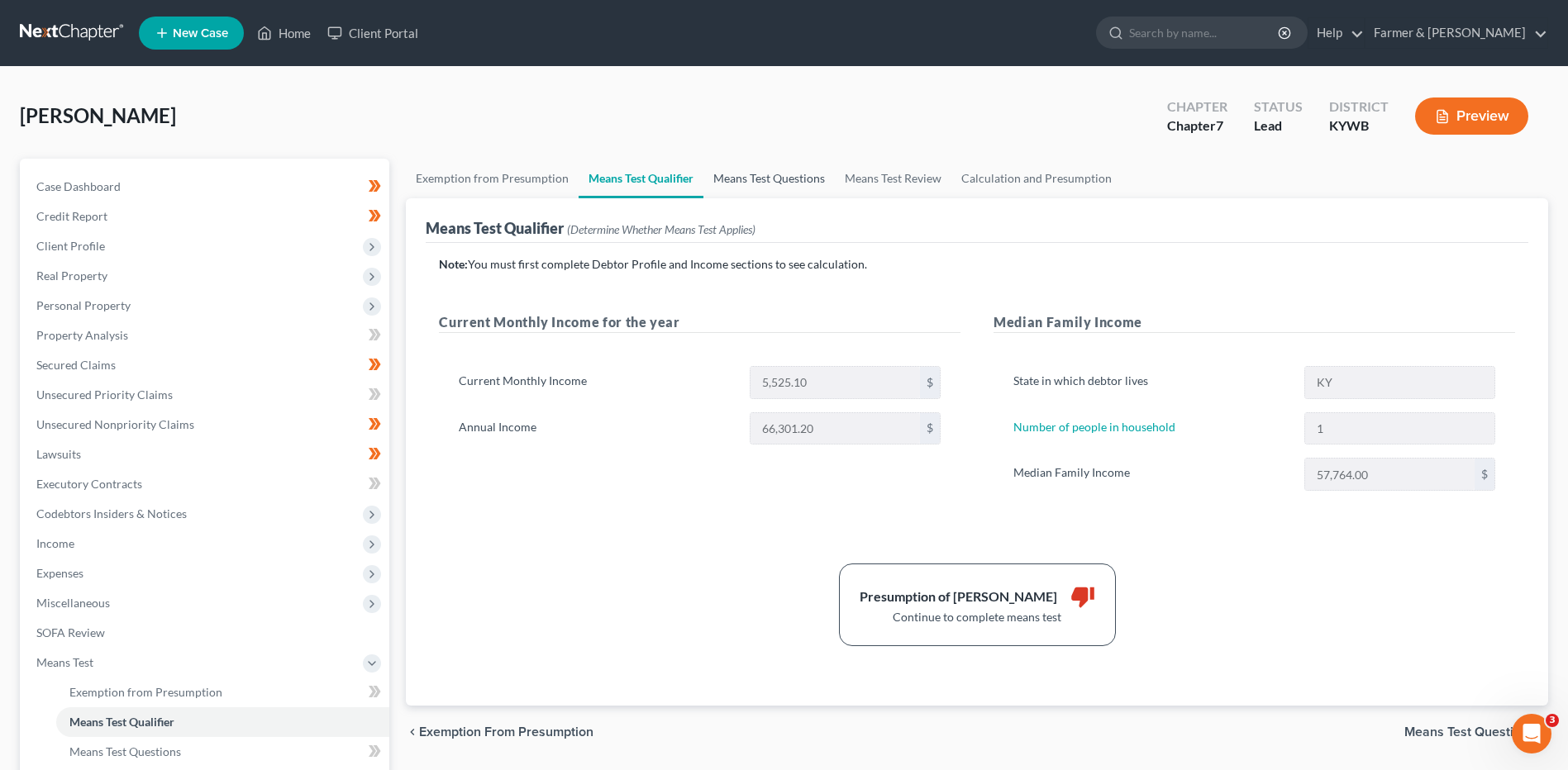
click at [748, 184] on link "Means Test Questions" at bounding box center [769, 179] width 131 height 40
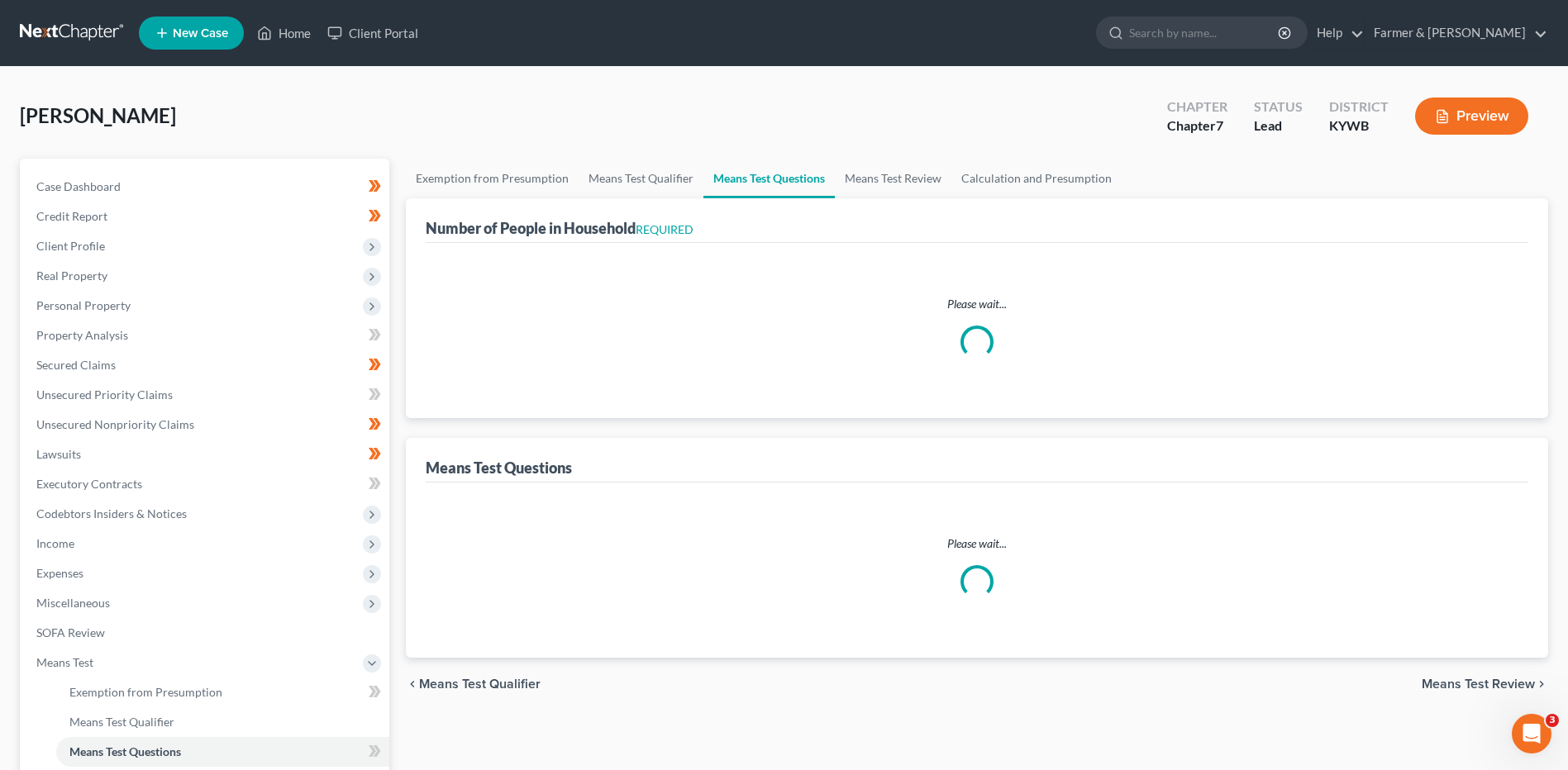
select select "60"
select select "1"
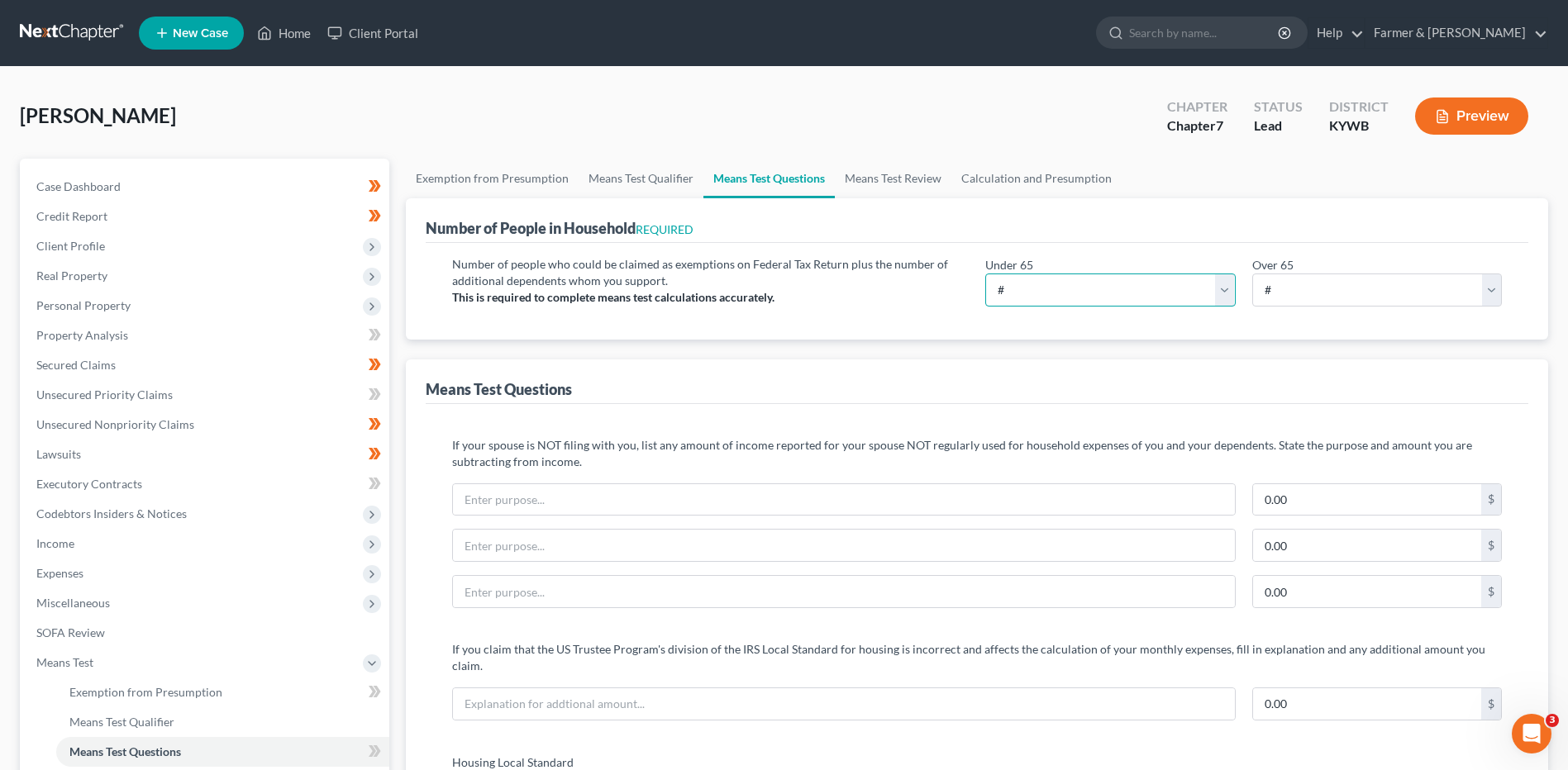
click at [1075, 286] on select "# 0 1 2 3 4 5 6 7 8 9 10" at bounding box center [1110, 289] width 249 height 33
select select "1"
click at [985, 273] on select "# 0 1 2 3 4 5 6 7 8 9 10" at bounding box center [1110, 289] width 249 height 33
click at [896, 168] on link "Means Test Review" at bounding box center [893, 179] width 116 height 40
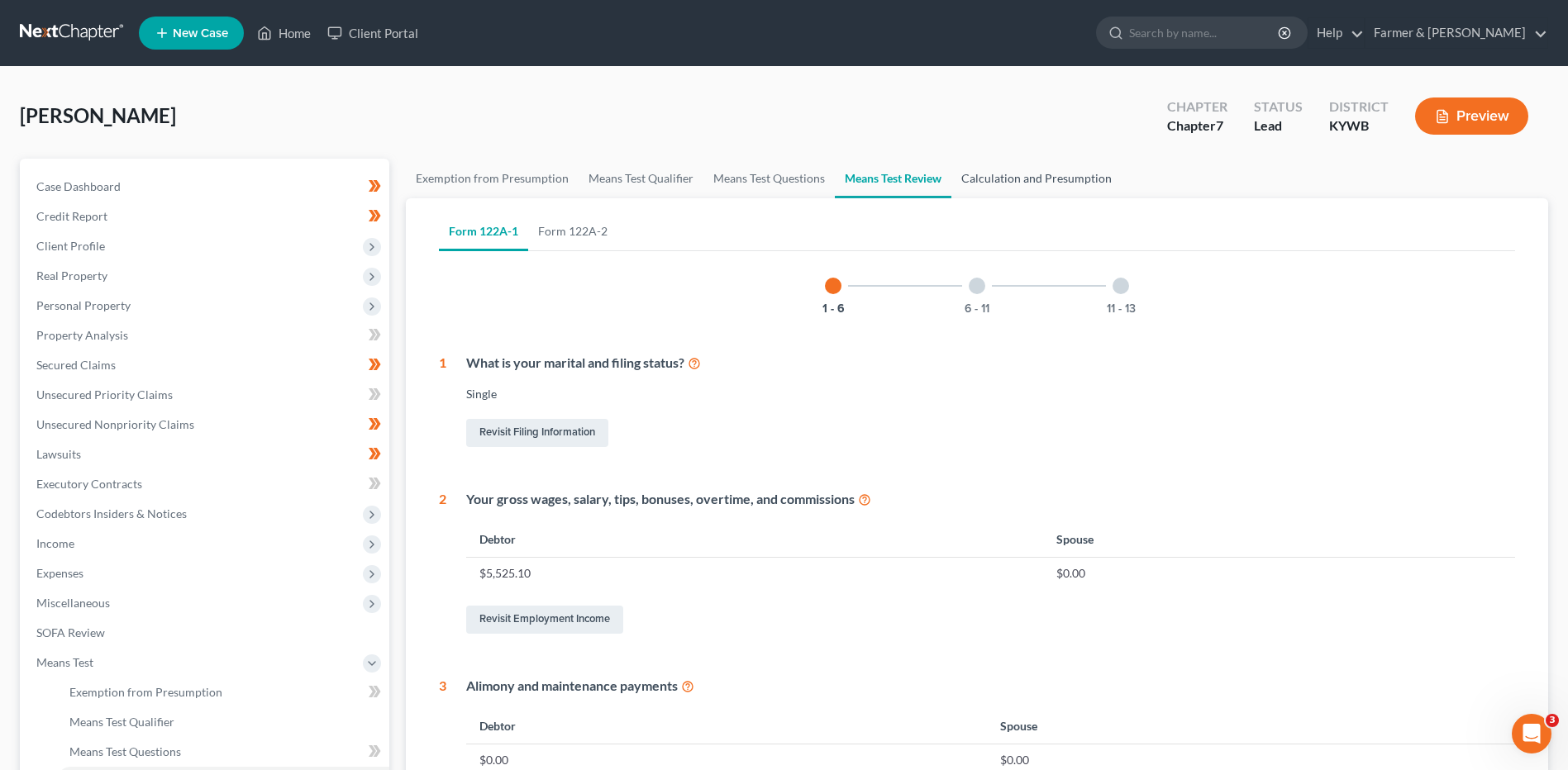
click at [1071, 179] on link "Calculation and Presumption" at bounding box center [1036, 179] width 170 height 40
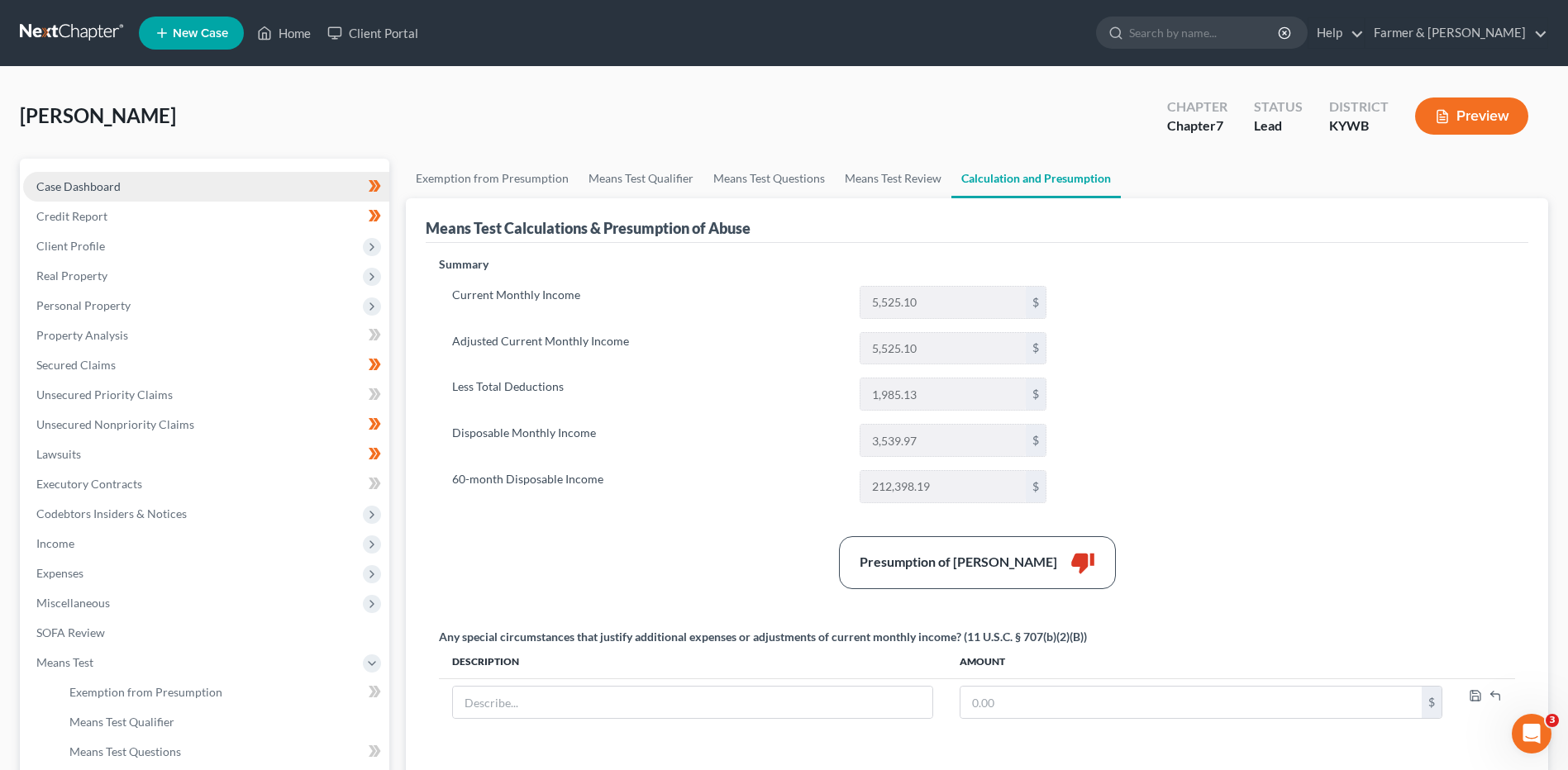
click at [184, 191] on link "Case Dashboard" at bounding box center [206, 187] width 367 height 30
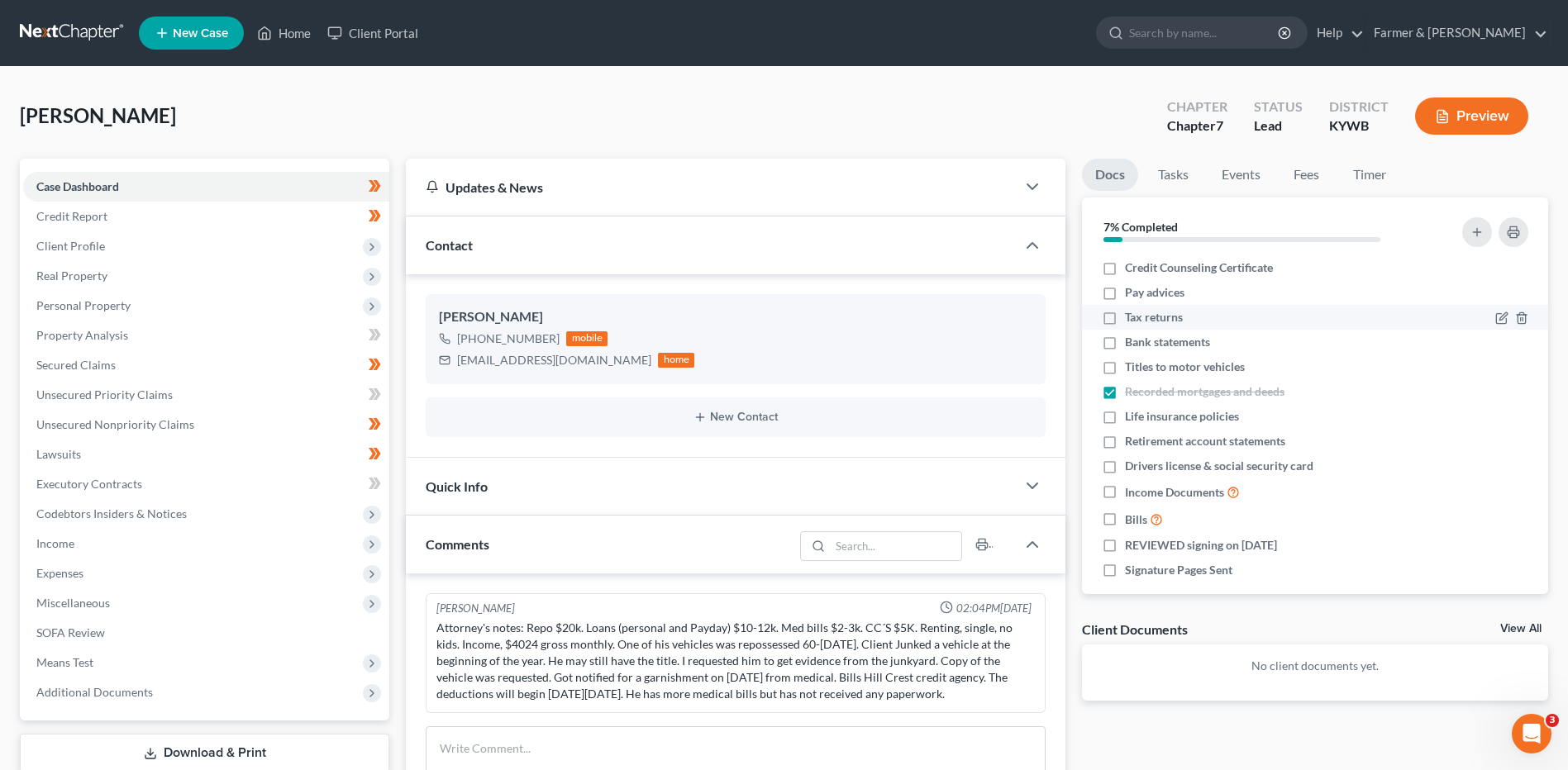
click at [1125, 319] on label "Tax returns" at bounding box center [1154, 317] width 58 height 16
click at [1131, 319] on input "Tax returns" at bounding box center [1136, 314] width 10 height 10
checkbox input "true"
click at [1125, 297] on label "Pay advices" at bounding box center [1155, 292] width 60 height 16
click at [1131, 295] on input "Pay advices" at bounding box center [1136, 289] width 10 height 10
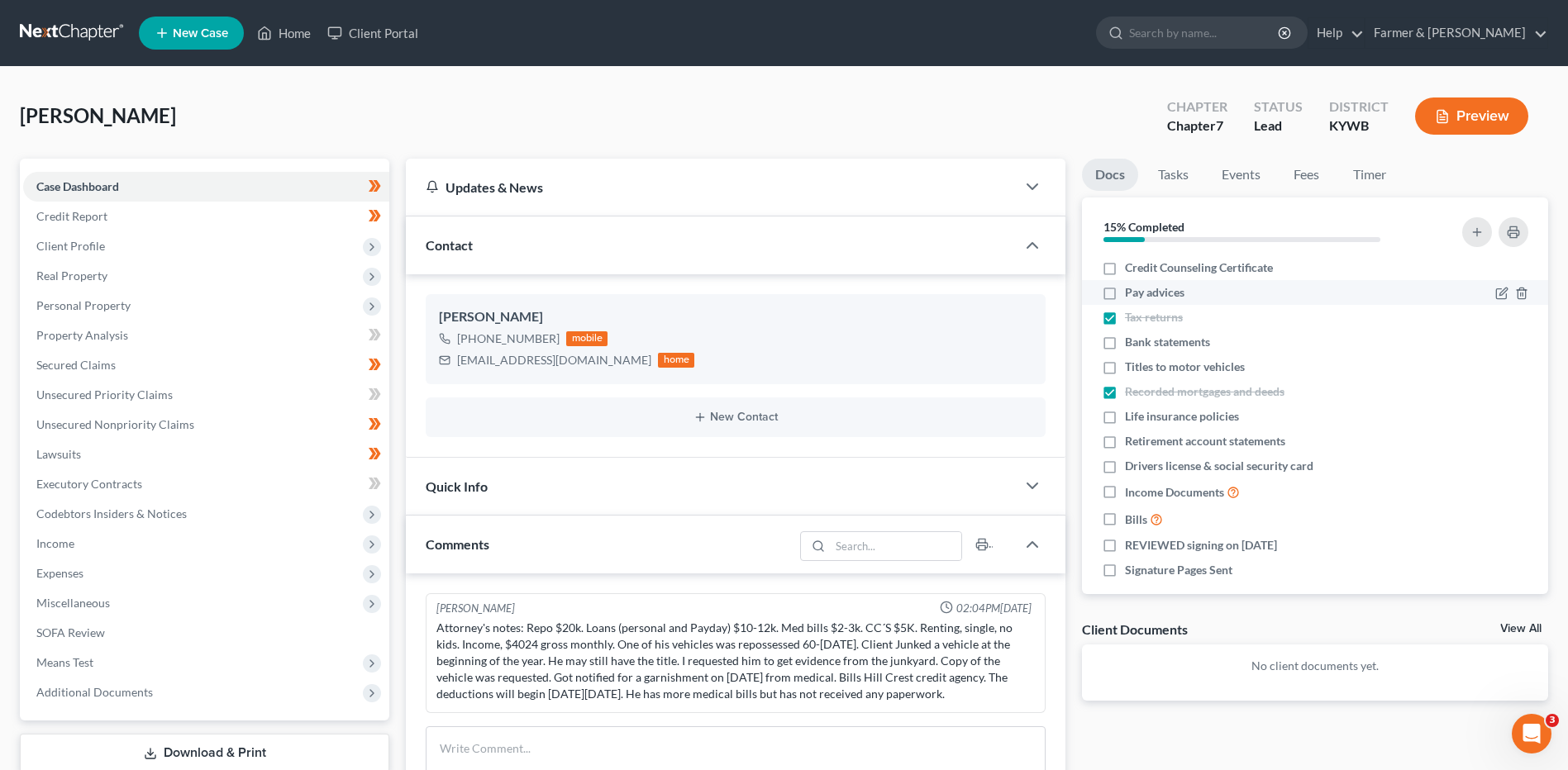
checkbox input "true"
click at [1125, 269] on label "Credit Counseling Certificate" at bounding box center [1199, 267] width 148 height 16
click at [1131, 269] on input "Credit Counseling Certificate" at bounding box center [1136, 265] width 10 height 10
checkbox input "true"
click at [1125, 415] on label "Life insurance policies" at bounding box center [1182, 416] width 114 height 16
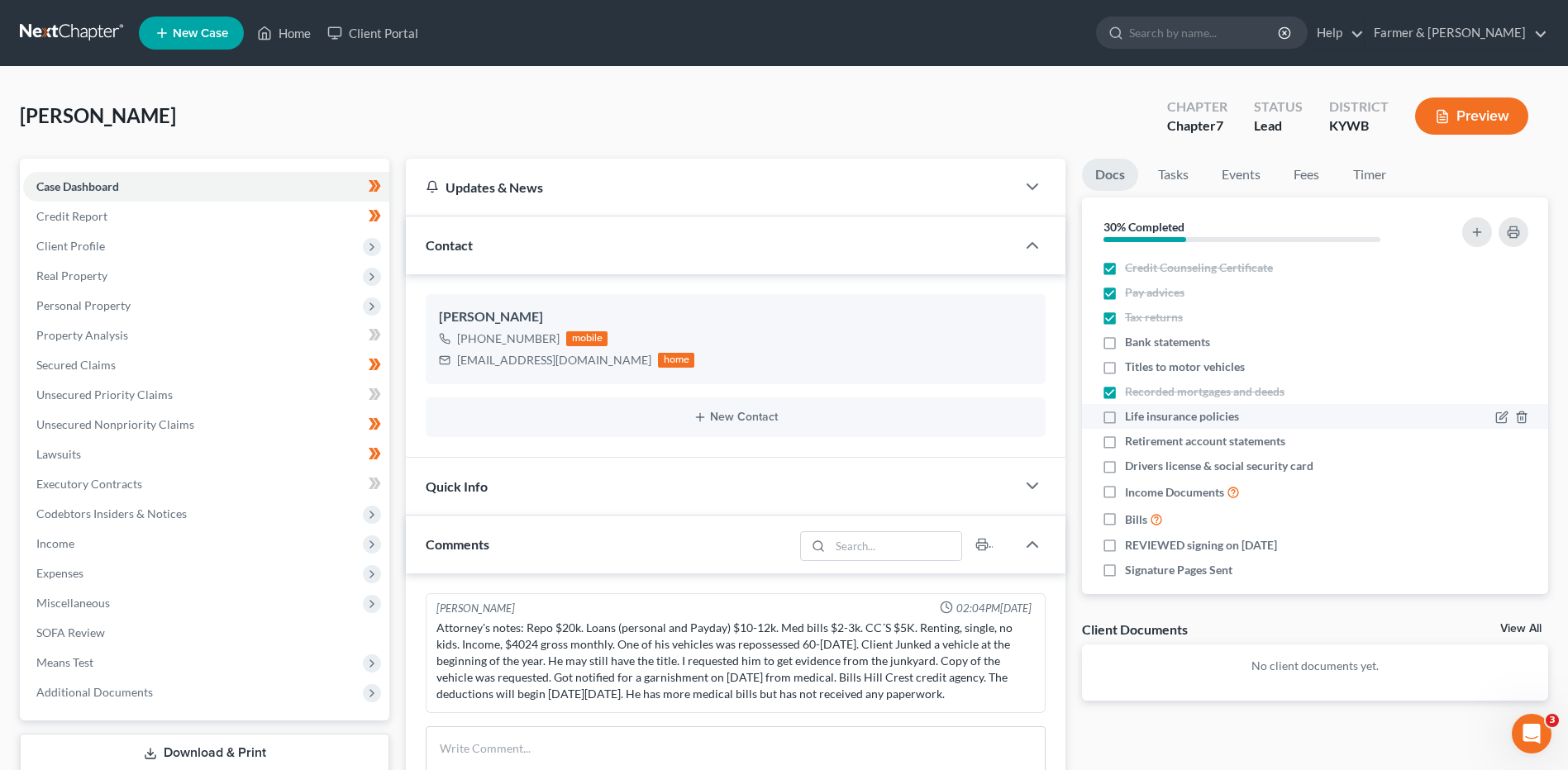
click at [1131, 415] on input "Life insurance policies" at bounding box center [1136, 413] width 10 height 10
checkbox input "true"
click at [1125, 438] on label "Retirement account statements" at bounding box center [1205, 441] width 160 height 16
click at [1131, 438] on input "Retirement account statements" at bounding box center [1136, 438] width 10 height 10
checkbox input "true"
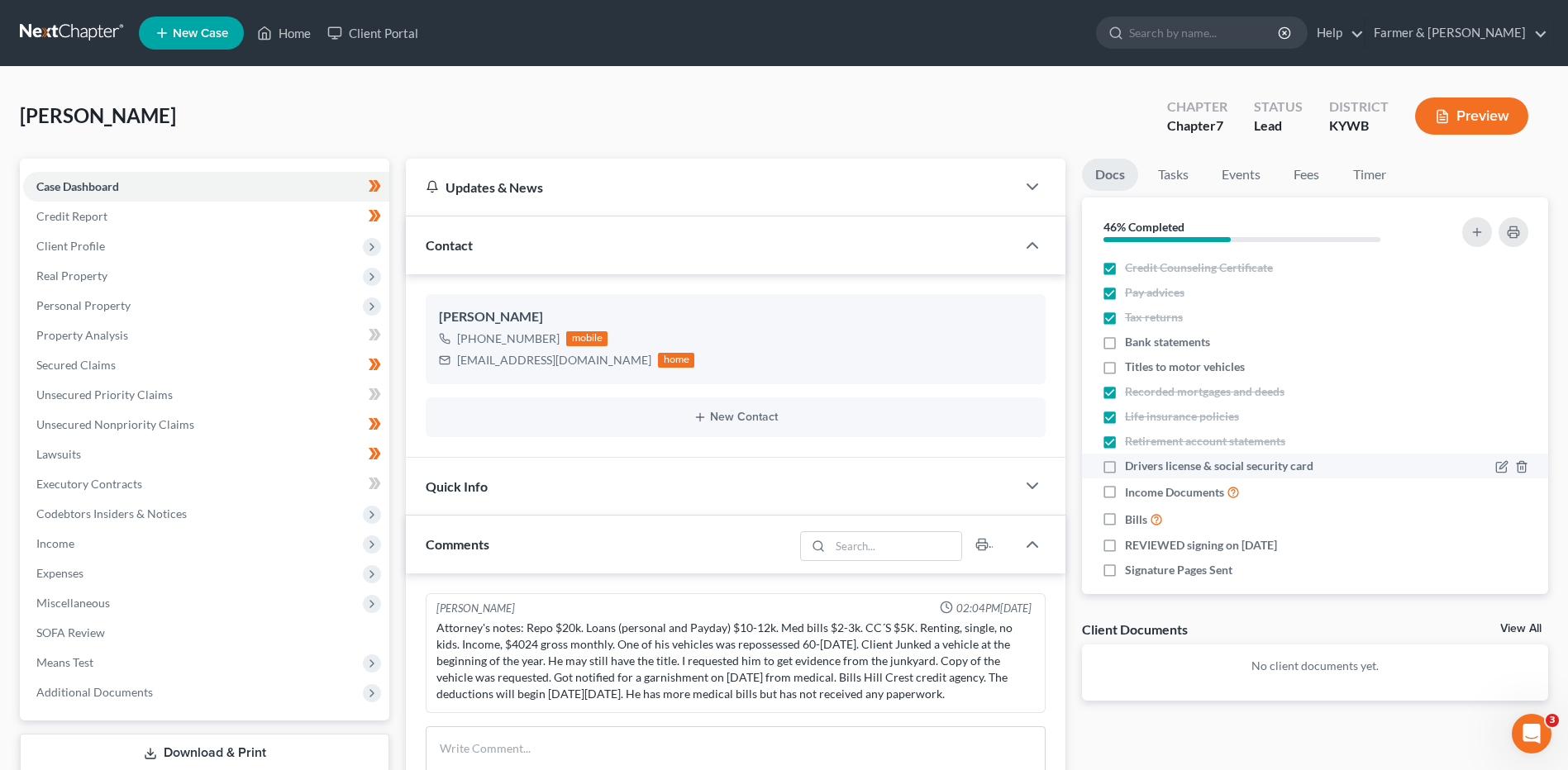
click at [1125, 466] on label "Drivers license & social security card" at bounding box center [1220, 465] width 189 height 16
click at [1131, 466] on input "Drivers license & social security card" at bounding box center [1136, 463] width 10 height 10
checkbox input "true"
click at [1125, 492] on label "Income Documents" at bounding box center [1182, 492] width 115 height 19
click at [1131, 492] on input "Income Documents" at bounding box center [1136, 487] width 10 height 10
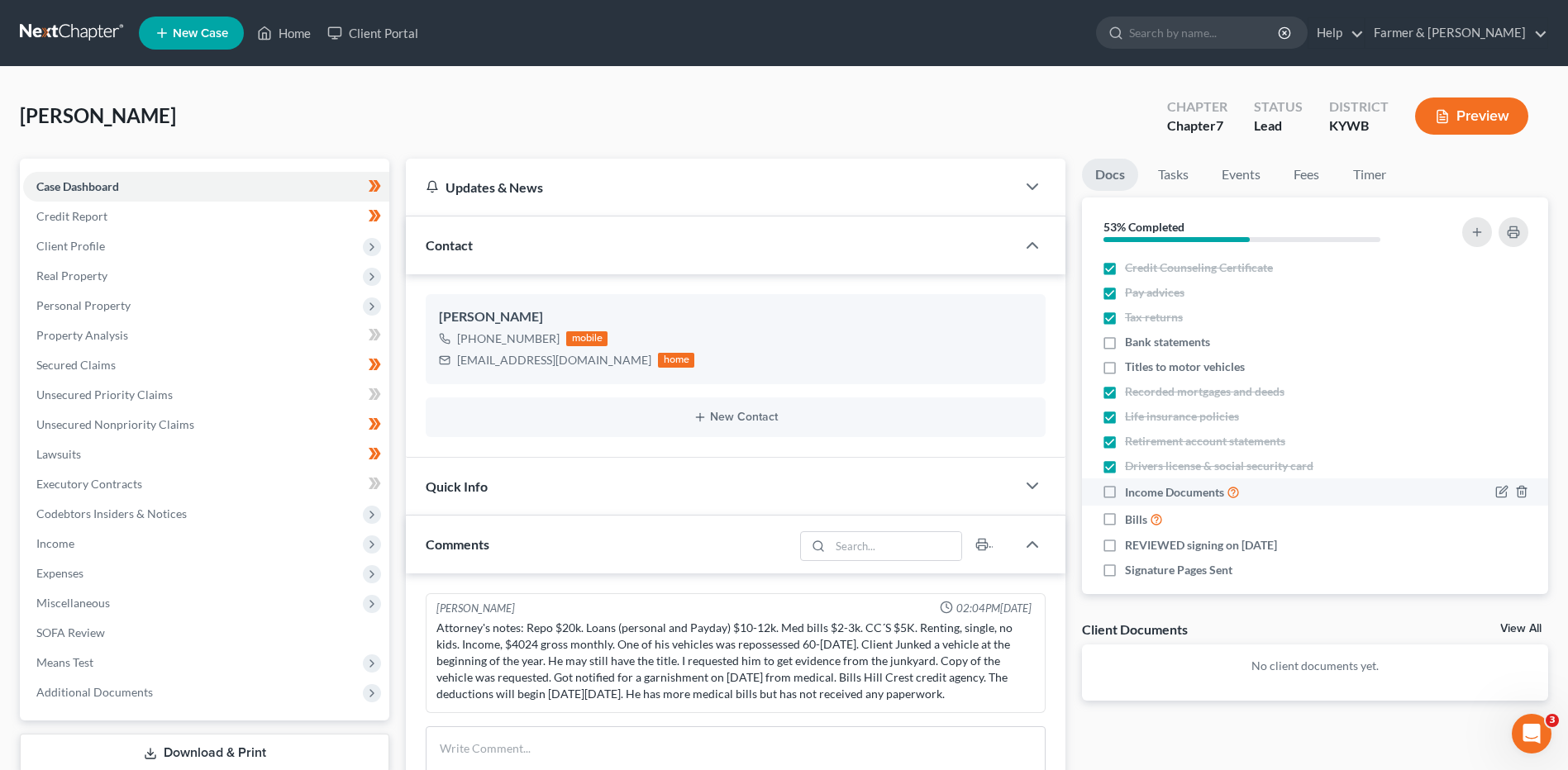
checkbox input "true"
click at [1125, 366] on label "Titles to motor vehicles" at bounding box center [1185, 366] width 120 height 16
click at [1131, 366] on input "Titles to motor vehicles" at bounding box center [1136, 364] width 10 height 10
checkbox input "true"
click at [1125, 515] on label "Bills" at bounding box center [1144, 520] width 38 height 19
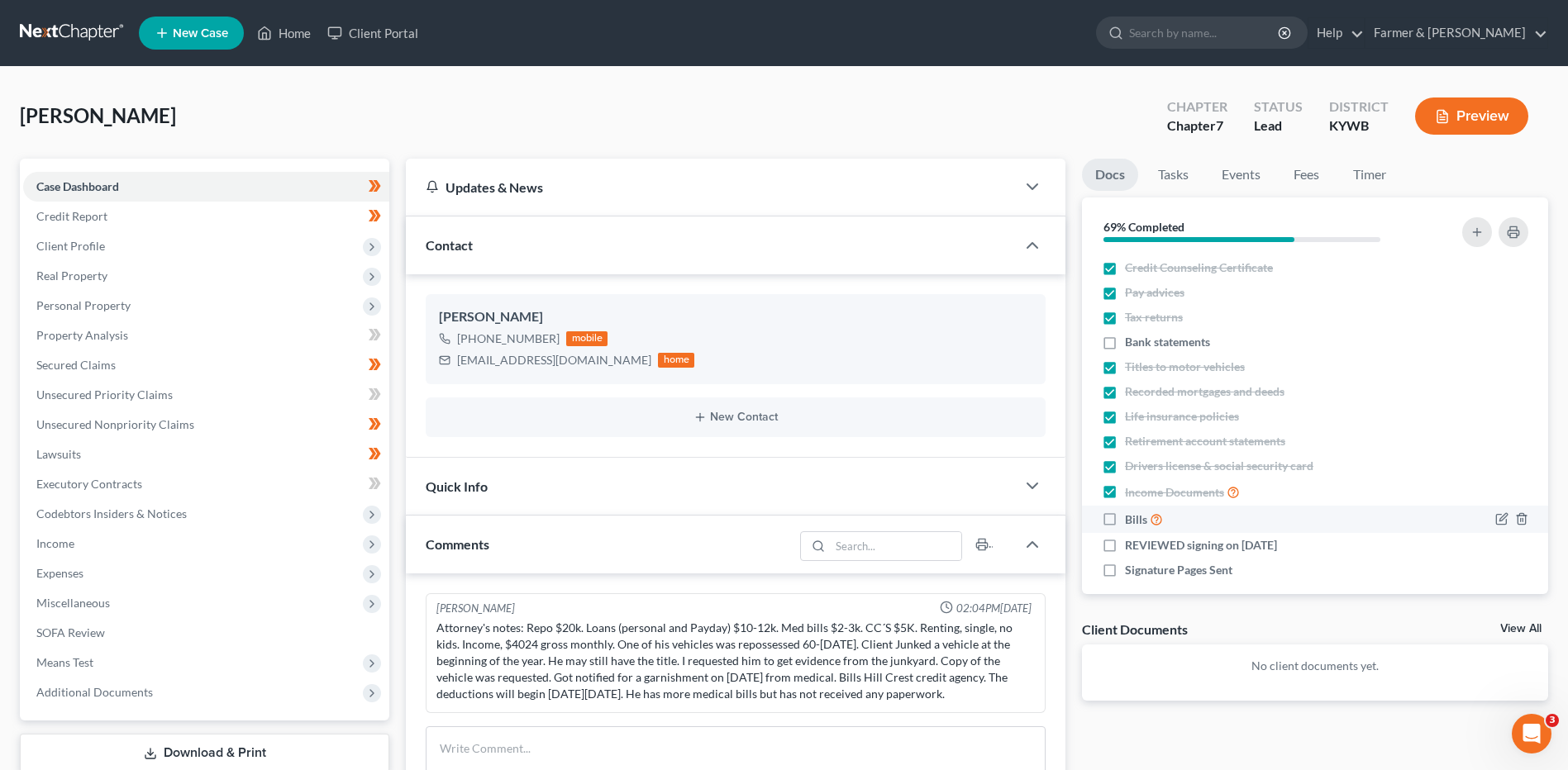
click at [1131, 515] on input "Bills" at bounding box center [1136, 515] width 10 height 10
checkbox input "true"
click at [1125, 546] on label "REVIEWED signing on 09/03/2025" at bounding box center [1201, 544] width 152 height 16
click at [1131, 546] on input "REVIEWED signing on 09/03/2025" at bounding box center [1136, 542] width 10 height 10
checkbox input "true"
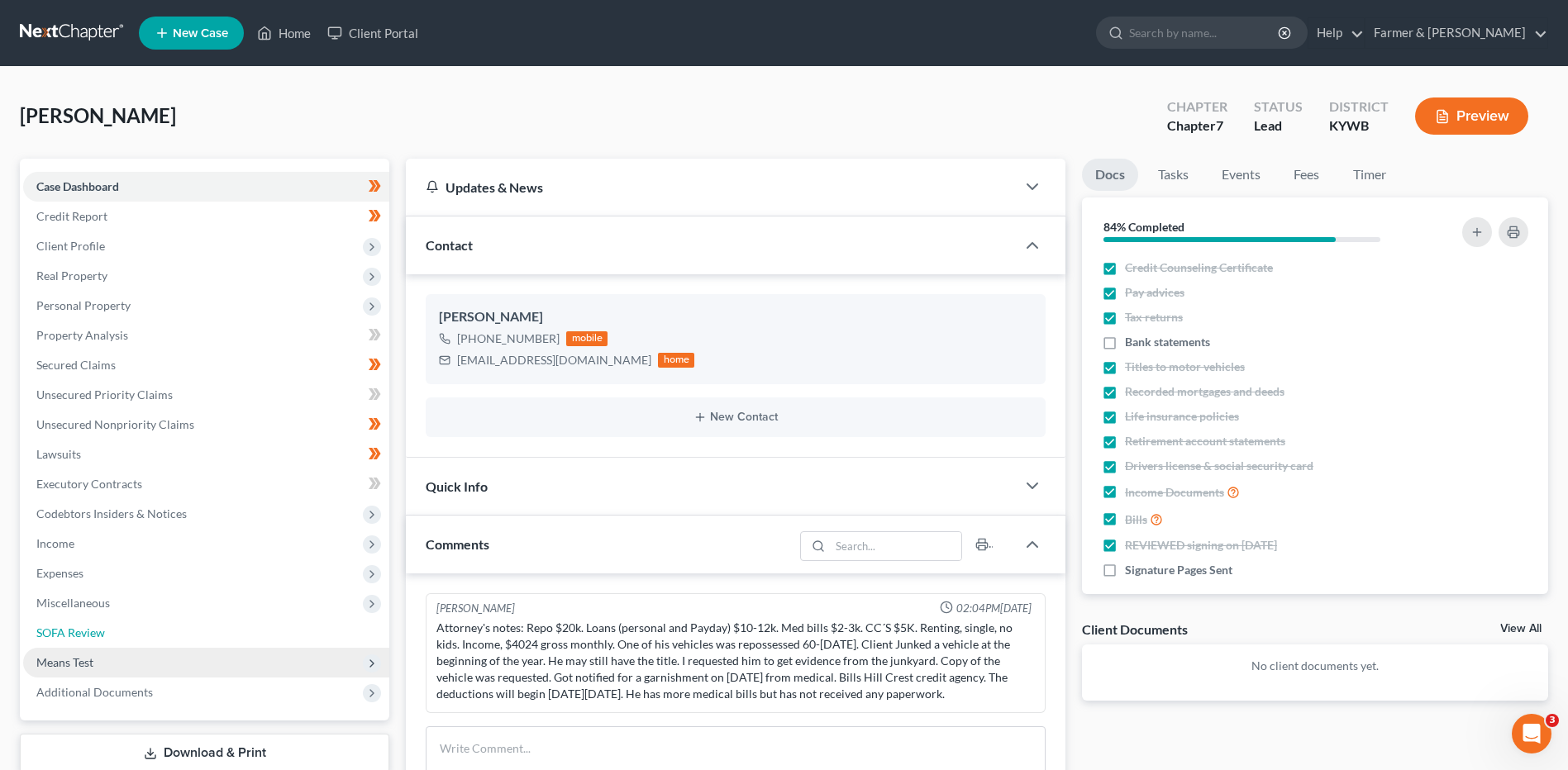
drag, startPoint x: 125, startPoint y: 646, endPoint x: 105, endPoint y: 675, distance: 35.2
click at [125, 646] on link "SOFA Review" at bounding box center [206, 632] width 367 height 30
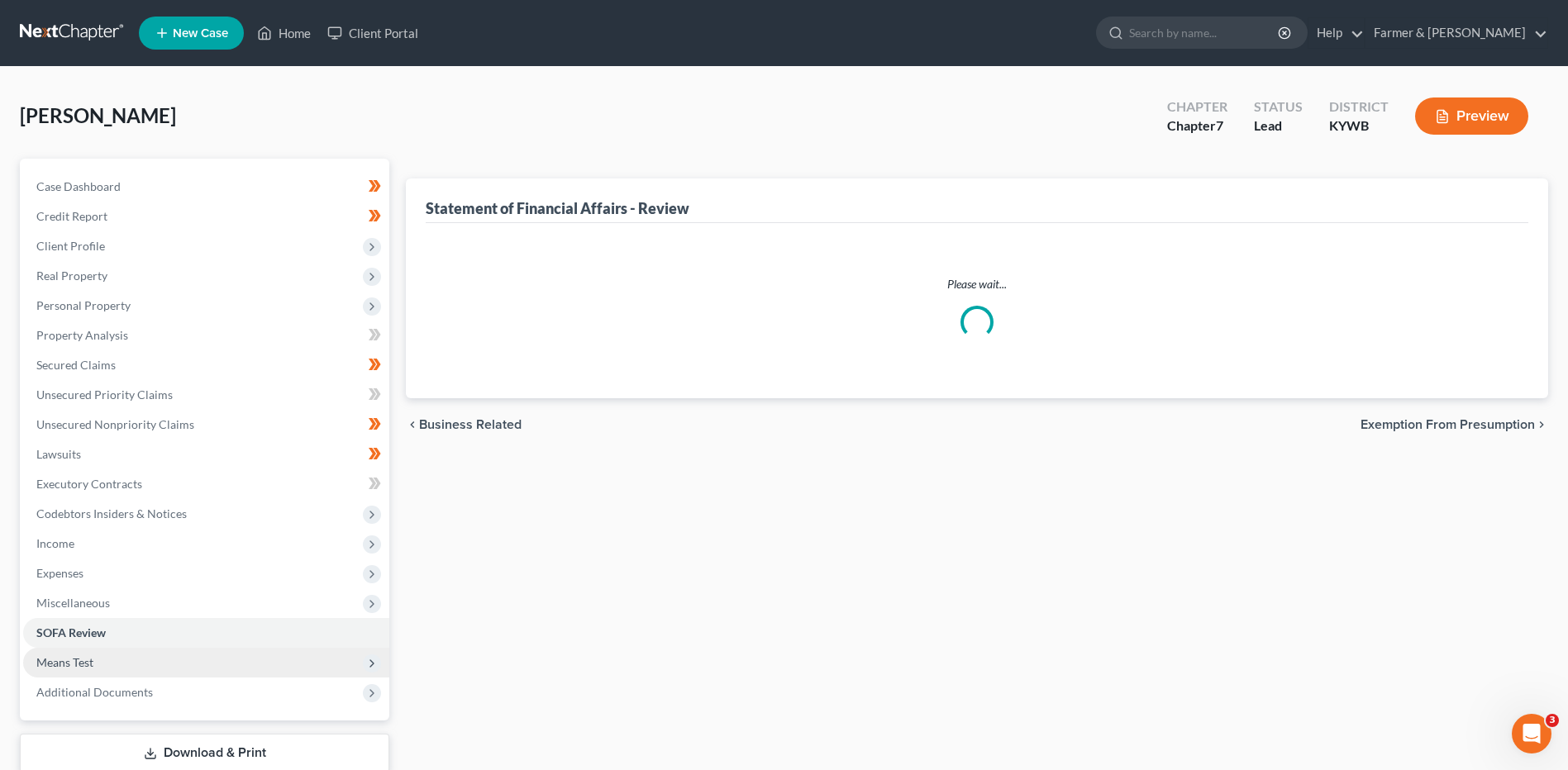
click at [114, 663] on span "Means Test" at bounding box center [206, 662] width 367 height 30
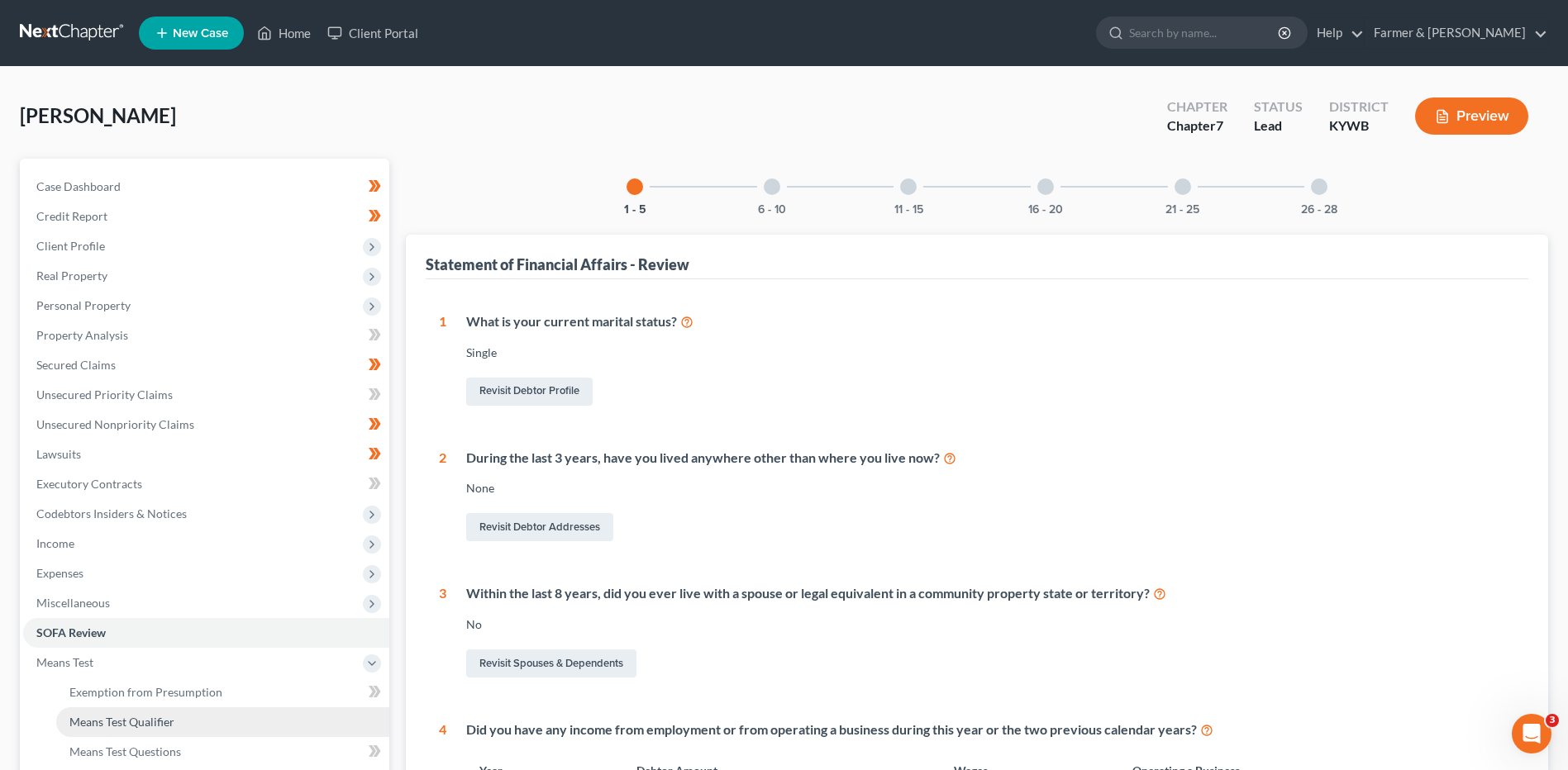
click at [150, 718] on span "Means Test Qualifier" at bounding box center [122, 721] width 105 height 14
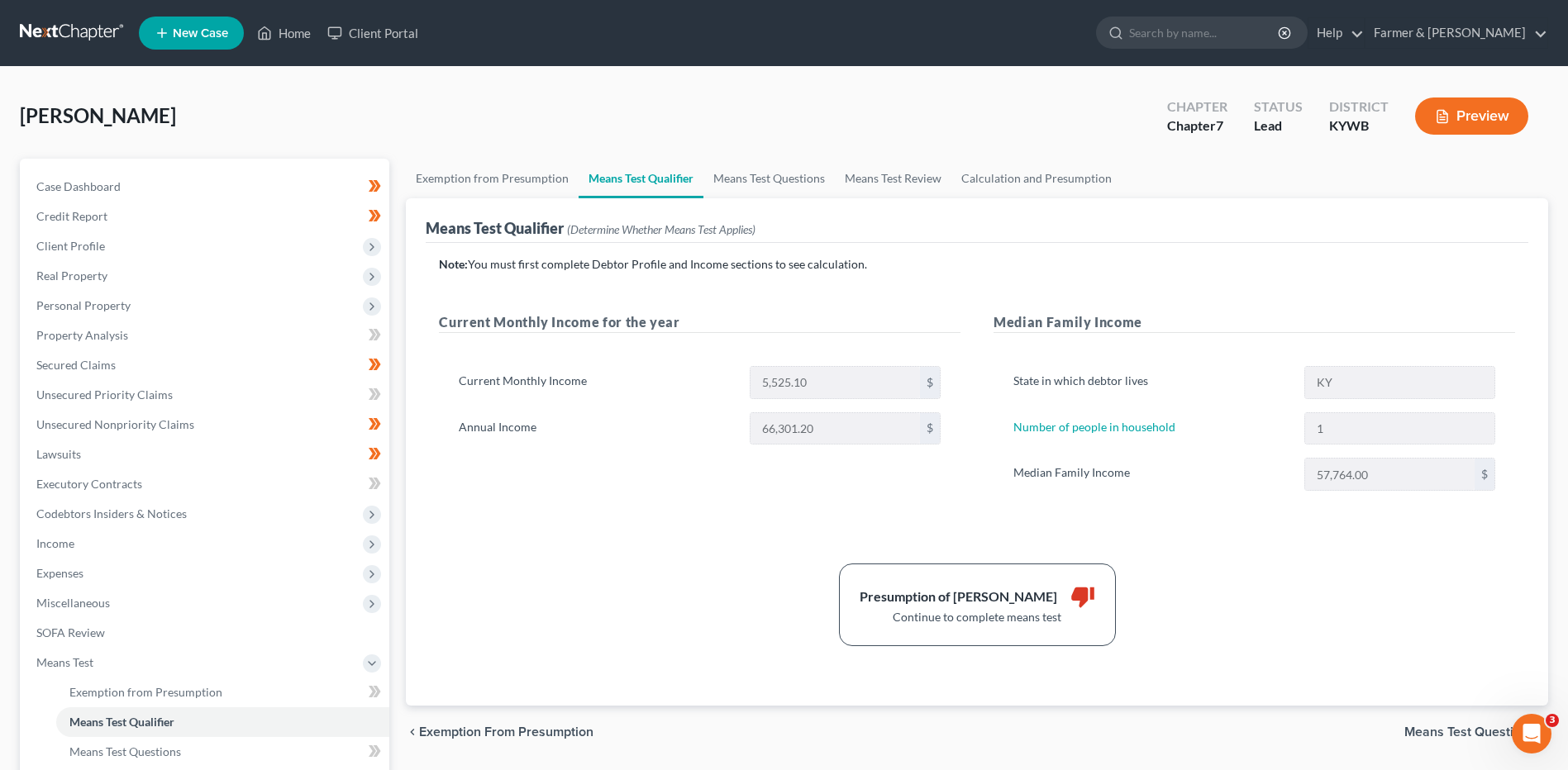
drag, startPoint x: 46, startPoint y: 26, endPoint x: 231, endPoint y: 6, distance: 186.1
click at [46, 26] on link at bounding box center [72, 32] width 106 height 30
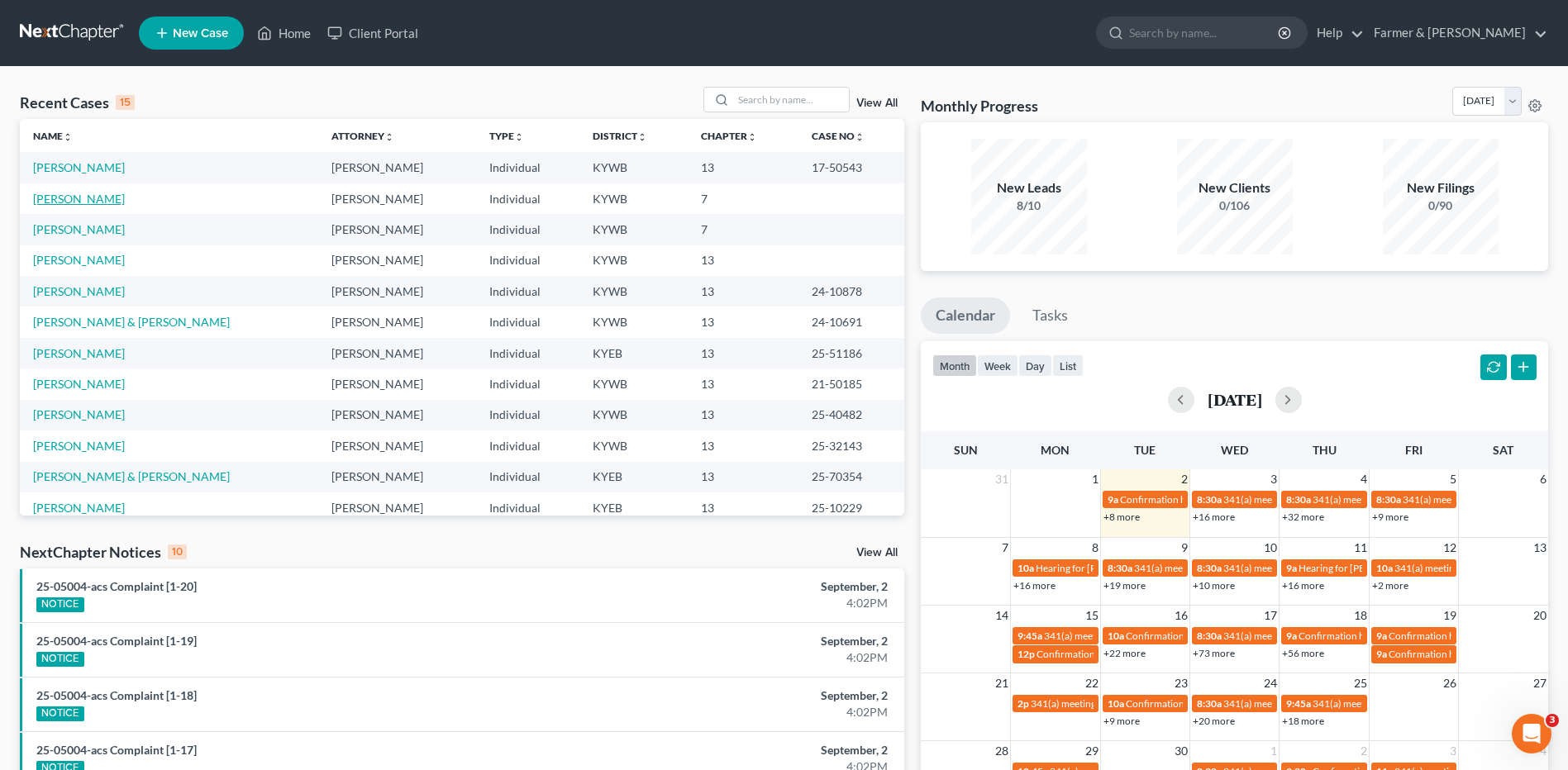
click at [97, 201] on link "[PERSON_NAME]" at bounding box center [79, 198] width 91 height 14
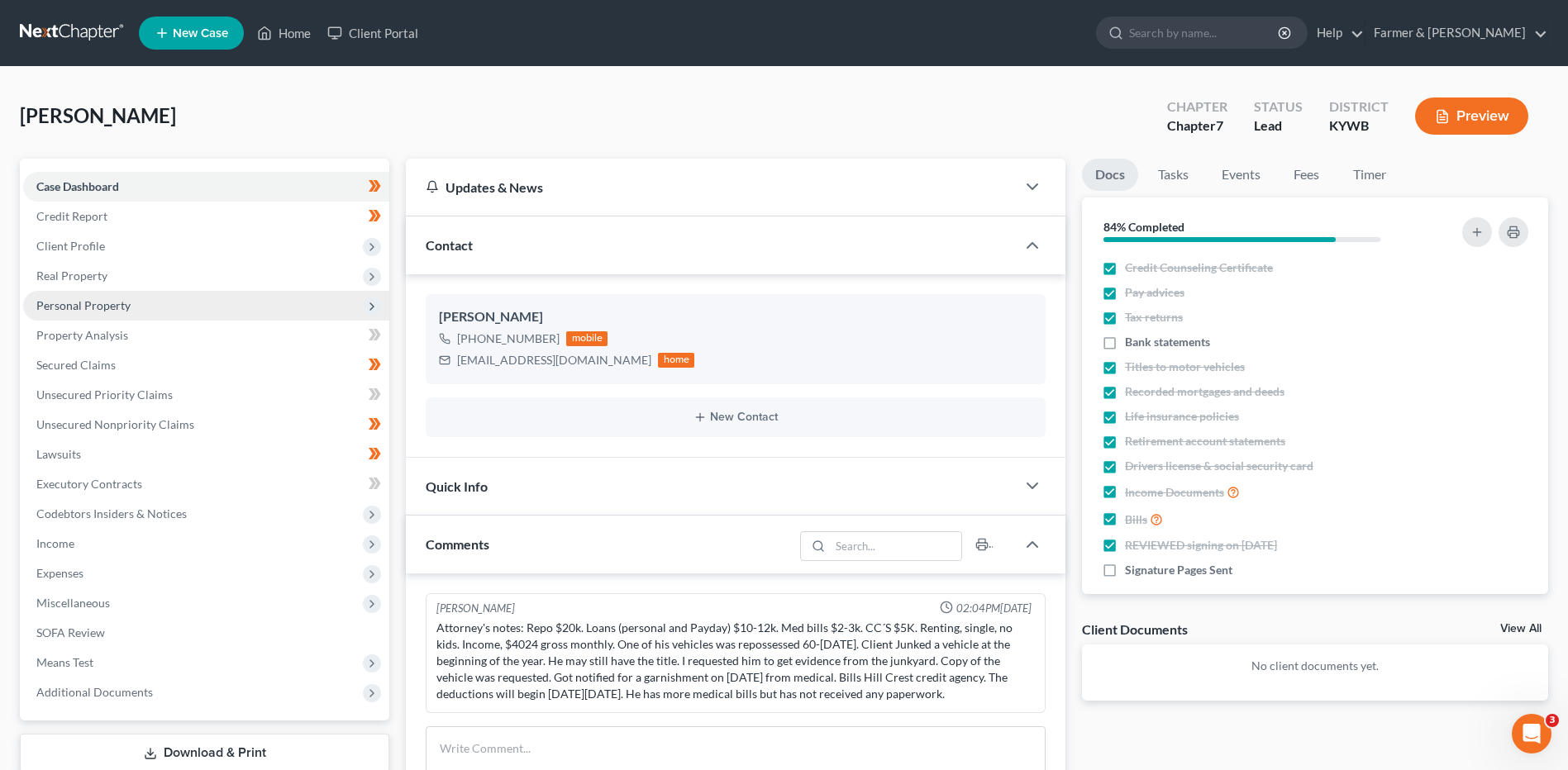
click at [154, 312] on span "Personal Property" at bounding box center [206, 306] width 367 height 30
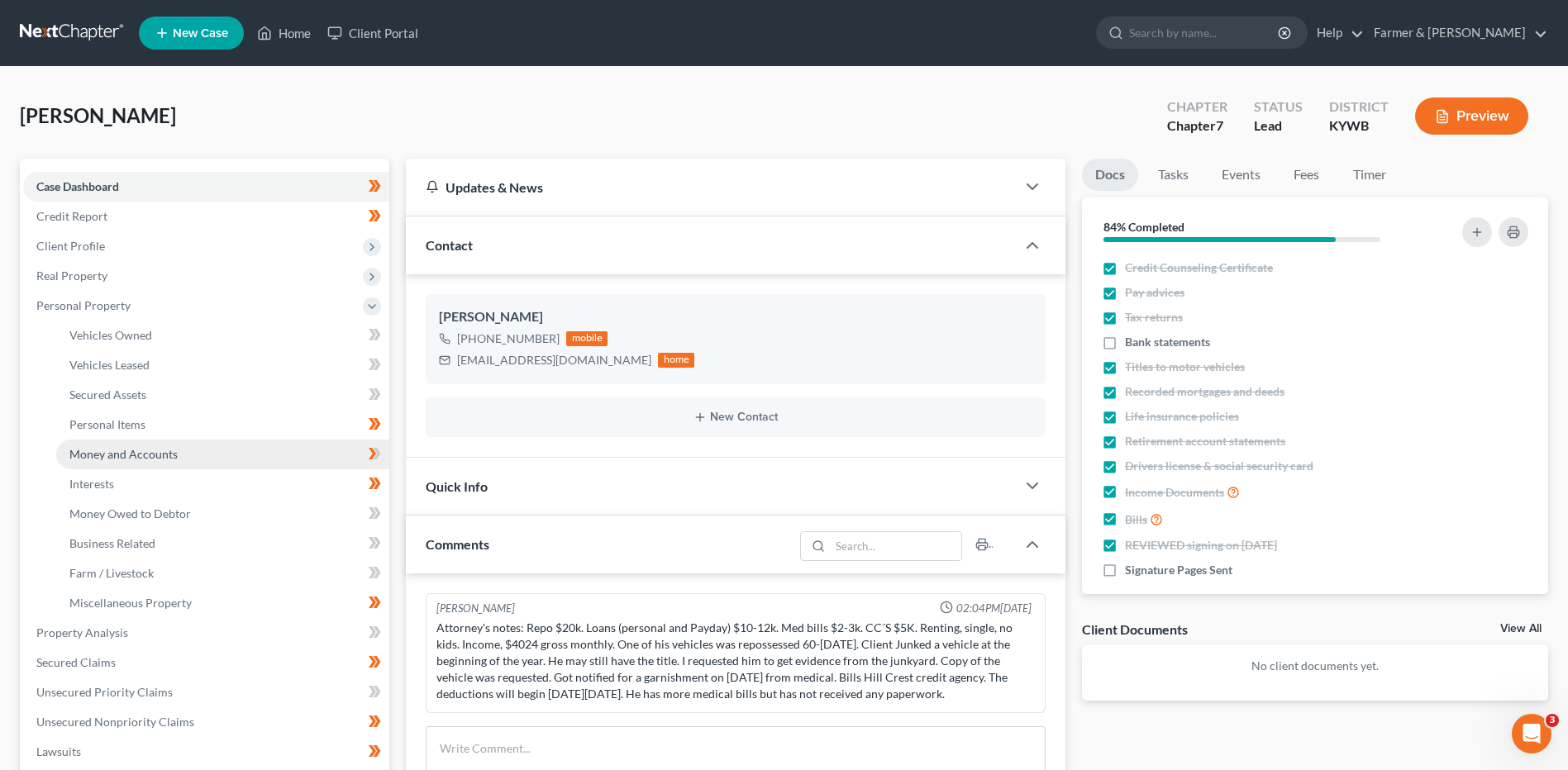
click at [131, 457] on span "Money and Accounts" at bounding box center [124, 454] width 109 height 14
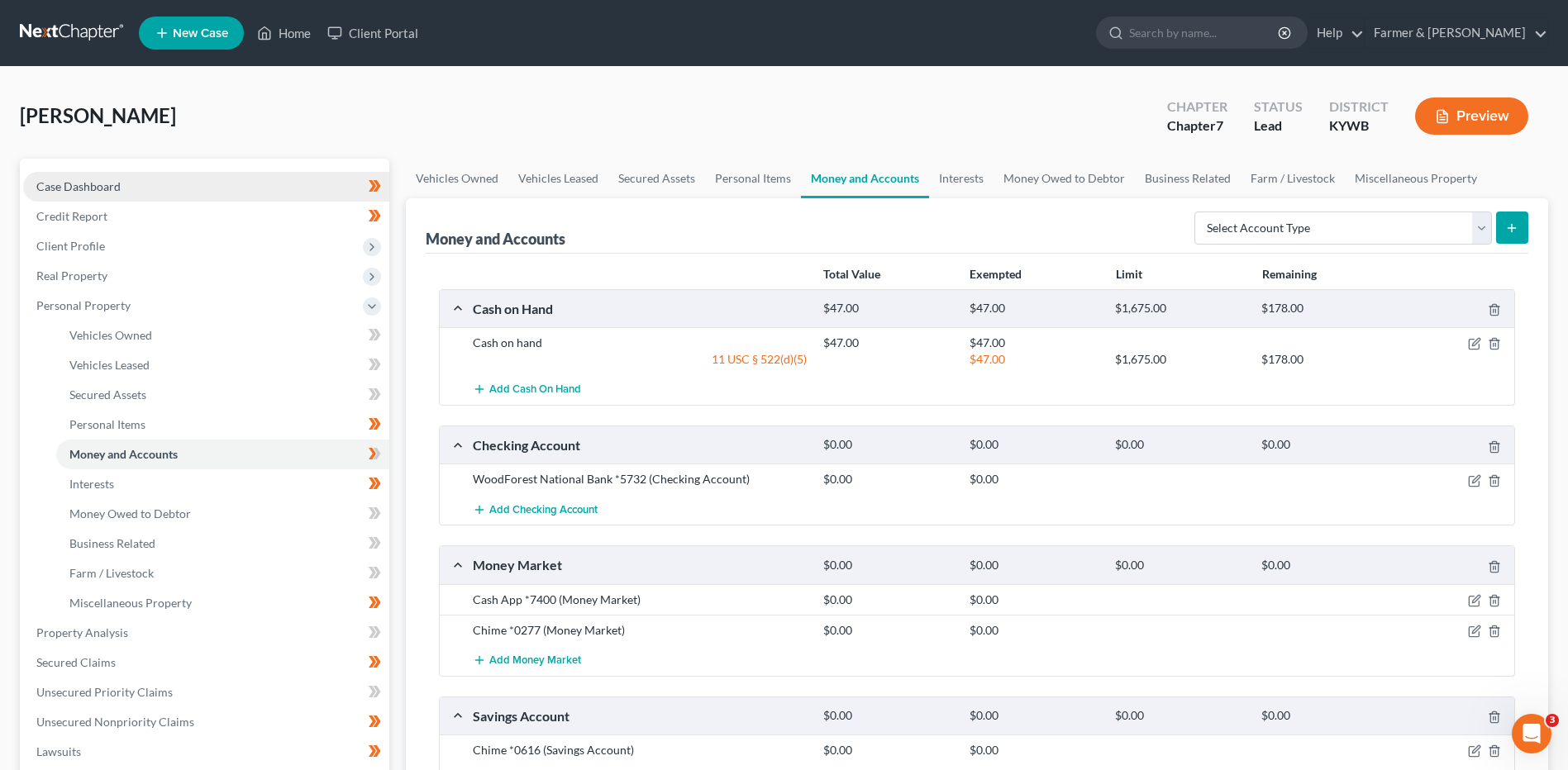
click at [61, 190] on span "Case Dashboard" at bounding box center [78, 186] width 85 height 14
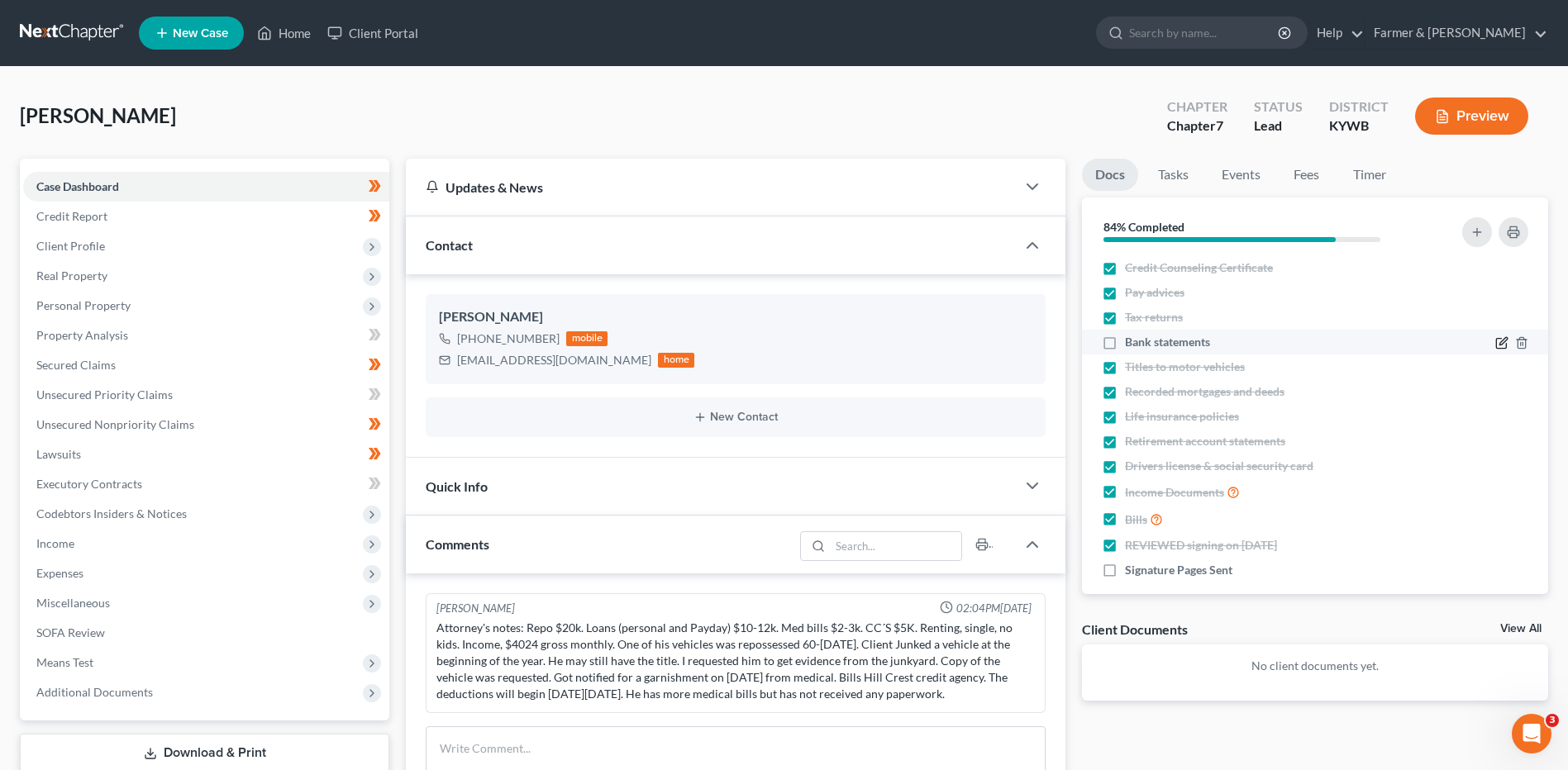
click at [1495, 346] on icon "button" at bounding box center [1501, 343] width 13 height 13
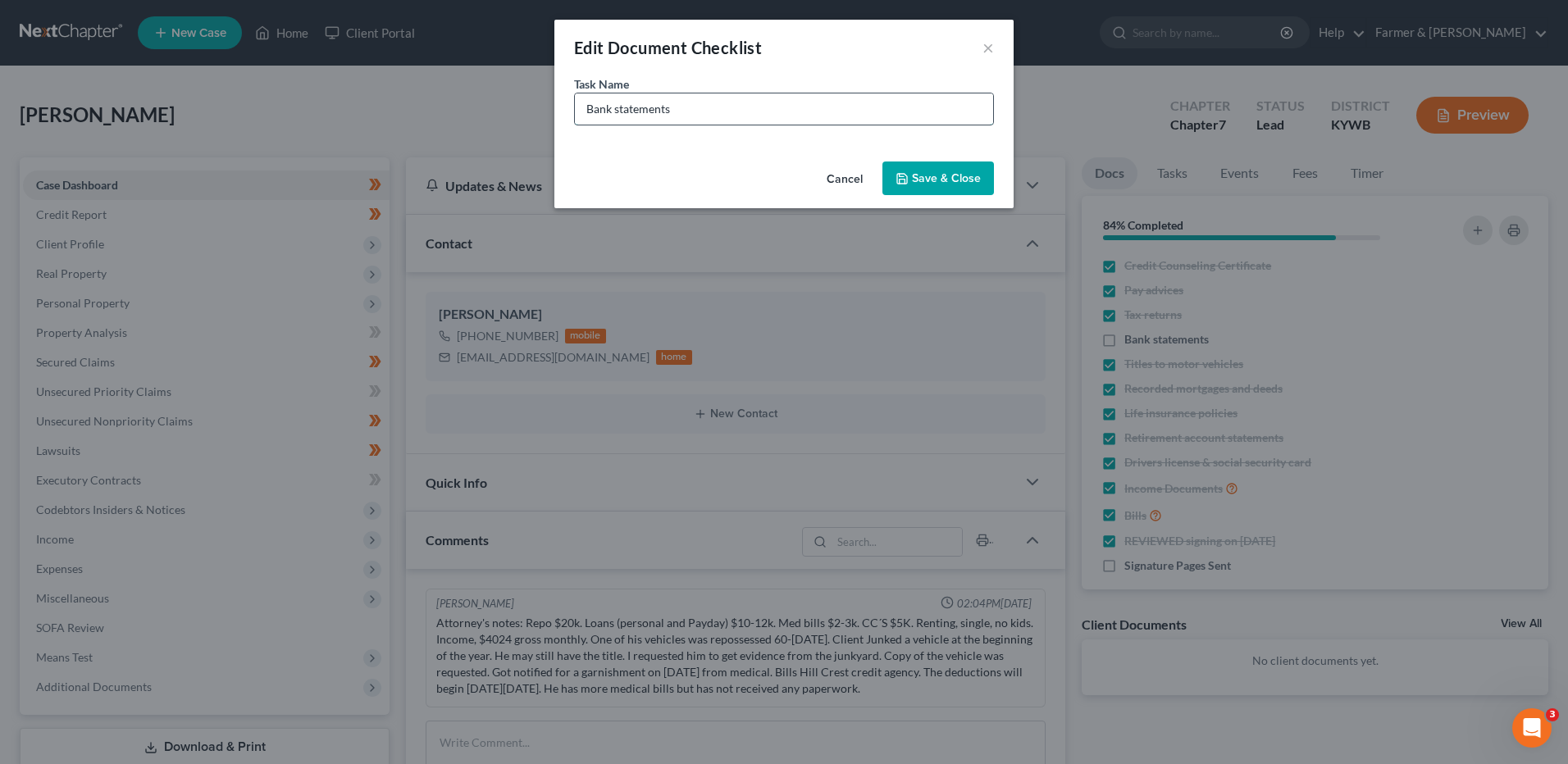
click at [791, 101] on input "Bank statements" at bounding box center [784, 109] width 418 height 31
type input "Bank statements - Need Cashapp & Chime August stmts"
click at [927, 173] on button "Save & Close" at bounding box center [938, 178] width 111 height 34
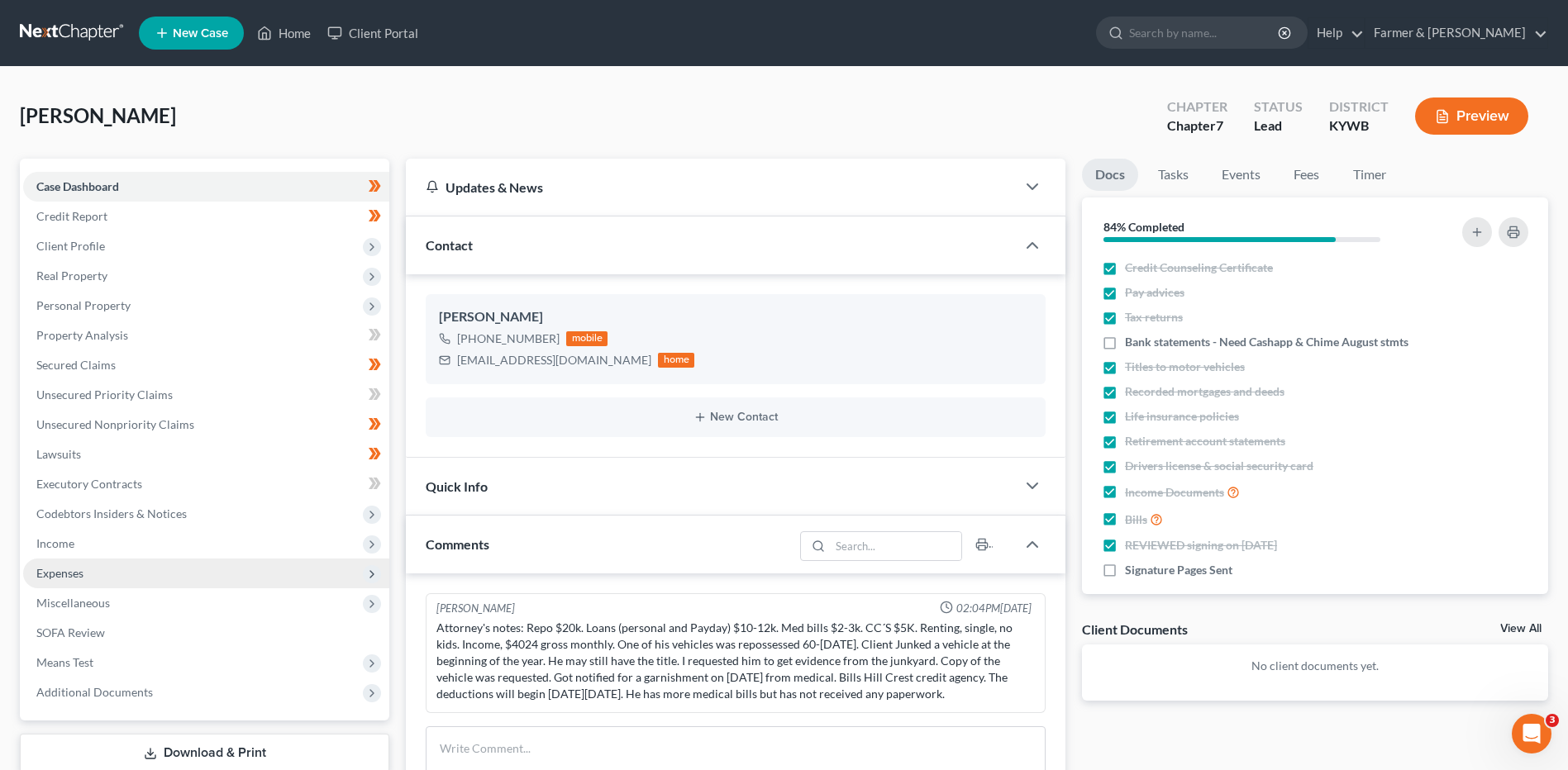
drag, startPoint x: 77, startPoint y: 567, endPoint x: 101, endPoint y: 573, distance: 24.7
click at [77, 567] on span "Expenses" at bounding box center [59, 573] width 47 height 14
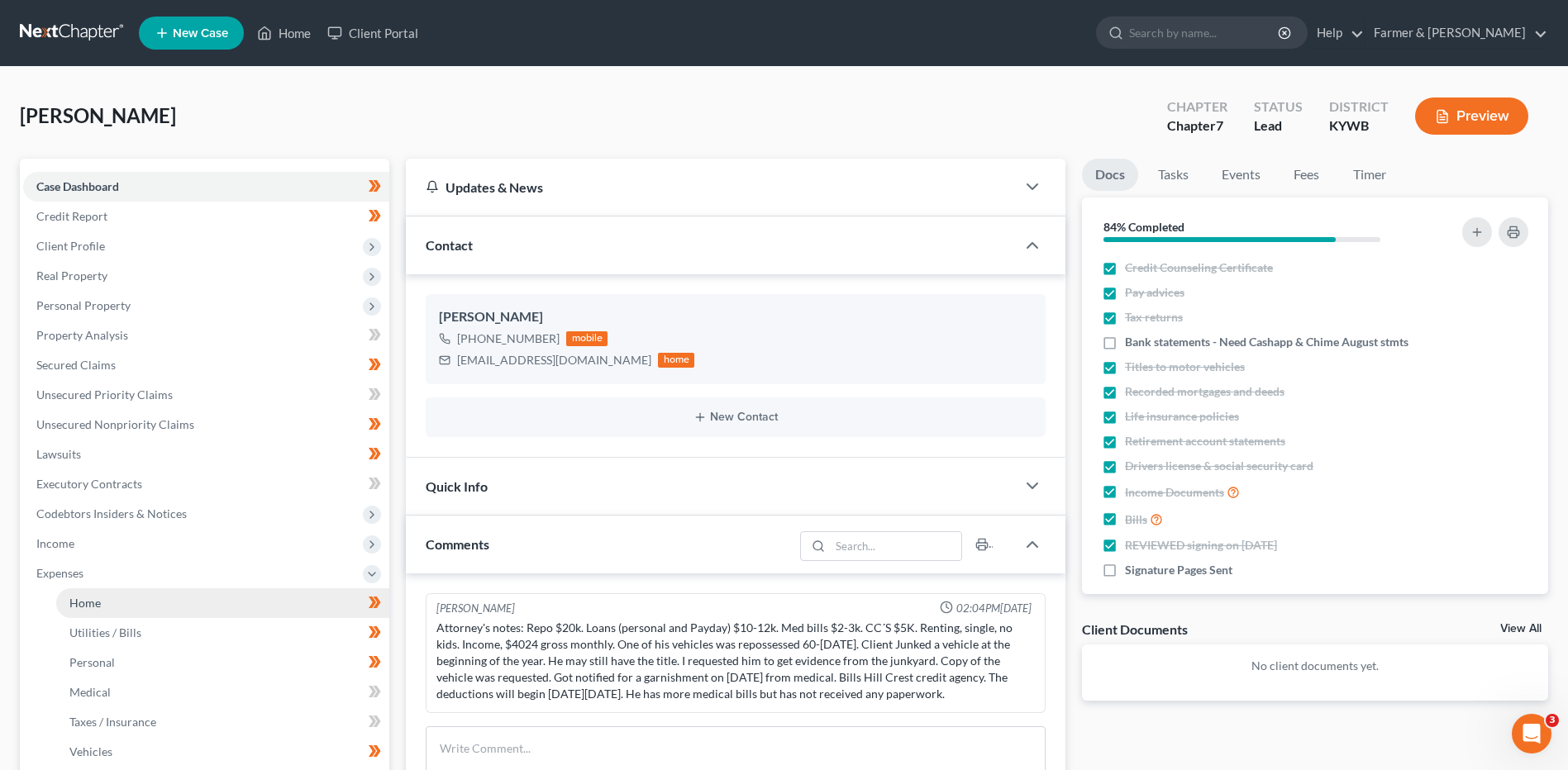
click at [110, 599] on link "Home" at bounding box center [223, 602] width 333 height 30
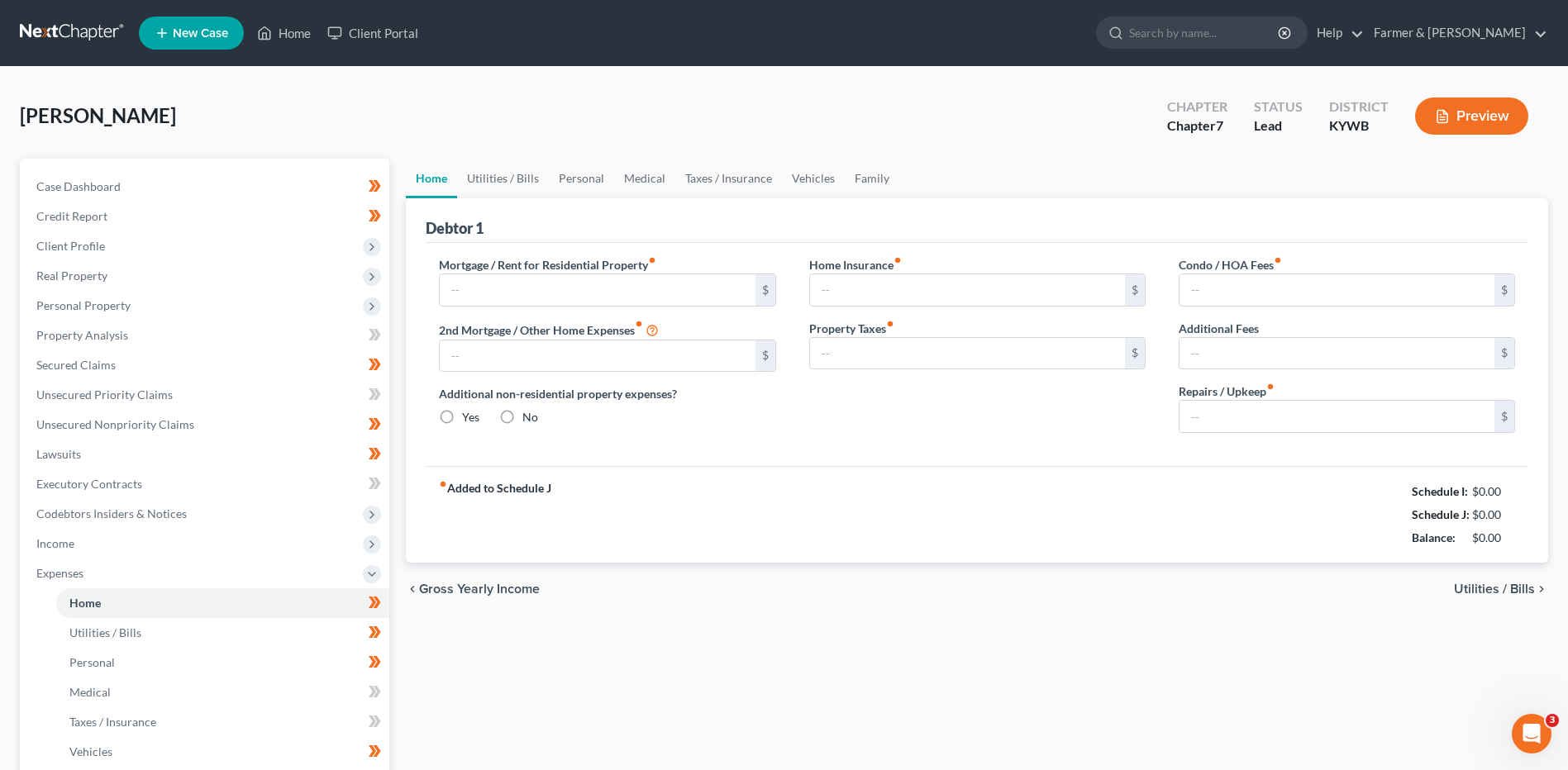
type input "1,150.00"
type input "0.00"
radio input "true"
type input "0.00"
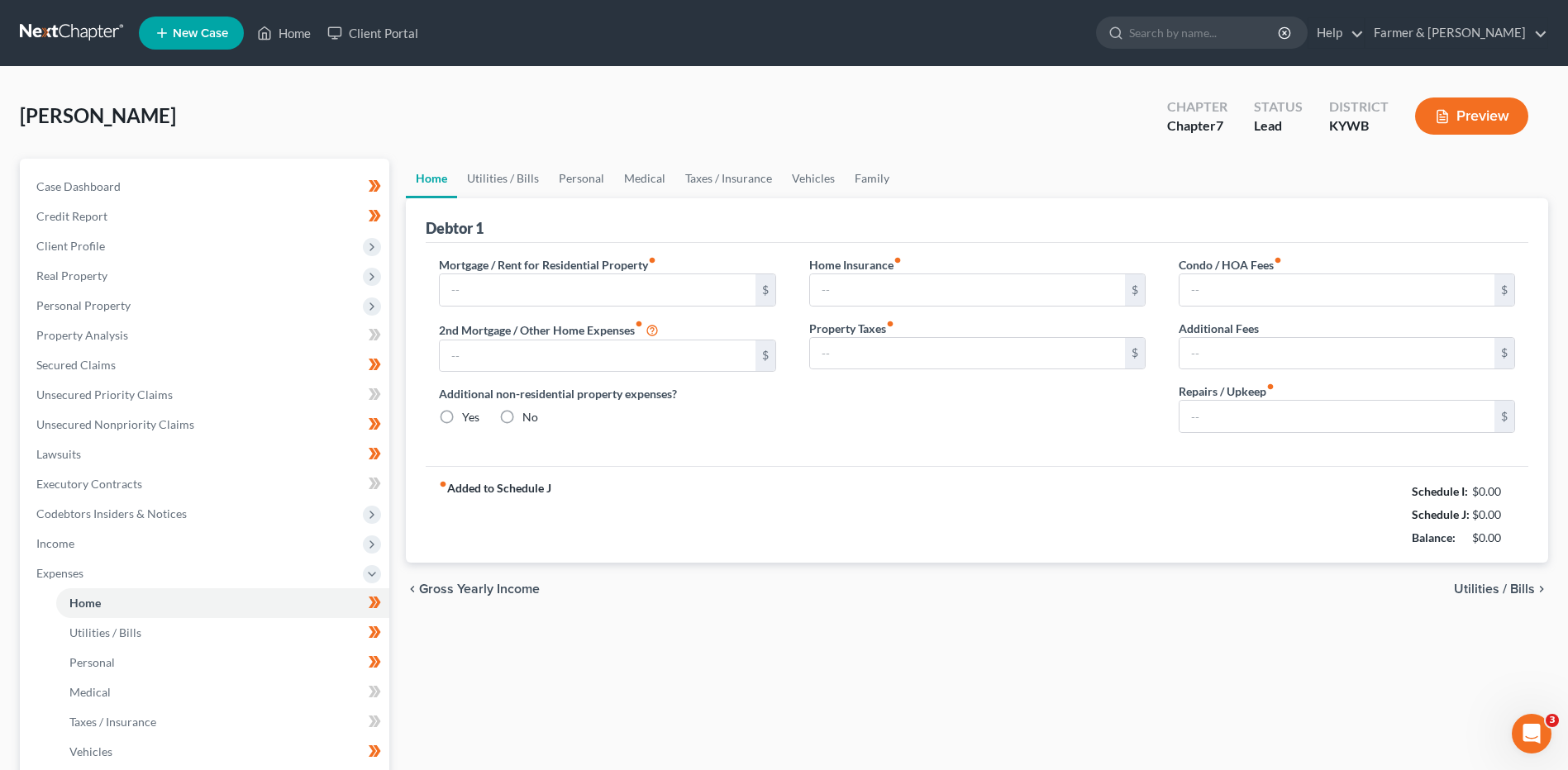
type input "0.00"
type input "150.00"
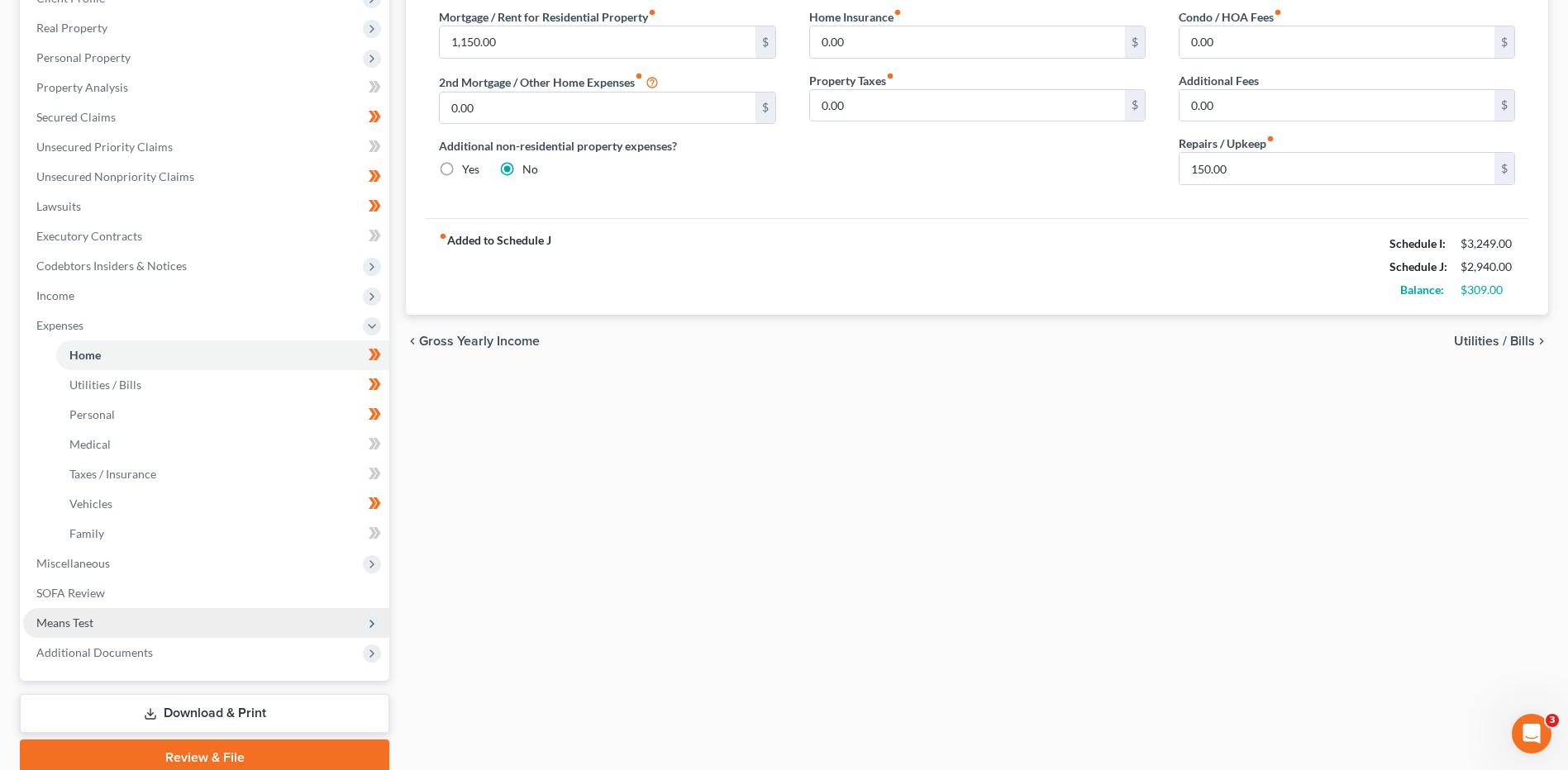
click at [66, 614] on span "Means Test" at bounding box center [206, 622] width 367 height 30
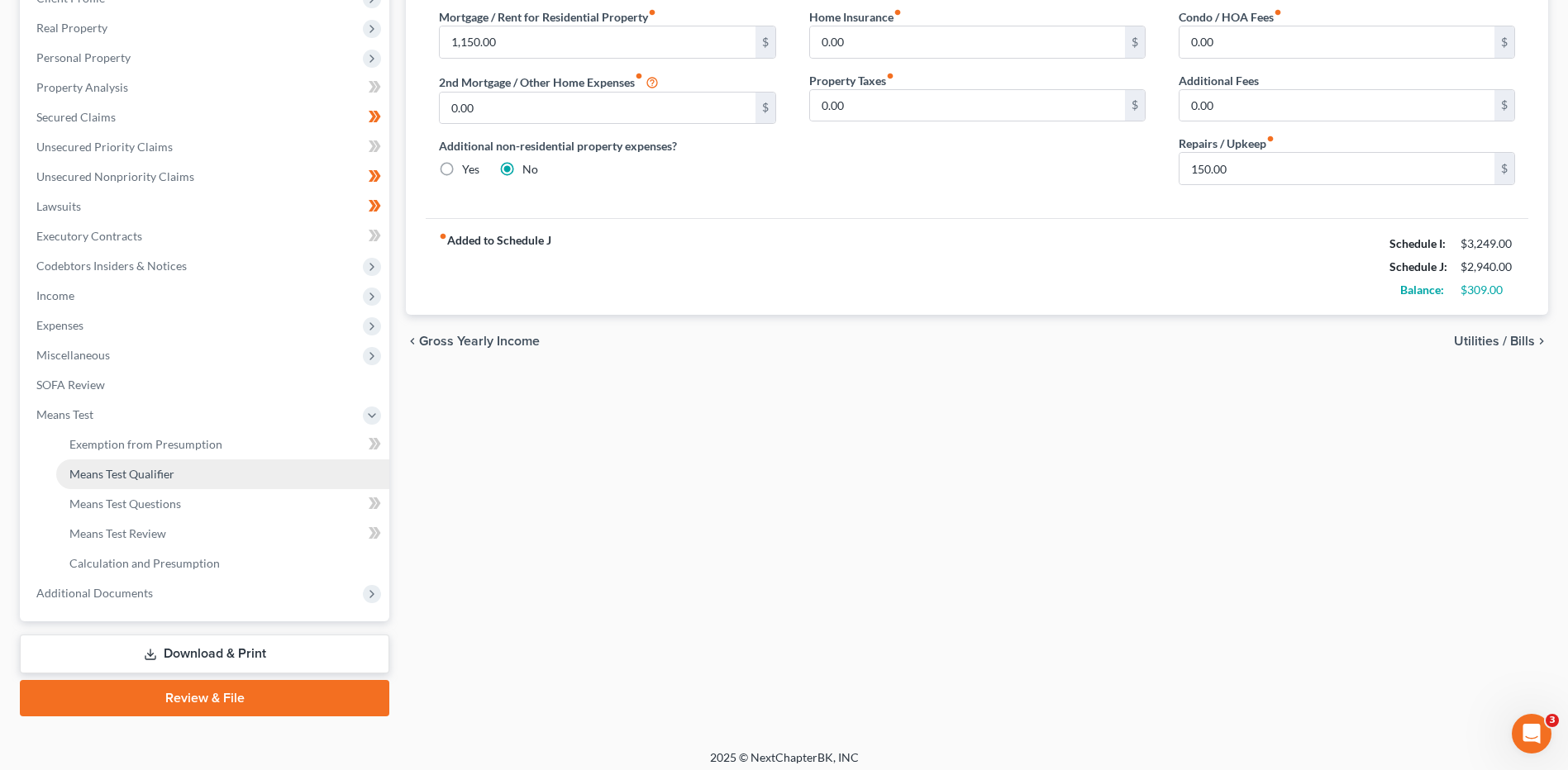
click at [166, 480] on span "Means Test Qualifier" at bounding box center [122, 474] width 105 height 14
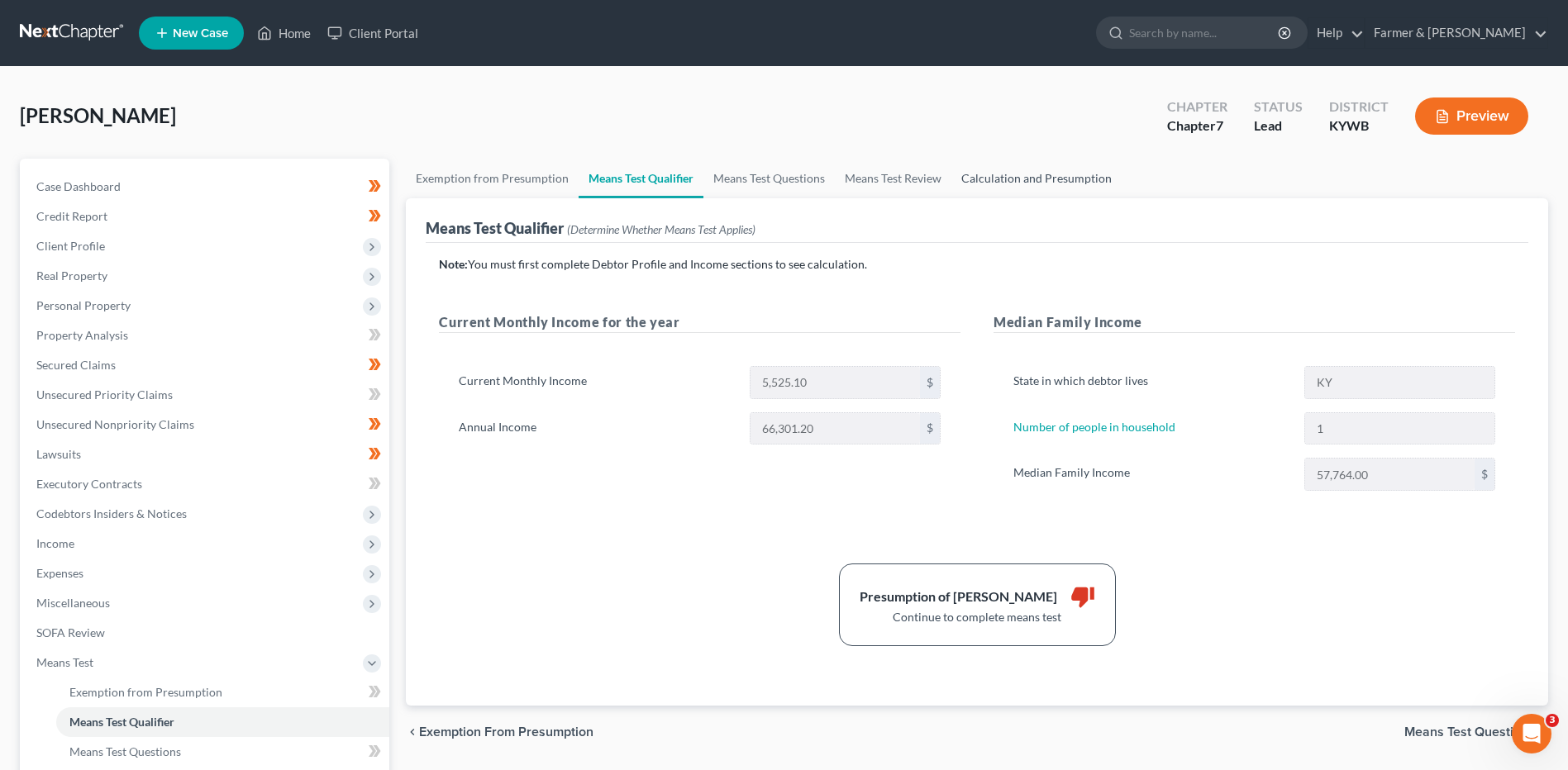
click at [1017, 177] on link "Calculation and Presumption" at bounding box center [1036, 179] width 170 height 40
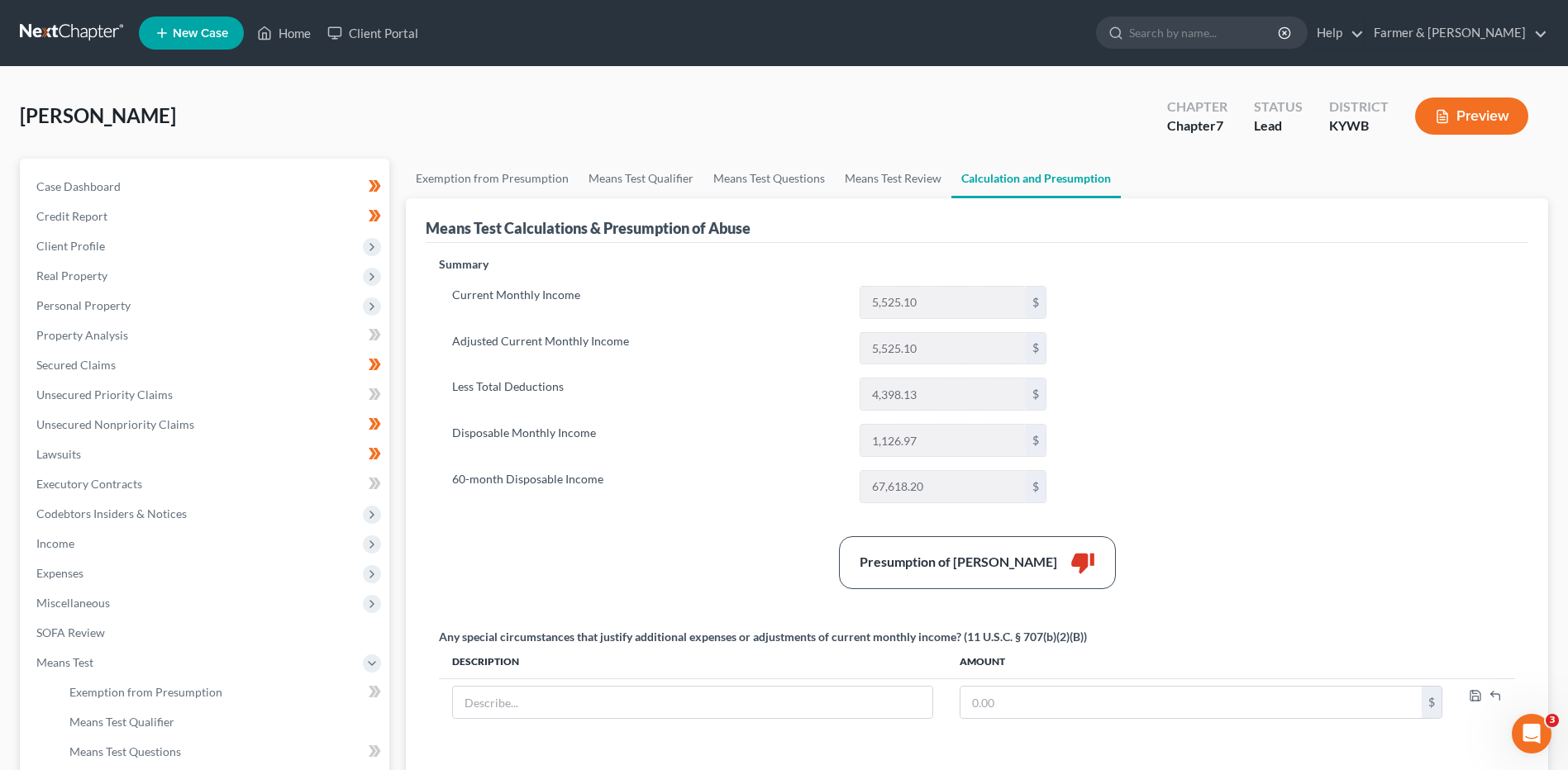
click at [78, 35] on link at bounding box center [72, 32] width 106 height 30
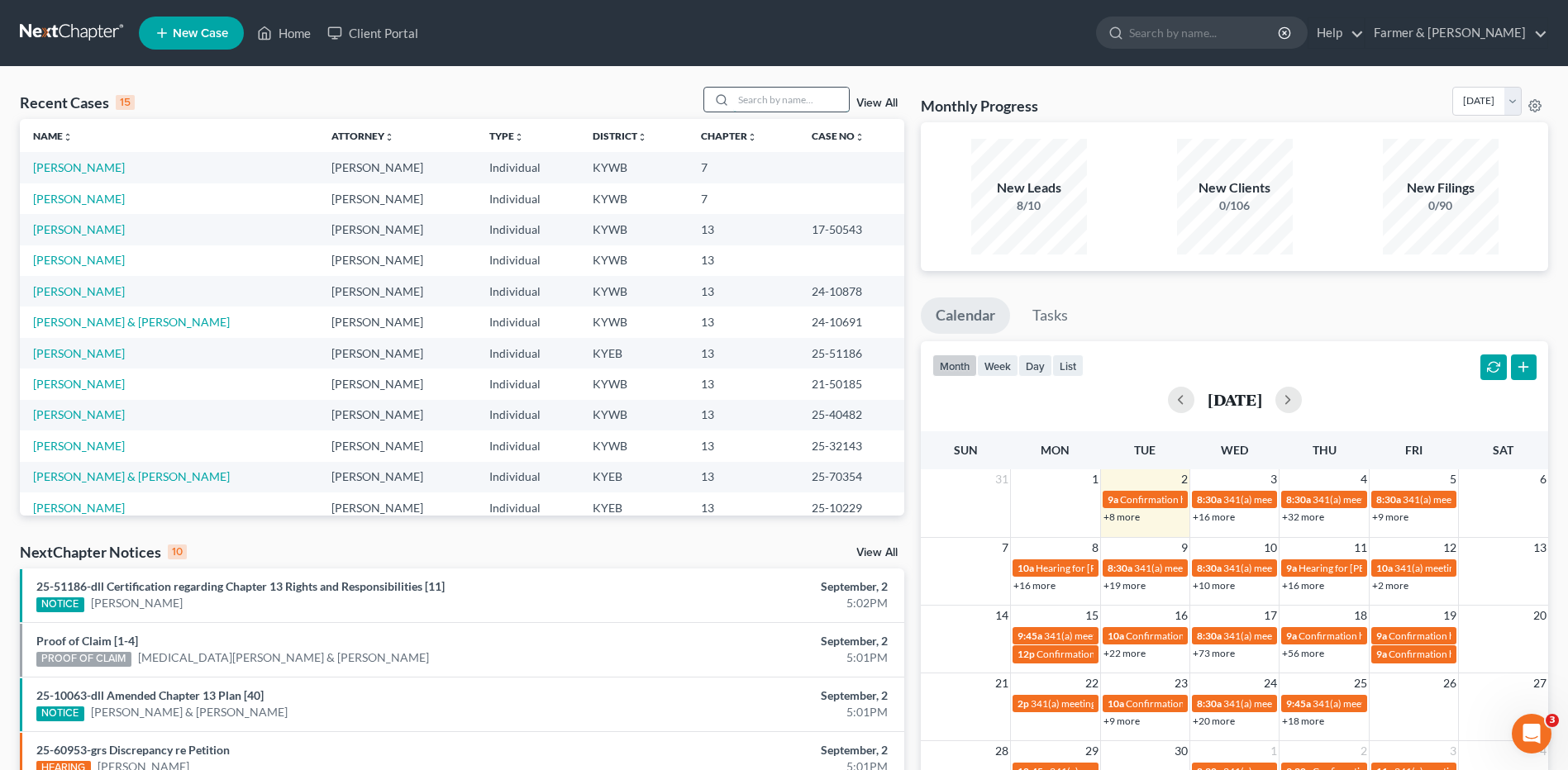
click at [792, 108] on input "search" at bounding box center [791, 99] width 116 height 24
type input "austin"
click at [89, 166] on link "[PERSON_NAME]" at bounding box center [79, 167] width 91 height 14
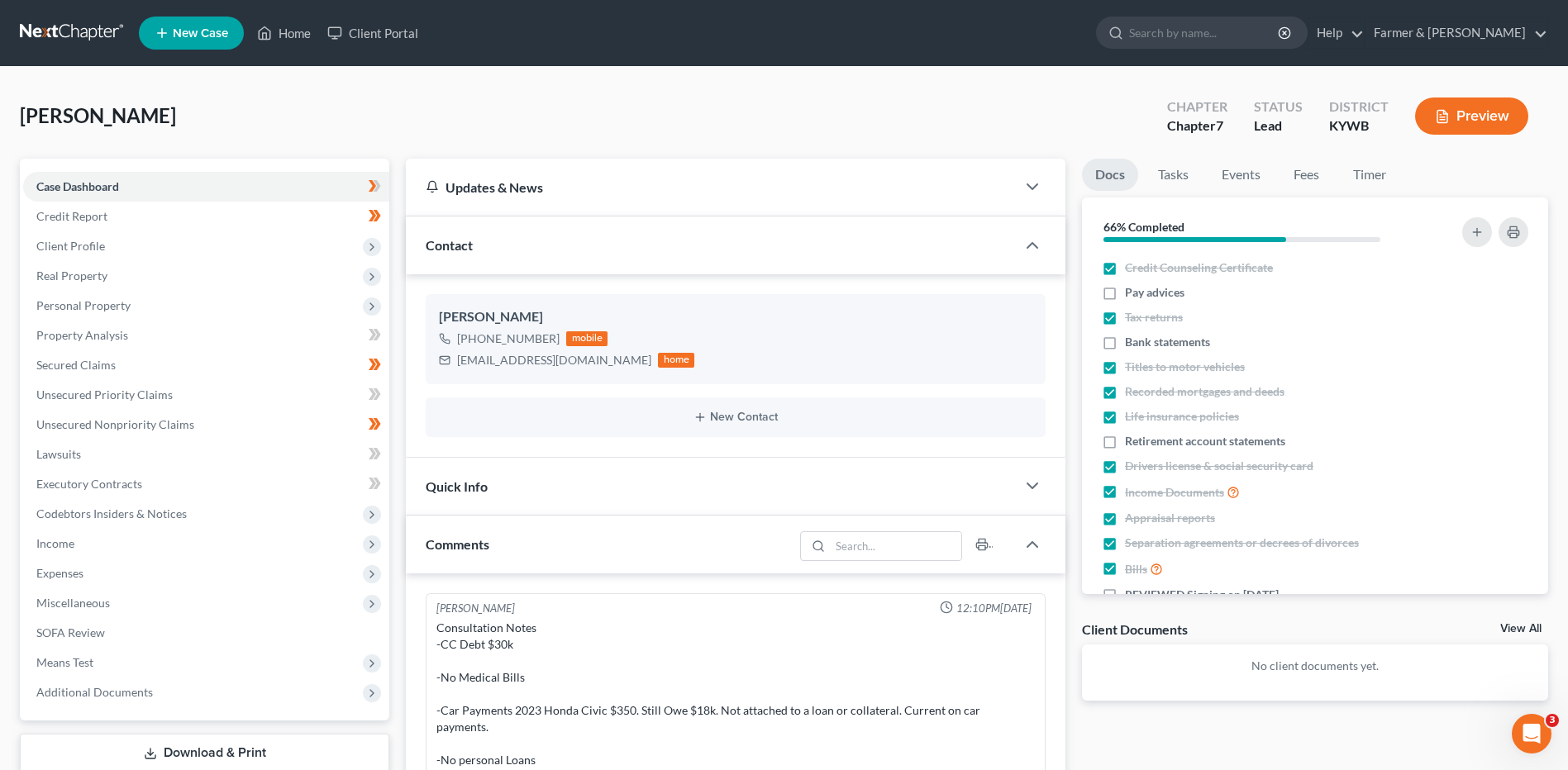
scroll to position [212, 0]
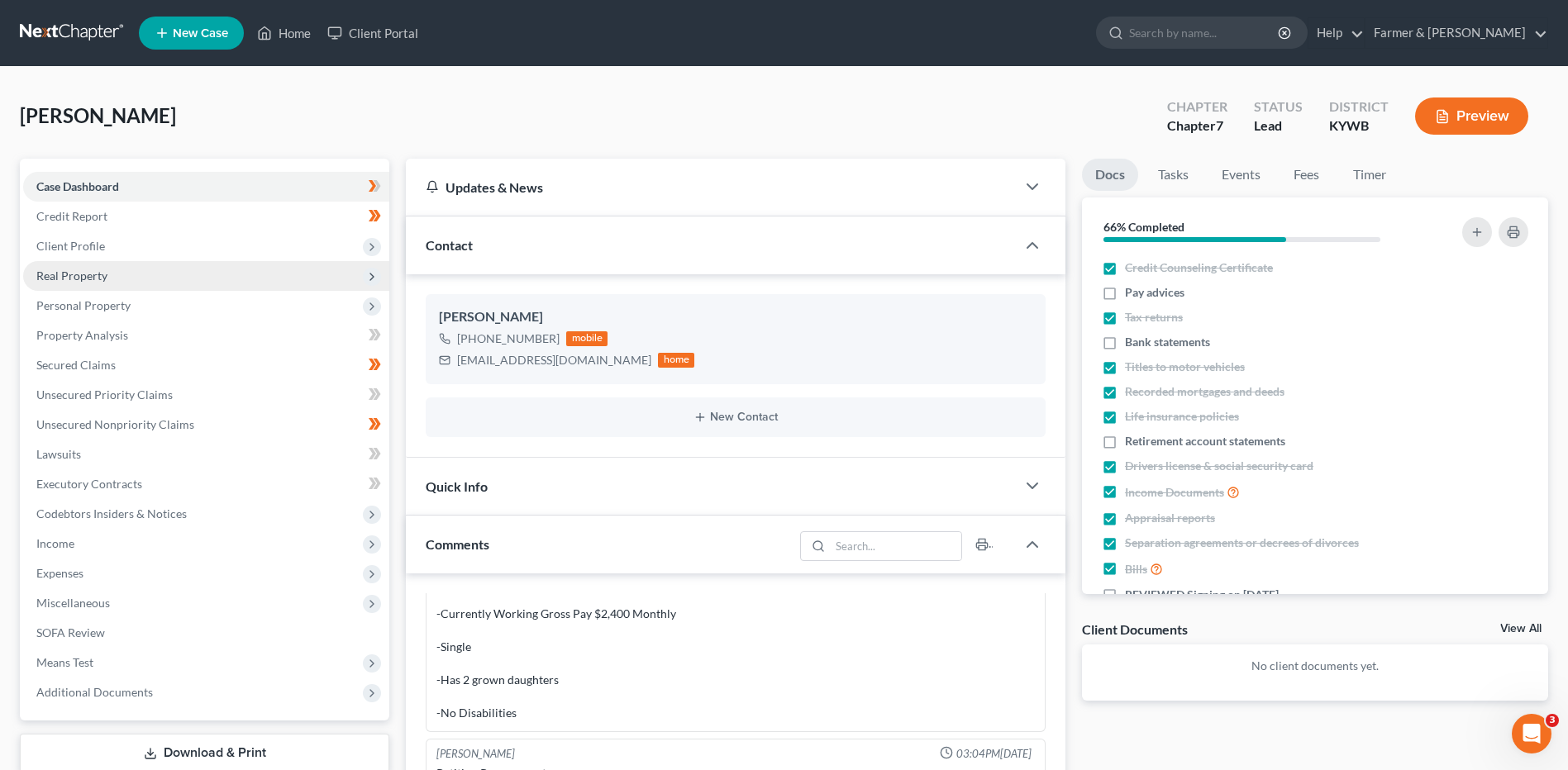
click at [78, 275] on span "Real Property" at bounding box center [71, 275] width 71 height 14
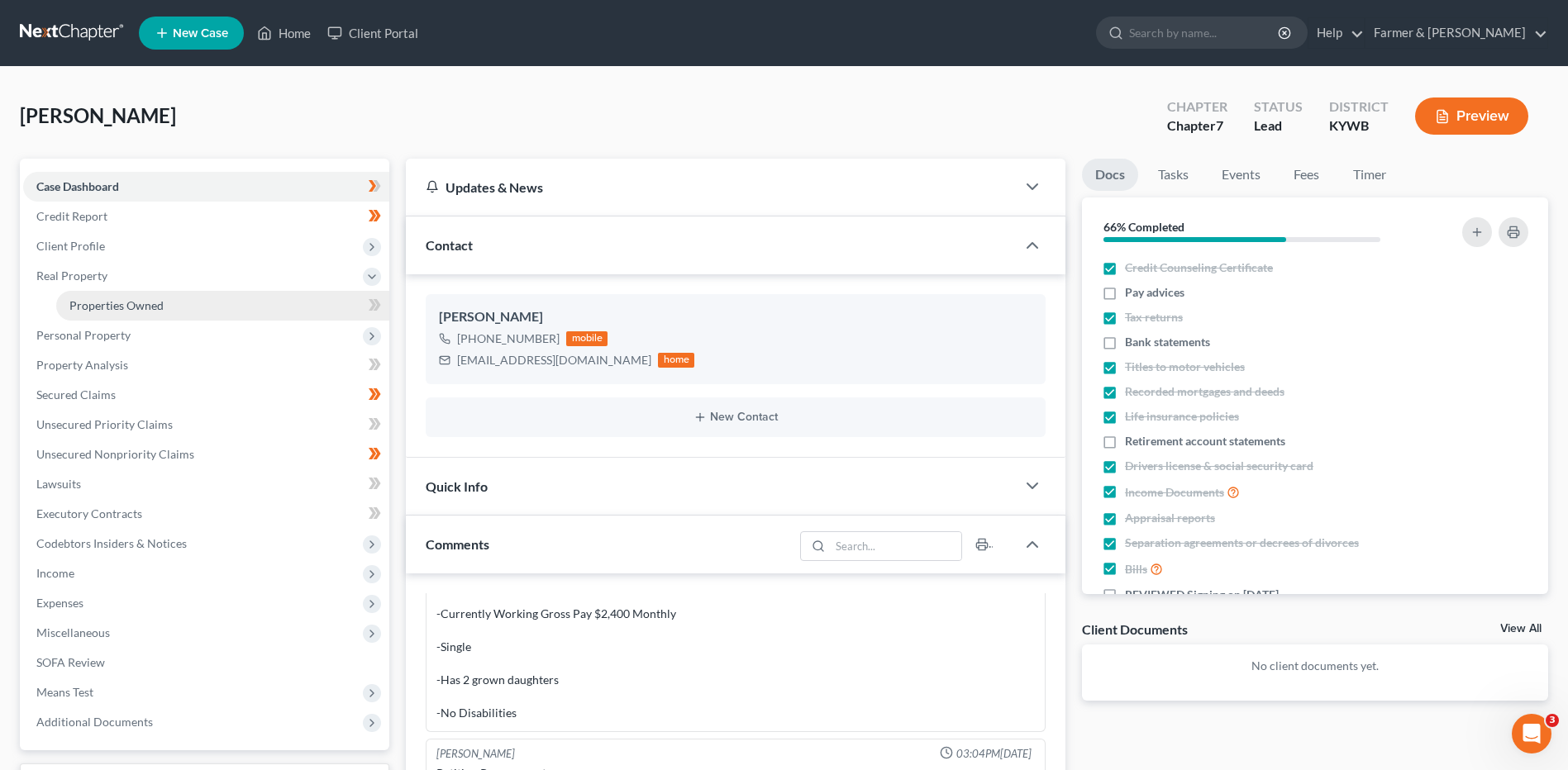
click at [86, 308] on span "Properties Owned" at bounding box center [116, 305] width 94 height 14
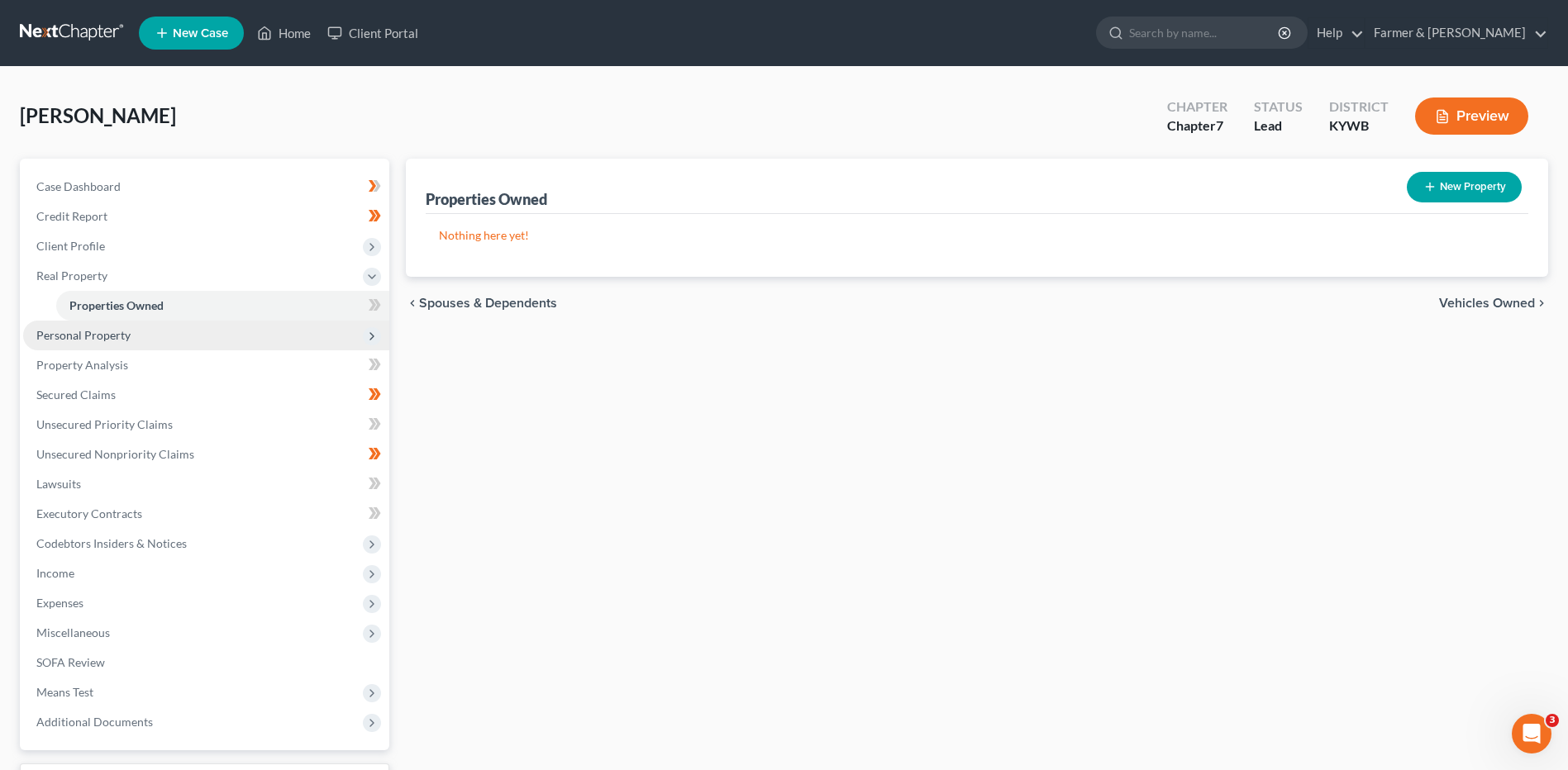
click at [98, 344] on span "Personal Property" at bounding box center [206, 335] width 367 height 30
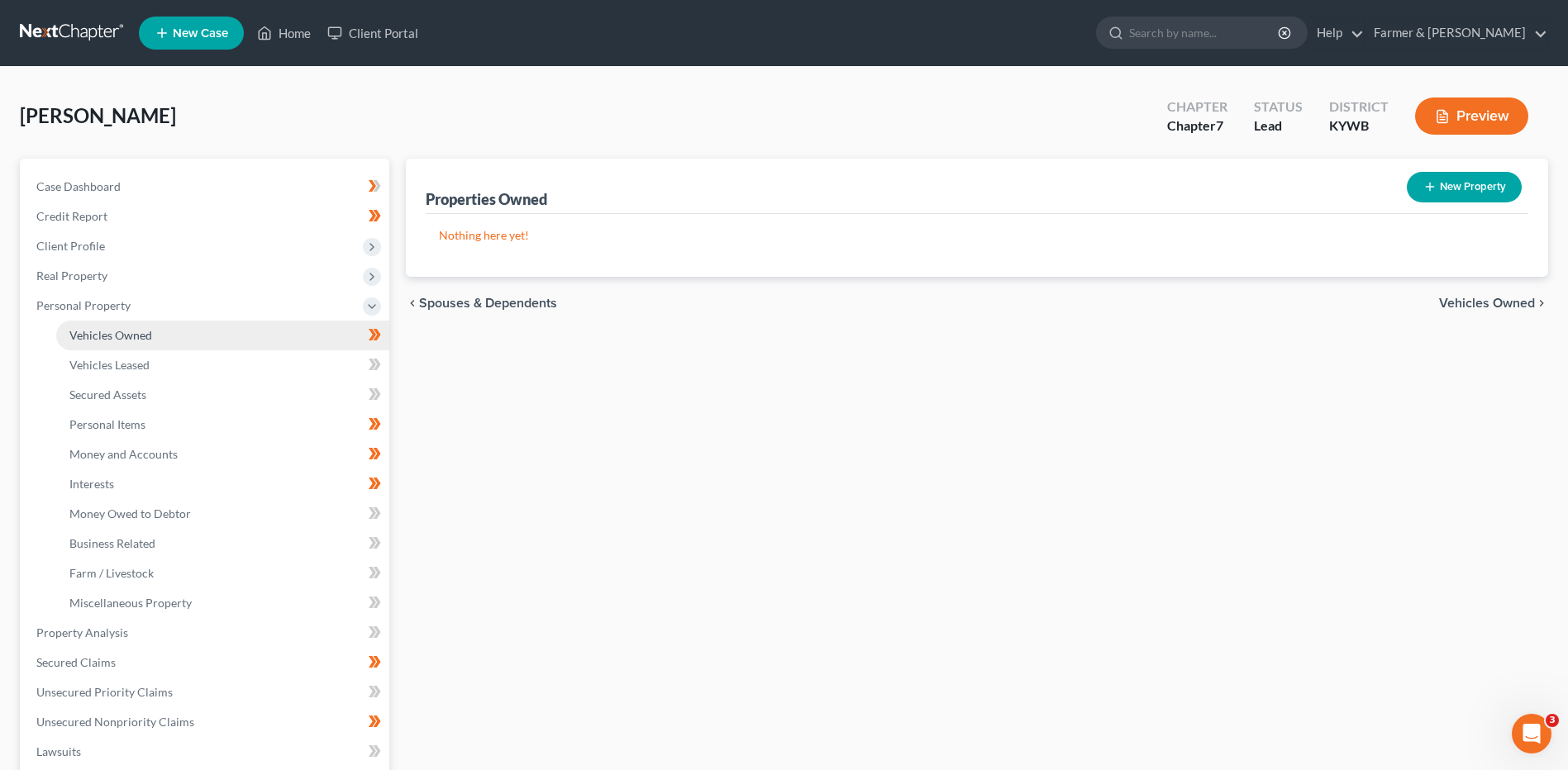
click at [101, 347] on link "Vehicles Owned" at bounding box center [223, 335] width 333 height 30
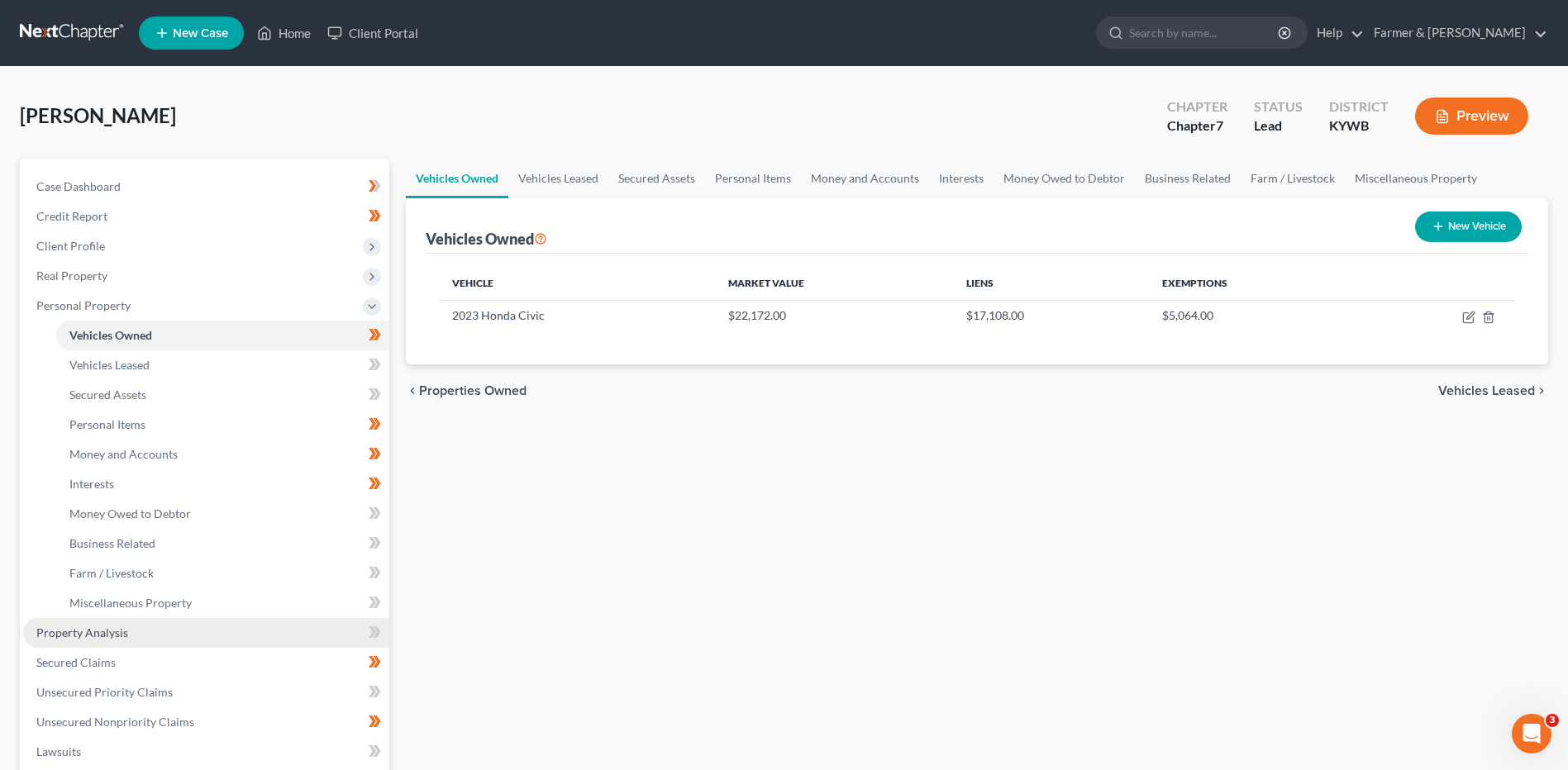
click at [93, 621] on link "Property Analysis" at bounding box center [206, 632] width 367 height 30
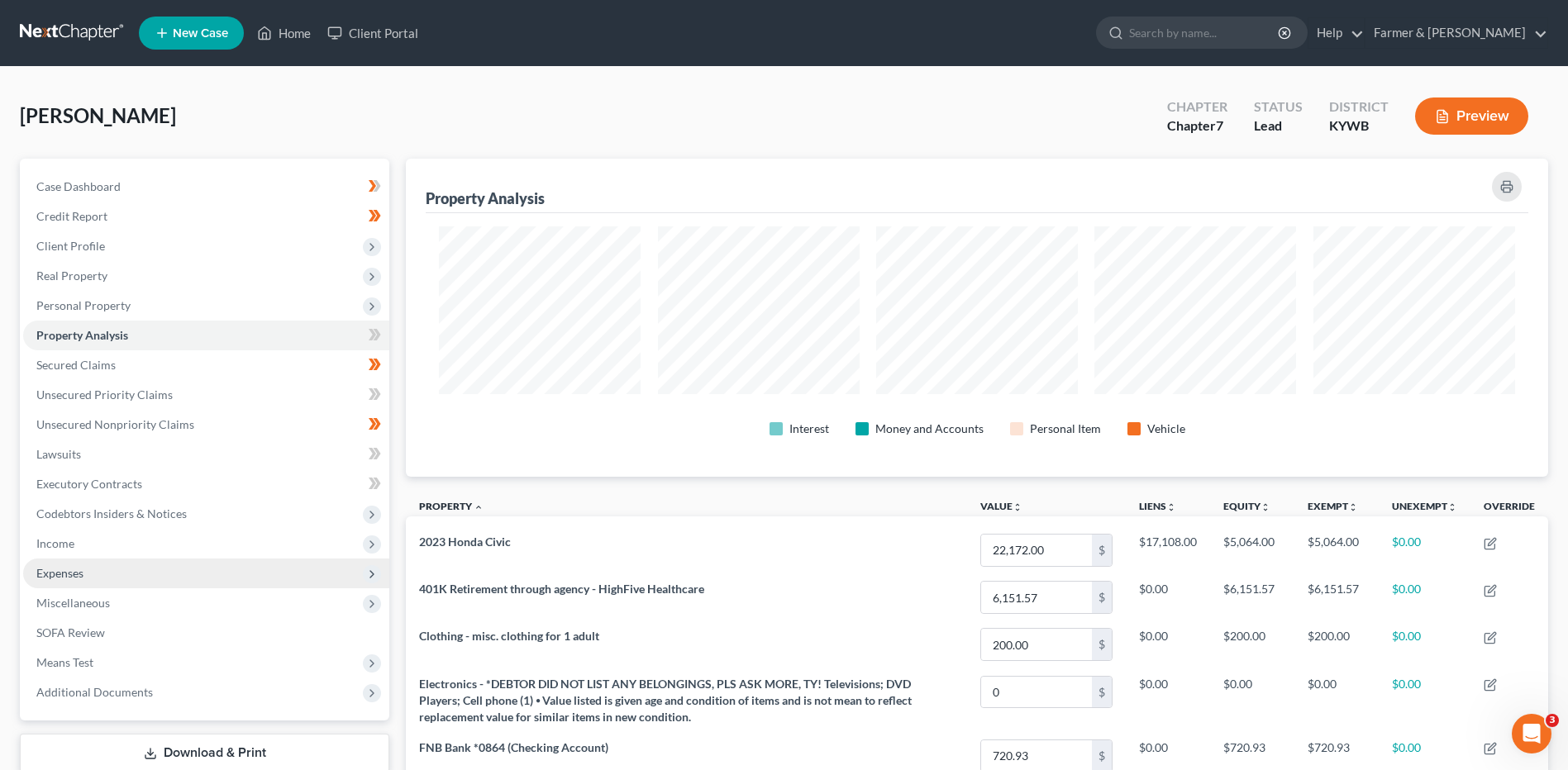
click at [70, 572] on span "Expenses" at bounding box center [59, 573] width 47 height 14
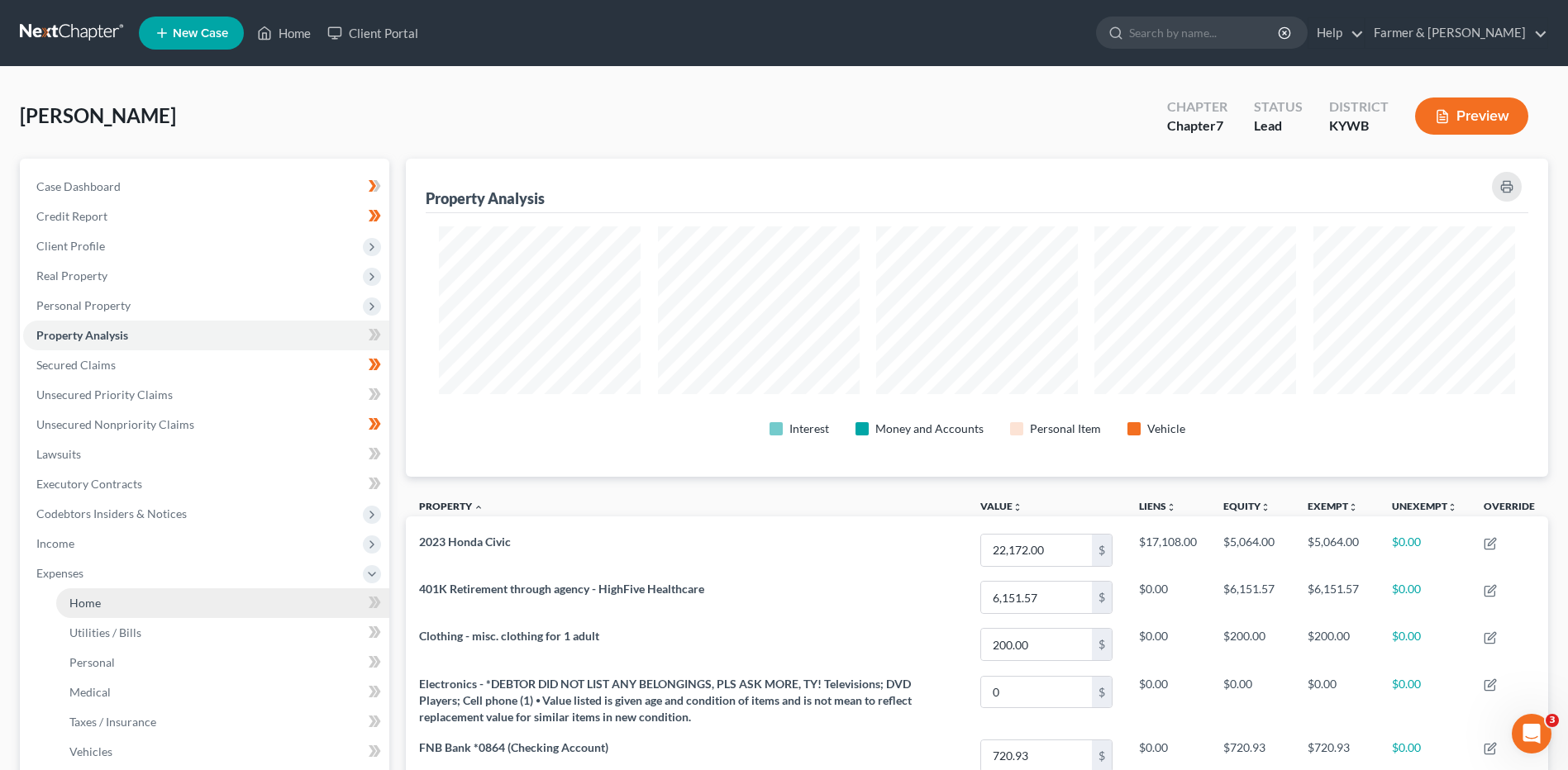
click at [113, 601] on link "Home" at bounding box center [223, 602] width 333 height 30
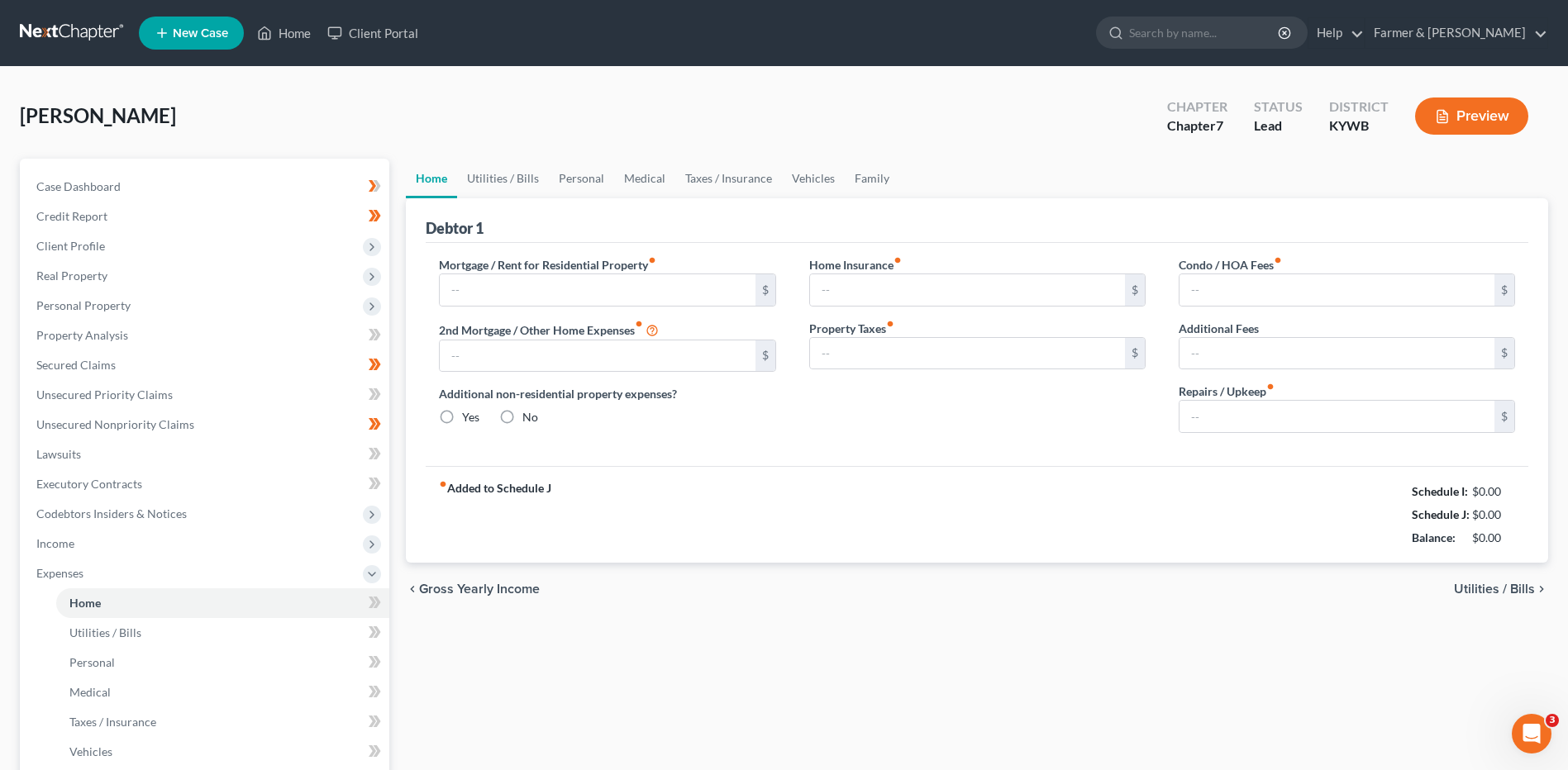
type input "0.00"
radio input "true"
type input "0.00"
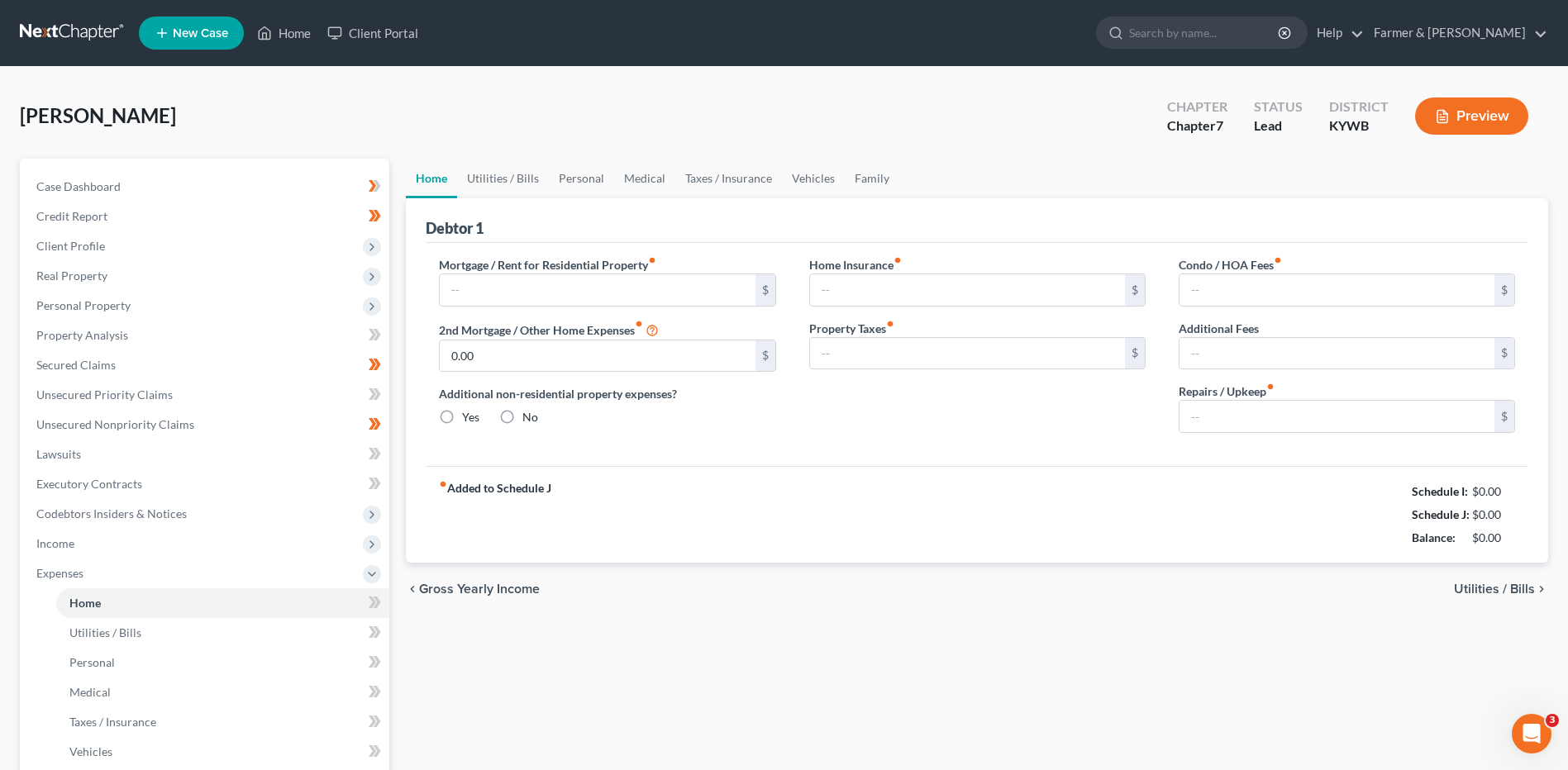
type input "0.00"
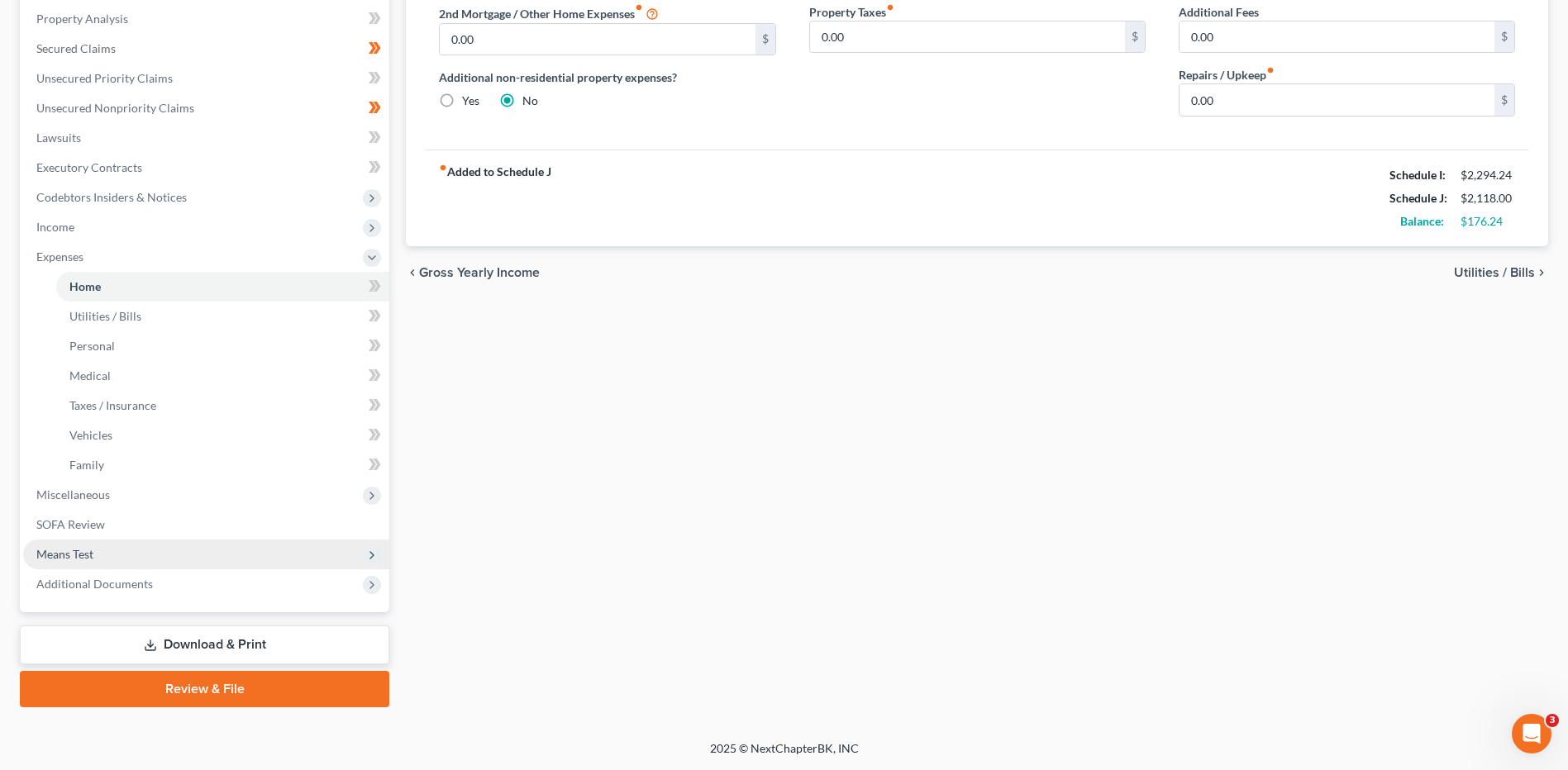
click at [150, 543] on span "Means Test" at bounding box center [206, 554] width 367 height 30
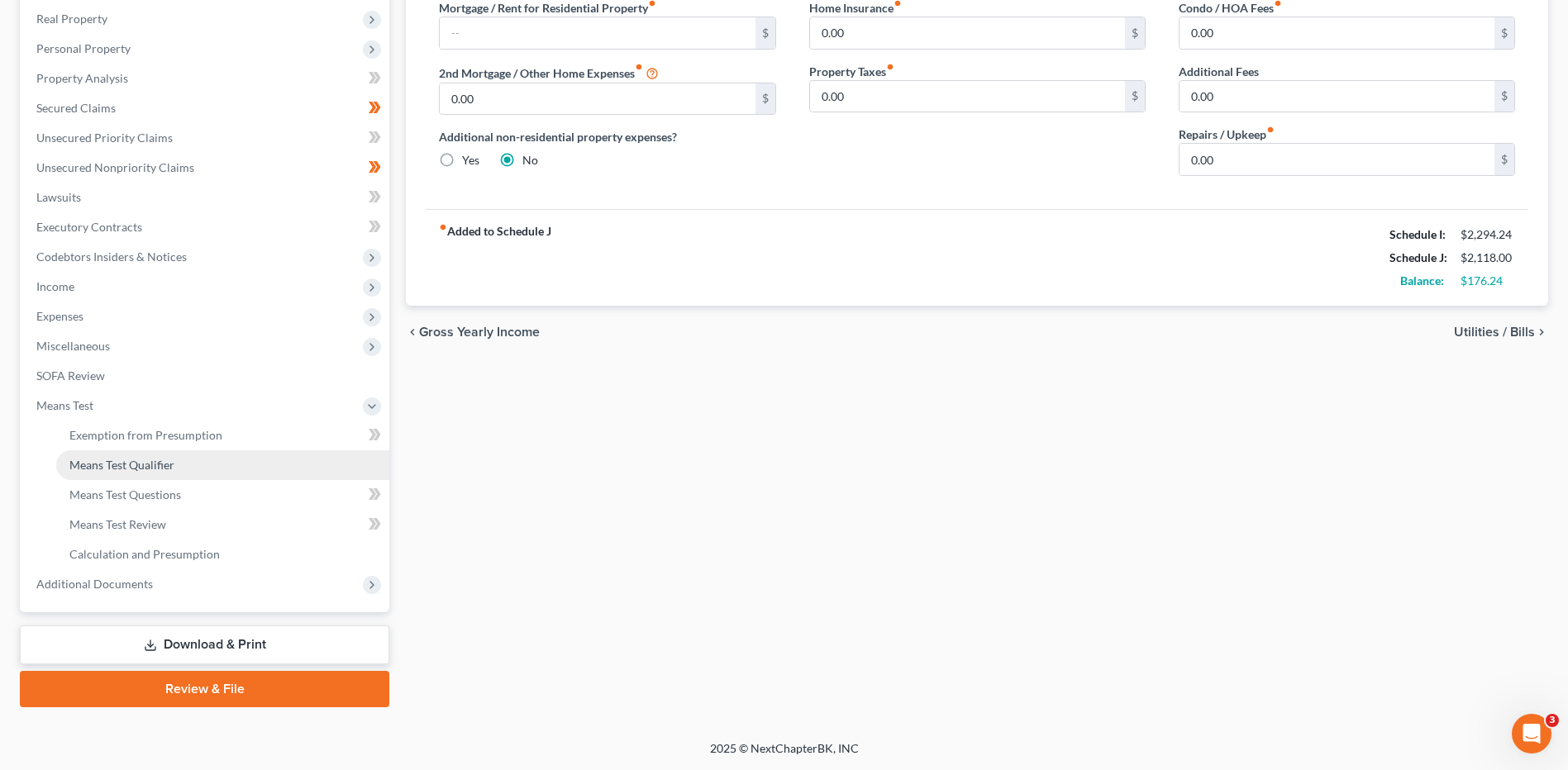
click at [174, 459] on link "Means Test Qualifier" at bounding box center [223, 464] width 333 height 30
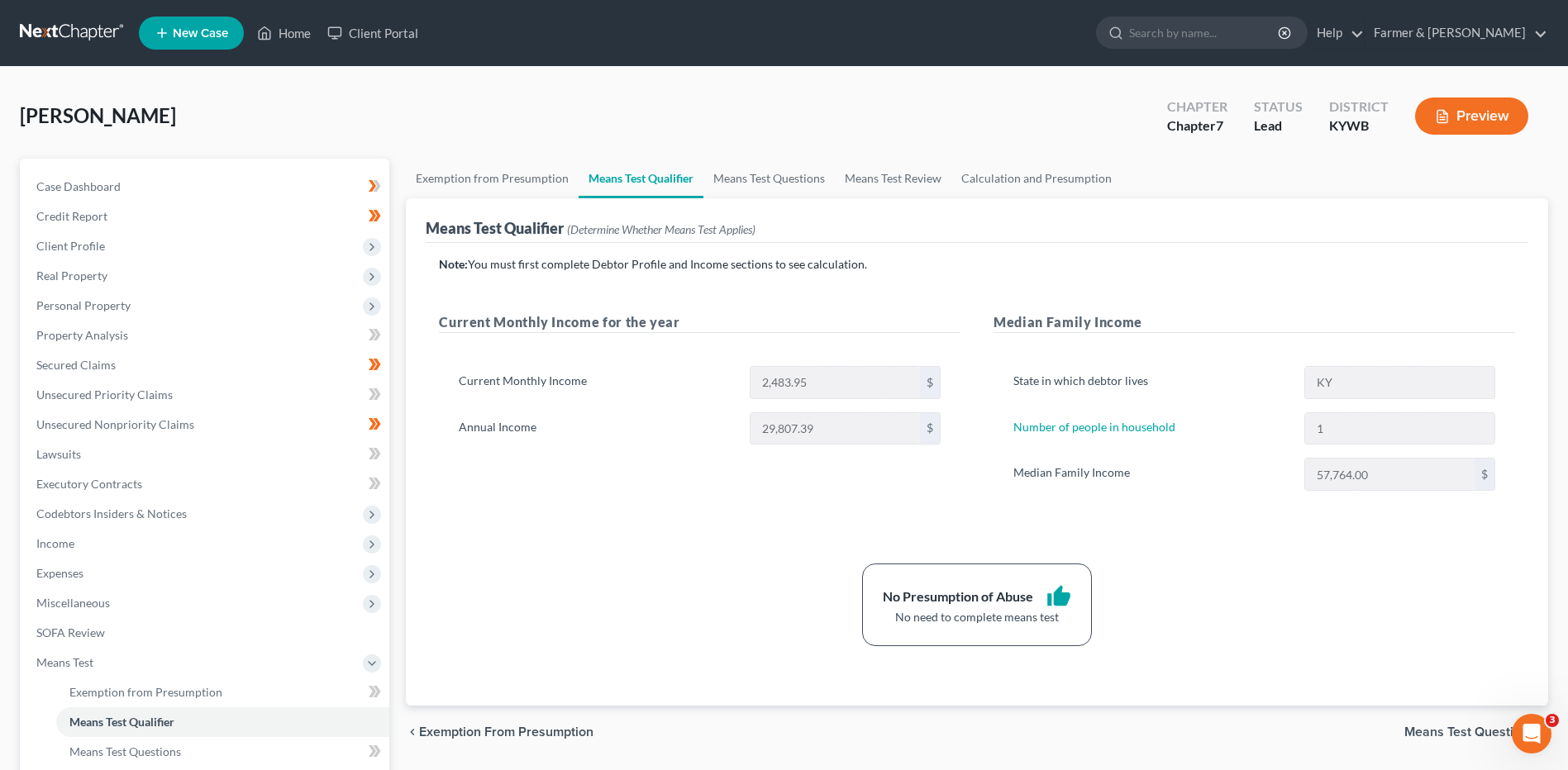
click at [69, 34] on link at bounding box center [72, 32] width 106 height 30
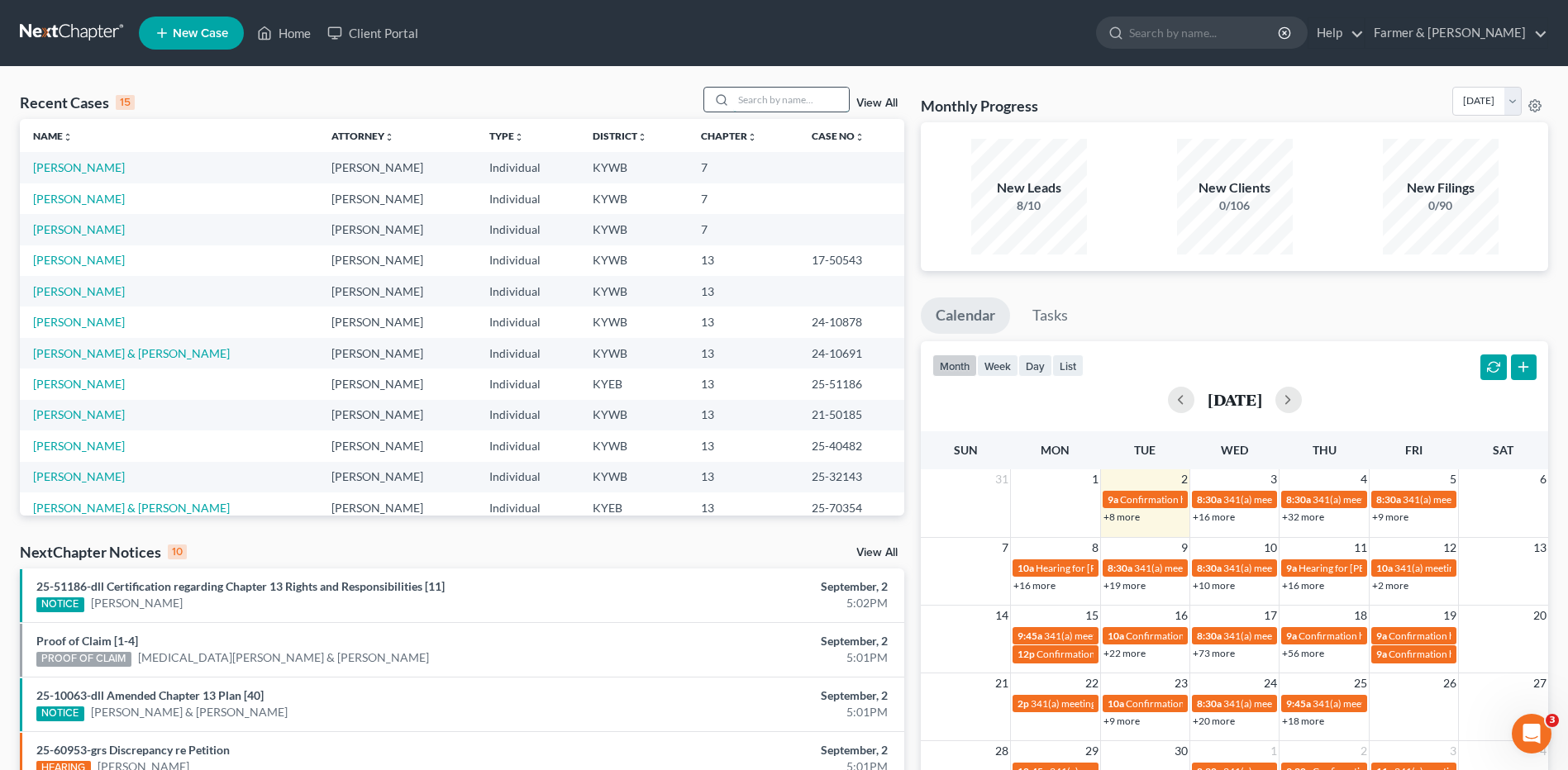
click at [787, 89] on input "search" at bounding box center [791, 99] width 116 height 24
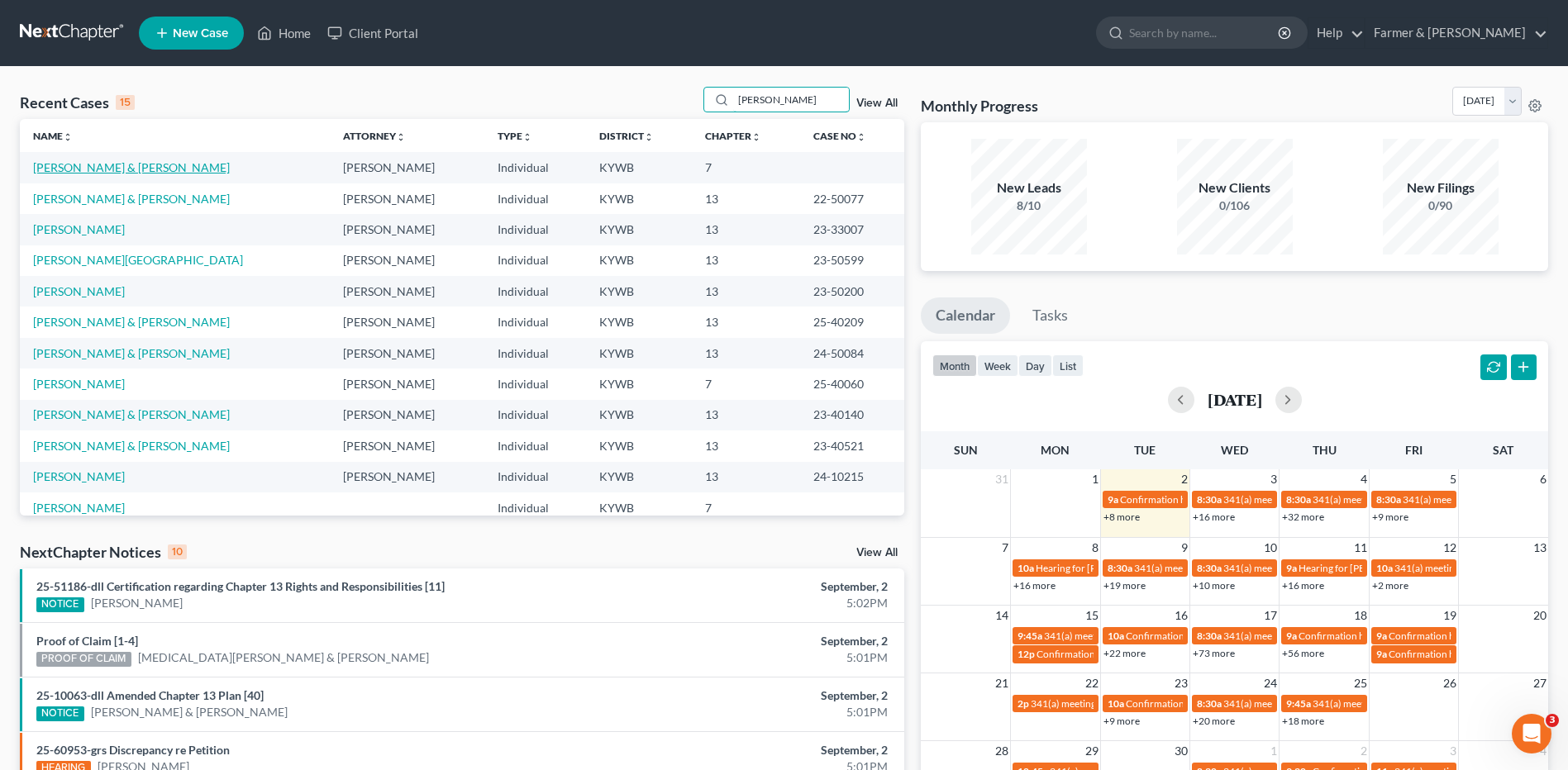
type input "[PERSON_NAME]"
drag, startPoint x: 115, startPoint y: 166, endPoint x: 473, endPoint y: 15, distance: 388.5
click at [115, 166] on link "[PERSON_NAME] & [PERSON_NAME]" at bounding box center [131, 167] width 197 height 14
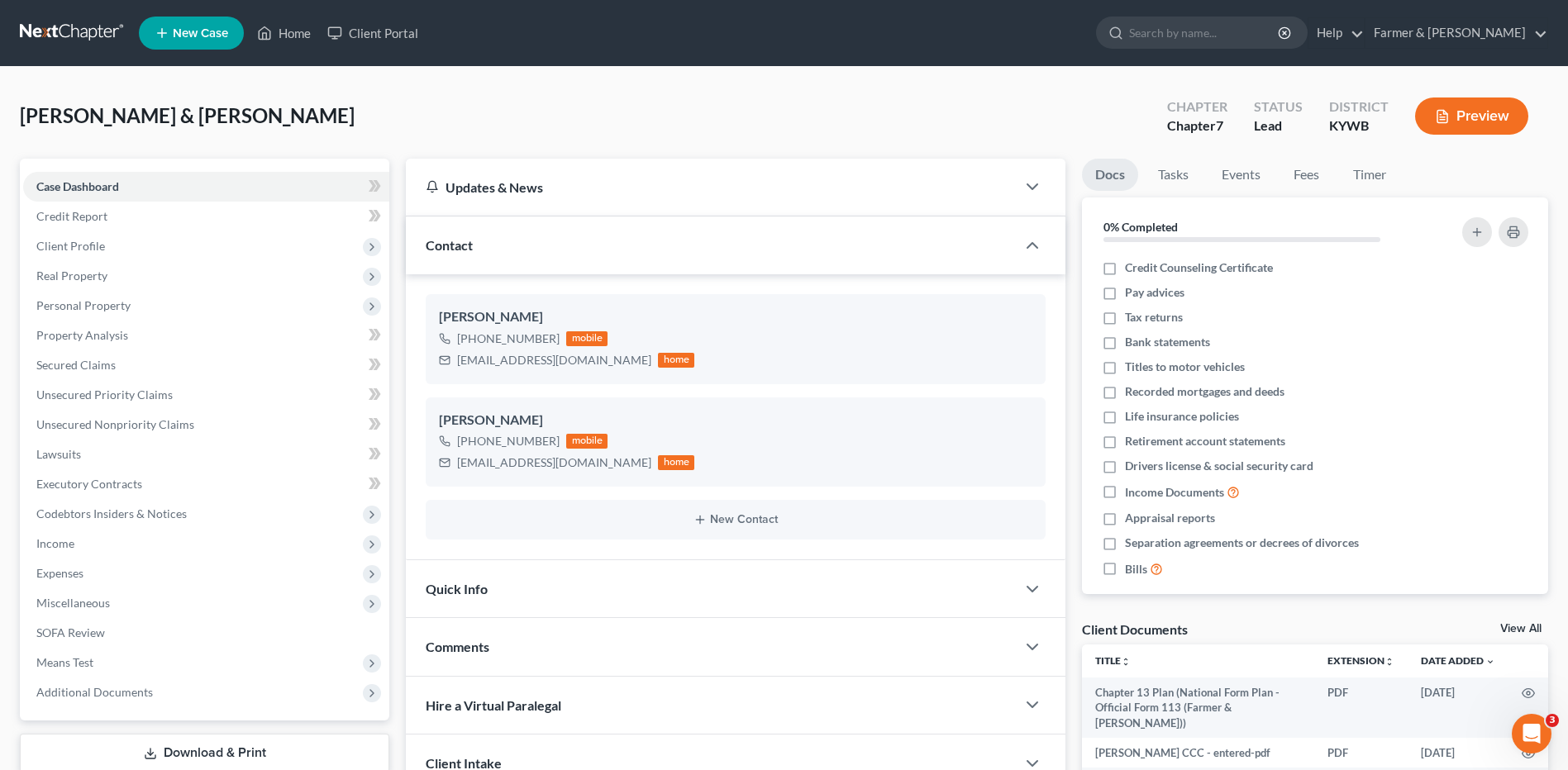
click at [69, 31] on link at bounding box center [72, 32] width 106 height 30
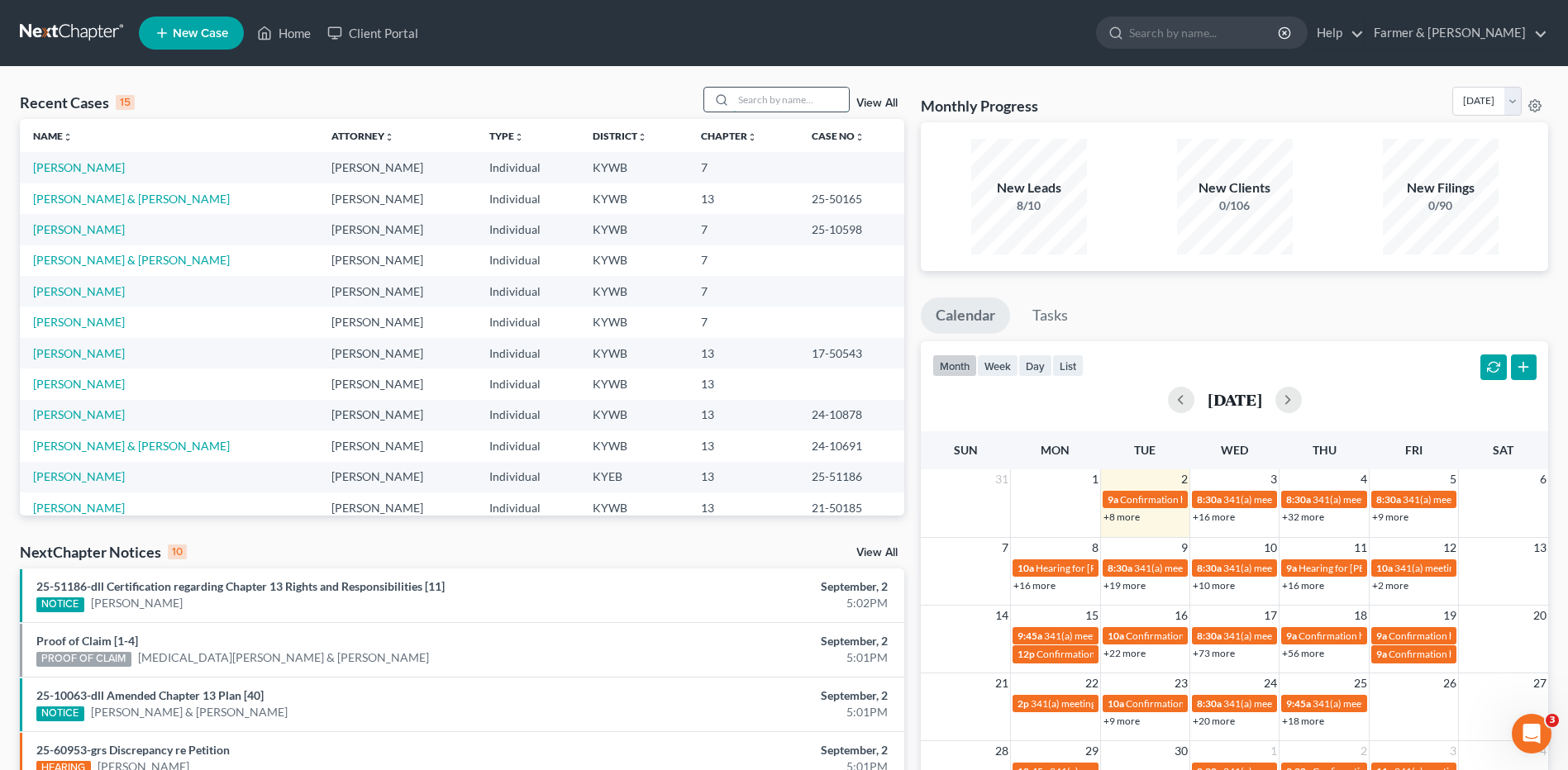
click at [825, 99] on input "search" at bounding box center [791, 99] width 116 height 24
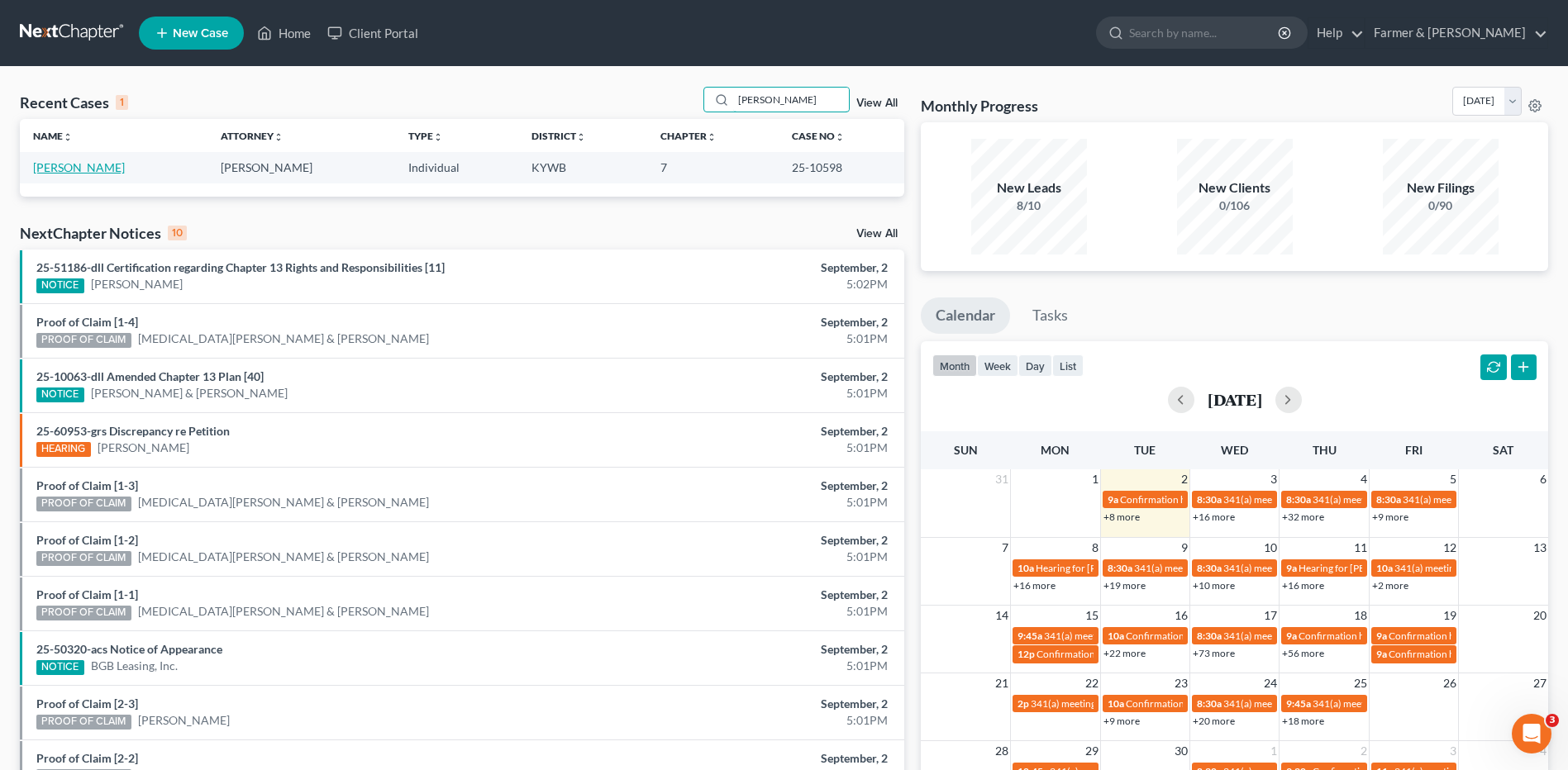
type input "[PERSON_NAME]"
click at [103, 163] on link "[PERSON_NAME]" at bounding box center [79, 167] width 91 height 14
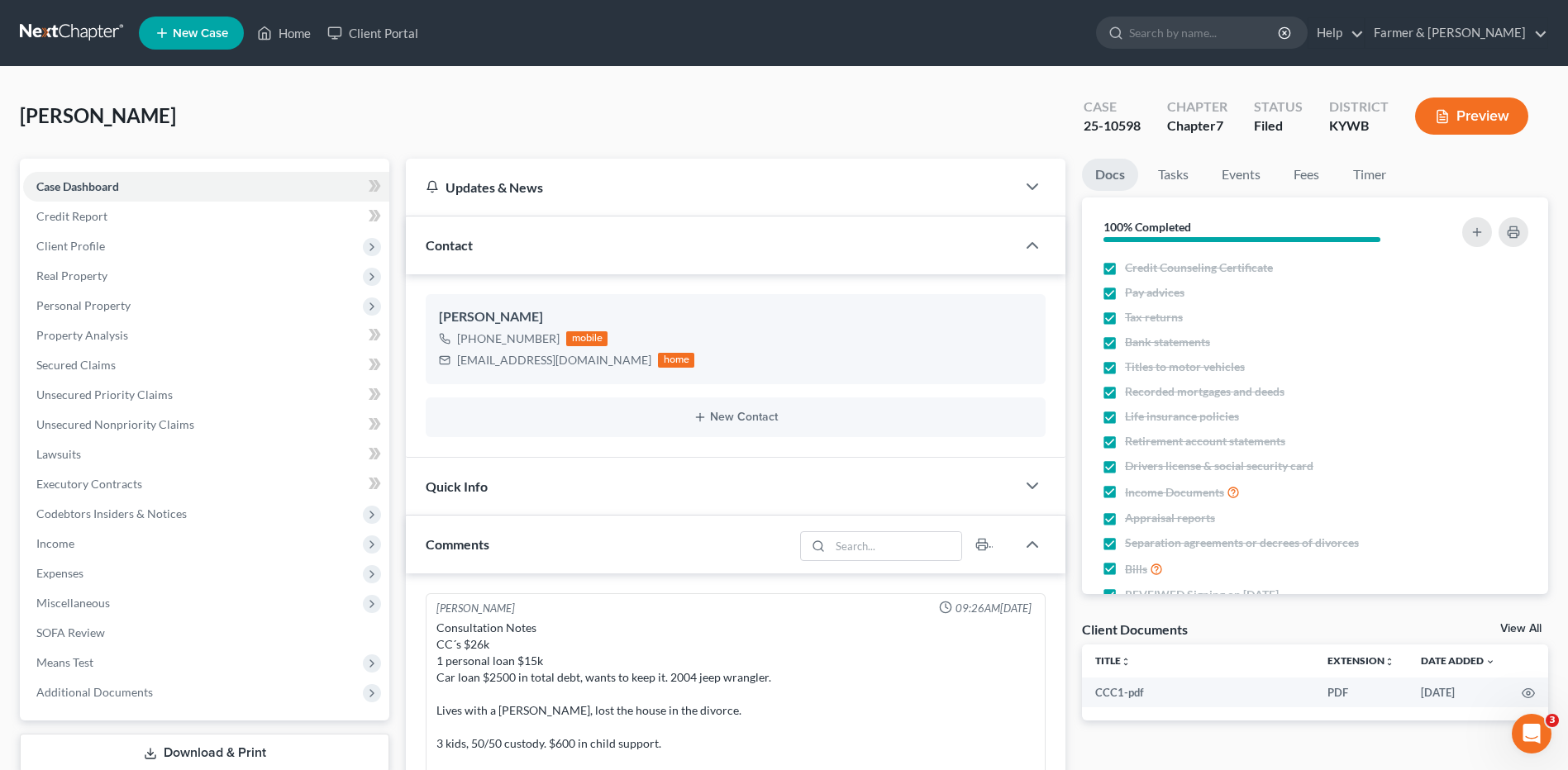
scroll to position [355, 0]
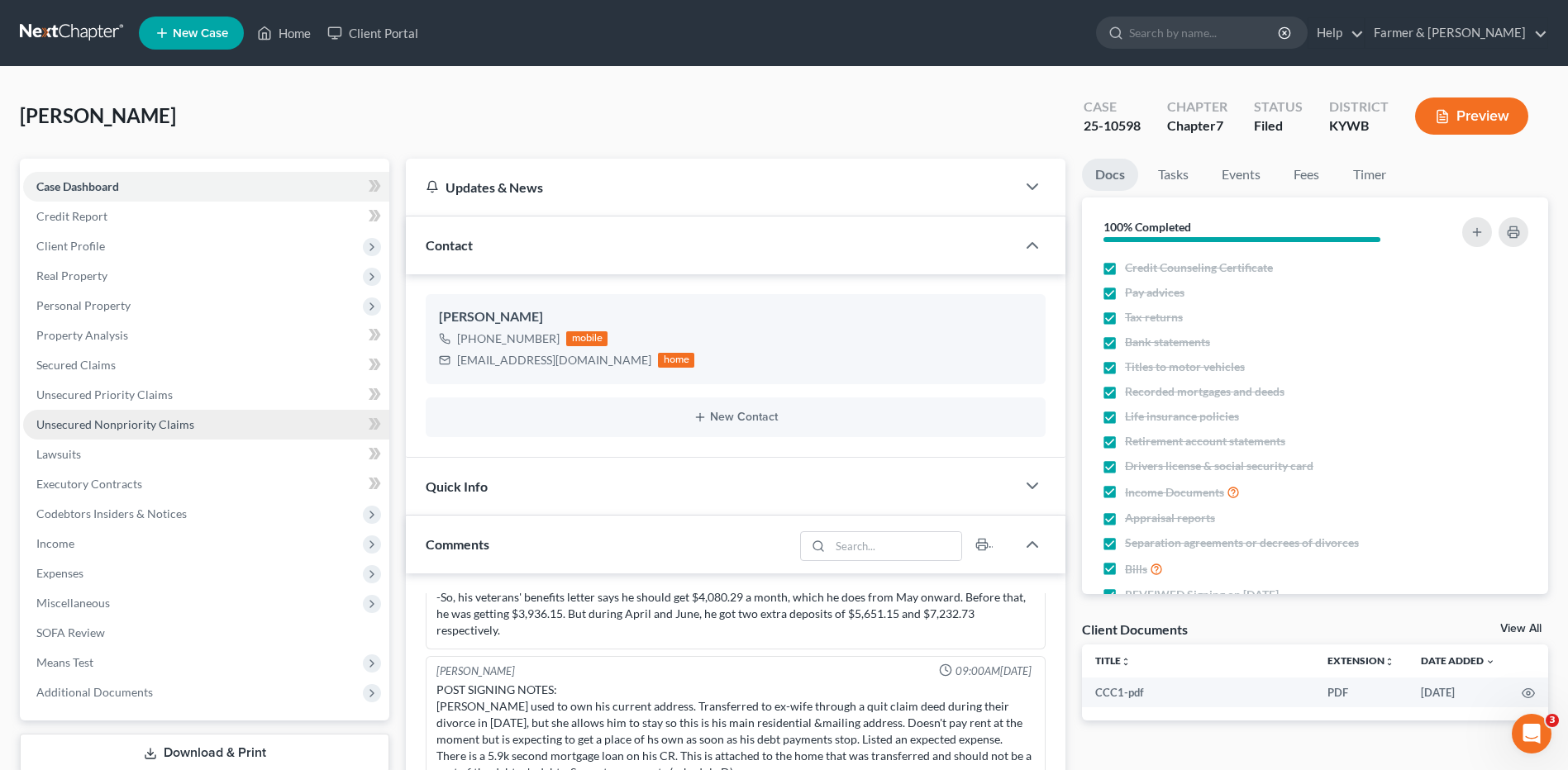
click at [113, 428] on span "Unsecured Nonpriority Claims" at bounding box center [115, 424] width 158 height 14
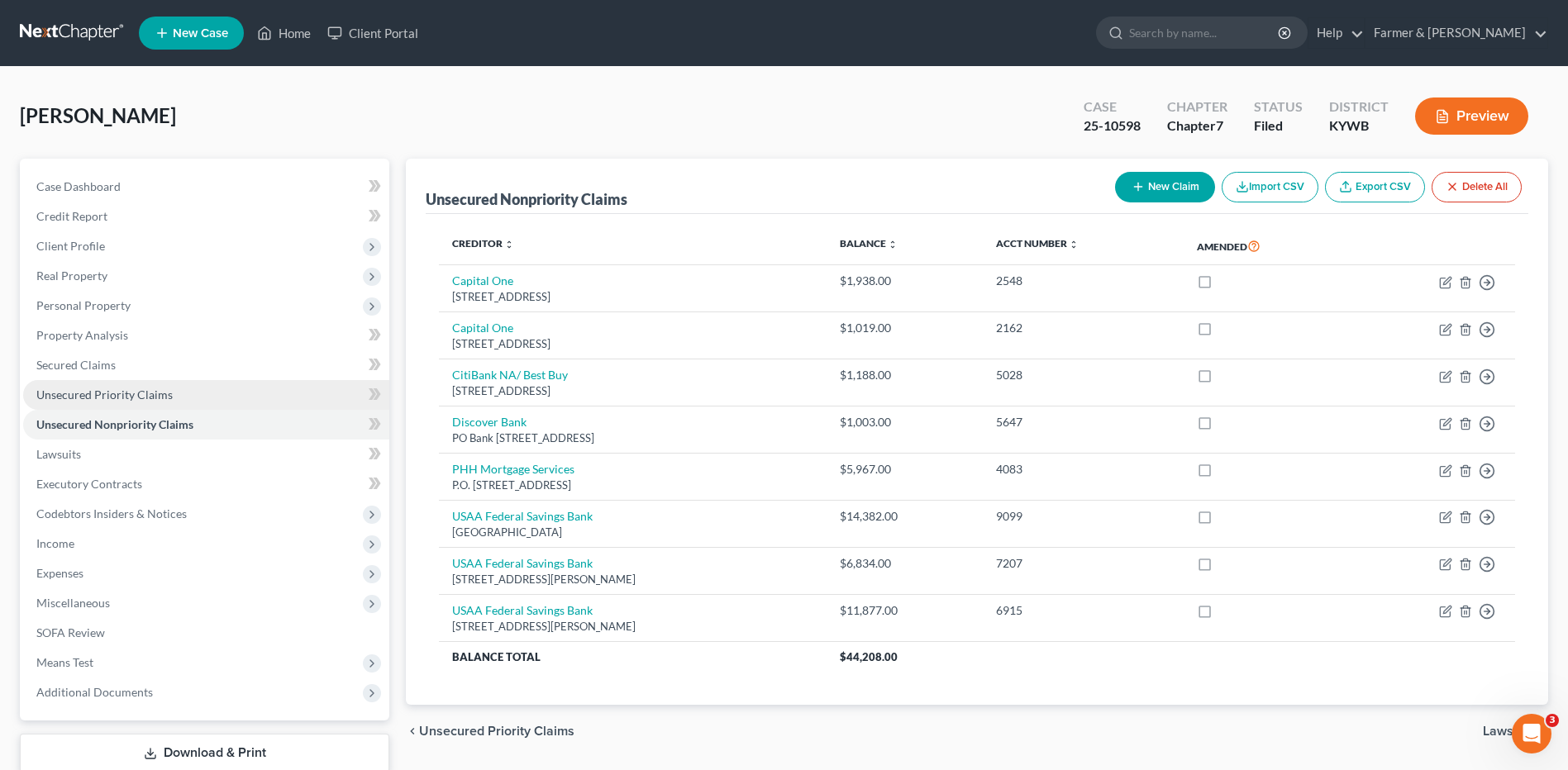
click at [156, 394] on span "Unsecured Priority Claims" at bounding box center [104, 394] width 136 height 14
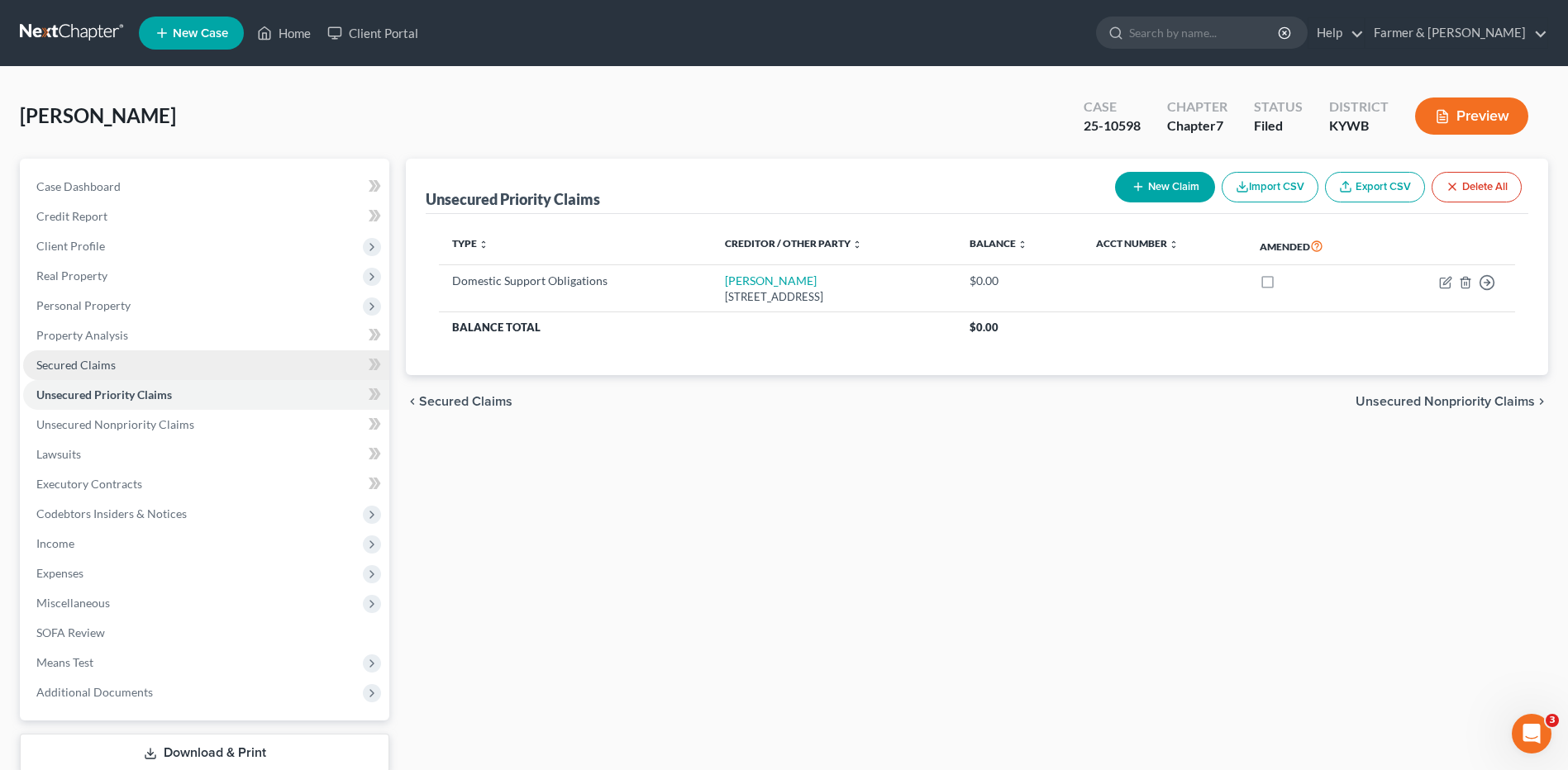
click at [140, 361] on link "Secured Claims" at bounding box center [206, 365] width 367 height 30
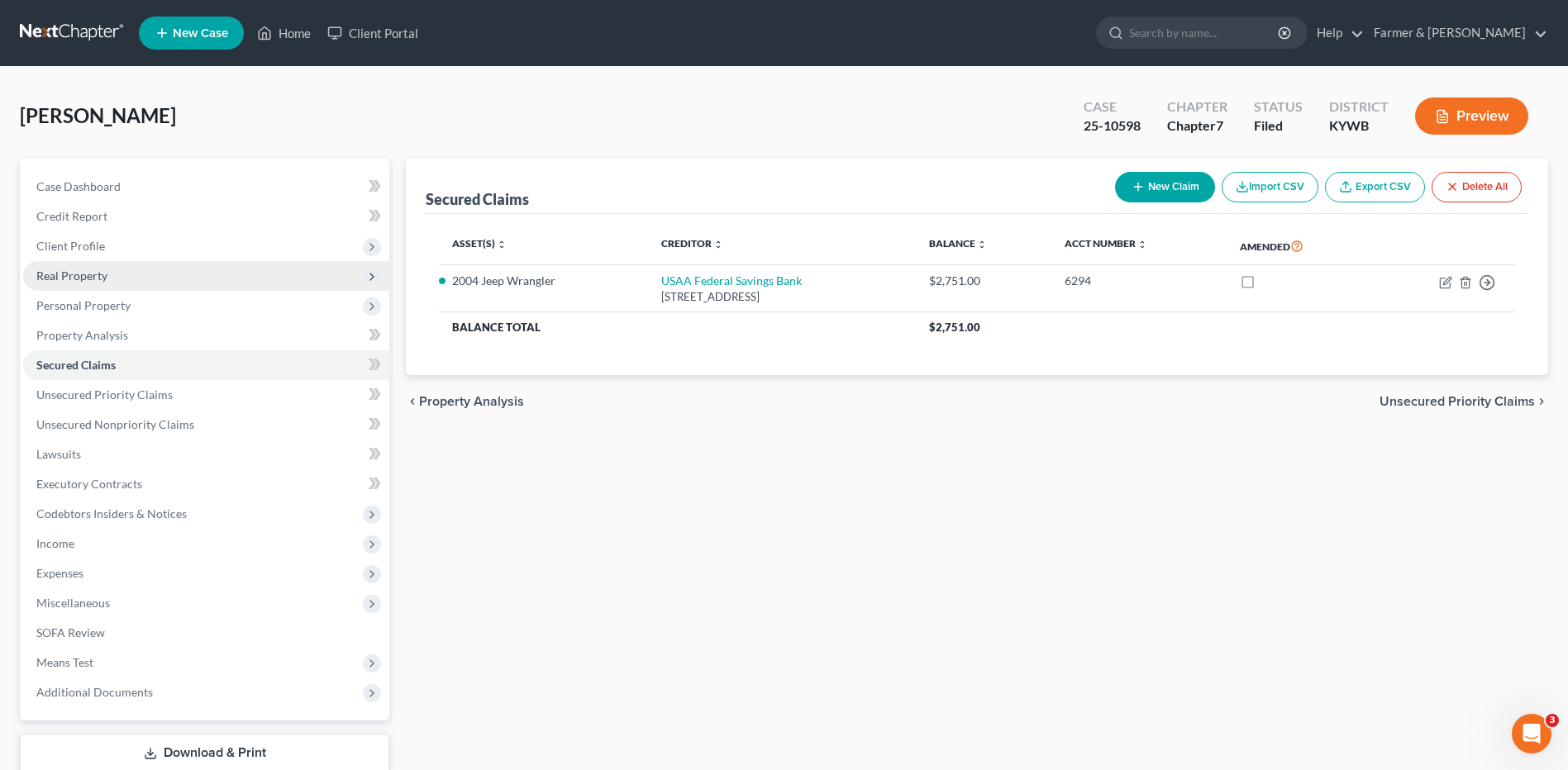
click at [116, 282] on span "Real Property" at bounding box center [206, 275] width 367 height 30
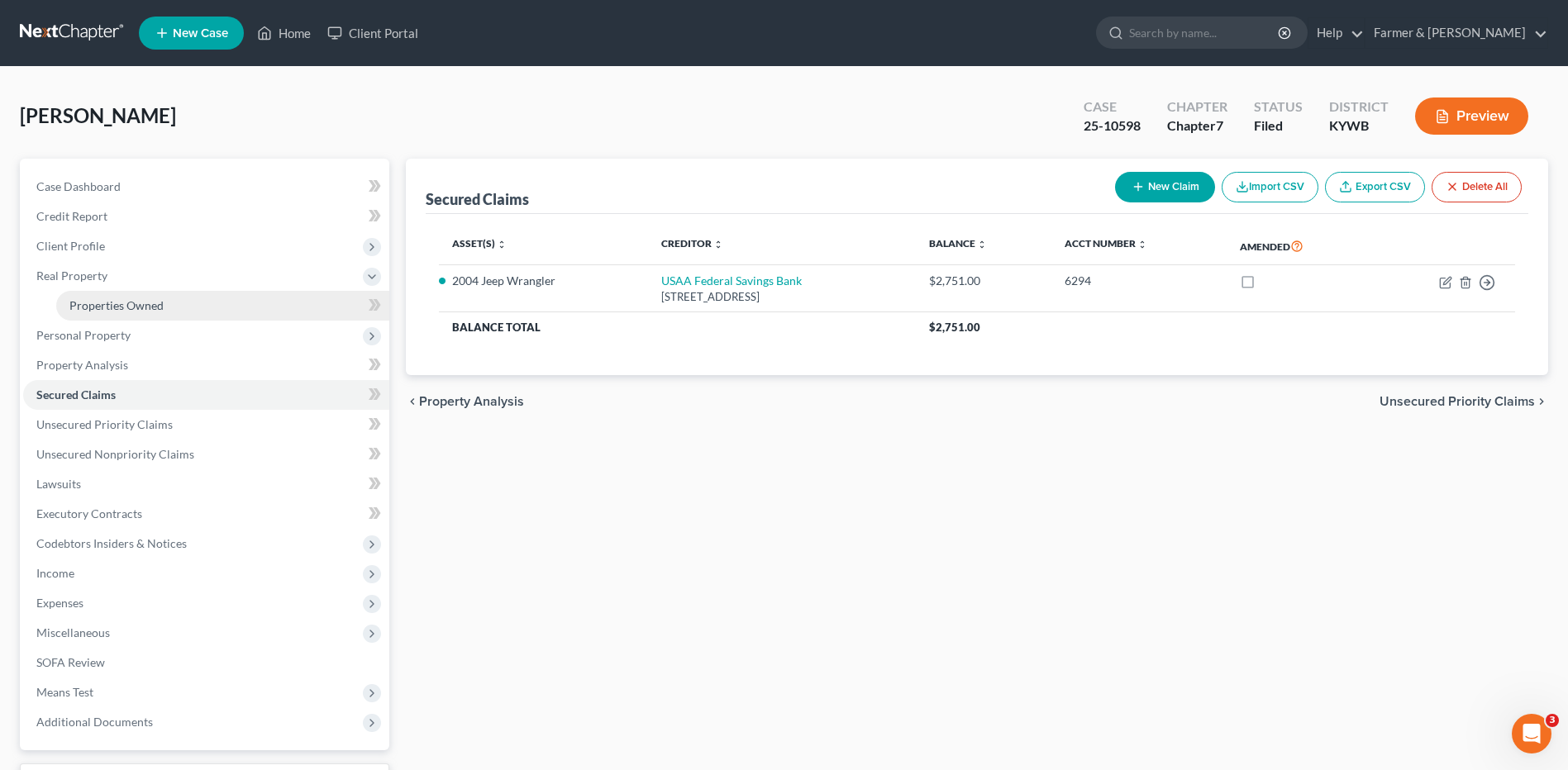
click at [121, 300] on span "Properties Owned" at bounding box center [116, 305] width 94 height 14
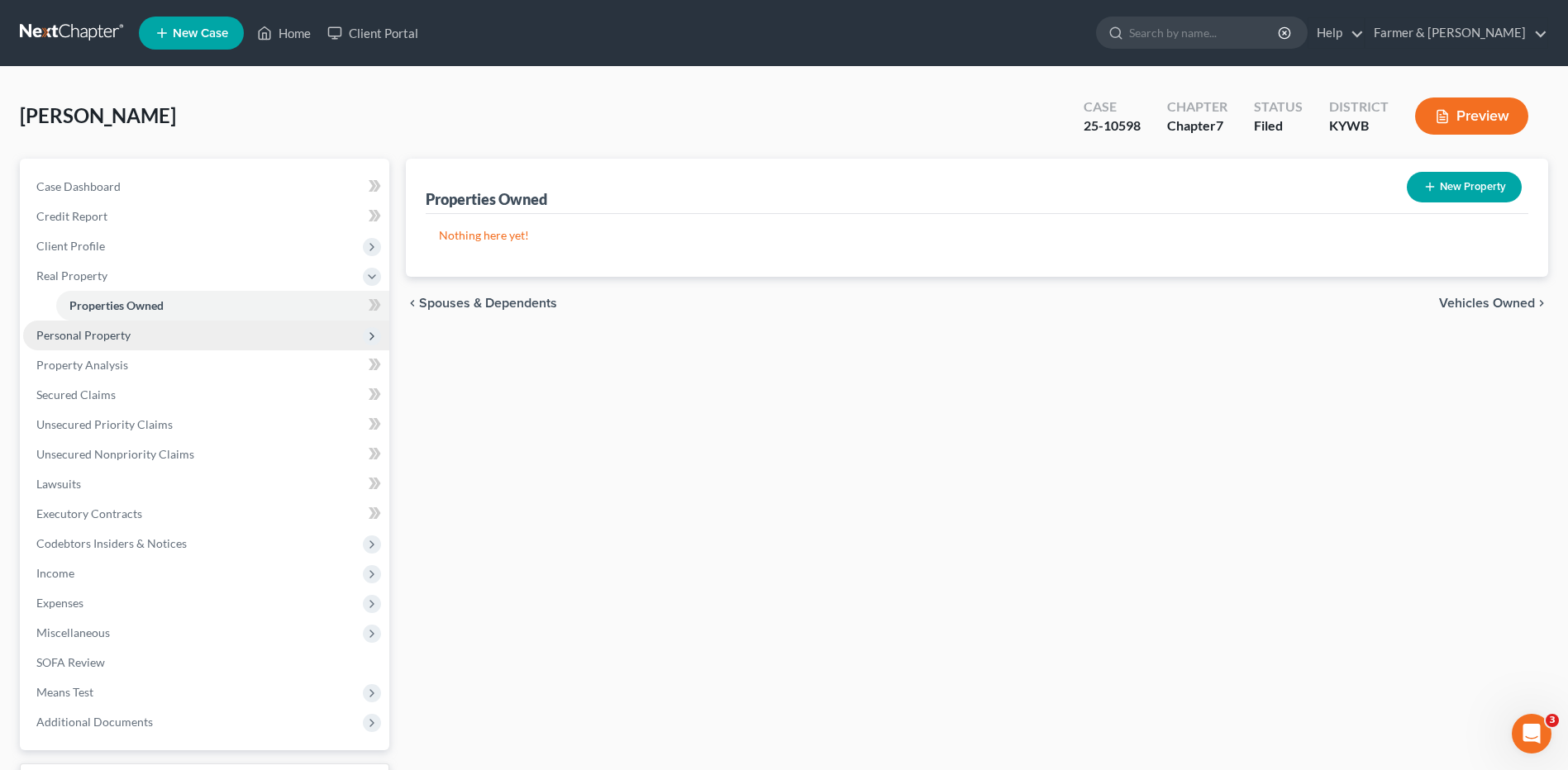
click at [120, 332] on span "Personal Property" at bounding box center [83, 335] width 94 height 14
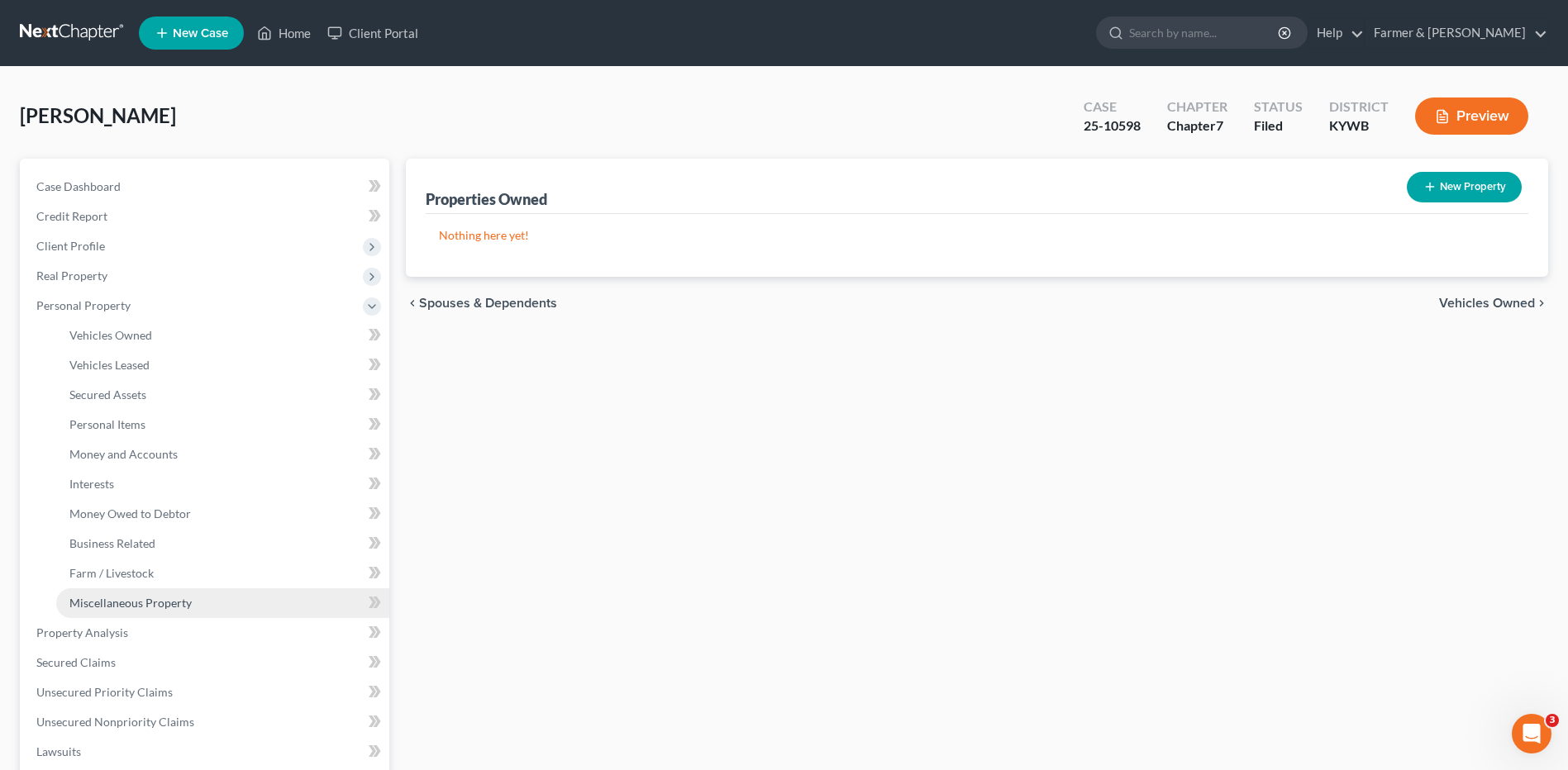
click at [153, 601] on span "Miscellaneous Property" at bounding box center [130, 602] width 122 height 14
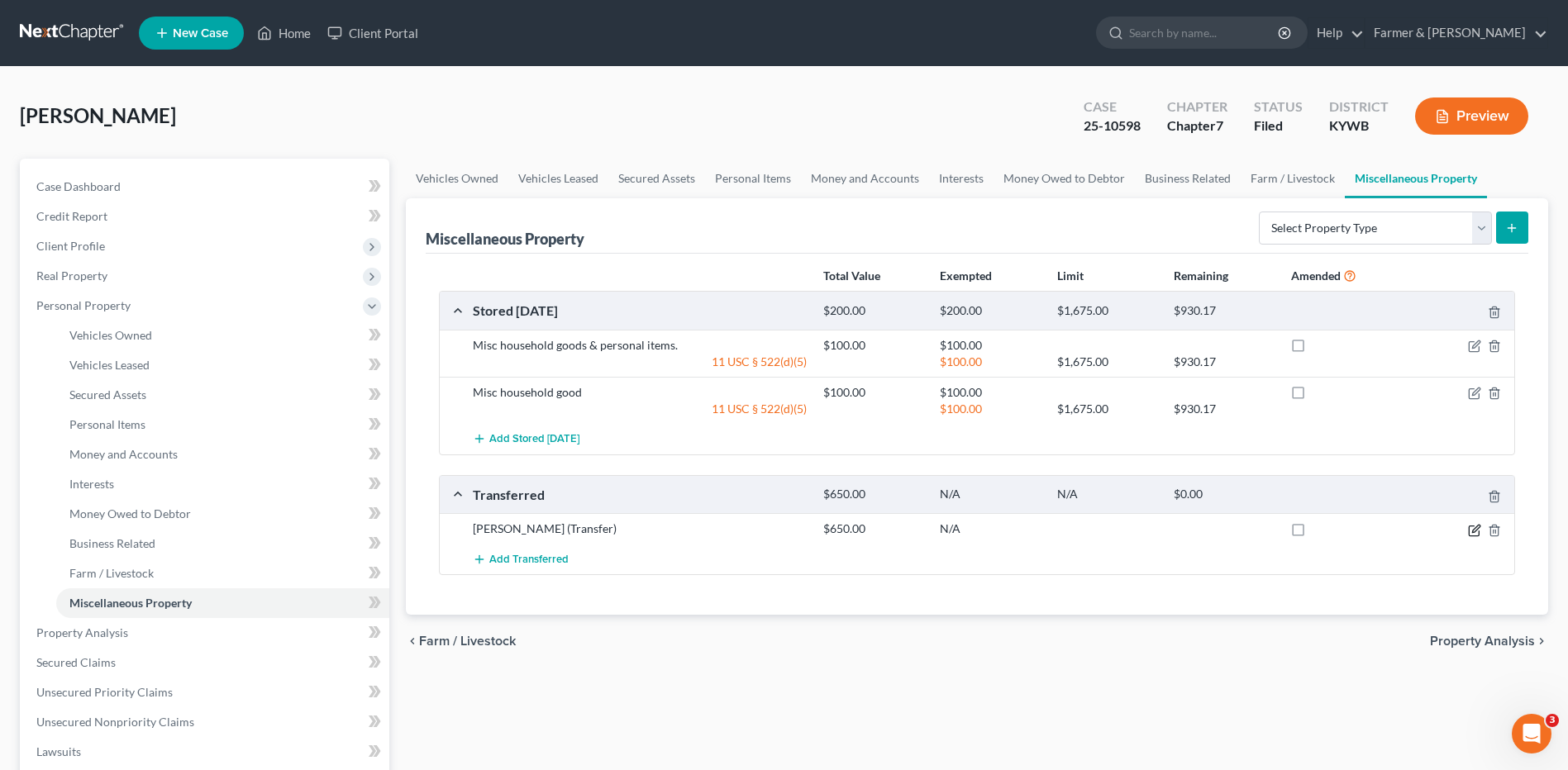
click at [1477, 531] on icon "button" at bounding box center [1475, 530] width 13 height 13
select select "Ordinary (within 2 years)"
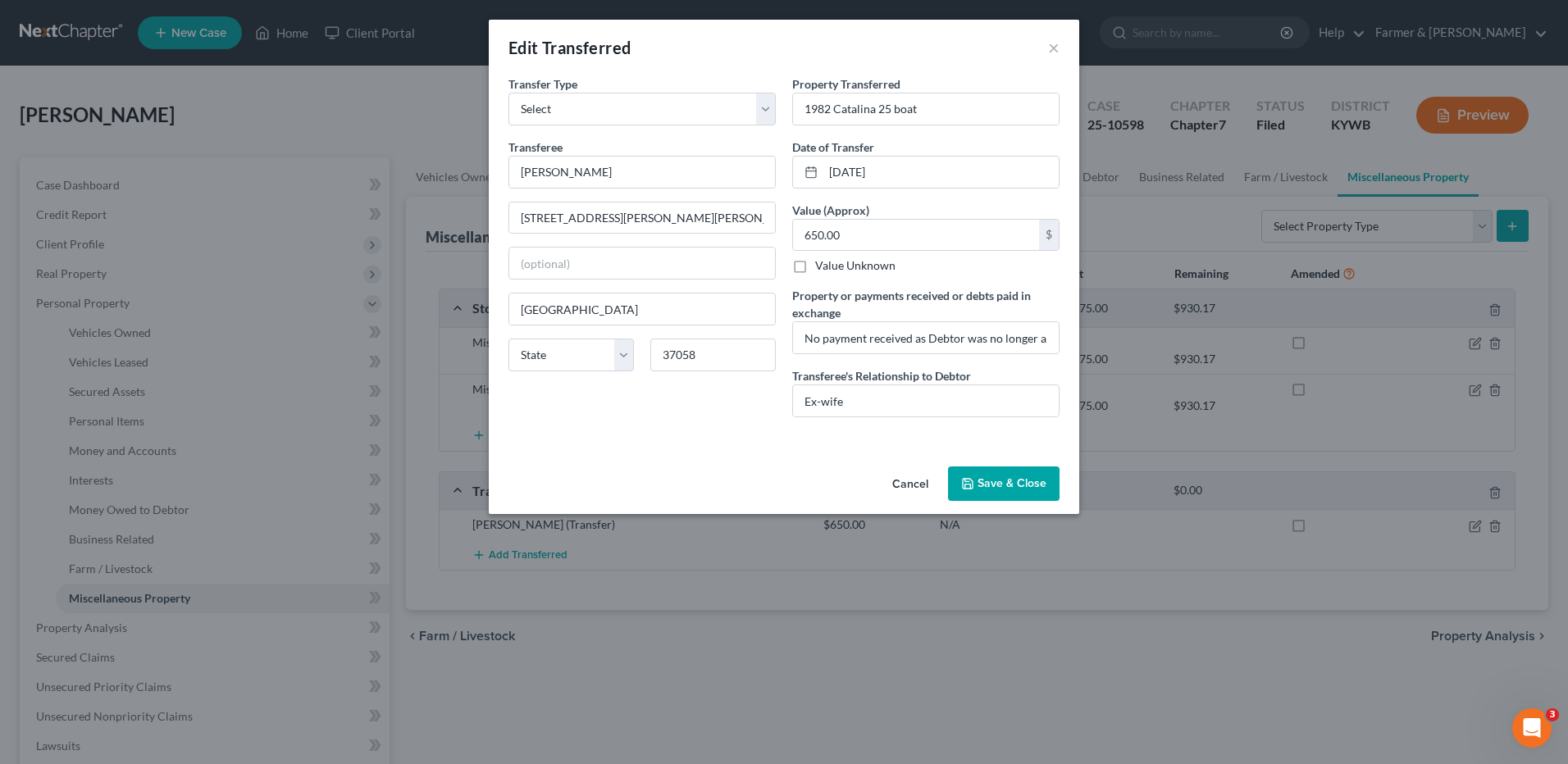
click at [905, 480] on button "Cancel" at bounding box center [911, 484] width 62 height 33
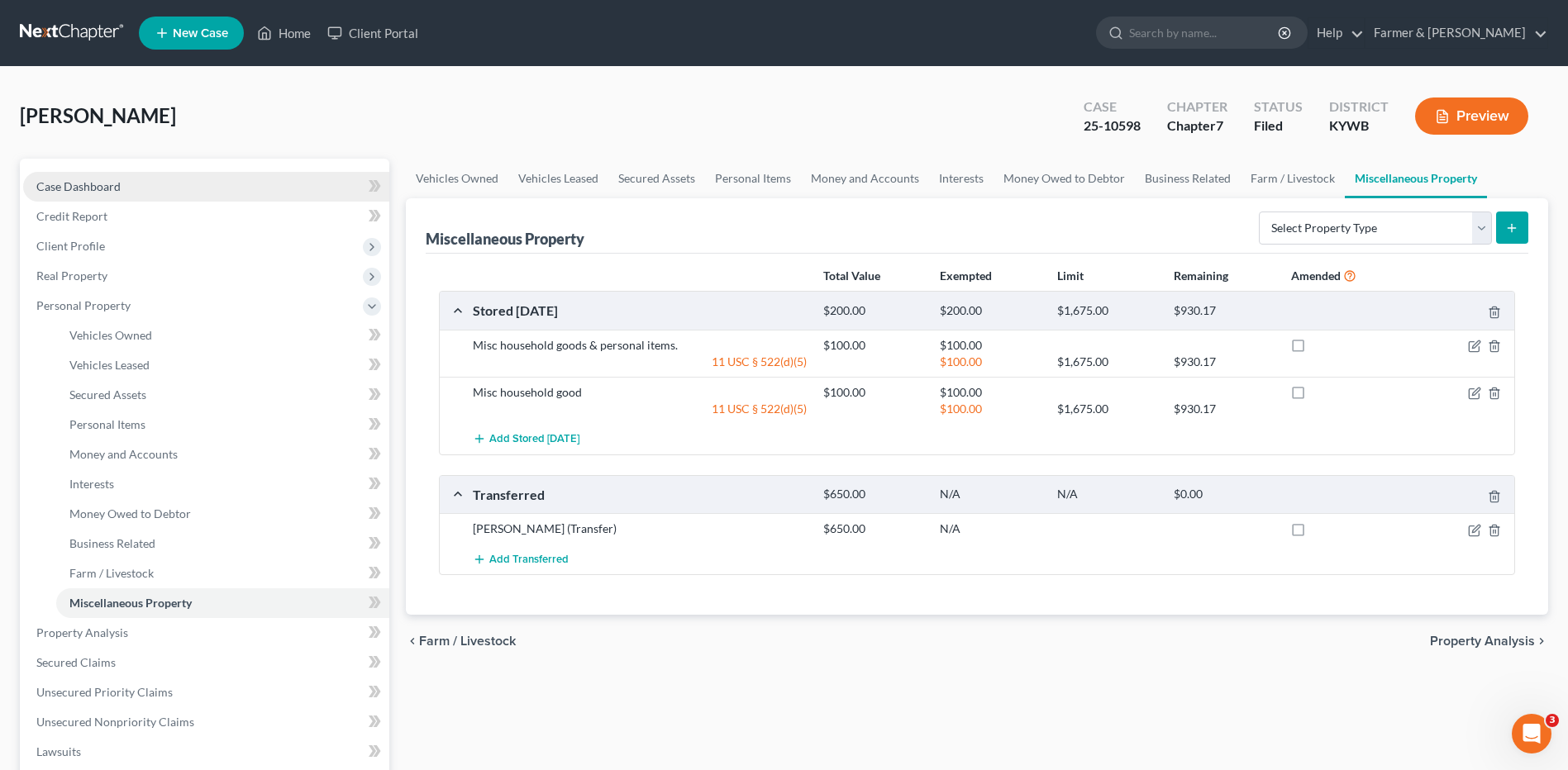
click at [142, 199] on link "Case Dashboard" at bounding box center [206, 187] width 367 height 30
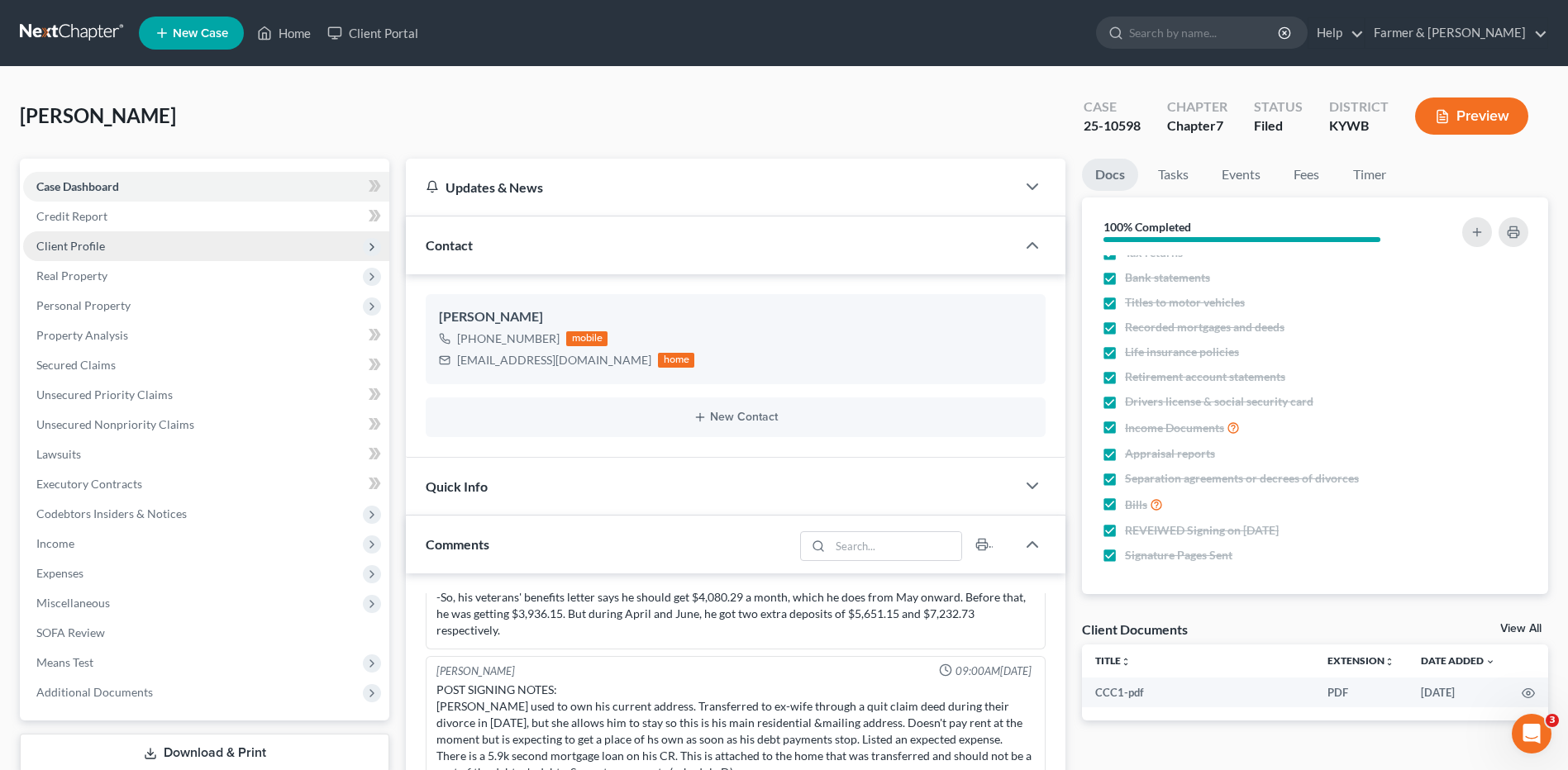
click at [149, 249] on span "Client Profile" at bounding box center [206, 246] width 367 height 30
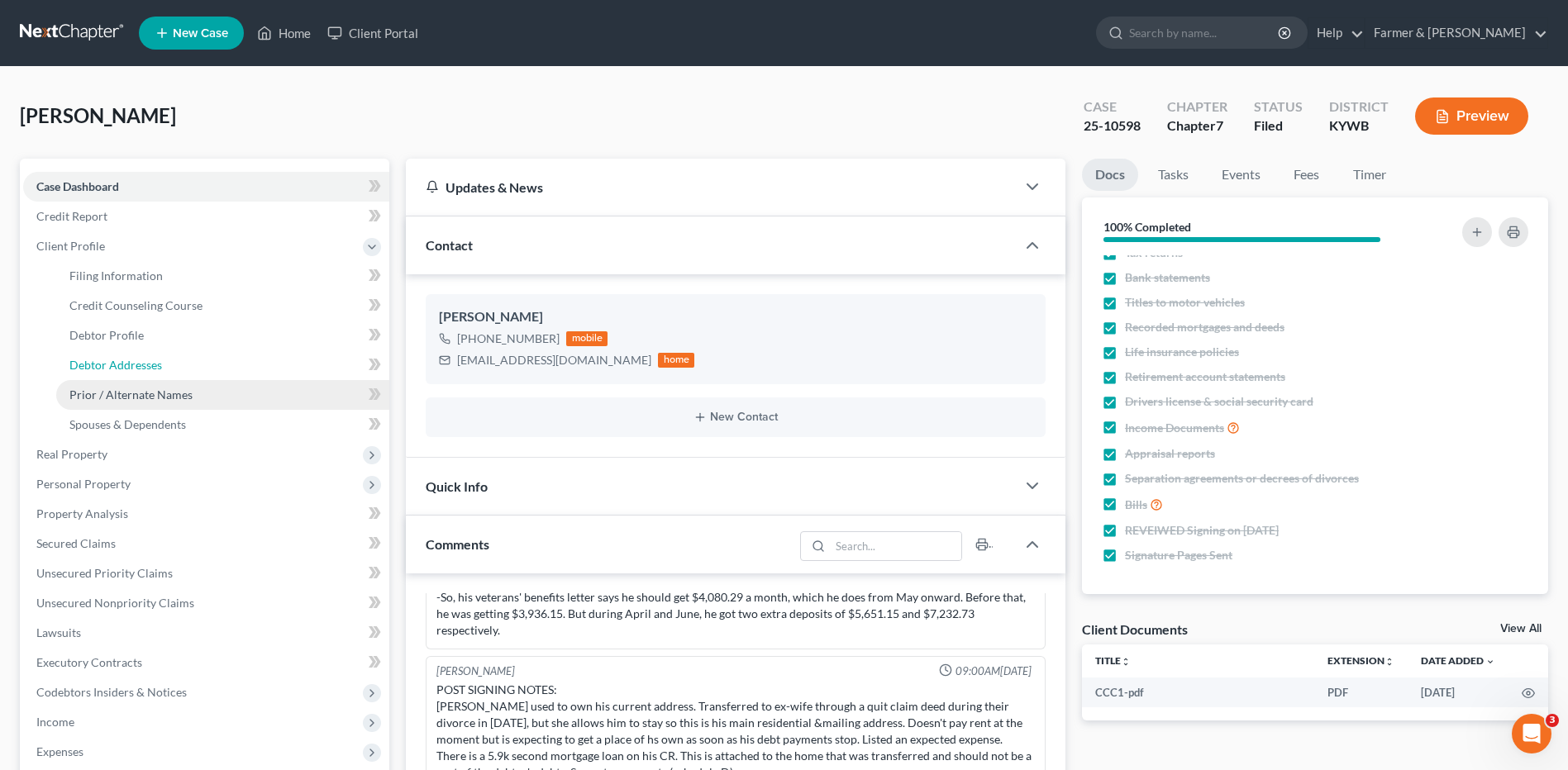
click at [148, 361] on span "Debtor Addresses" at bounding box center [115, 365] width 92 height 14
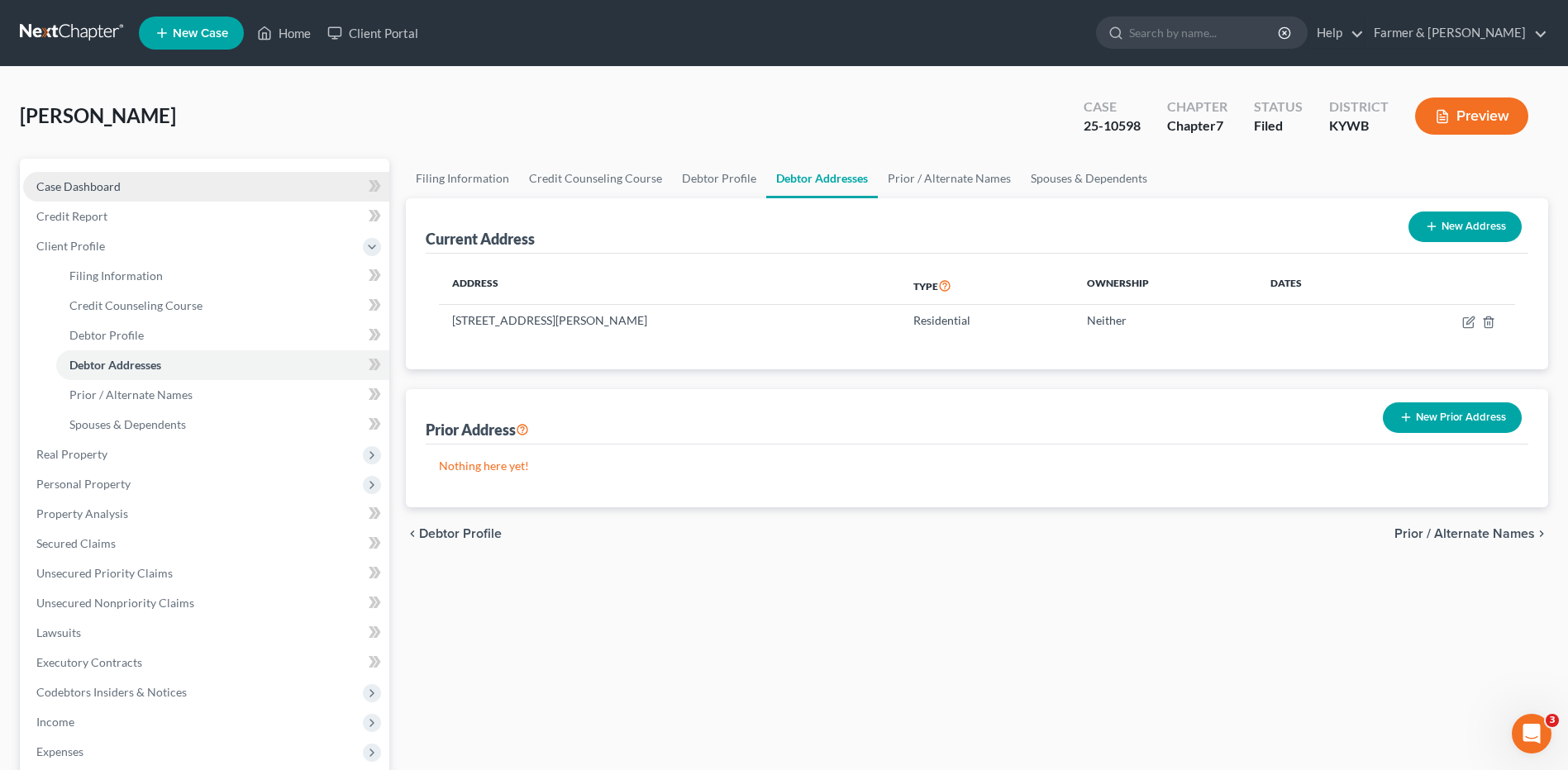
click at [192, 185] on link "Case Dashboard" at bounding box center [206, 187] width 367 height 30
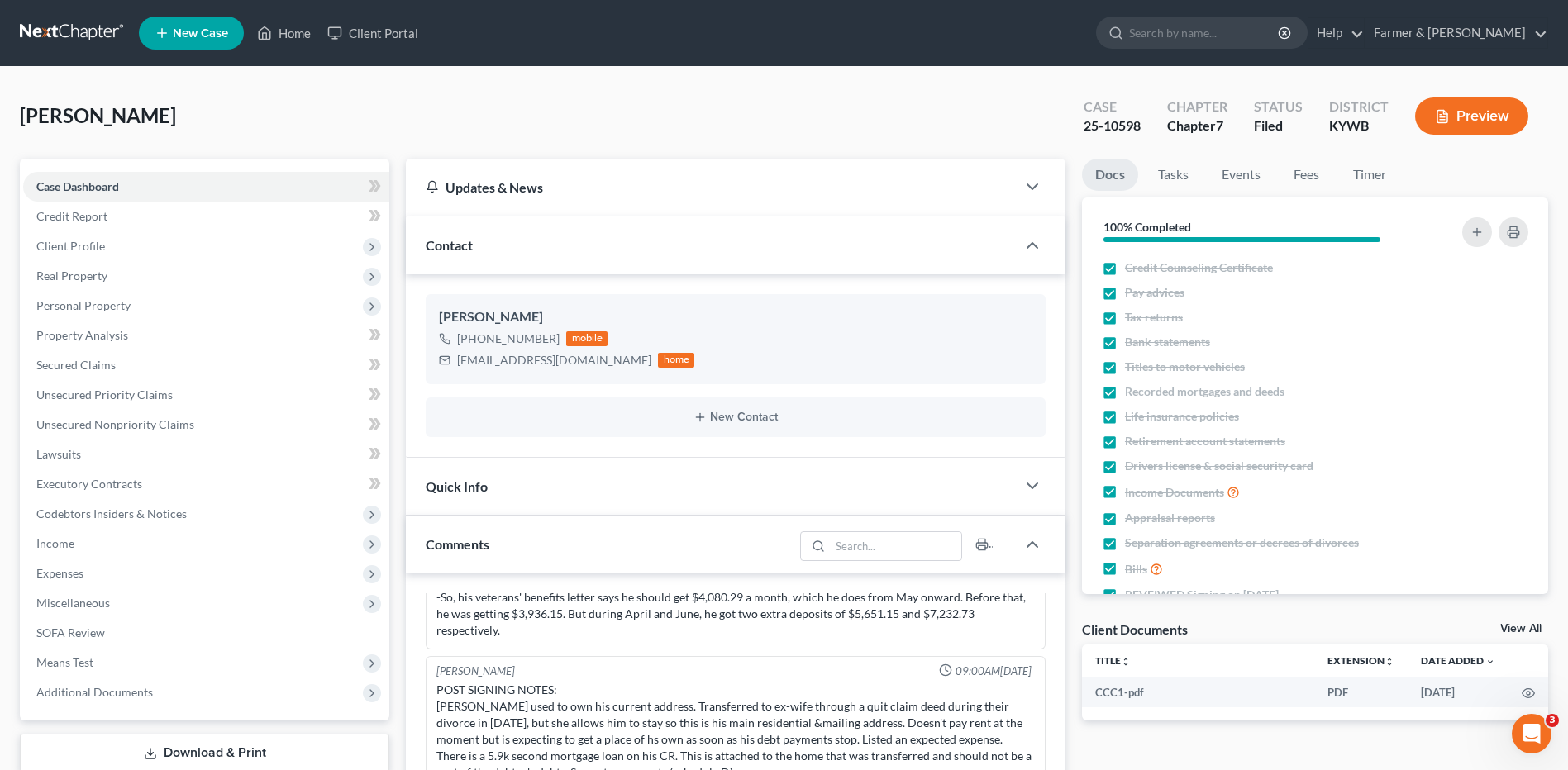
click at [58, 39] on link at bounding box center [72, 32] width 106 height 30
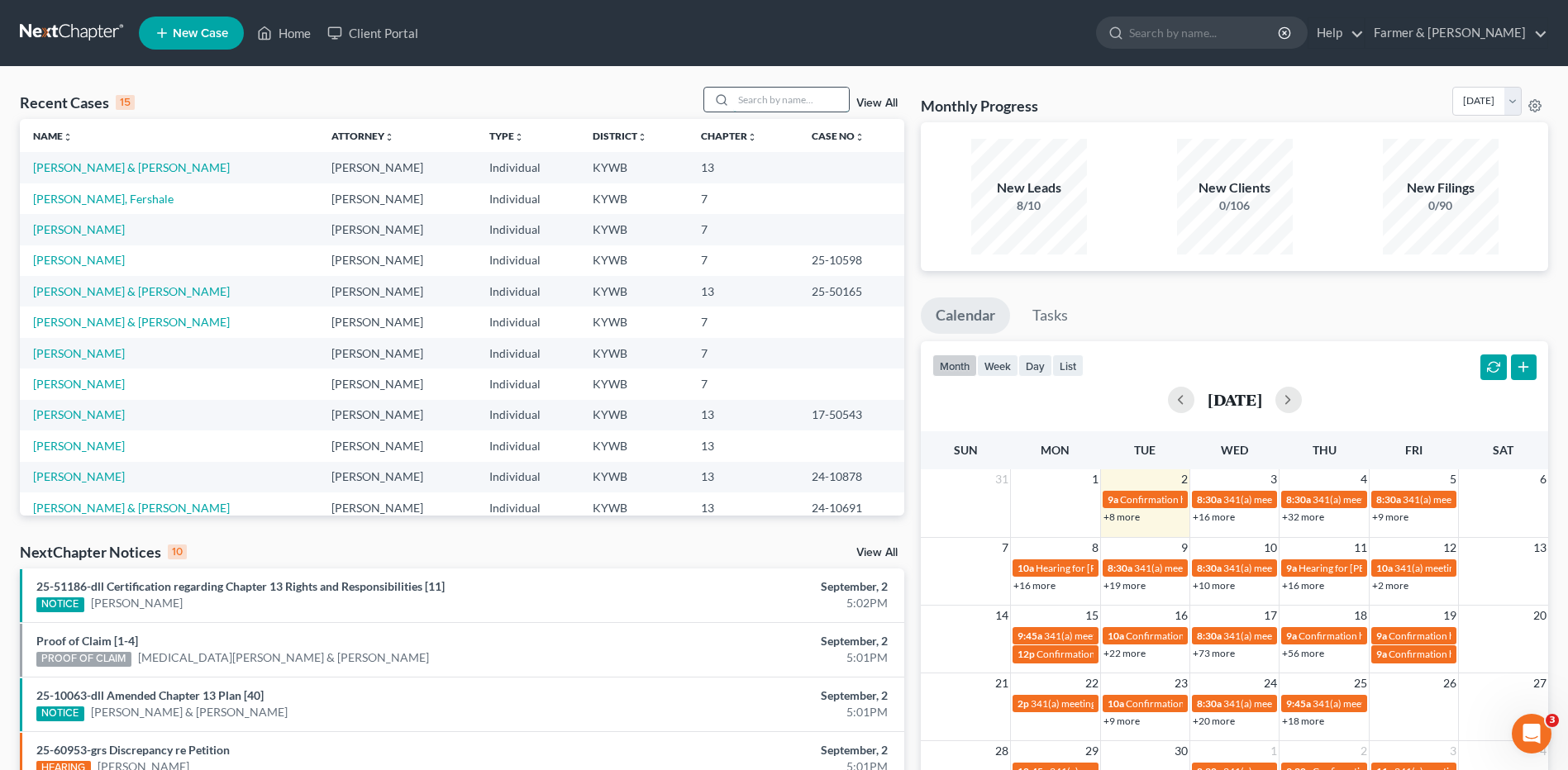
click at [829, 98] on input "search" at bounding box center [791, 99] width 116 height 24
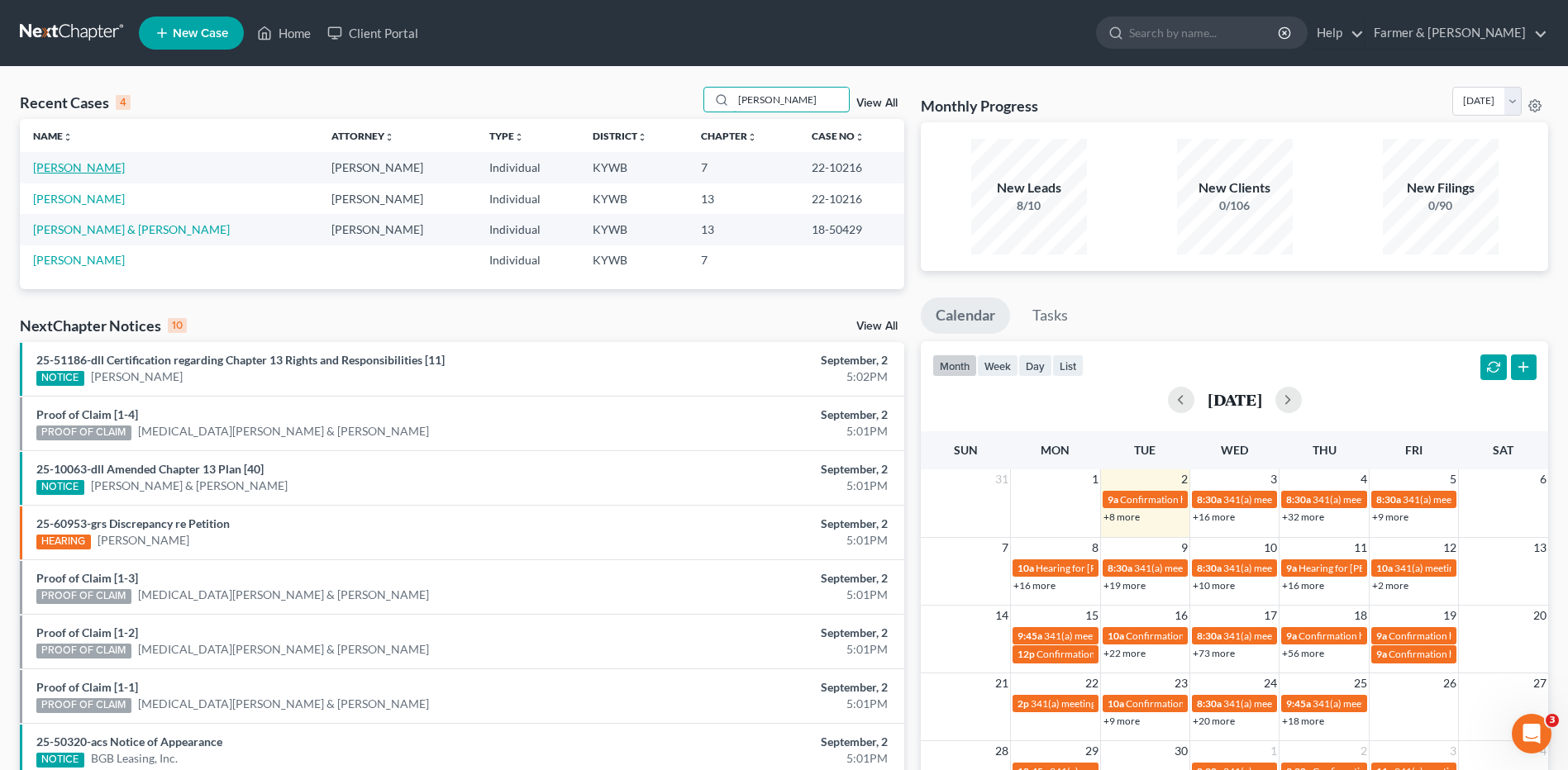
type input "gentry"
click at [95, 166] on link "[PERSON_NAME]" at bounding box center [79, 167] width 91 height 14
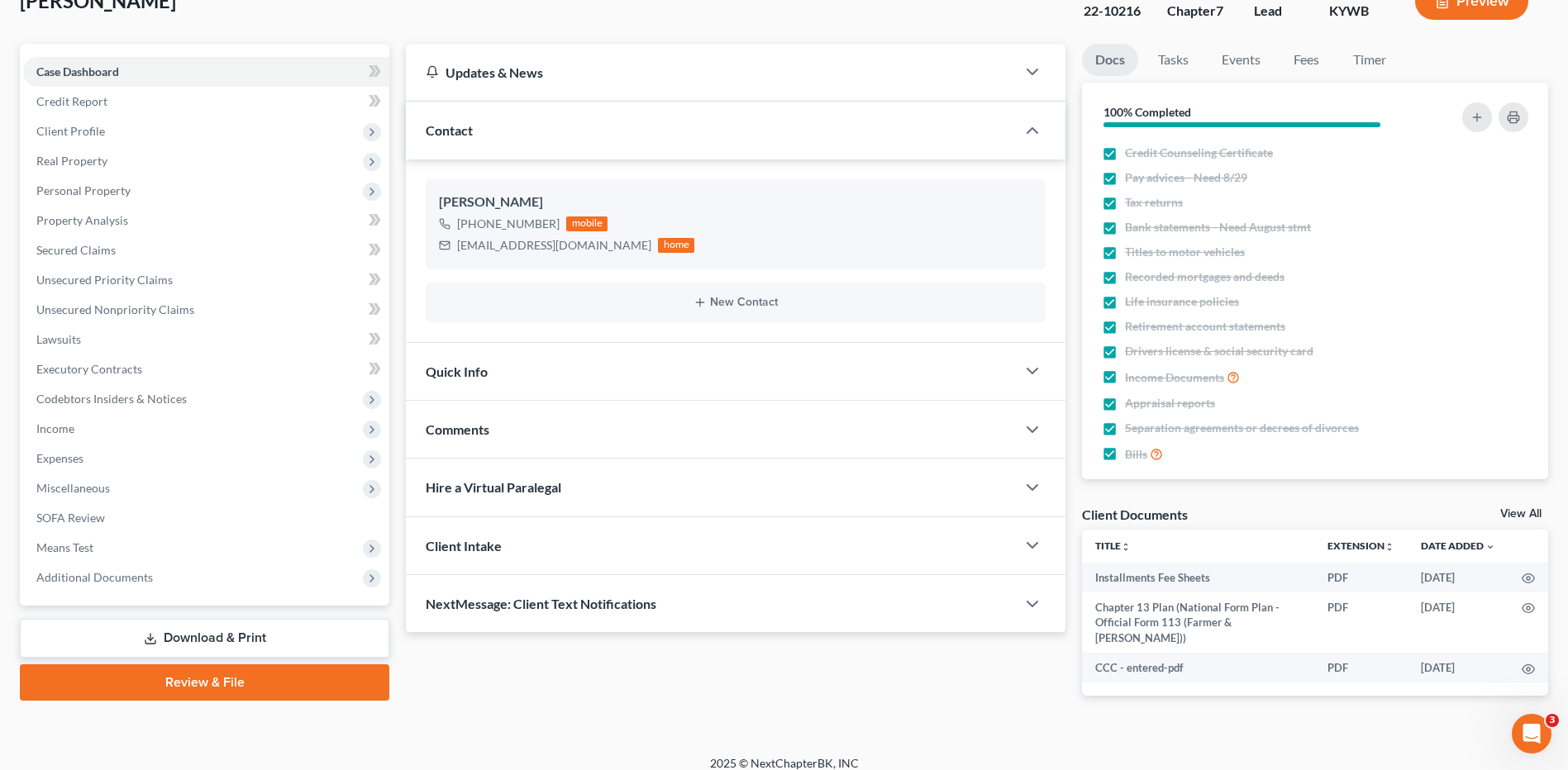
click at [120, 654] on link "Download & Print" at bounding box center [205, 638] width 369 height 39
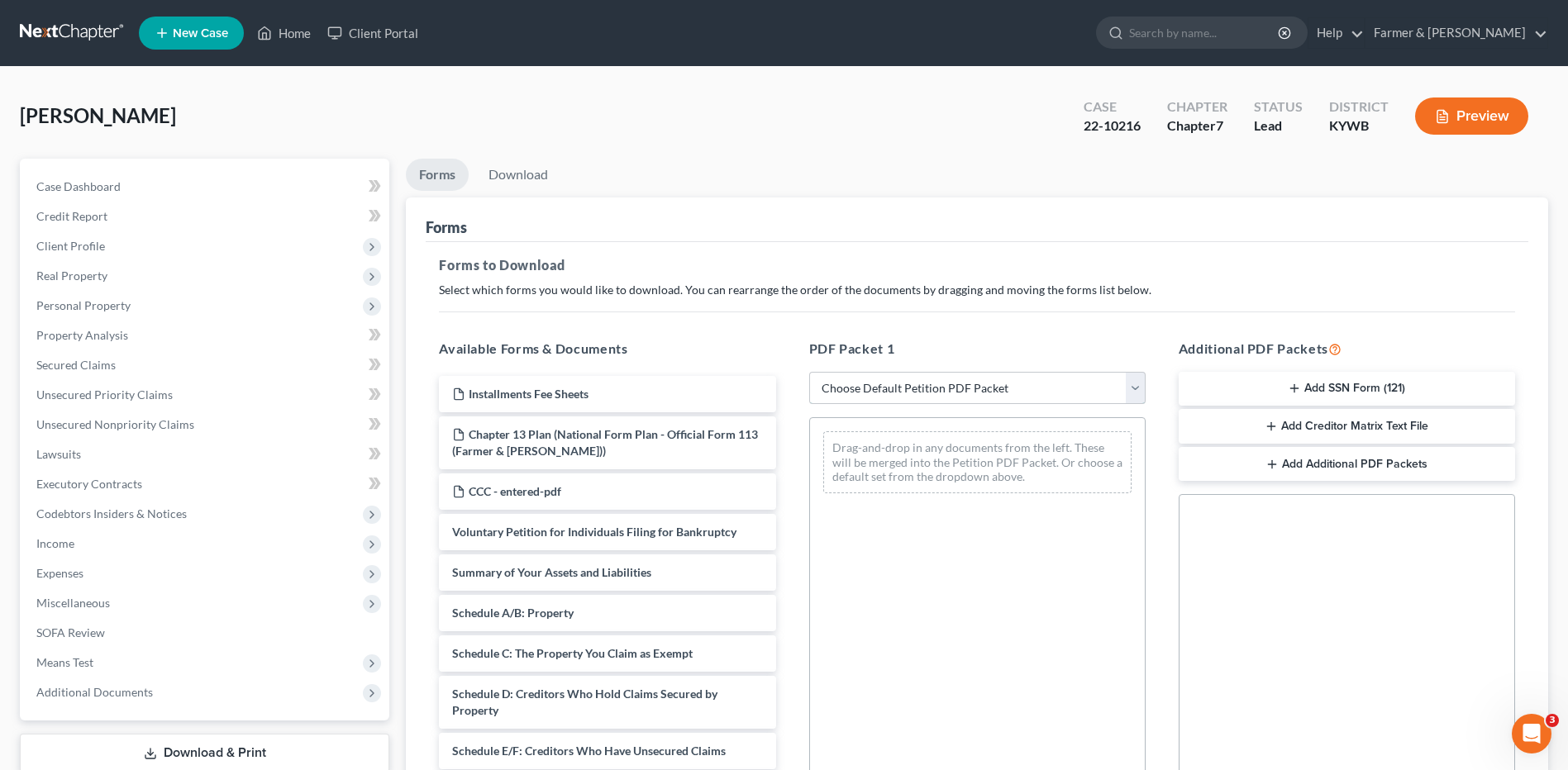
click at [931, 372] on select "Choose Default Petition PDF Packet Complete Bankruptcy Petition (all forms and …" at bounding box center [977, 388] width 336 height 33
select select "3"
click at [809, 372] on select "Choose Default Petition PDF Packet Complete Bankruptcy Petition (all forms and …" at bounding box center [977, 388] width 336 height 33
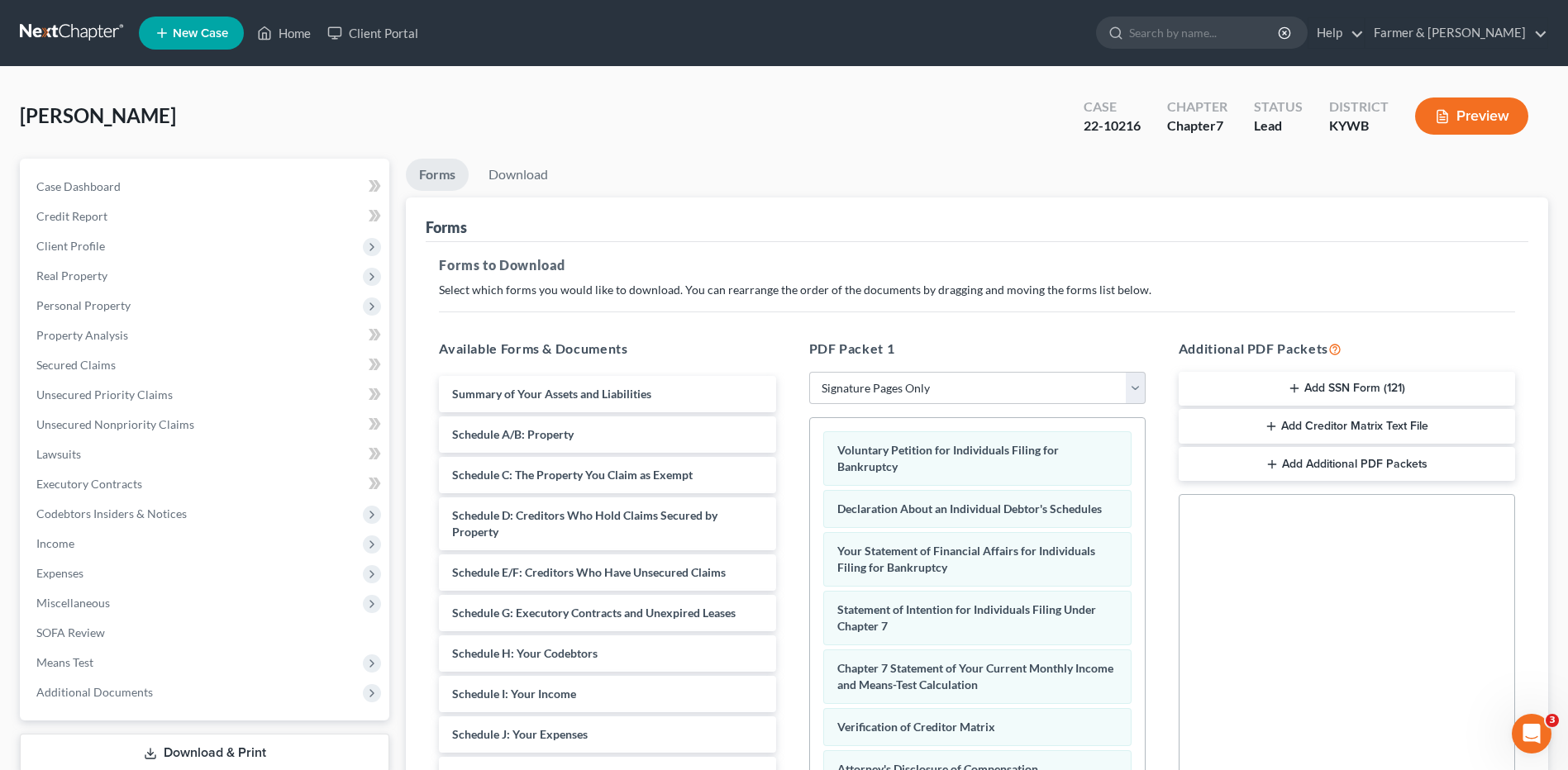
click at [1292, 375] on button "Add SSN Form (121)" at bounding box center [1346, 389] width 336 height 34
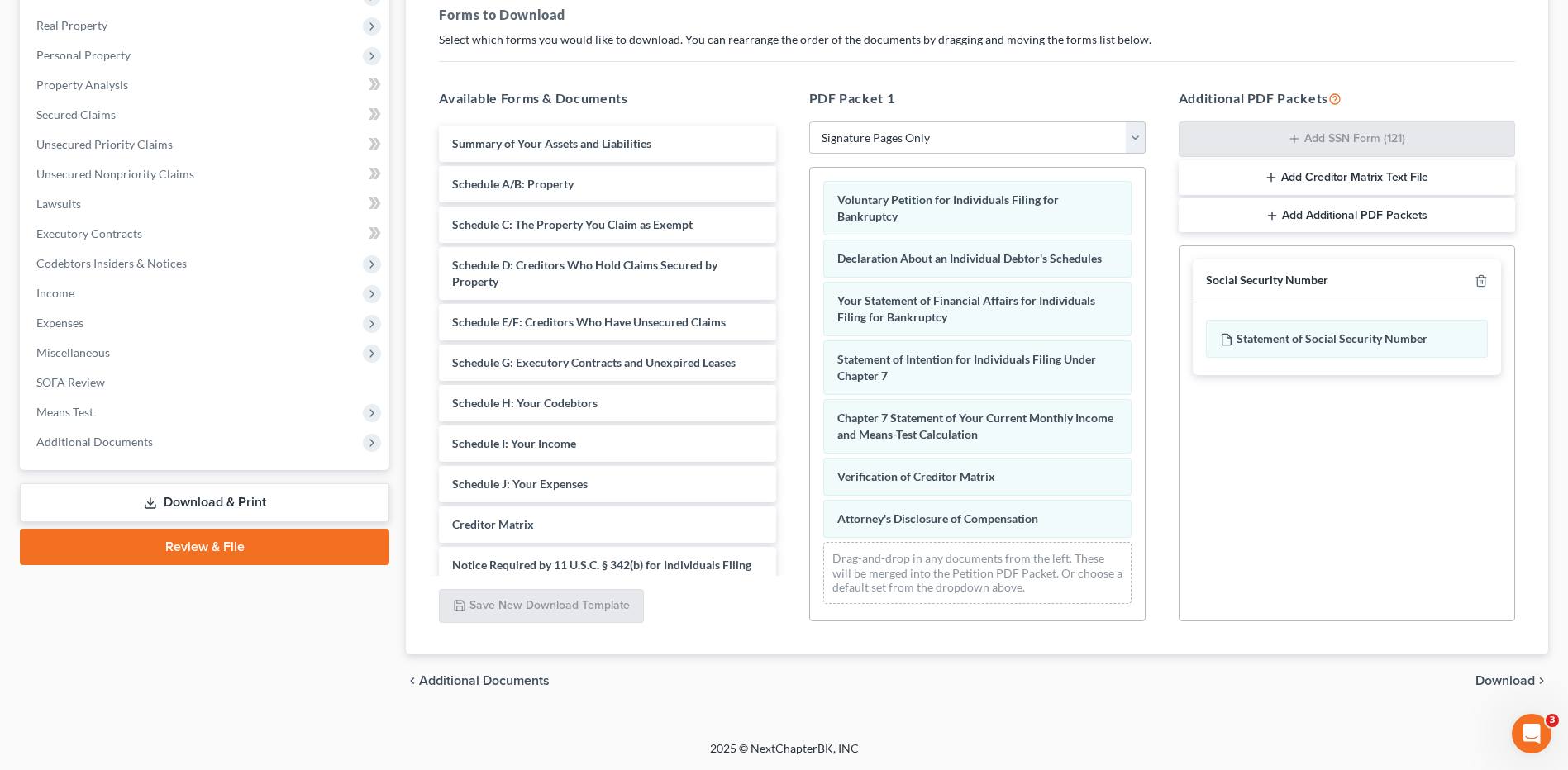
click at [1506, 681] on span "Download" at bounding box center [1505, 681] width 60 height 13
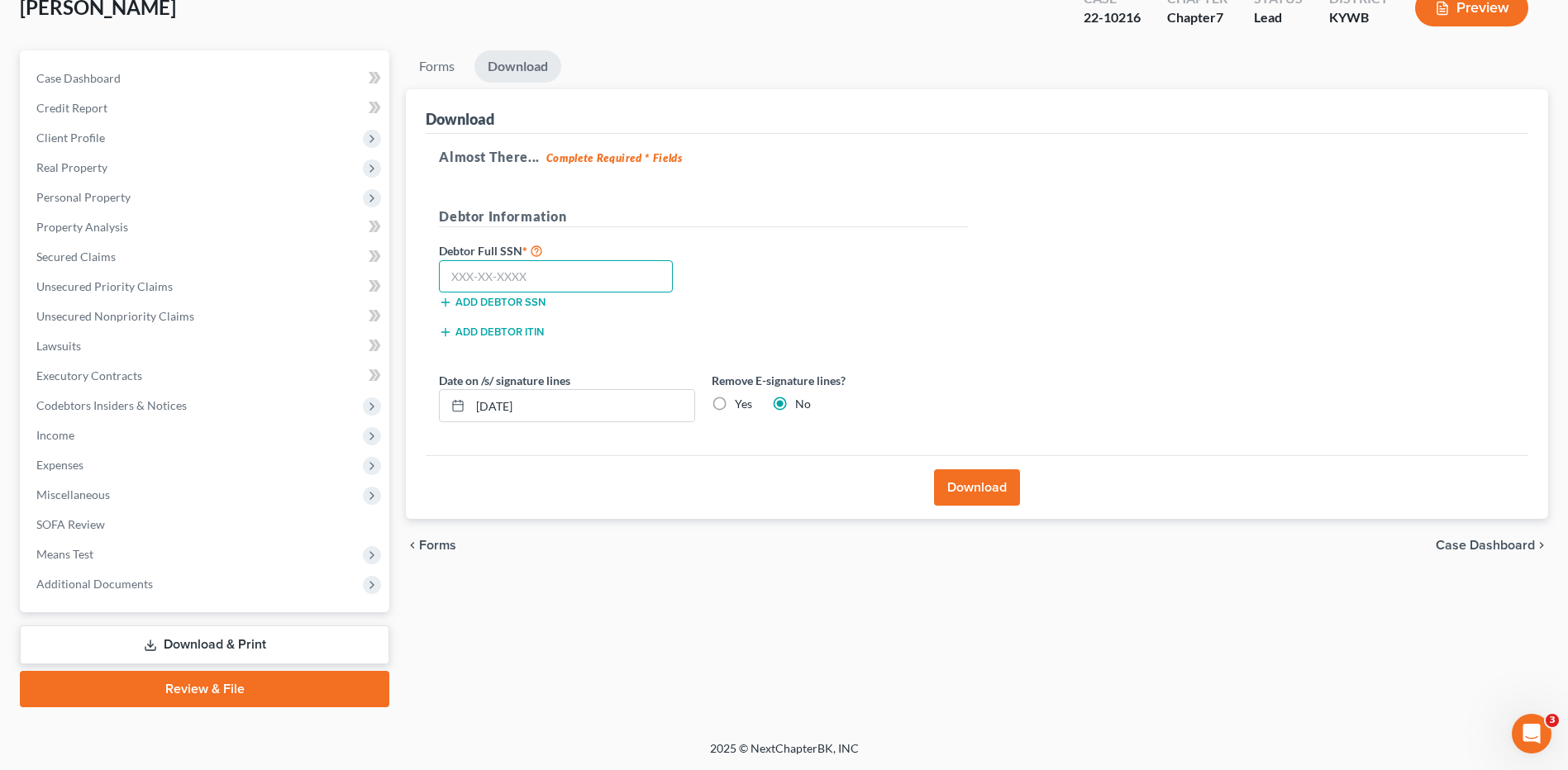
click at [648, 276] on input "text" at bounding box center [556, 276] width 234 height 33
type input "413-41-7096"
click at [998, 478] on button "Download" at bounding box center [977, 487] width 86 height 36
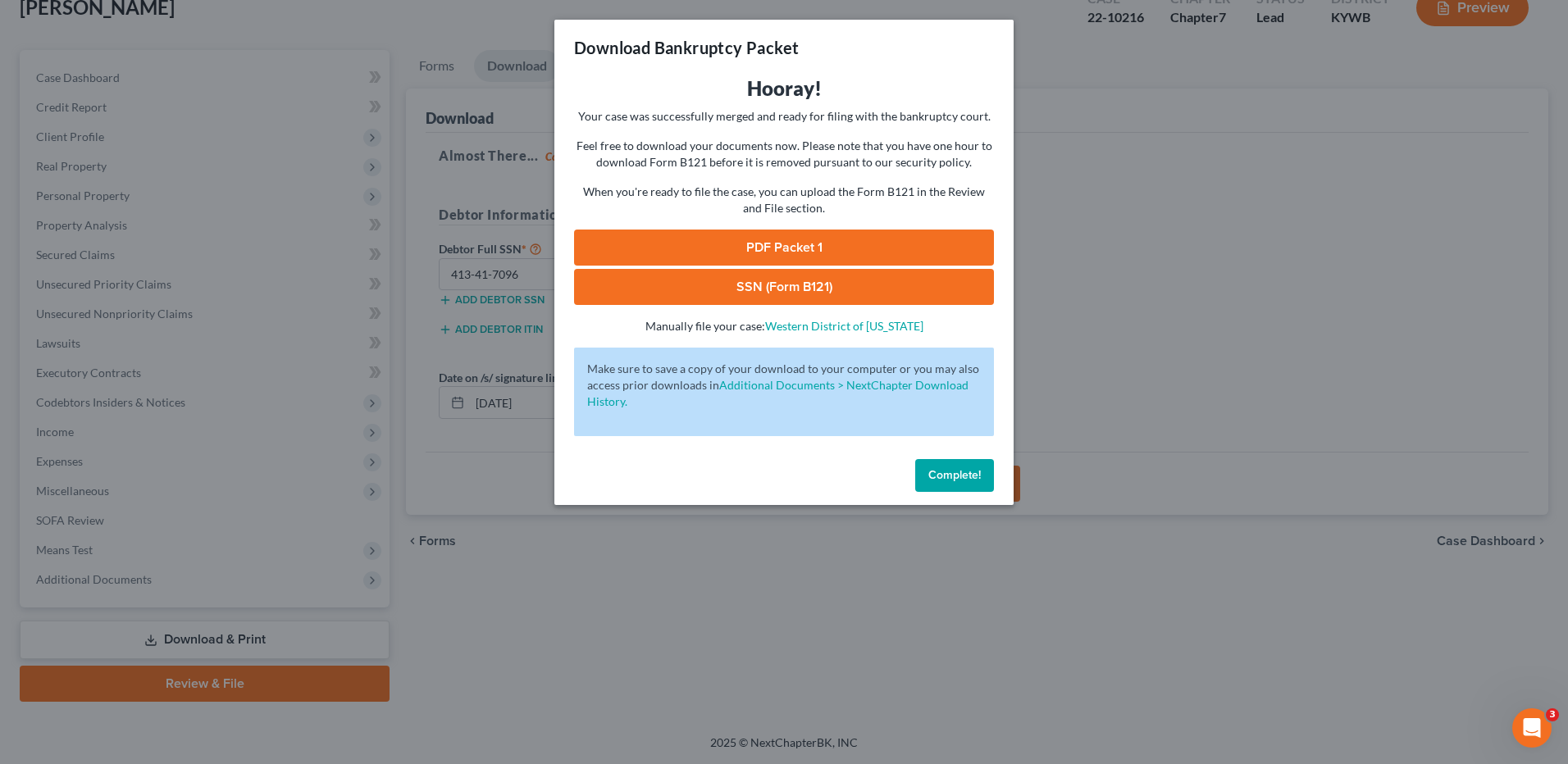
click at [799, 250] on link "PDF Packet 1" at bounding box center [784, 247] width 419 height 36
click at [733, 295] on link "SSN (Form B121)" at bounding box center [784, 287] width 419 height 36
drag, startPoint x: 929, startPoint y: 477, endPoint x: 1202, endPoint y: 582, distance: 292.5
click at [929, 477] on span "Complete!" at bounding box center [955, 475] width 53 height 14
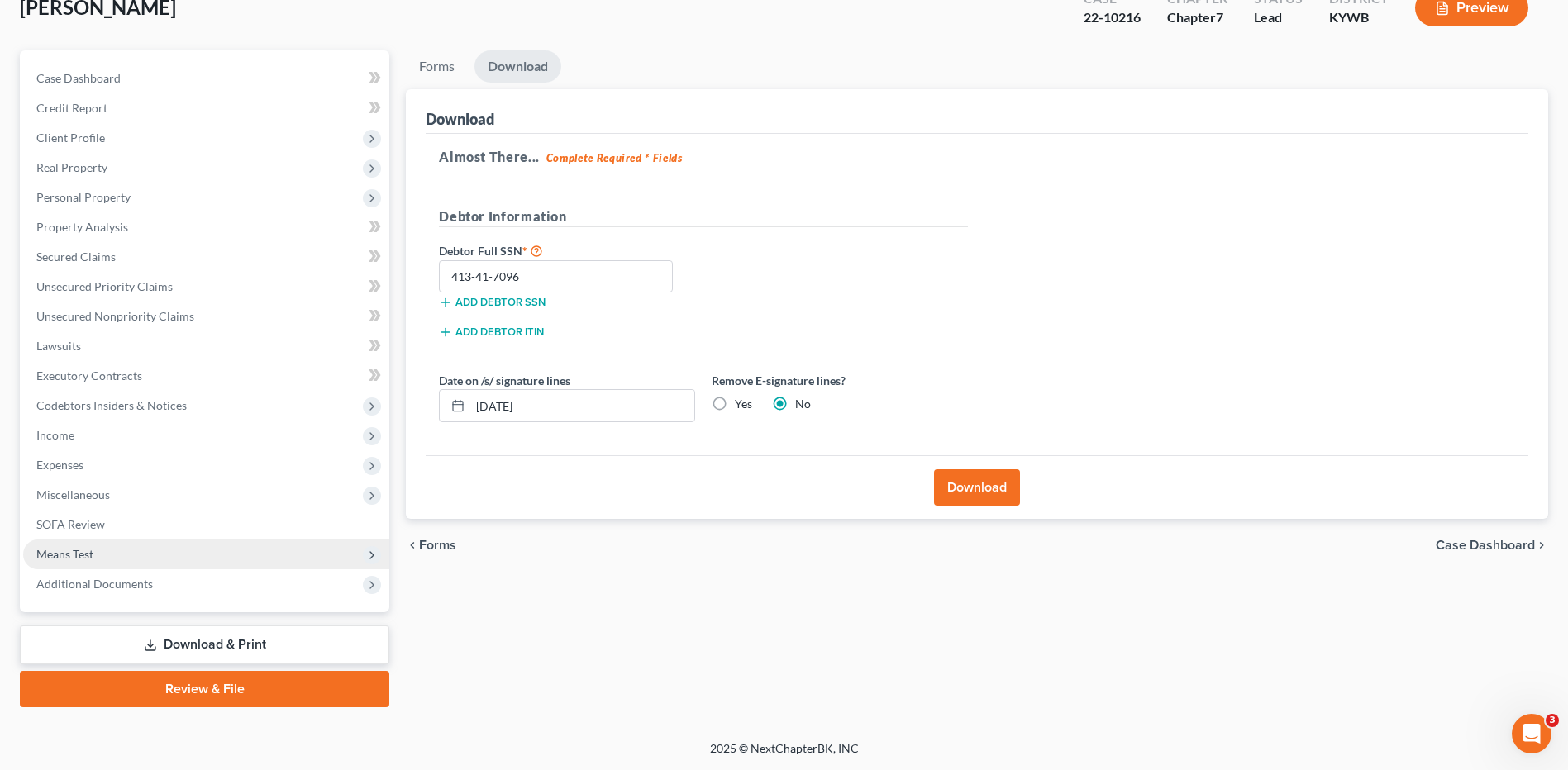
click at [129, 553] on span "Means Test" at bounding box center [206, 554] width 367 height 30
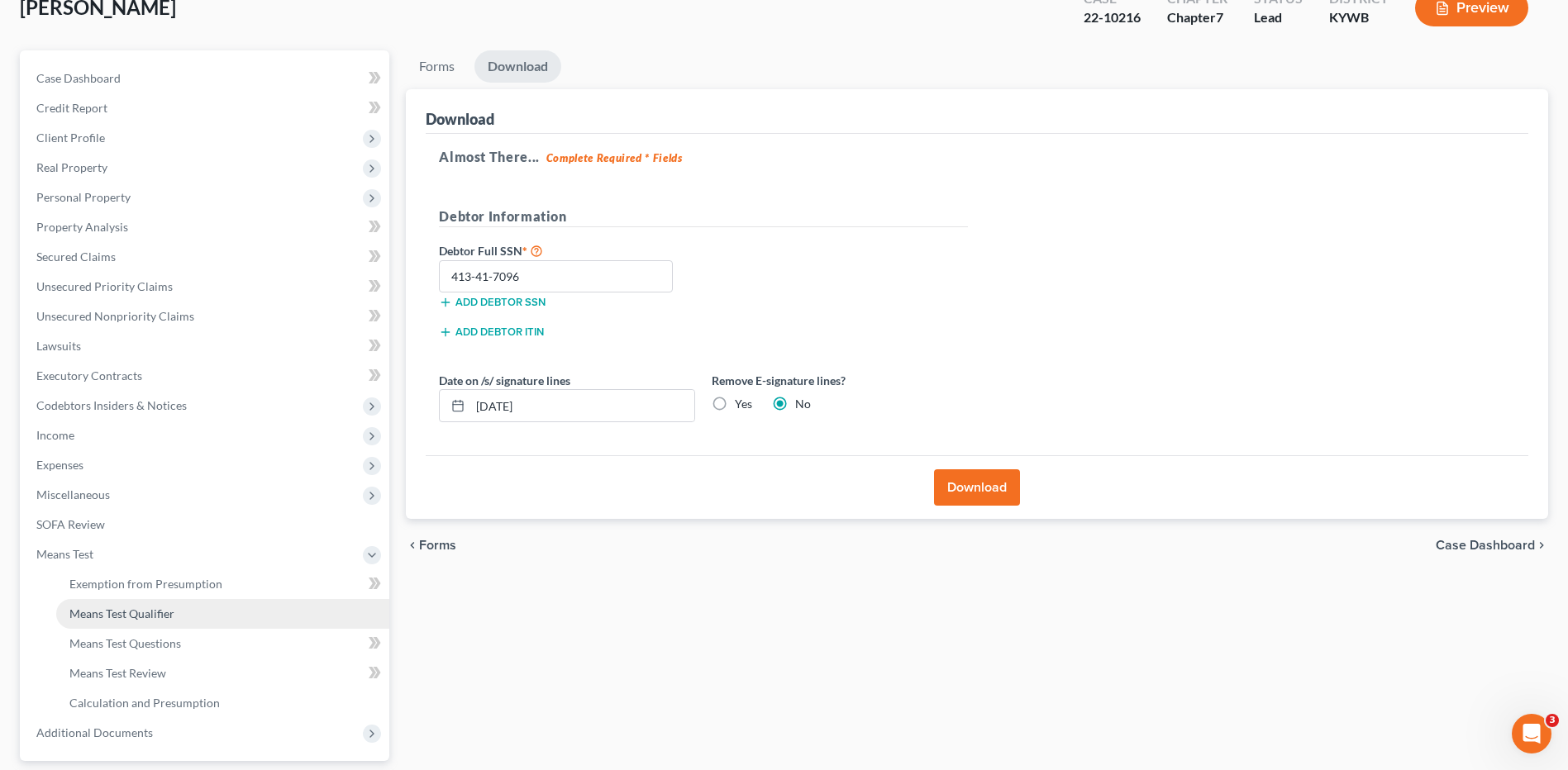
click at [110, 612] on span "Means Test Qualifier" at bounding box center [122, 613] width 105 height 14
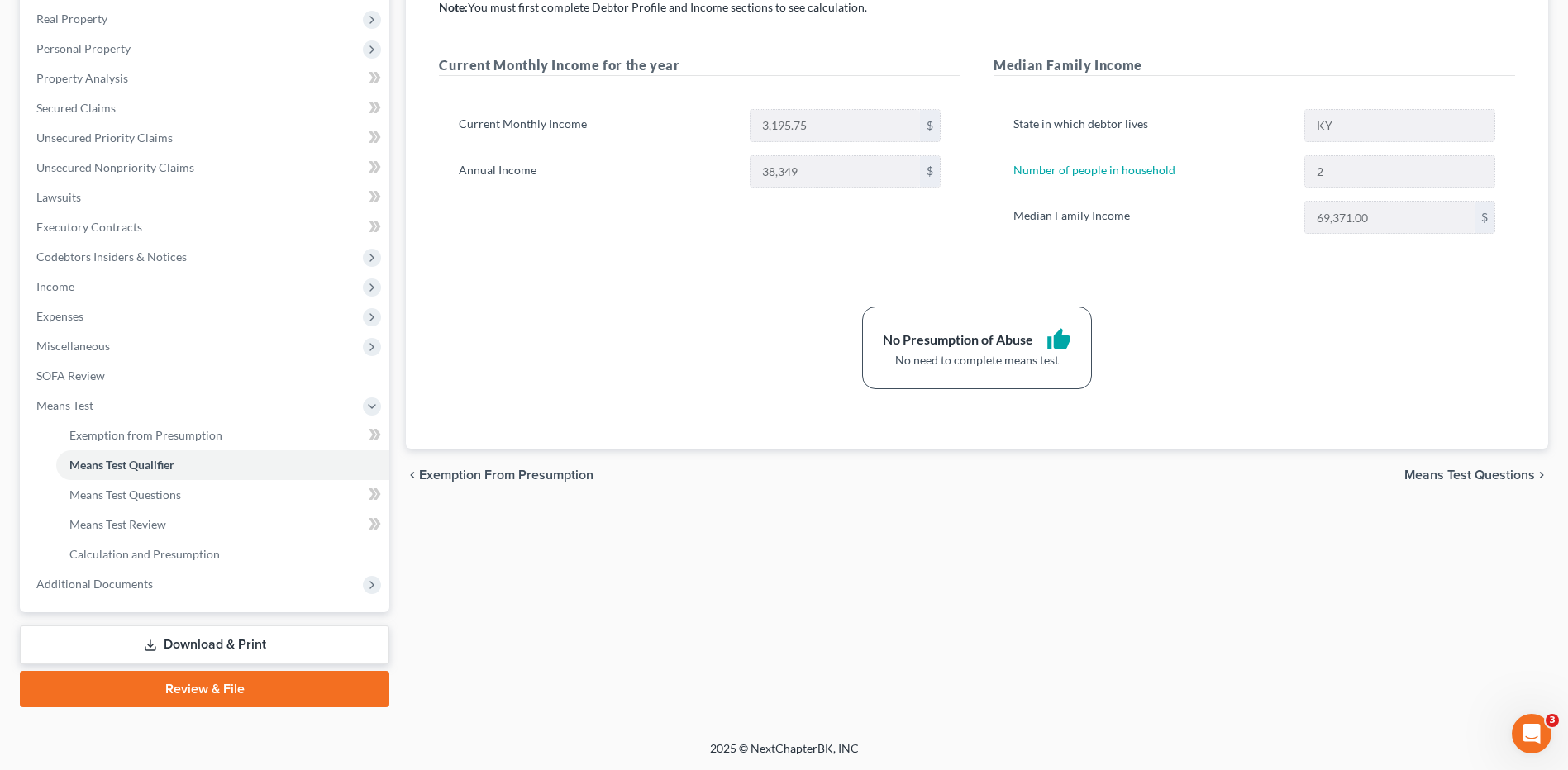
click at [278, 637] on link "Download & Print" at bounding box center [205, 644] width 369 height 39
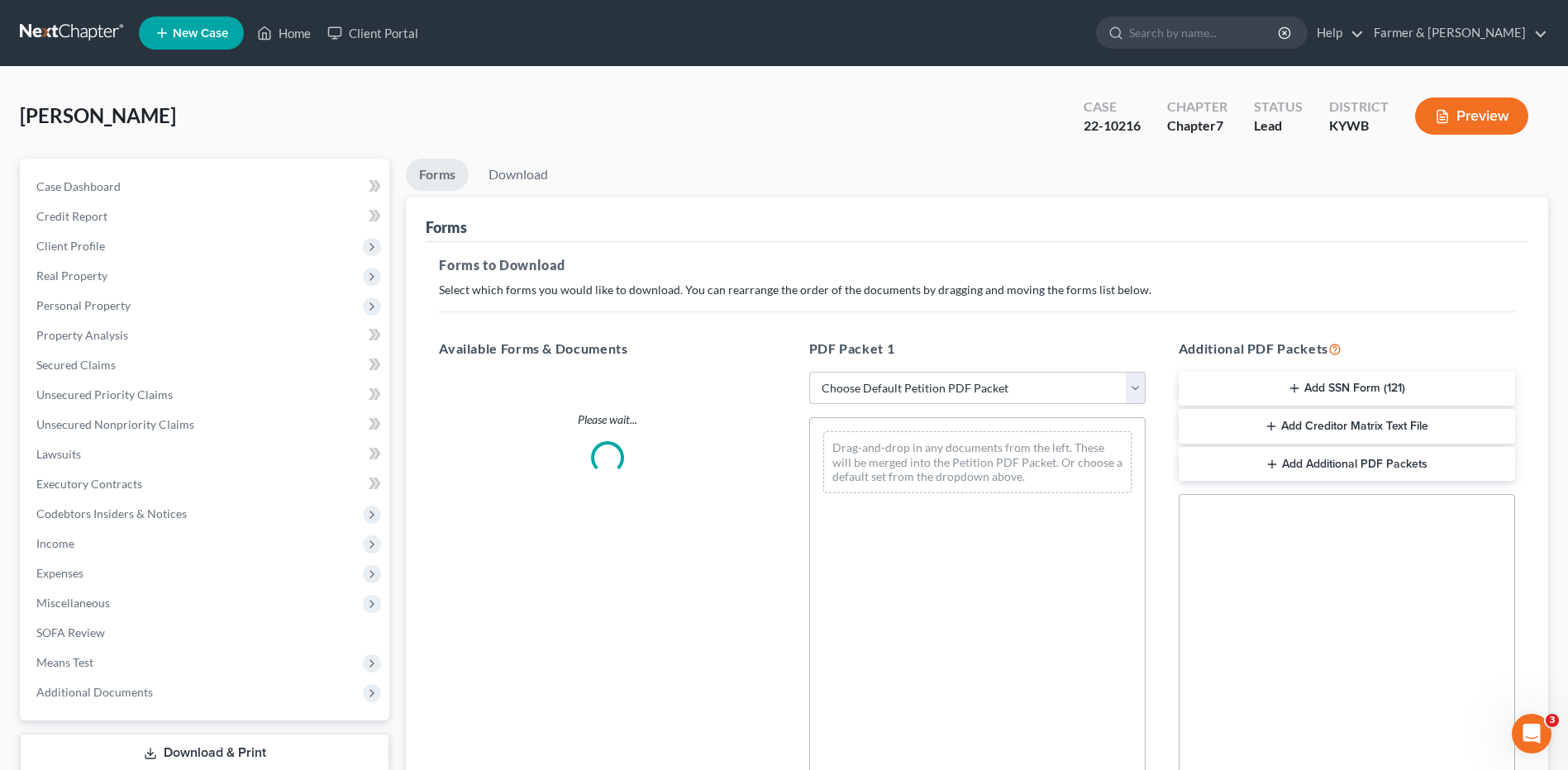
click at [979, 385] on select "Choose Default Petition PDF Packet Complete Bankruptcy Petition (all forms and …" at bounding box center [977, 388] width 336 height 33
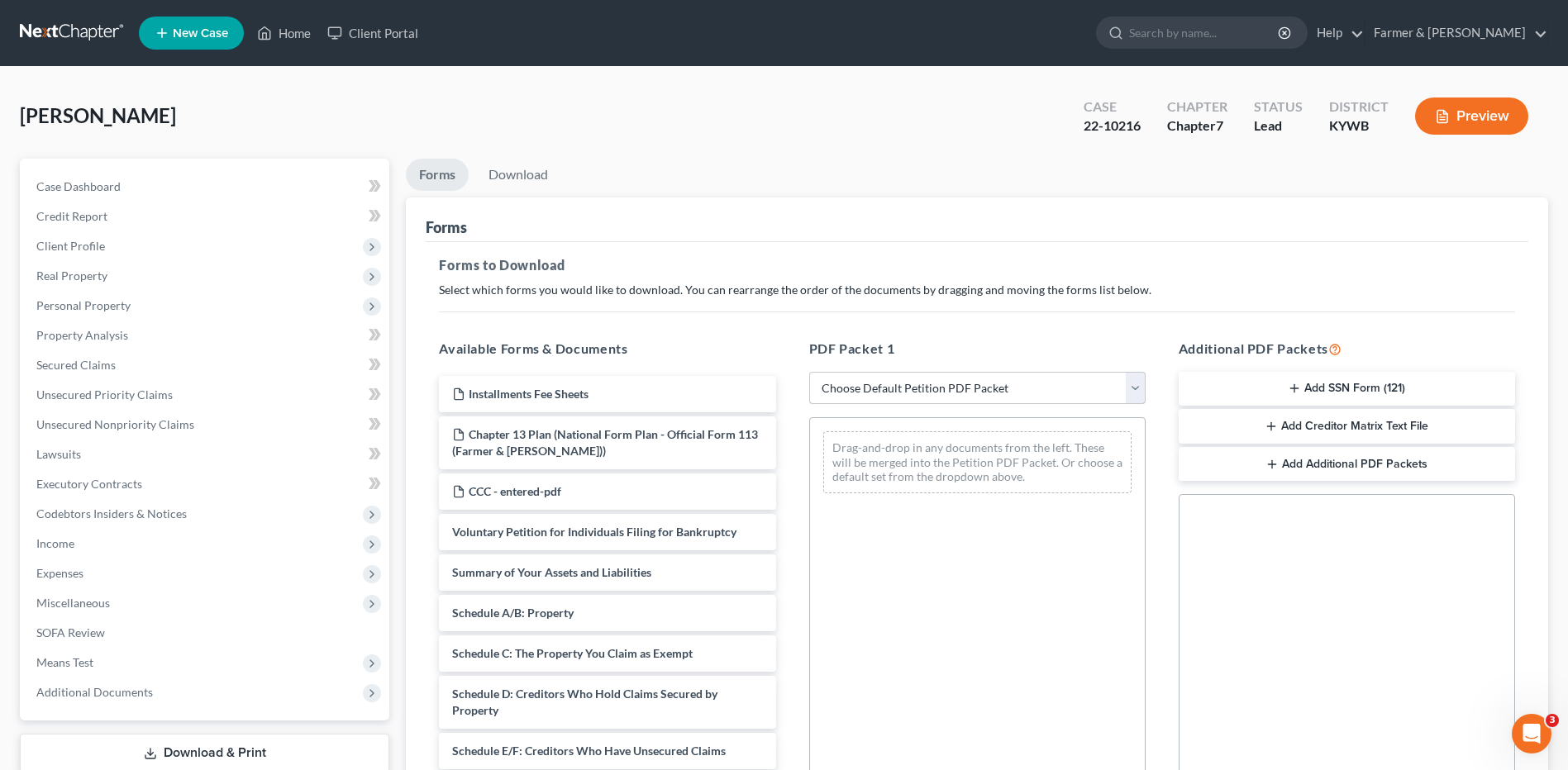
select select "4"
click at [809, 372] on select "Choose Default Petition PDF Packet Complete Bankruptcy Petition (all forms and …" at bounding box center [977, 388] width 336 height 33
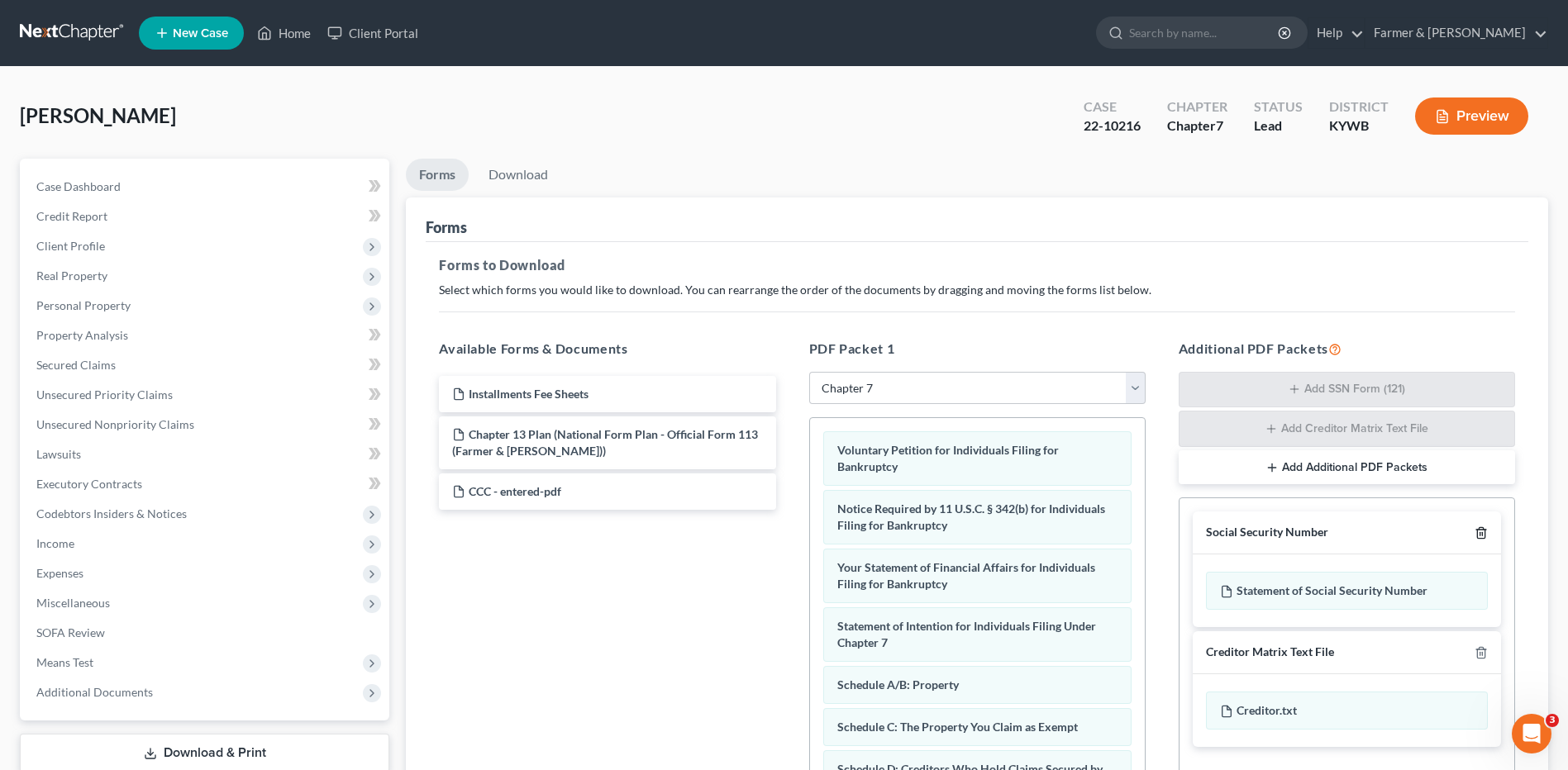
drag, startPoint x: 1482, startPoint y: 532, endPoint x: 1506, endPoint y: 567, distance: 42.4
click at [1482, 532] on icon "button" at bounding box center [1481, 533] width 13 height 13
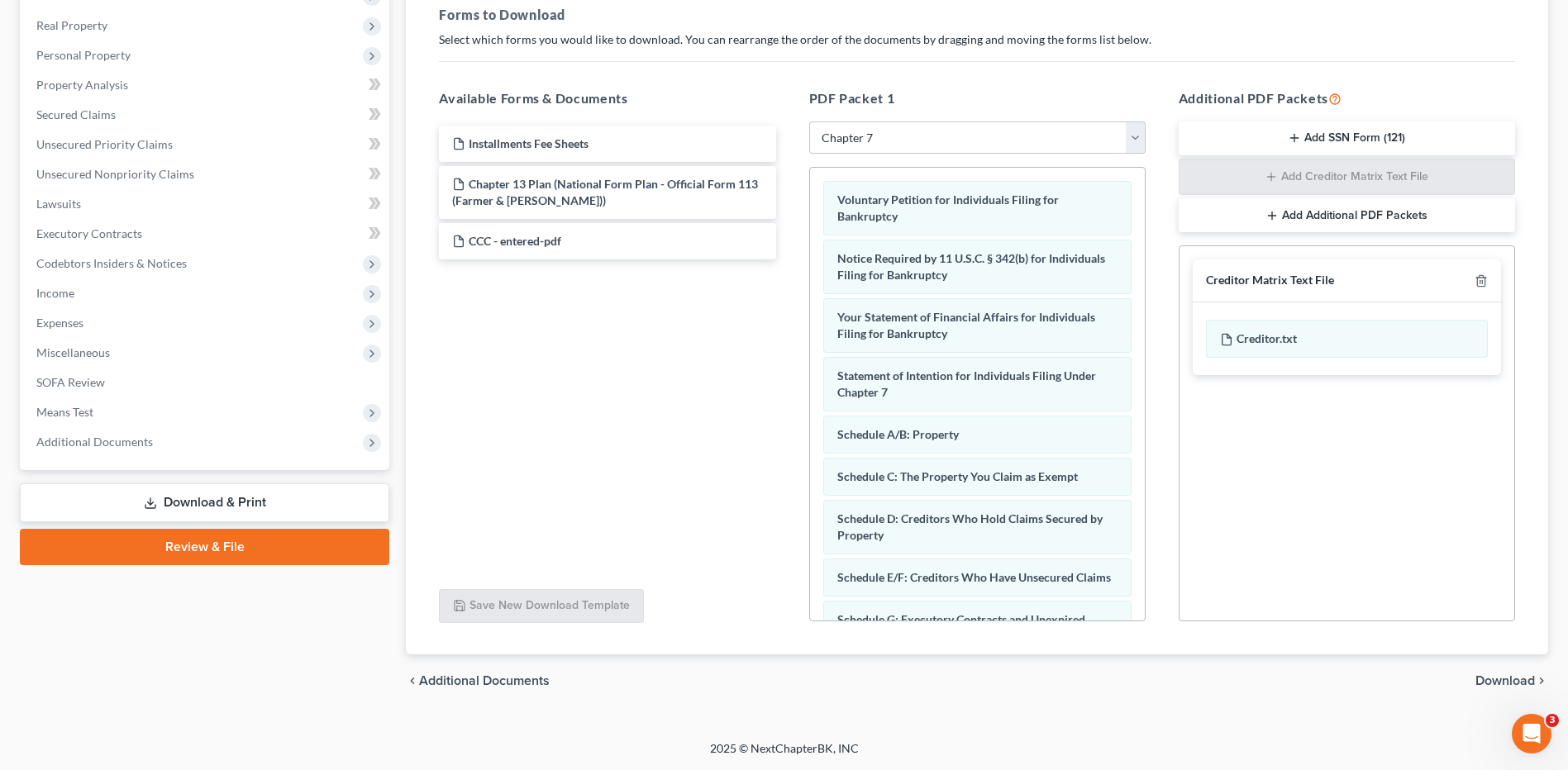
click at [1504, 674] on span "Download" at bounding box center [1505, 681] width 60 height 13
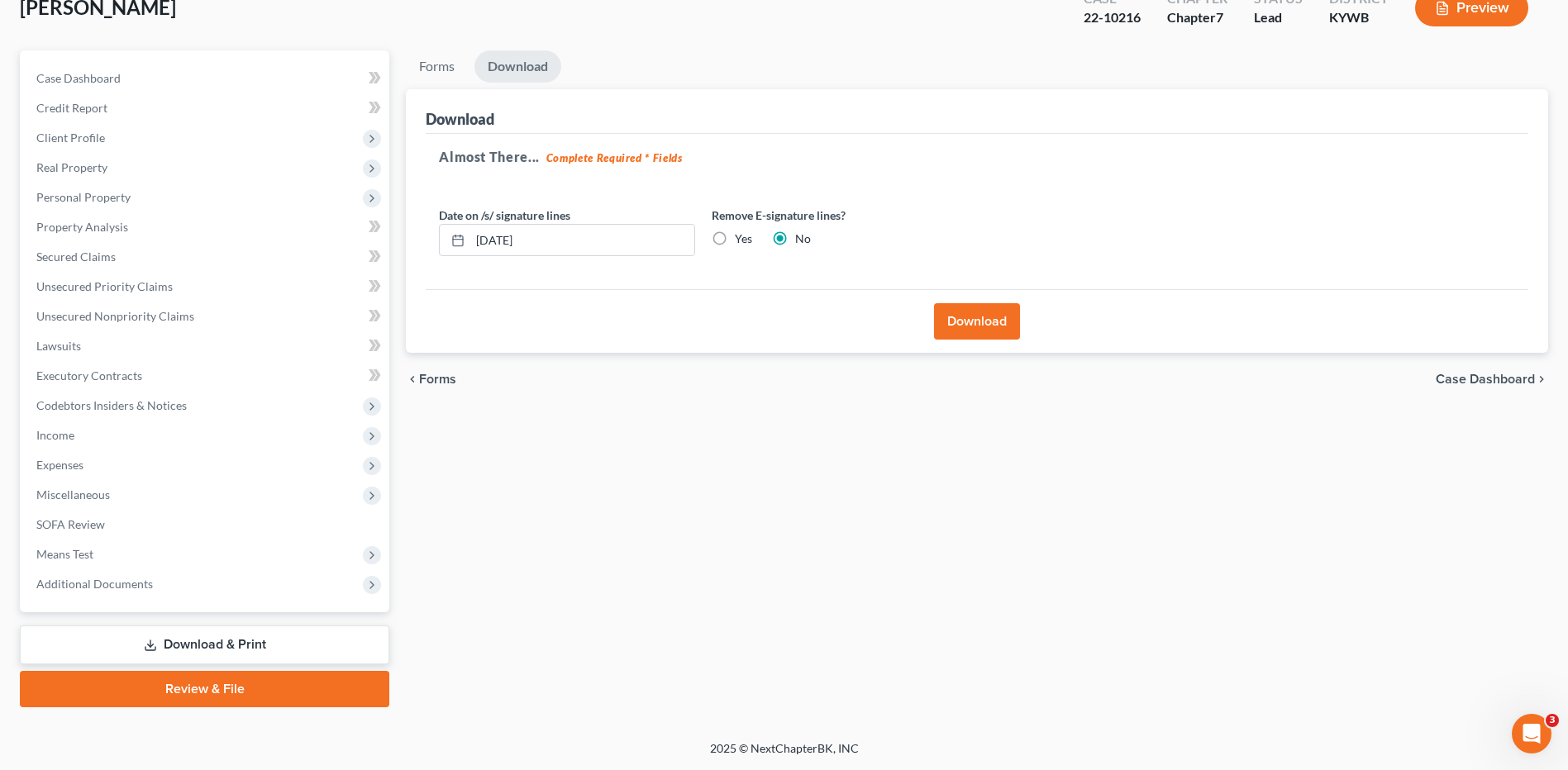
scroll to position [109, 0]
drag, startPoint x: 1004, startPoint y: 326, endPoint x: 1197, endPoint y: 334, distance: 193.2
click at [1003, 326] on button "Download" at bounding box center [977, 322] width 86 height 36
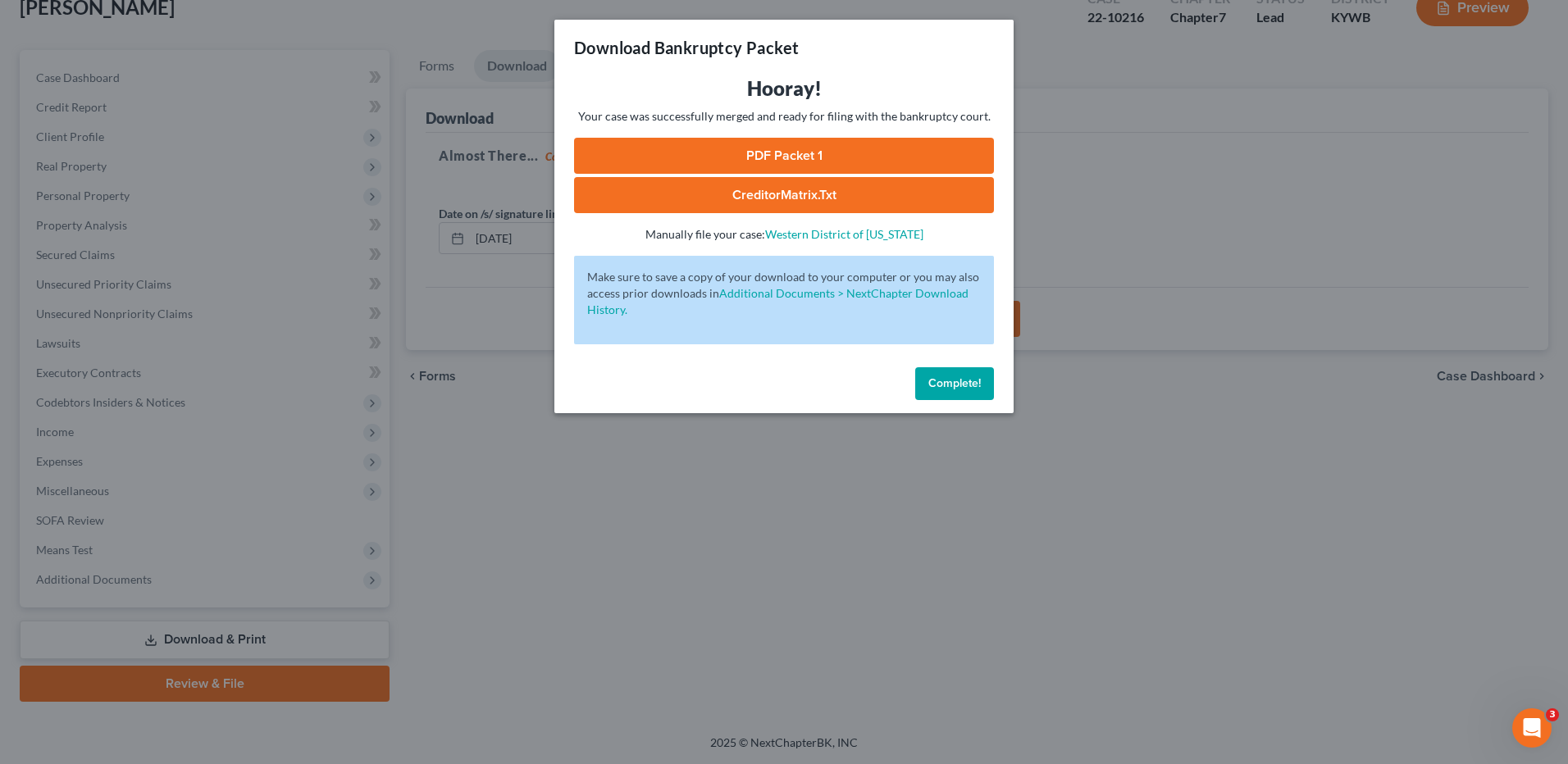
click at [832, 152] on link "PDF Packet 1" at bounding box center [784, 156] width 419 height 36
click at [946, 381] on span "Complete!" at bounding box center [955, 382] width 53 height 14
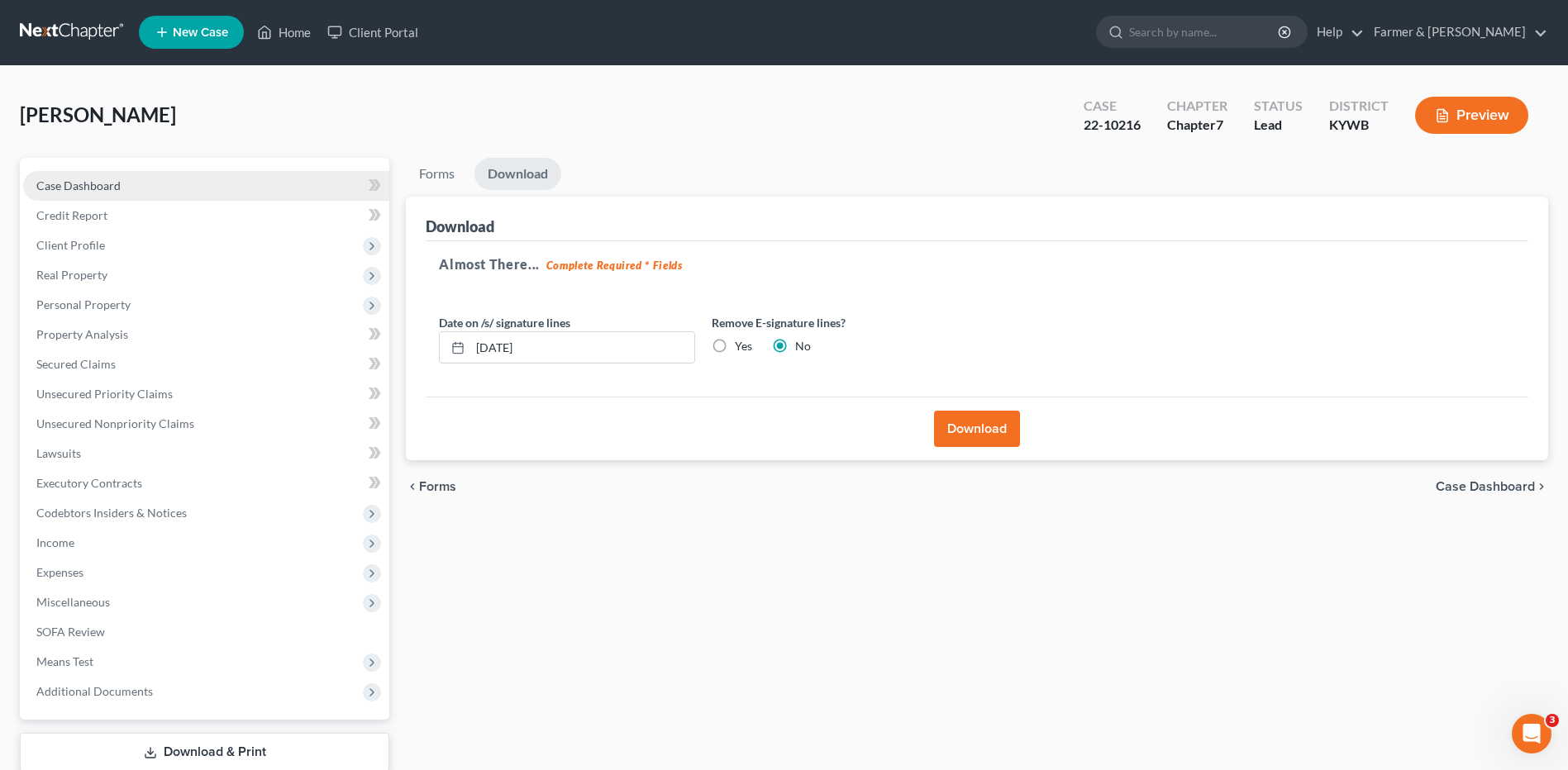
scroll to position [0, 0]
click at [171, 182] on link "Case Dashboard" at bounding box center [206, 187] width 367 height 30
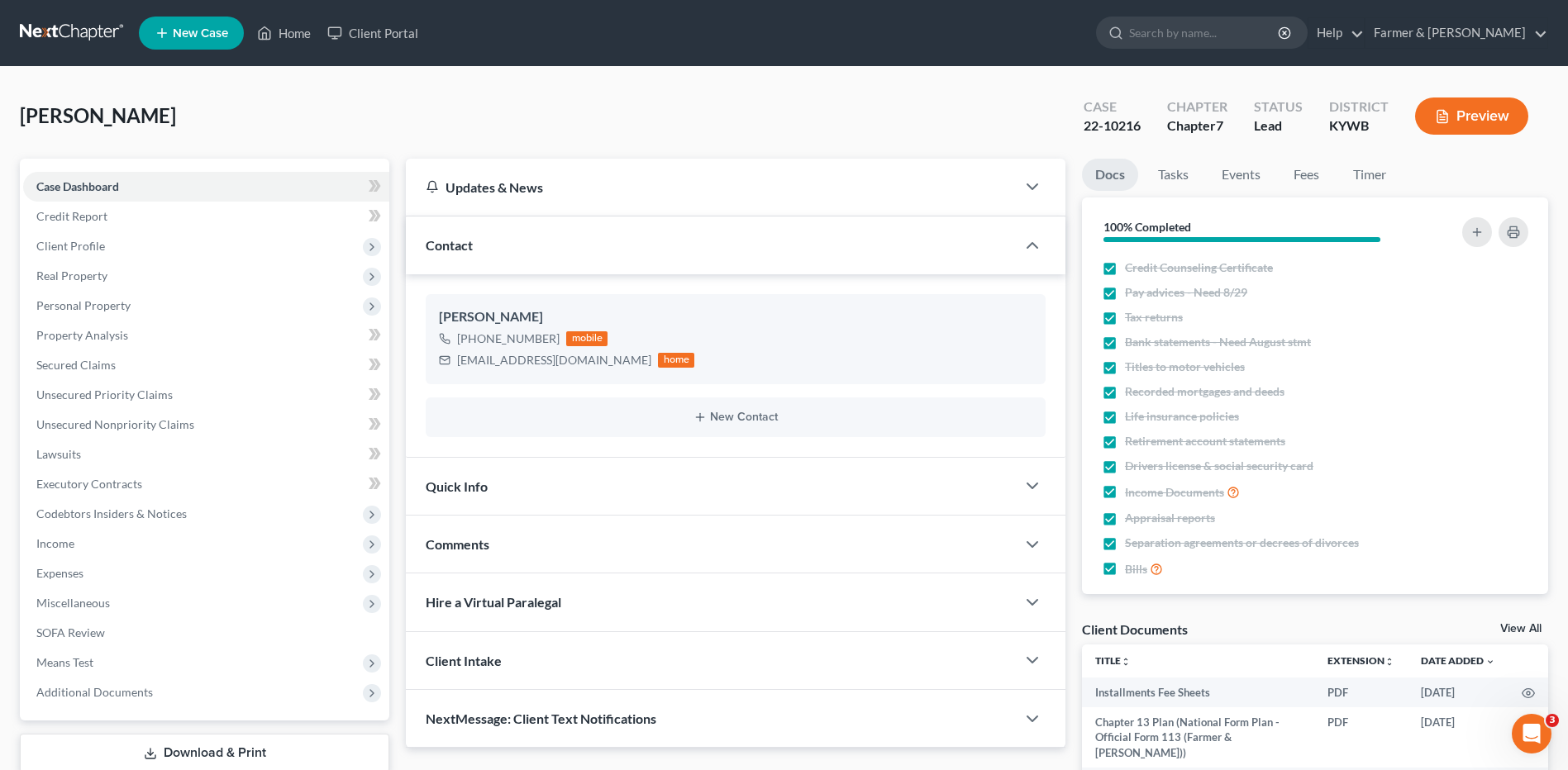
click at [704, 109] on div "Gentry, Misty Upgraded Case 22-10216 Chapter Chapter 7 Status Lead District KYW…" at bounding box center [784, 123] width 1528 height 72
drag, startPoint x: 601, startPoint y: 367, endPoint x: 461, endPoint y: 369, distance: 140.0
click at [459, 369] on div "mgentry0003@outlook.com home" at bounding box center [566, 360] width 255 height 22
copy div "mgentry0003@outlook.com"
drag, startPoint x: 53, startPoint y: 34, endPoint x: 204, endPoint y: 7, distance: 153.4
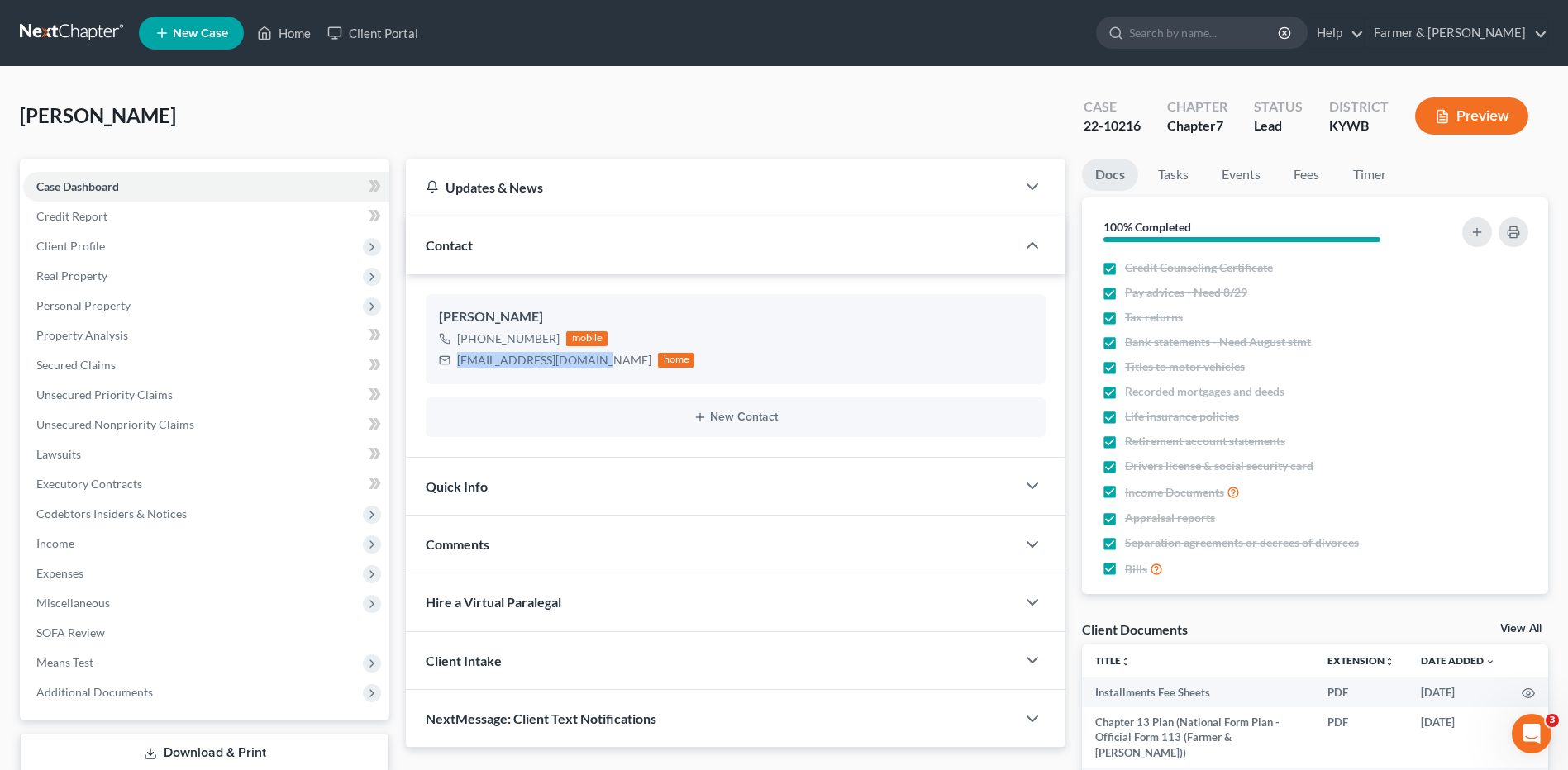
click at [53, 34] on link at bounding box center [72, 32] width 106 height 30
